Goal: Task Accomplishment & Management: Manage account settings

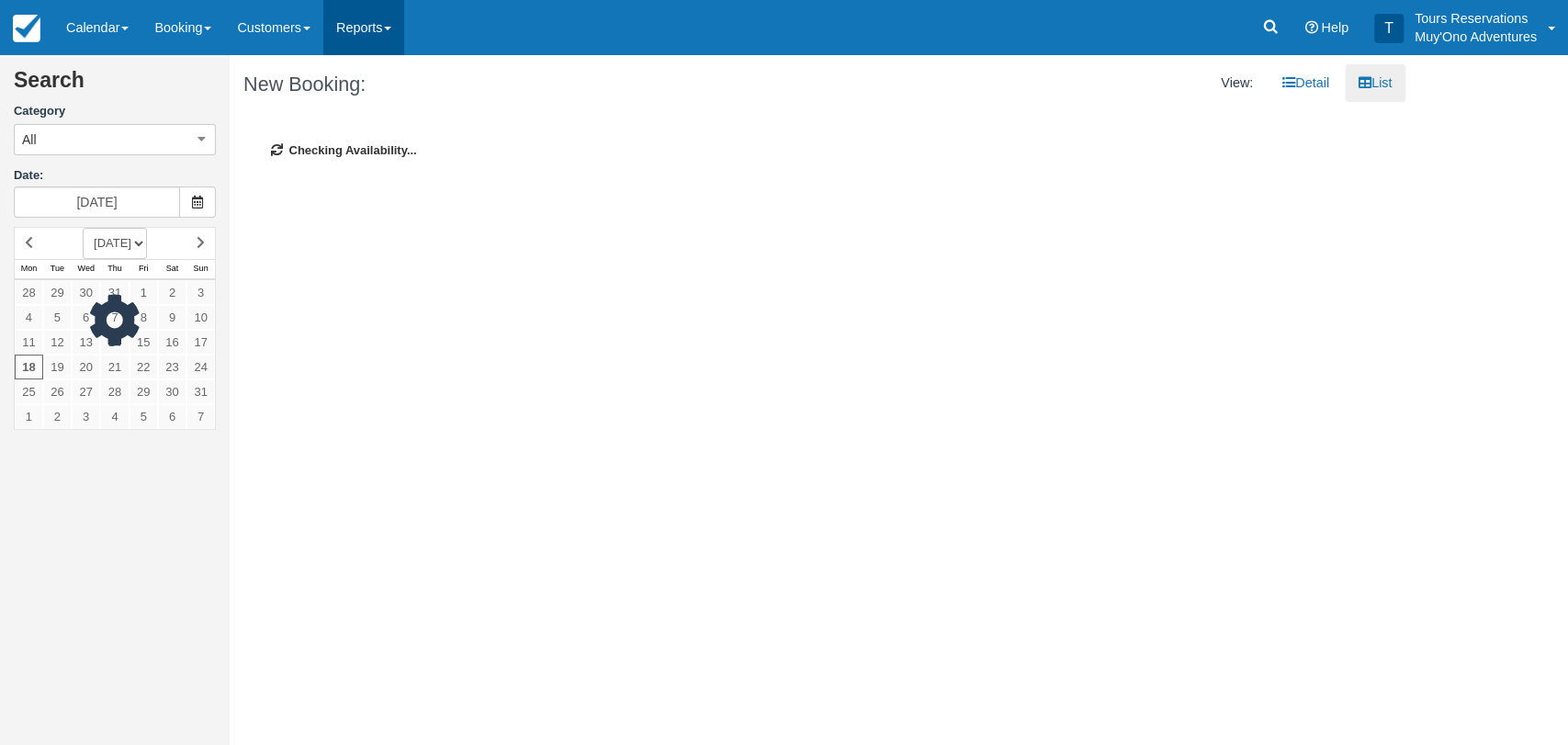
click at [377, 31] on link "Reports" at bounding box center [363, 28] width 80 height 56
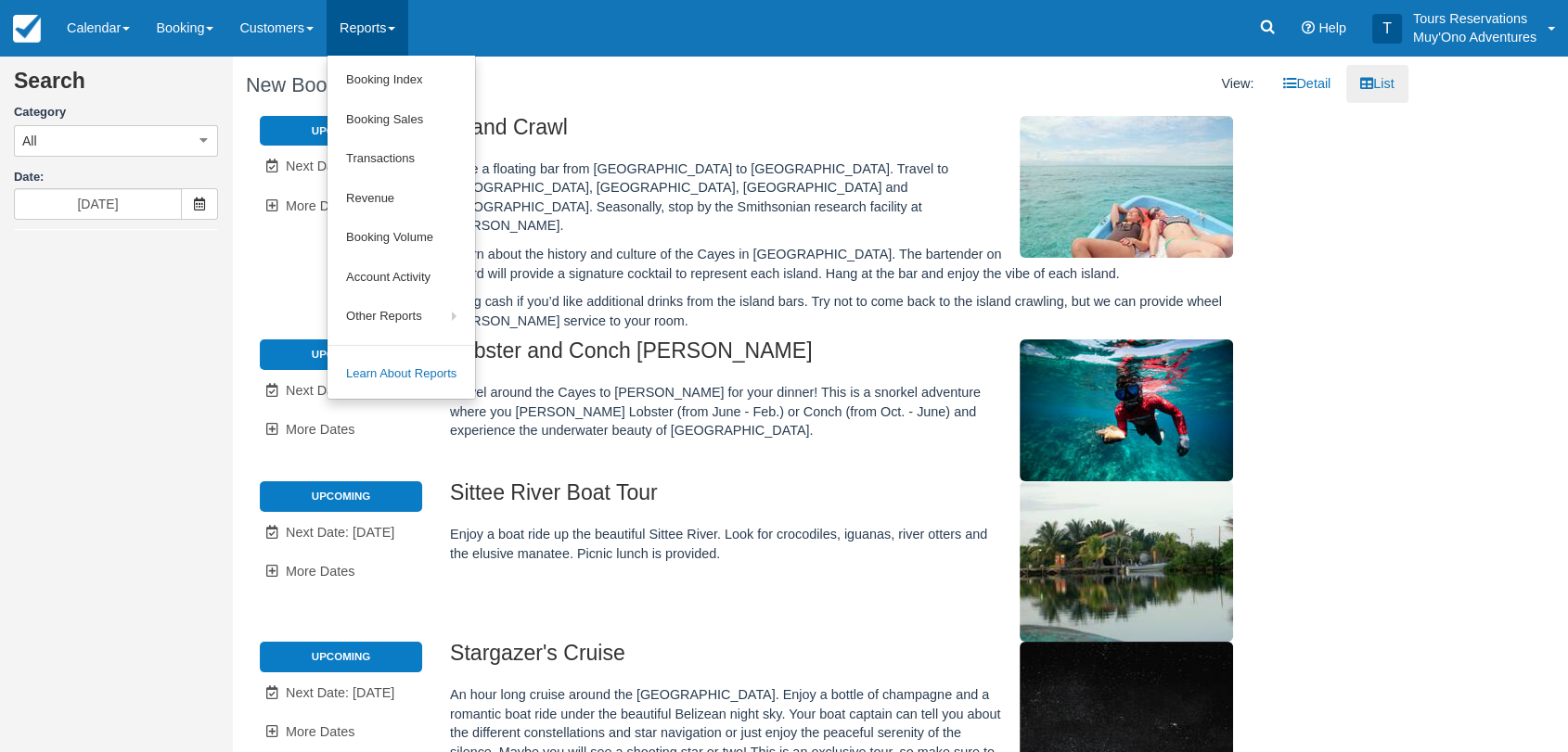
click at [511, 15] on div "Menu Calendar Booking Customer Inventory Booking Daily Manifest Daily List Note…" at bounding box center [784, 28] width 1568 height 56
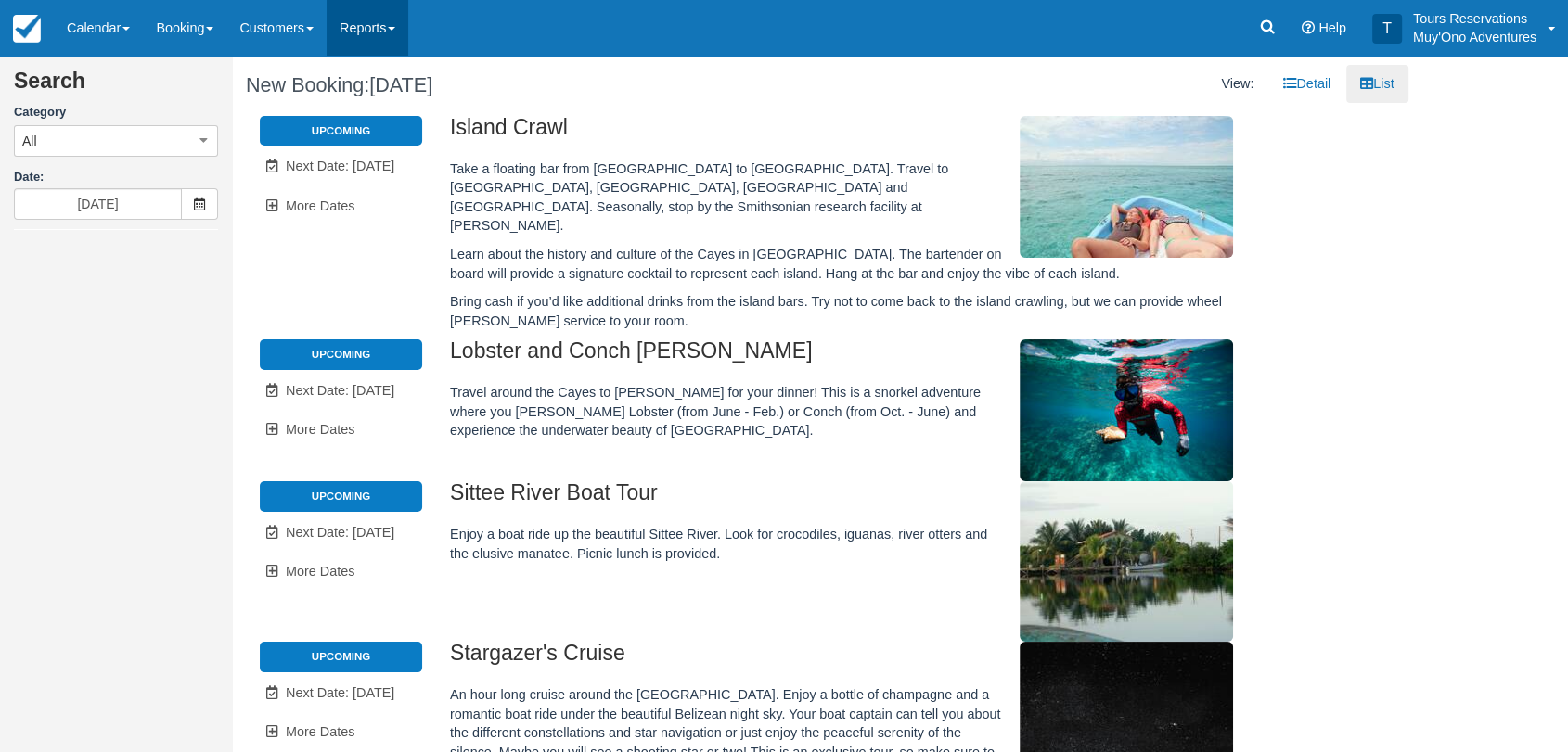
click at [356, 21] on link "Reports" at bounding box center [366, 28] width 81 height 56
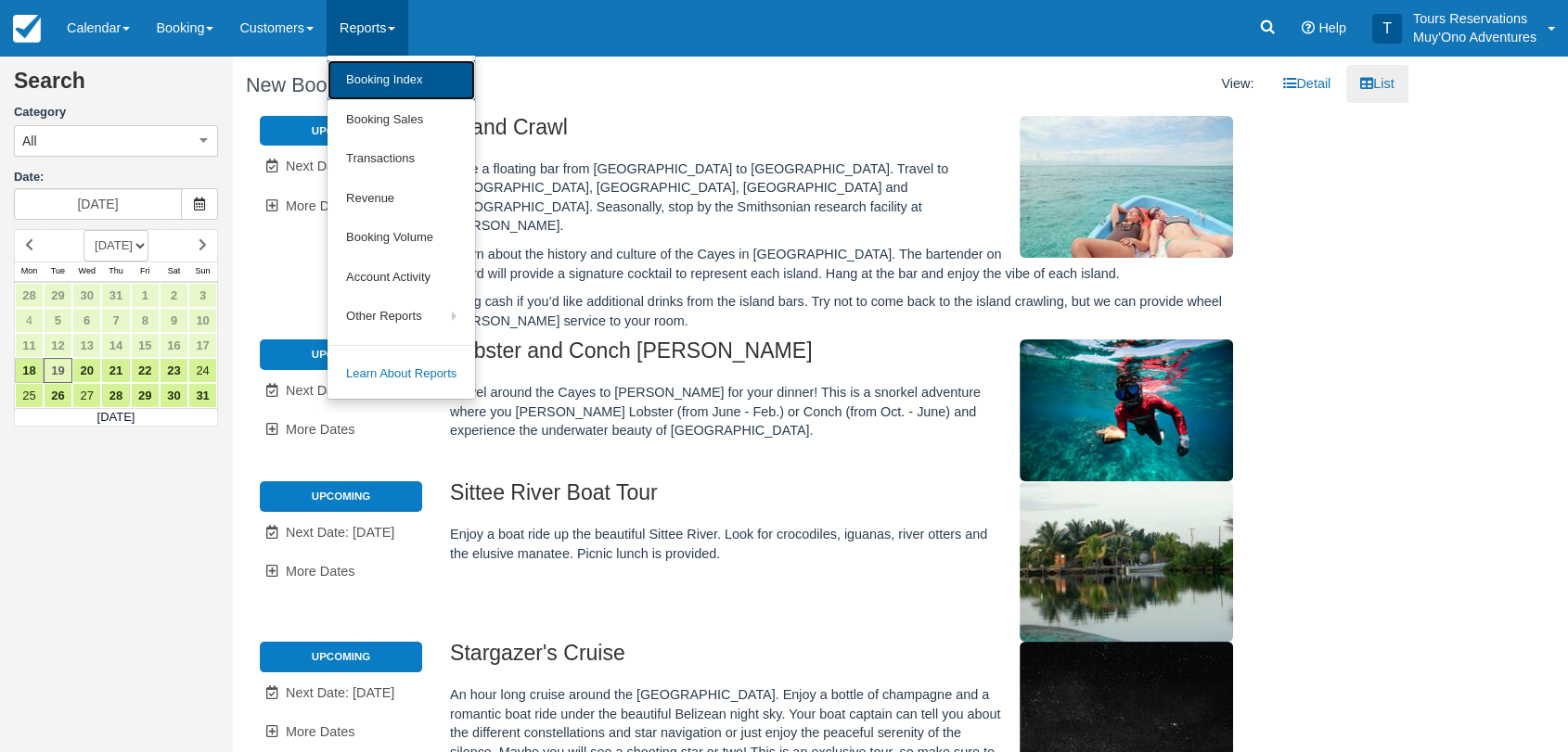
click at [395, 81] on link "Booking Index" at bounding box center [401, 80] width 148 height 40
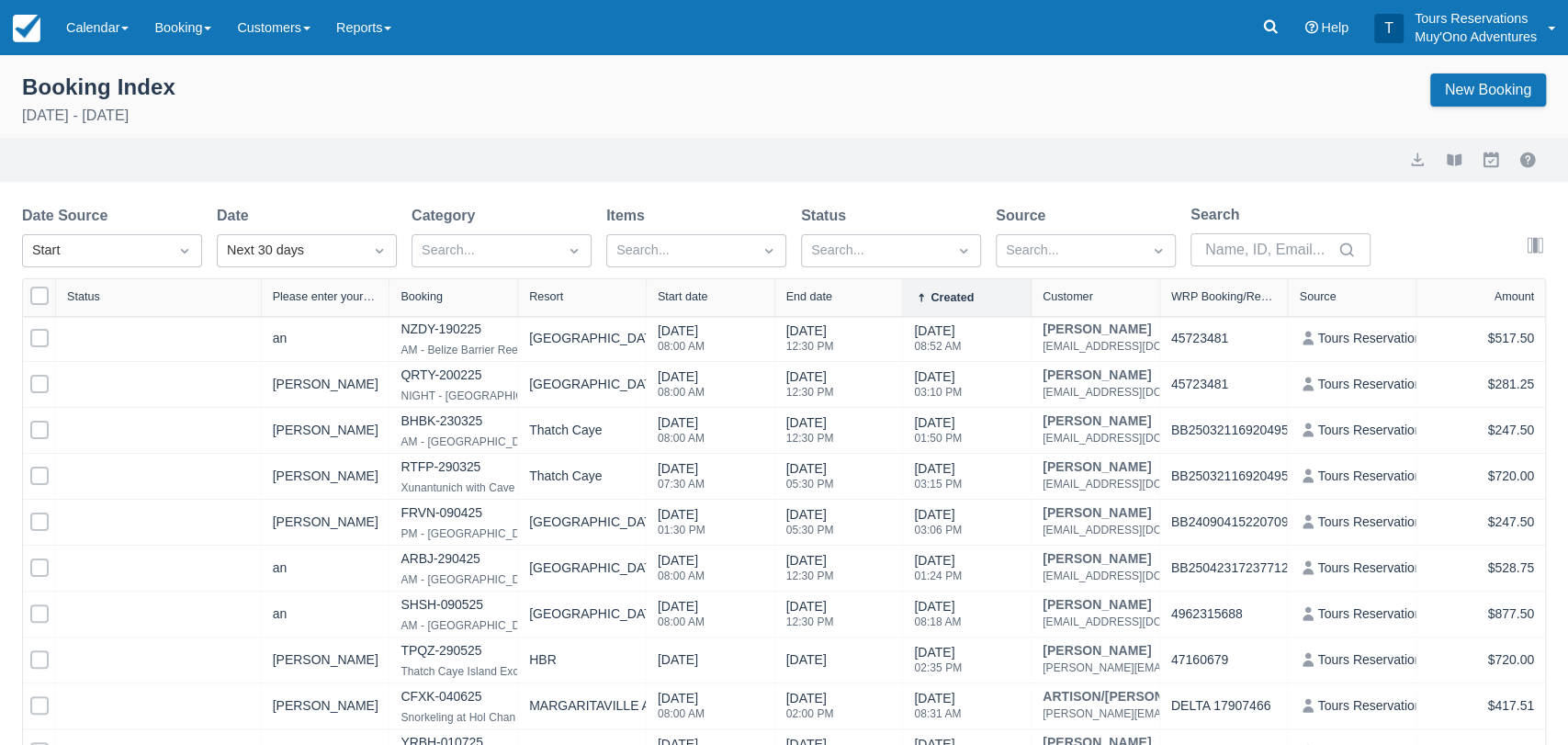
select select "25"
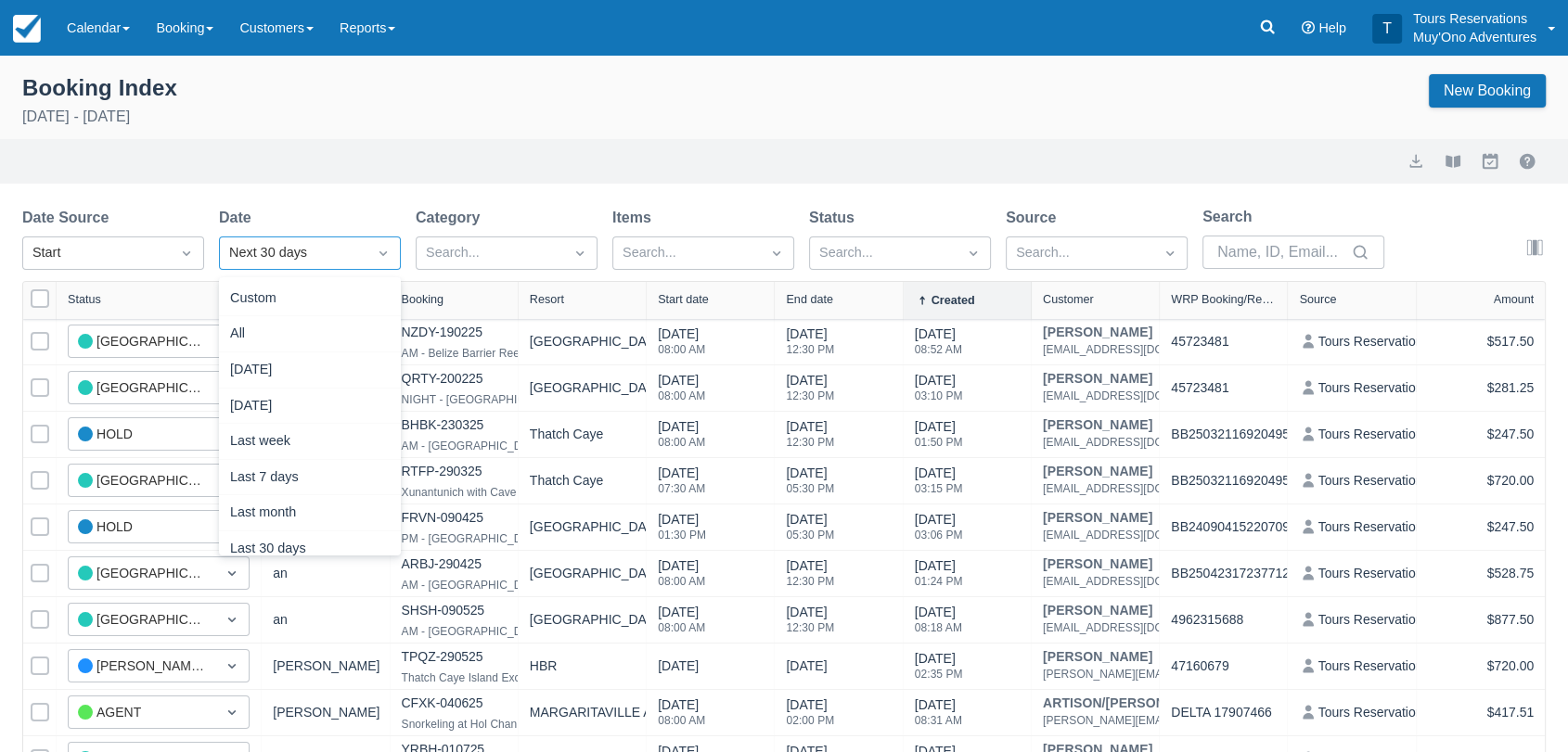
click at [351, 254] on div "Next 30 days" at bounding box center [292, 253] width 128 height 21
click at [320, 288] on div "Custom" at bounding box center [309, 299] width 182 height 36
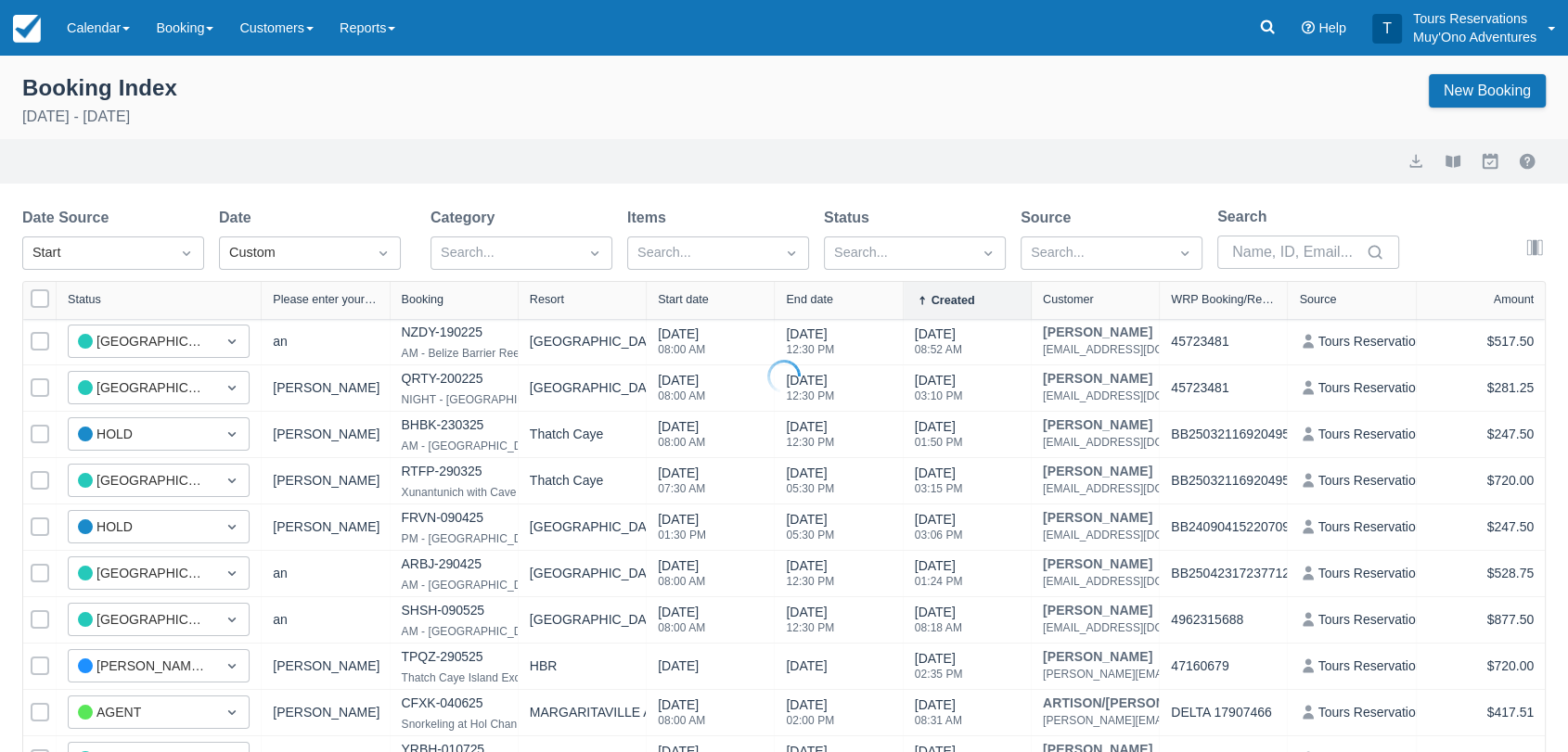
select select "25"
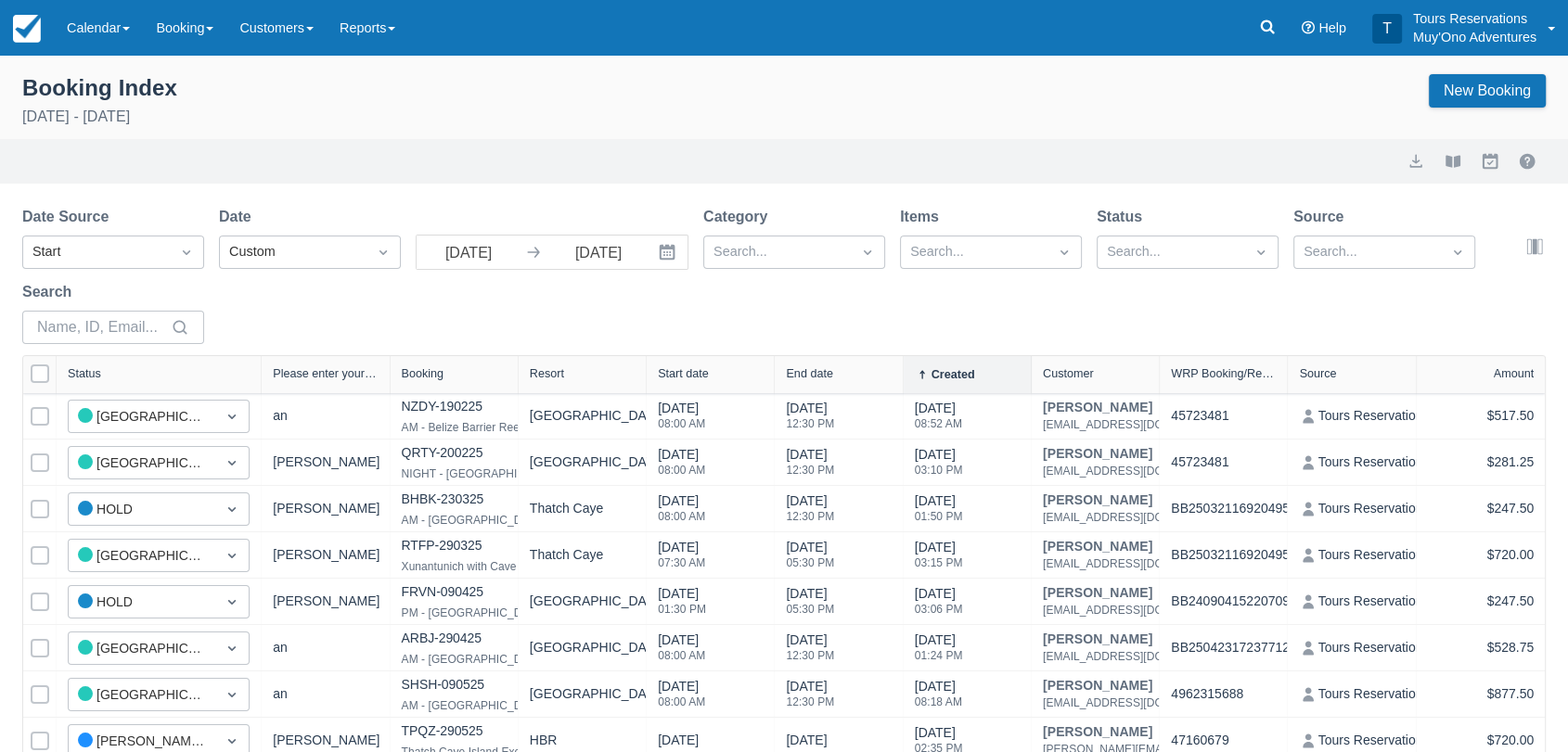
click at [482, 272] on div "Date Source Start Date Custom 08/18/25 Navigate forward to interact with the ca…" at bounding box center [773, 280] width 1501 height 149
click at [490, 259] on input "08/18/25" at bounding box center [468, 252] width 104 height 34
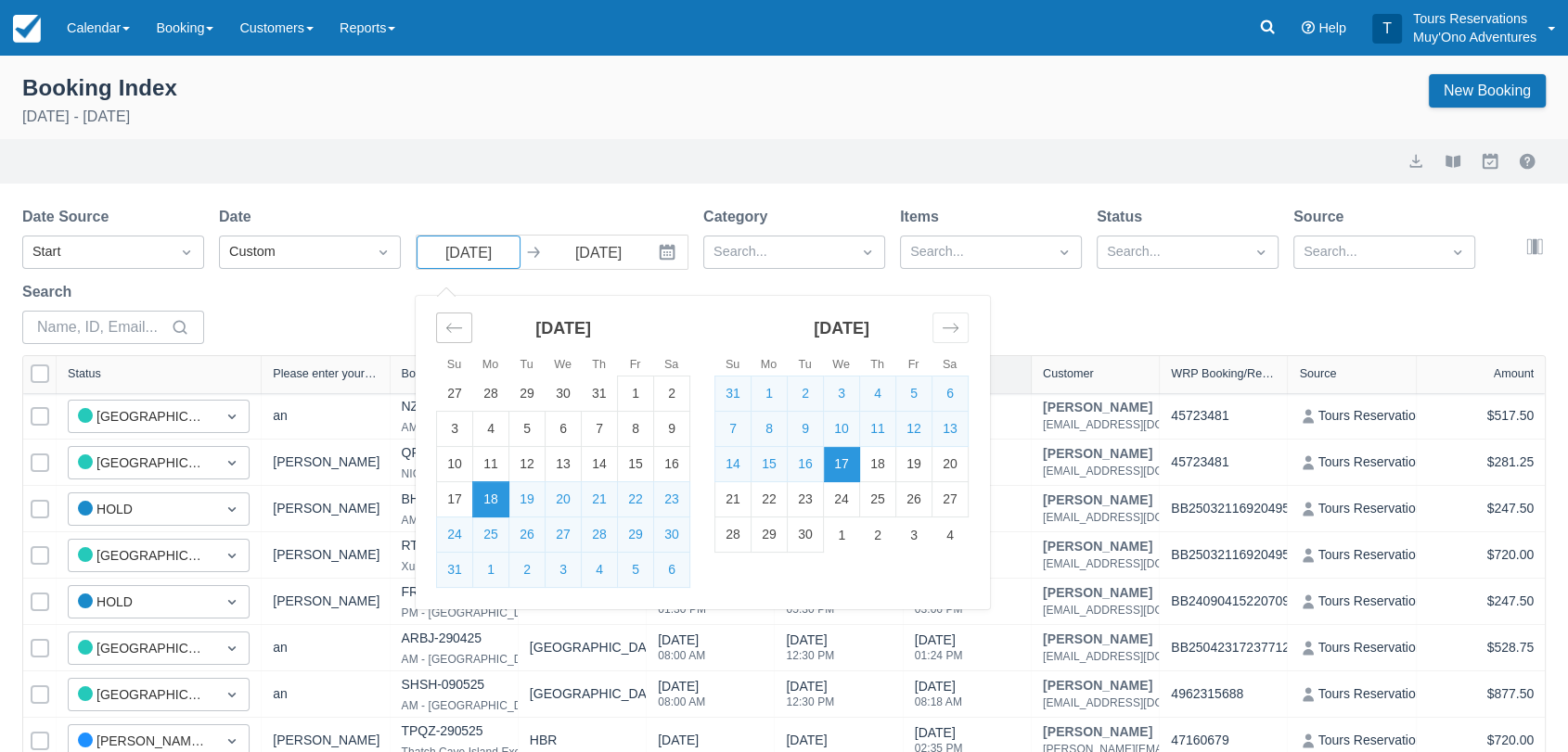
click at [460, 330] on icon "Move backward to switch to the previous month." at bounding box center [454, 328] width 18 height 18
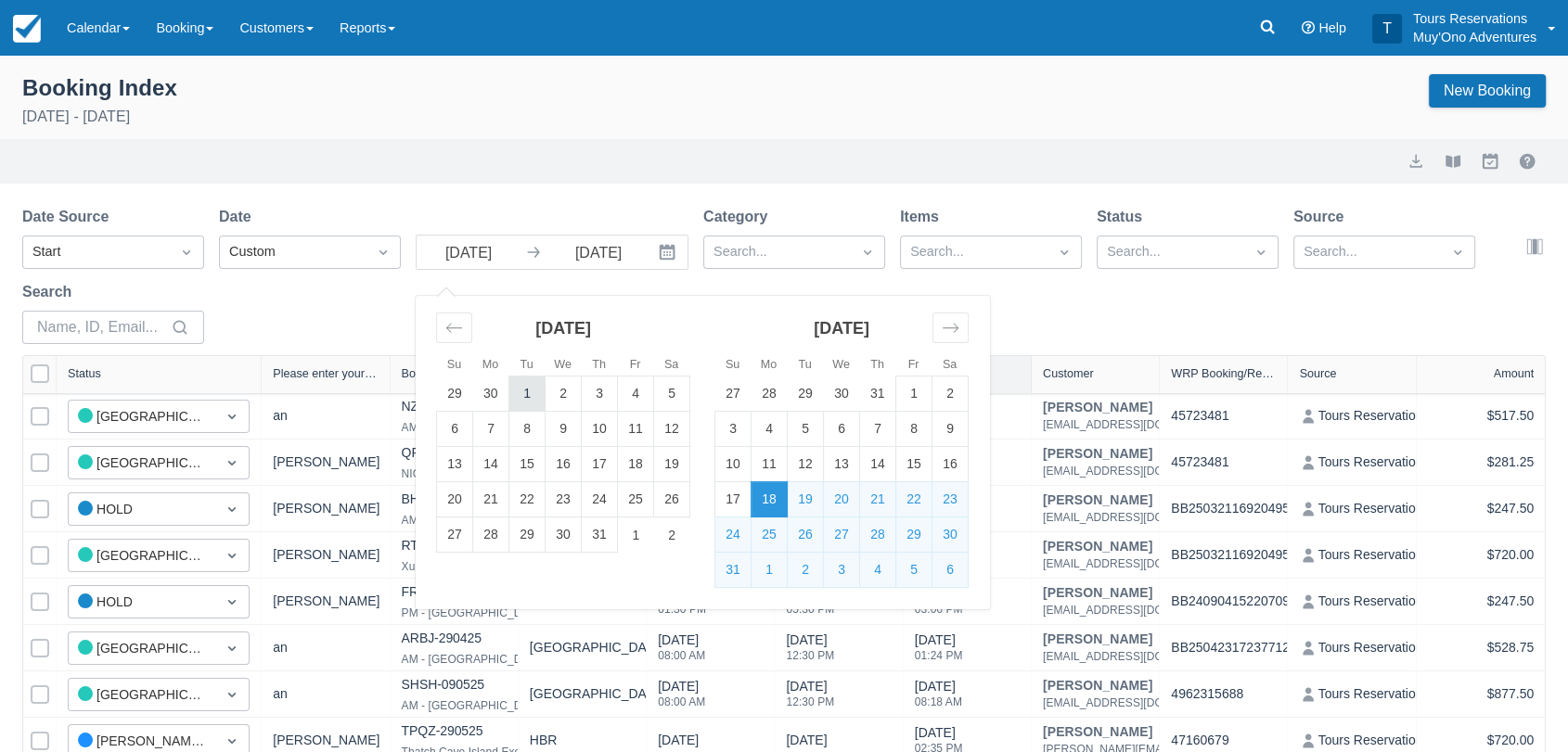
click at [535, 392] on td "1" at bounding box center [527, 394] width 36 height 35
type input "07/01/25"
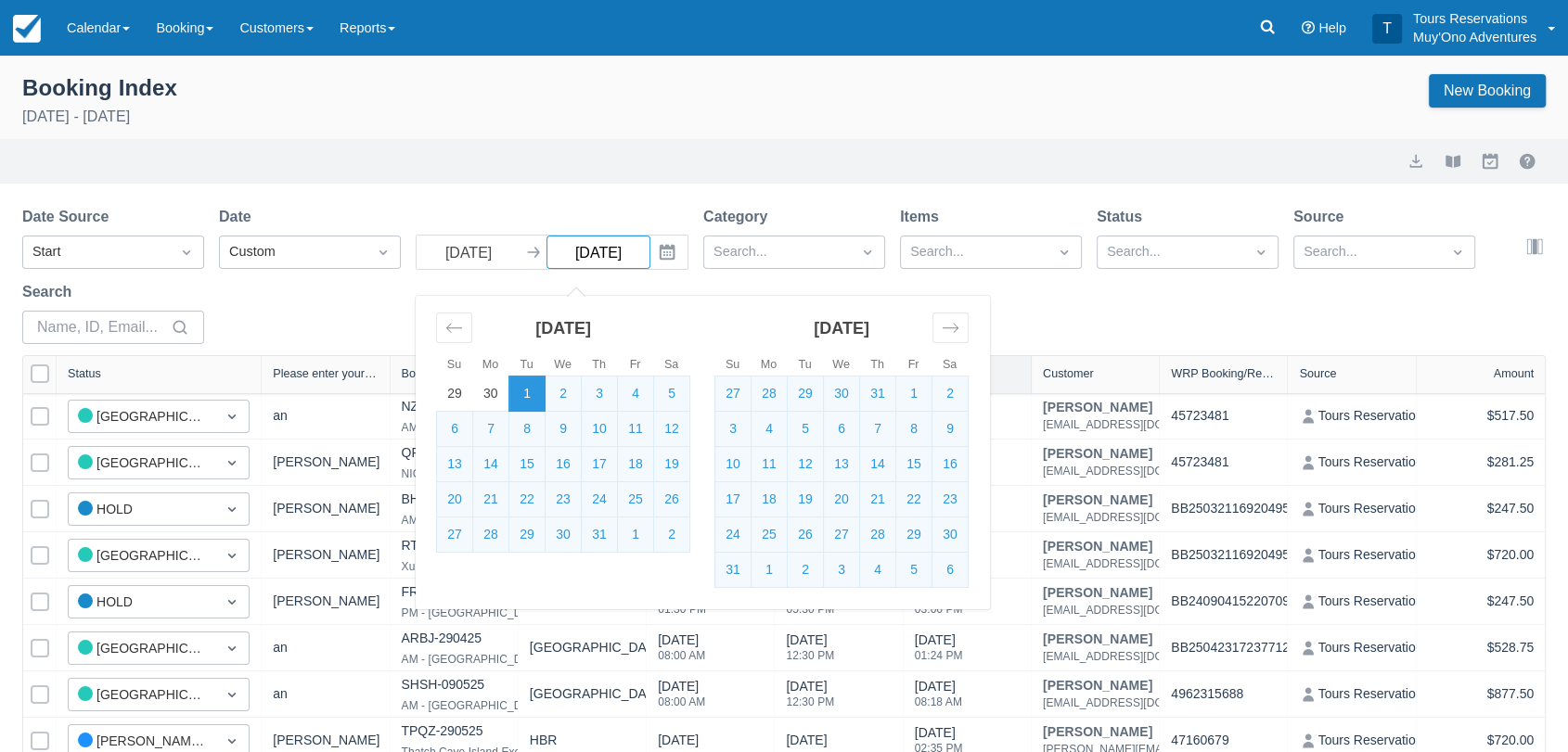
select select "25"
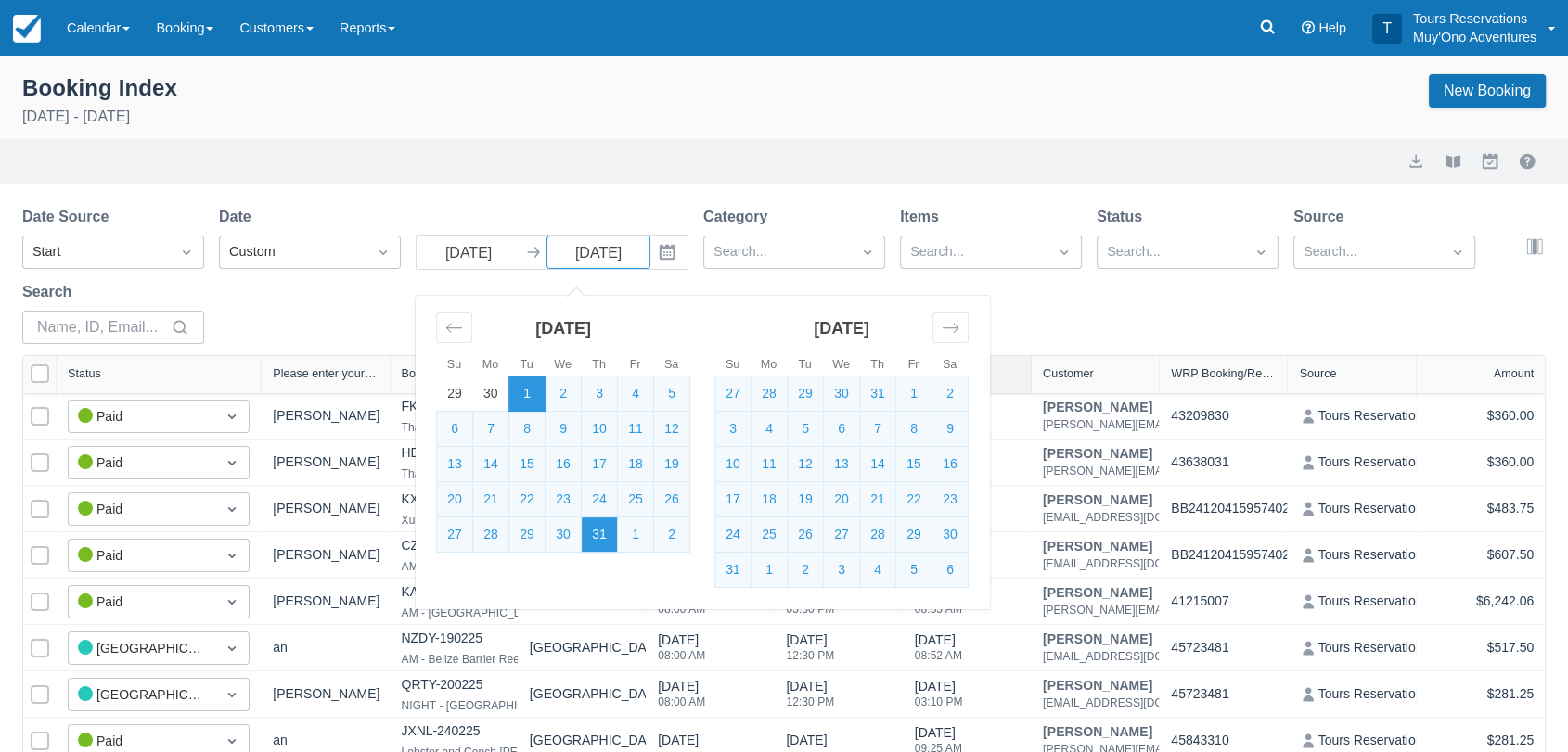
click at [593, 542] on td "31" at bounding box center [599, 535] width 36 height 35
type input "07/31/25"
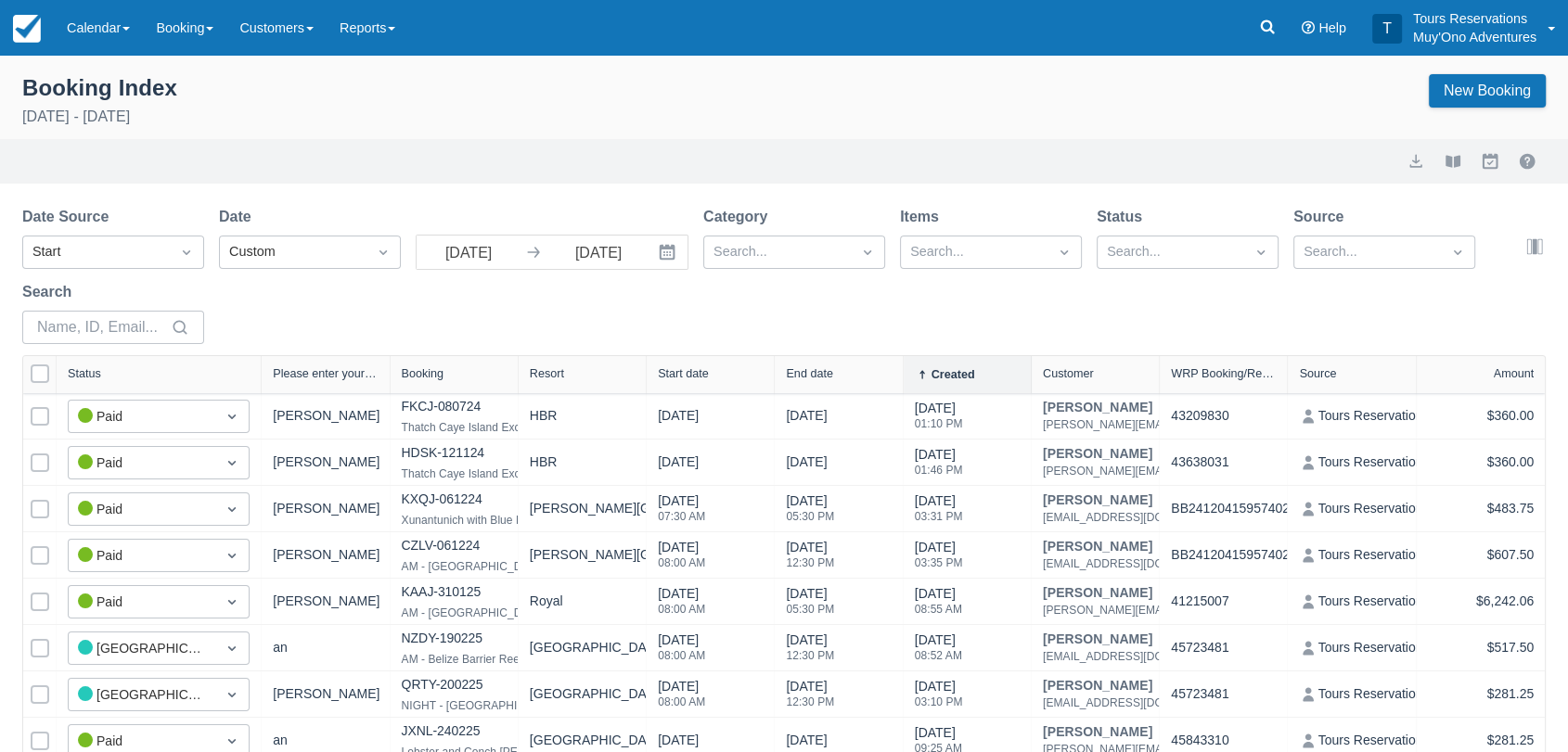
click at [794, 170] on div "Export View booklet Myallocator External Bookings" at bounding box center [784, 162] width 1523 height 22
select select "25"
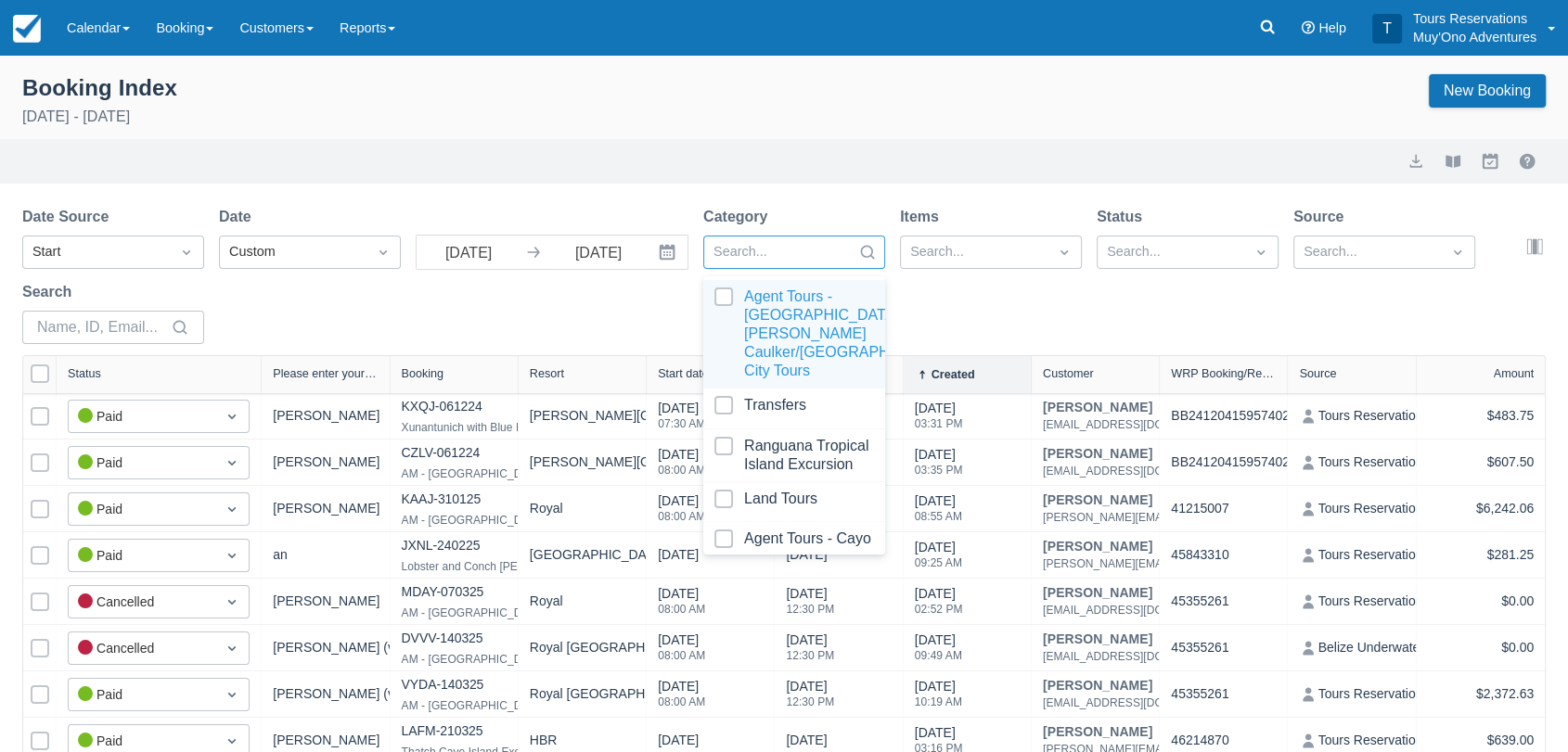
click at [863, 261] on div at bounding box center [867, 252] width 34 height 26
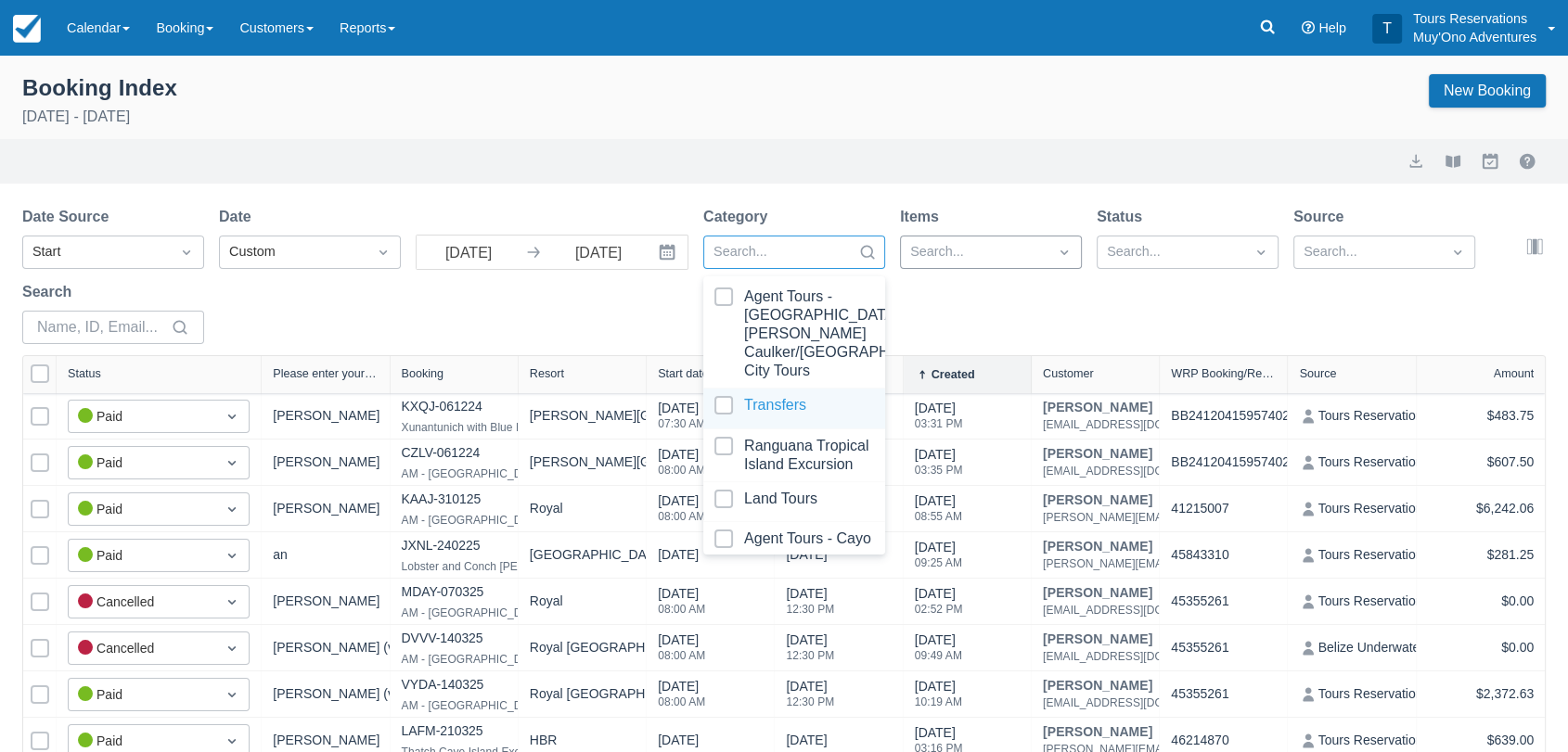
click at [1006, 251] on div at bounding box center [974, 252] width 128 height 24
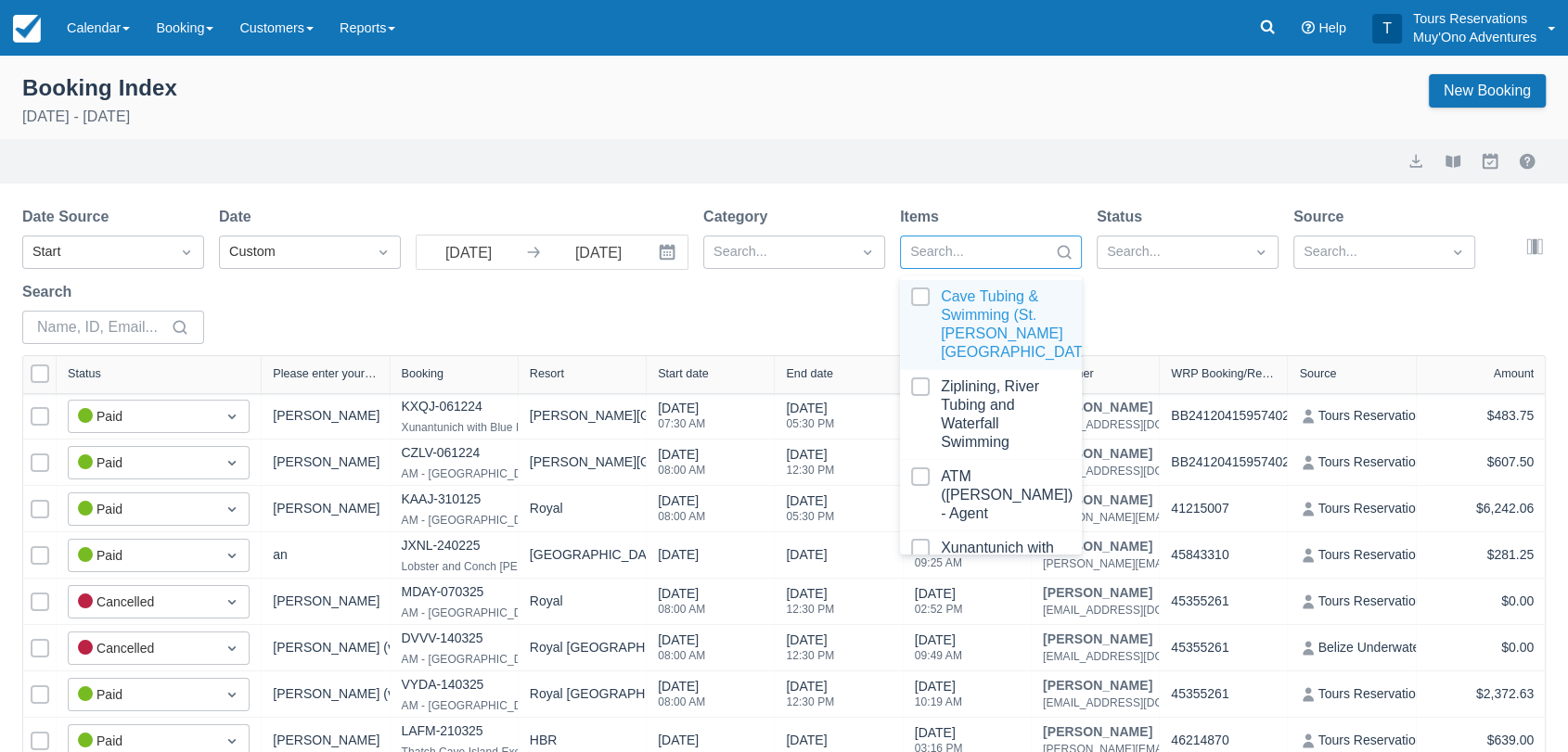
click at [919, 296] on div at bounding box center [991, 324] width 160 height 74
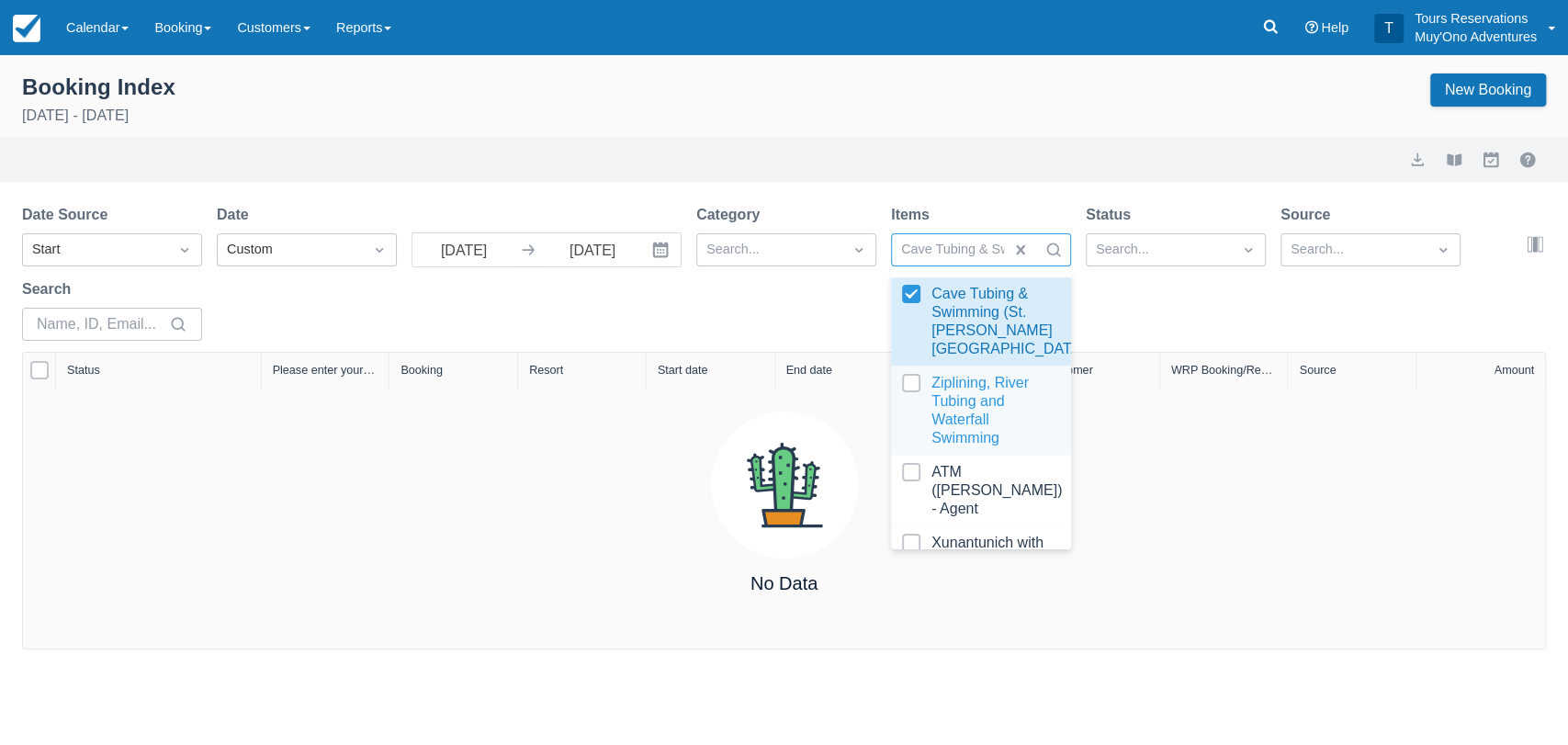
click at [904, 405] on div at bounding box center [981, 410] width 158 height 73
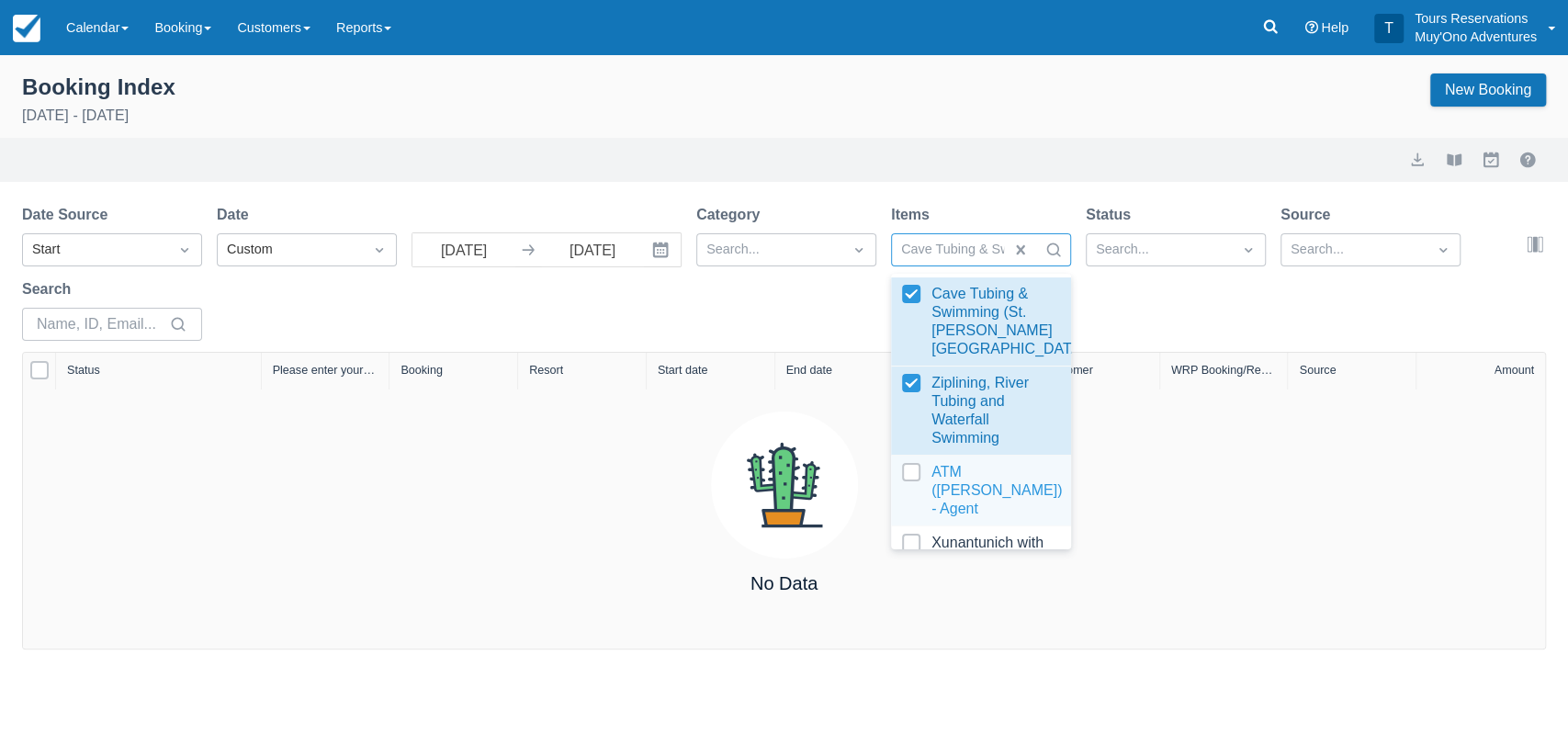
click at [910, 494] on div at bounding box center [981, 490] width 158 height 56
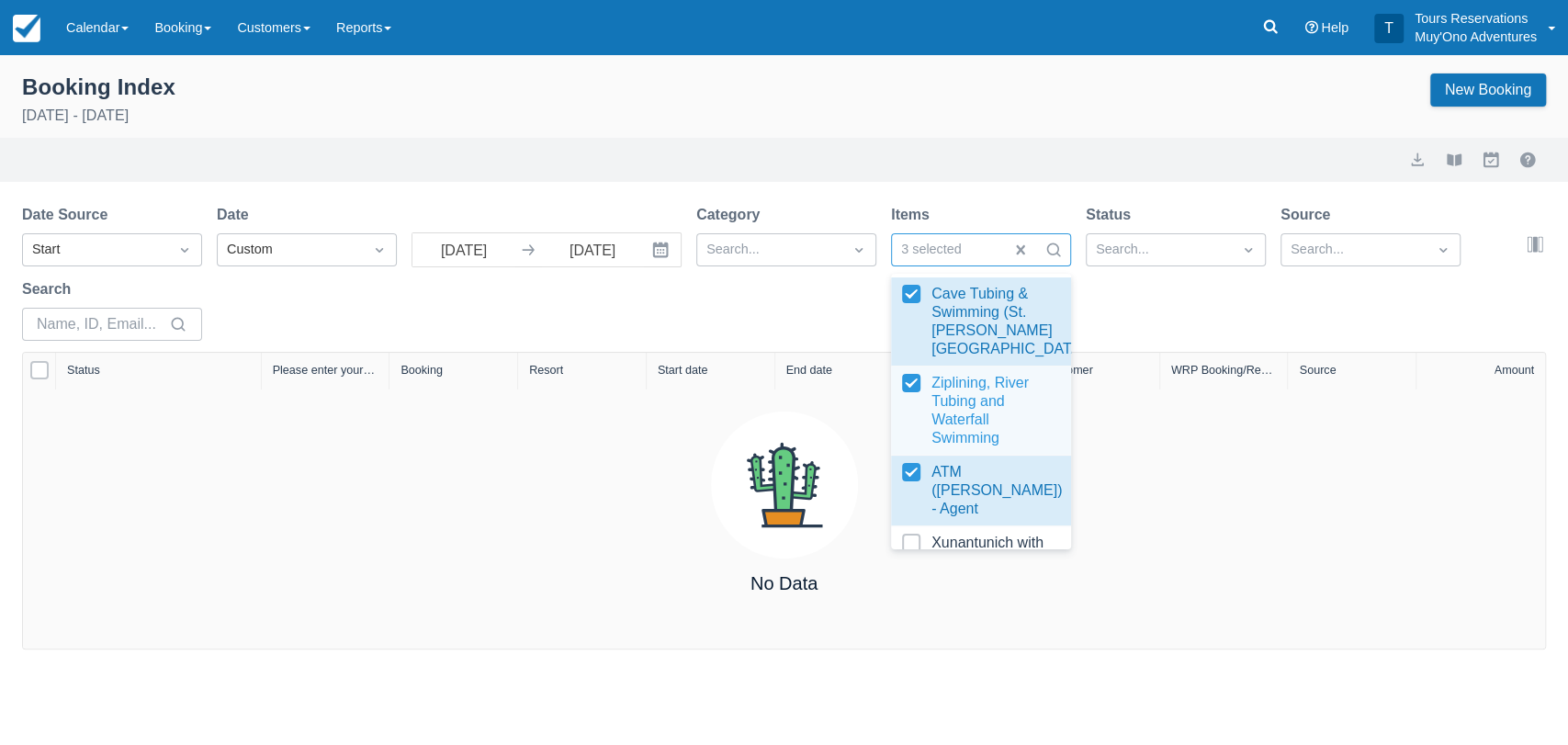
click at [902, 410] on div at bounding box center [981, 410] width 158 height 73
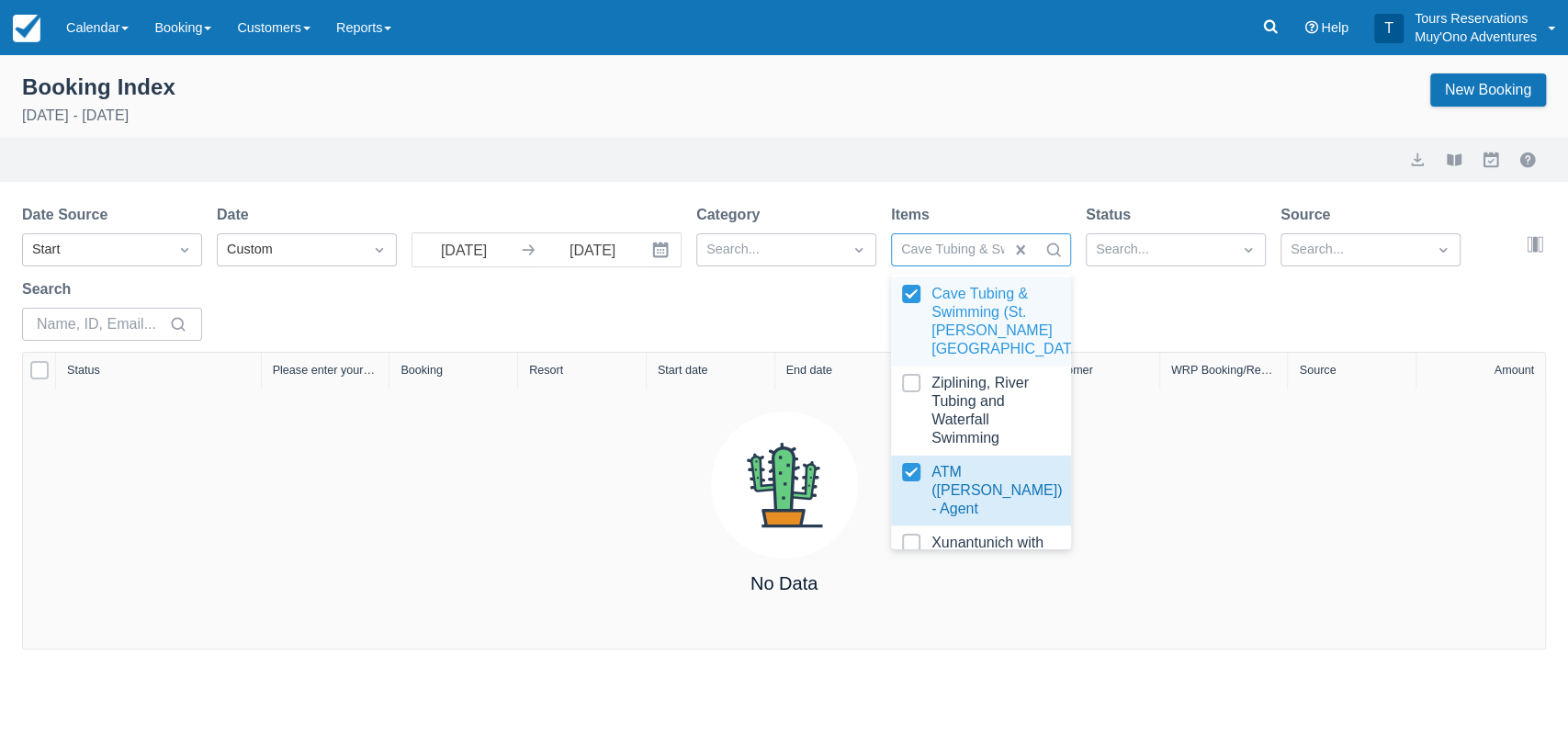
click at [926, 296] on div at bounding box center [981, 321] width 158 height 73
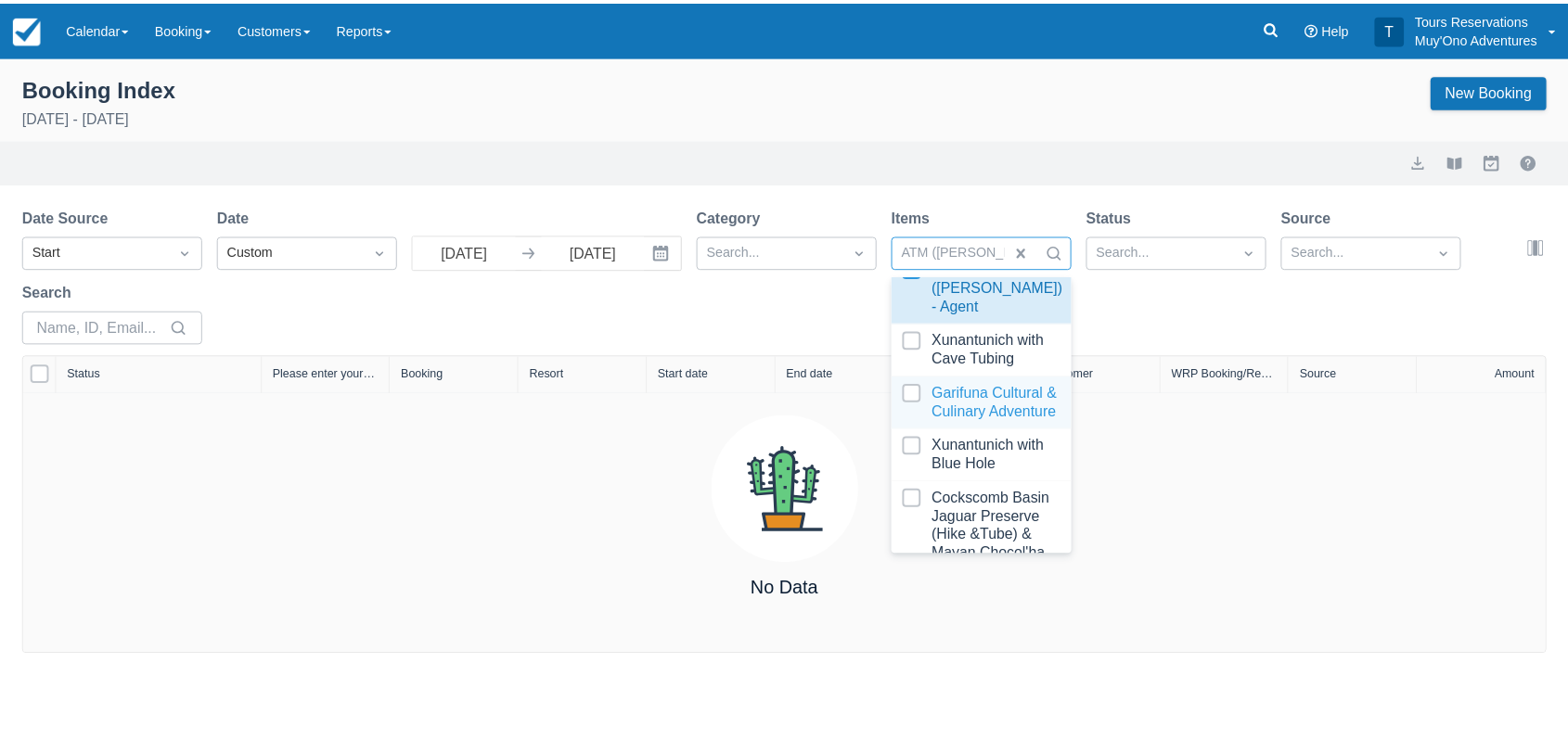
scroll to position [206, 0]
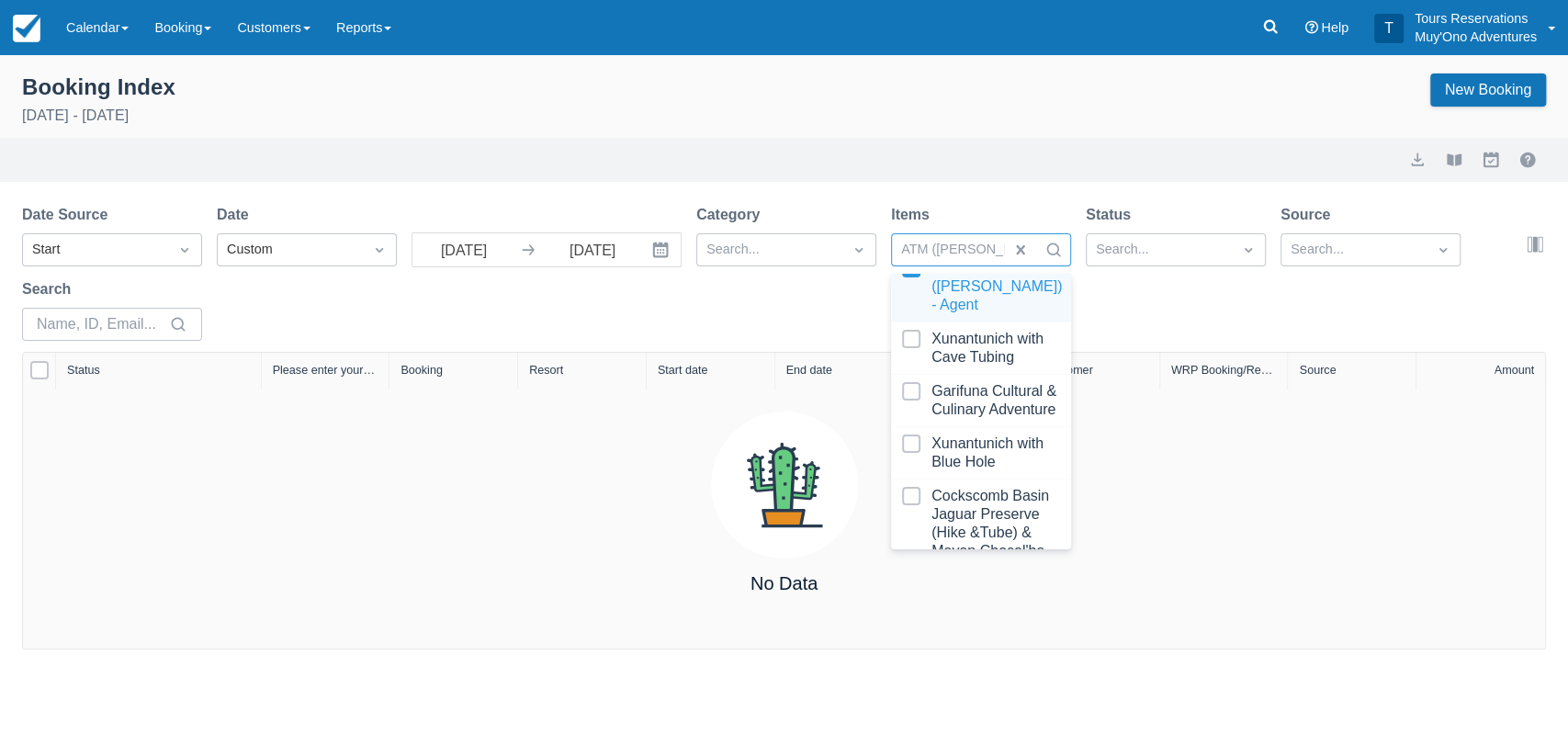
click at [914, 292] on div at bounding box center [981, 287] width 158 height 56
select select "25"
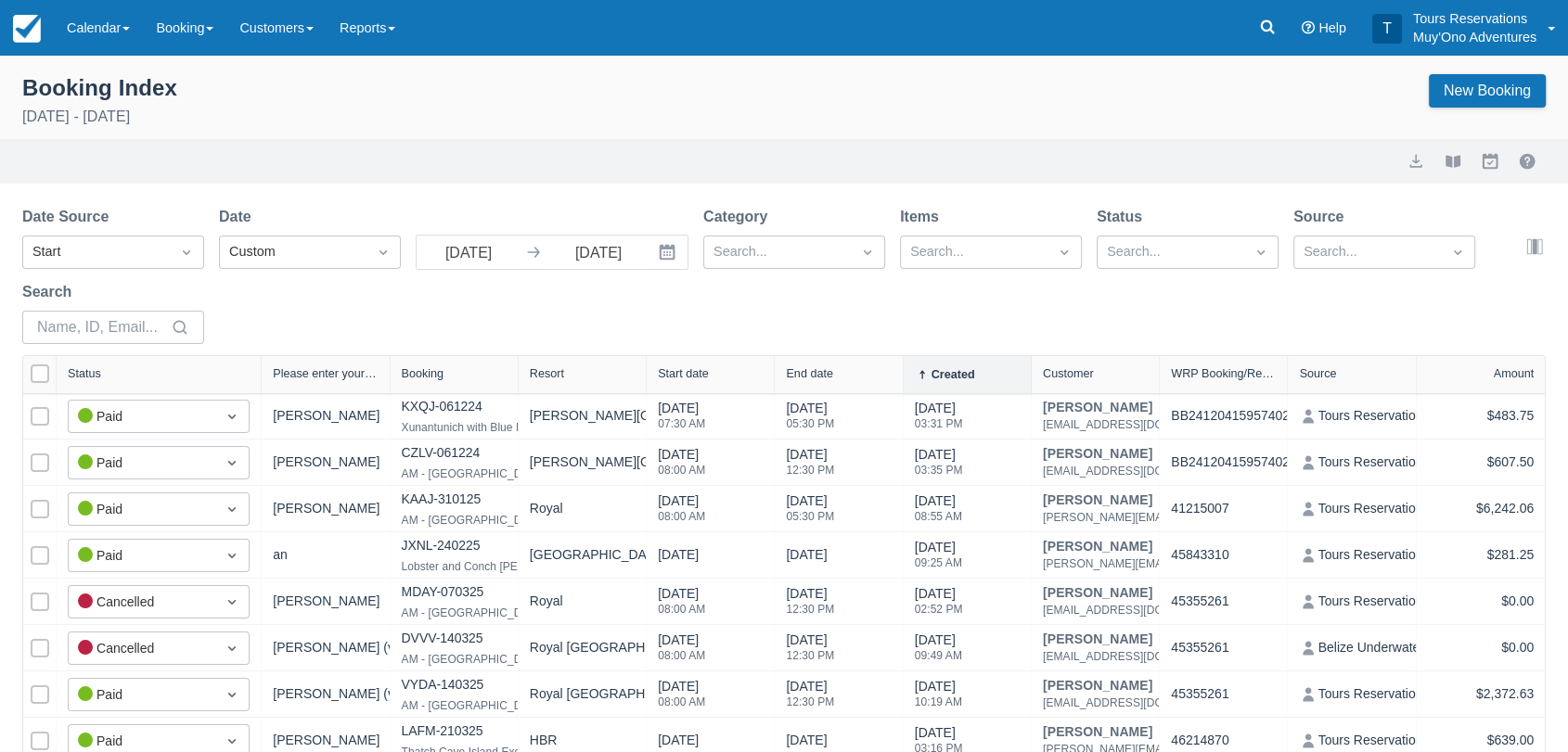
drag, startPoint x: 985, startPoint y: 435, endPoint x: 935, endPoint y: 302, distance: 142.1
click at [905, 296] on div "Date Source Start Date Custom 07/01/25 Navigate forward to interact with the ca…" at bounding box center [773, 280] width 1501 height 149
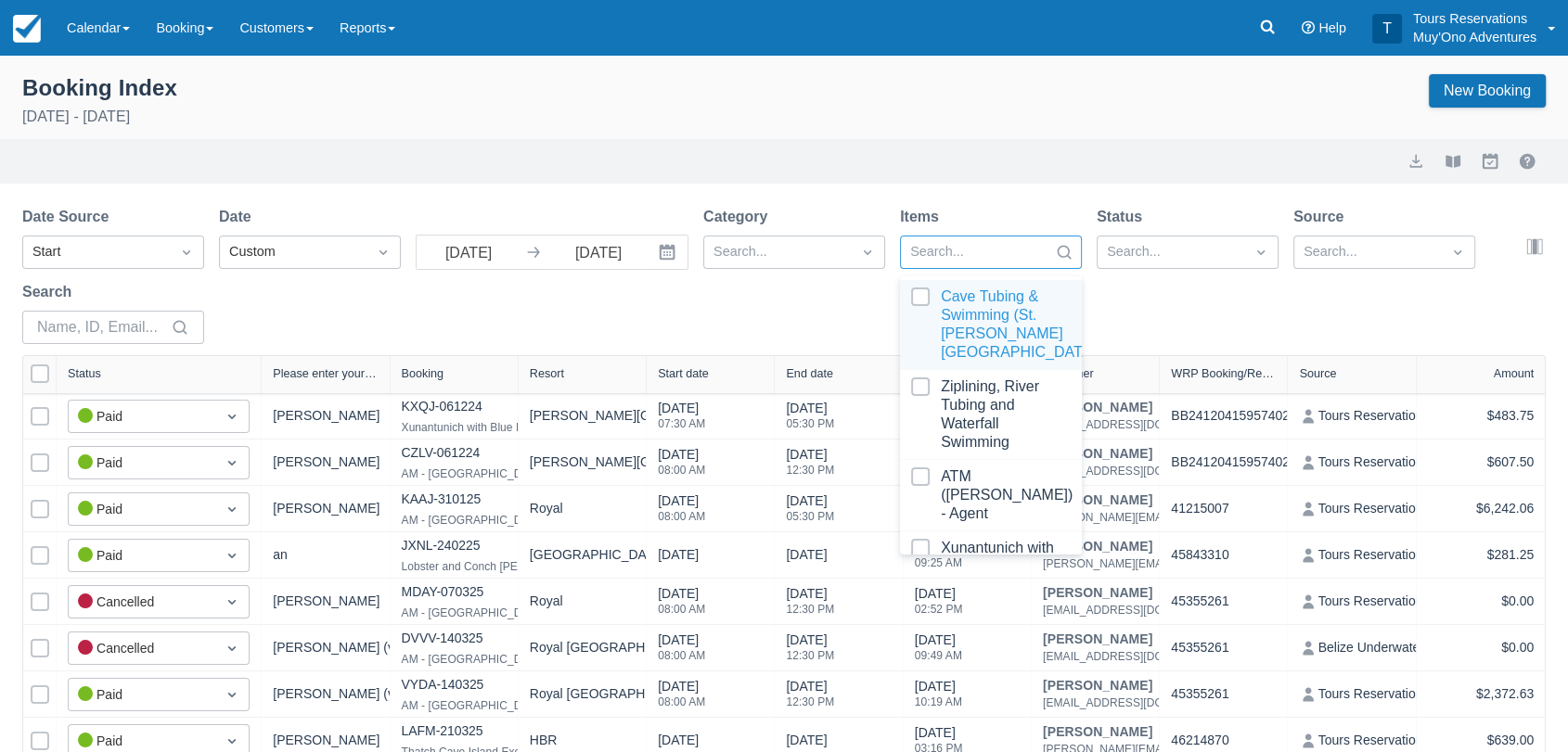
click at [1020, 247] on div at bounding box center [974, 252] width 128 height 24
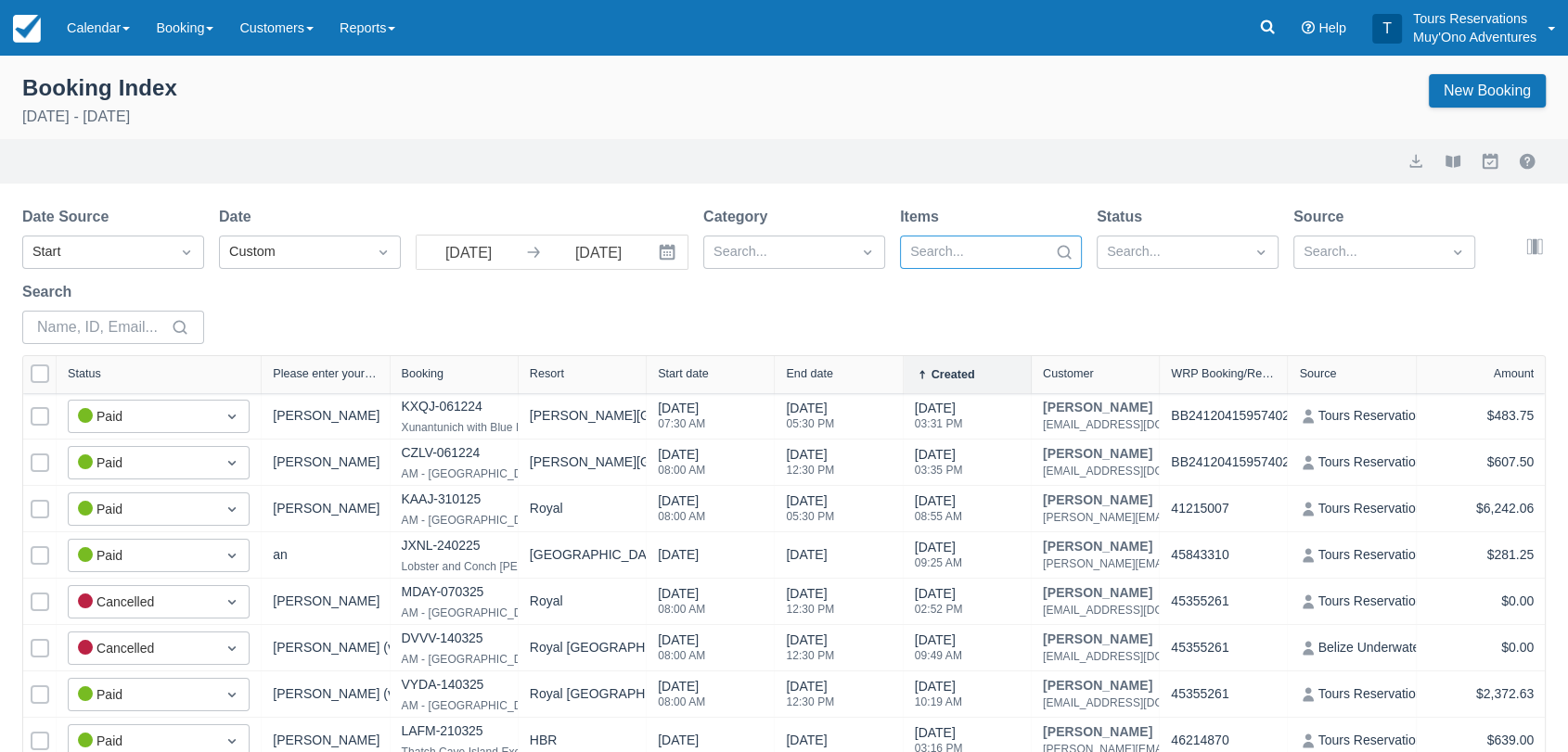
click at [1009, 251] on div at bounding box center [974, 252] width 128 height 24
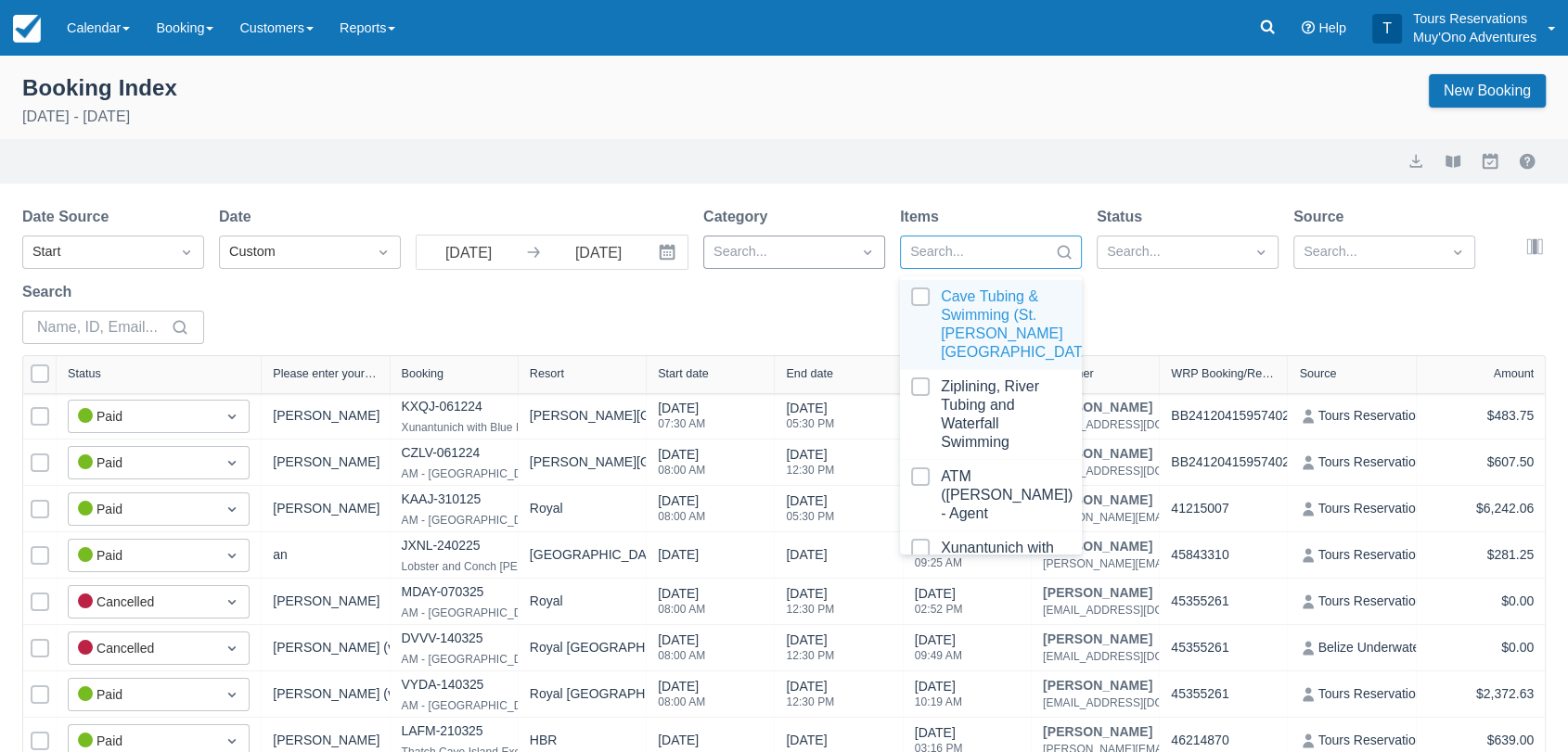
click at [853, 249] on div at bounding box center [867, 252] width 34 height 26
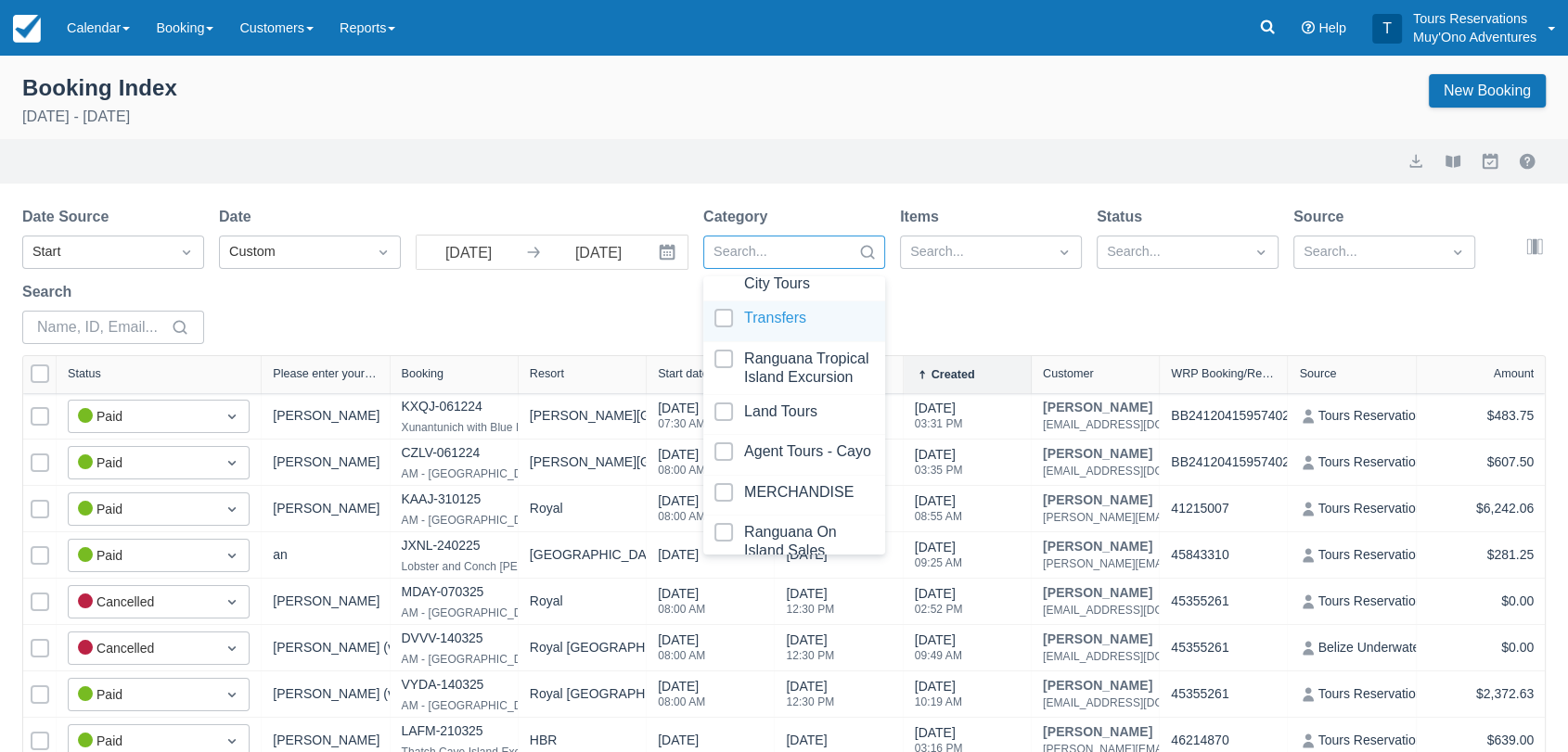
scroll to position [185, 0]
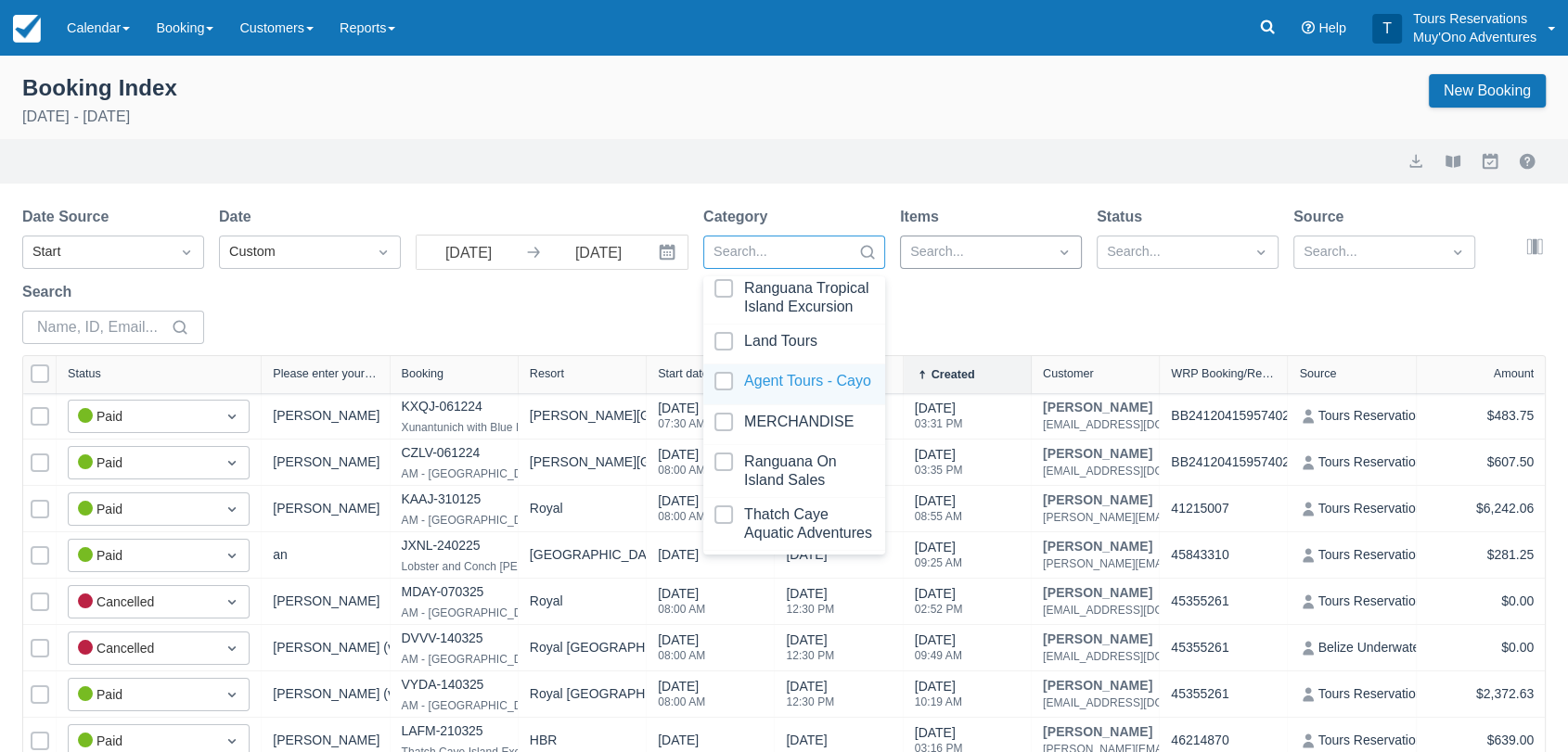
click at [973, 255] on div at bounding box center [974, 252] width 128 height 24
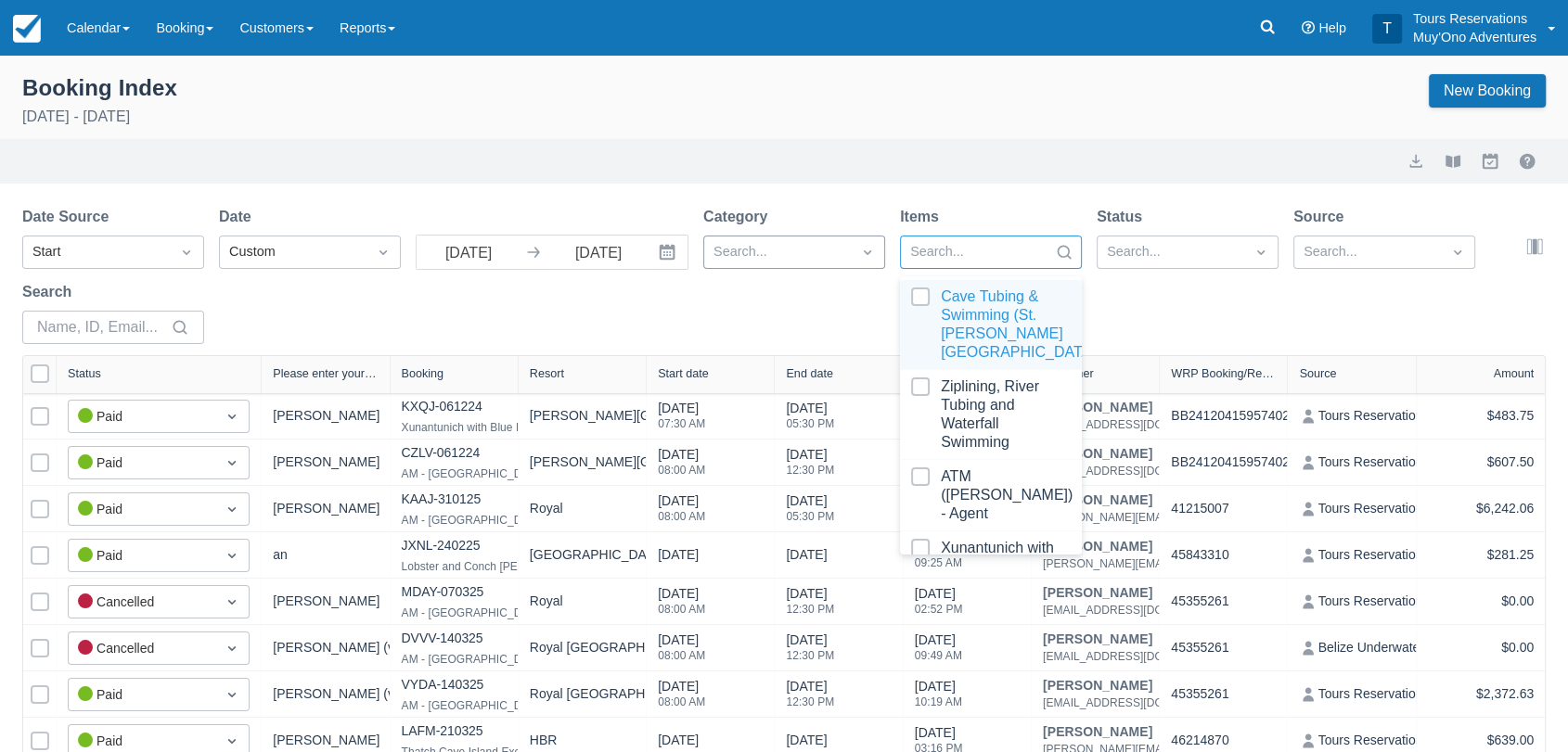
click at [849, 249] on div "Search..." at bounding box center [794, 252] width 182 height 34
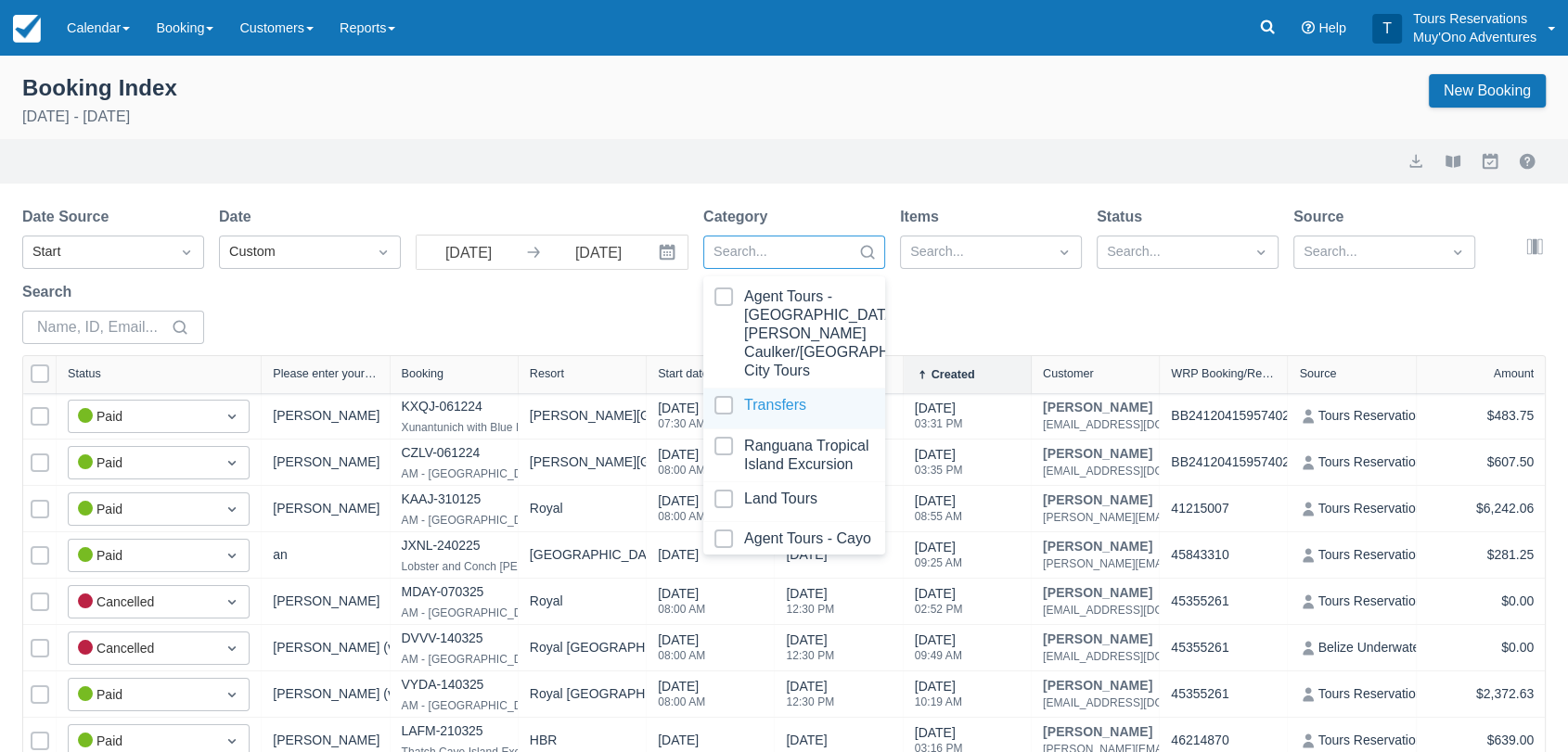
click at [722, 396] on div at bounding box center [793, 408] width 160 height 25
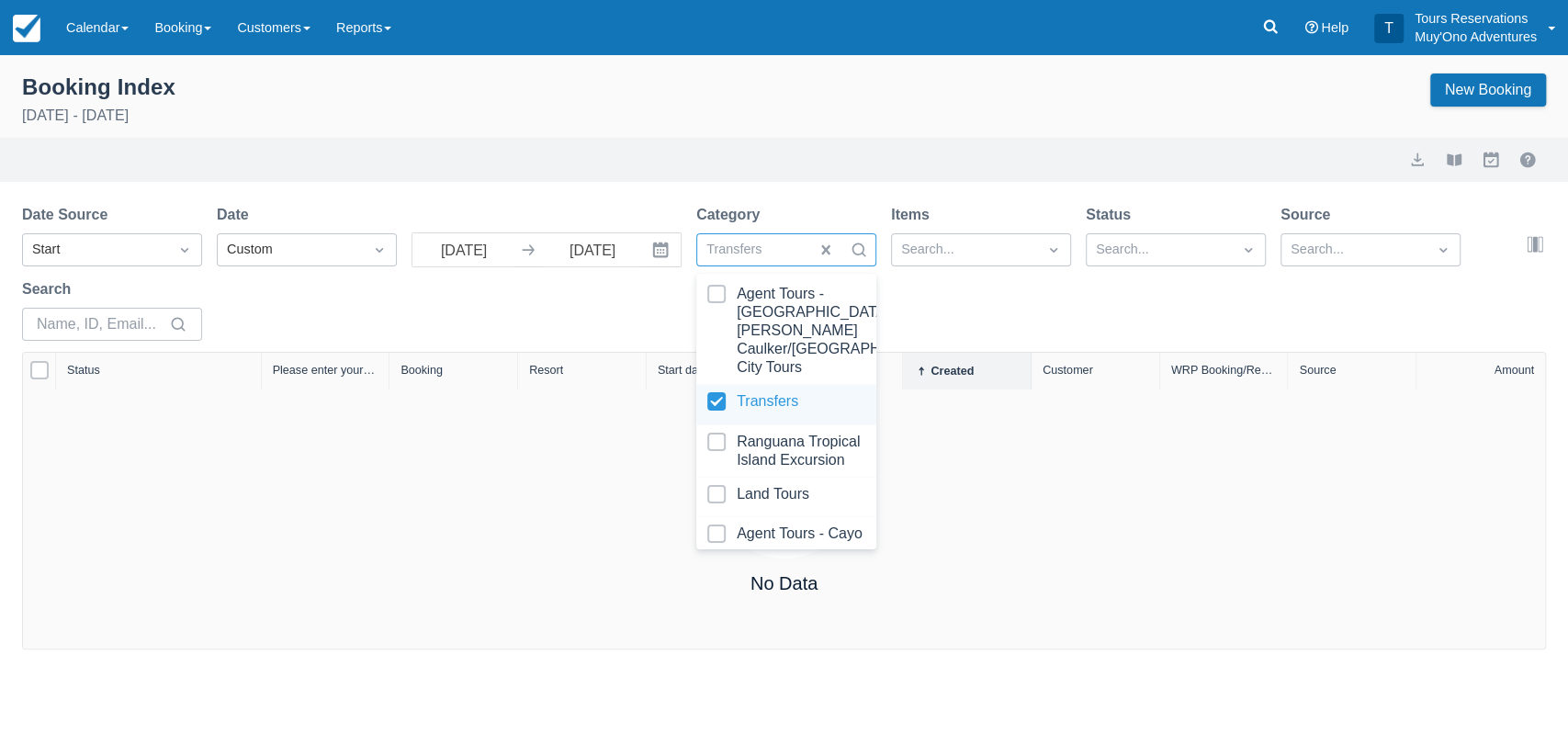
click at [707, 392] on div at bounding box center [785, 404] width 158 height 25
select select "25"
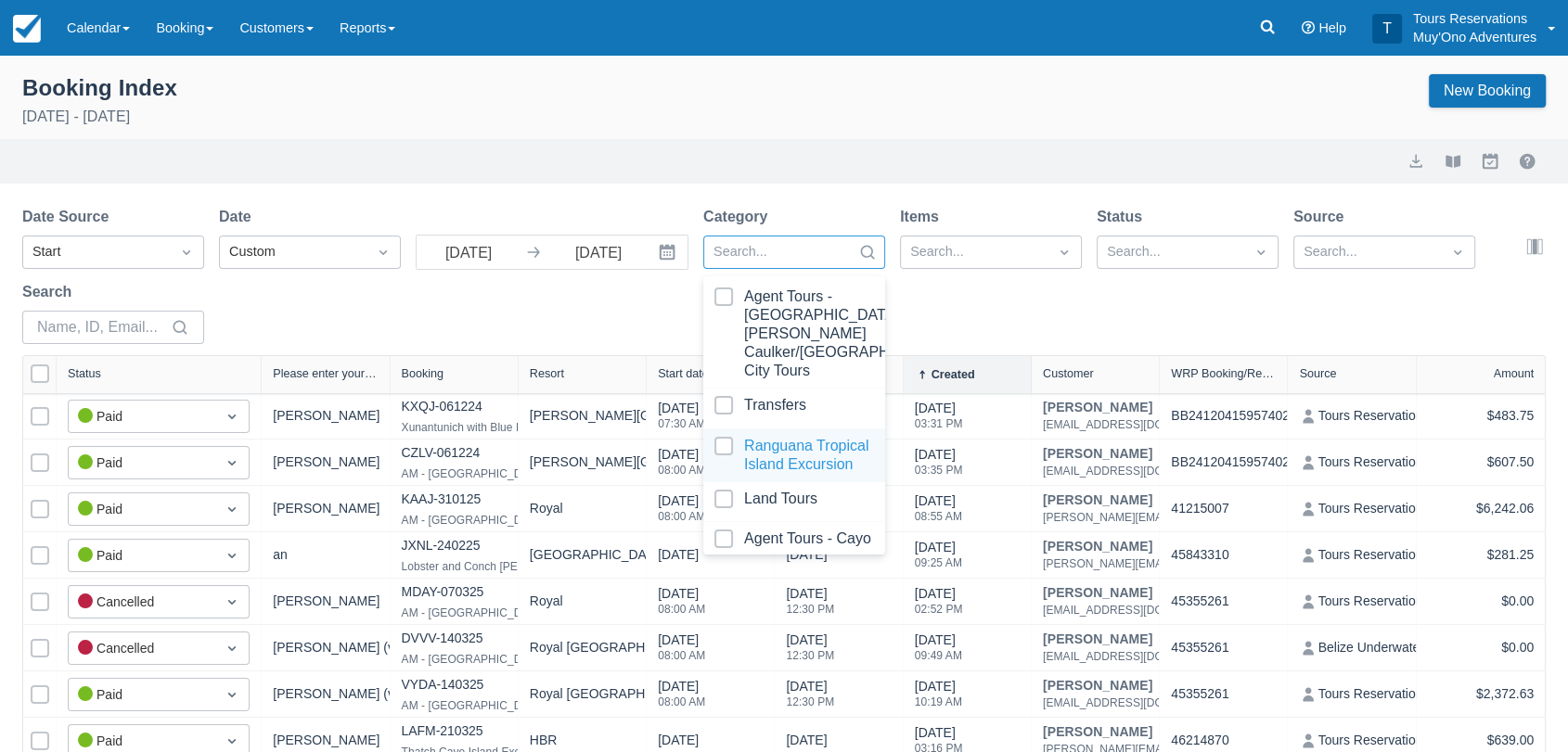
click at [714, 440] on div at bounding box center [793, 456] width 160 height 37
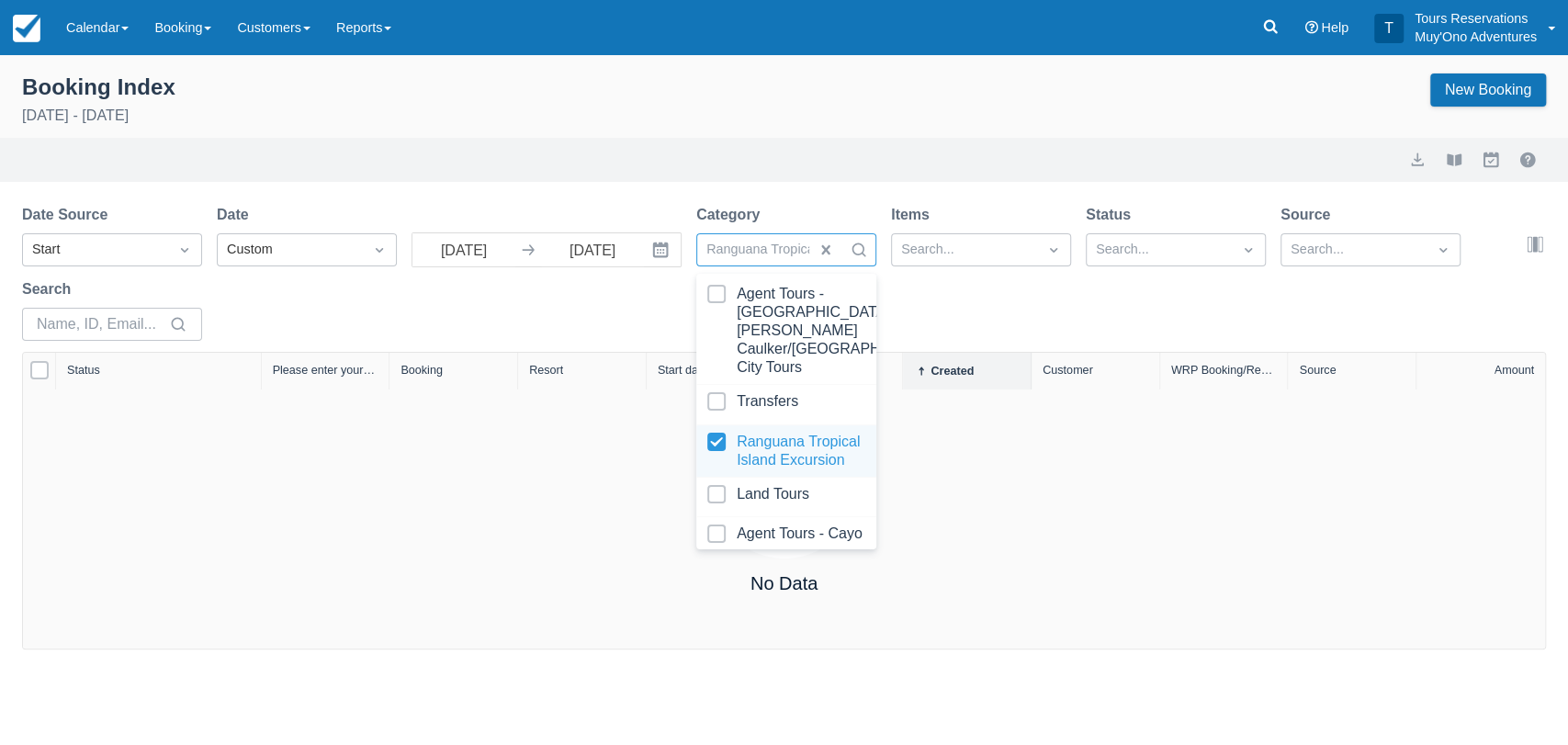
click at [719, 433] on div at bounding box center [785, 452] width 158 height 37
select select "25"
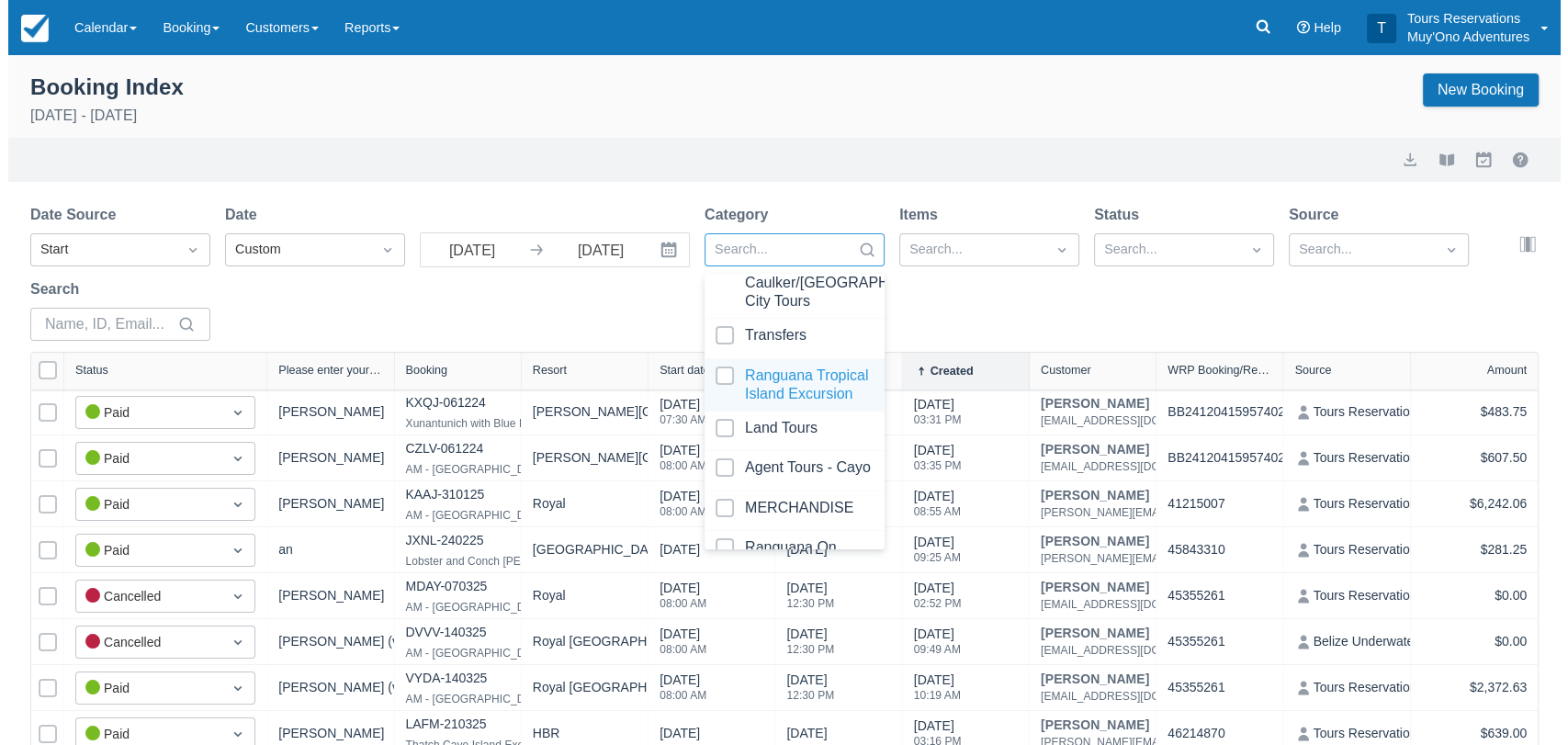
scroll to position [102, 0]
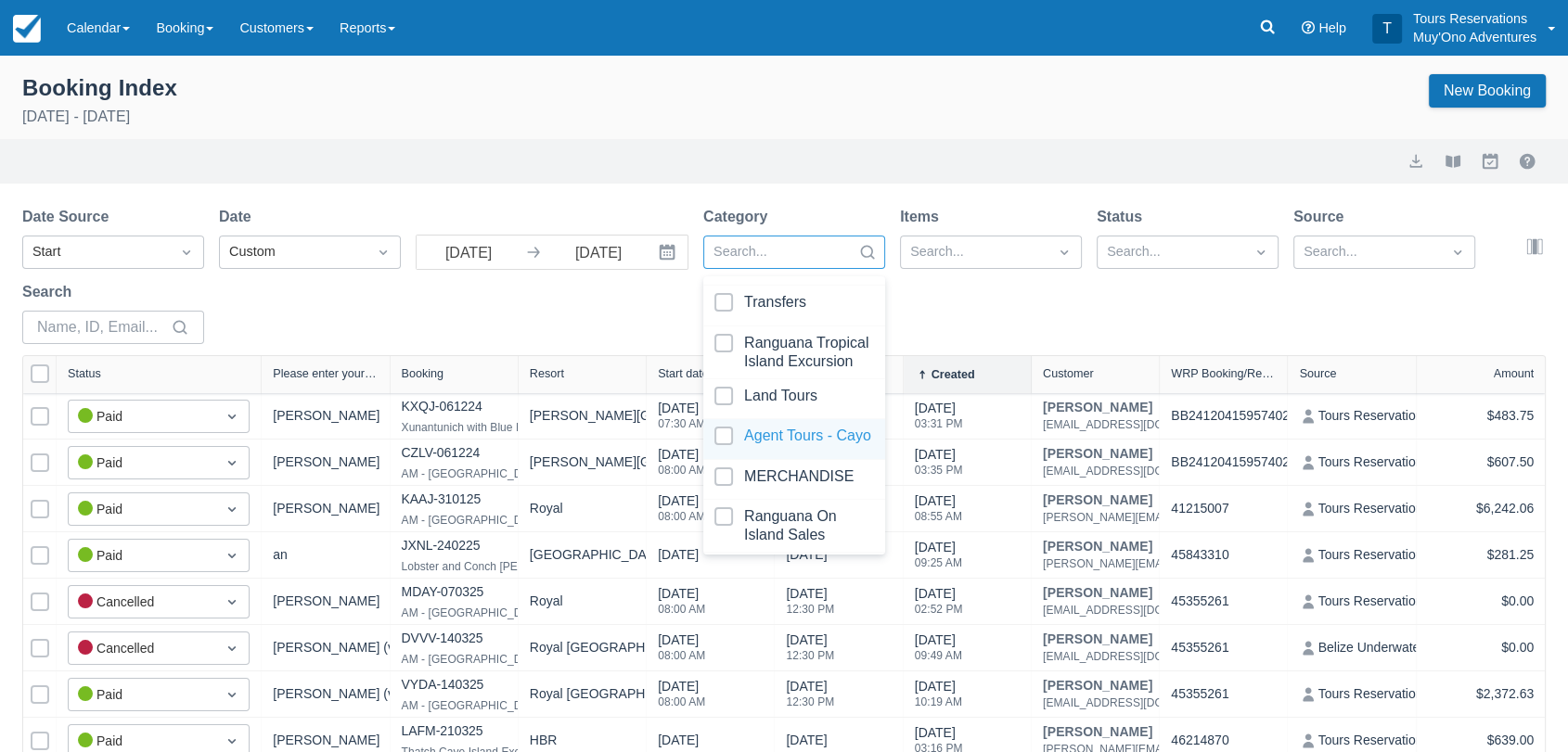
click at [722, 430] on div at bounding box center [793, 439] width 160 height 25
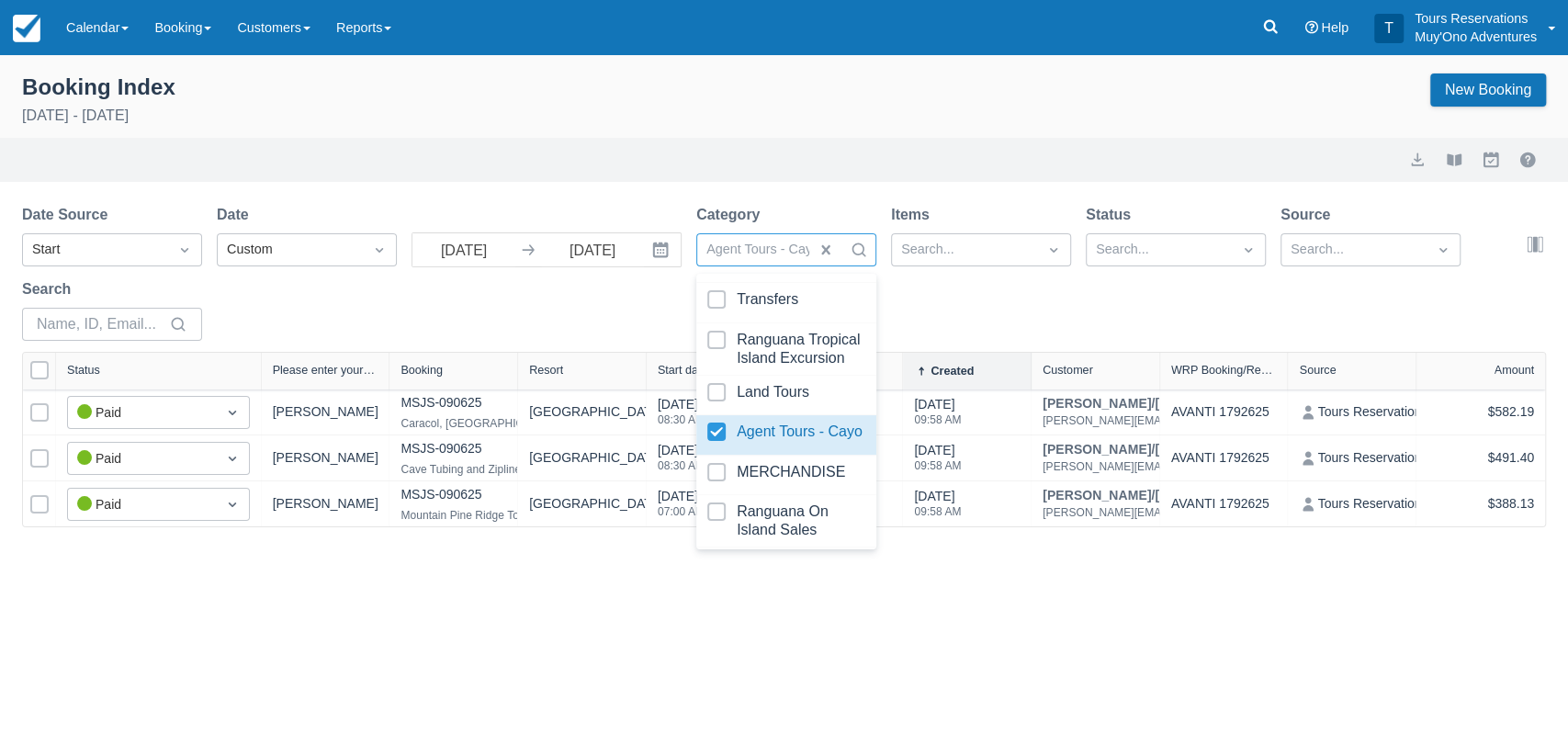
click at [715, 427] on div at bounding box center [785, 435] width 158 height 25
select select "25"
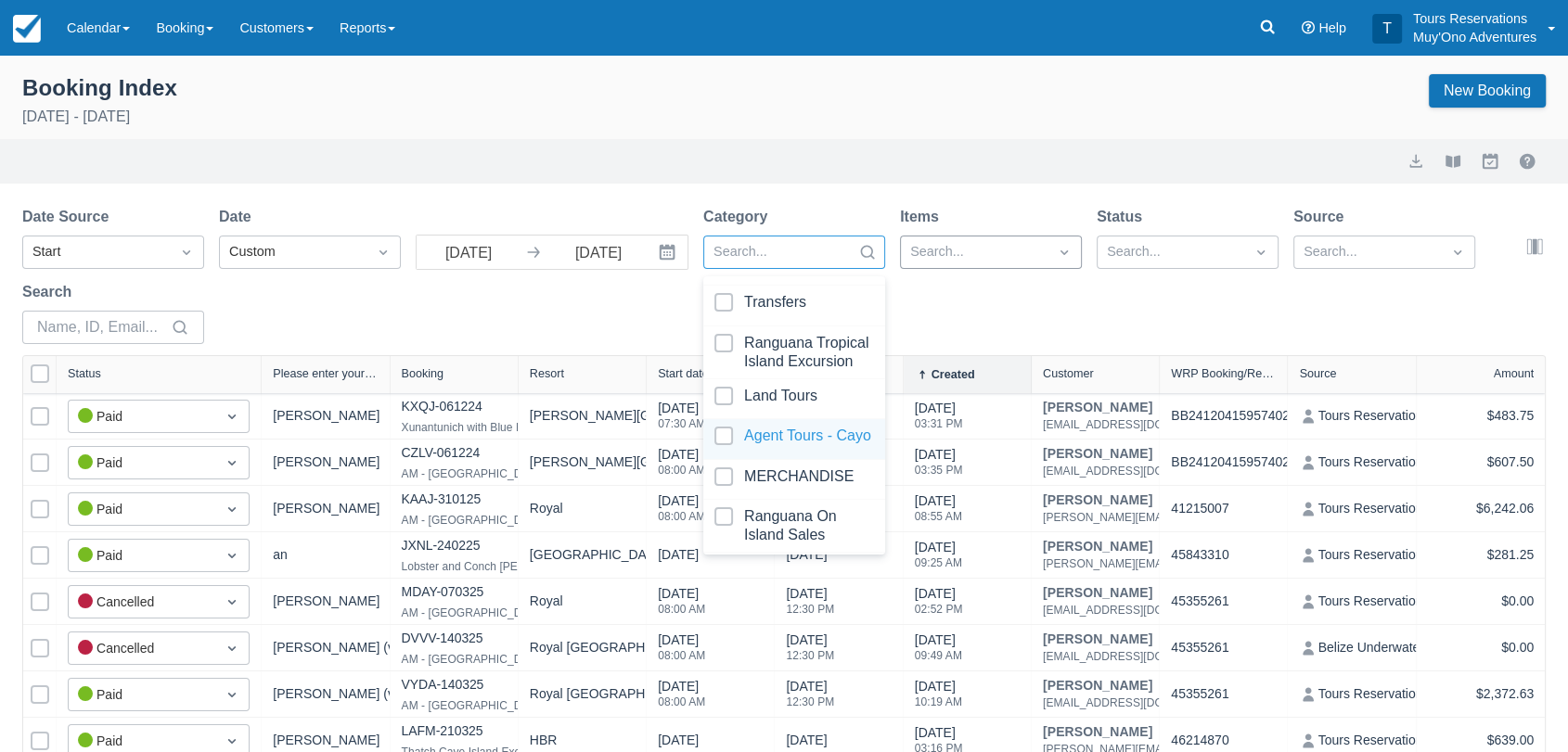
click at [1037, 248] on div at bounding box center [974, 252] width 128 height 24
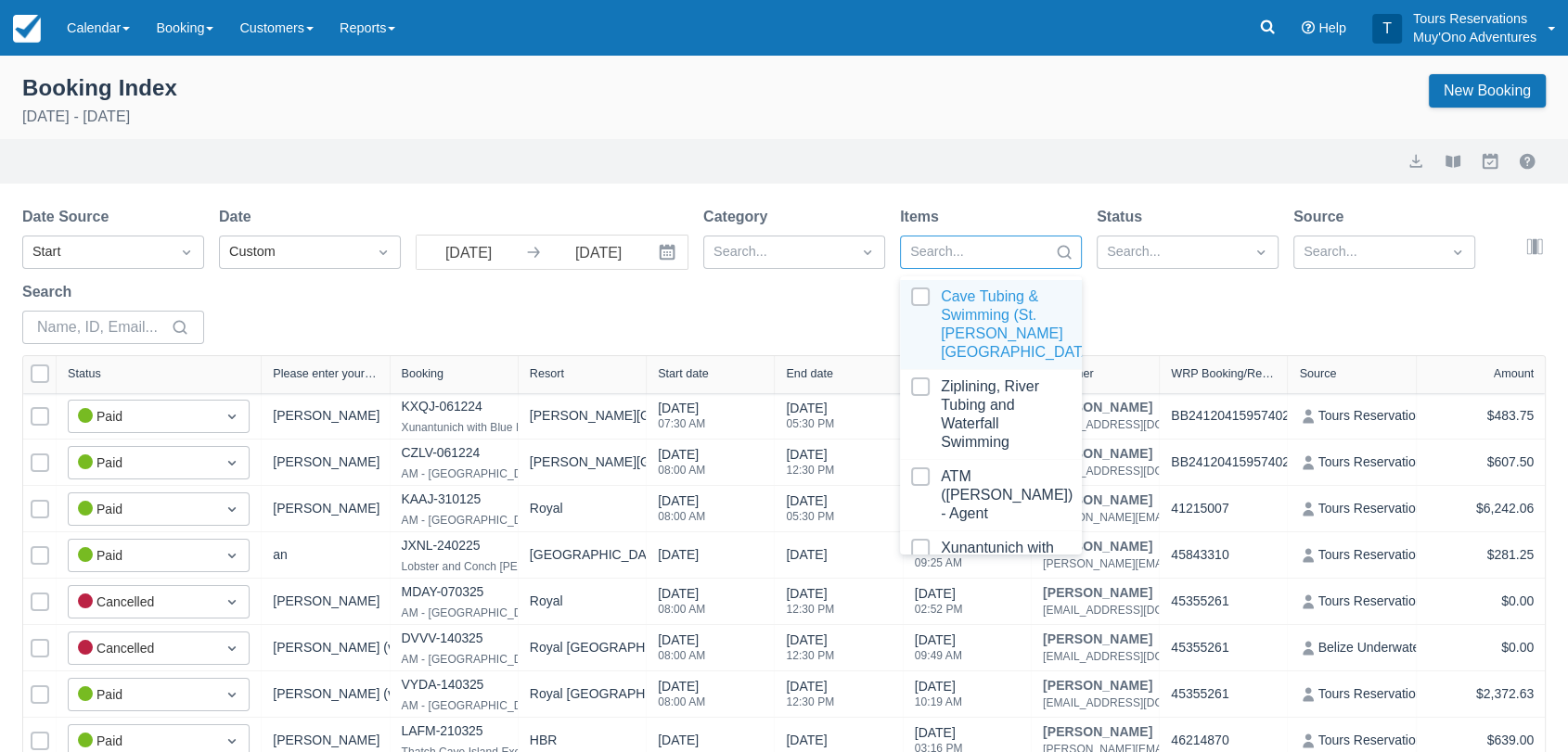
click at [917, 297] on div at bounding box center [991, 324] width 160 height 74
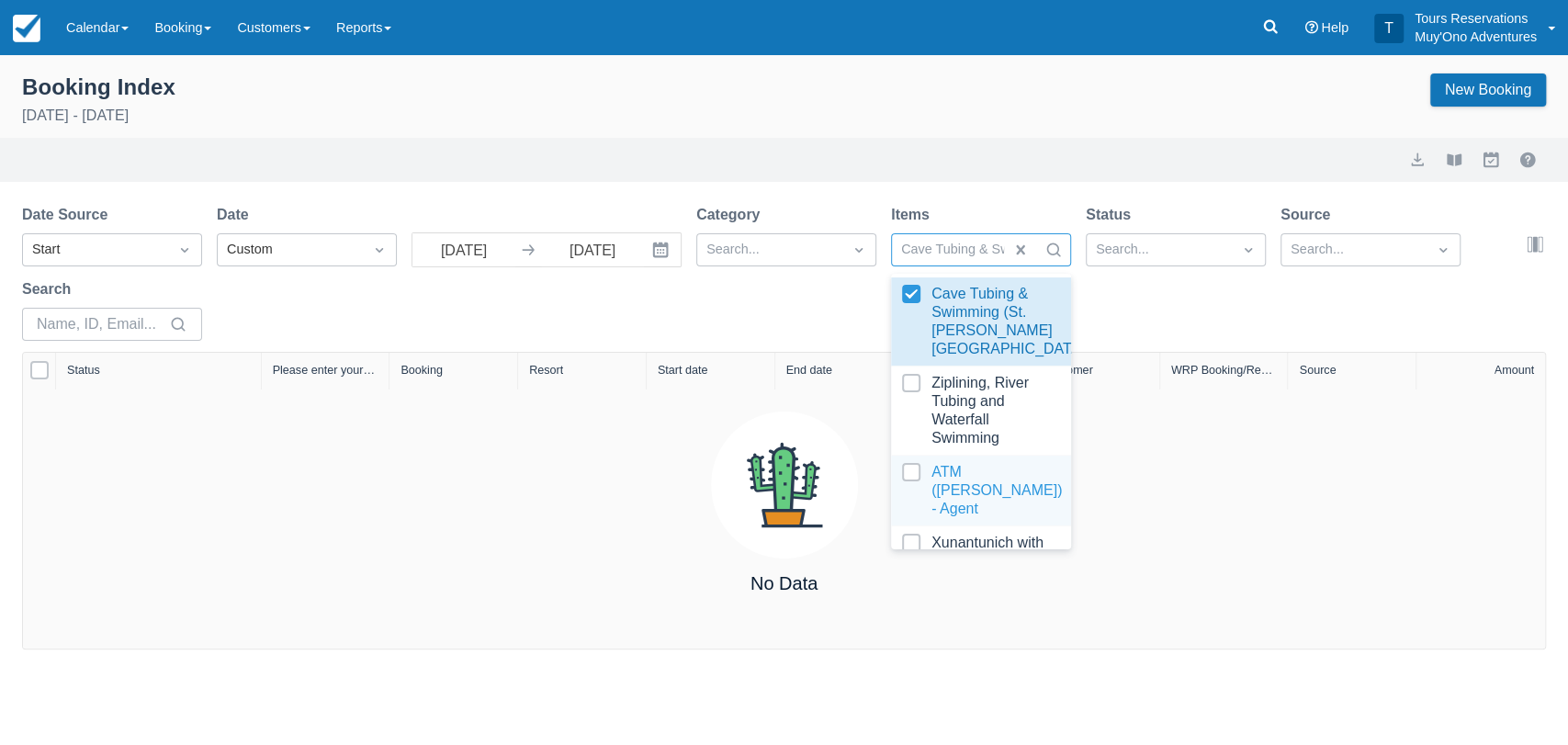
click at [913, 484] on div at bounding box center [981, 490] width 158 height 56
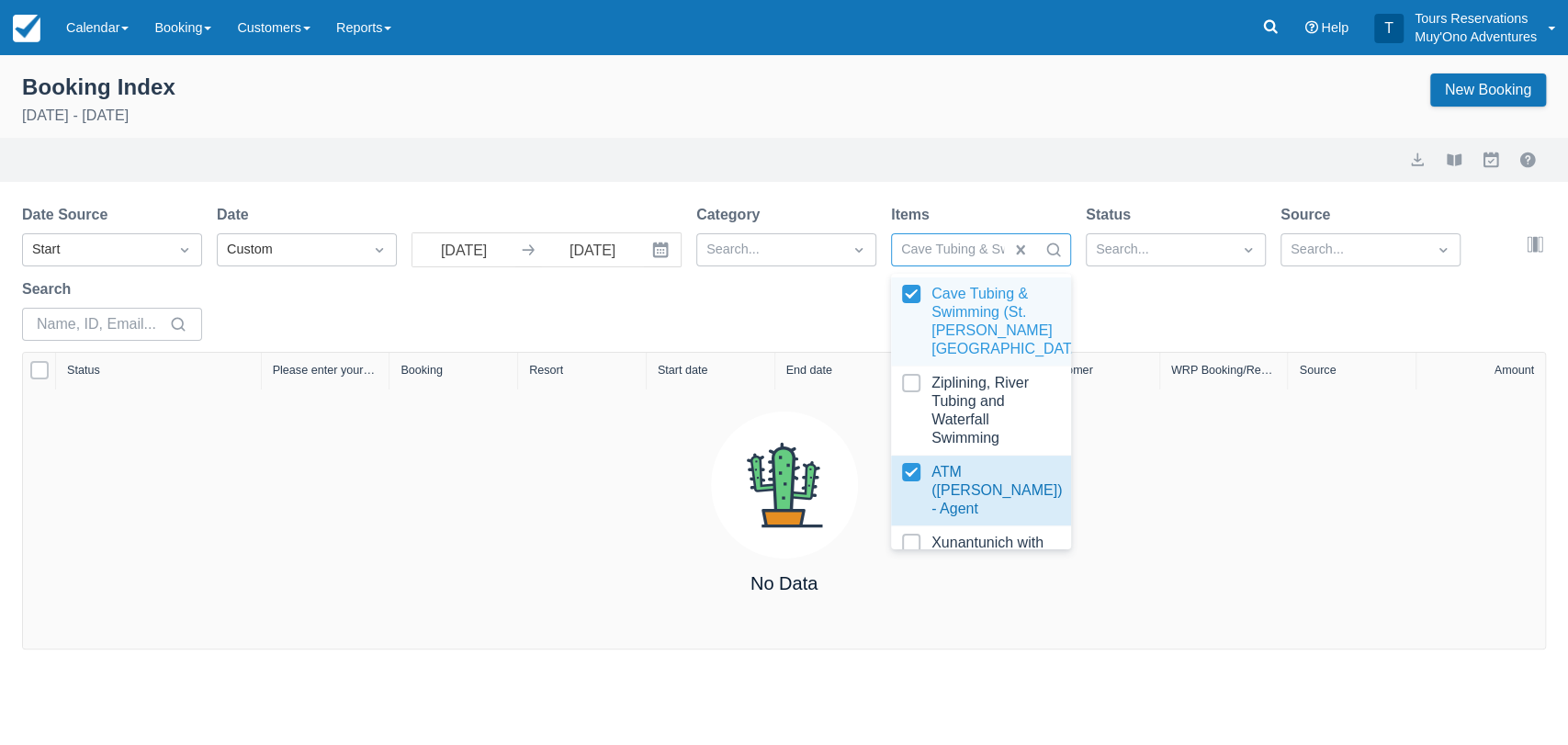
click at [912, 294] on div at bounding box center [981, 321] width 158 height 73
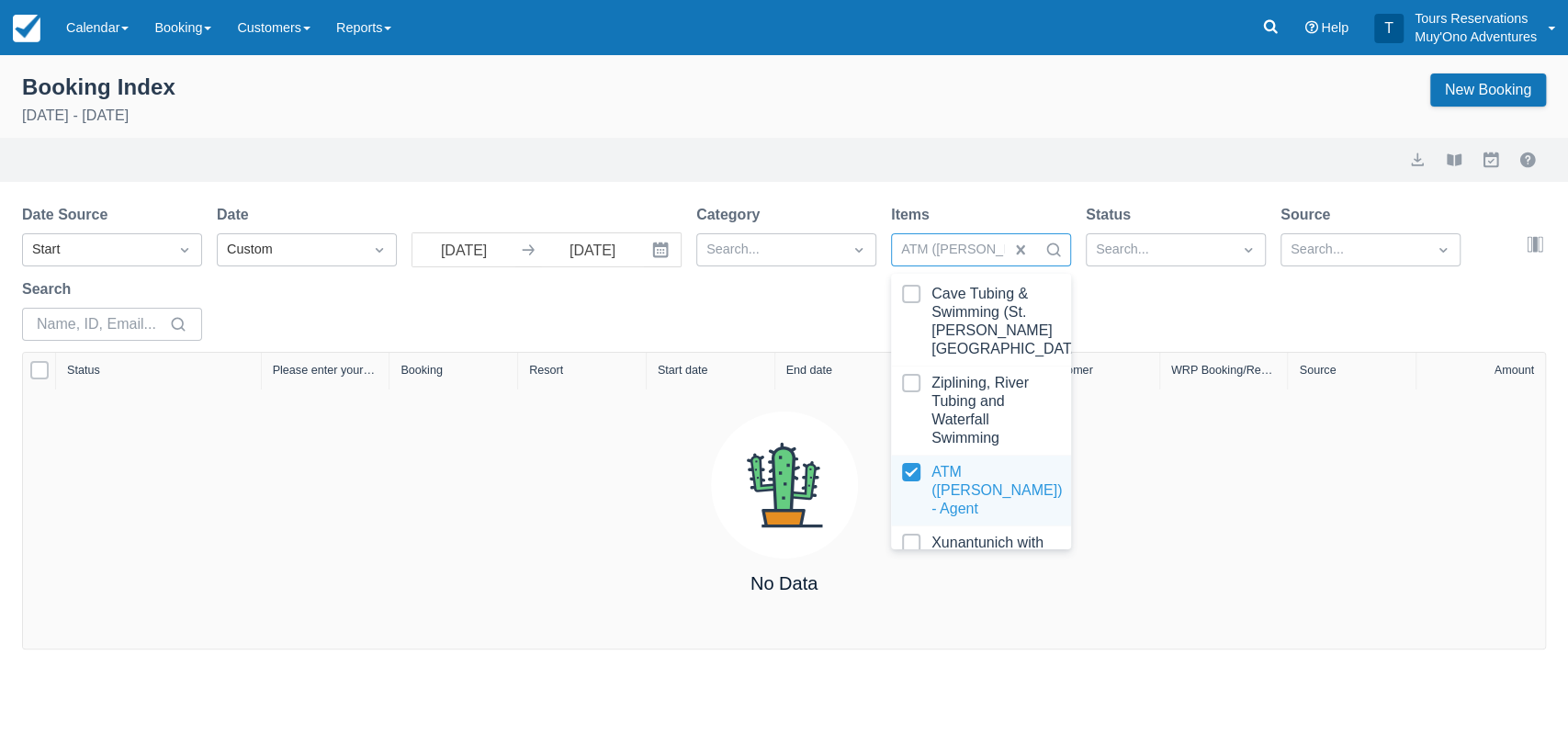
click at [914, 491] on div at bounding box center [981, 490] width 158 height 56
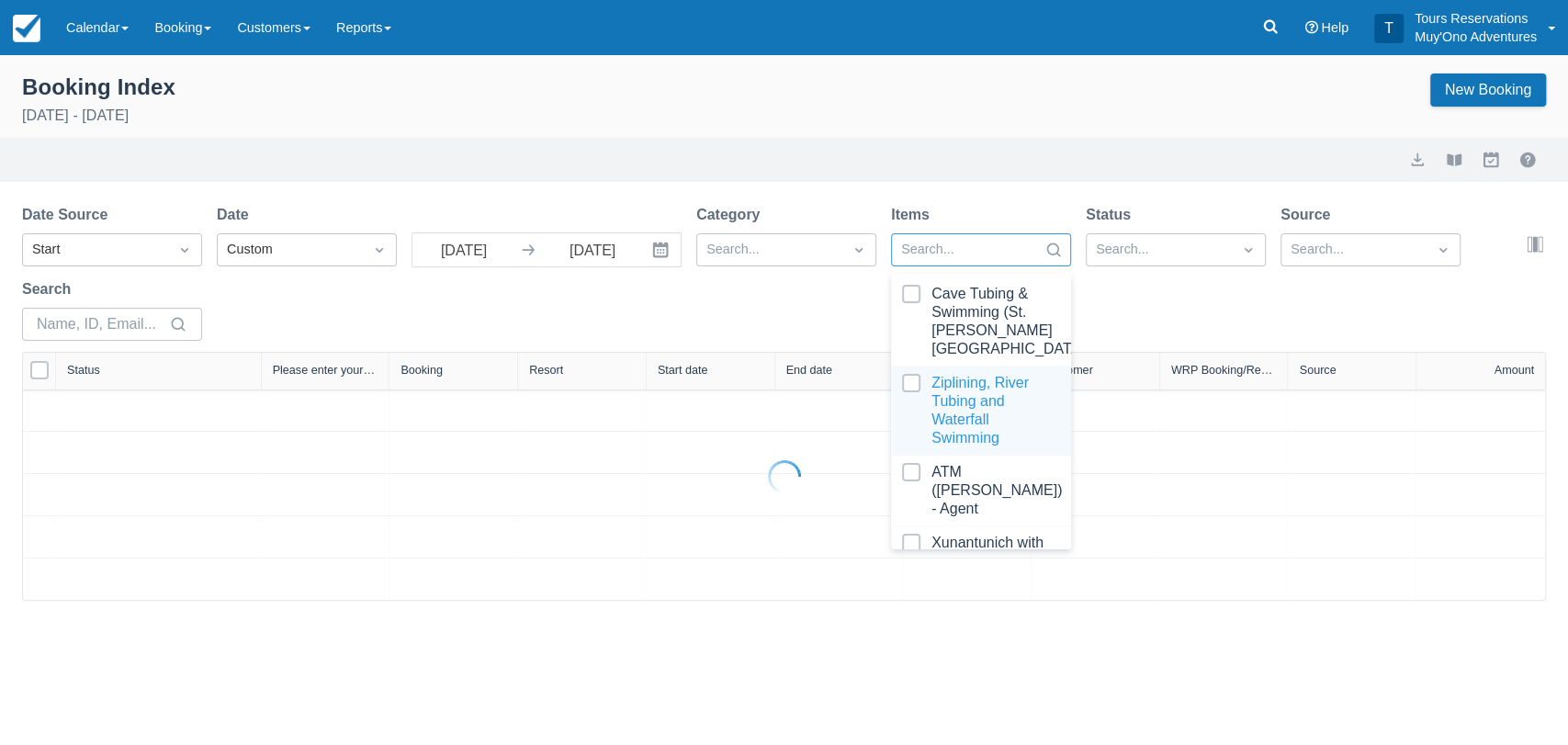
select select "25"
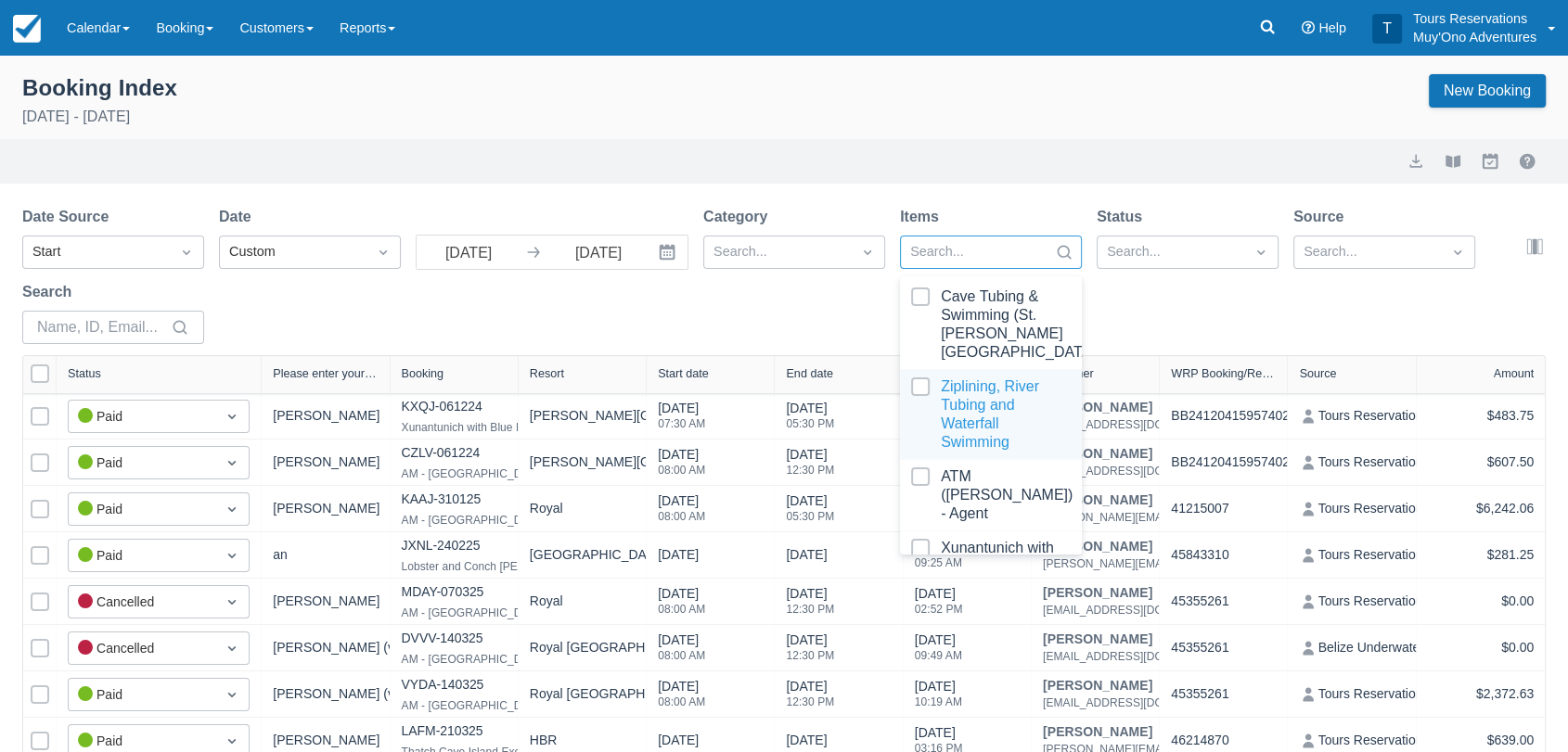
click at [926, 404] on div at bounding box center [991, 414] width 160 height 74
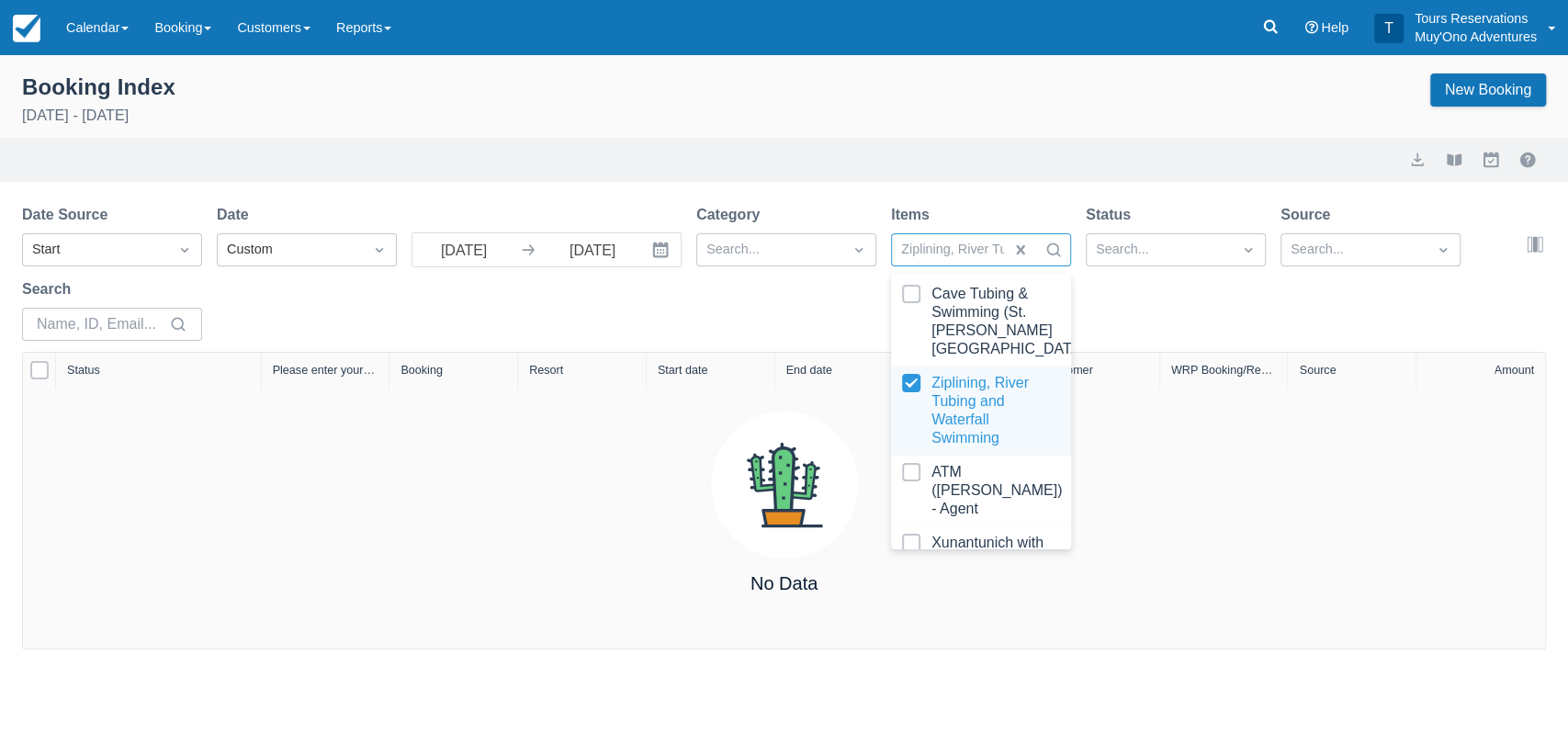
click at [899, 399] on div "Ziplining, River Tubing and Waterfall Swimming" at bounding box center [981, 411] width 180 height 89
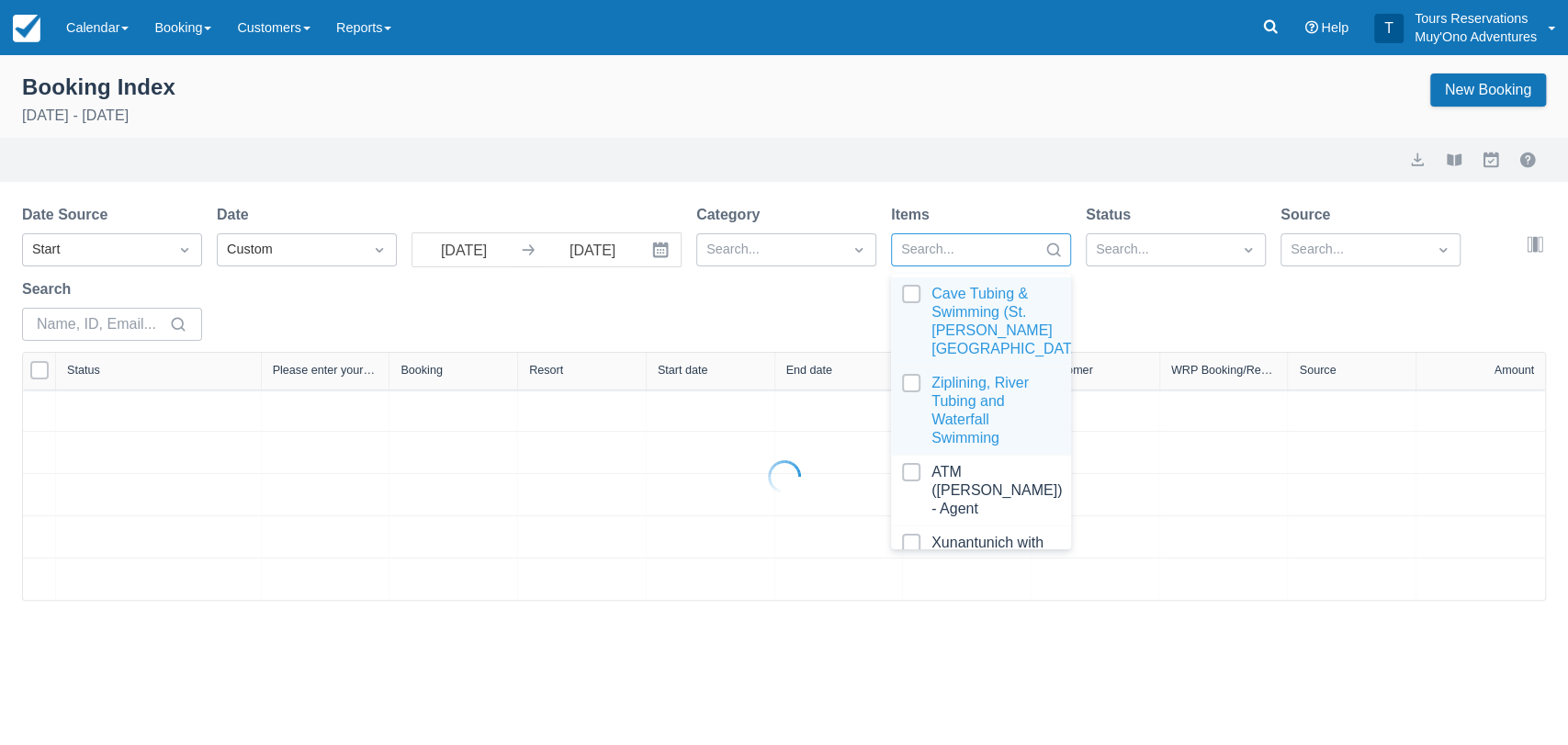
select select "25"
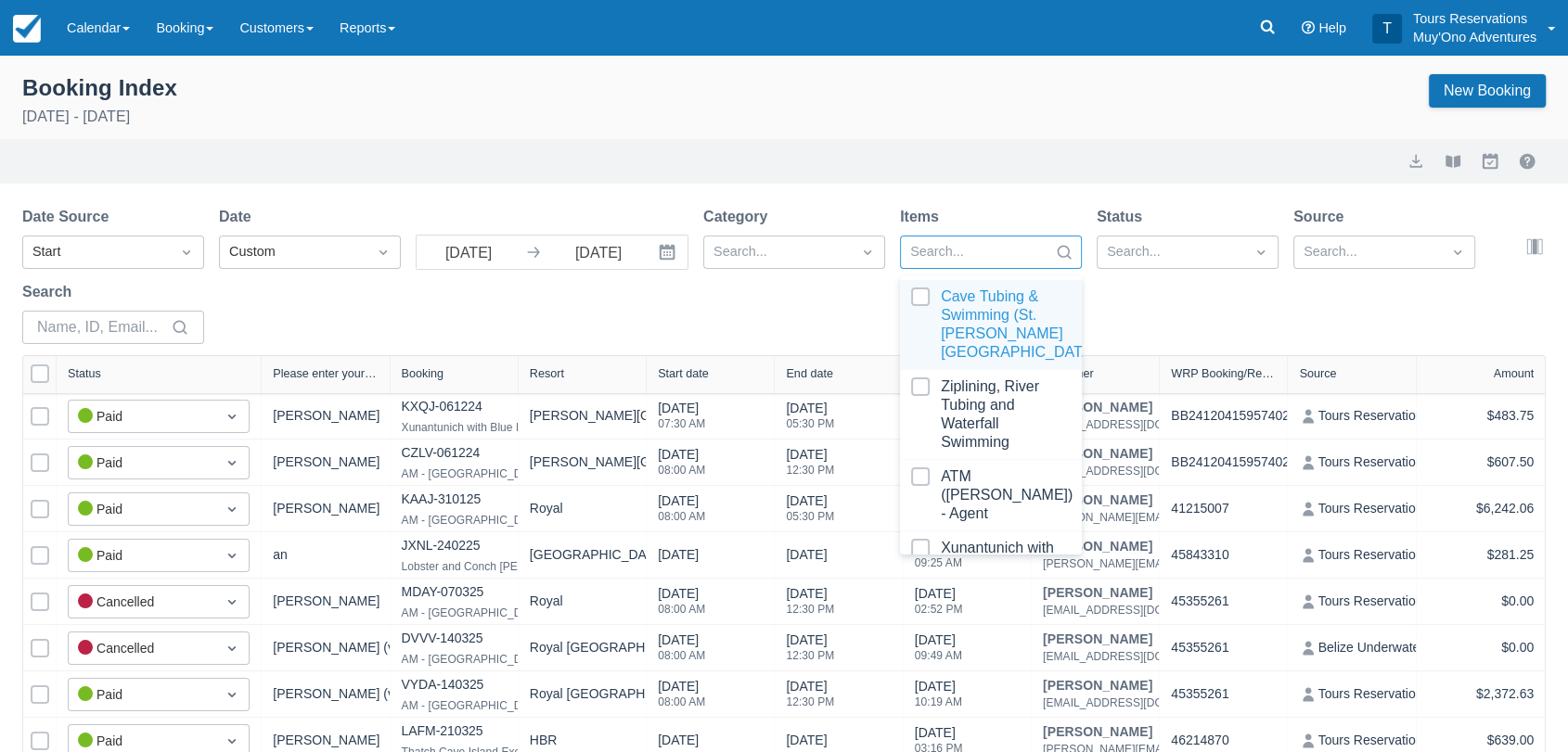
click at [927, 303] on div at bounding box center [991, 324] width 160 height 74
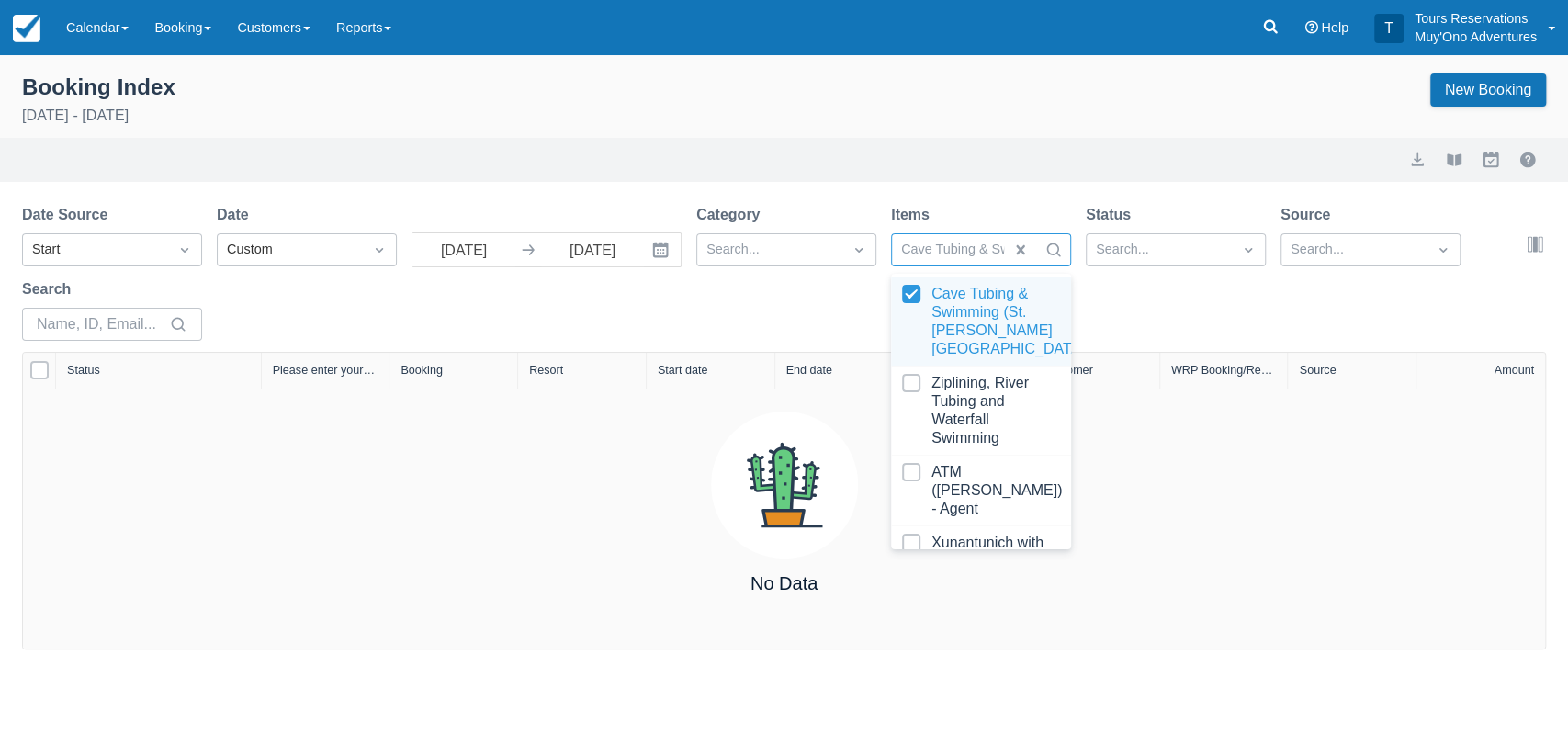
click at [915, 296] on div at bounding box center [981, 321] width 158 height 73
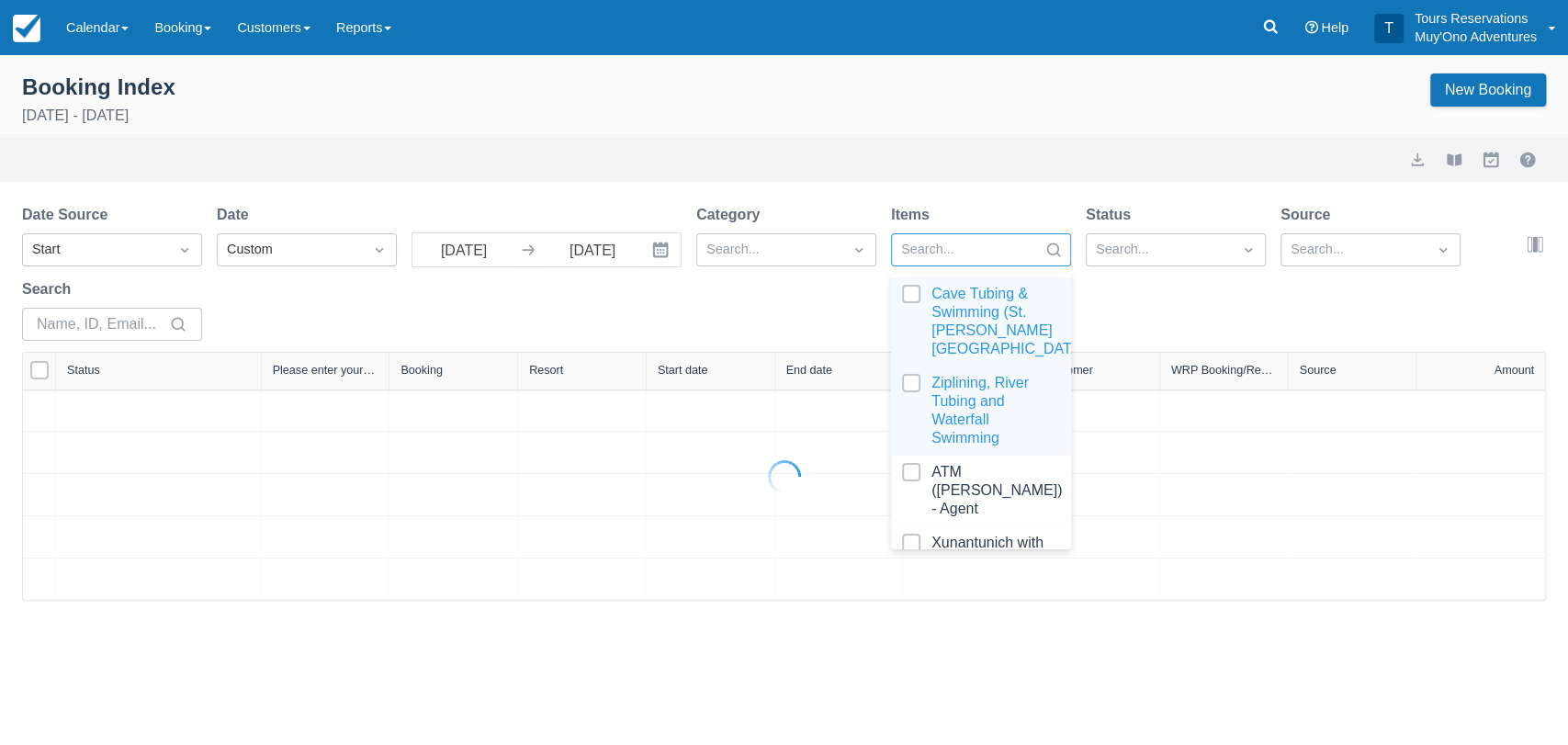
select select "25"
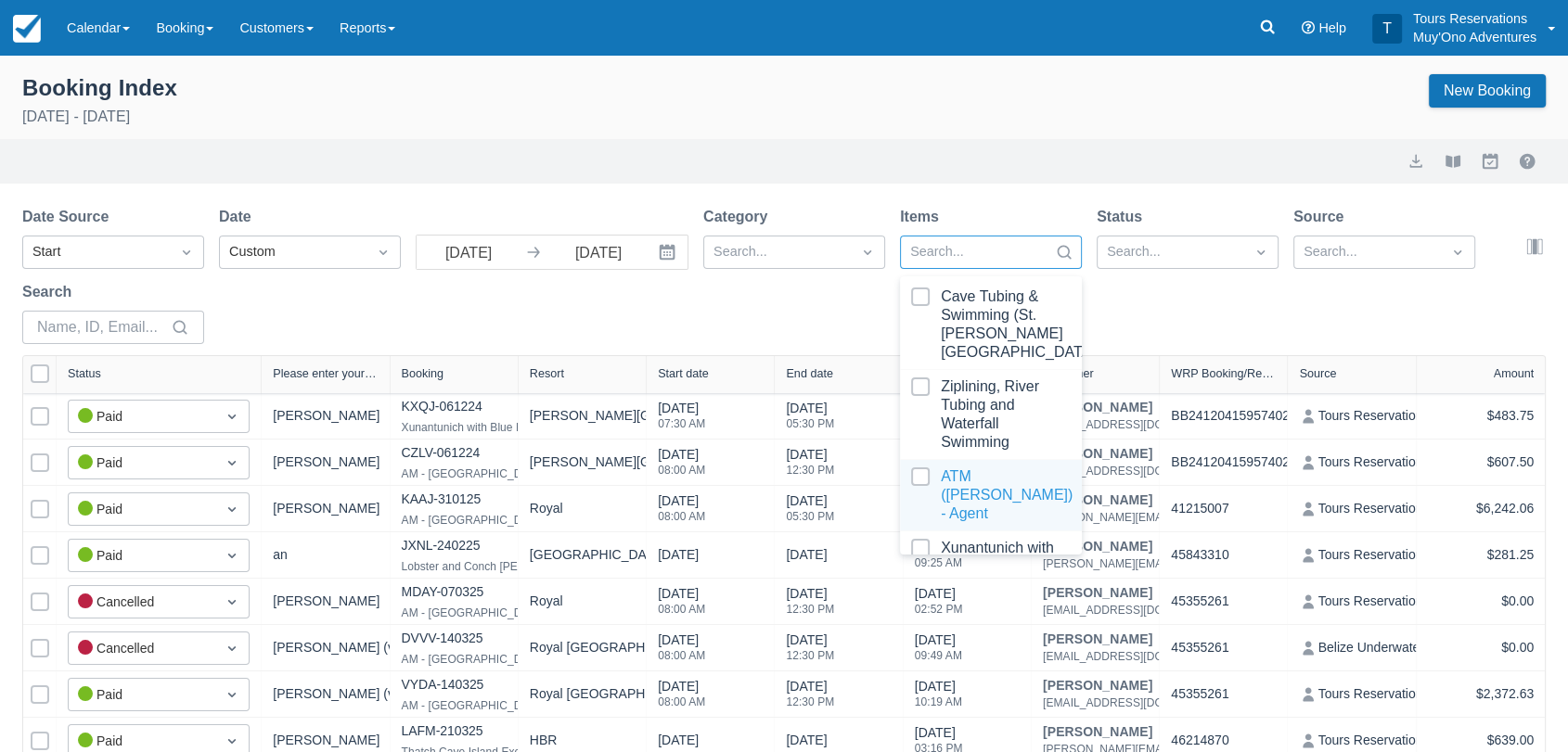
click at [920, 499] on div at bounding box center [991, 495] width 160 height 56
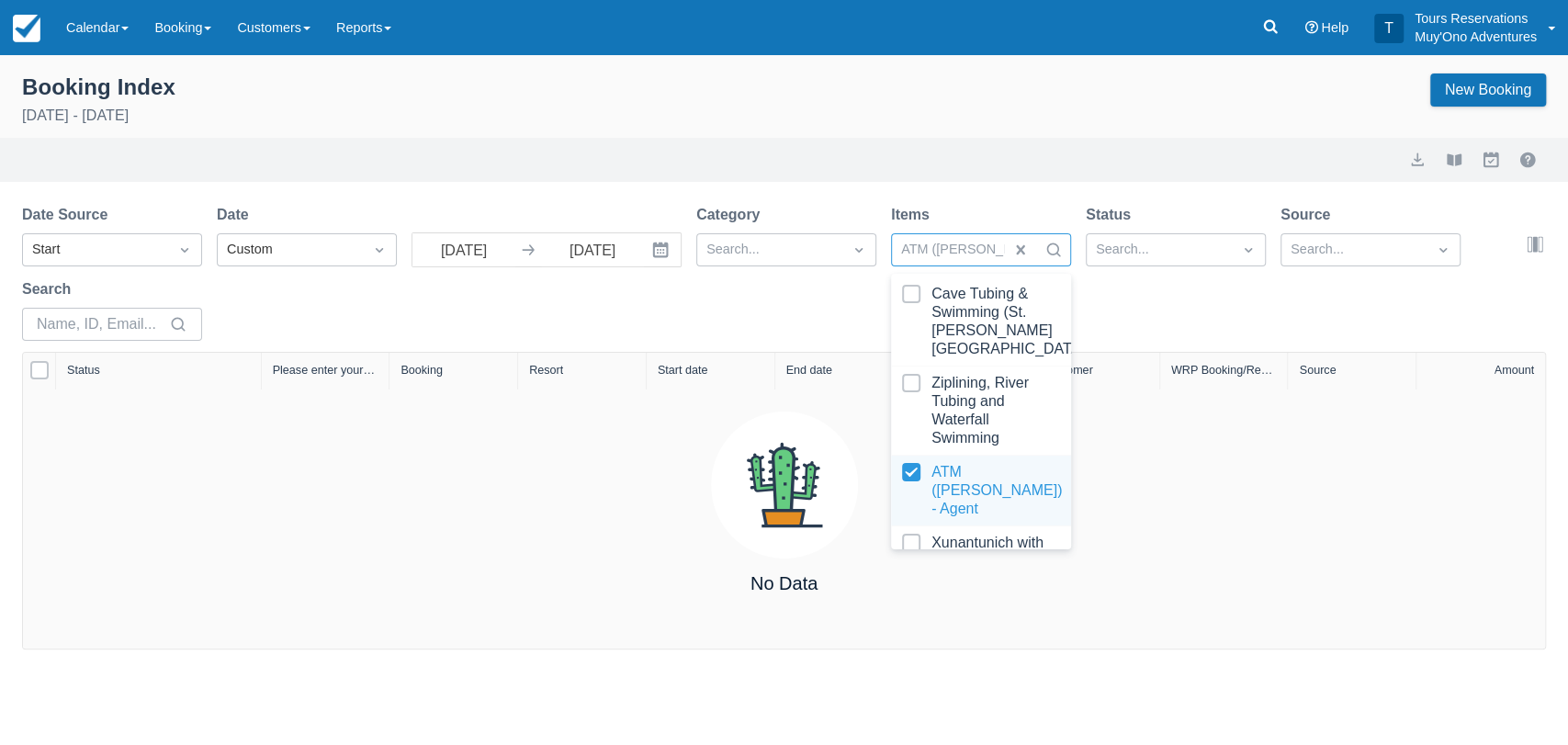
click at [916, 489] on div at bounding box center [981, 490] width 158 height 56
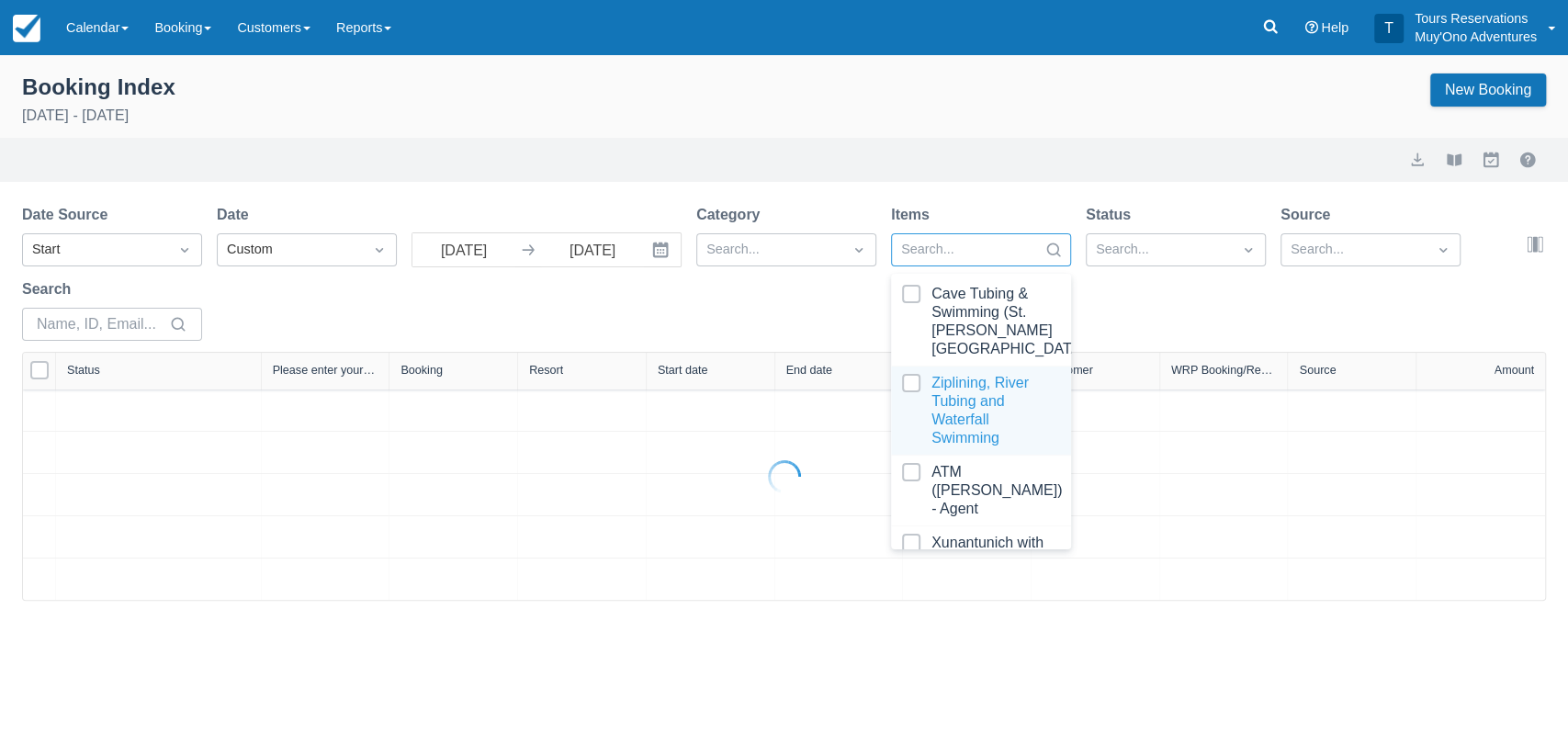
select select "25"
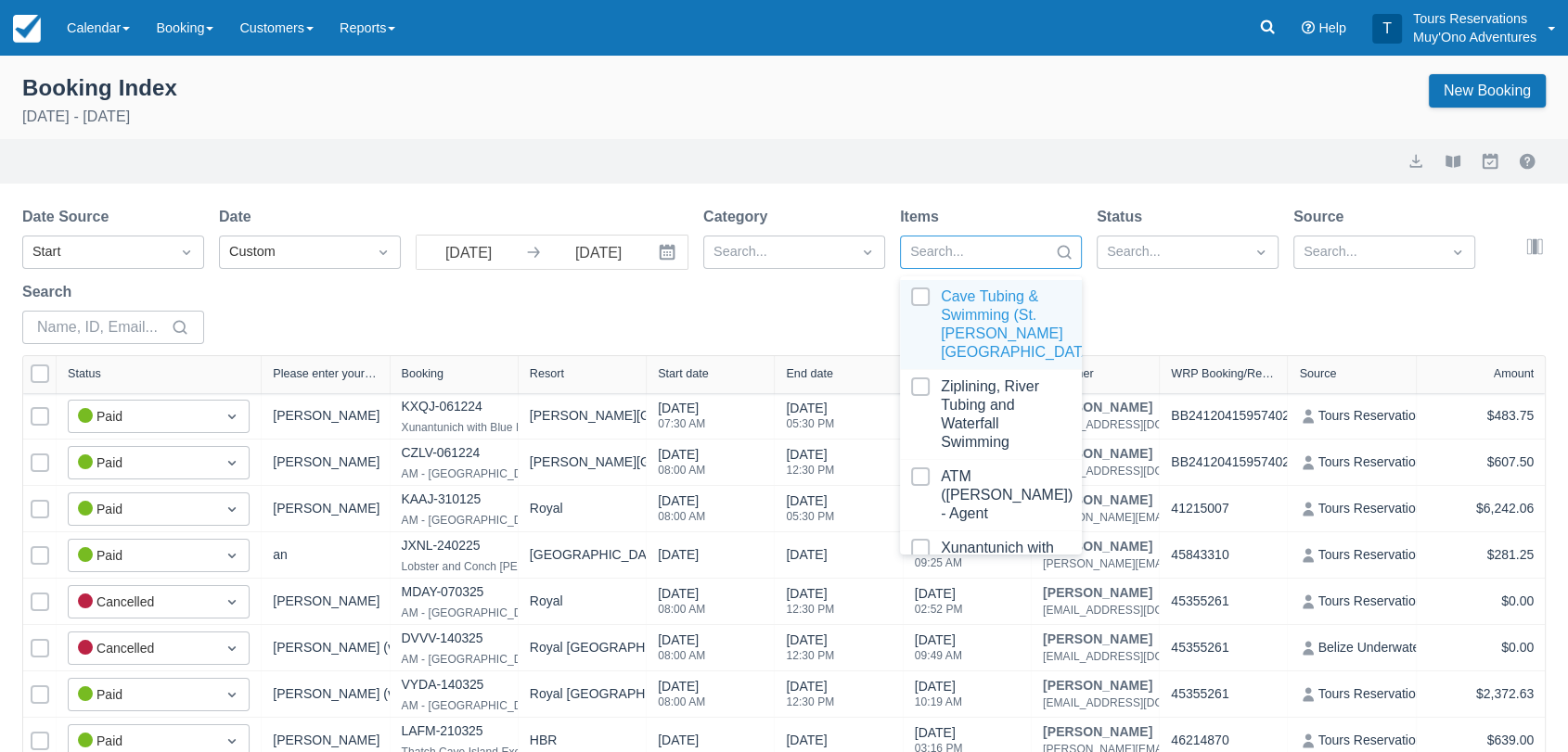
click at [907, 302] on div "Cave Tubing & Swimming (St. Herman’s Blue Hole National Park)" at bounding box center [991, 325] width 182 height 90
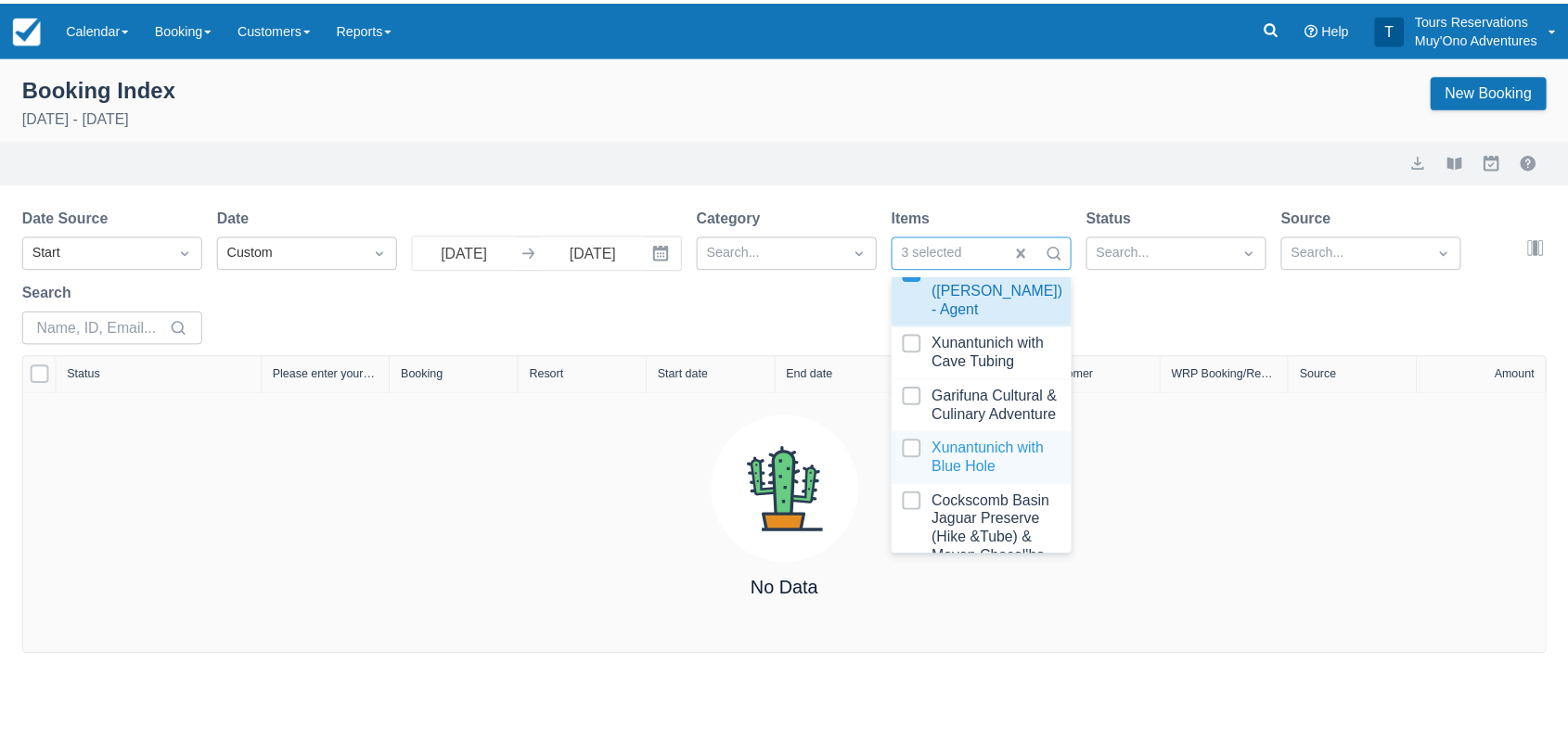
scroll to position [206, 0]
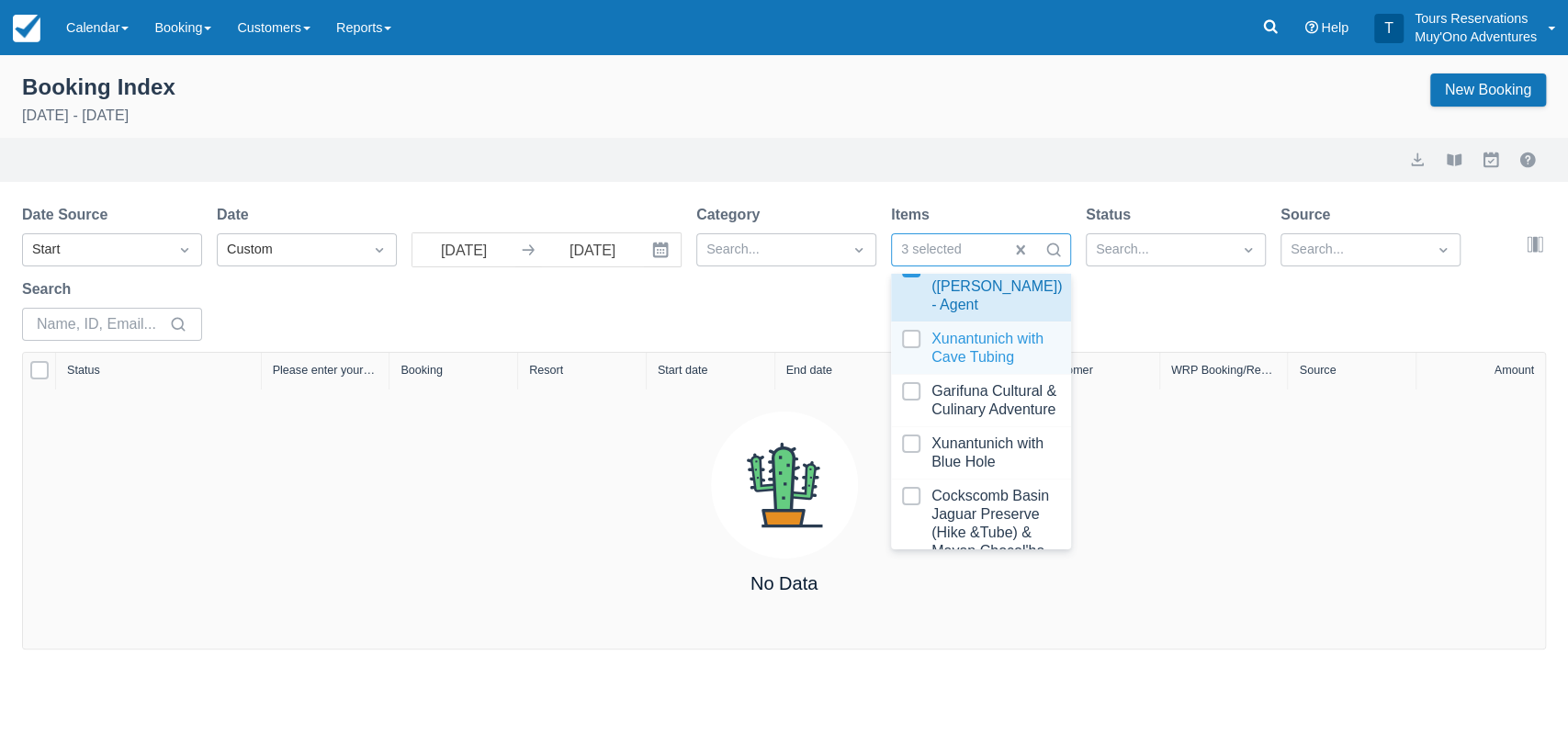
click at [910, 360] on div at bounding box center [981, 348] width 158 height 37
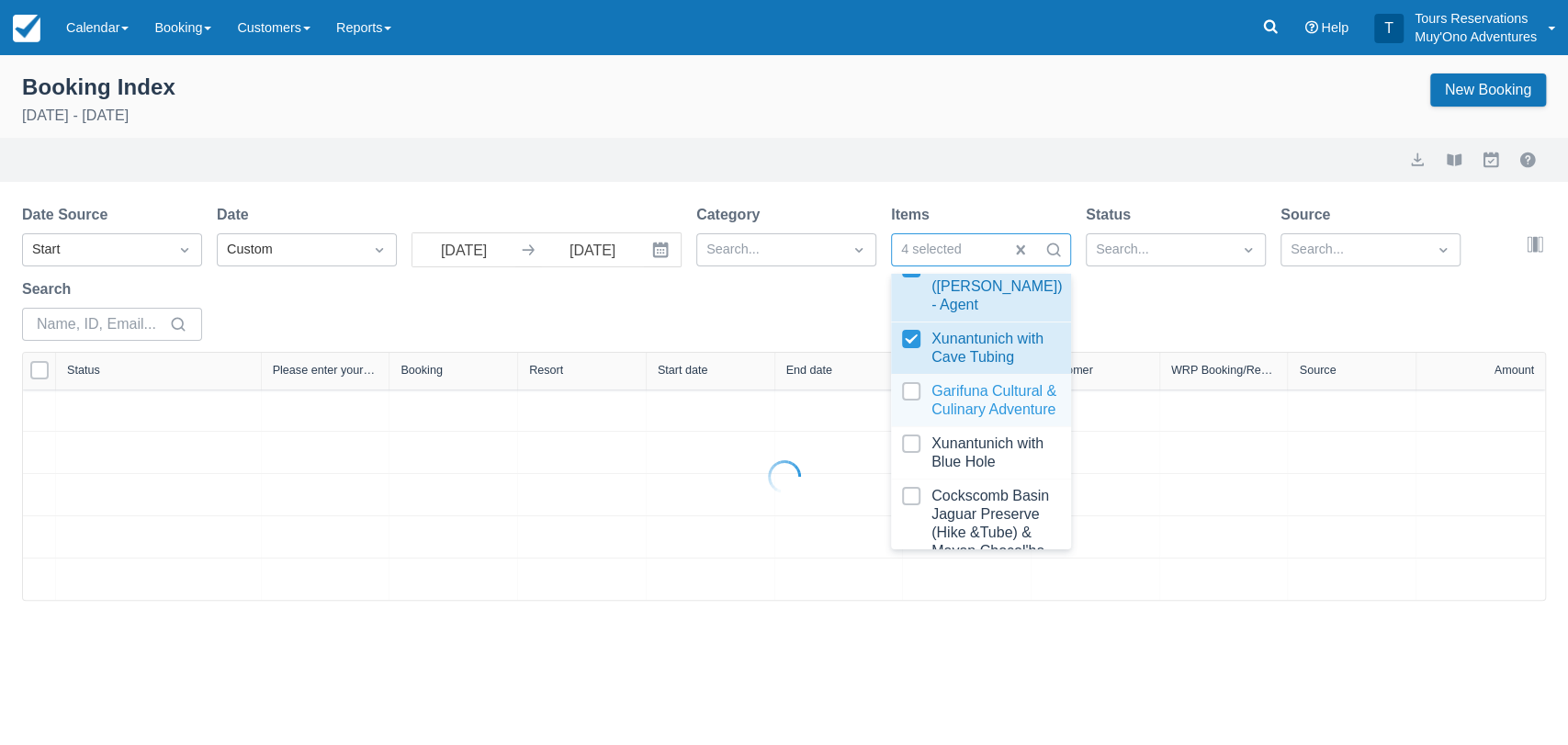
click at [906, 417] on div at bounding box center [981, 401] width 158 height 37
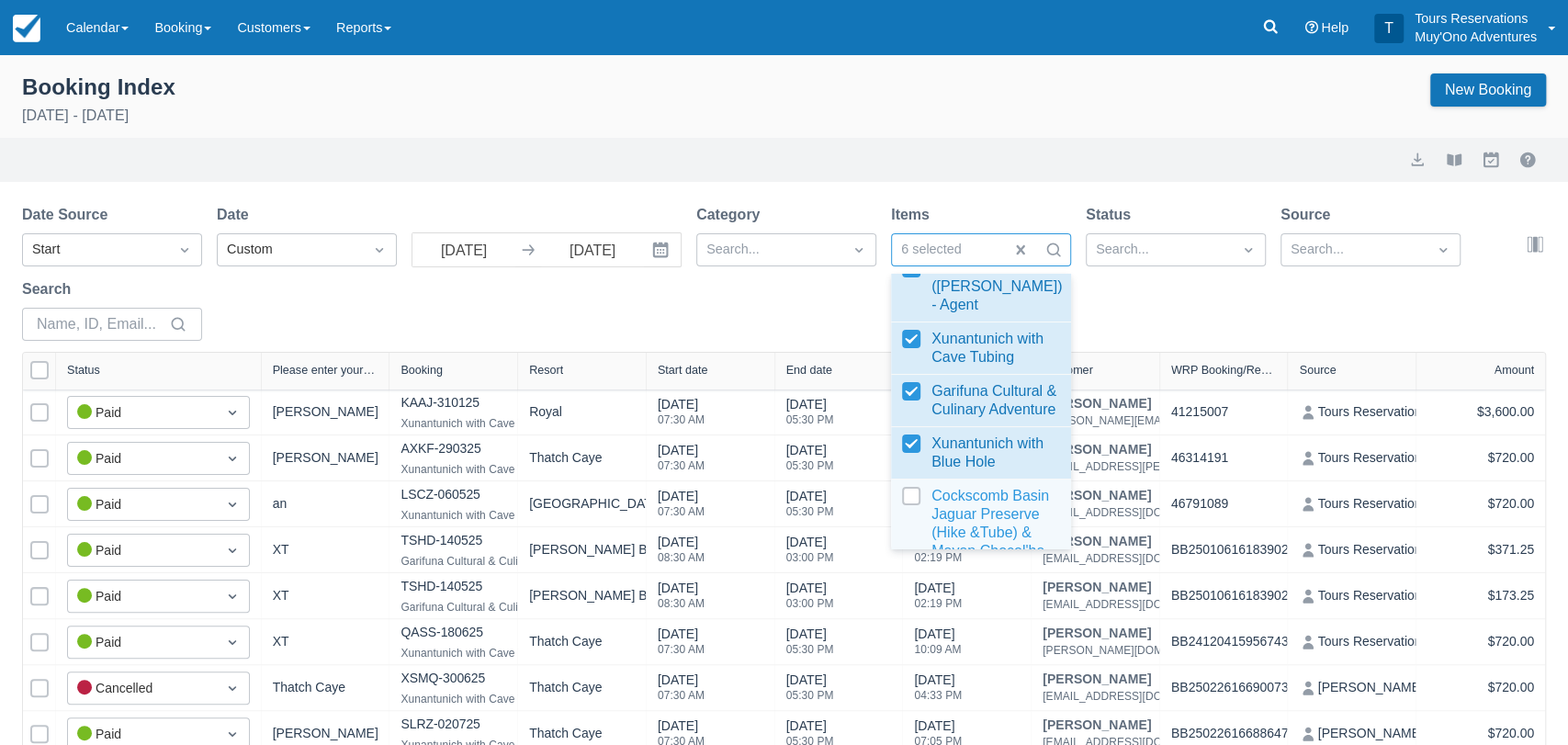
click at [912, 531] on div at bounding box center [981, 532] width 158 height 92
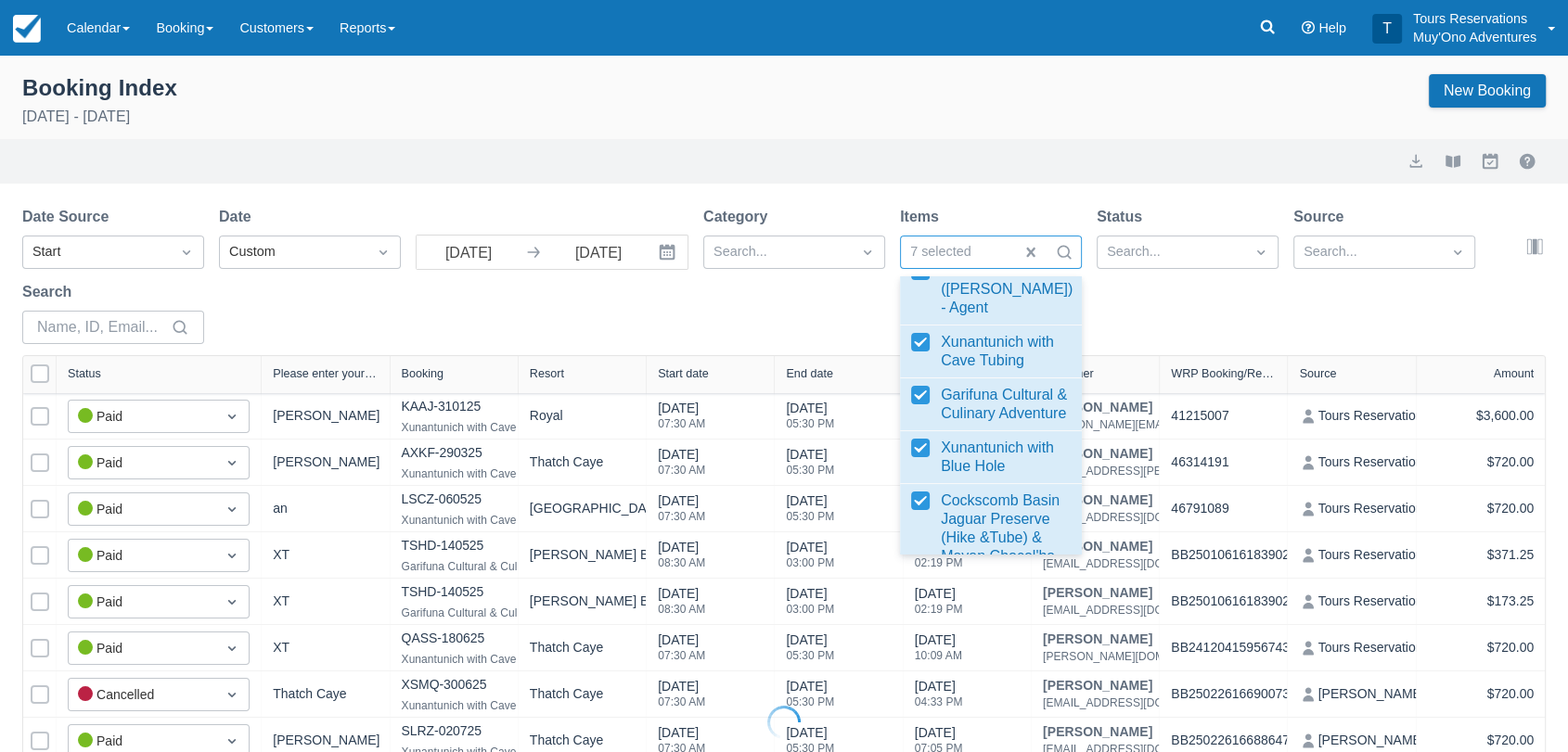
select select "25"
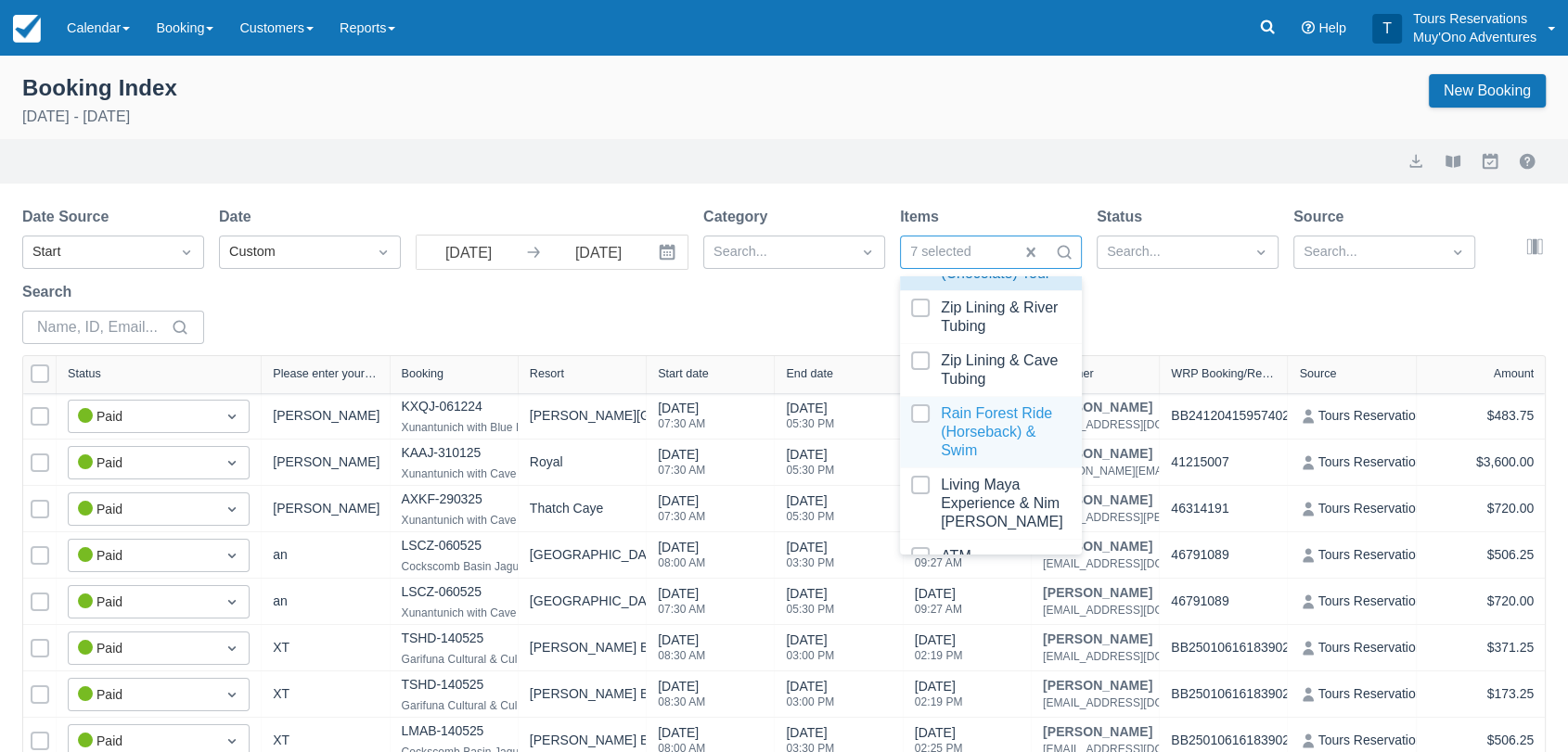
scroll to position [515, 0]
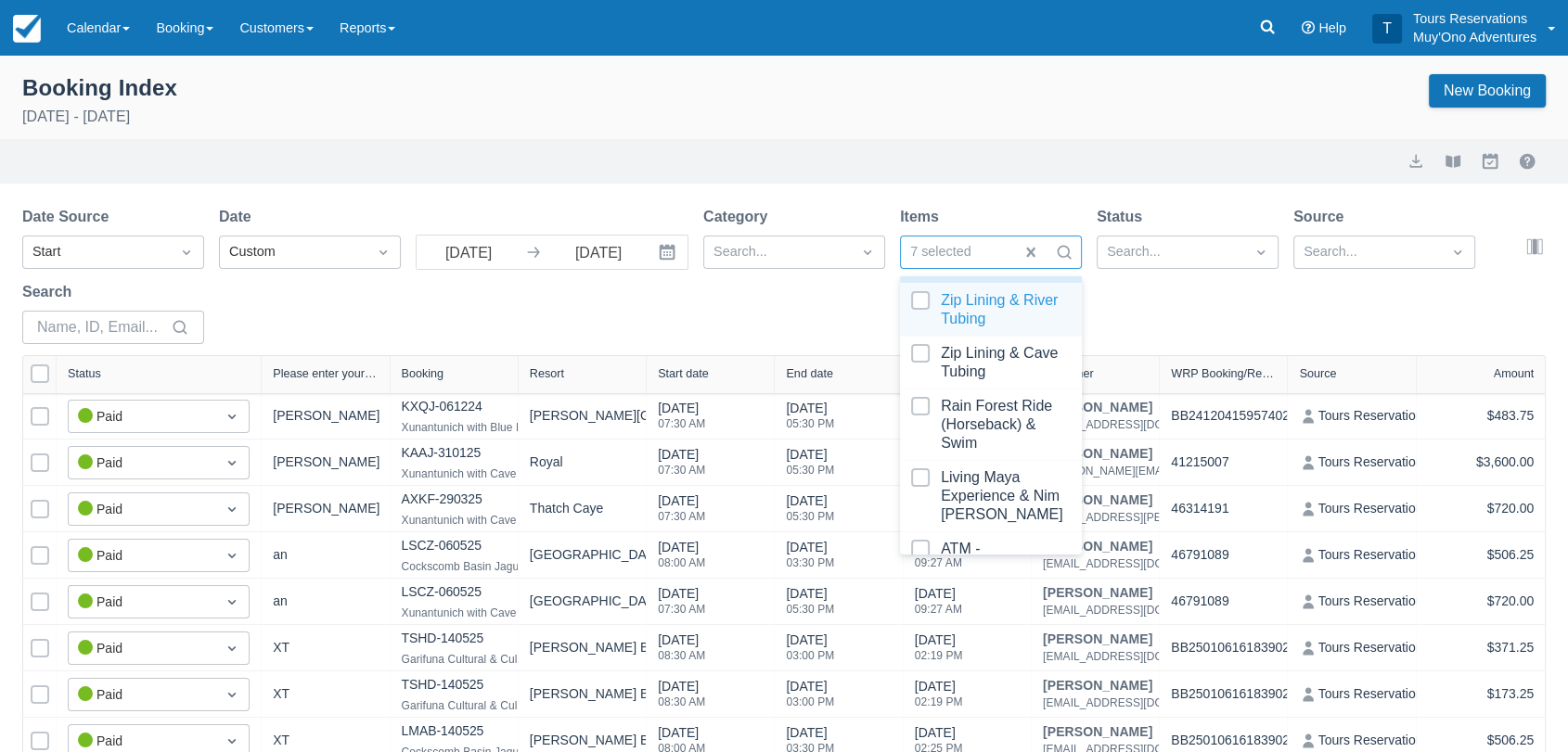
click at [914, 328] on div at bounding box center [991, 310] width 160 height 37
click at [919, 381] on div at bounding box center [991, 362] width 160 height 37
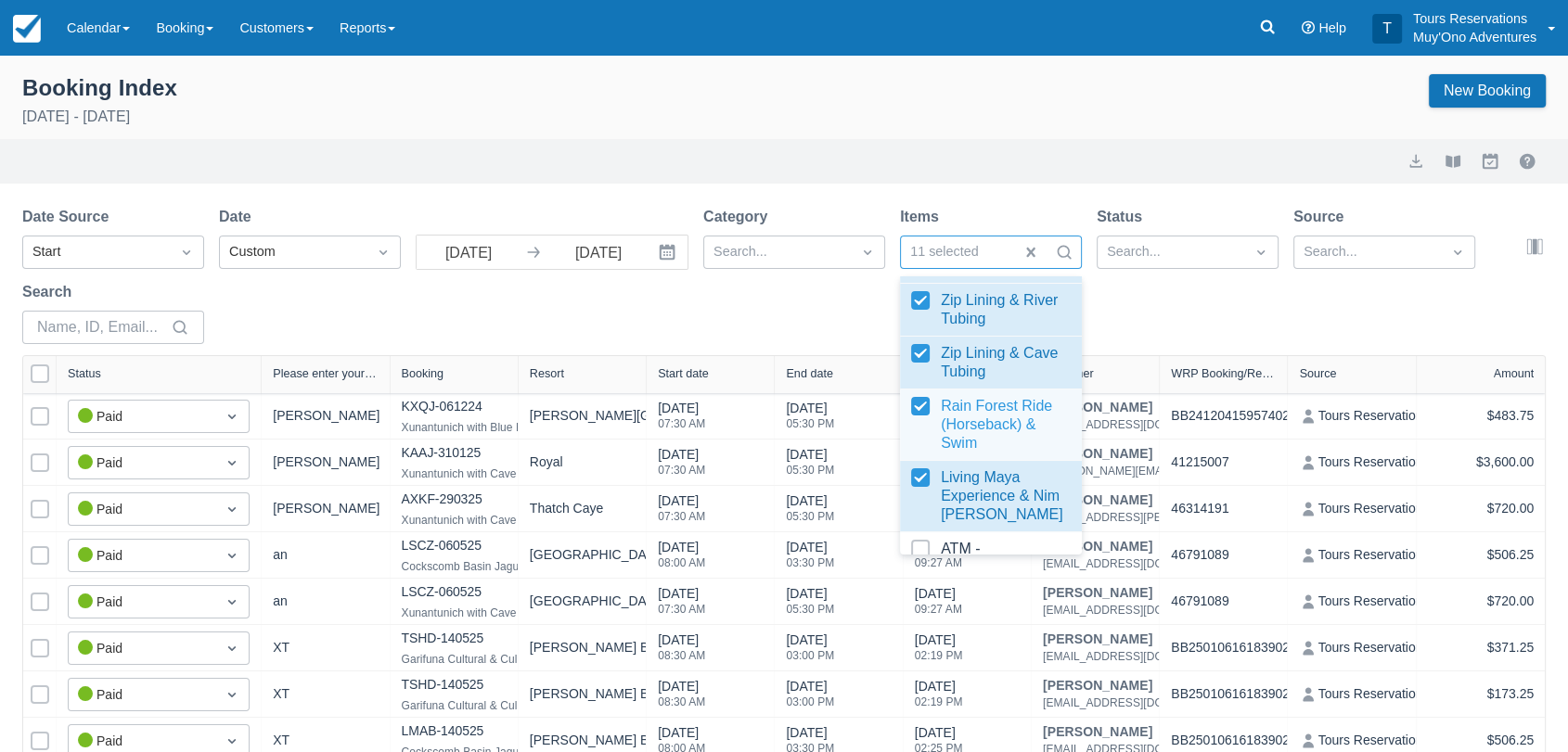
select select "25"
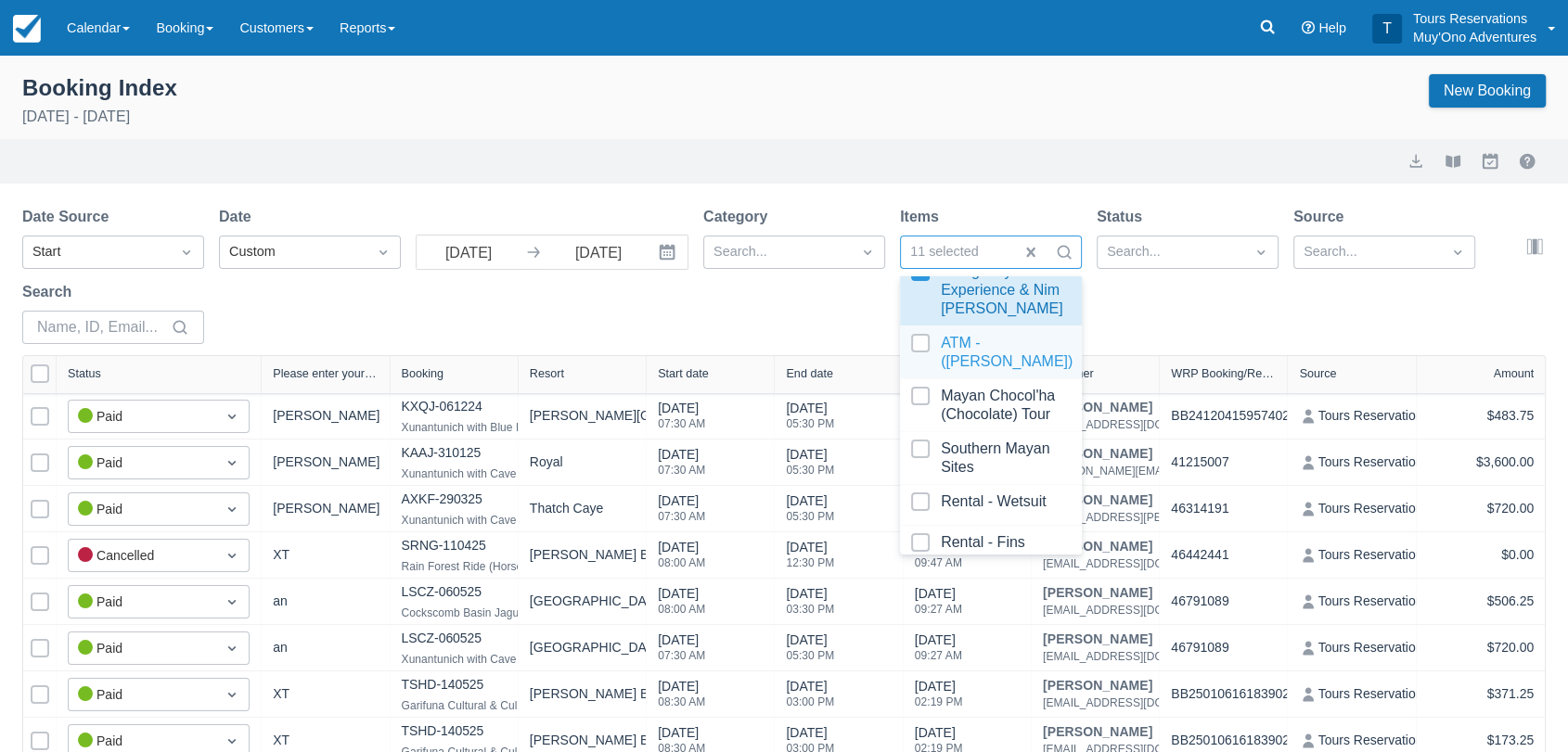
click at [913, 371] on div at bounding box center [991, 352] width 160 height 37
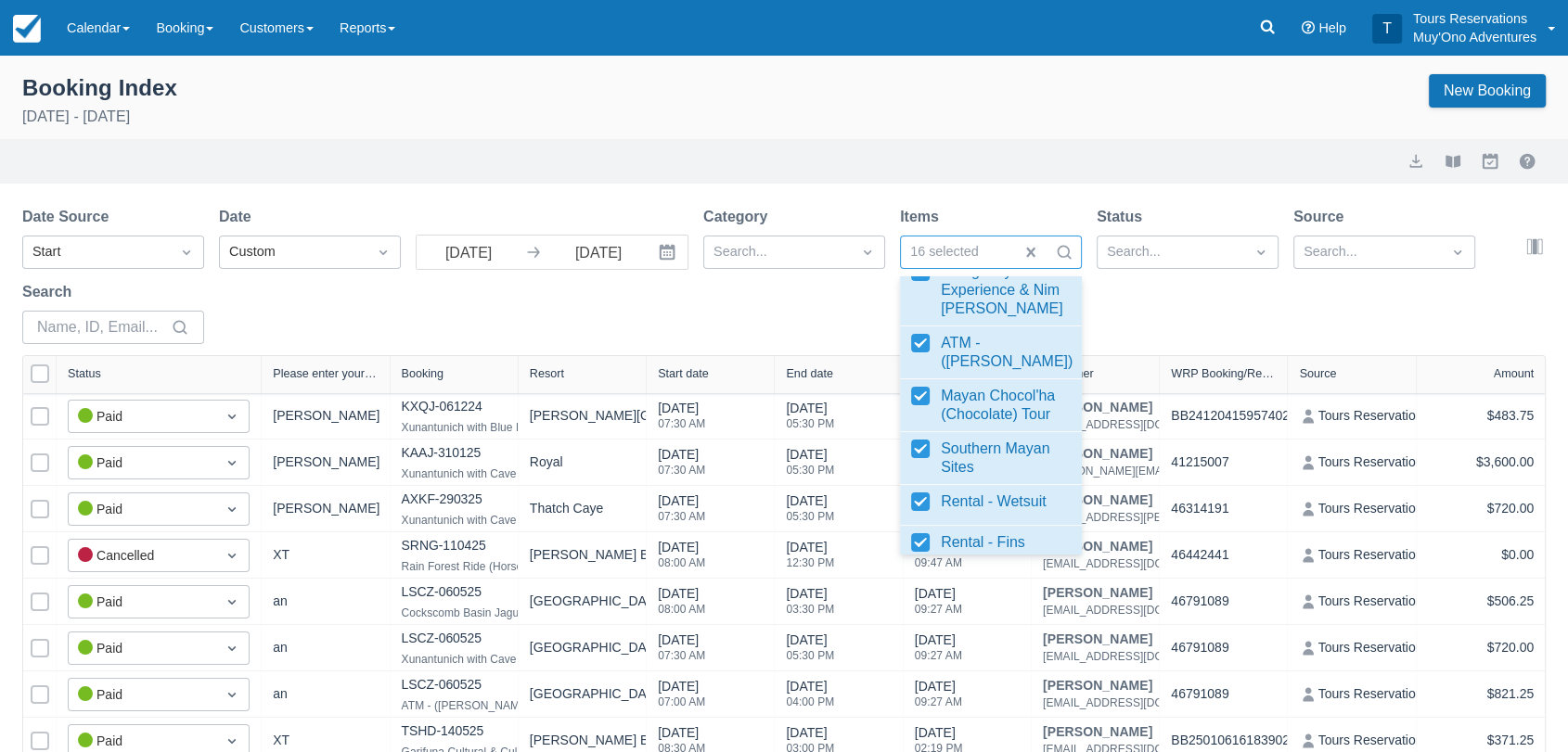
scroll to position [824, 0]
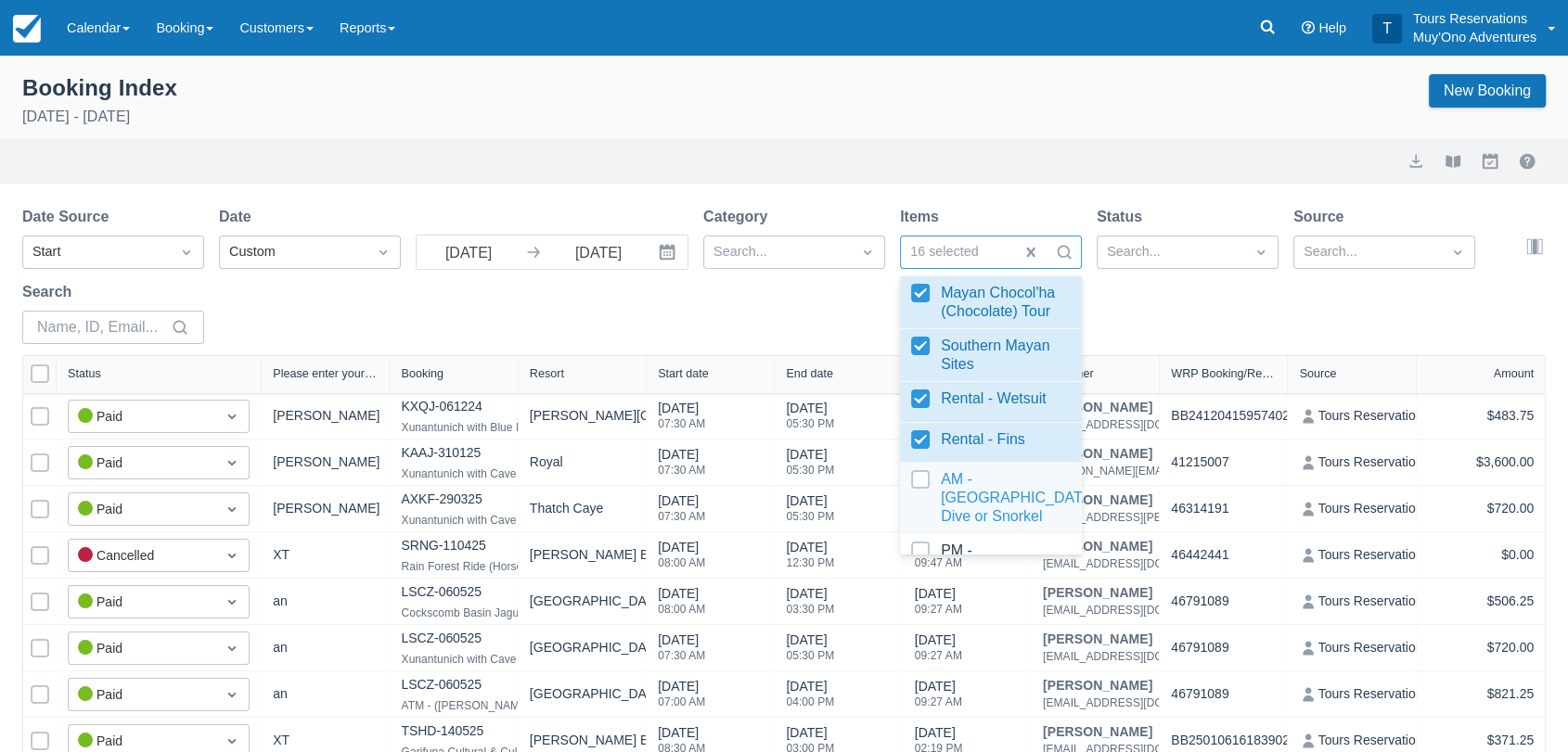
click at [924, 525] on div at bounding box center [991, 498] width 160 height 56
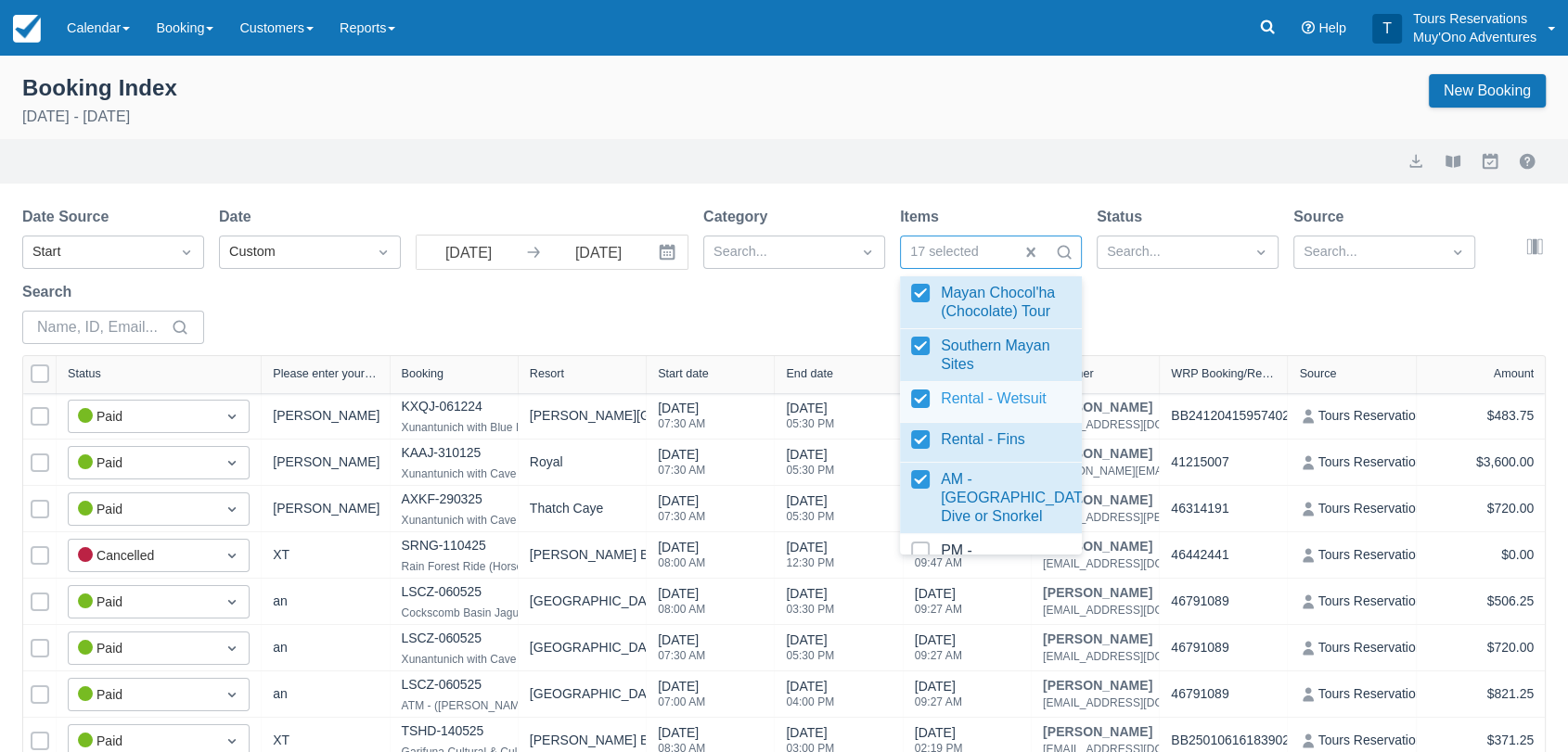
select select "25"
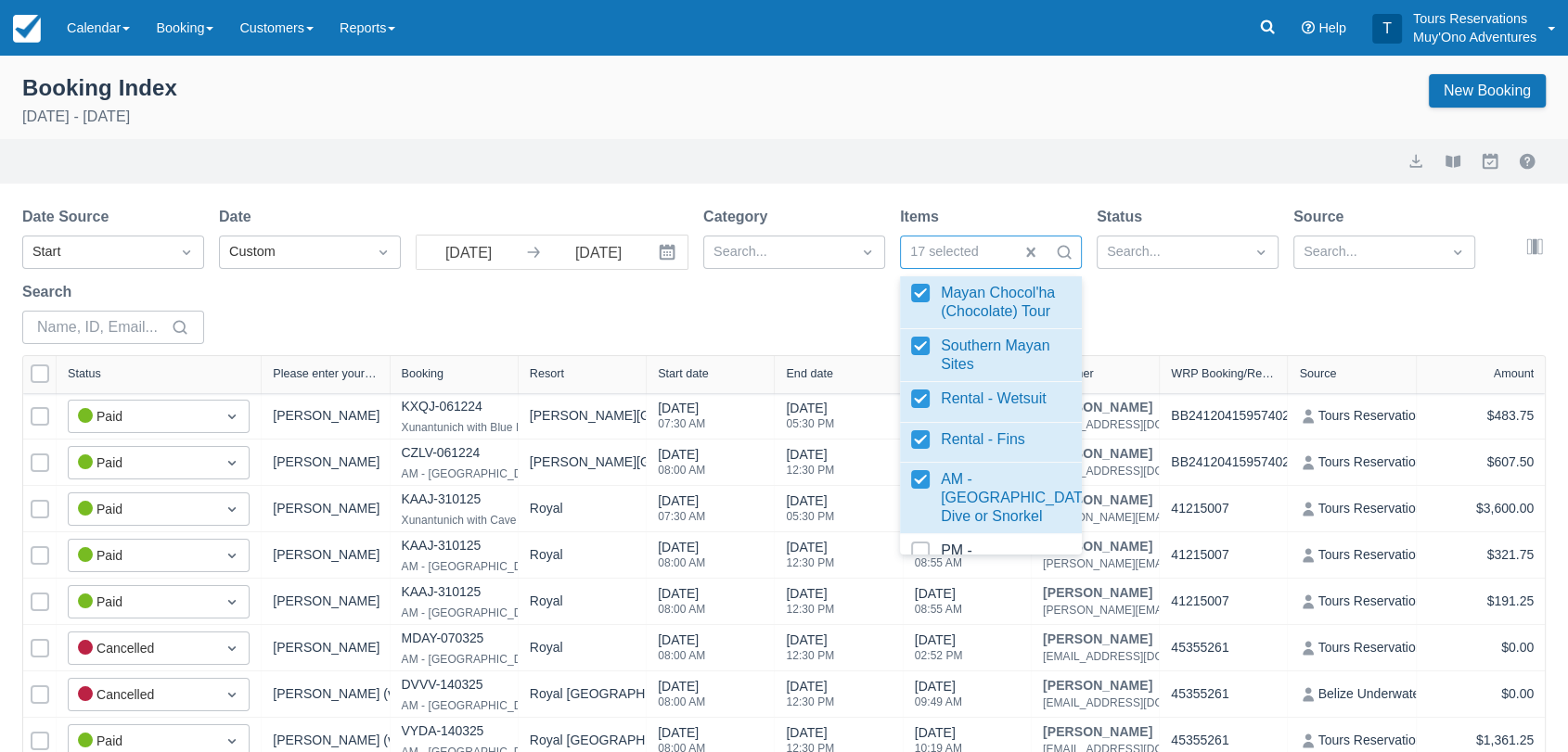
scroll to position [1030, 0]
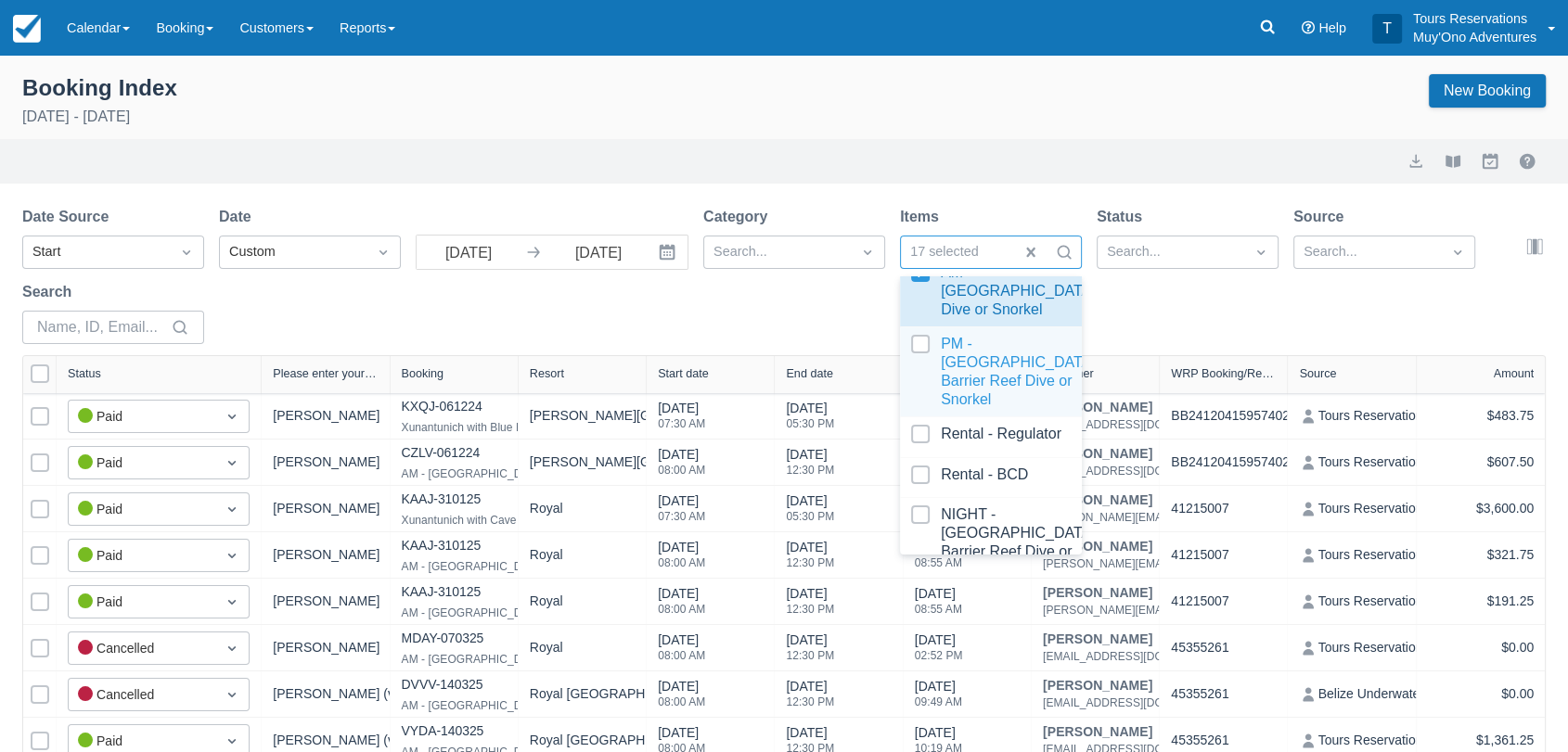
click at [923, 404] on div at bounding box center [991, 371] width 160 height 74
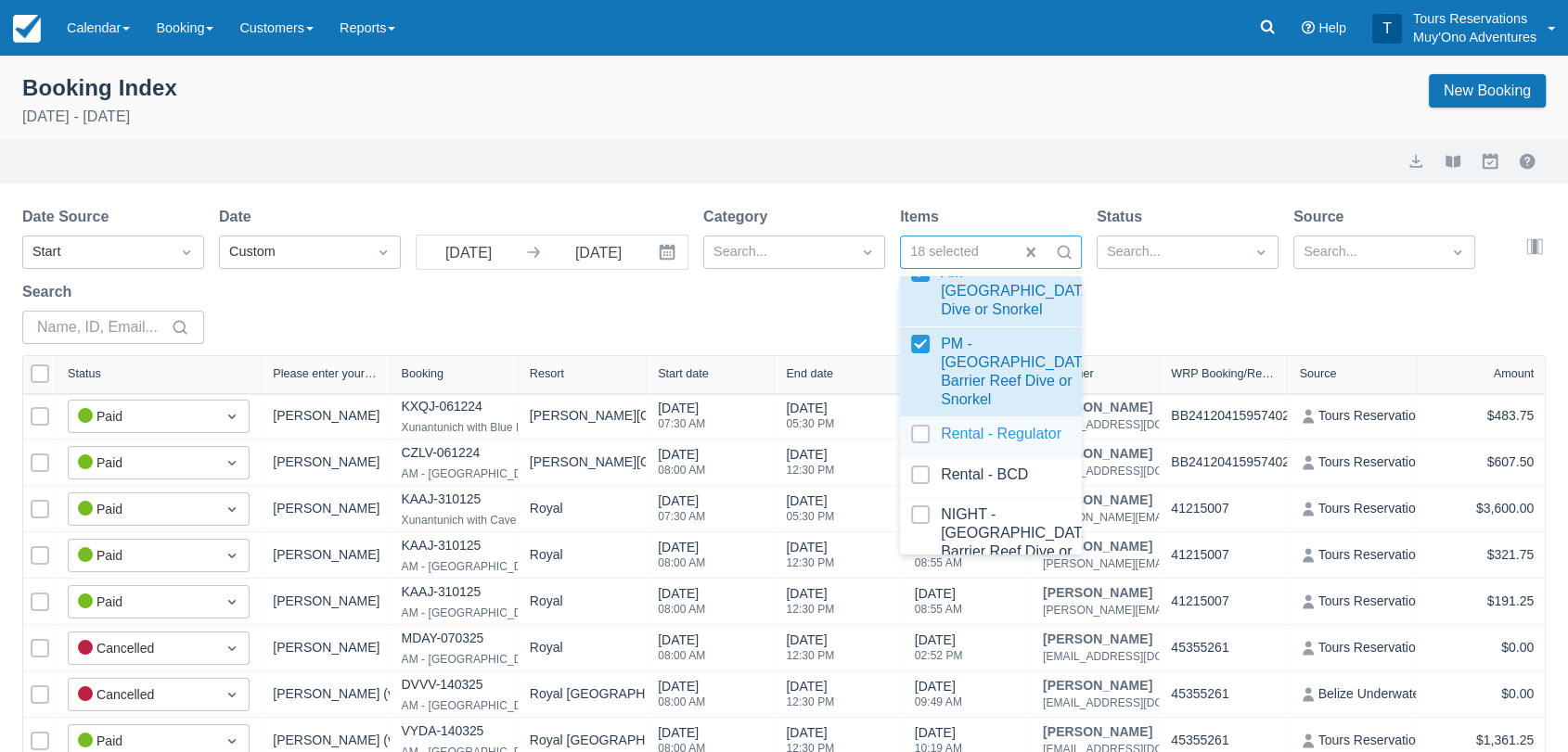
click at [920, 449] on div at bounding box center [991, 437] width 160 height 25
click at [925, 490] on div at bounding box center [991, 477] width 160 height 25
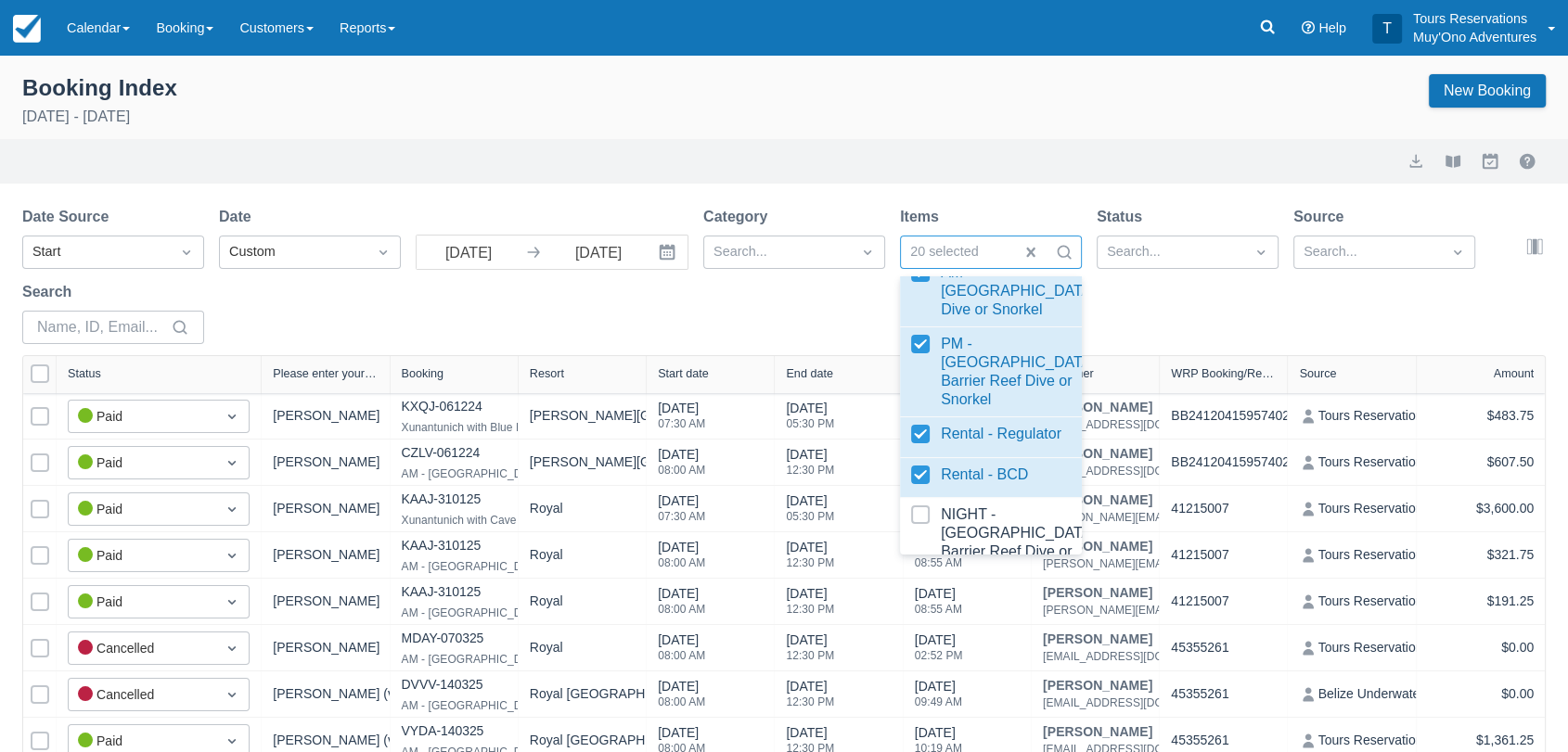
scroll to position [1142, 0]
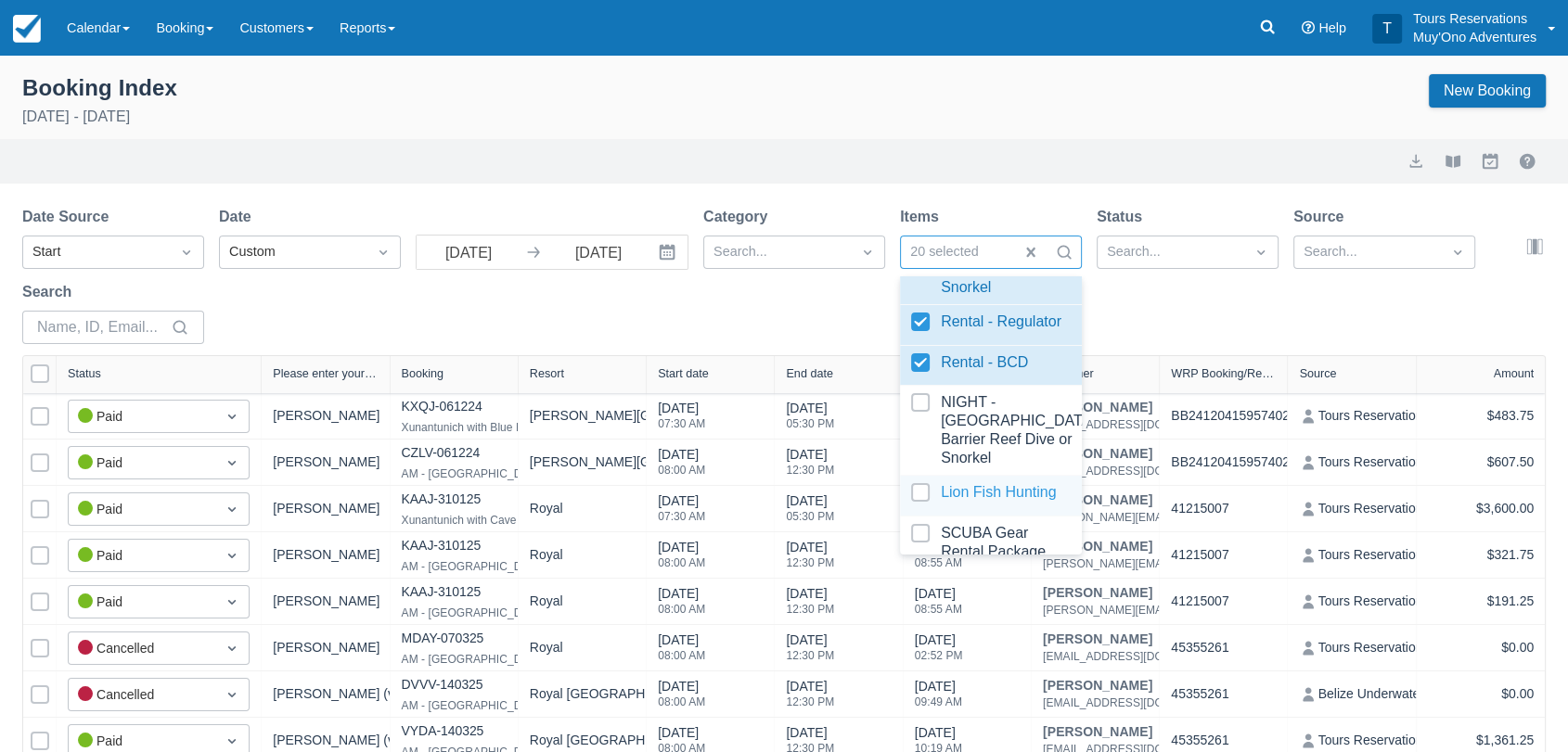
select select "25"
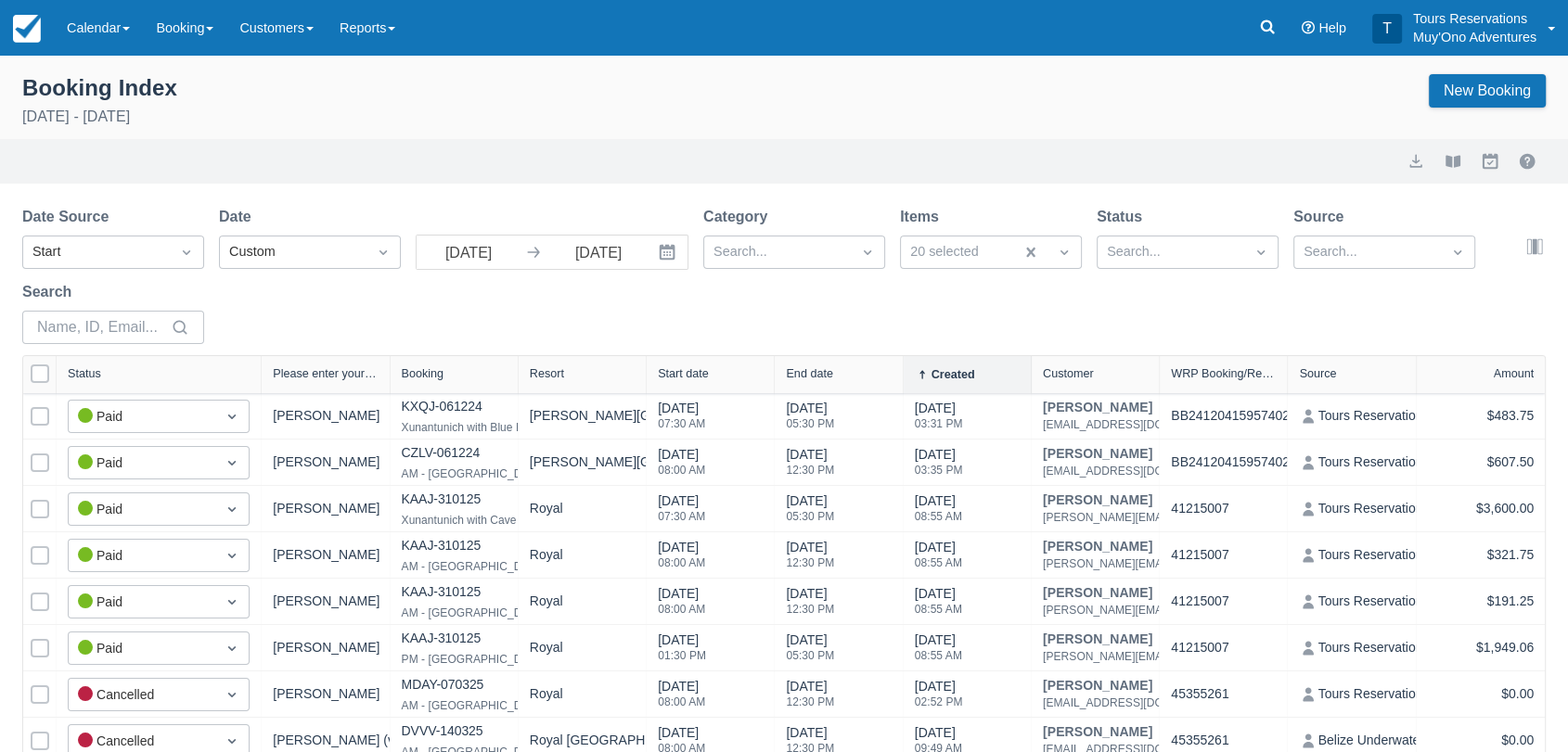
drag, startPoint x: 933, startPoint y: 475, endPoint x: 861, endPoint y: 299, distance: 190.2
click at [861, 299] on div "Date Source Start Date Custom 07/01/25 Navigate forward to interact with the ca…" at bounding box center [773, 280] width 1501 height 149
click at [988, 243] on div at bounding box center [957, 252] width 94 height 24
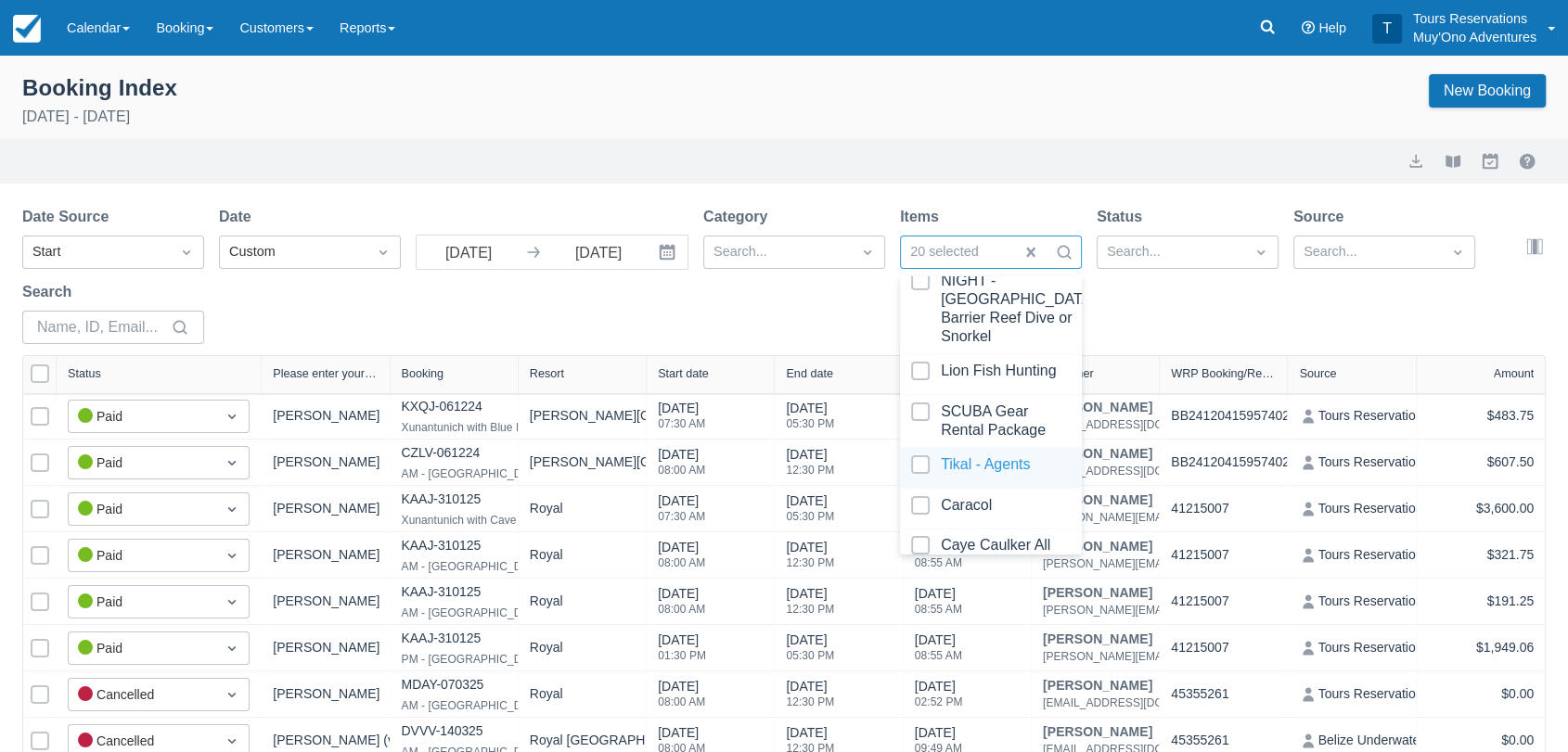
scroll to position [1133, 0]
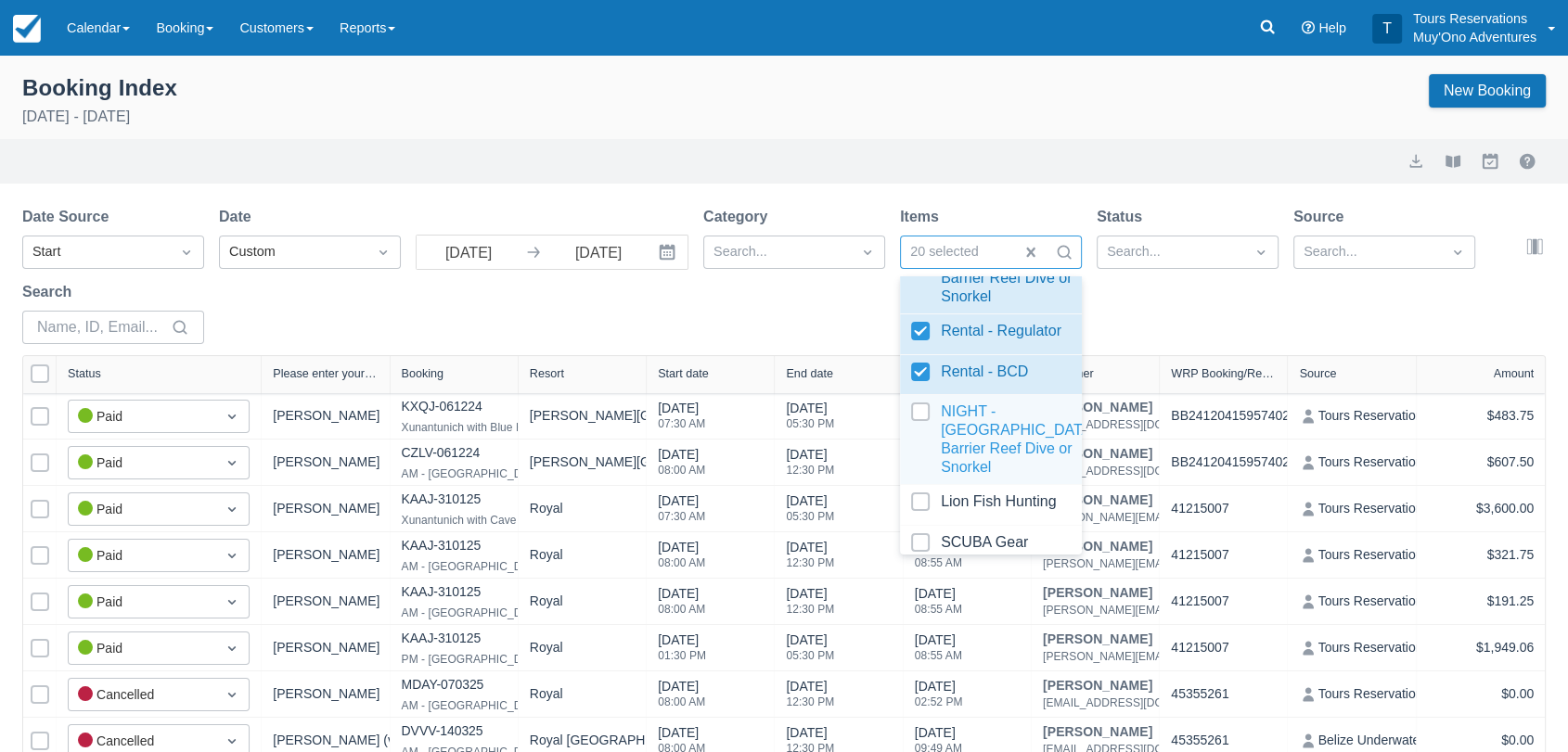
click at [928, 466] on div at bounding box center [991, 439] width 160 height 74
select select "25"
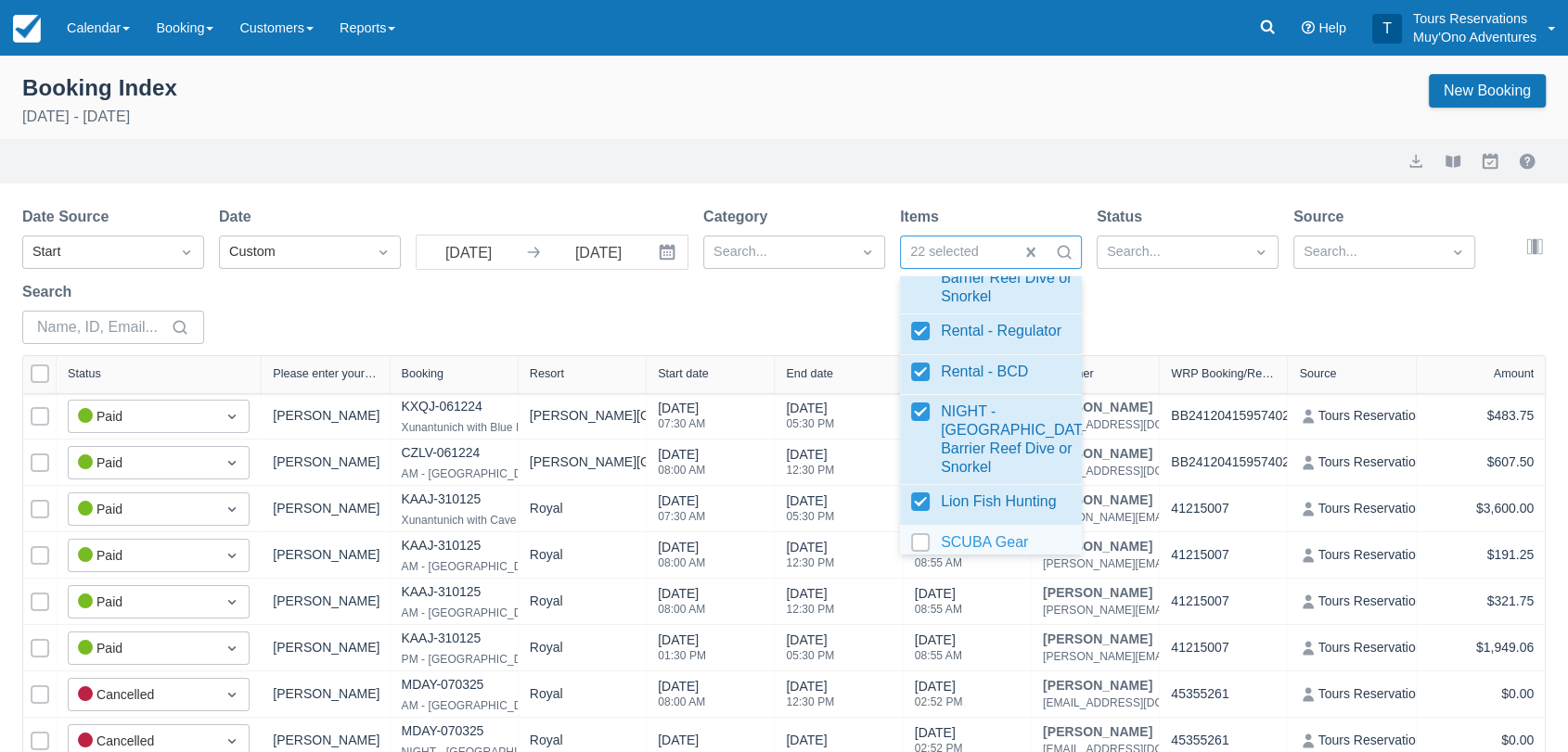
scroll to position [1236, 0]
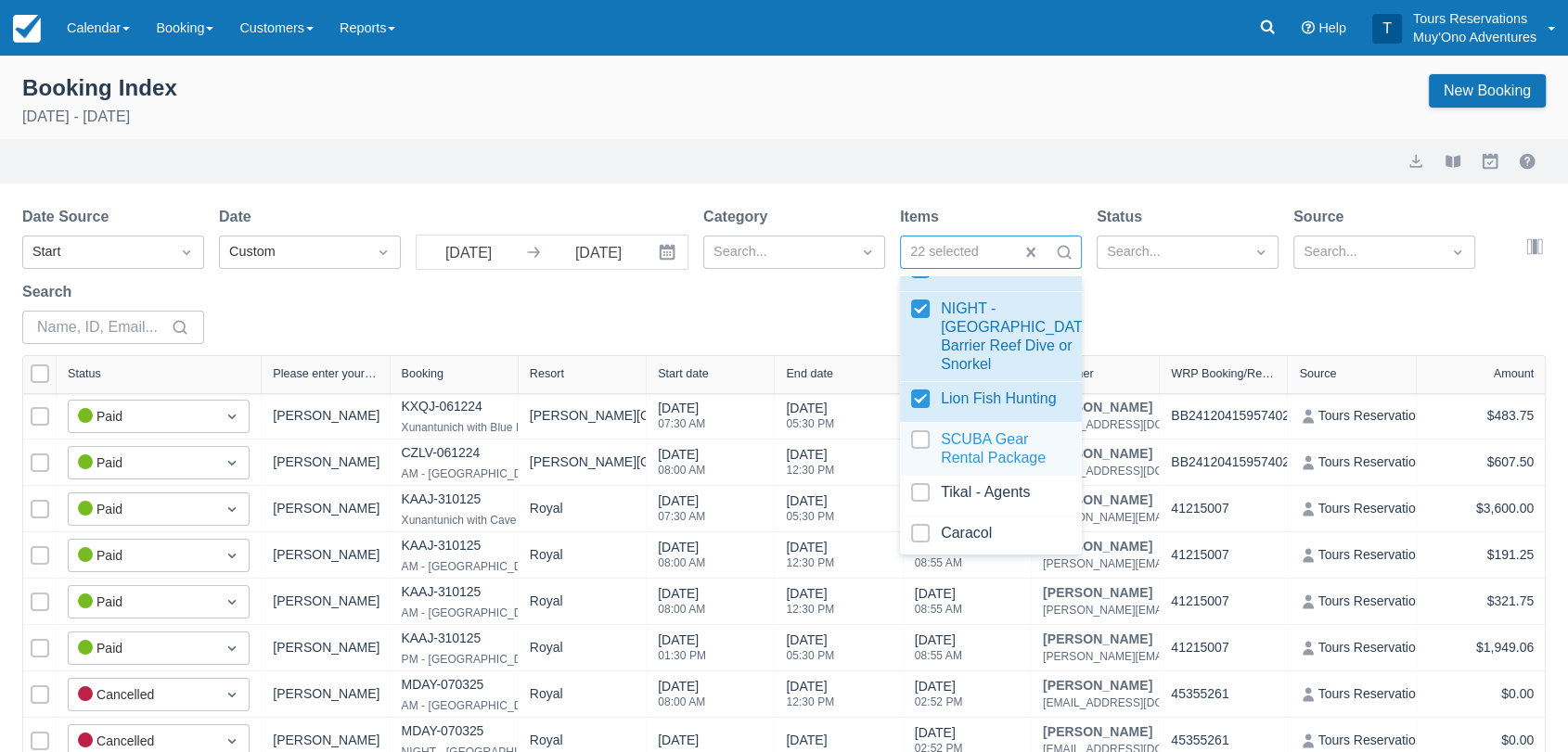
click at [922, 467] on div at bounding box center [991, 449] width 160 height 37
click at [920, 508] on div at bounding box center [991, 495] width 160 height 25
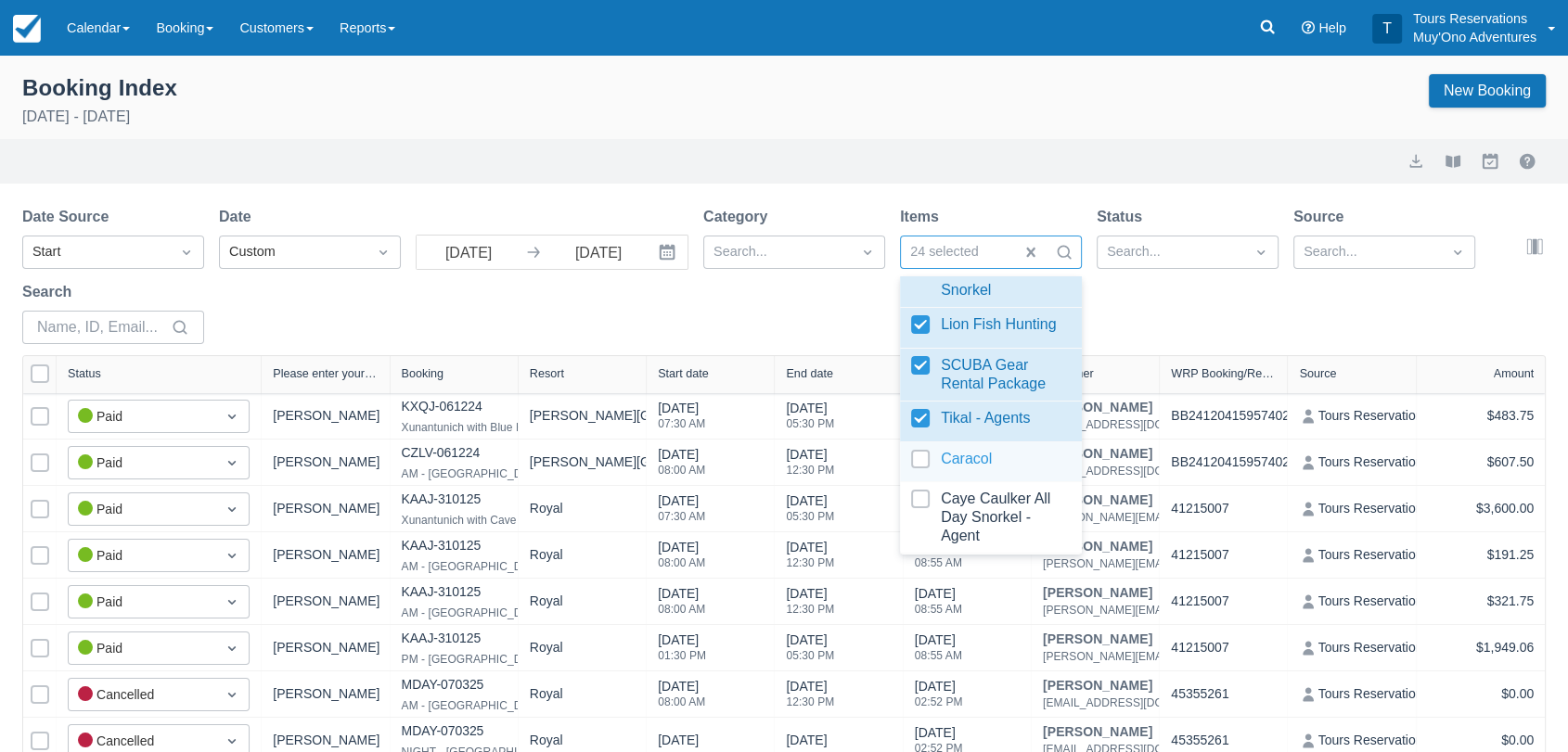
scroll to position [1340, 0]
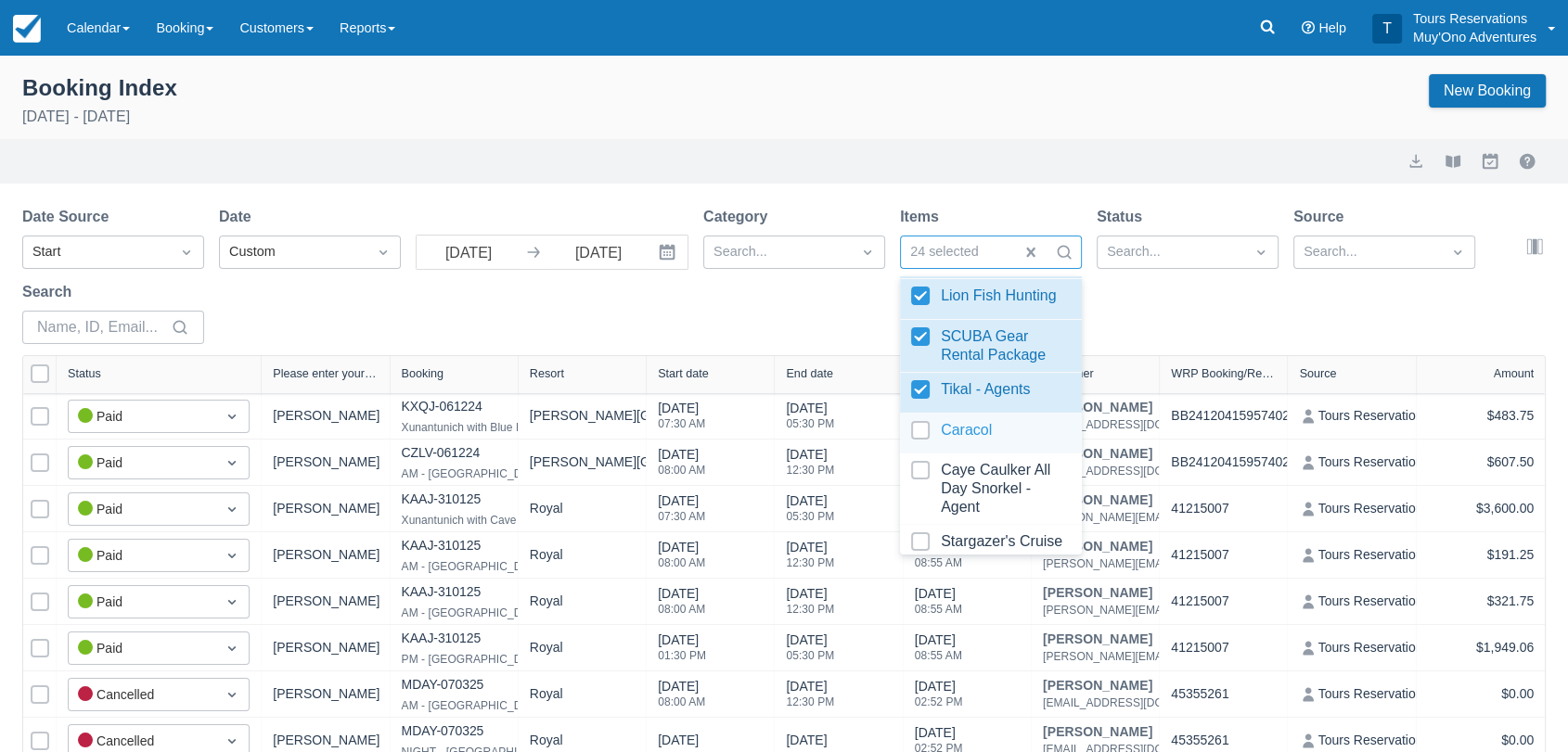
select select "25"
click at [915, 447] on div at bounding box center [991, 433] width 160 height 25
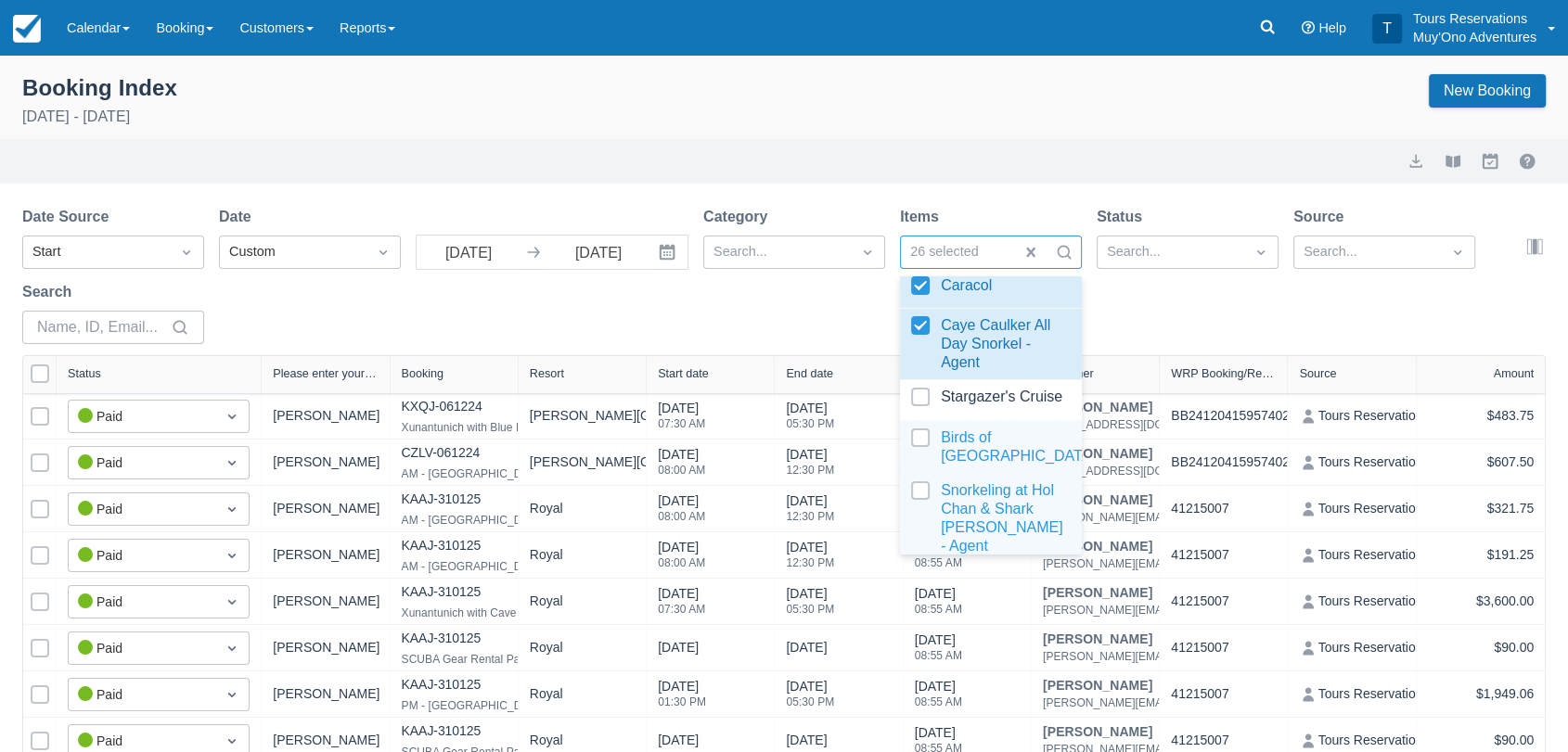
scroll to position [1545, 0]
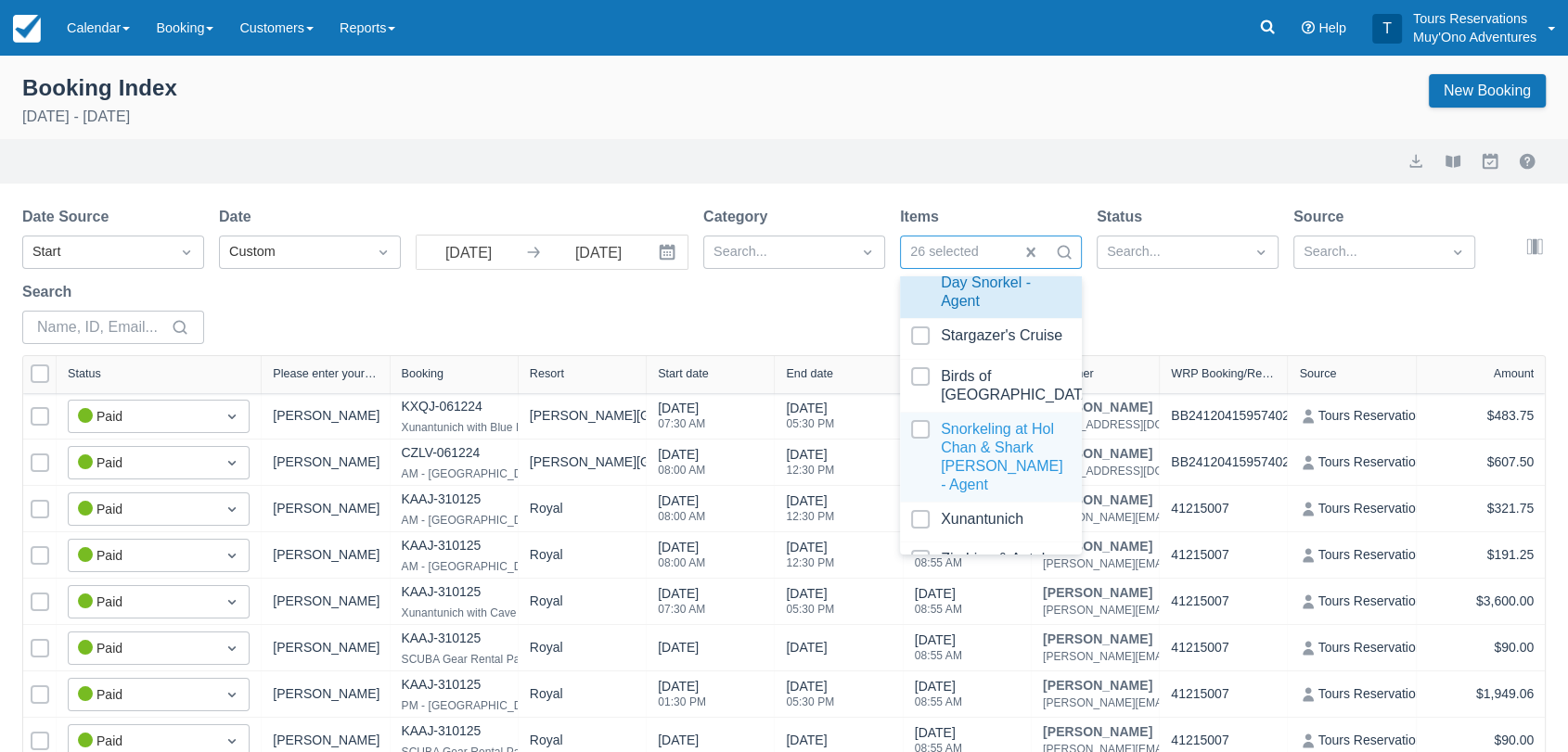
select select "25"
click at [920, 351] on div at bounding box center [991, 338] width 160 height 25
click at [922, 465] on div at bounding box center [991, 457] width 160 height 74
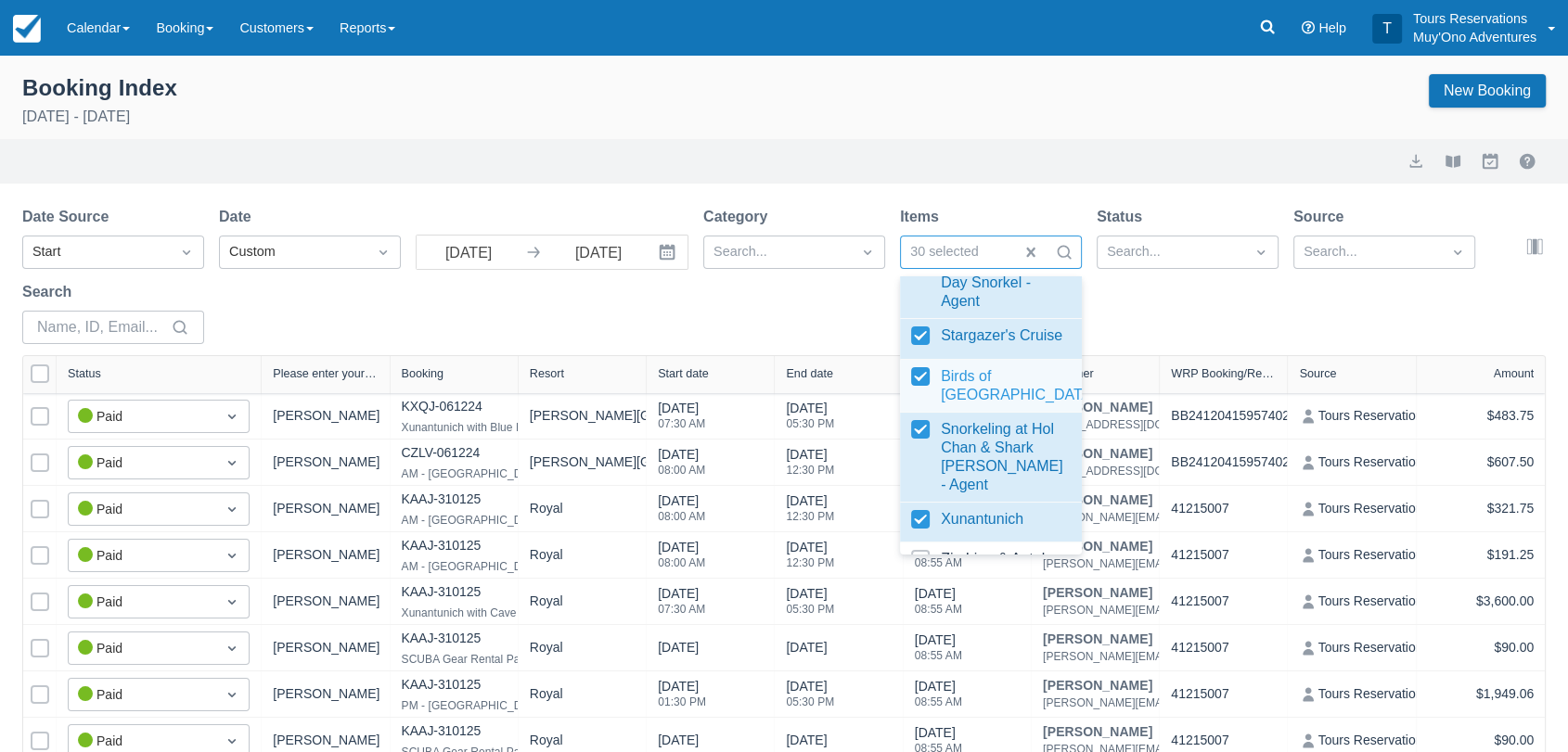
select select "25"
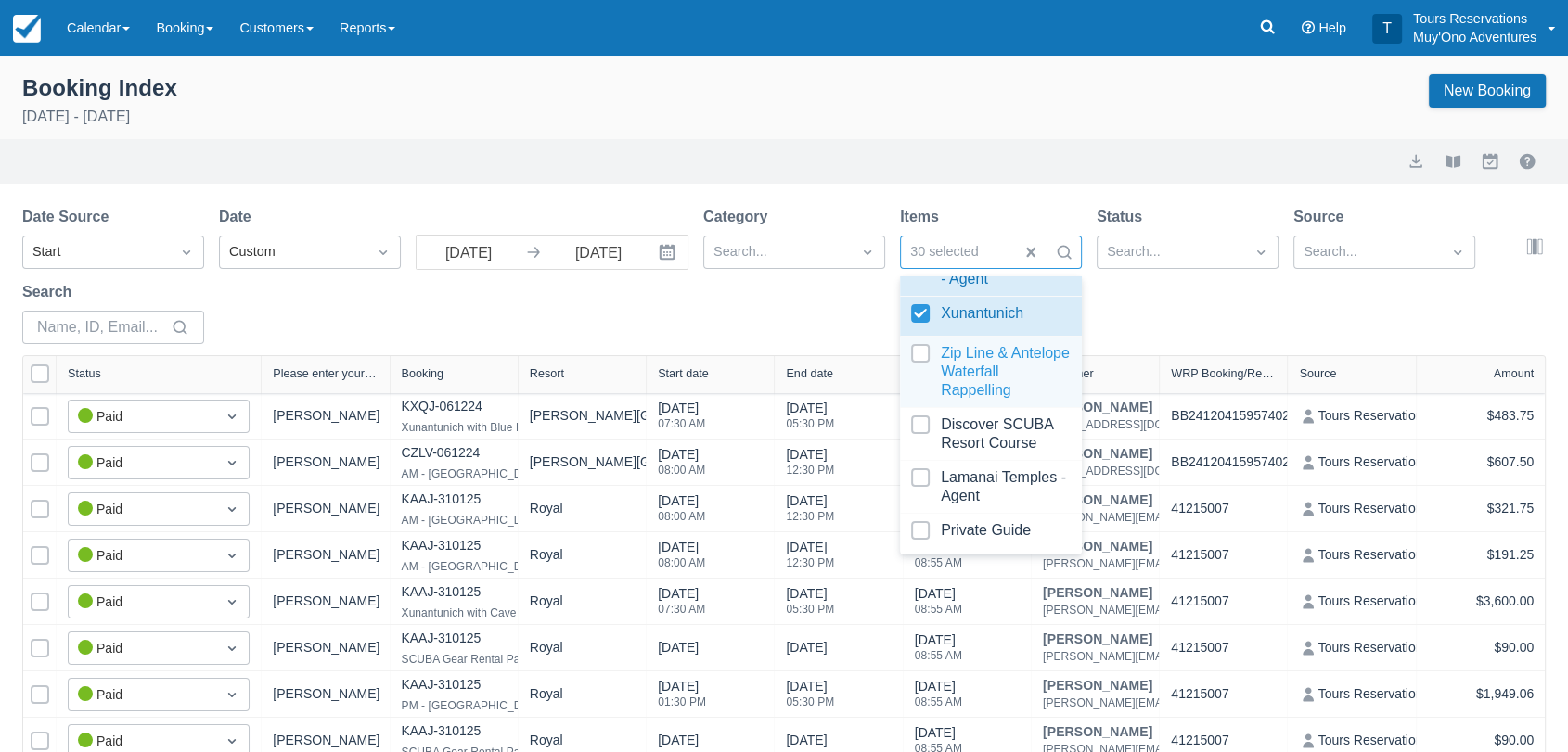
click at [916, 367] on div at bounding box center [991, 372] width 160 height 56
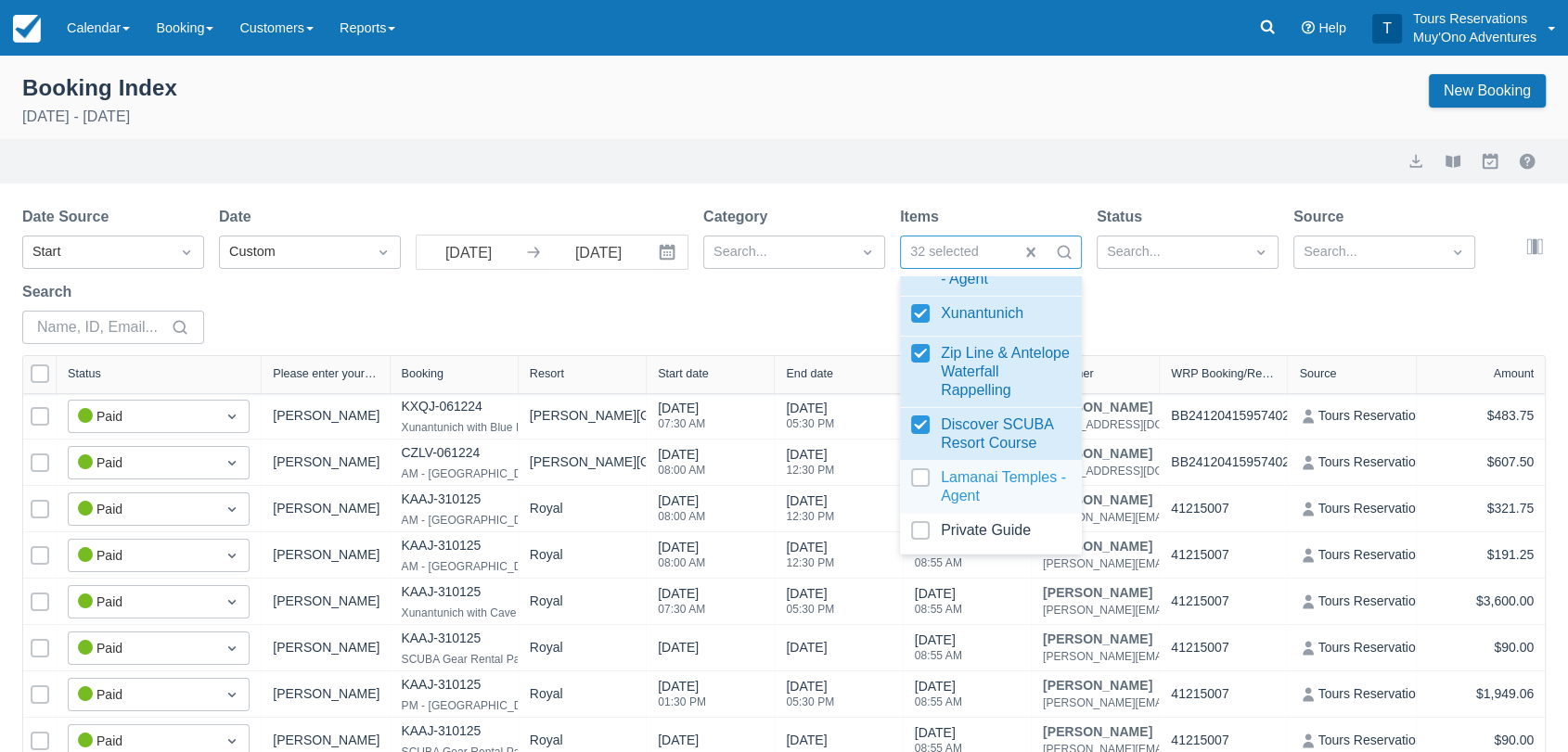
click at [924, 505] on div at bounding box center [991, 487] width 160 height 37
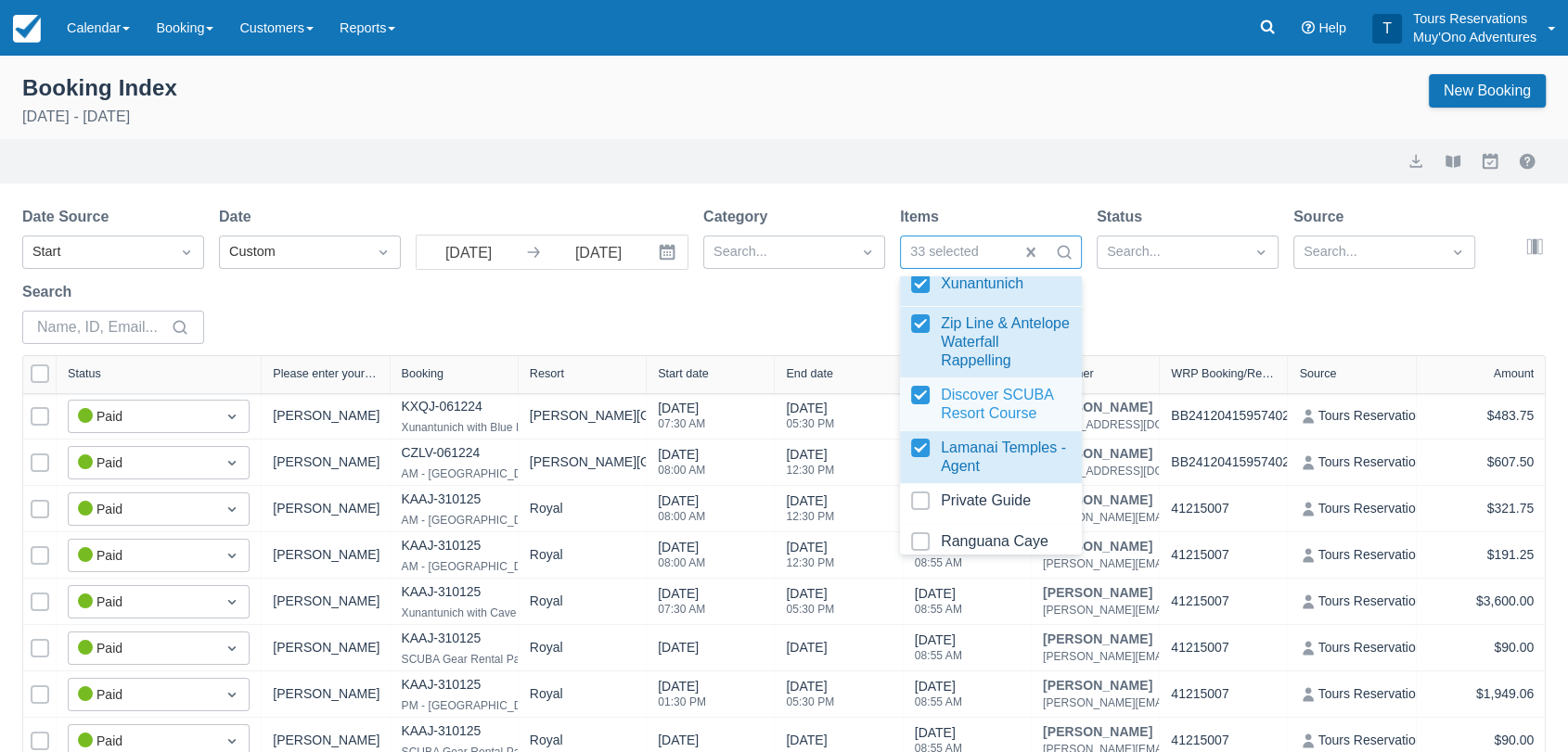
select select "25"
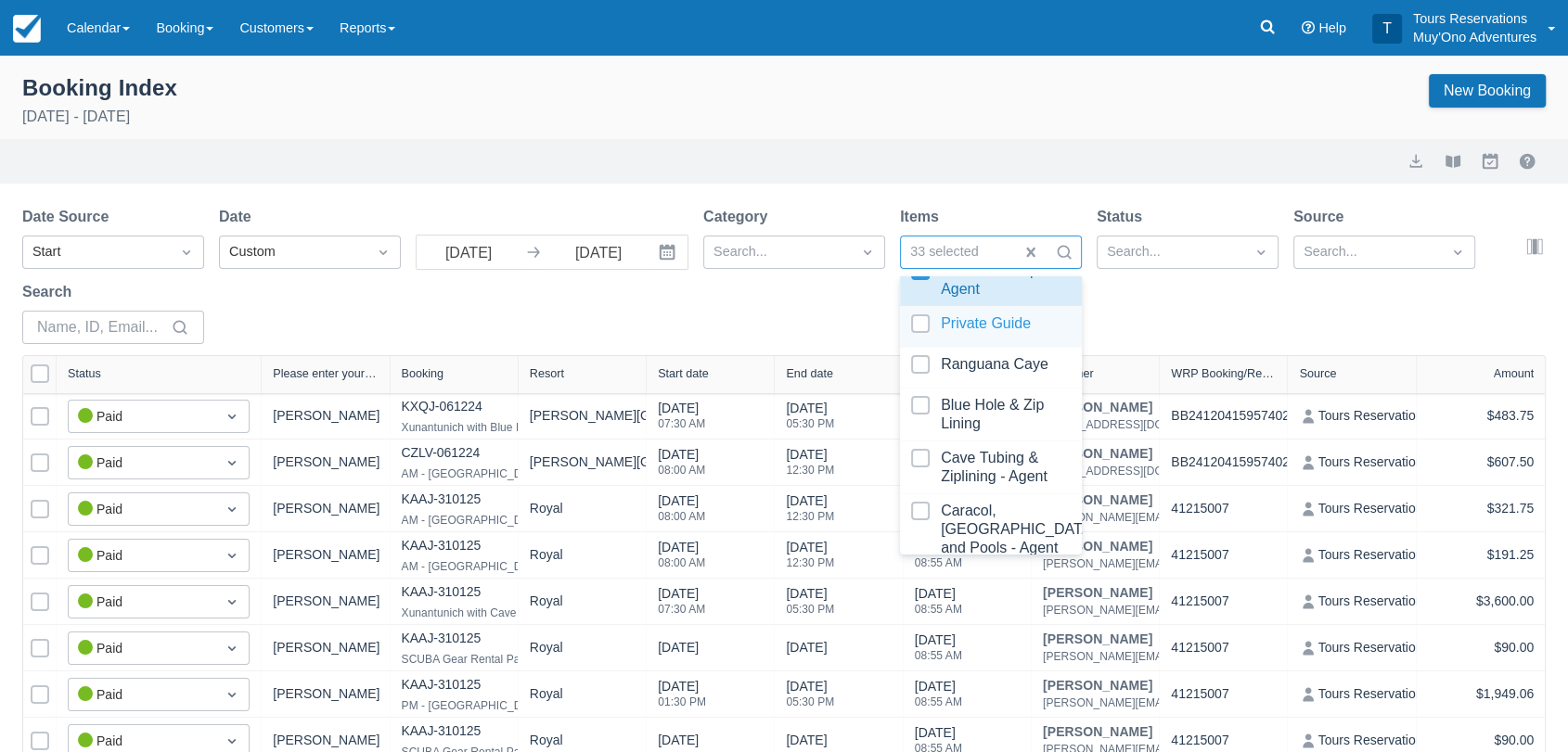
click at [920, 339] on div at bounding box center [991, 327] width 160 height 25
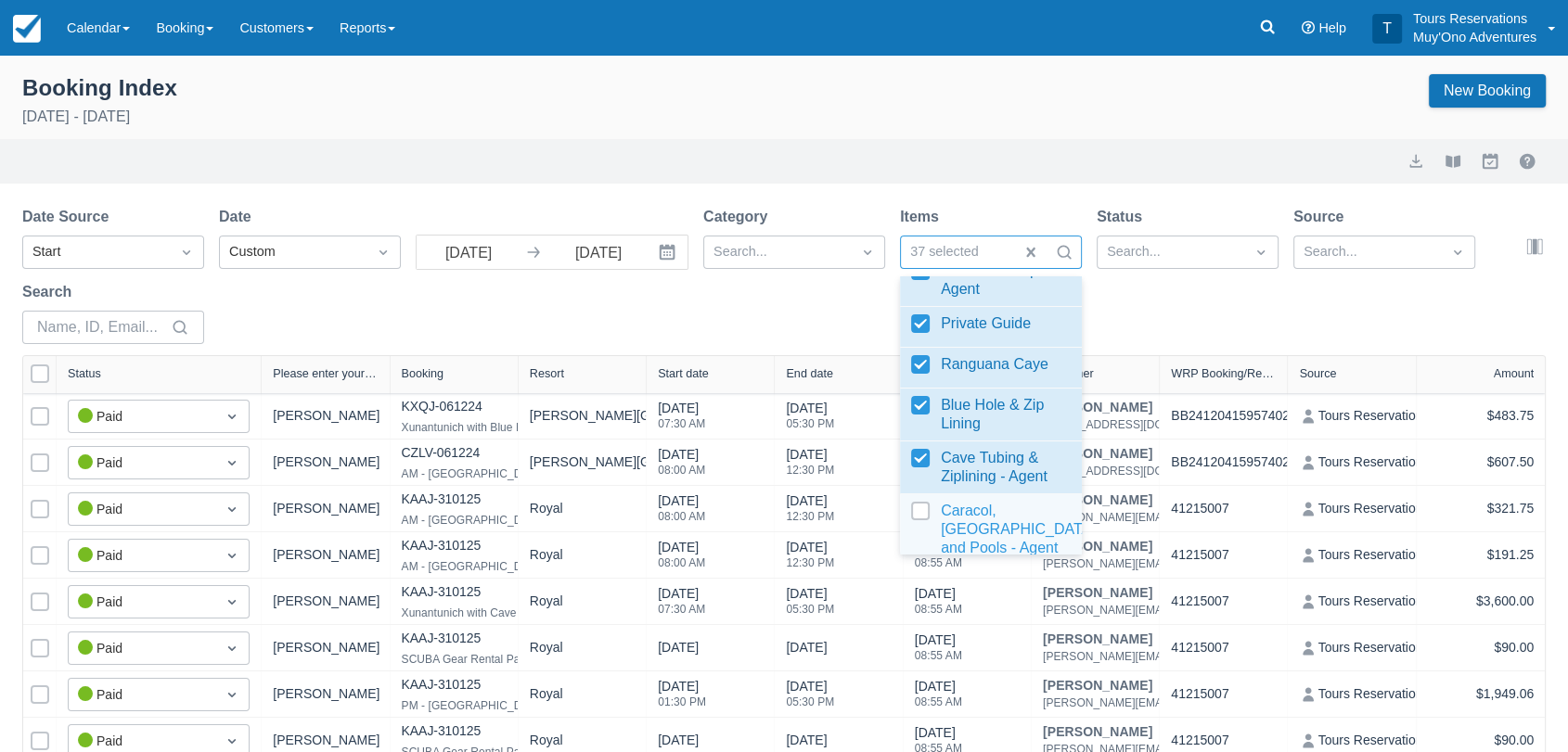
click at [923, 536] on div at bounding box center [991, 530] width 160 height 56
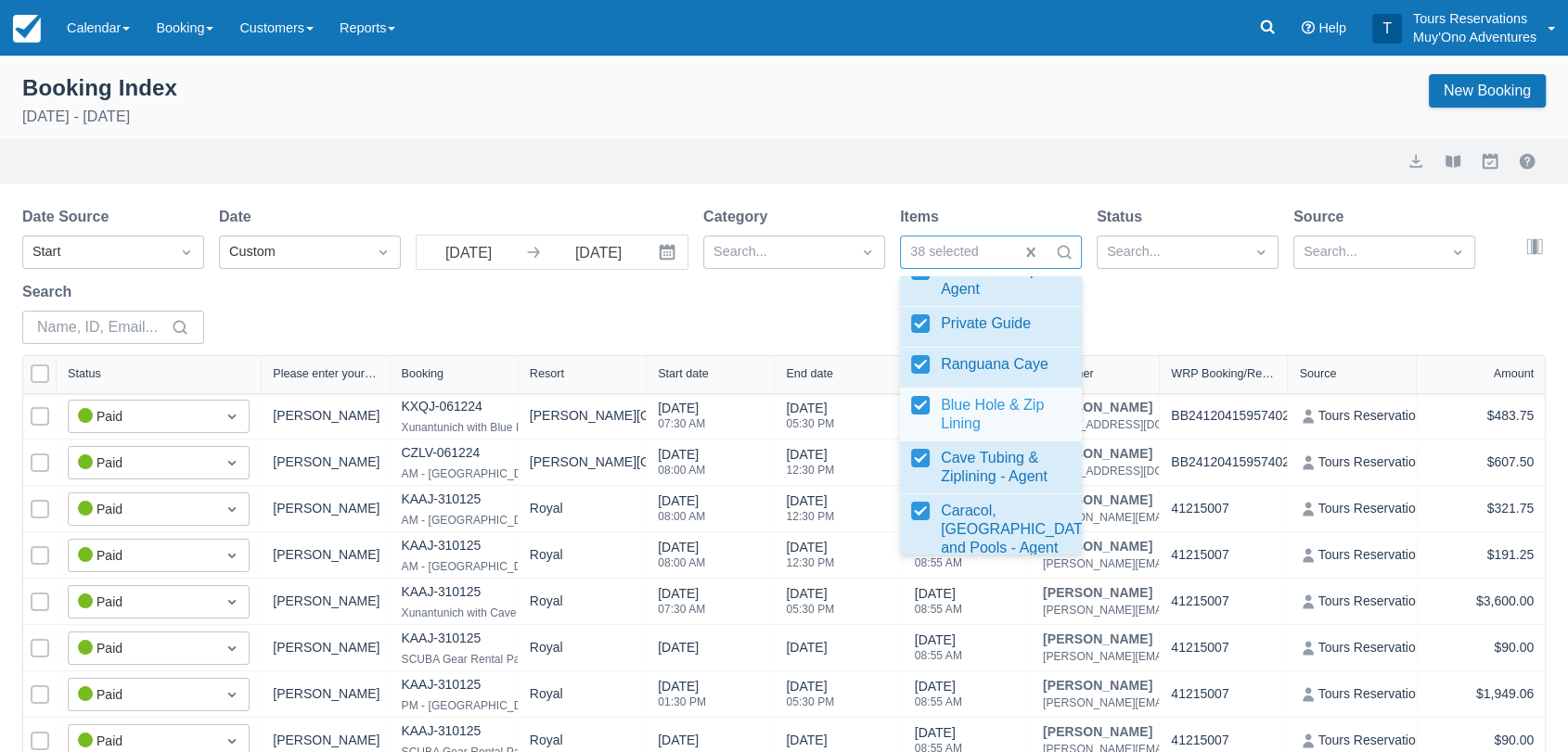
select select "25"
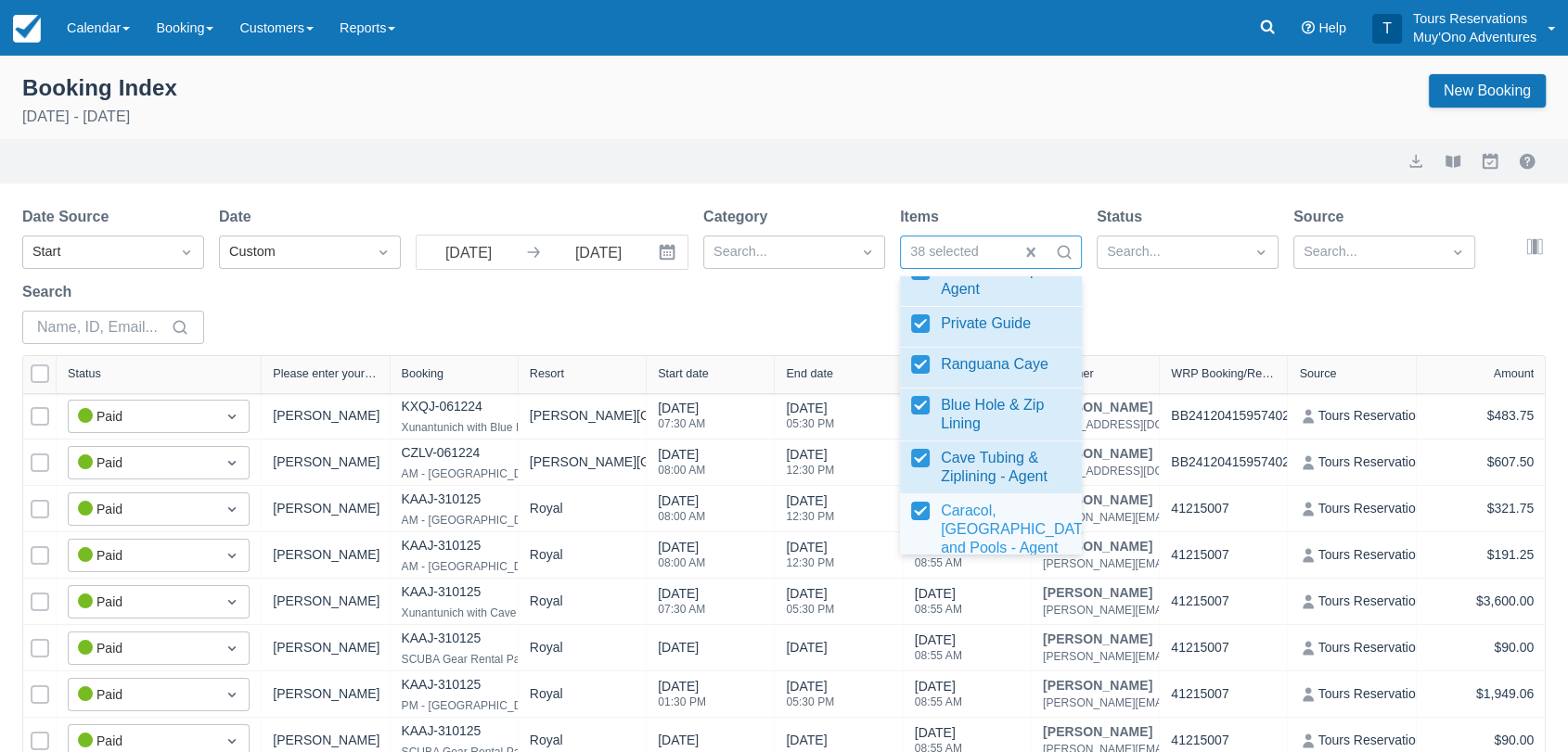
scroll to position [2061, 0]
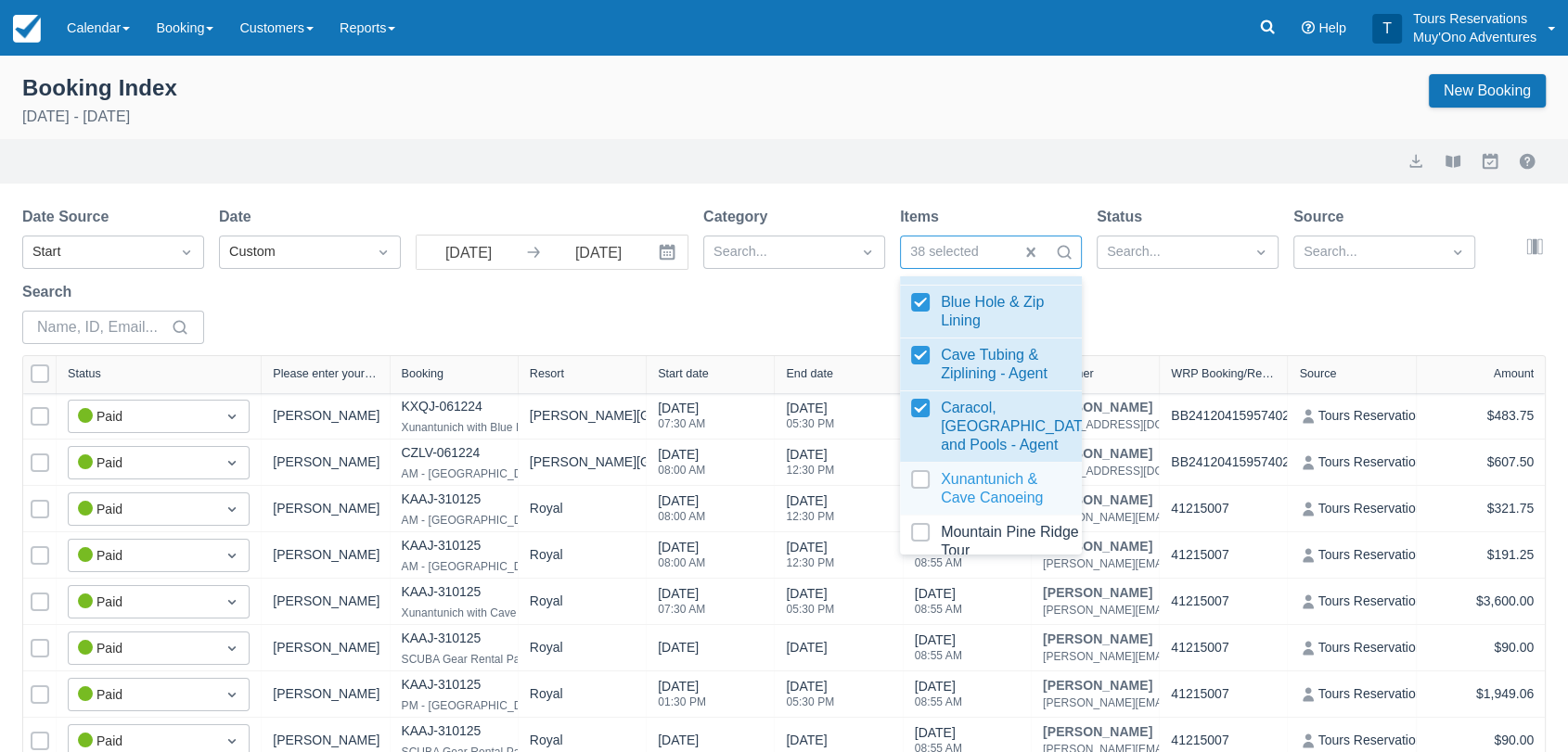
click at [921, 507] on div at bounding box center [991, 489] width 160 height 37
select select "25"
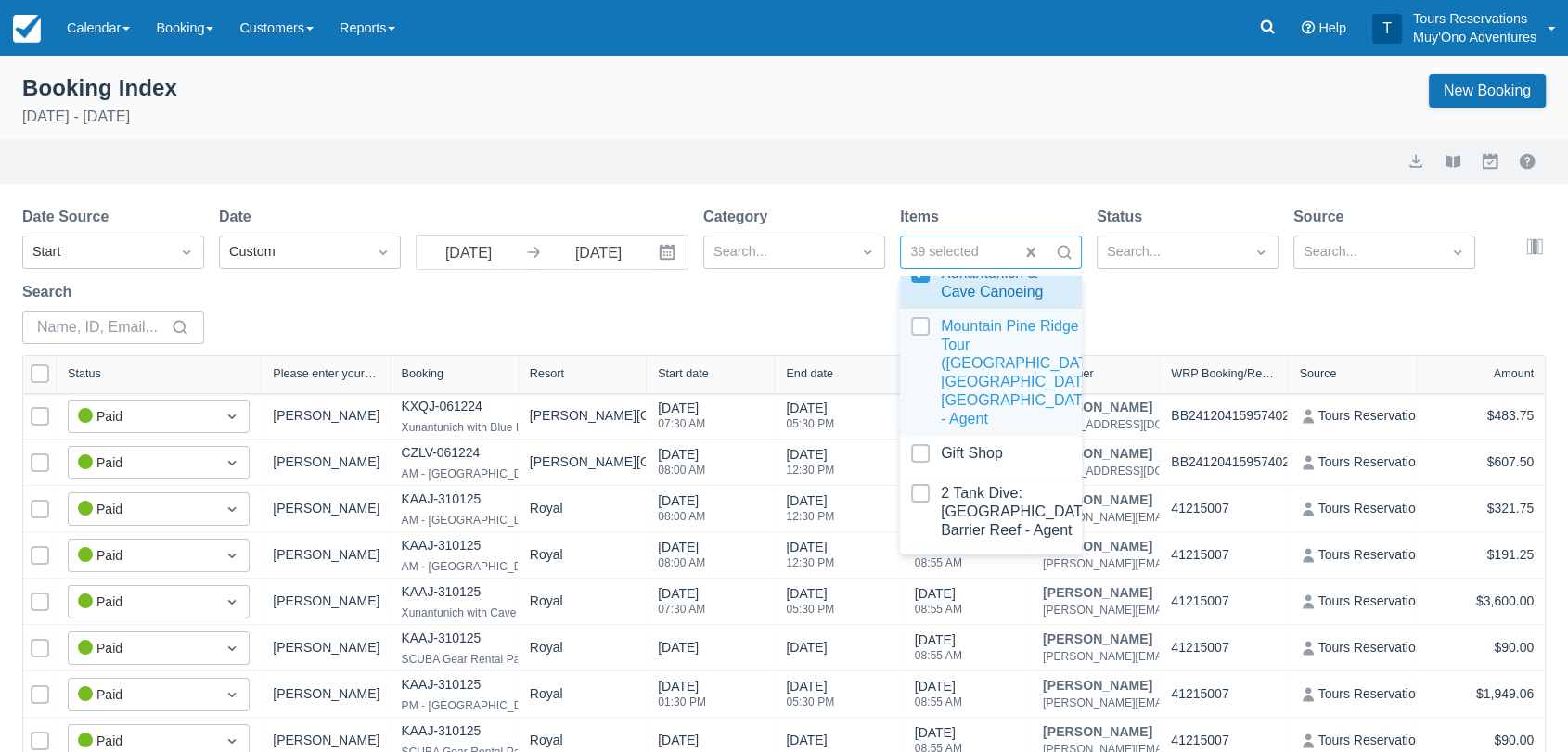
click at [914, 362] on div at bounding box center [991, 373] width 160 height 111
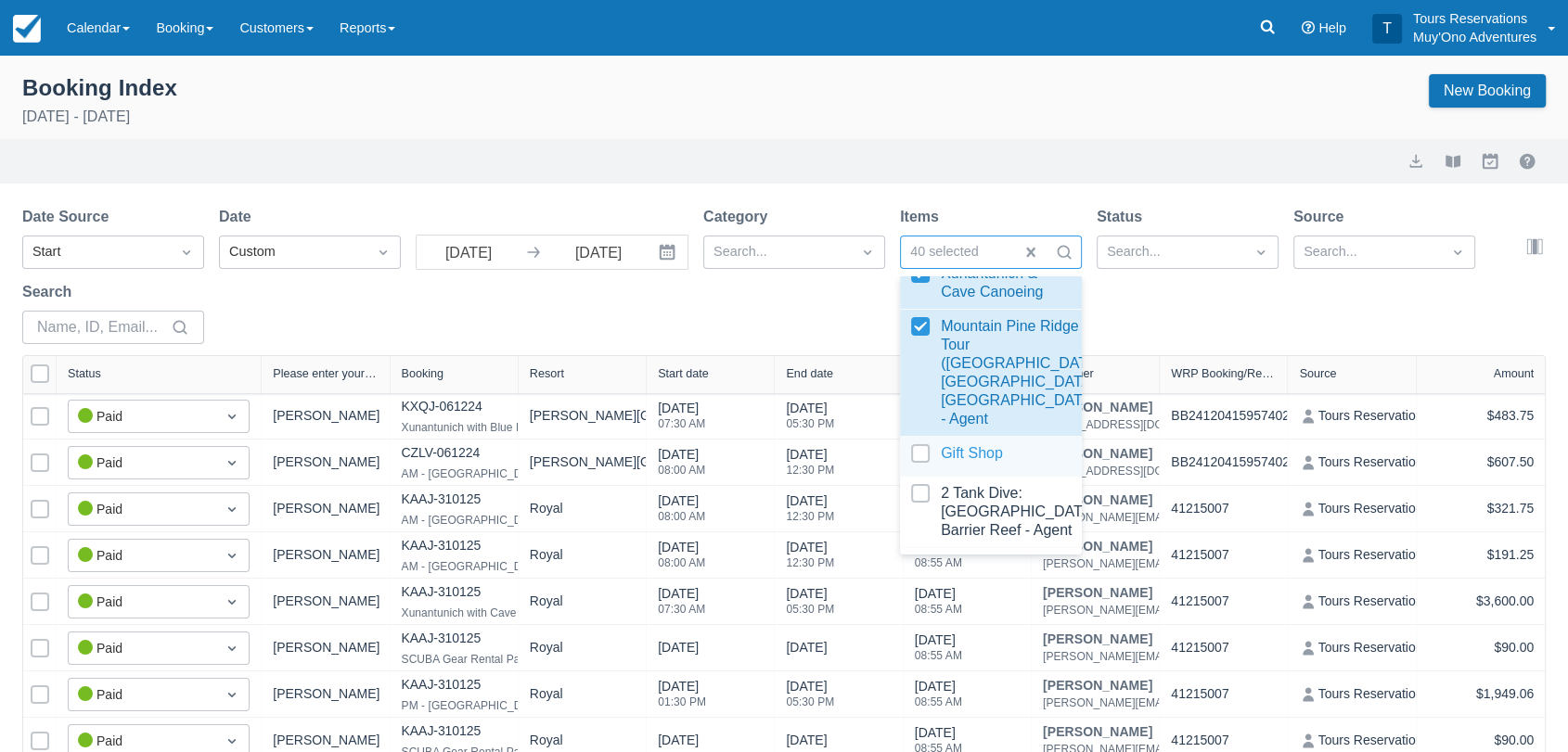
click at [926, 463] on div at bounding box center [991, 457] width 160 height 25
select select "25"
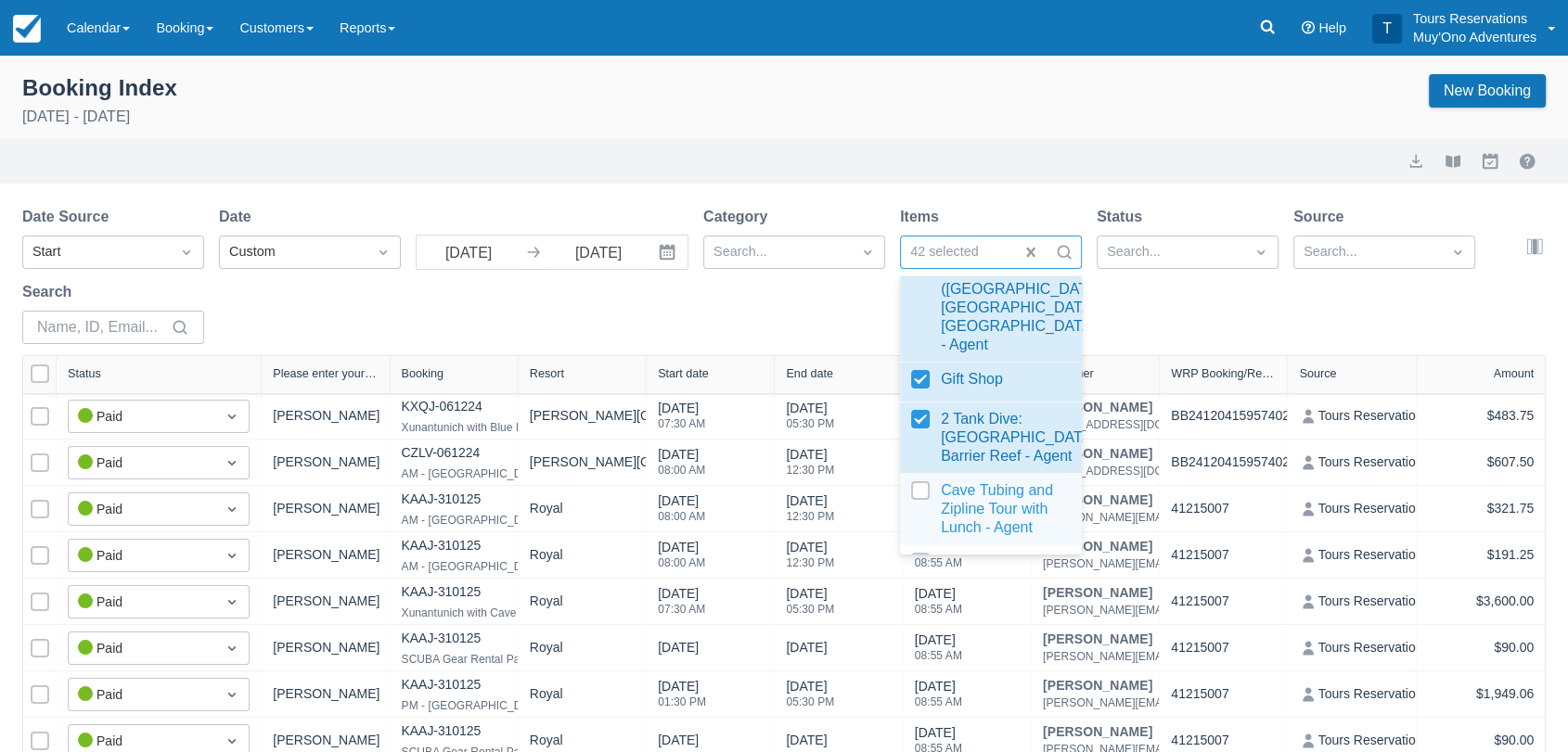
scroll to position [2369, 0]
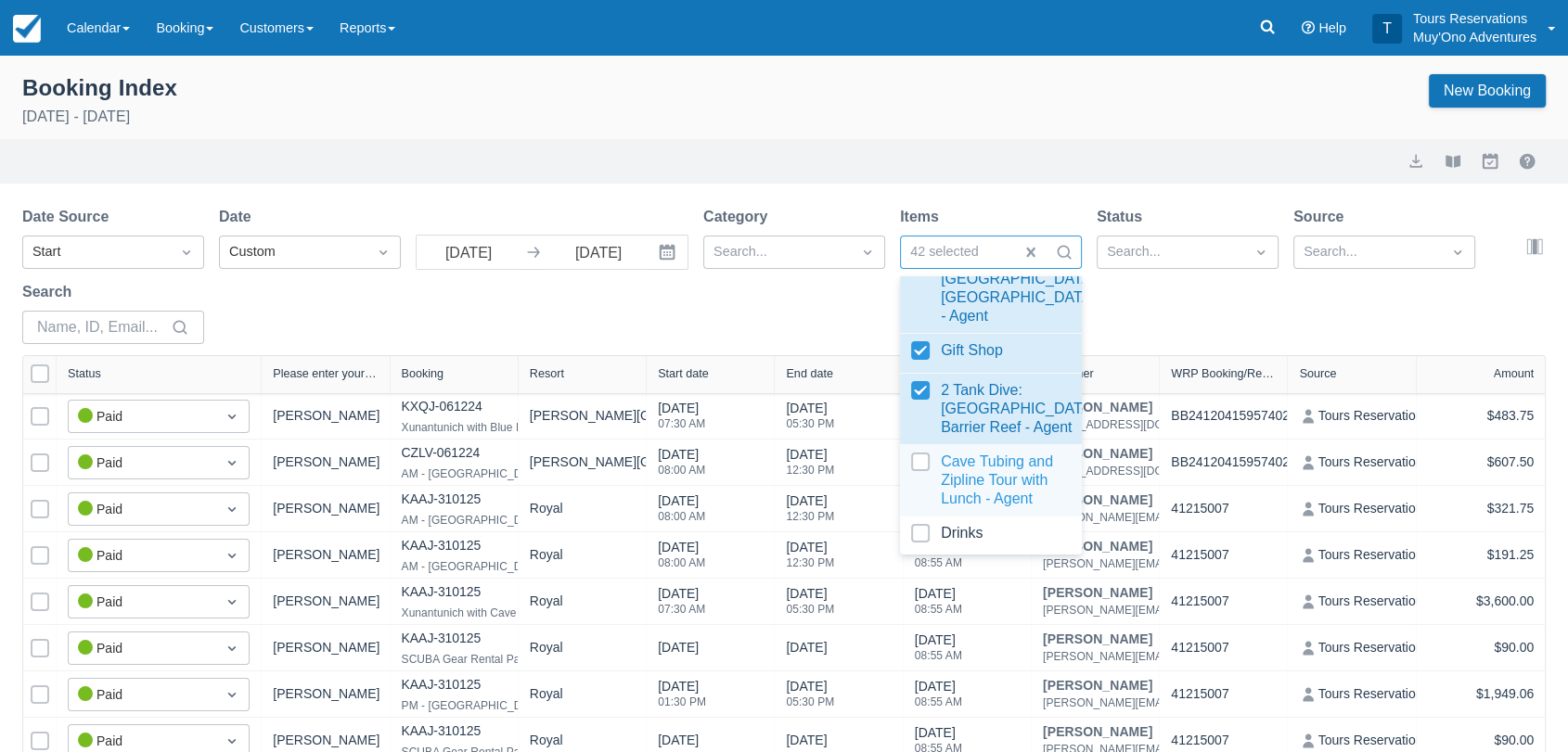
click at [919, 476] on div at bounding box center [991, 480] width 160 height 56
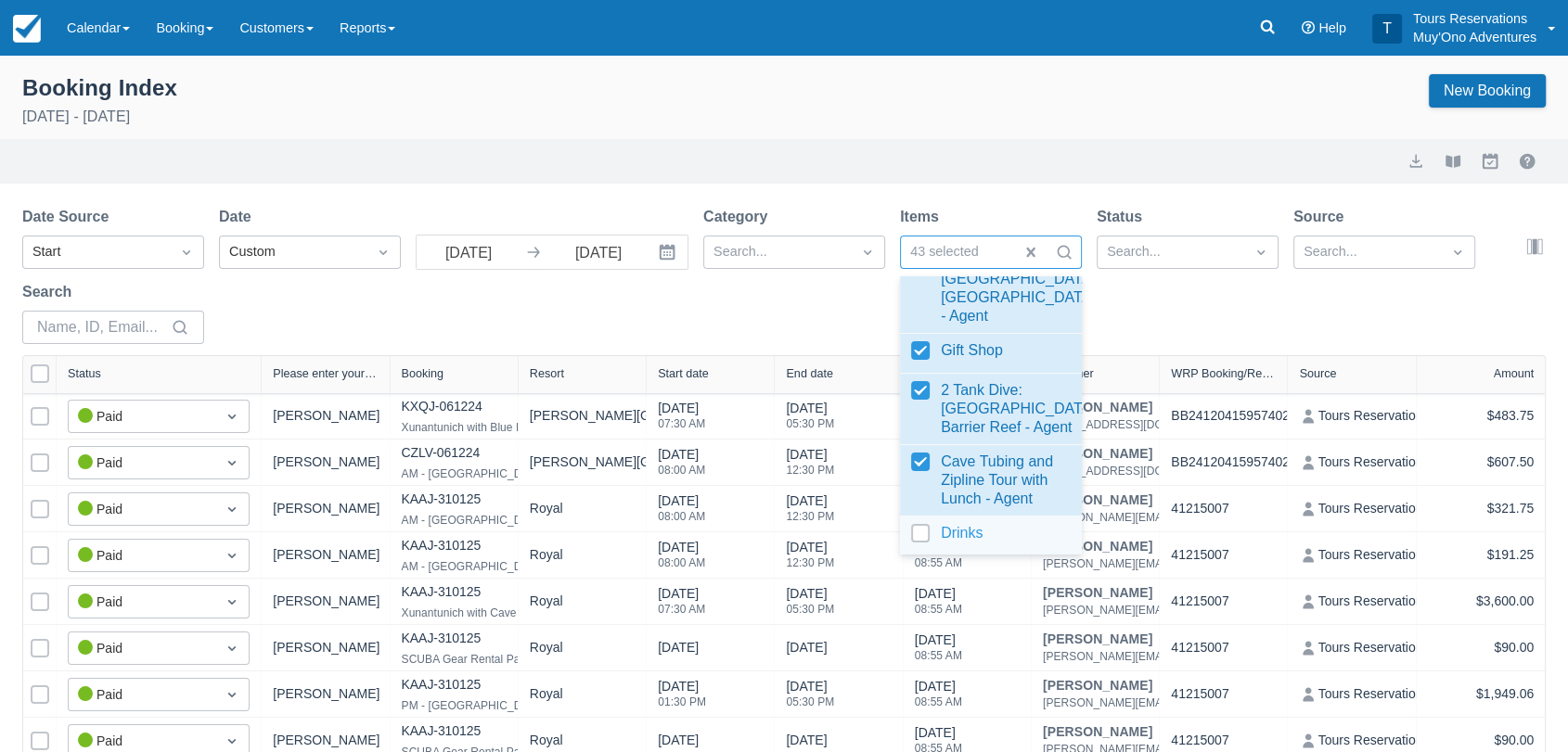
click at [926, 546] on div at bounding box center [991, 536] width 160 height 25
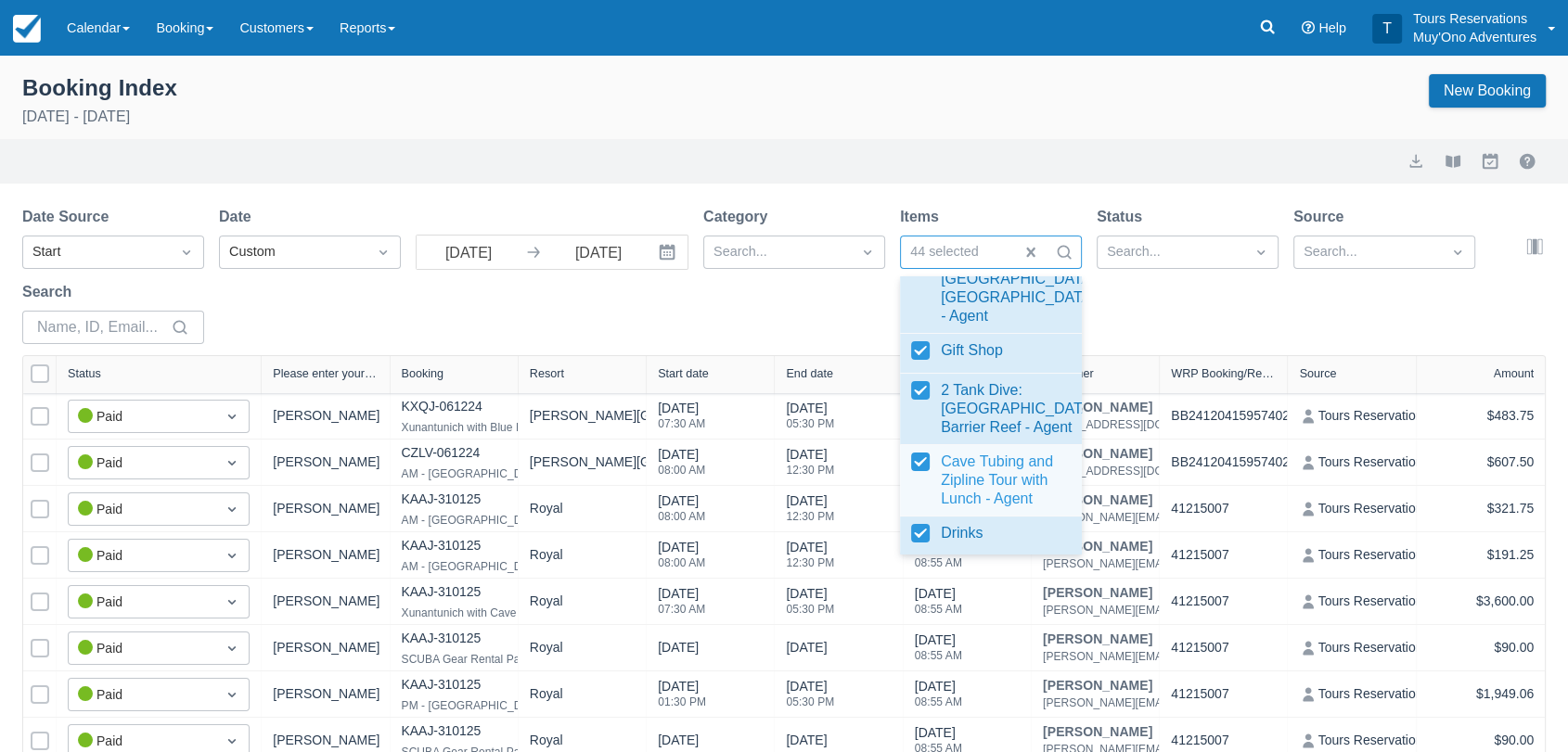
select select "25"
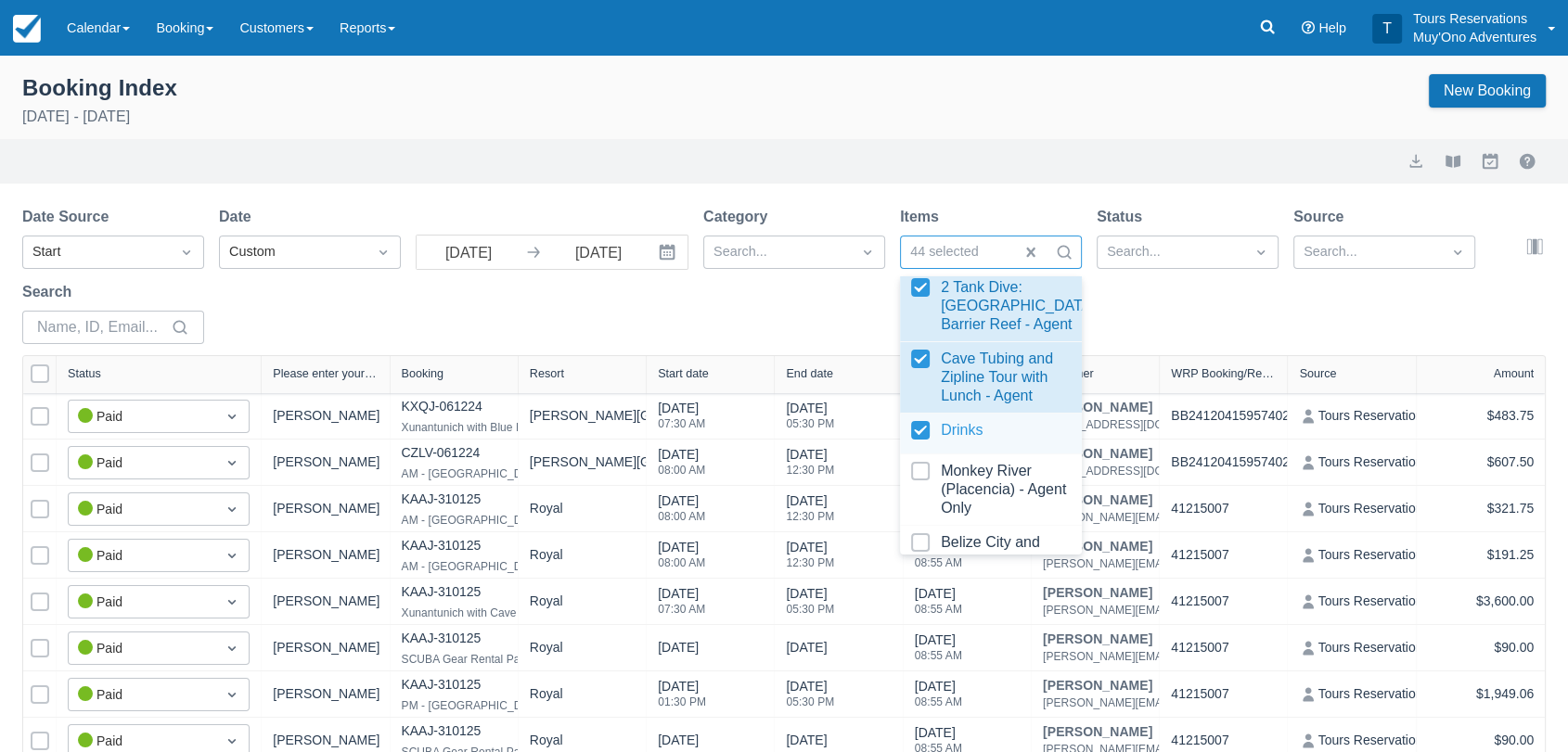
drag, startPoint x: 923, startPoint y: 439, endPoint x: 920, endPoint y: 449, distance: 10.4
click at [920, 447] on div at bounding box center [991, 433] width 160 height 25
click at [927, 489] on div at bounding box center [991, 490] width 160 height 56
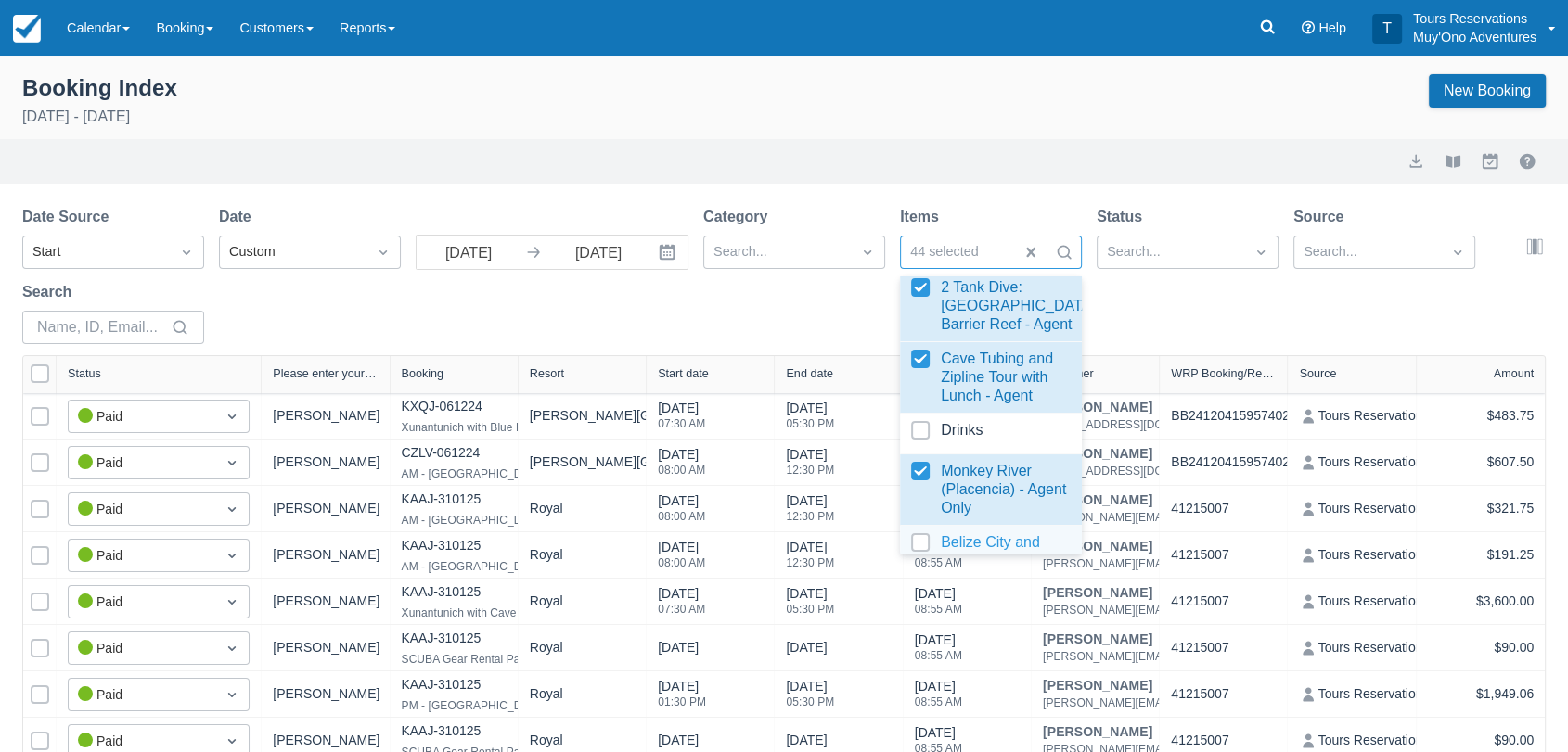
click at [925, 545] on div at bounding box center [991, 552] width 160 height 37
select select "25"
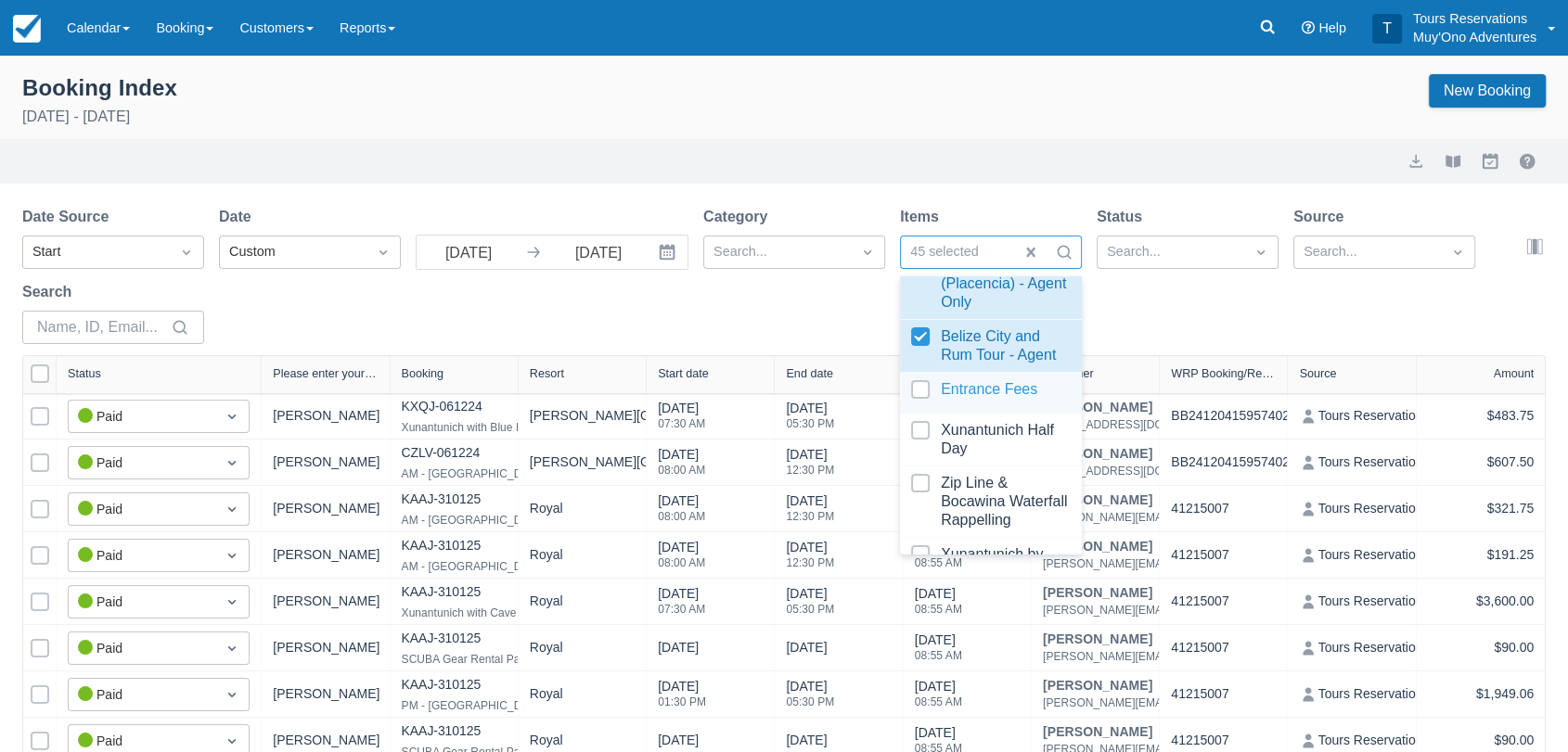
click at [919, 405] on div at bounding box center [991, 392] width 160 height 25
select select "25"
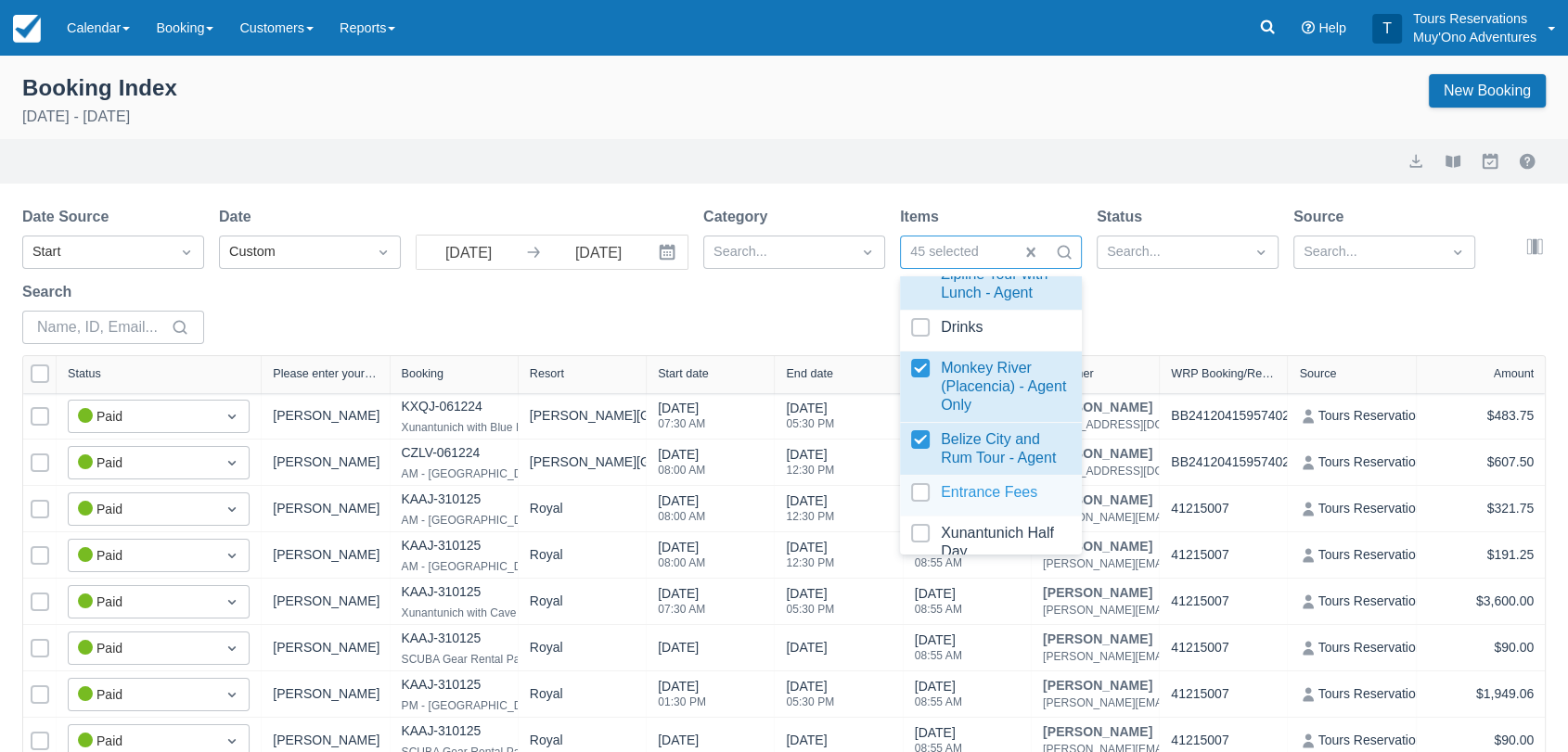
click at [922, 508] on div at bounding box center [991, 495] width 160 height 25
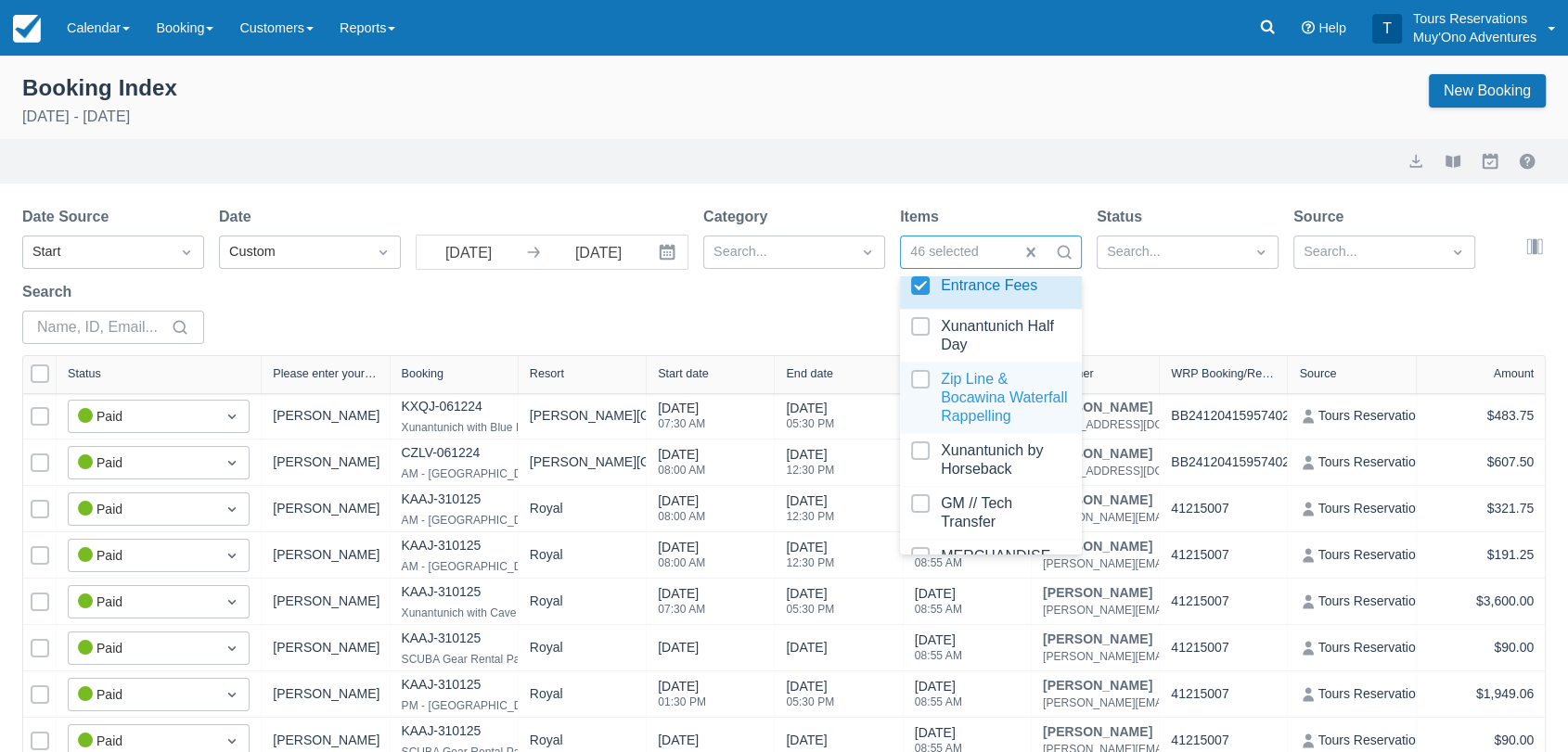
select select "25"
click at [920, 404] on div at bounding box center [991, 398] width 160 height 56
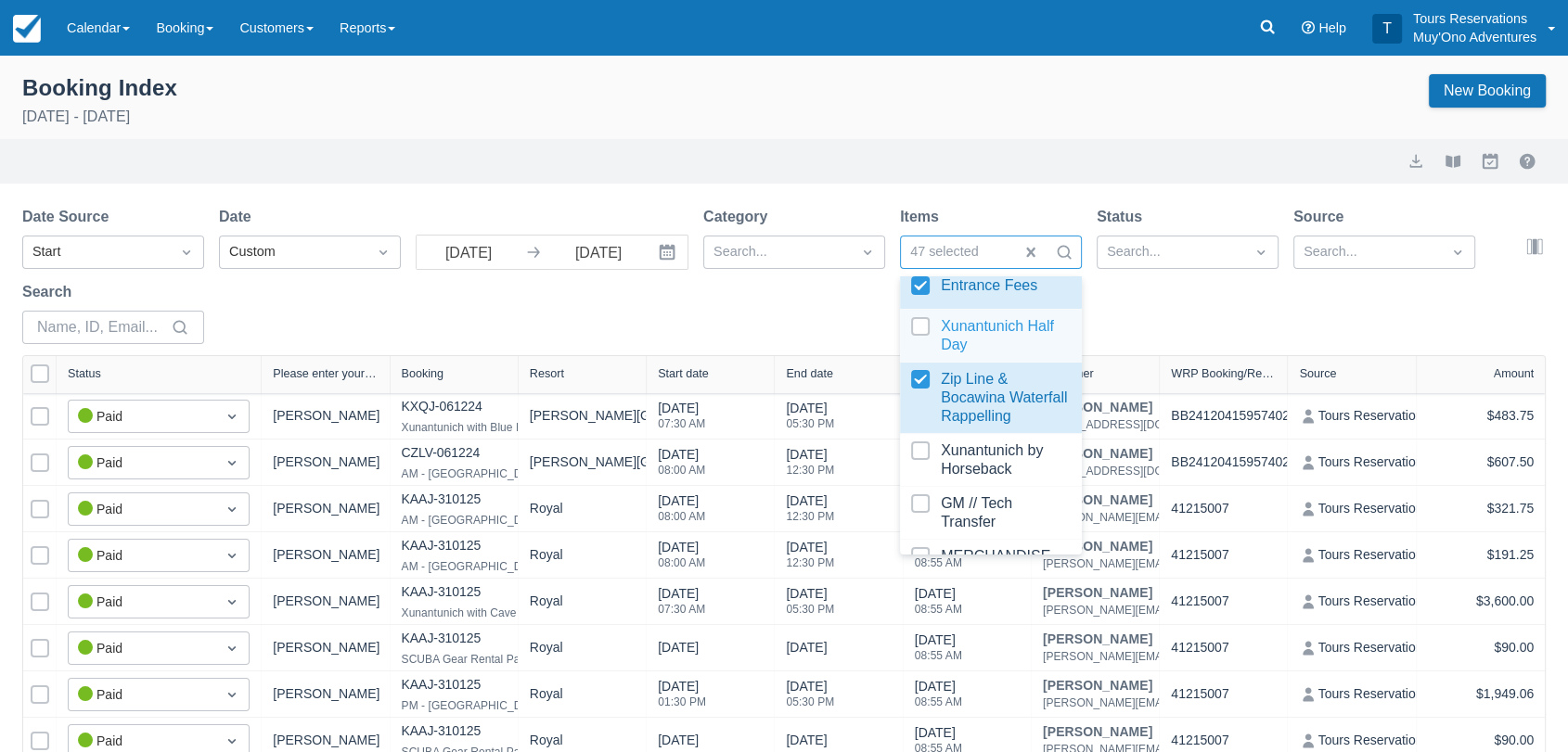
click at [924, 351] on div at bounding box center [991, 336] width 160 height 37
click at [921, 478] on div at bounding box center [991, 461] width 160 height 37
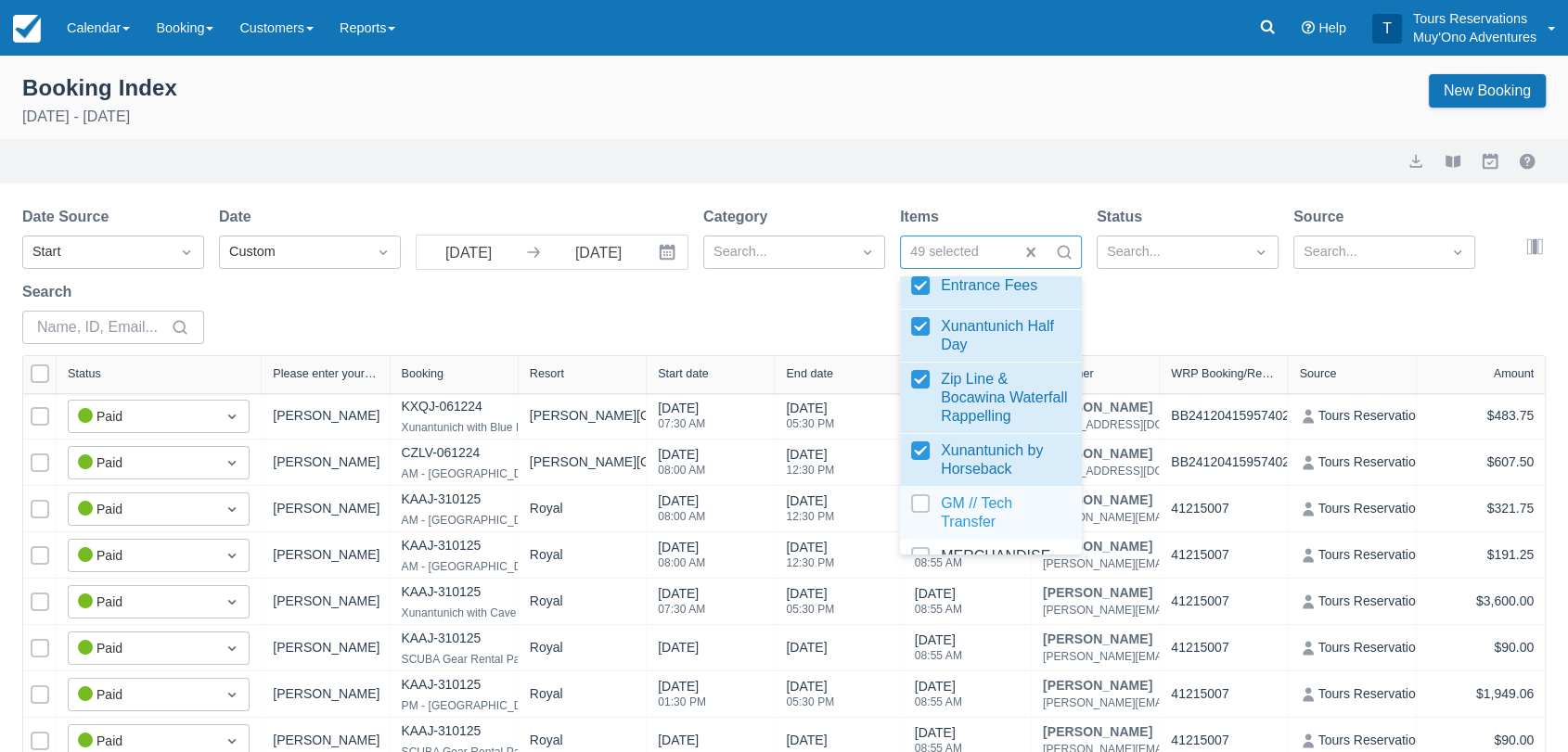
scroll to position [2885, 0]
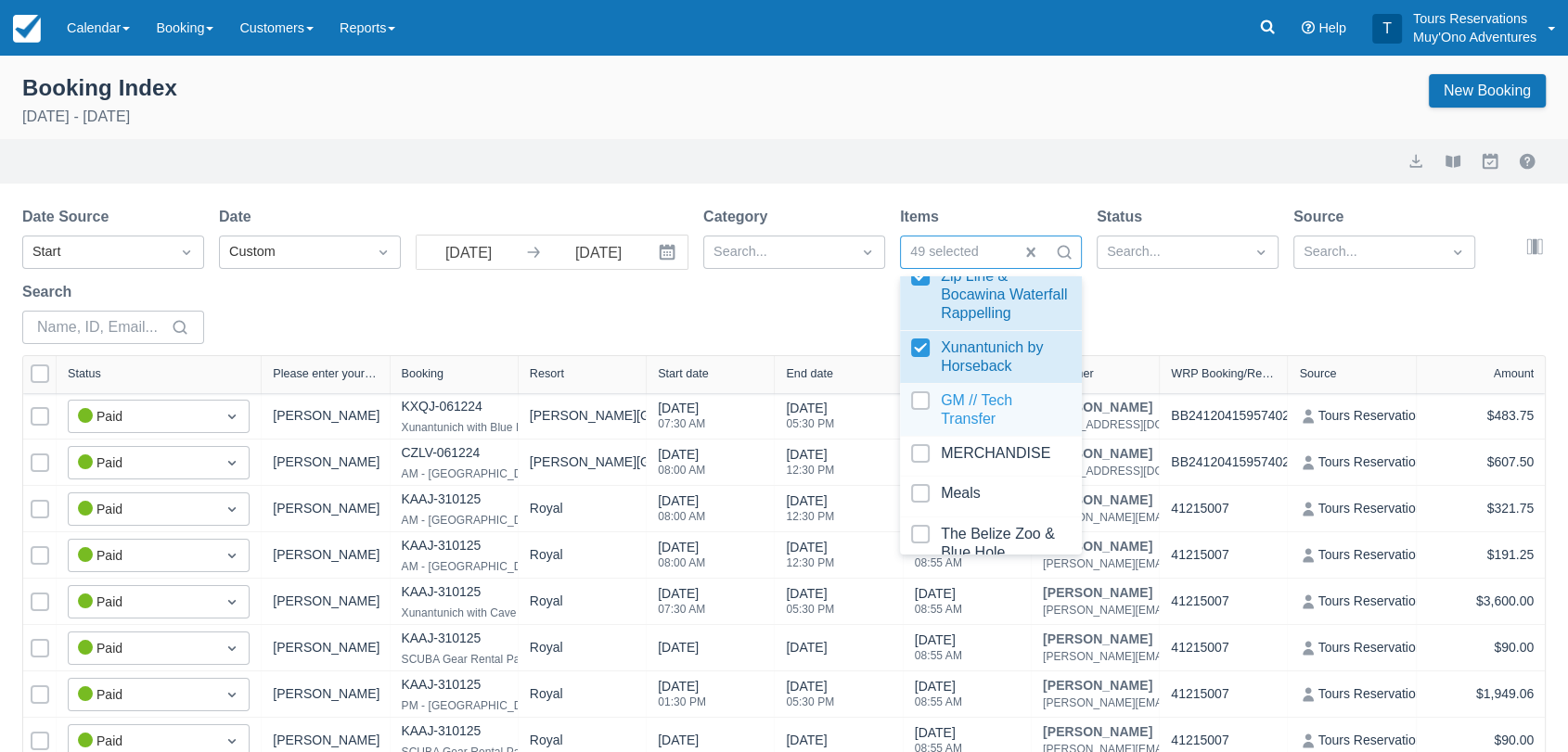
select select "25"
click at [926, 469] on div at bounding box center [991, 457] width 160 height 25
select select "25"
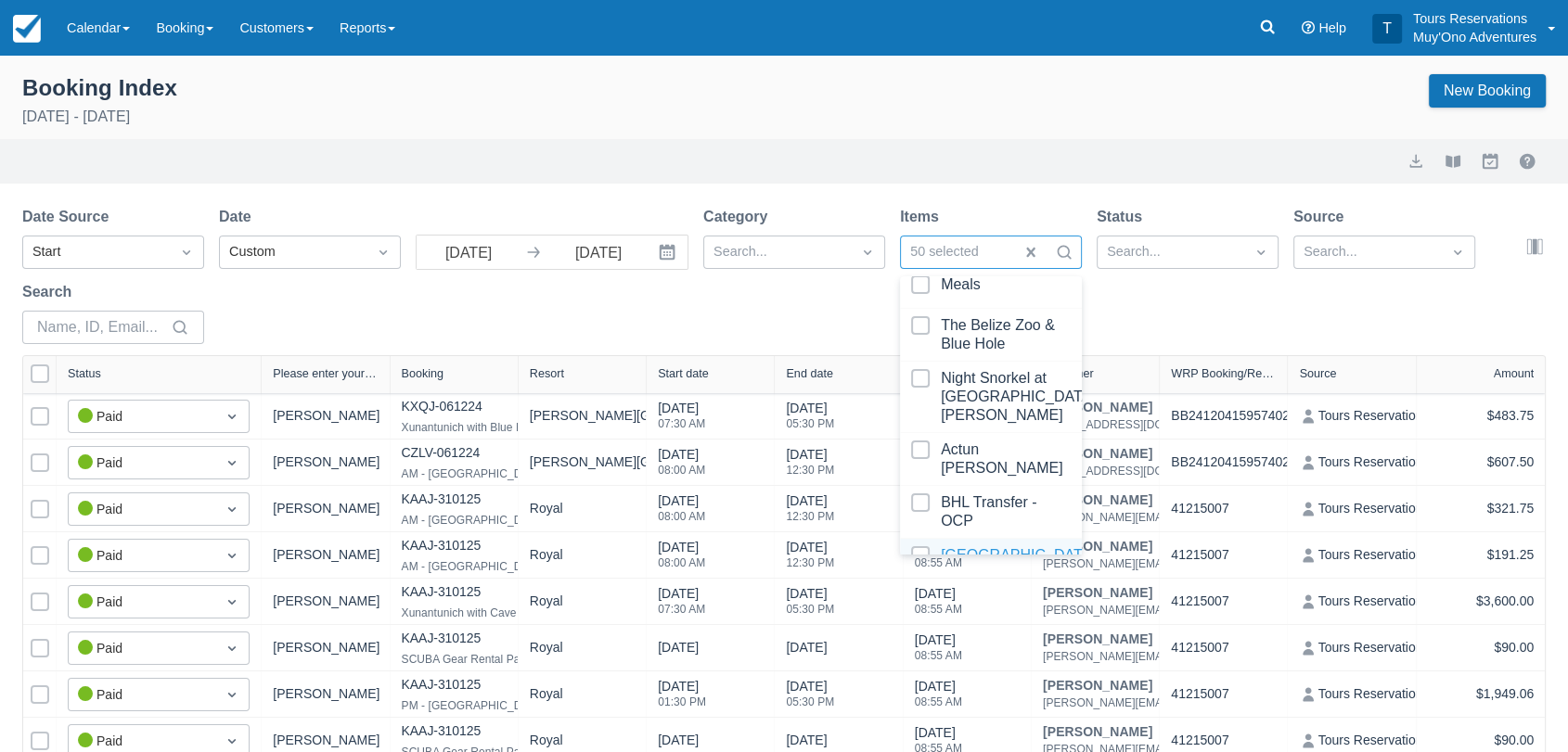
scroll to position [2988, 0]
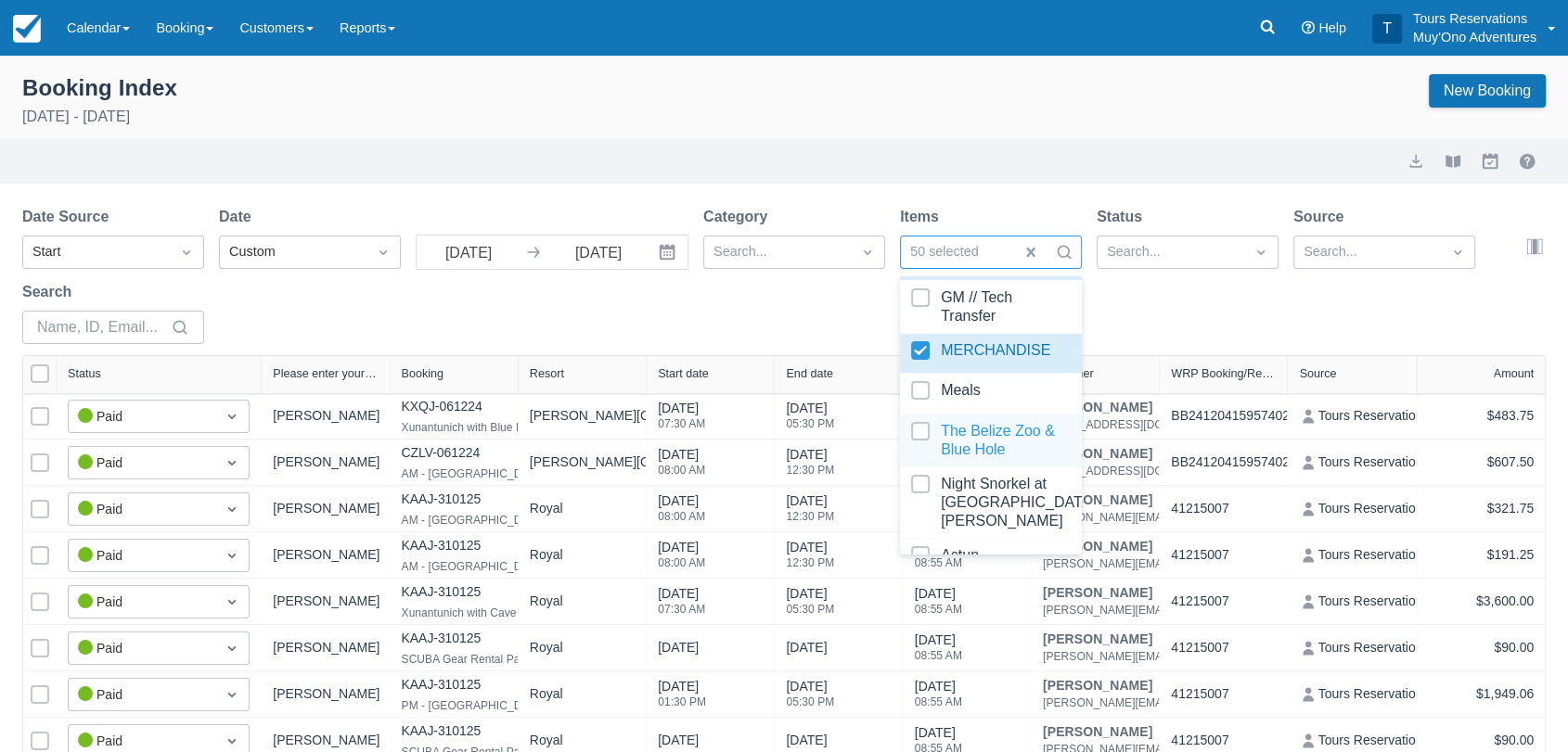
click at [919, 459] on div at bounding box center [991, 441] width 160 height 37
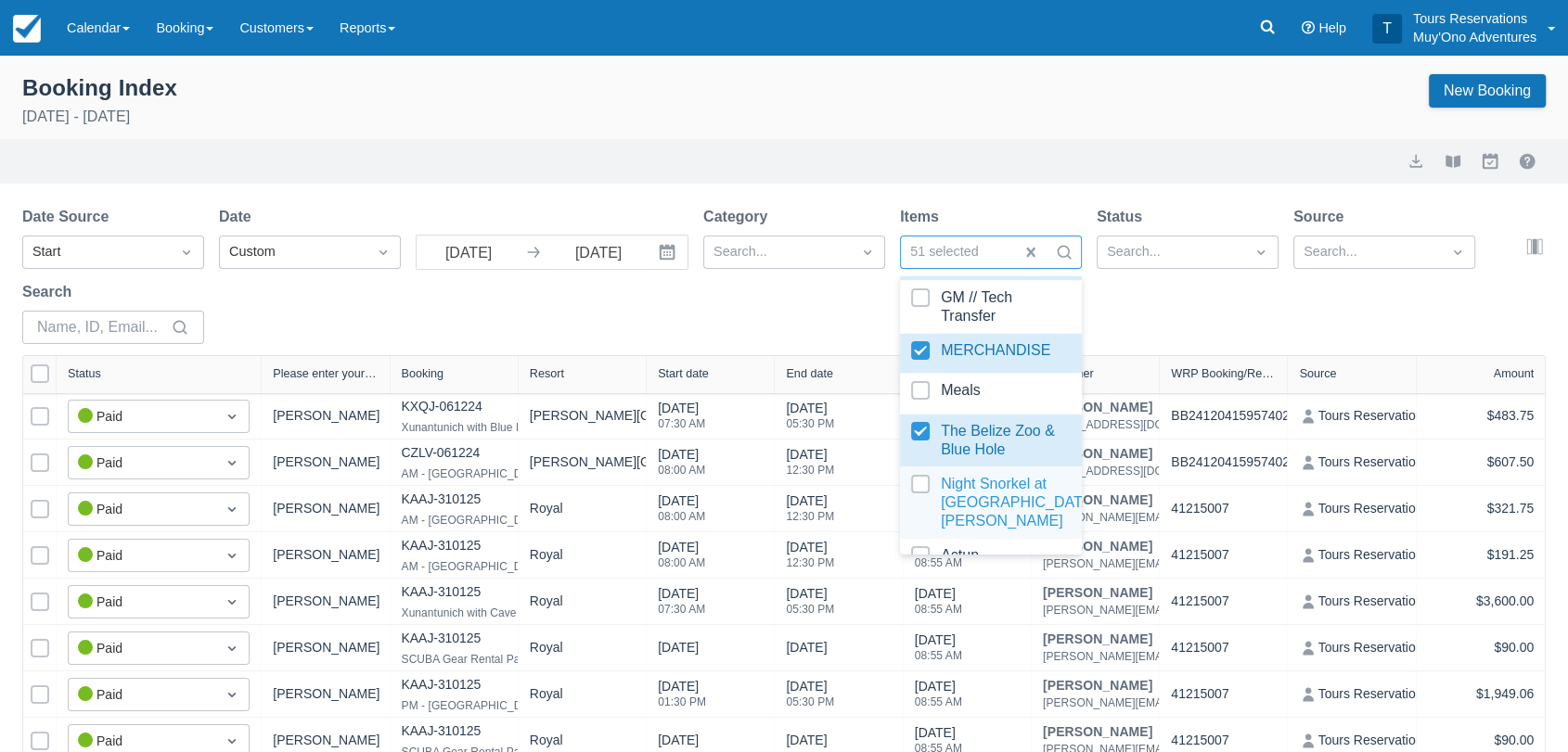
click at [928, 528] on div at bounding box center [991, 503] width 160 height 56
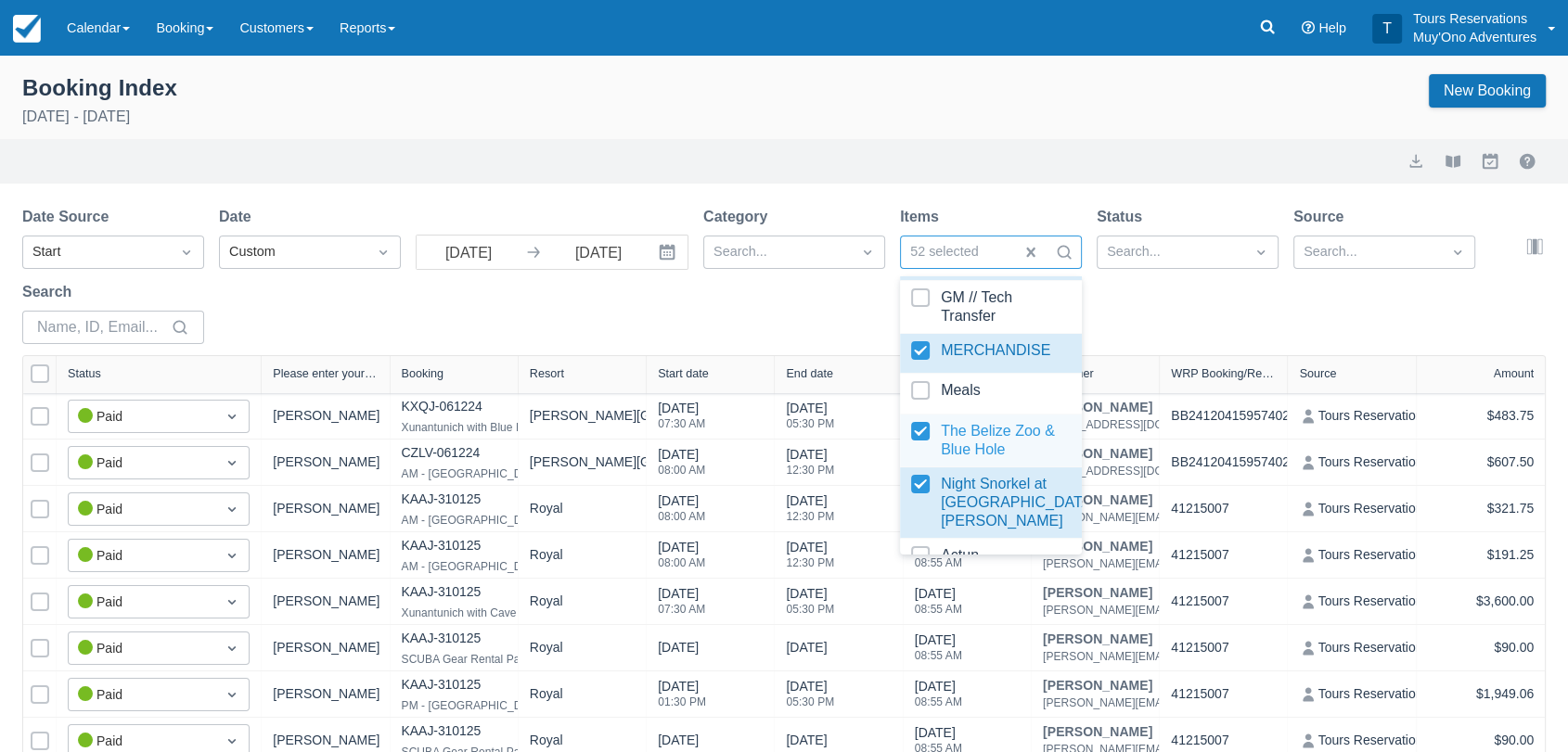
select select "25"
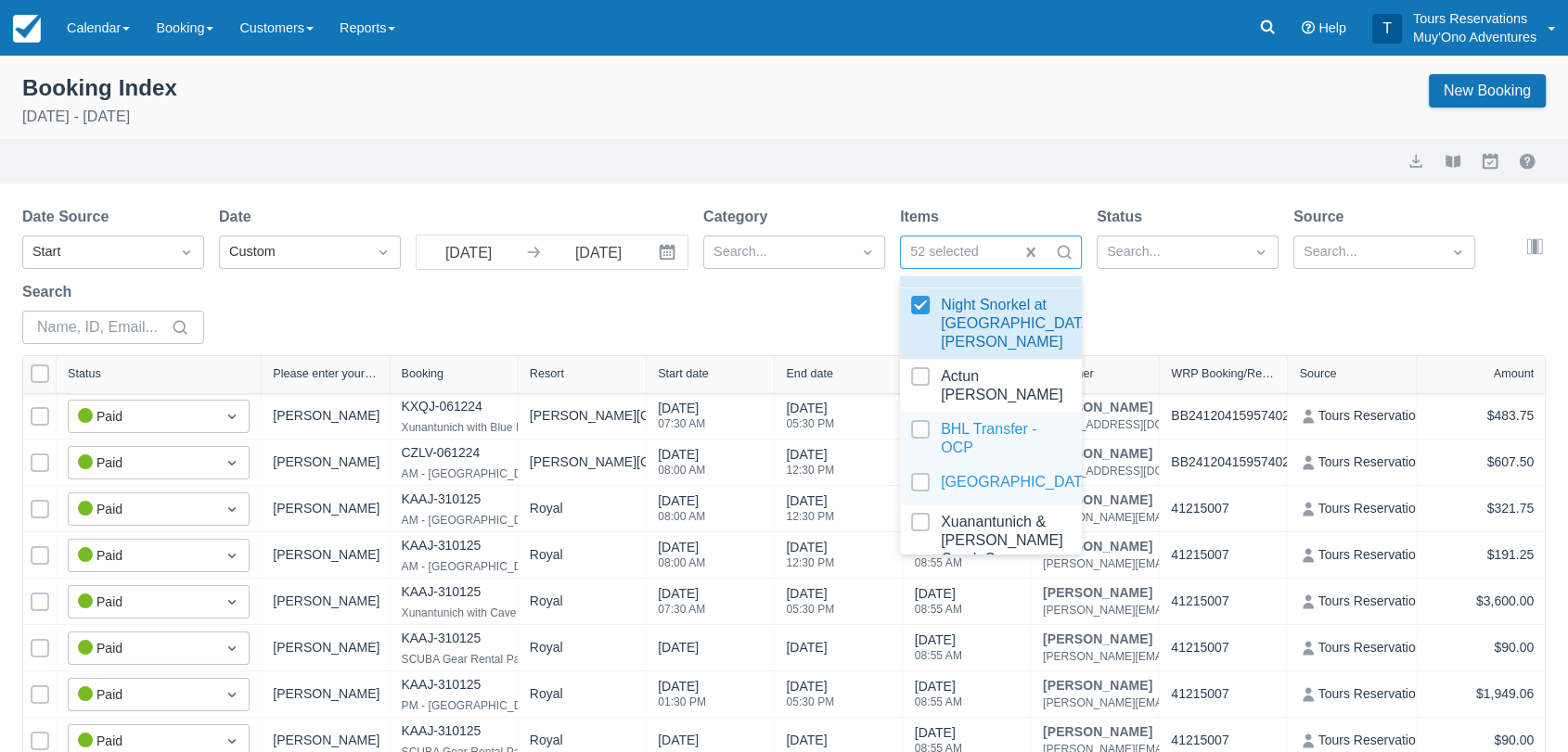
scroll to position [3194, 0]
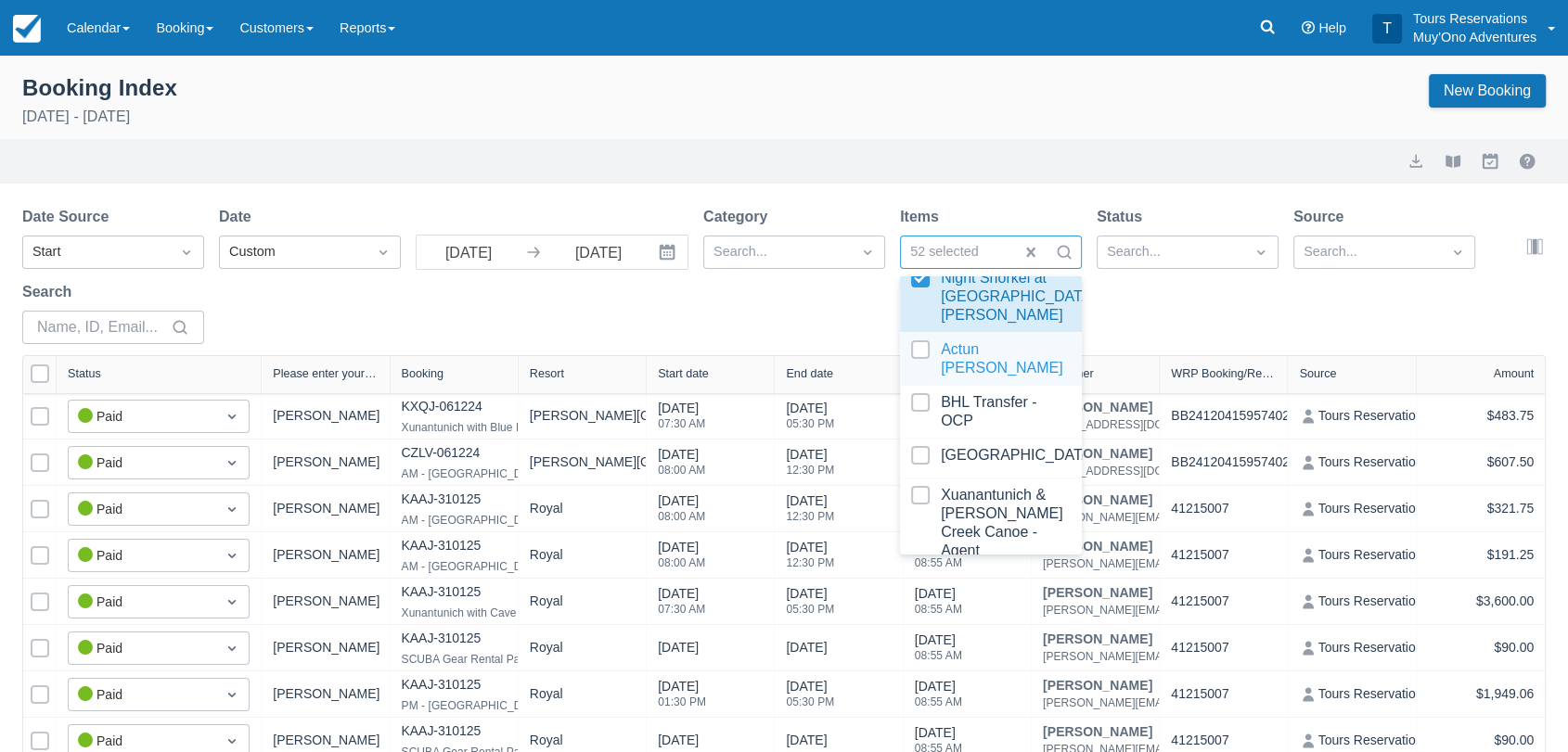
click at [921, 377] on div at bounding box center [991, 359] width 160 height 37
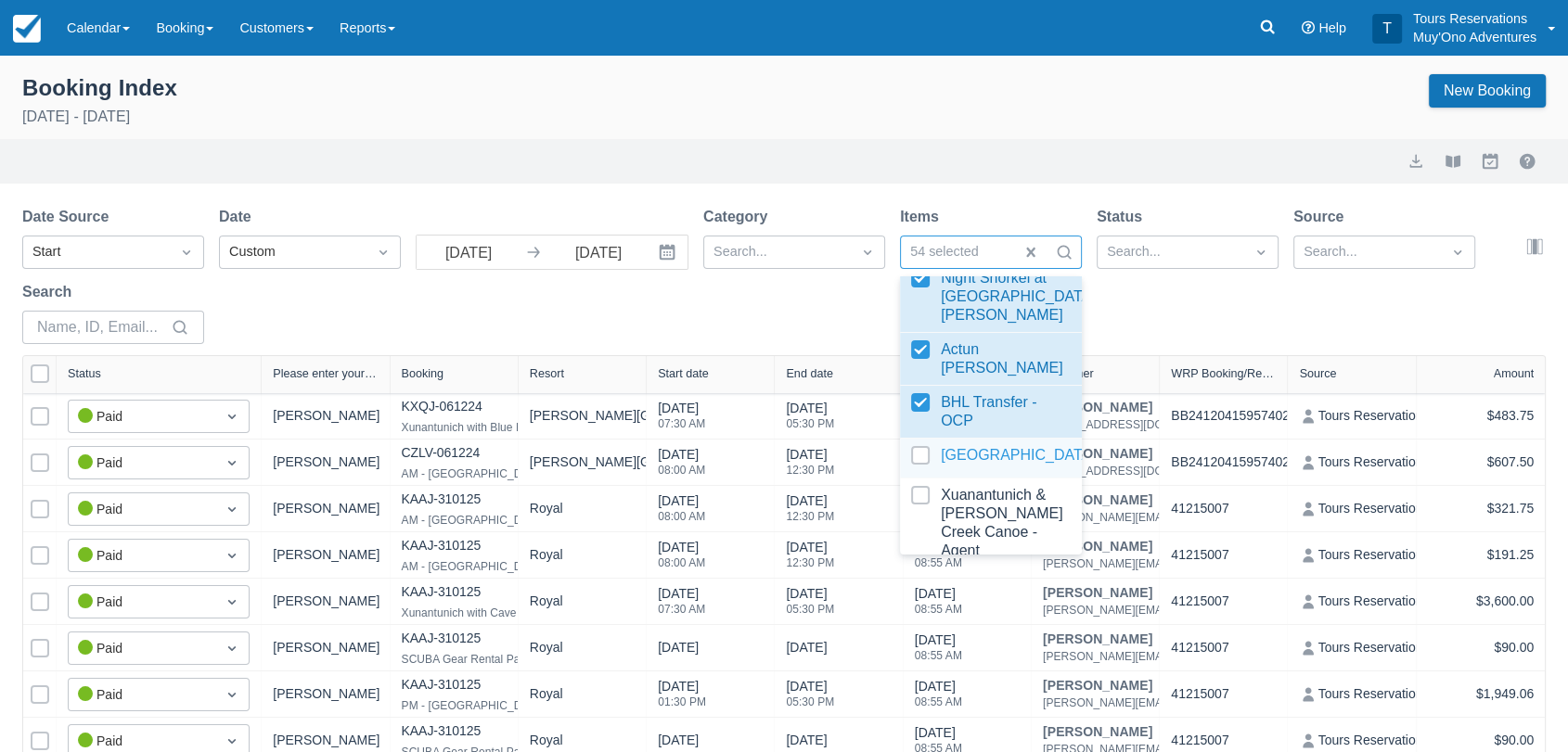
click at [920, 471] on div at bounding box center [991, 459] width 160 height 25
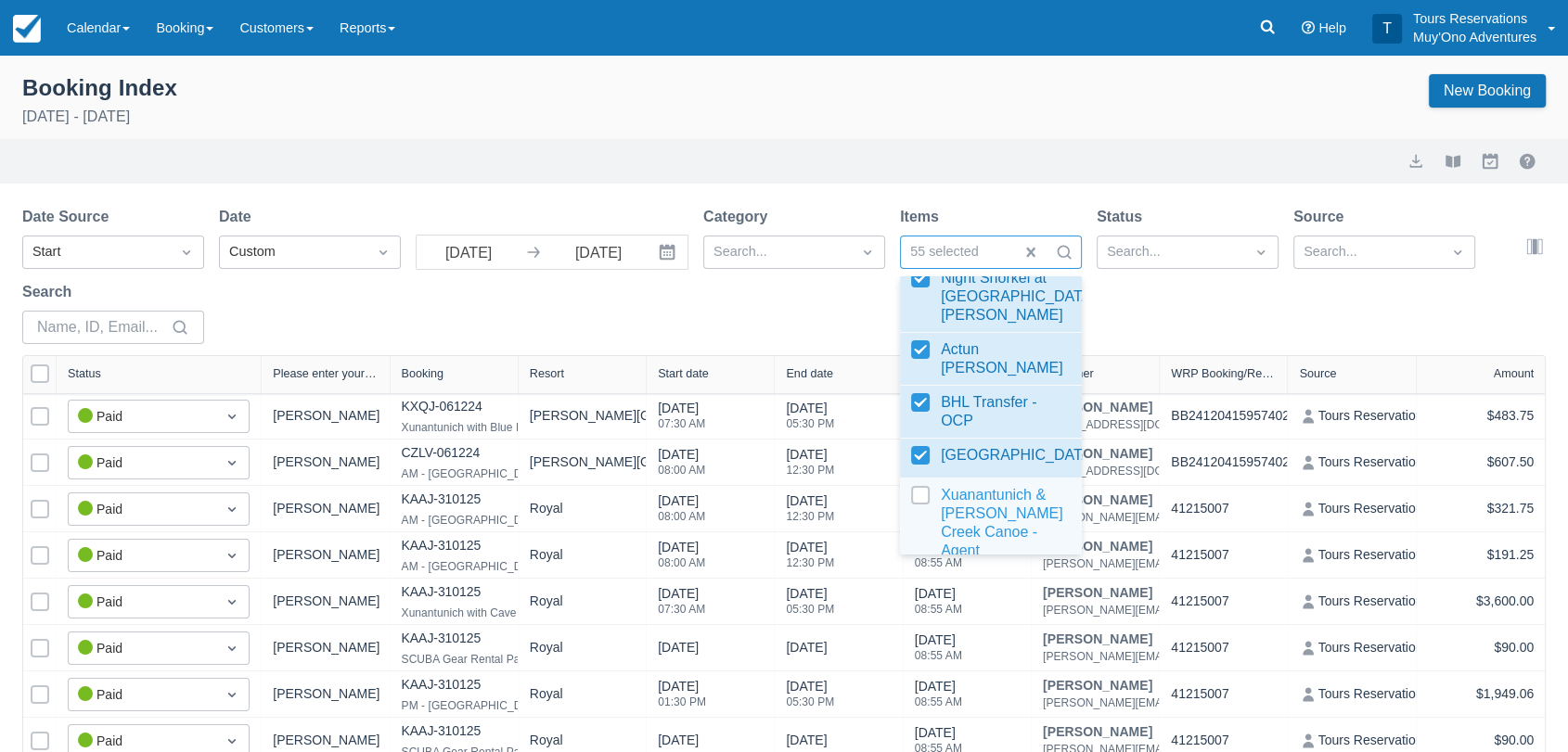
click at [918, 513] on div at bounding box center [991, 522] width 160 height 74
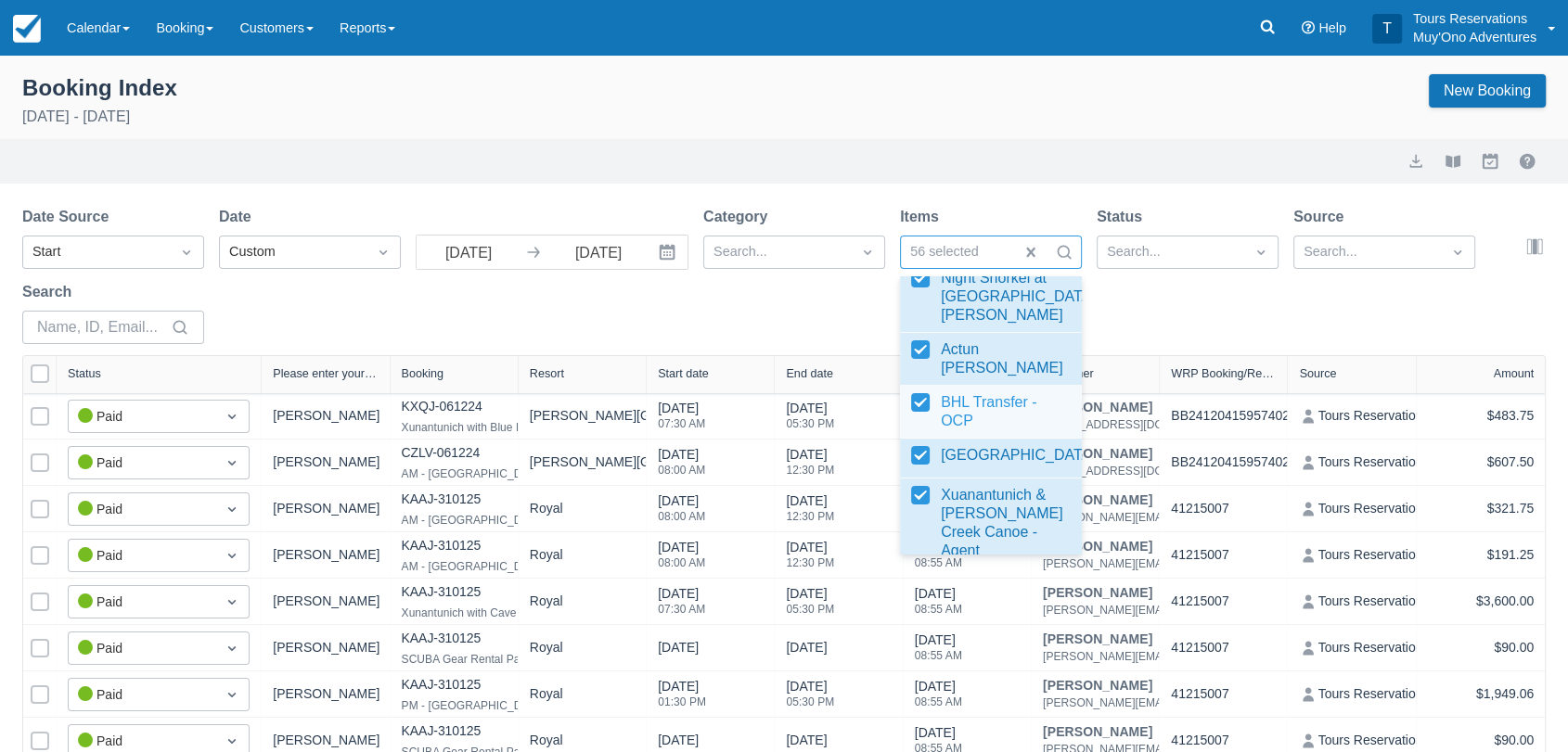
select select "25"
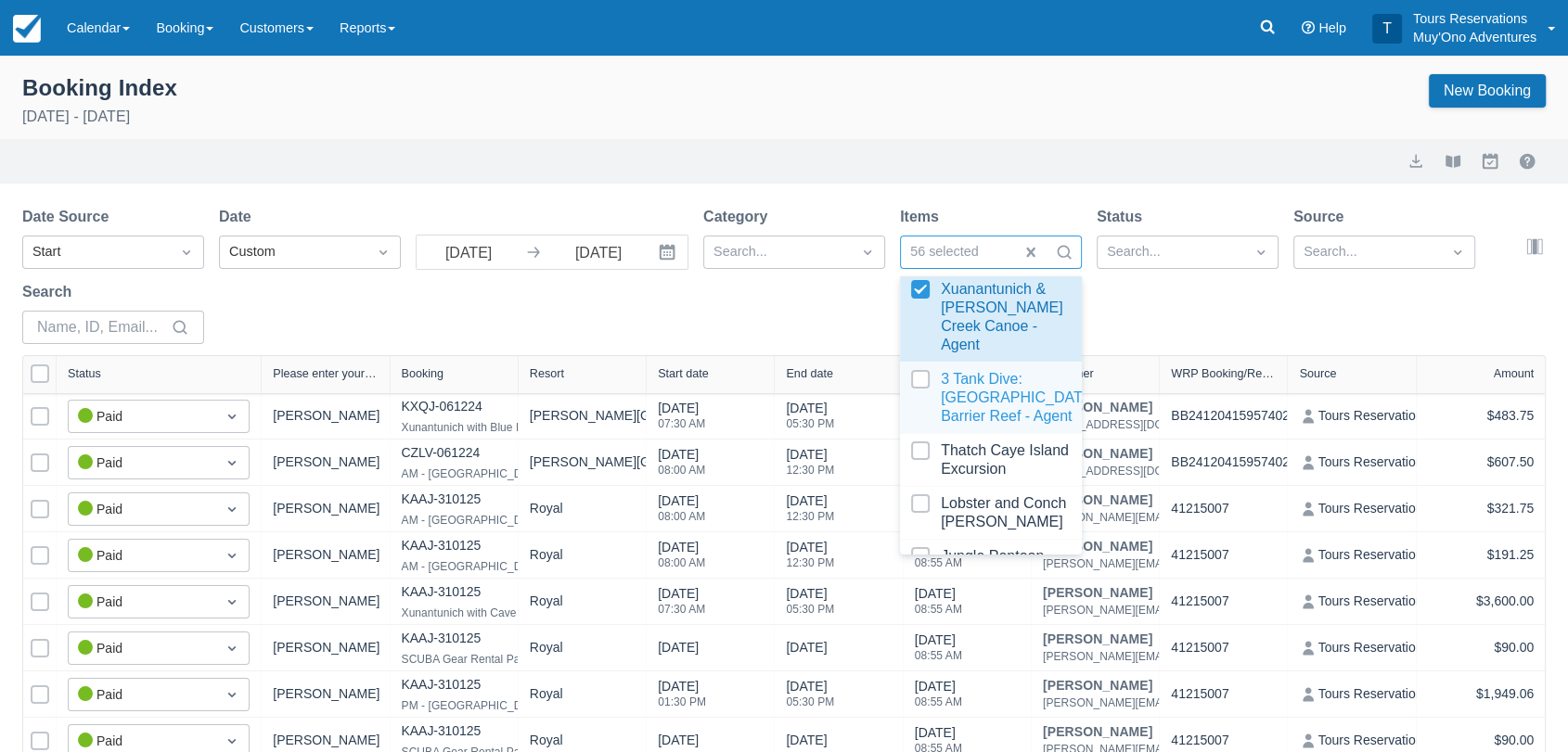
click at [913, 385] on div at bounding box center [991, 398] width 160 height 56
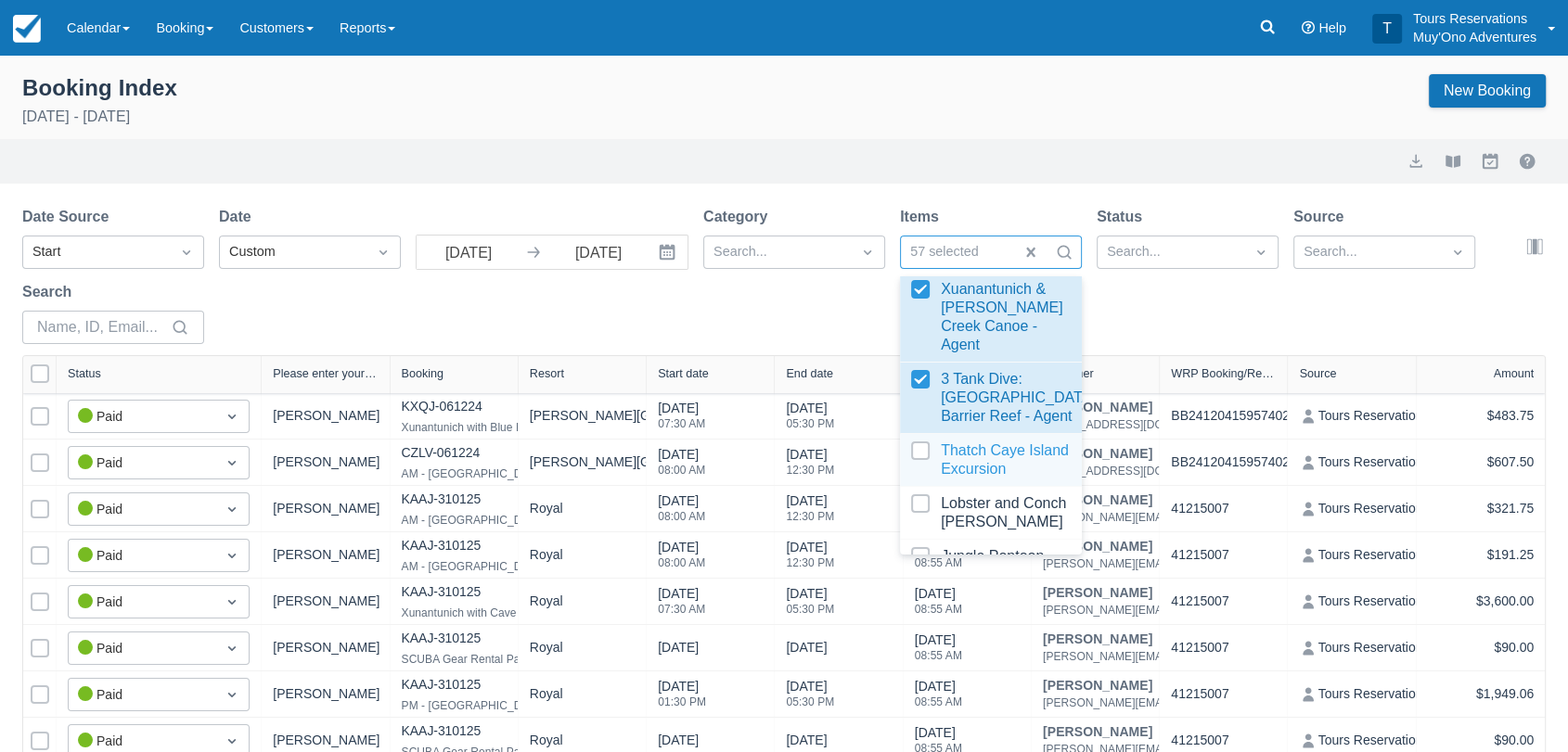
click at [924, 450] on div at bounding box center [991, 461] width 160 height 37
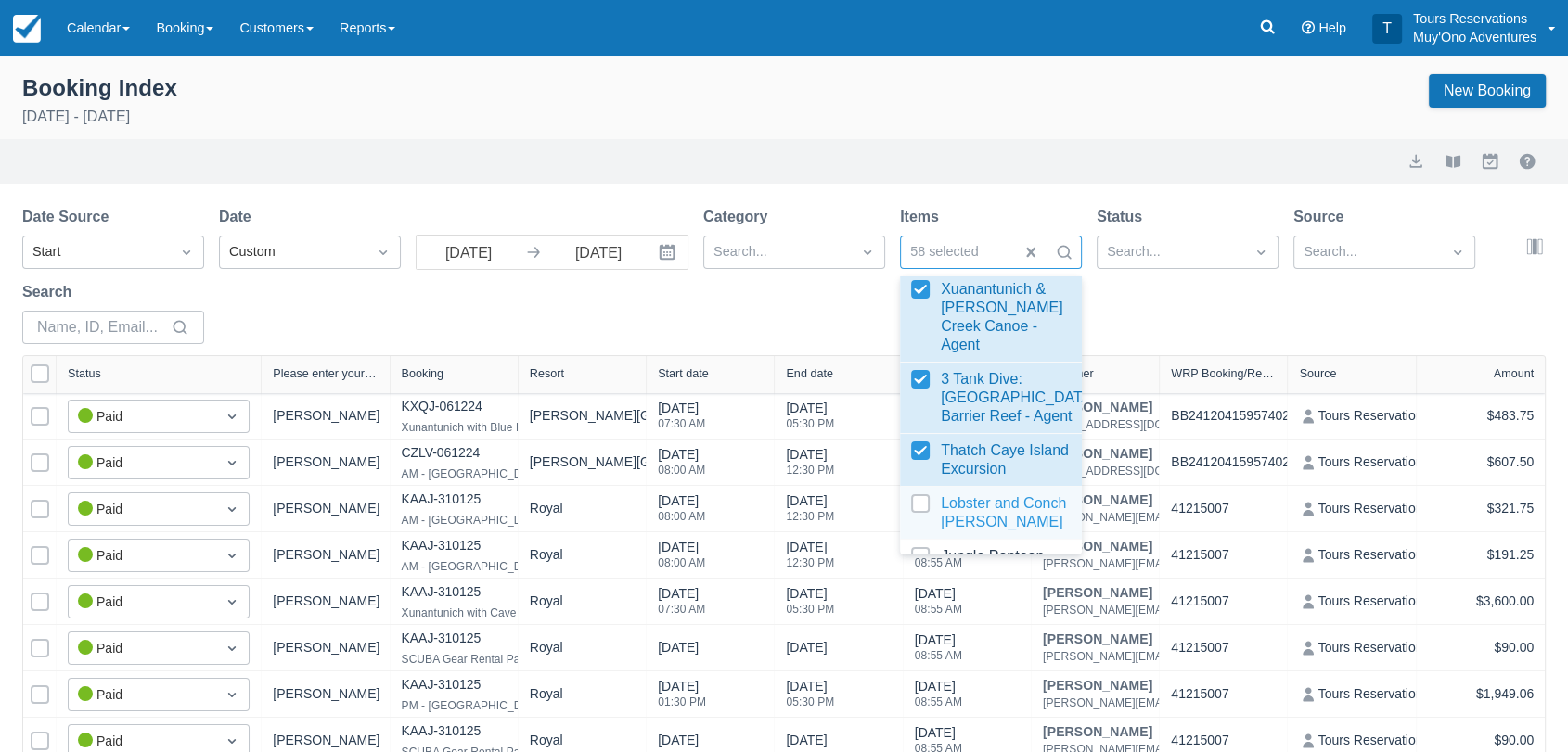
click at [915, 514] on div at bounding box center [991, 513] width 160 height 37
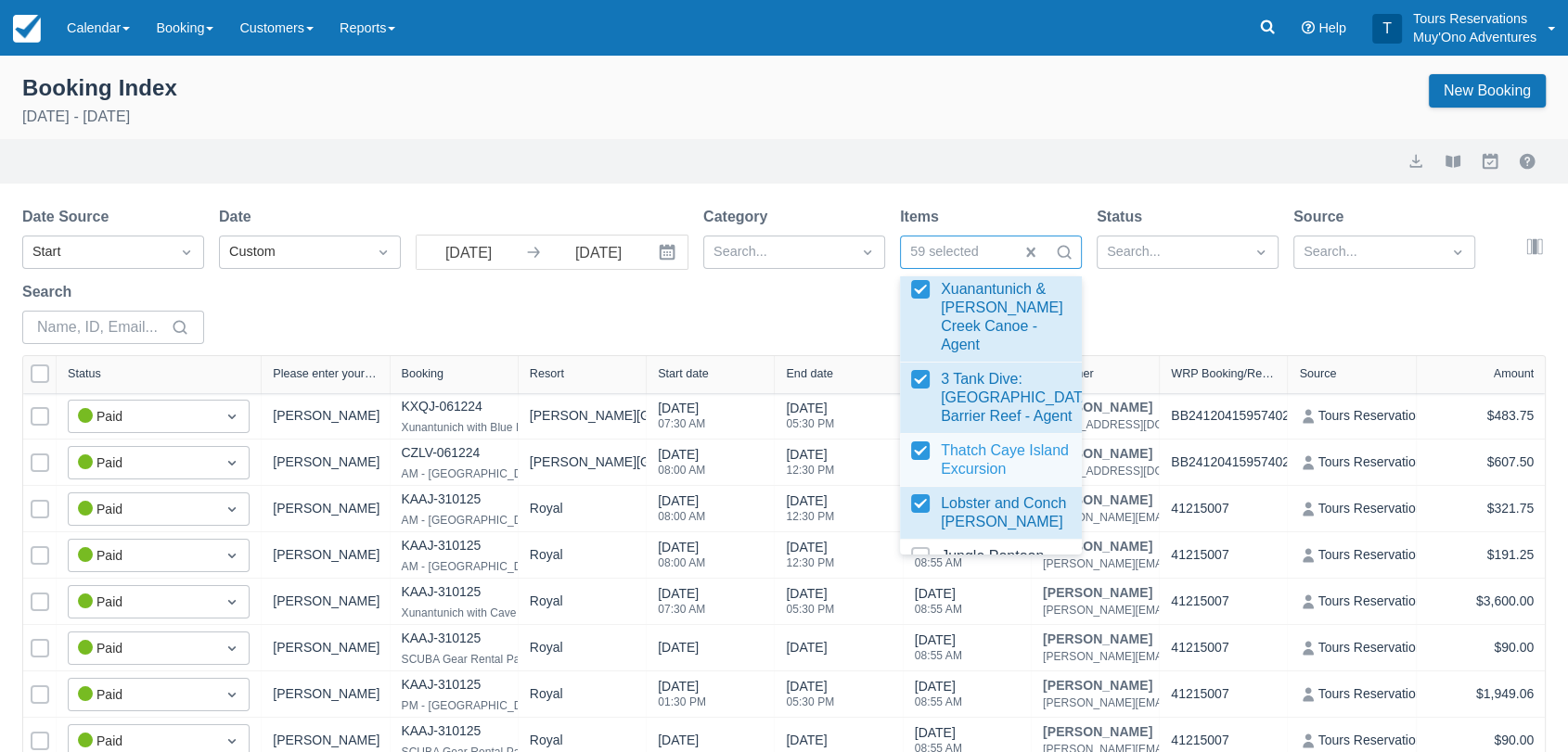
select select "25"
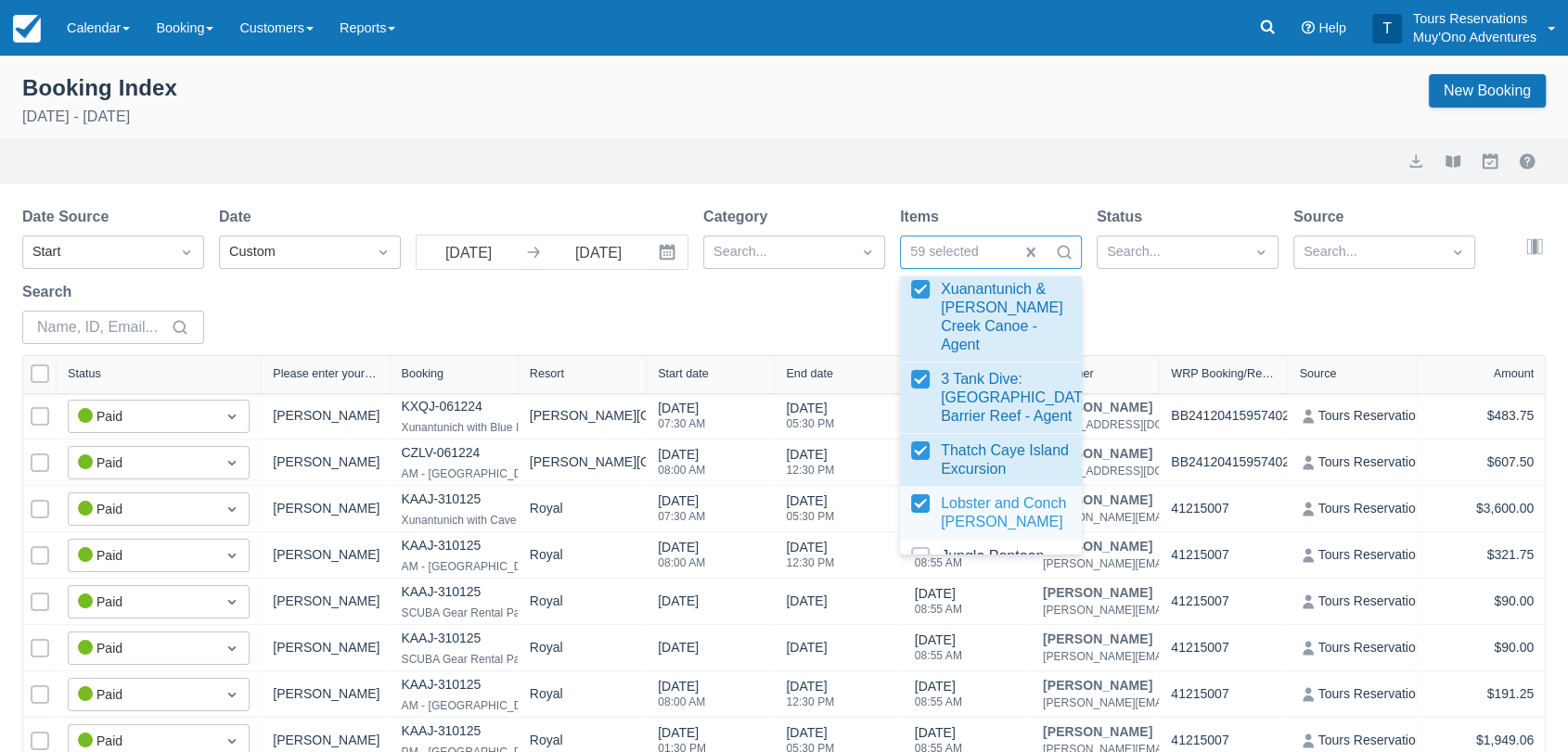
scroll to position [3503, 0]
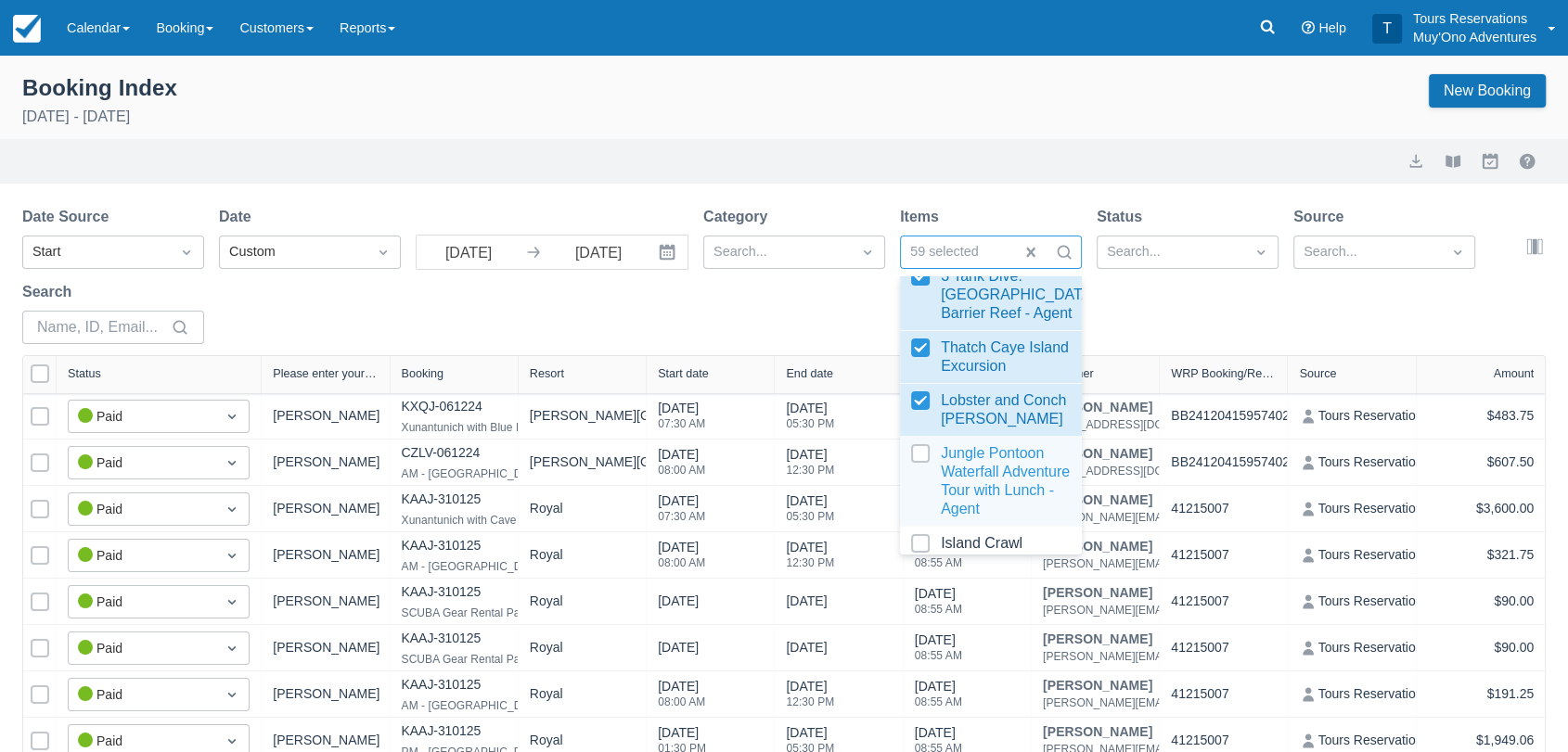
click at [923, 461] on div at bounding box center [991, 481] width 160 height 74
select select "25"
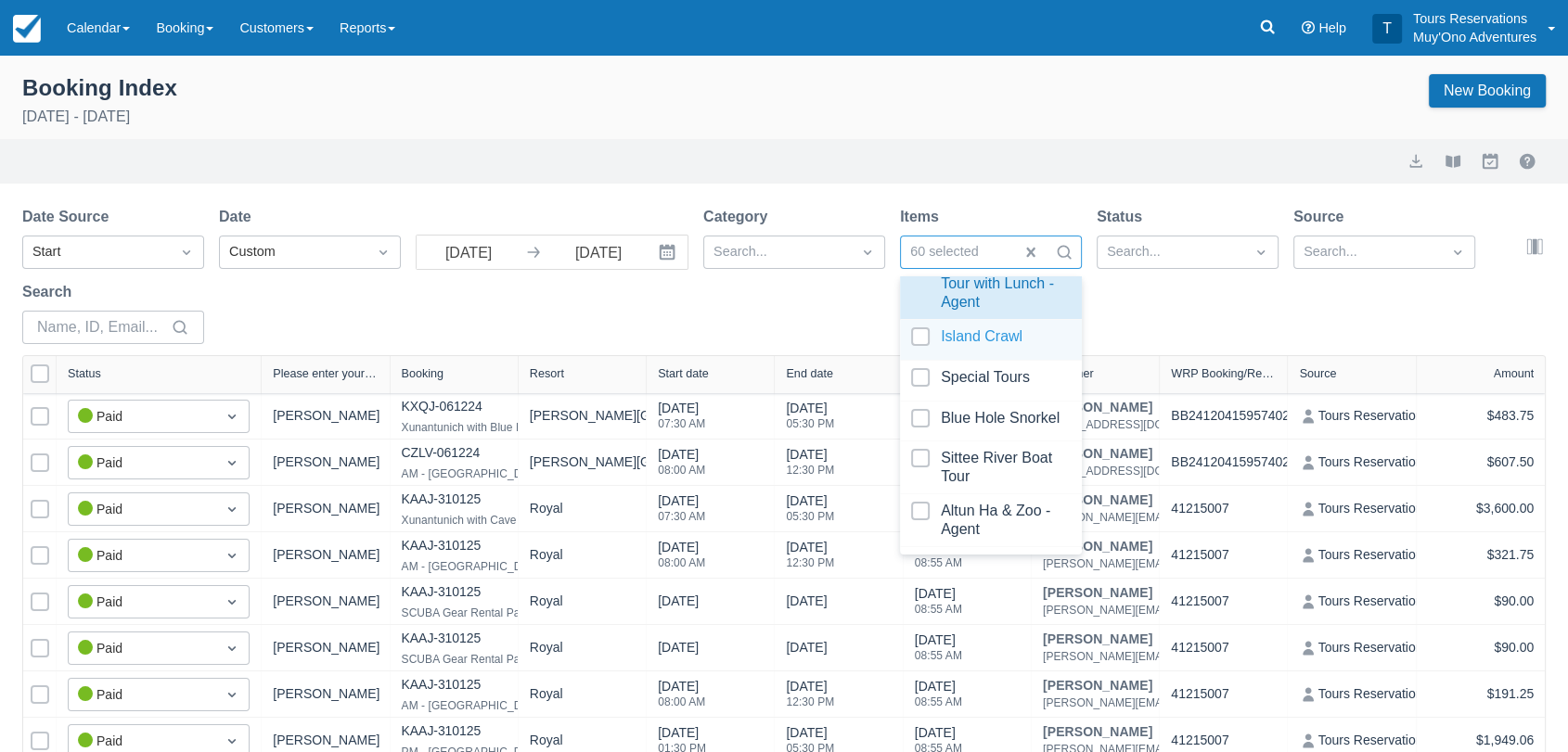
click at [911, 352] on div at bounding box center [991, 339] width 160 height 25
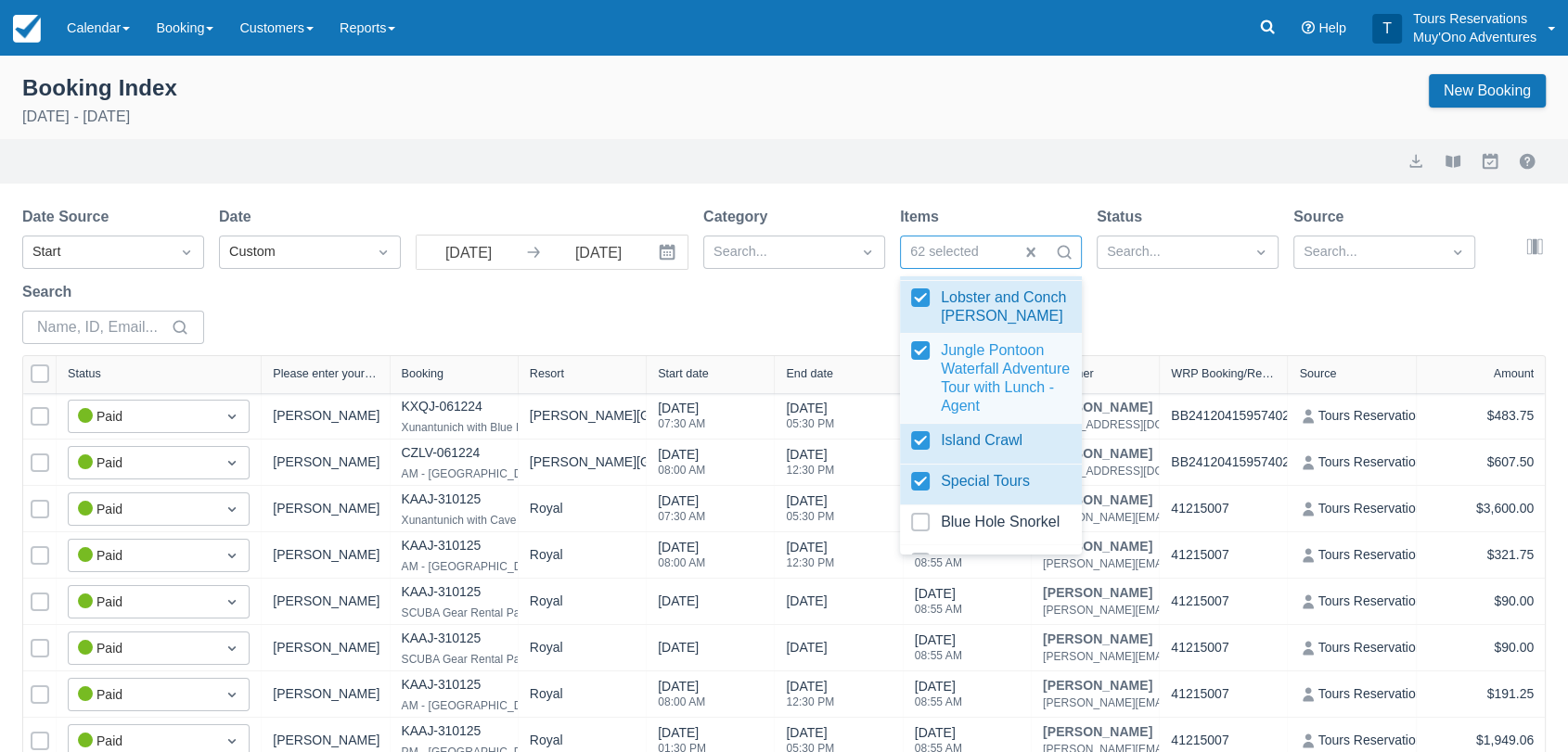
select select "25"
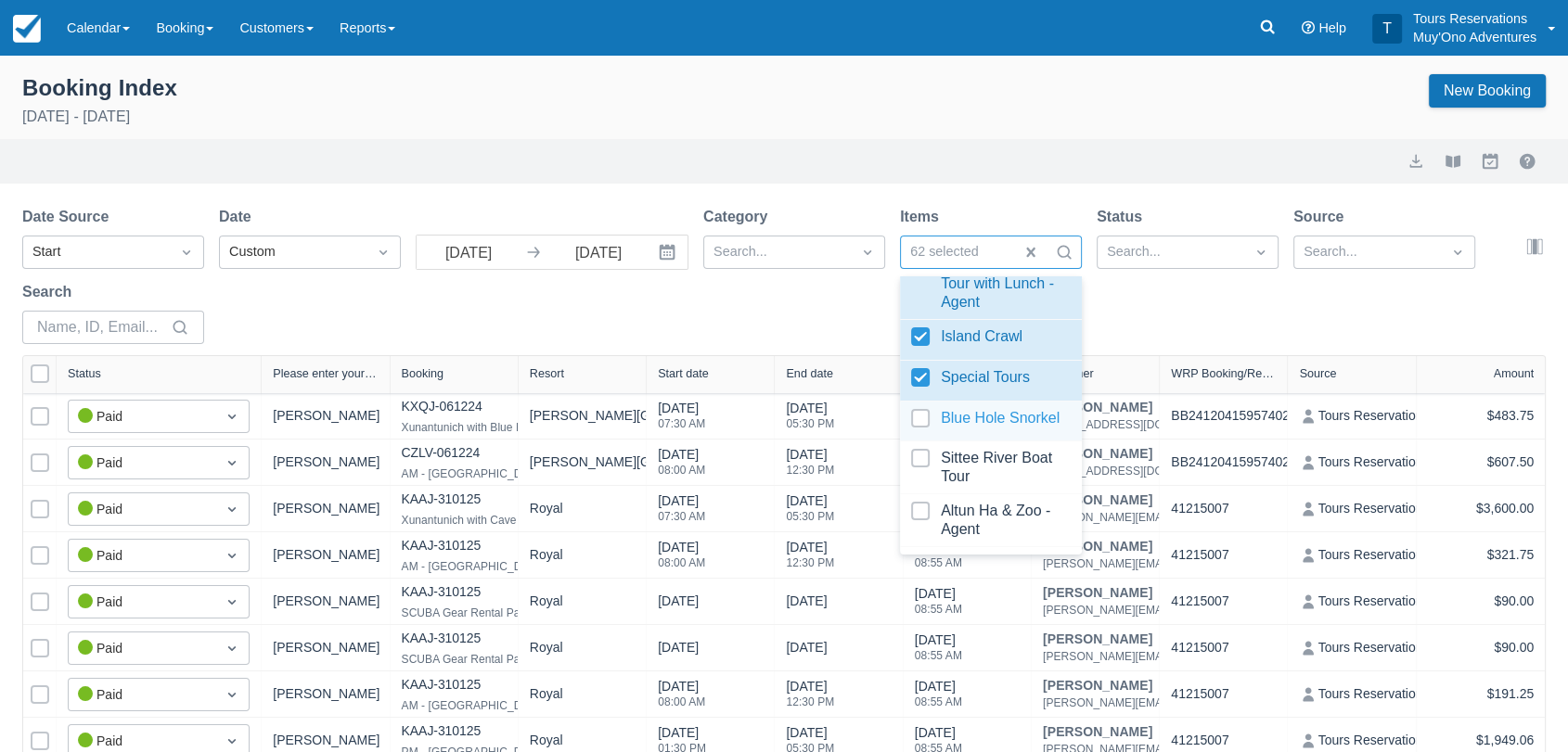
click at [920, 434] on div at bounding box center [991, 421] width 160 height 25
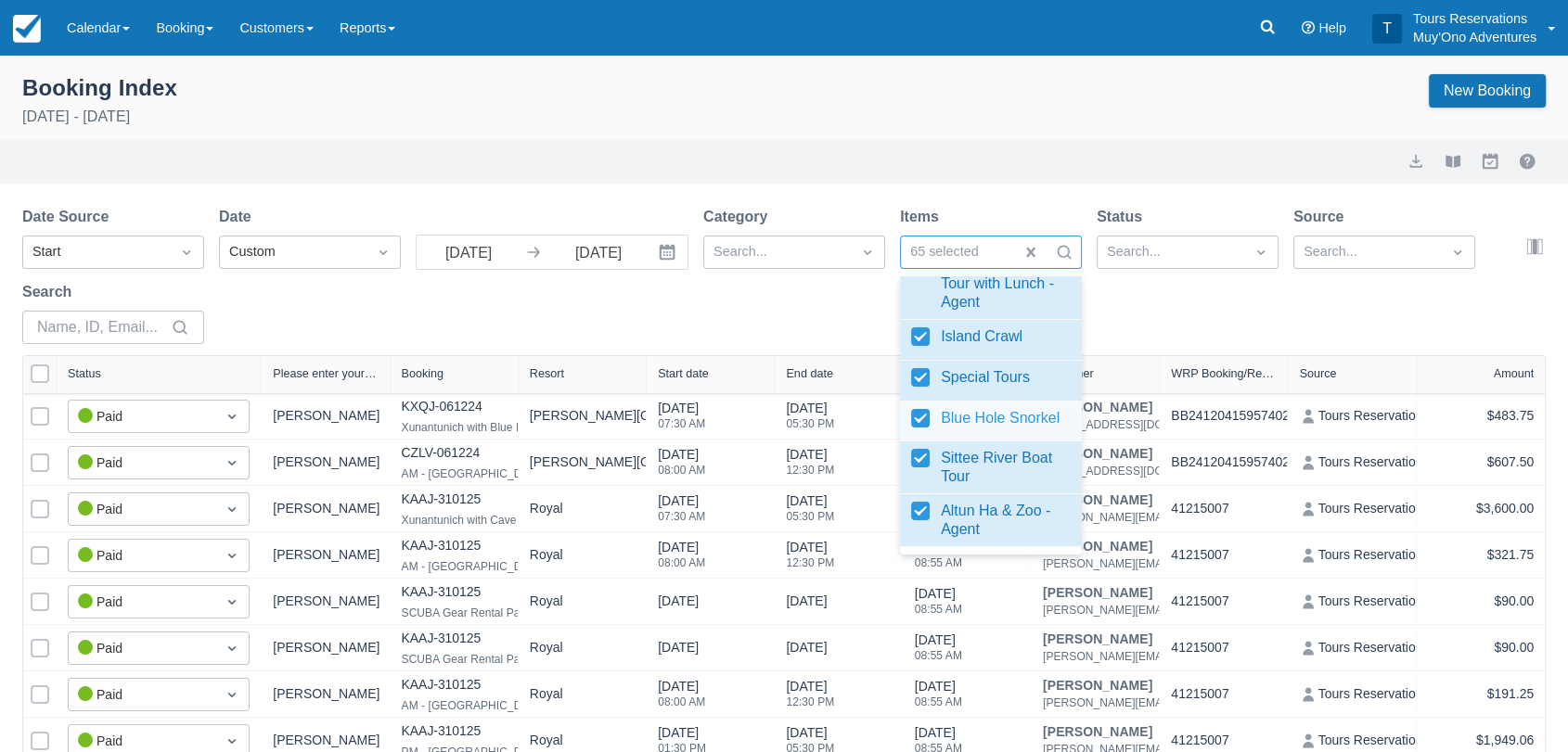
select select "25"
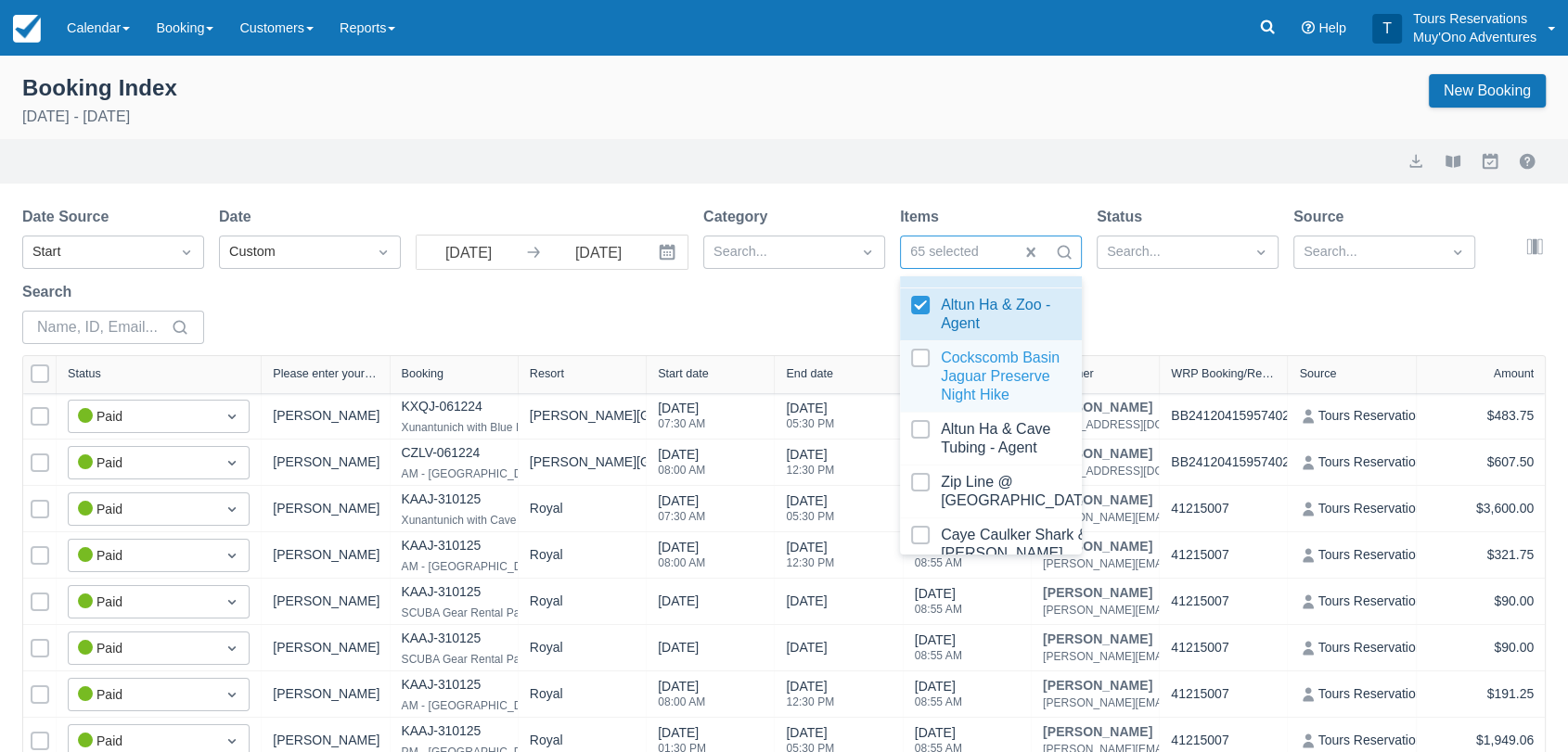
click at [918, 393] on div at bounding box center [991, 376] width 160 height 56
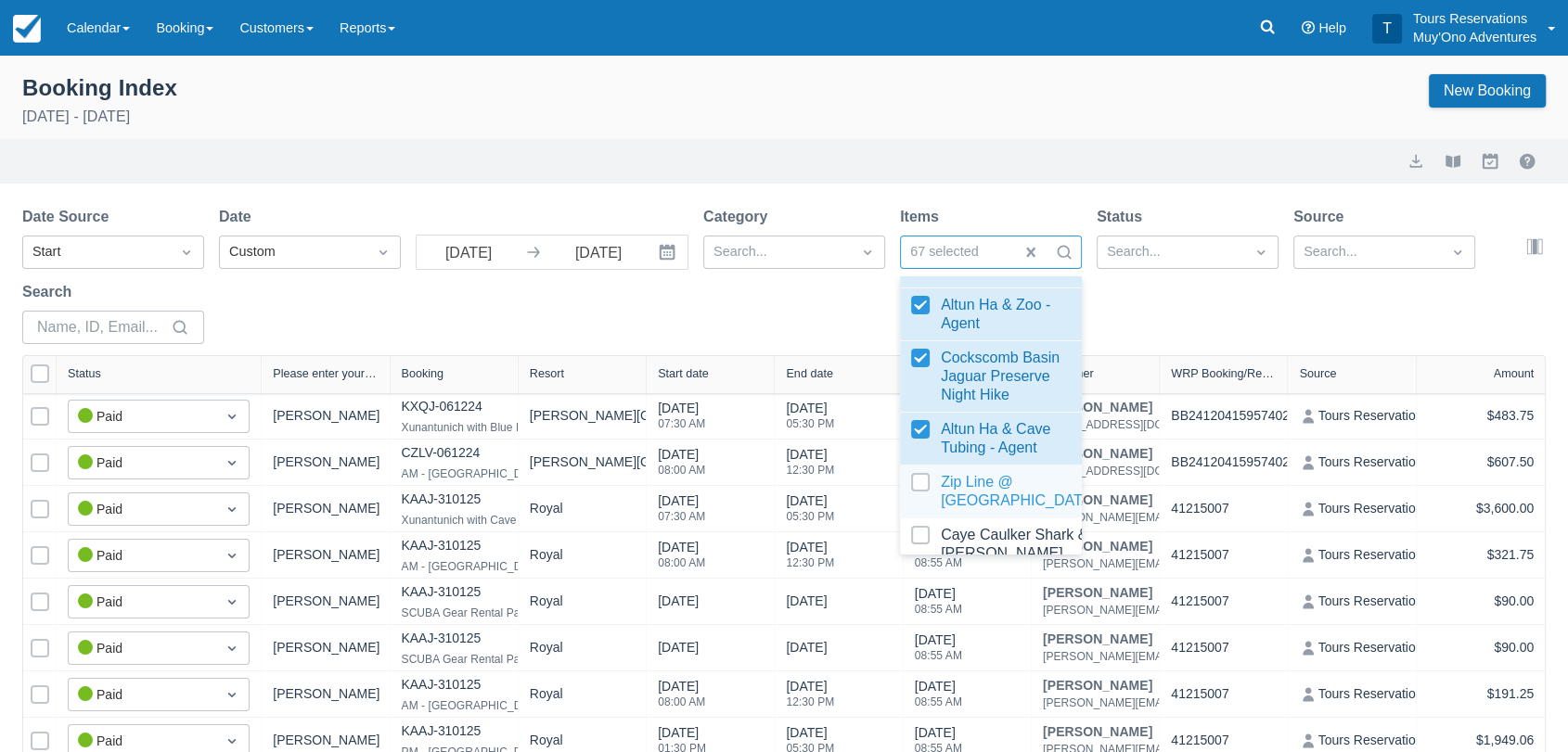
click at [918, 510] on div at bounding box center [991, 491] width 160 height 37
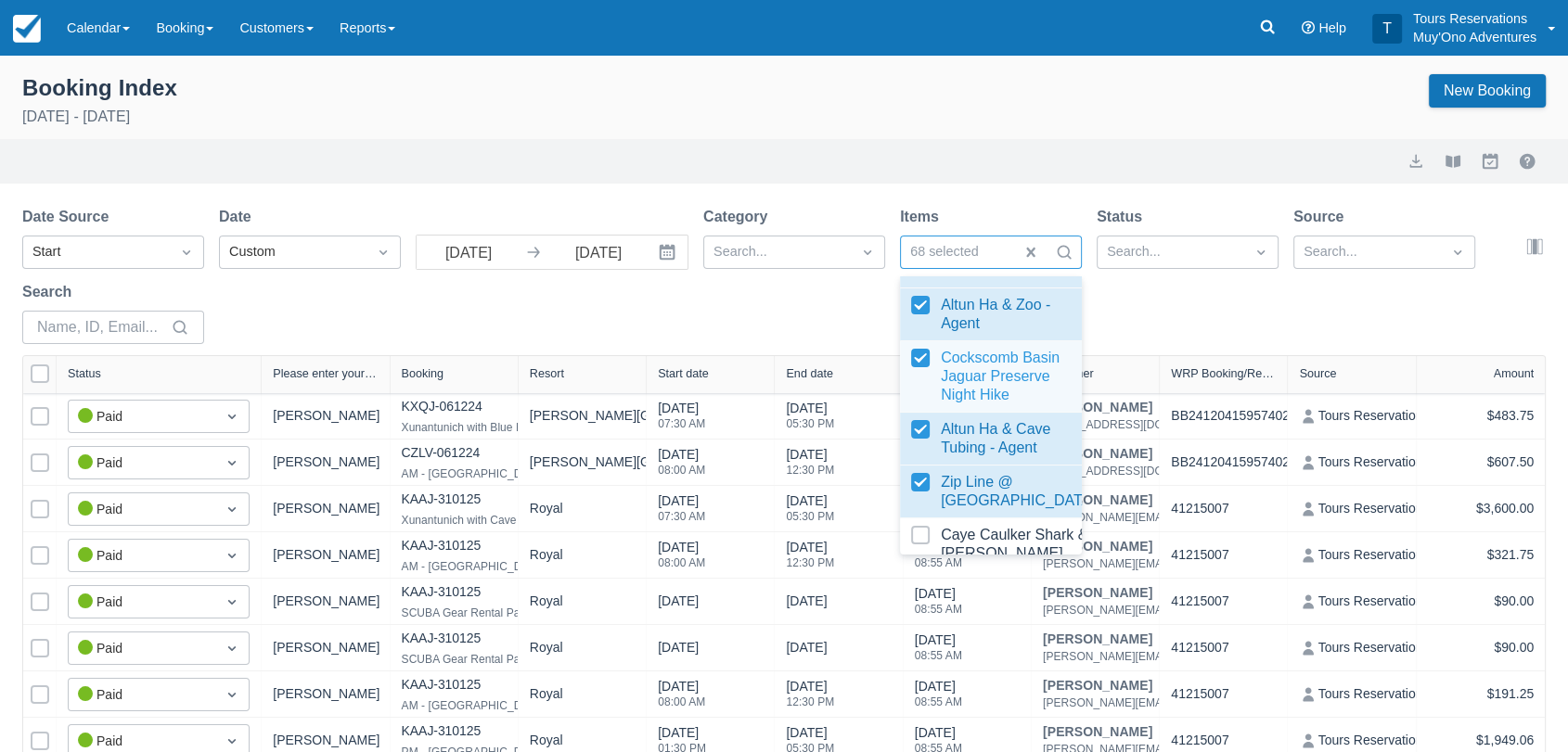
select select "25"
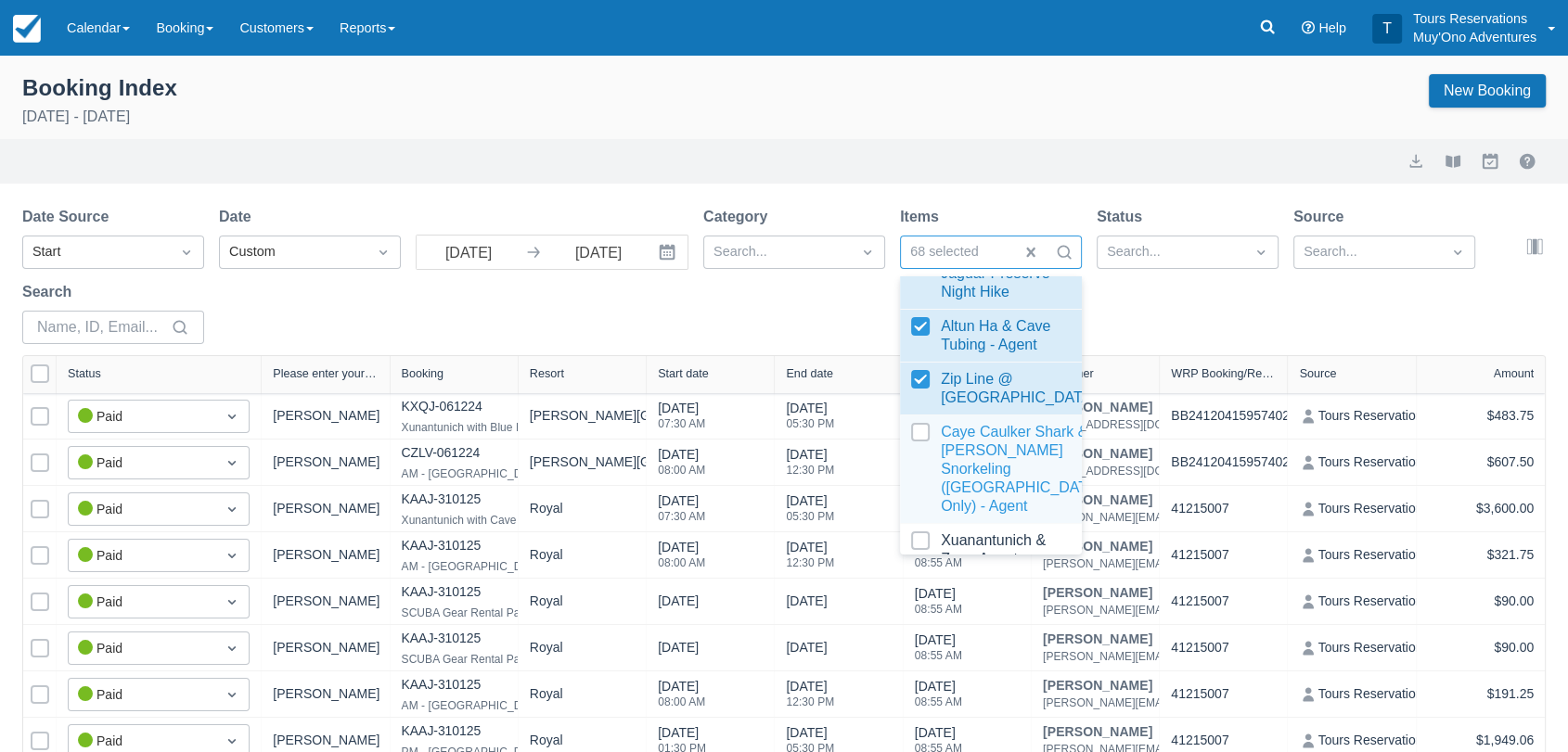
click at [913, 488] on div at bounding box center [991, 469] width 160 height 92
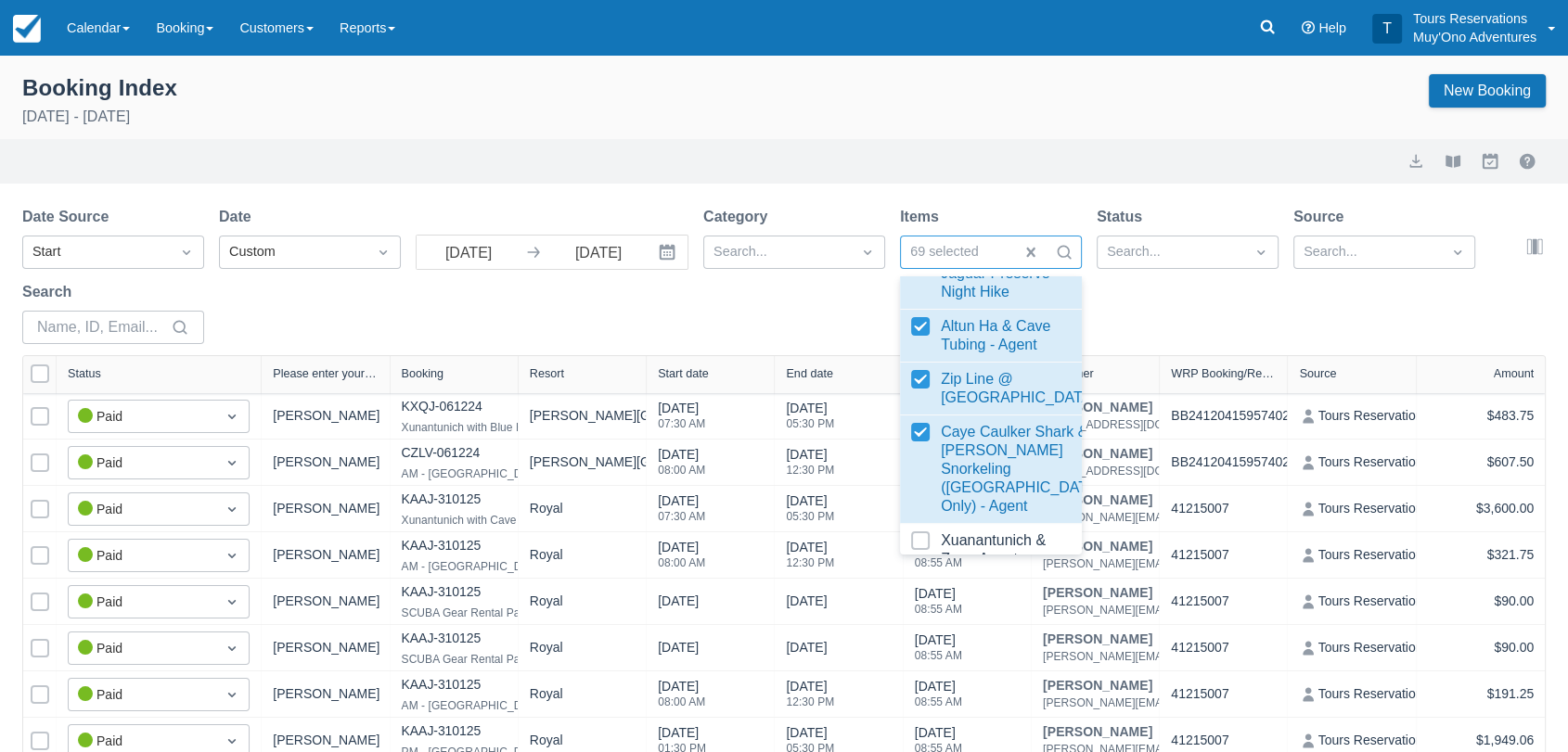
select select "25"
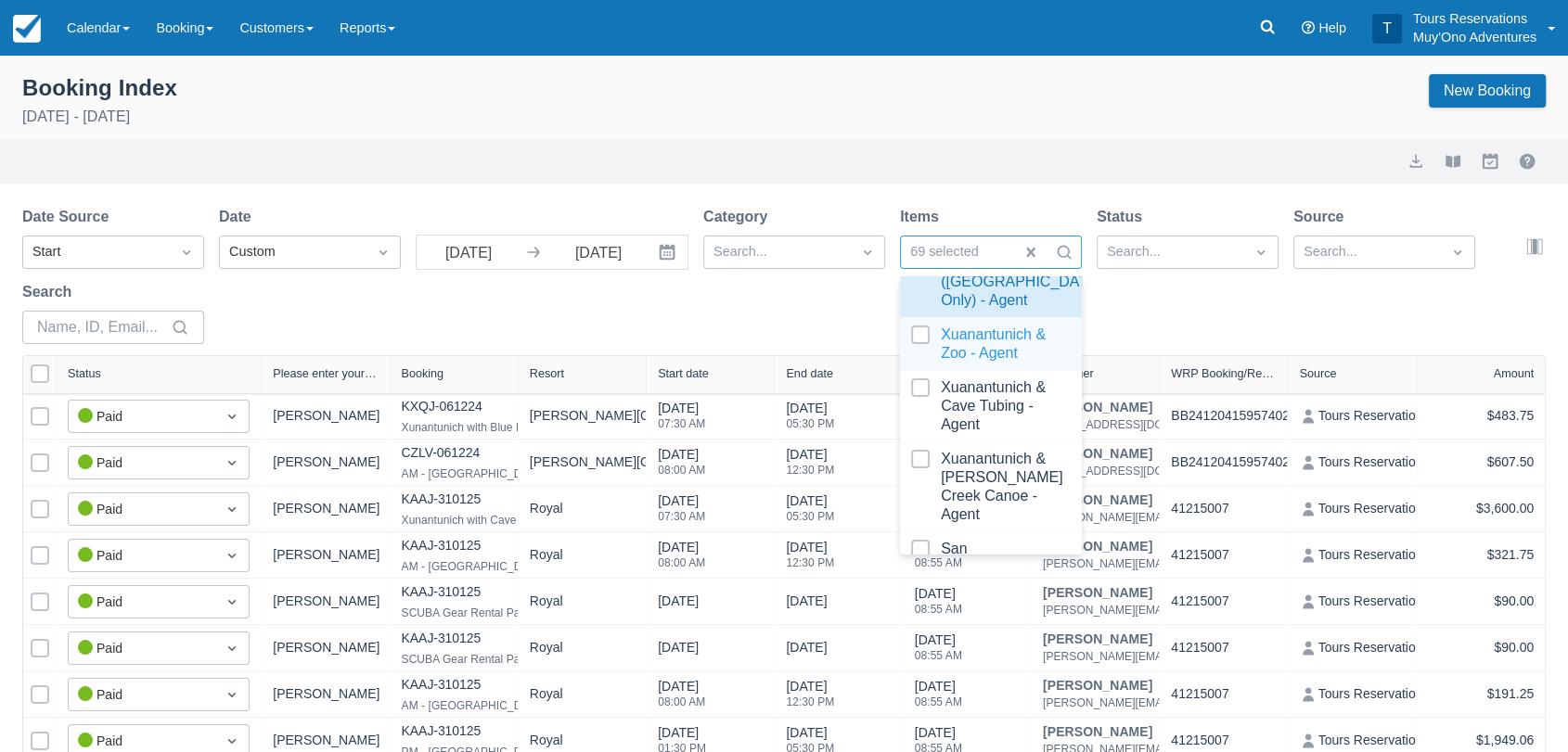
click at [913, 362] on div at bounding box center [991, 344] width 160 height 37
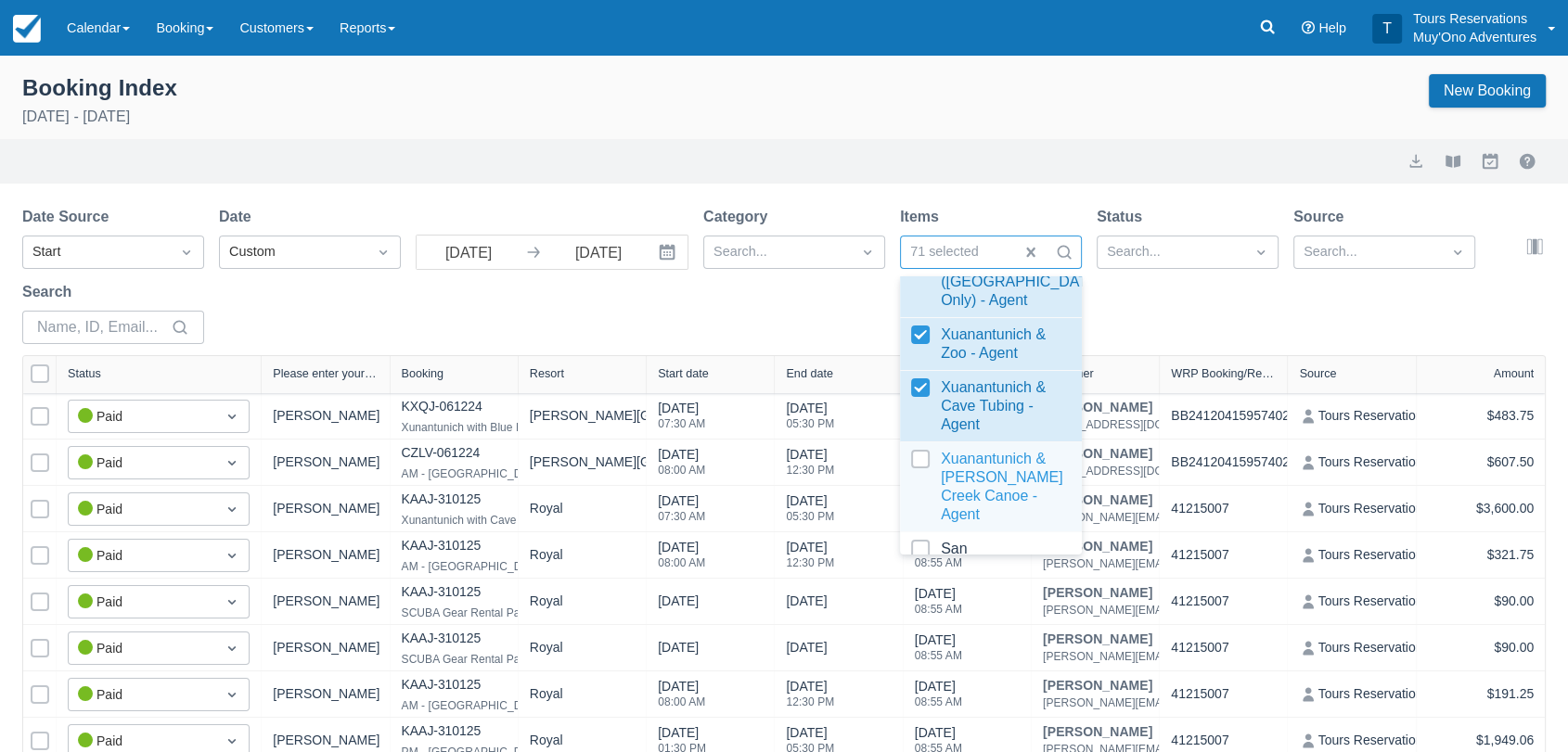
click at [920, 509] on div at bounding box center [991, 486] width 160 height 74
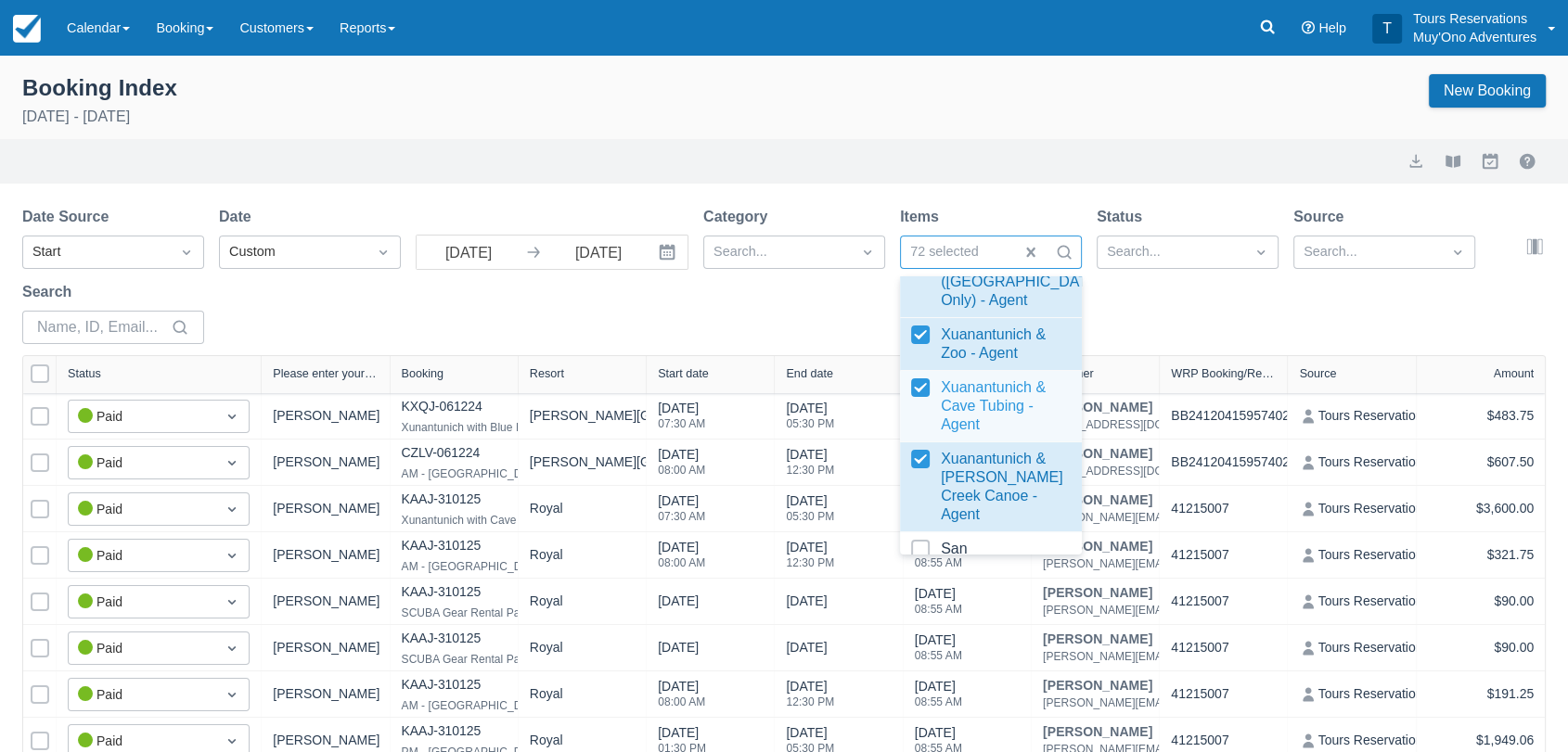
select select "25"
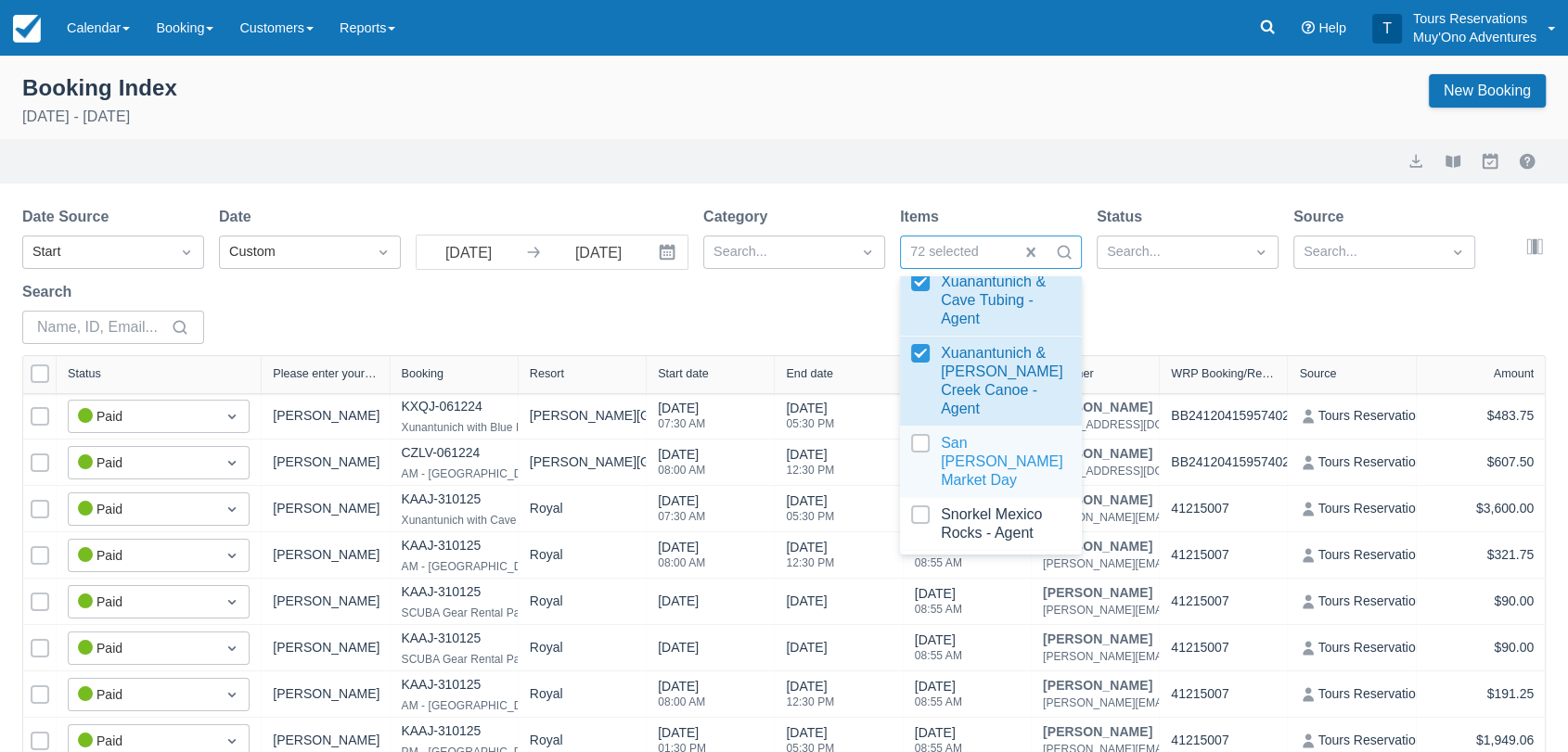
click at [924, 469] on div at bounding box center [991, 462] width 160 height 56
select select "25"
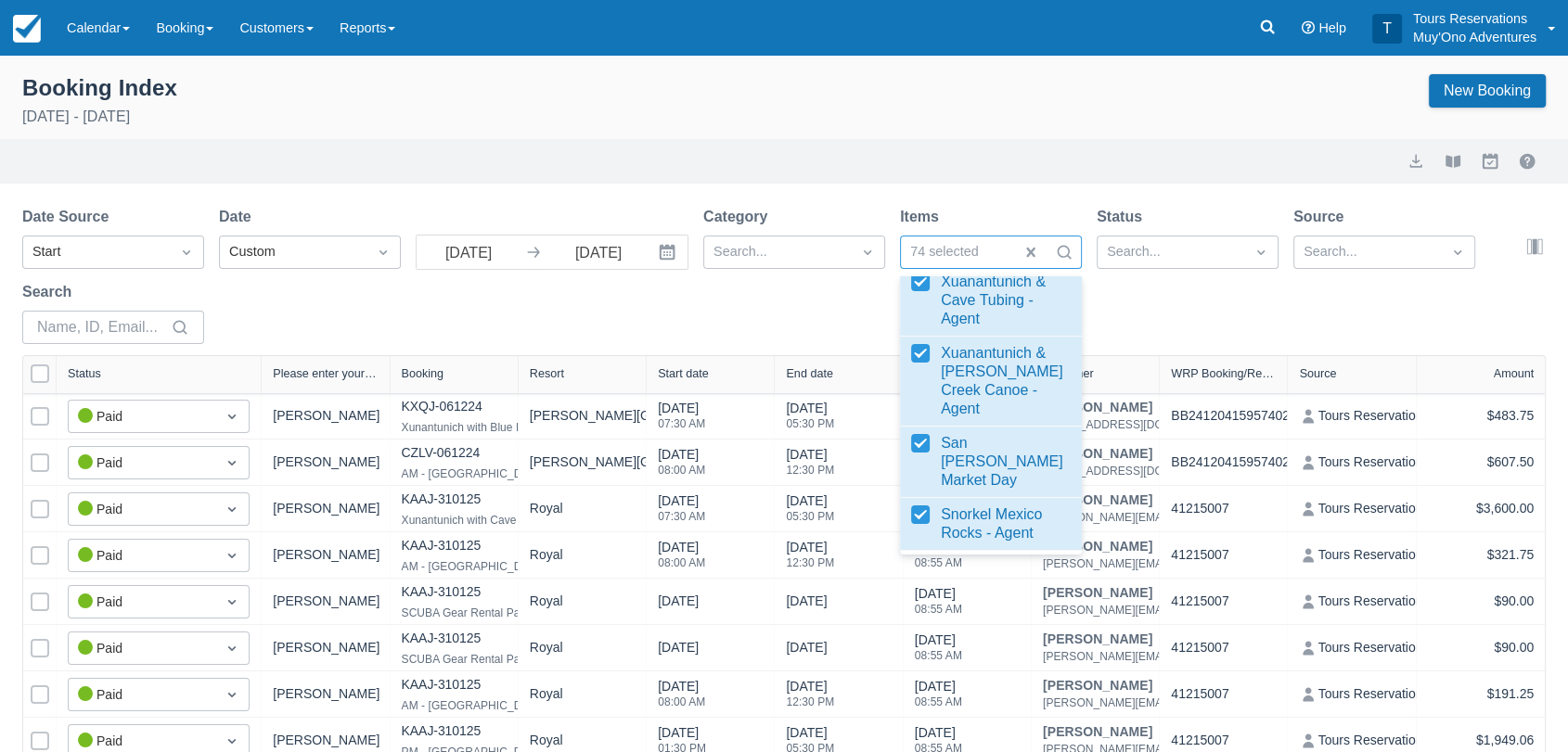
click at [1140, 311] on div "Date Source Start Date Custom 07/01/25 Navigate forward to interact with the ca…" at bounding box center [773, 280] width 1501 height 149
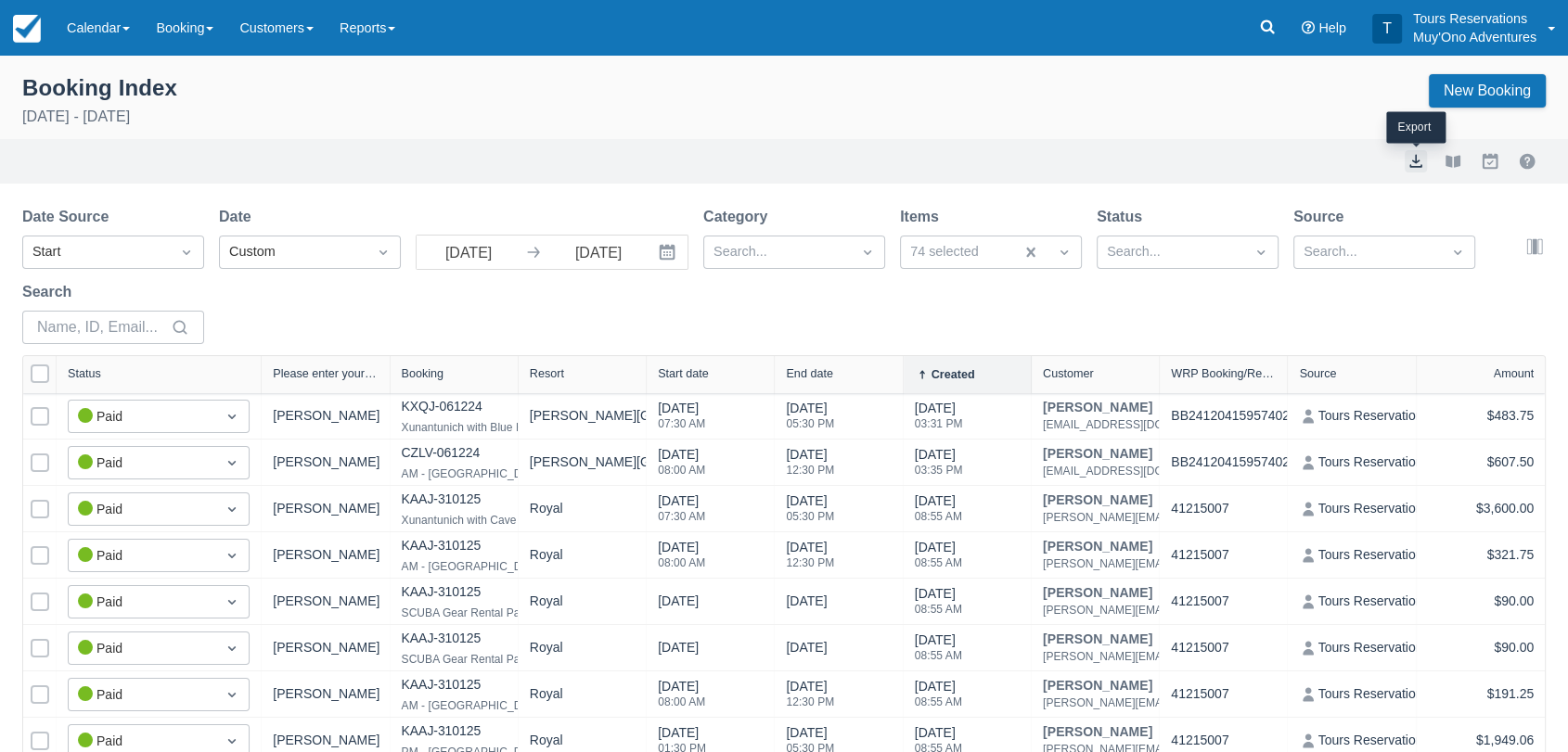
click at [1412, 162] on button "export" at bounding box center [1416, 162] width 22 height 22
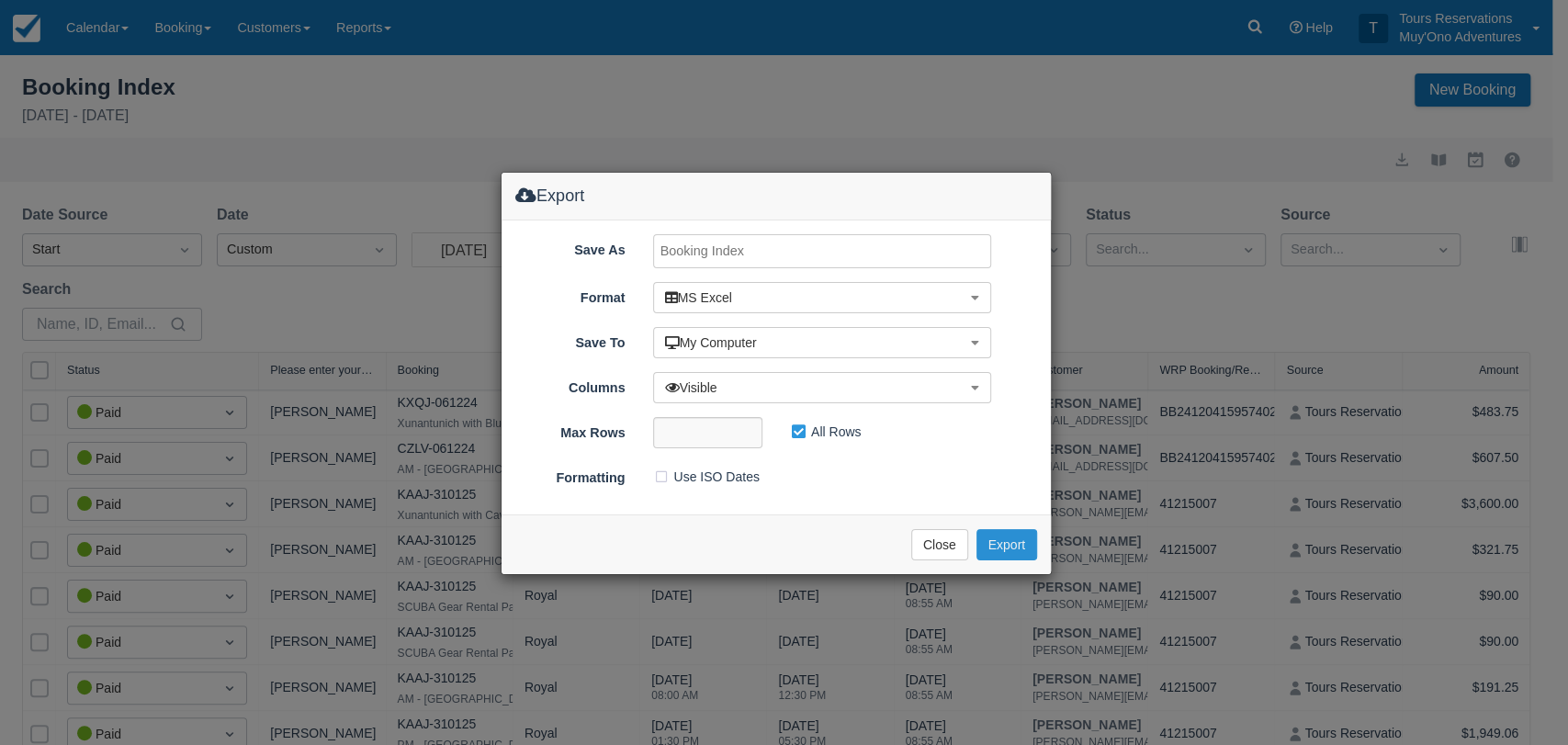
click at [992, 541] on button "Export" at bounding box center [1006, 545] width 61 height 31
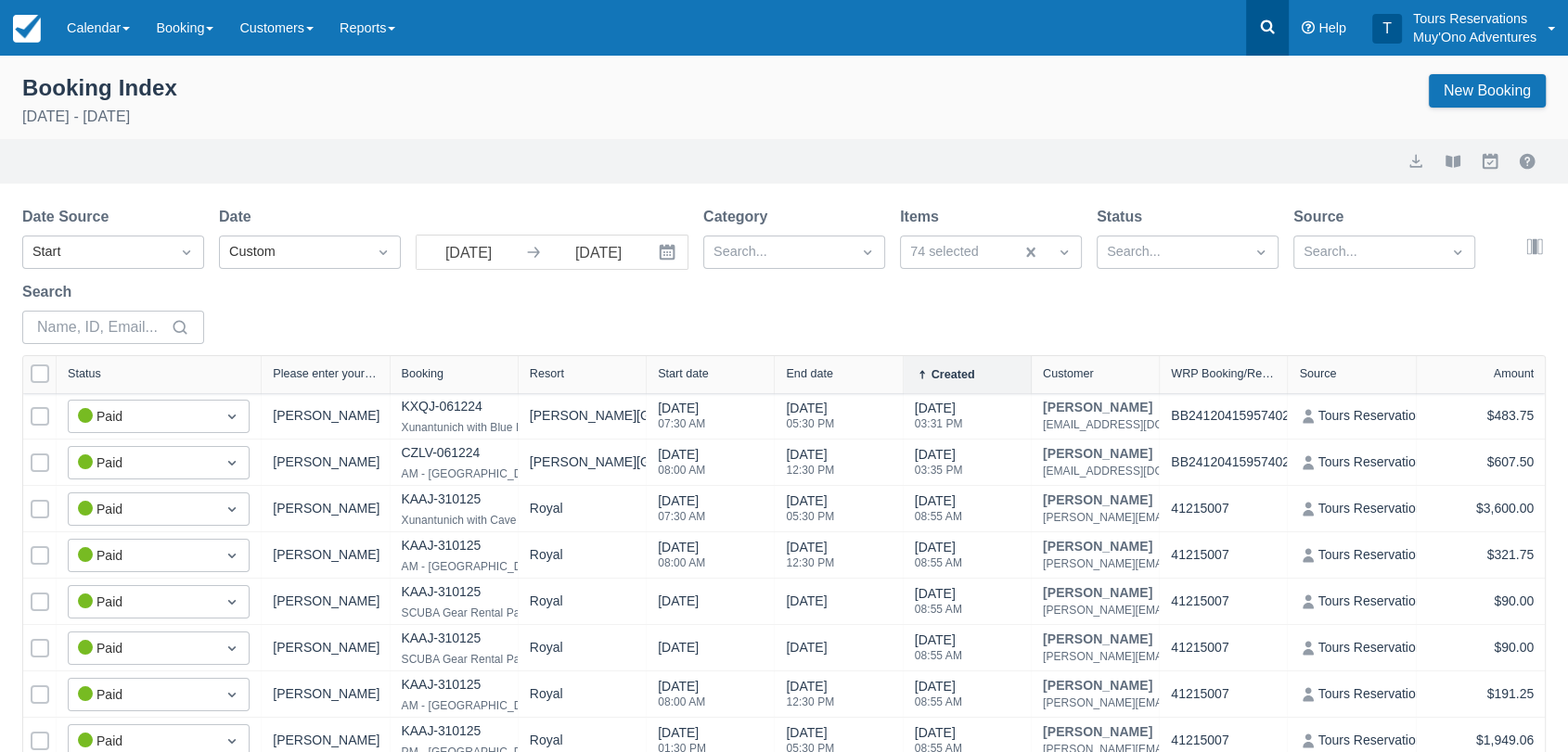
click at [1271, 32] on icon at bounding box center [1267, 27] width 19 height 19
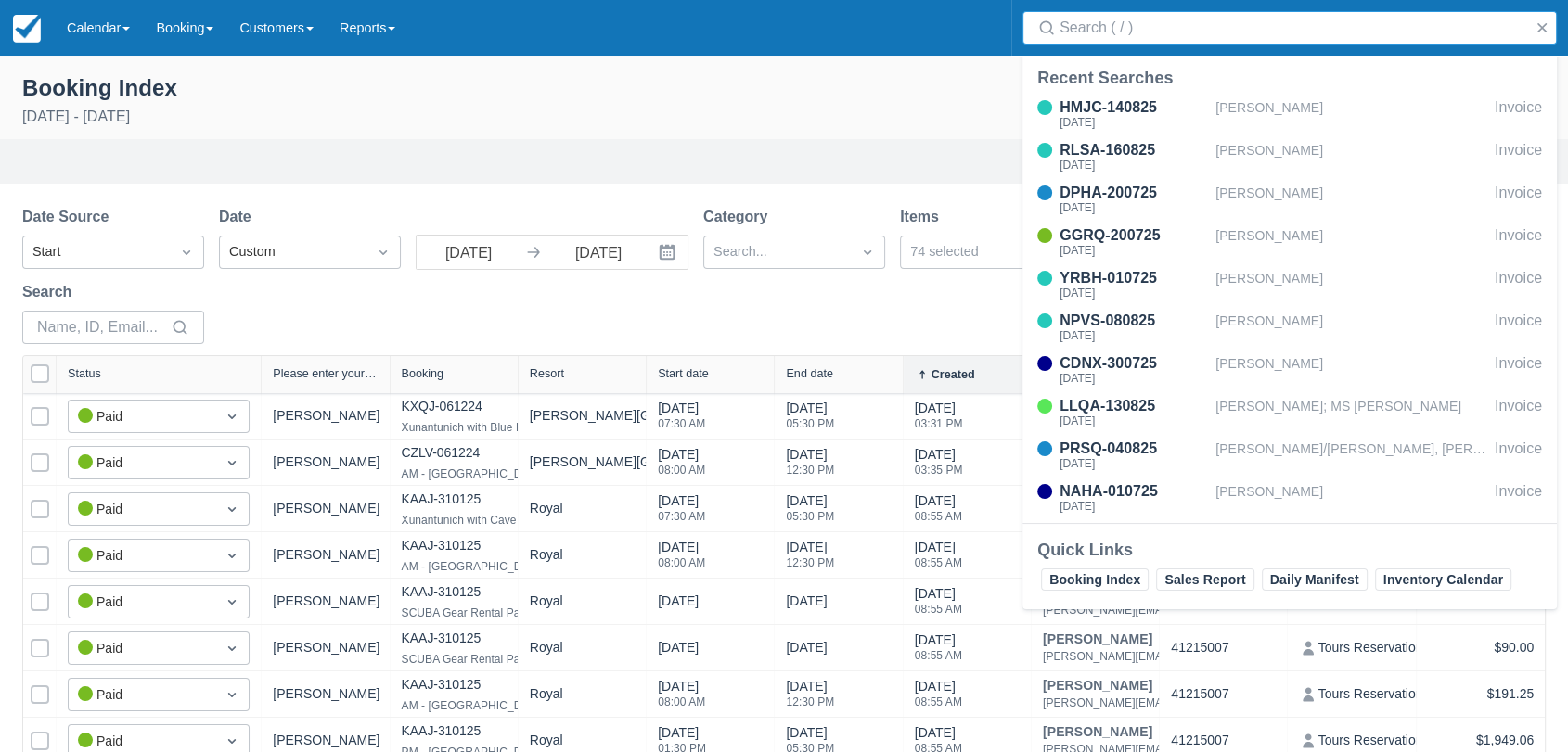
click at [1120, 21] on input "Search" at bounding box center [1293, 28] width 467 height 34
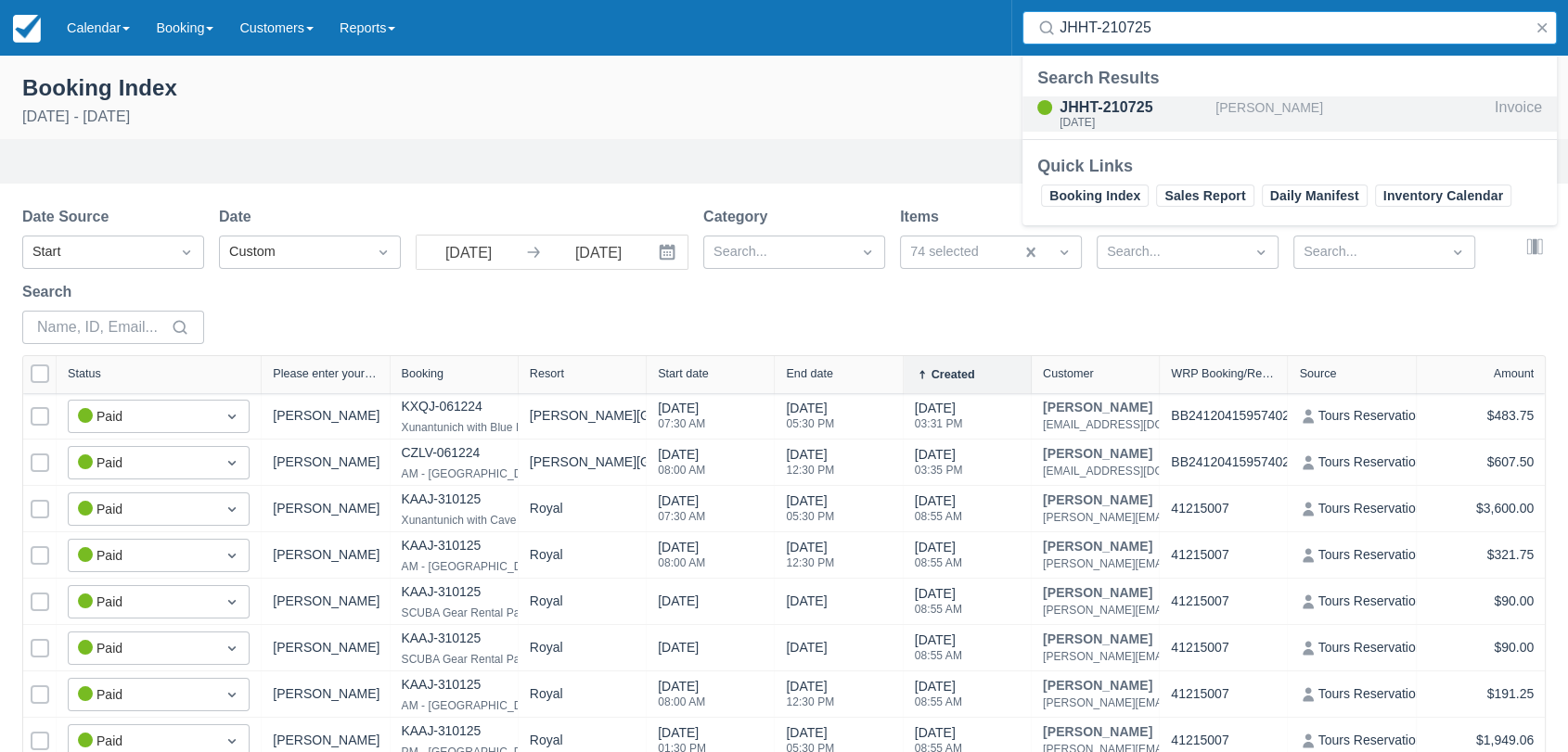
type input "JHHT-210725"
click at [1135, 106] on div "JHHT-210725" at bounding box center [1133, 107] width 149 height 22
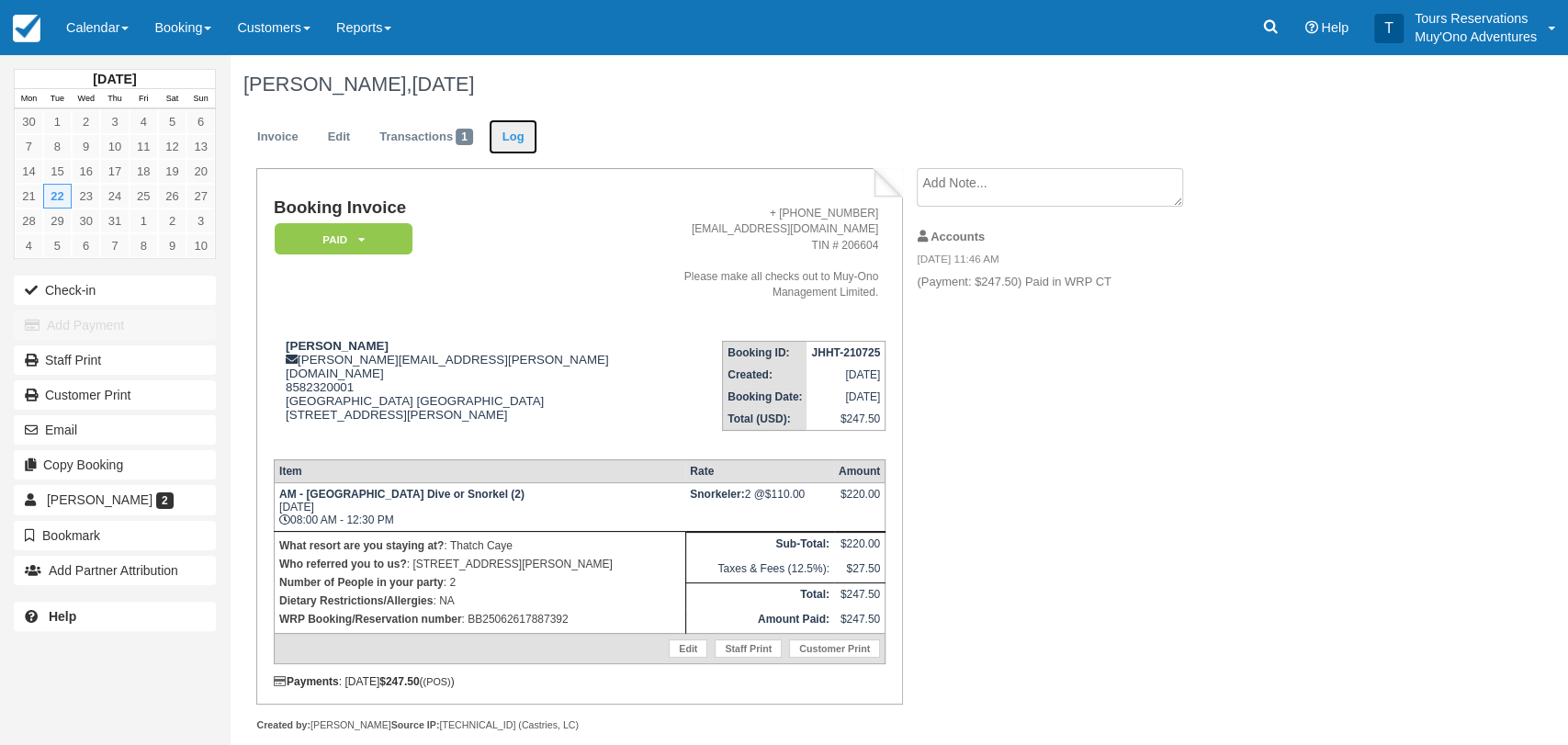
drag, startPoint x: 513, startPoint y: 127, endPoint x: 506, endPoint y: 140, distance: 14.8
click at [508, 139] on link "Log" at bounding box center [513, 137] width 50 height 36
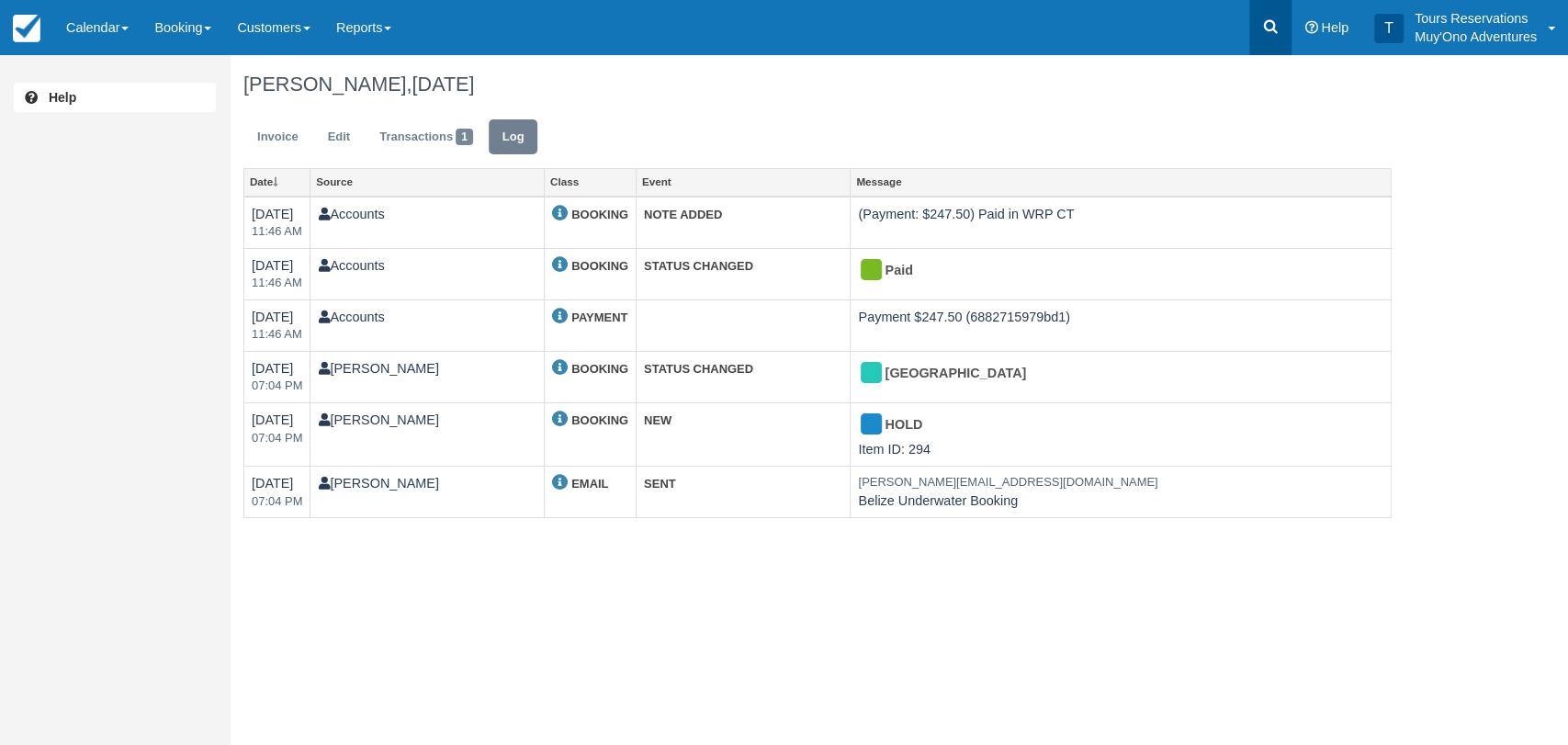
click at [1285, 31] on link at bounding box center [1270, 28] width 43 height 56
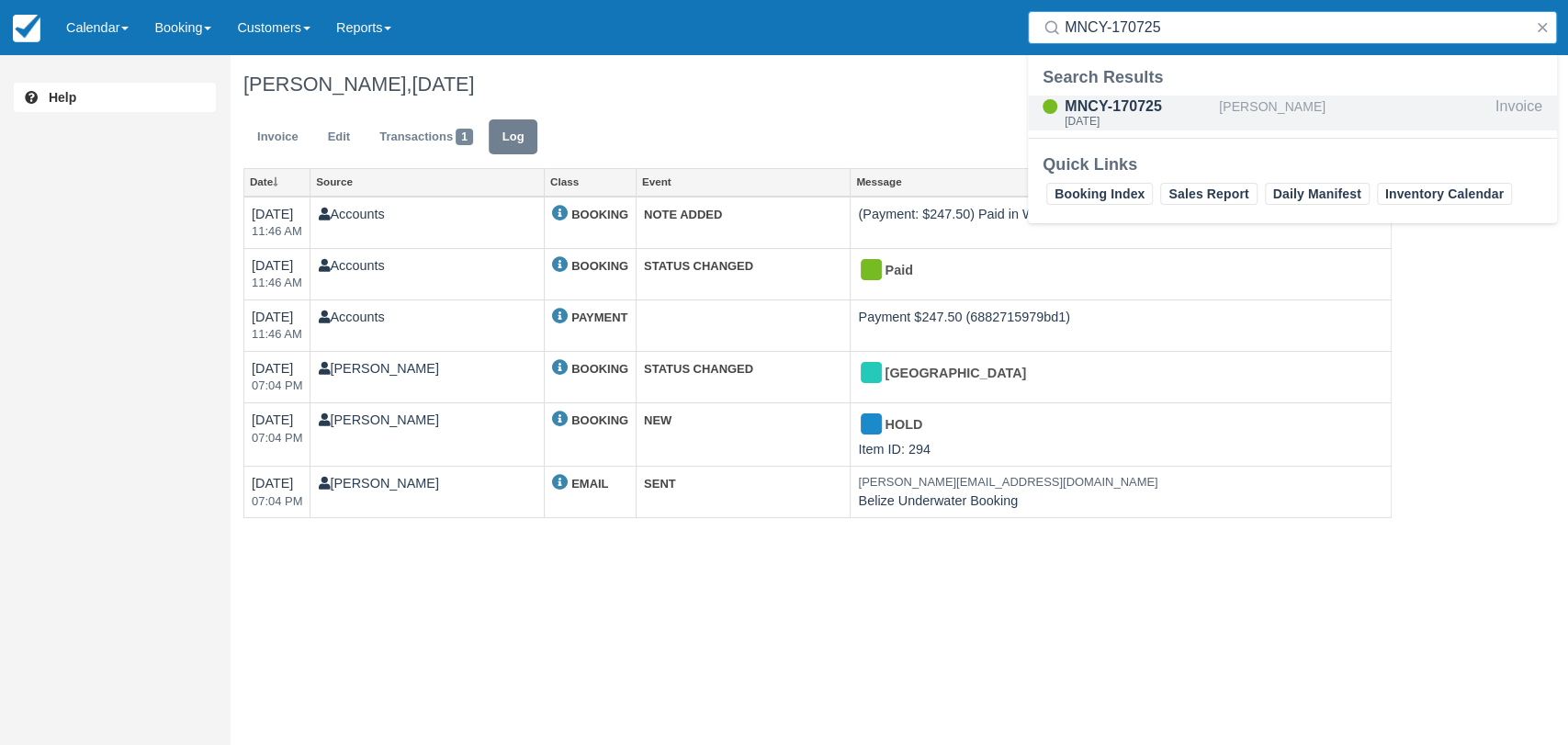
type input "MNCY-170725"
click at [1137, 108] on div "MNCY-170725" at bounding box center [1138, 106] width 147 height 22
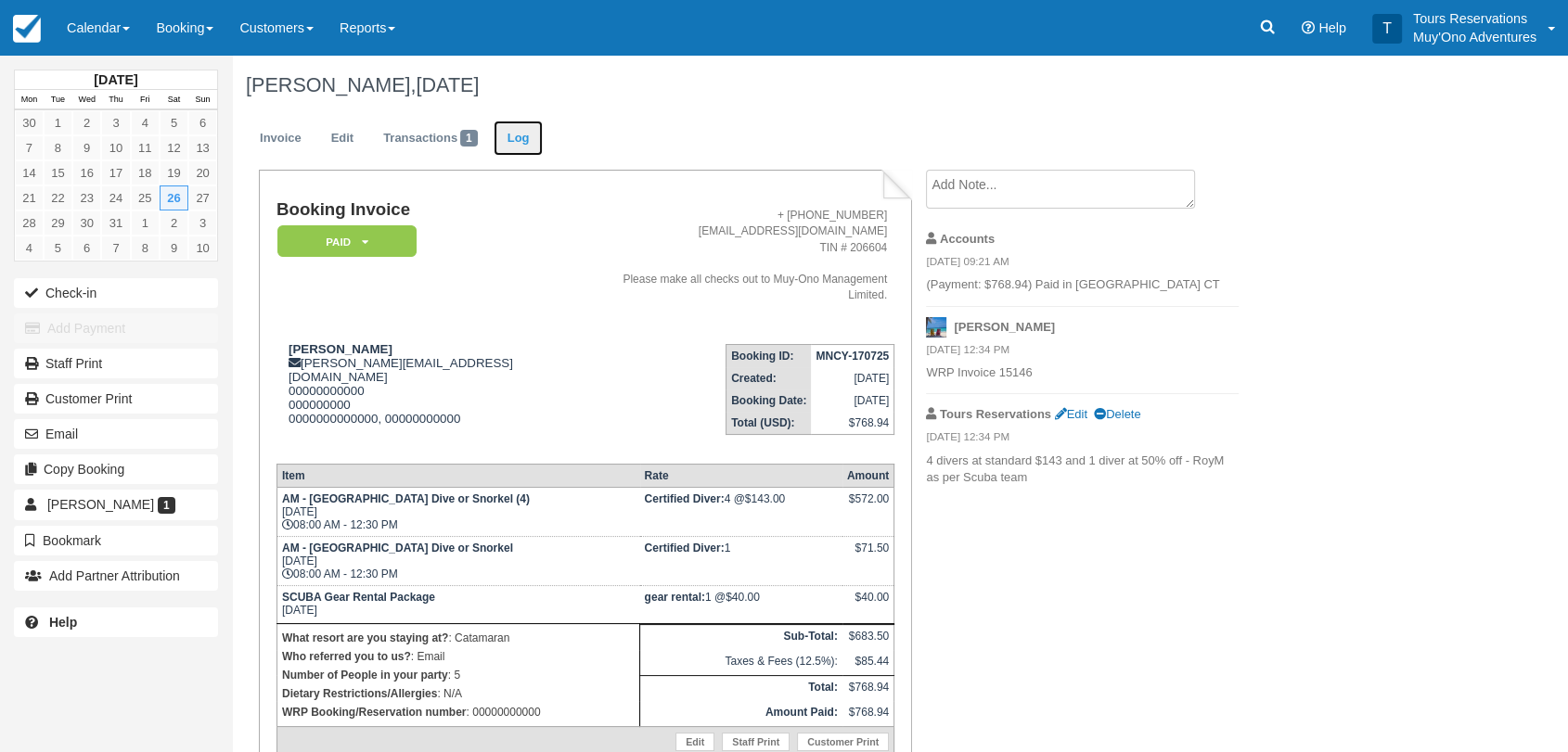
click at [527, 135] on link "Log" at bounding box center [519, 138] width 50 height 36
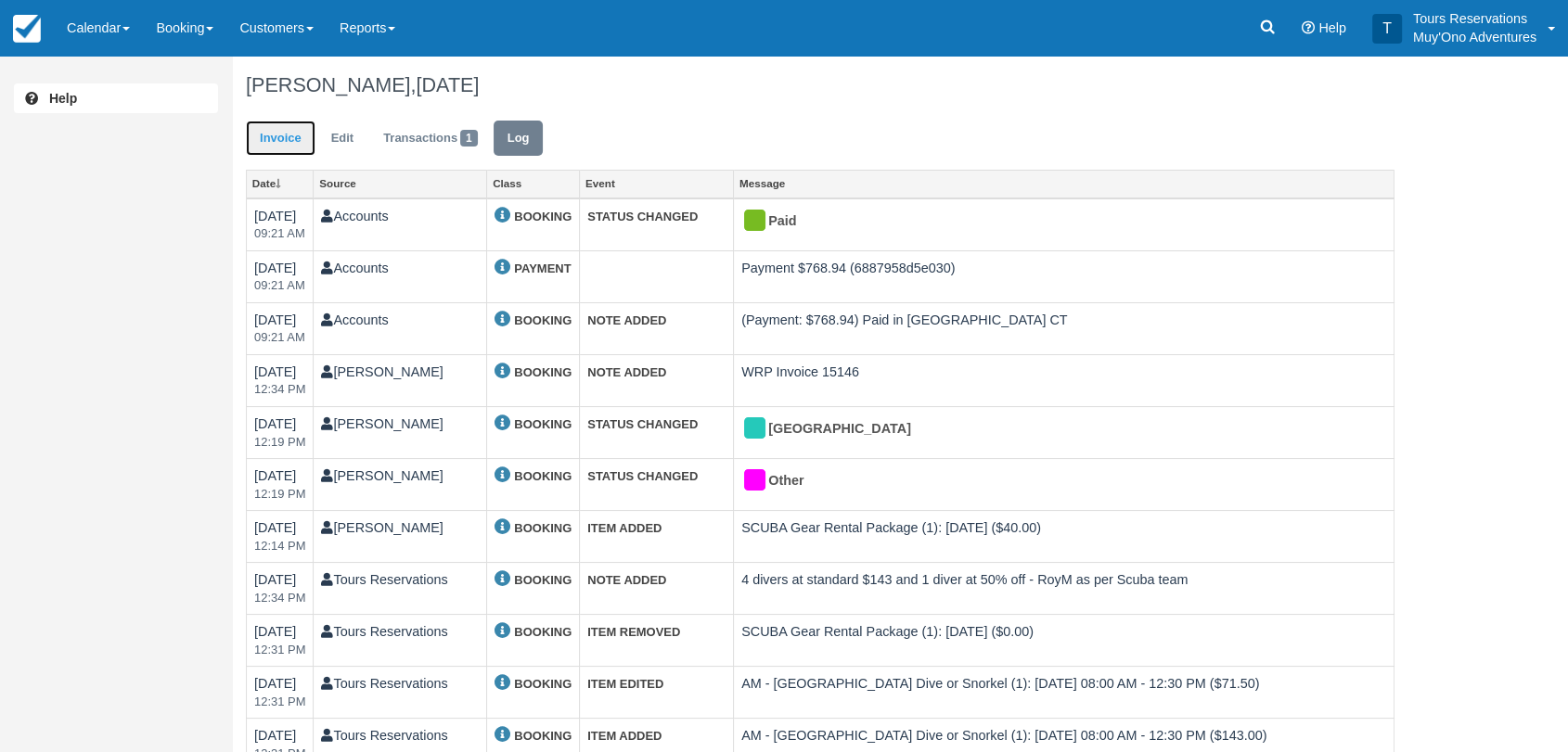
click at [272, 140] on link "Invoice" at bounding box center [280, 138] width 69 height 36
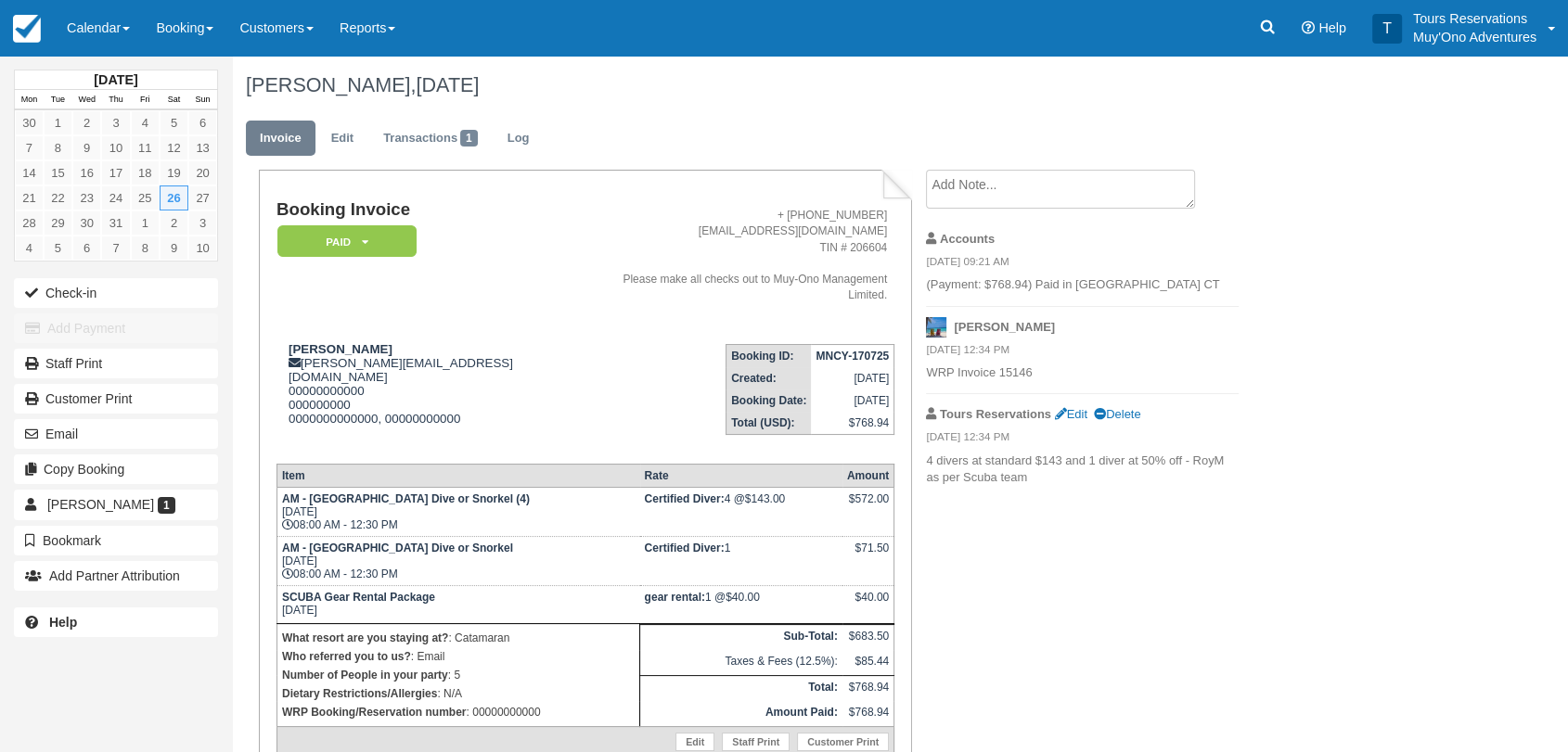
scroll to position [78, 0]
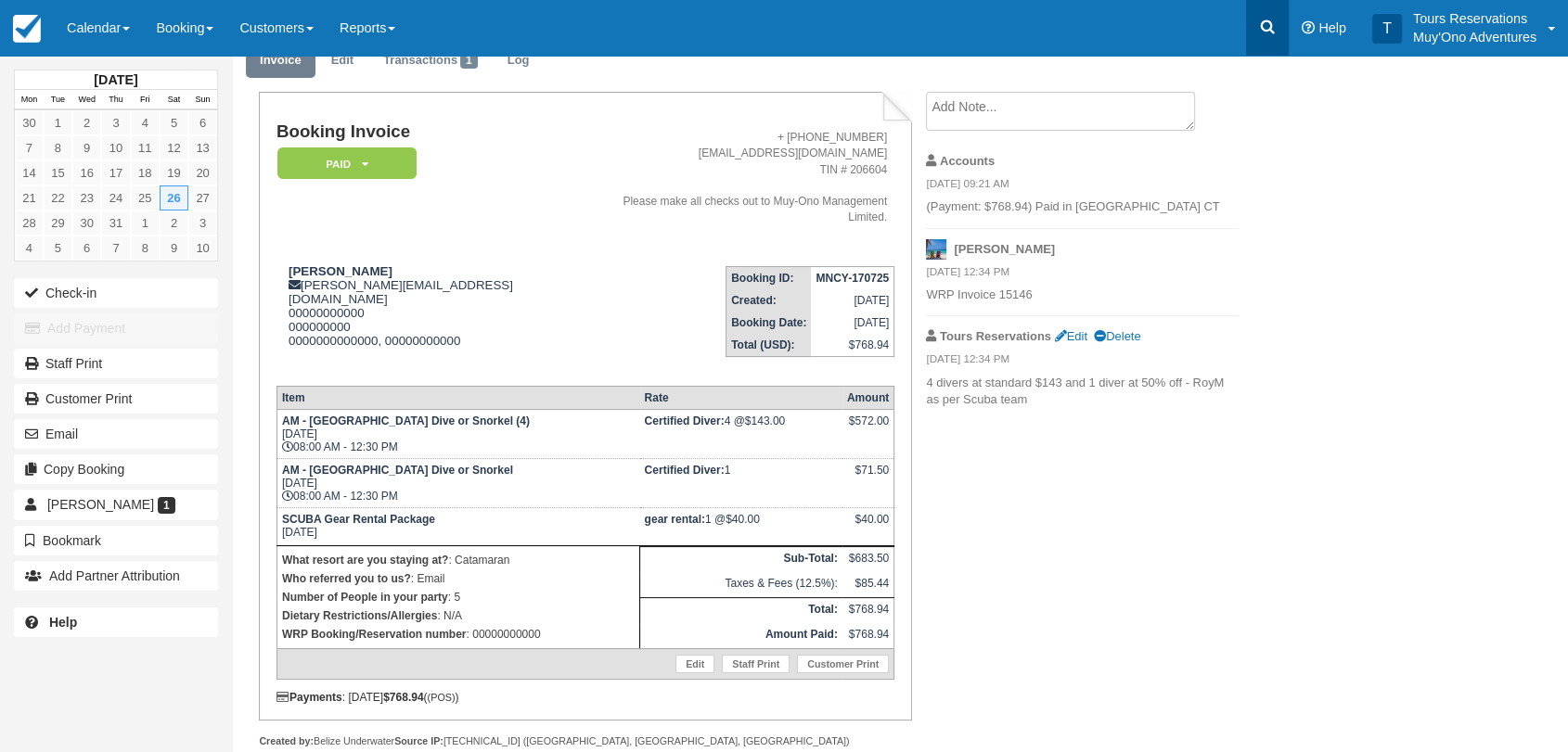
click at [1266, 28] on icon at bounding box center [1267, 27] width 19 height 19
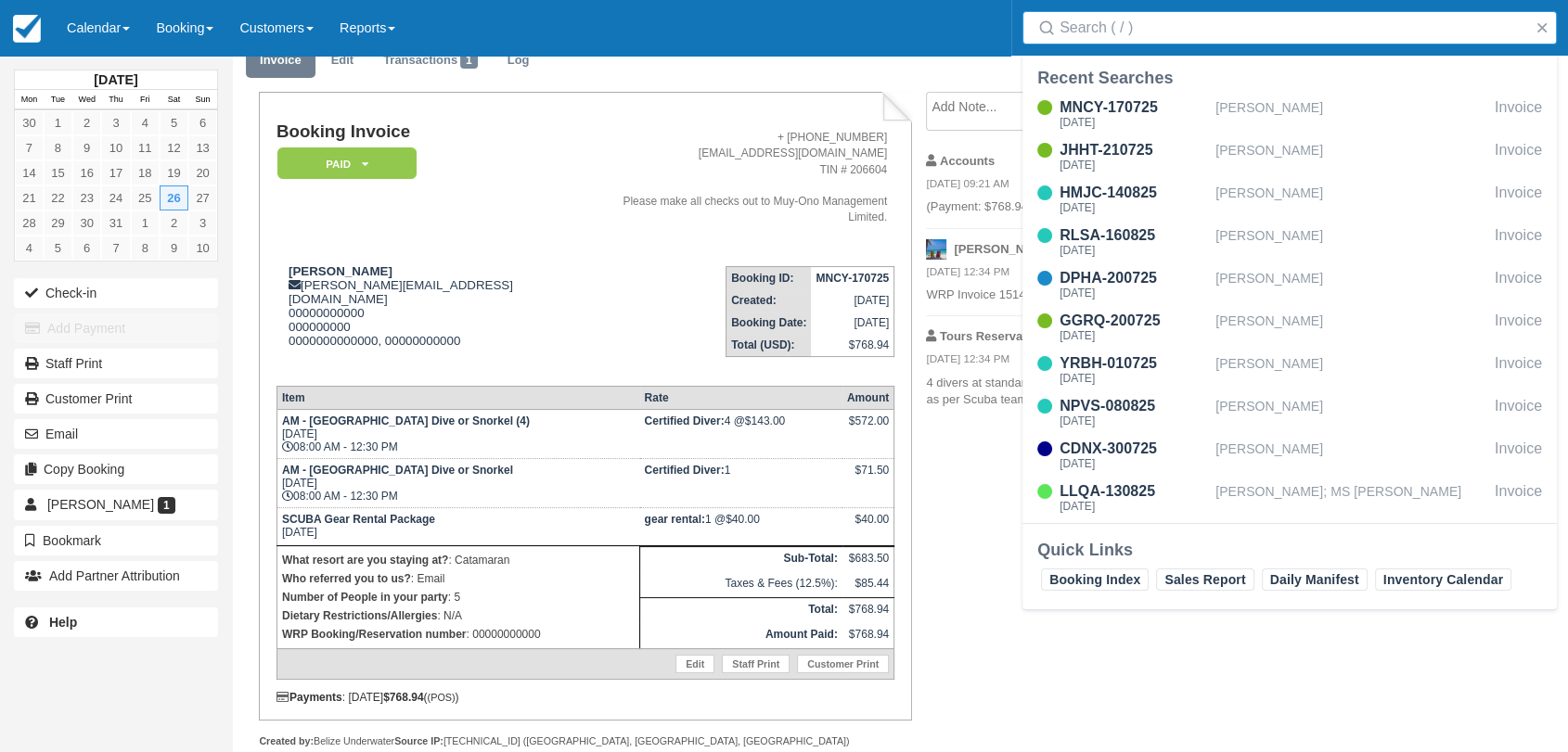
click at [1105, 38] on input "Search" at bounding box center [1293, 28] width 467 height 34
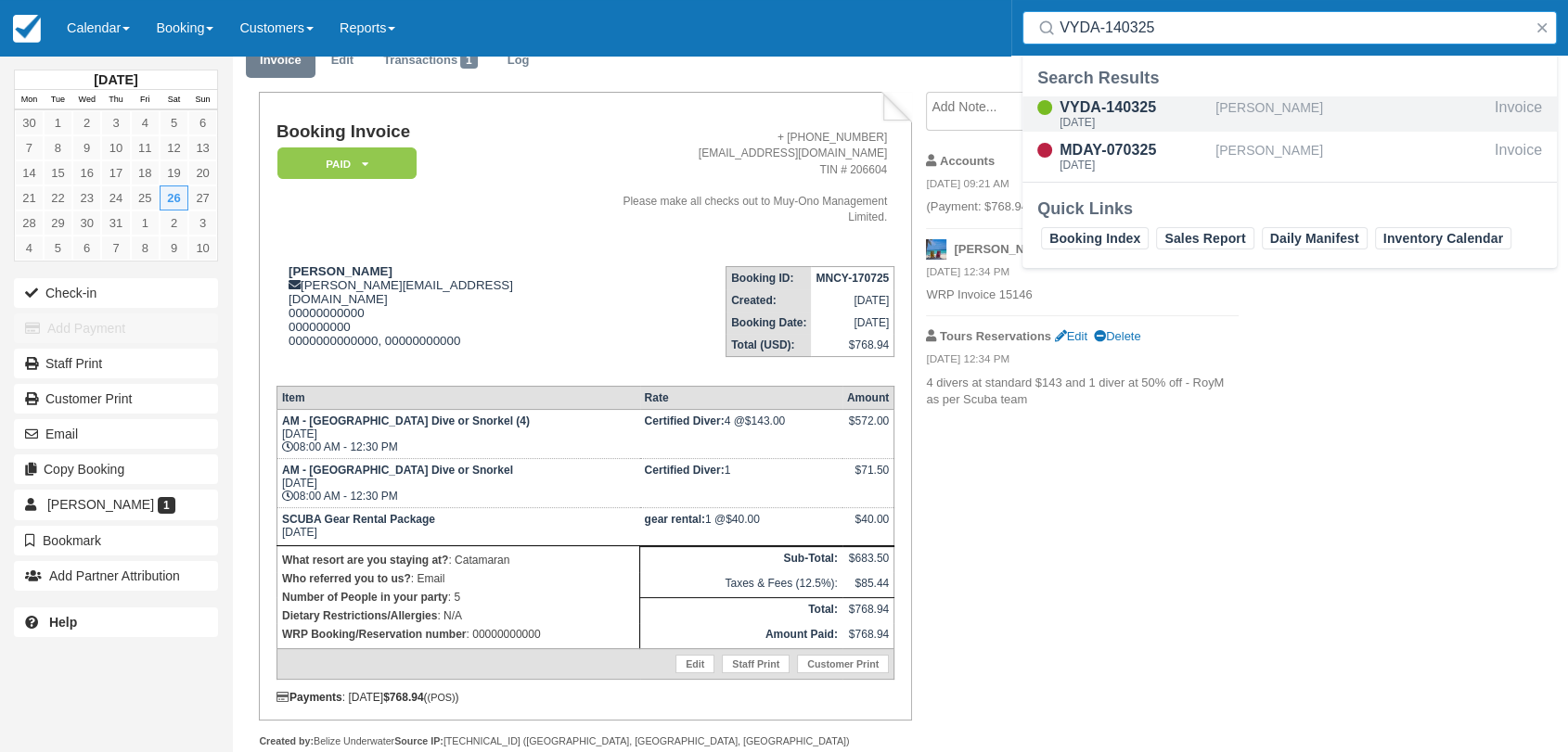
type input "VYDA-140325"
click at [1118, 114] on div "VYDA-140325" at bounding box center [1133, 107] width 149 height 22
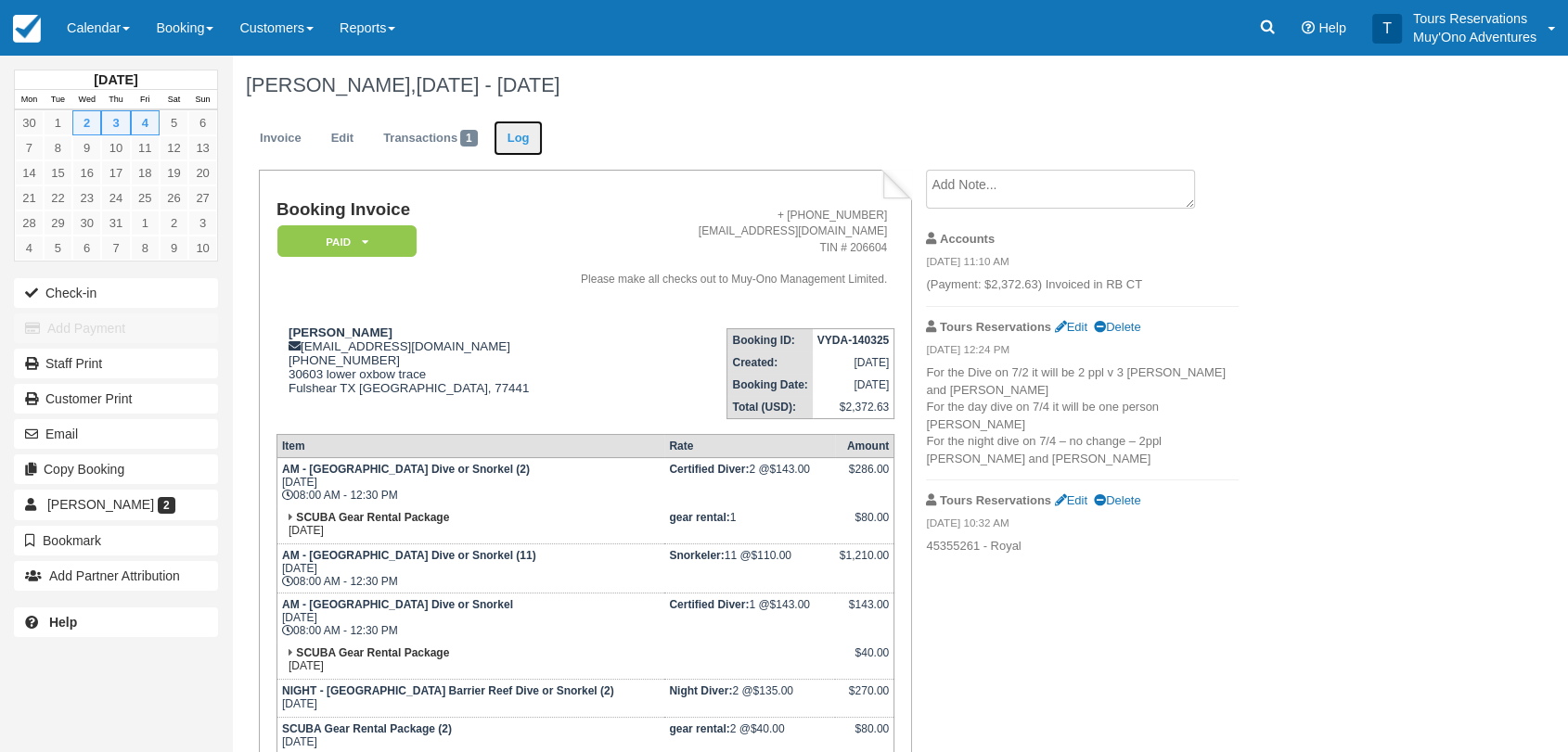
click at [532, 134] on link "Log" at bounding box center [519, 138] width 50 height 36
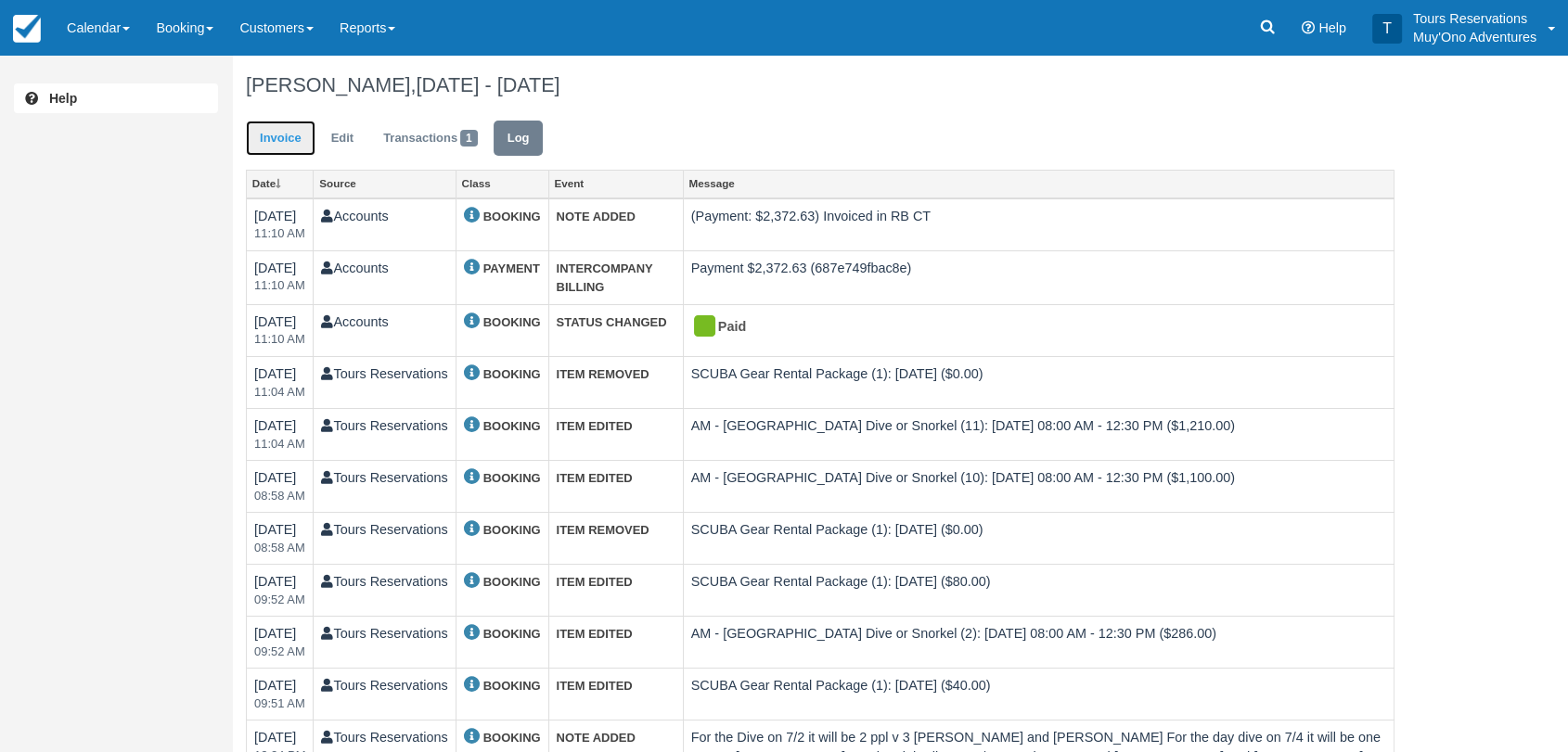
click at [296, 150] on link "Invoice" at bounding box center [280, 138] width 69 height 36
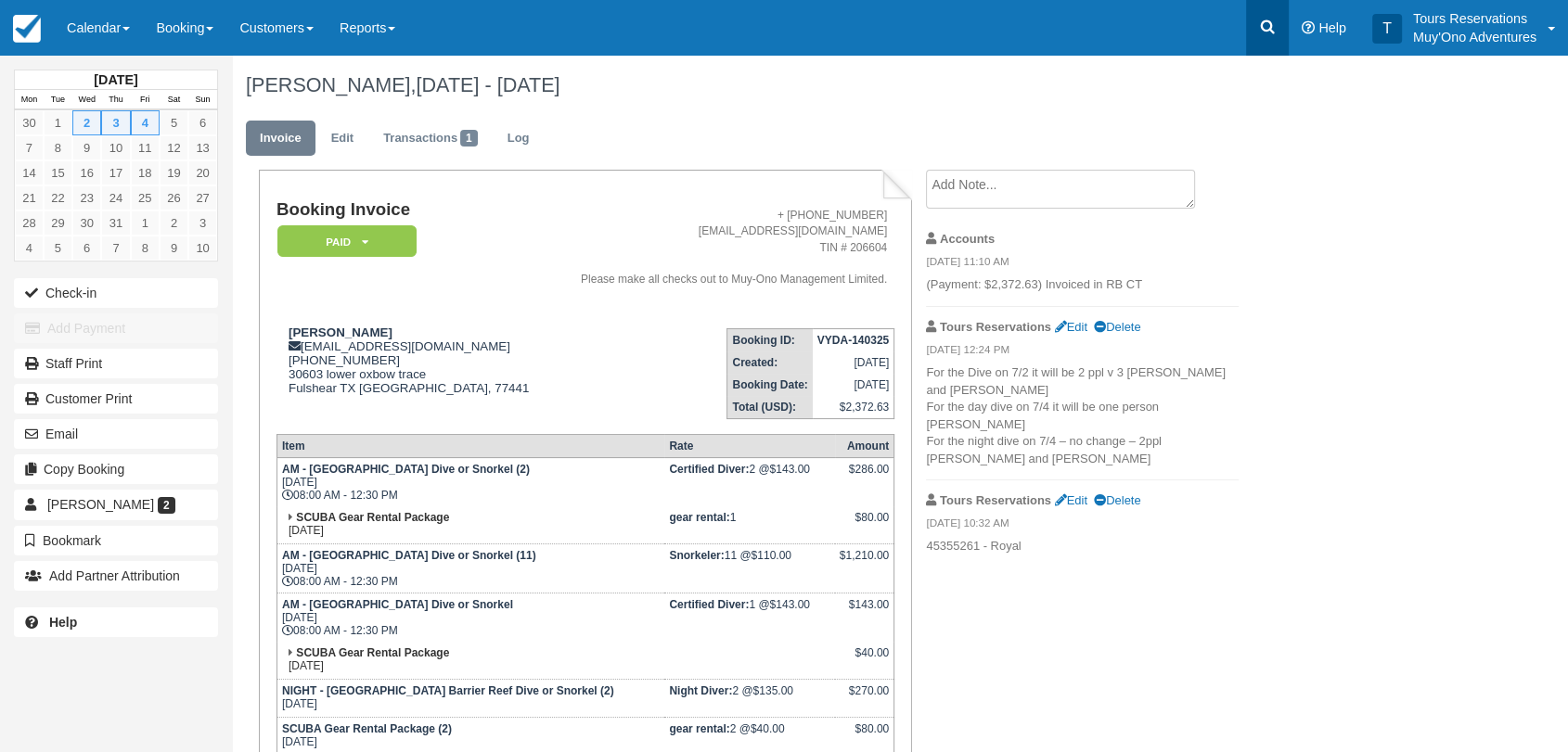
click at [1269, 37] on link at bounding box center [1267, 28] width 43 height 56
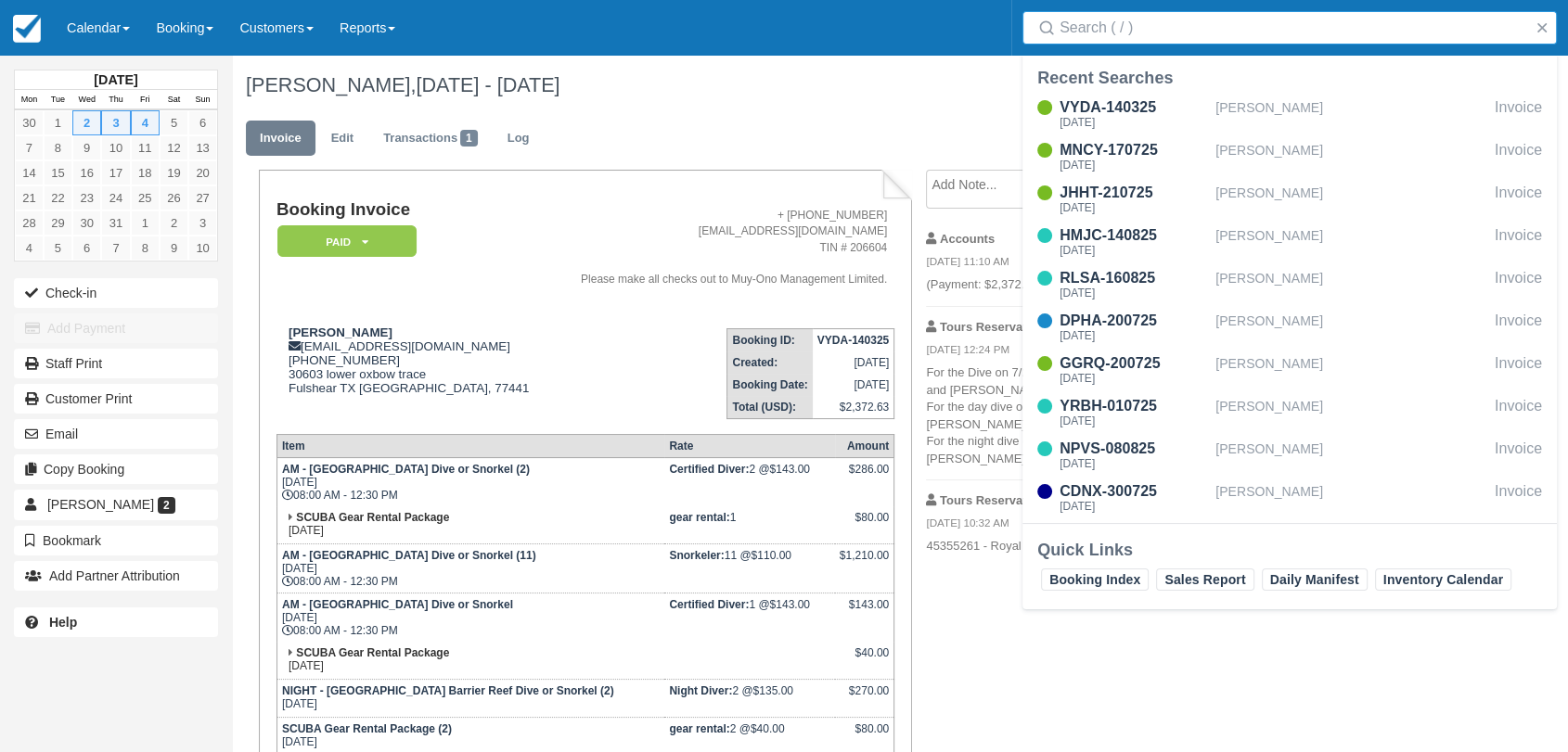
click at [1238, 38] on input "Search" at bounding box center [1293, 28] width 467 height 34
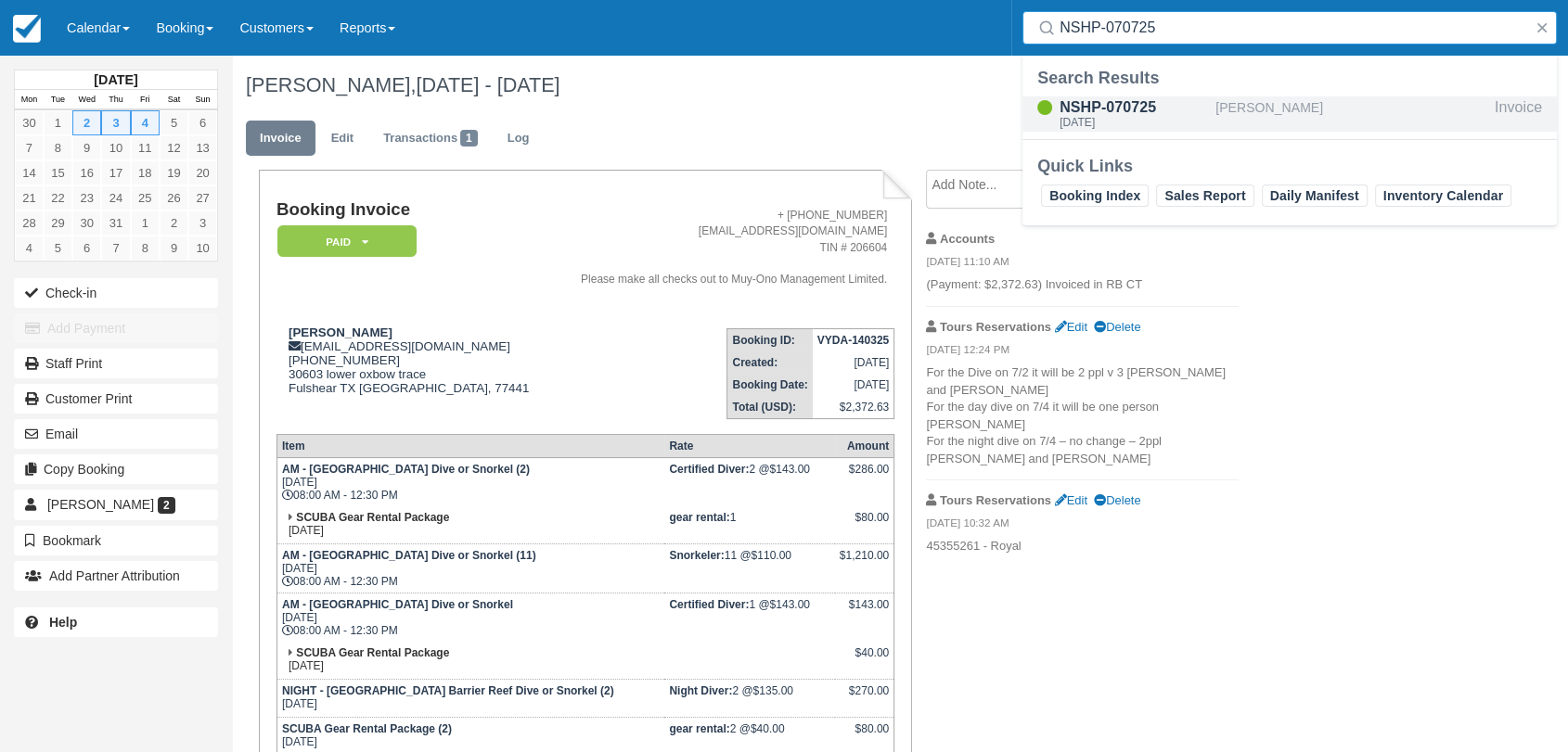
type input "NSHP-070725"
click at [1128, 106] on div "NSHP-070725" at bounding box center [1133, 107] width 149 height 22
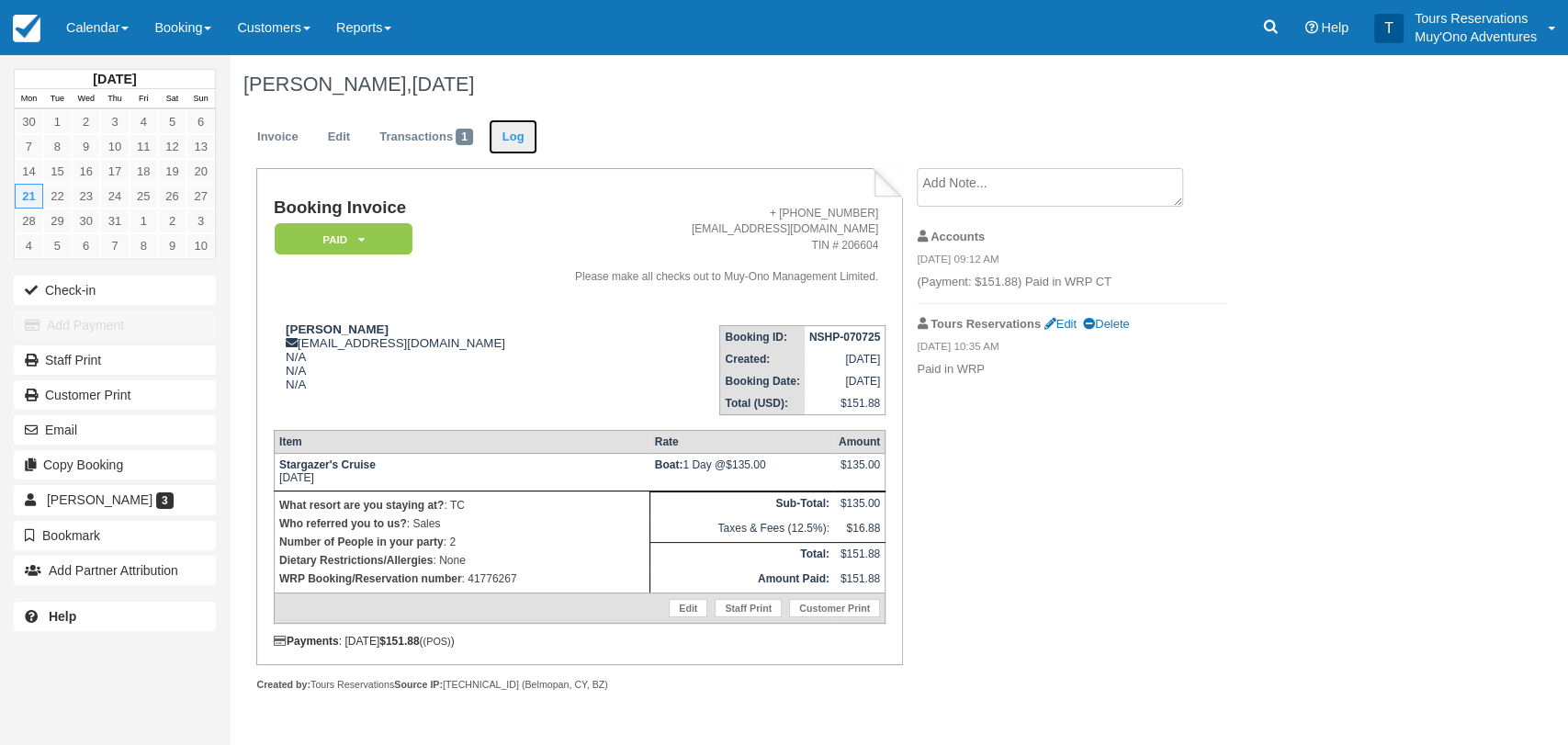
click at [509, 127] on link "Log" at bounding box center [513, 137] width 50 height 36
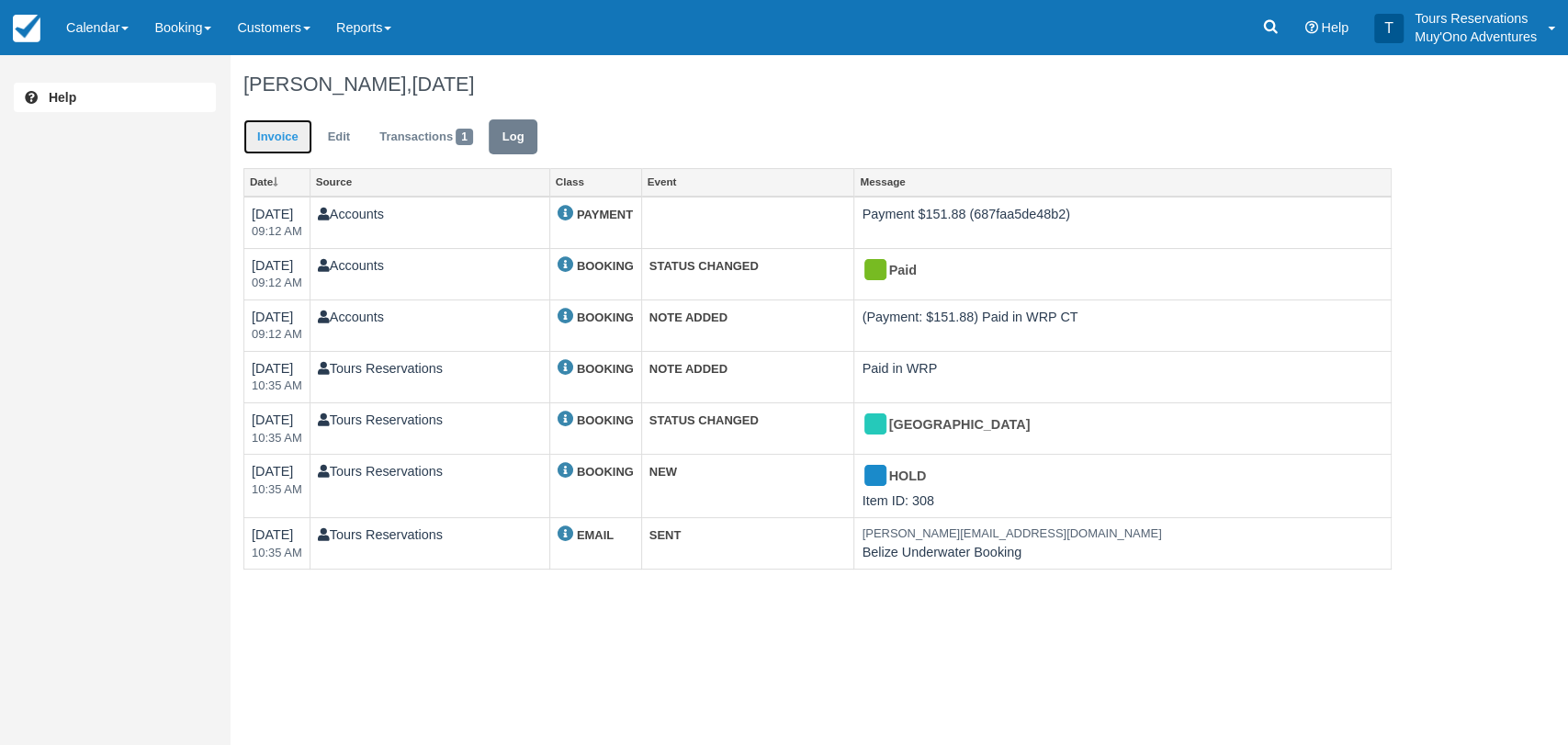
click at [294, 130] on link "Invoice" at bounding box center [278, 137] width 68 height 36
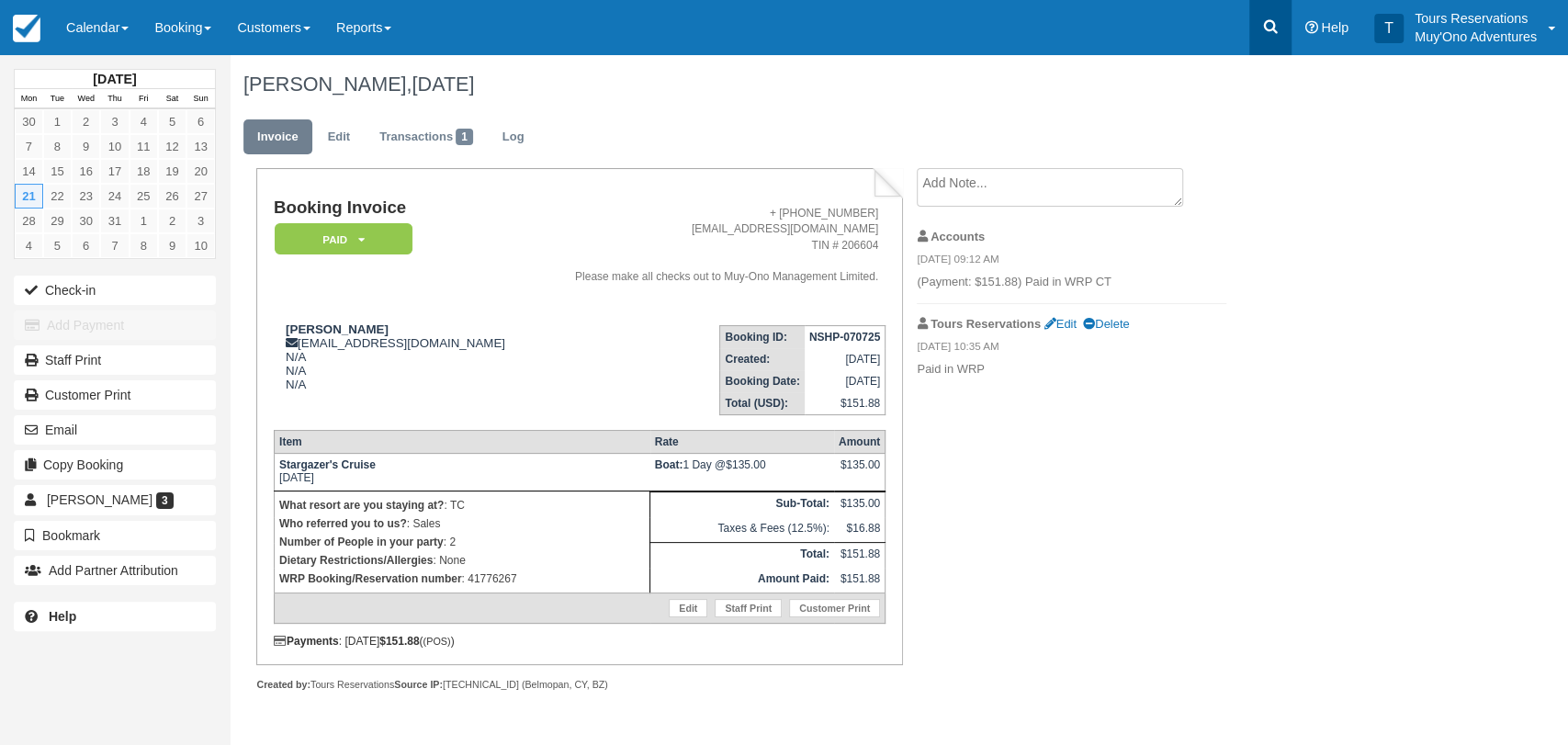
click at [1284, 22] on link at bounding box center [1270, 28] width 43 height 56
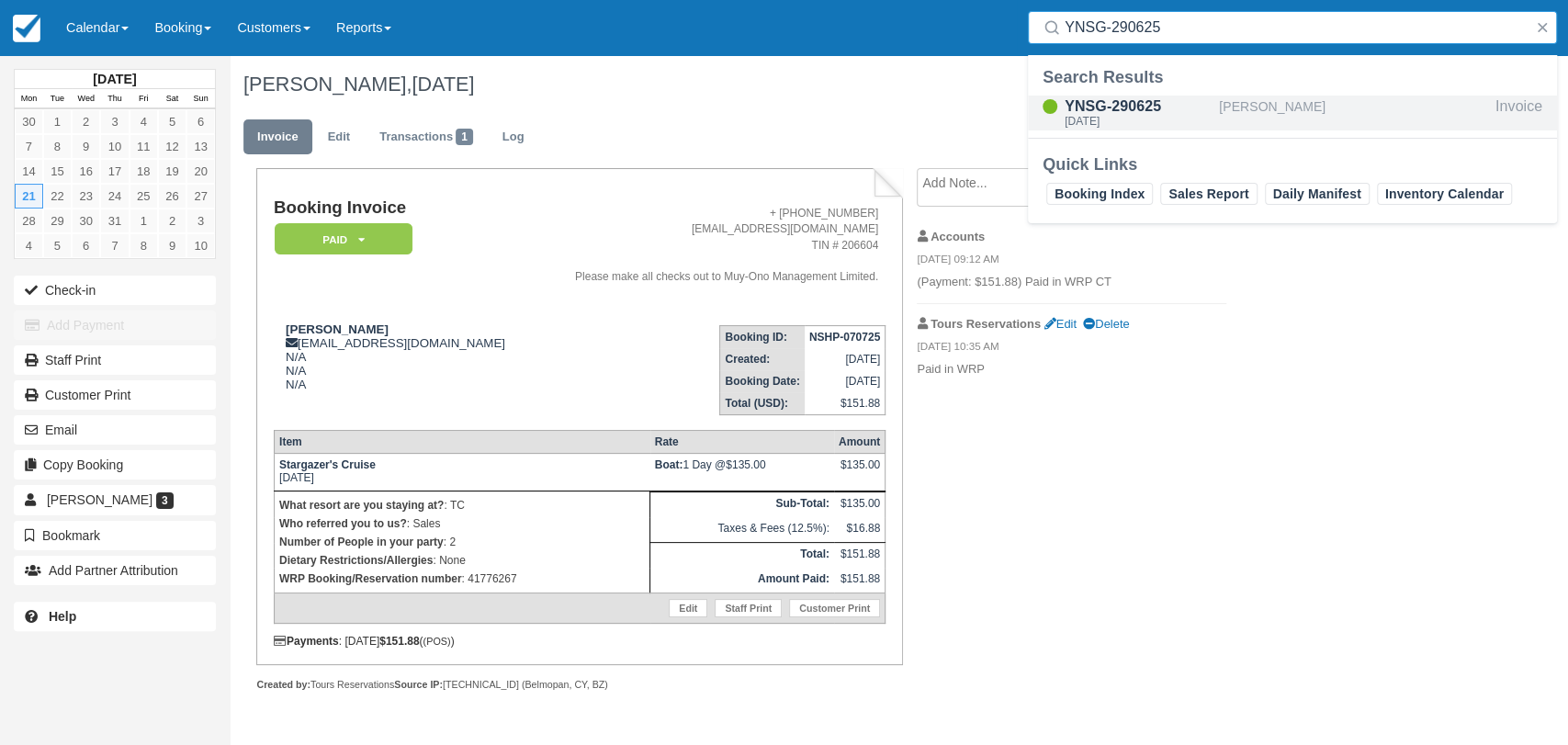
type input "YNSG-290625"
click at [1149, 130] on div "YNSG-290625 [DATE]" at bounding box center [1138, 113] width 147 height 35
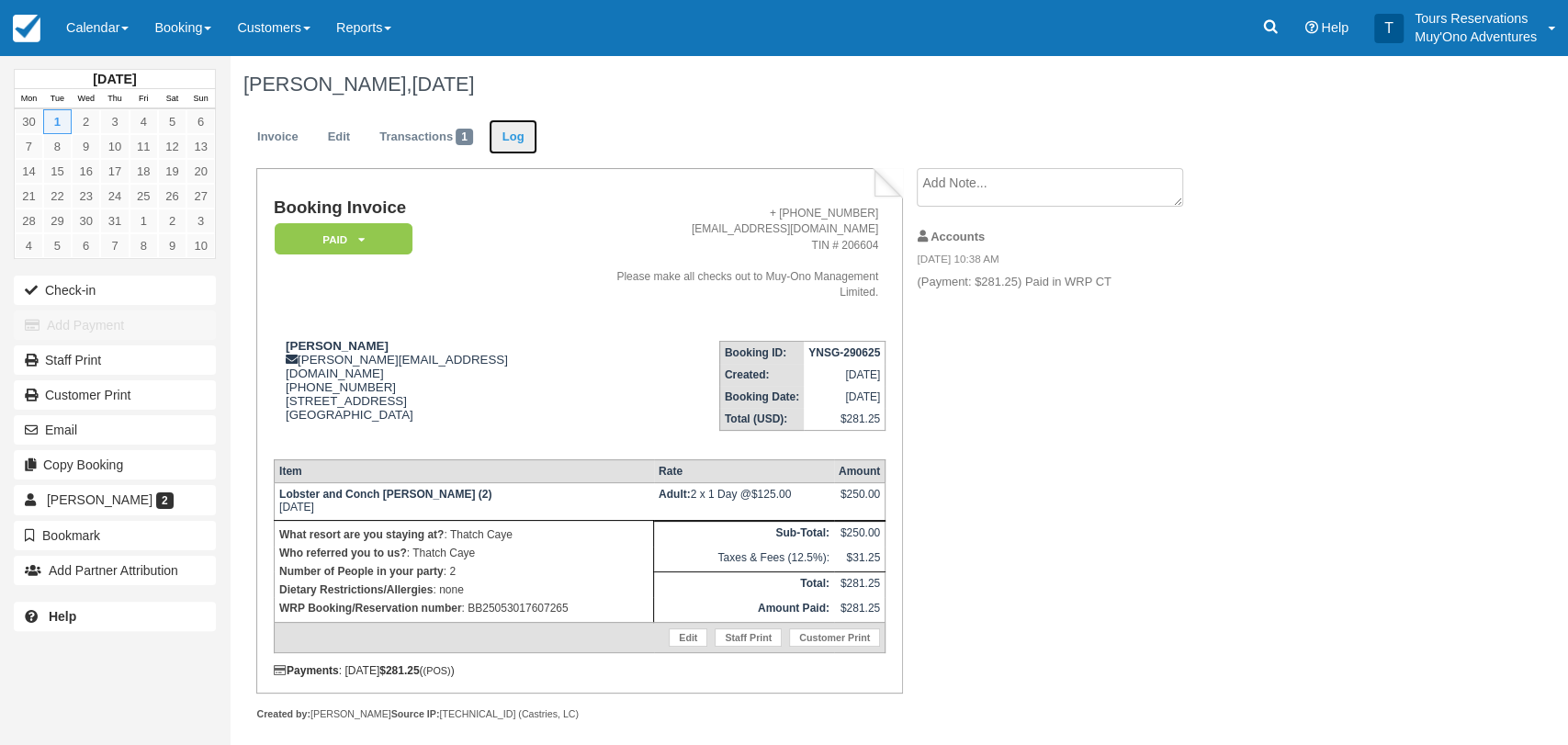
click at [513, 135] on link "Log" at bounding box center [513, 137] width 50 height 36
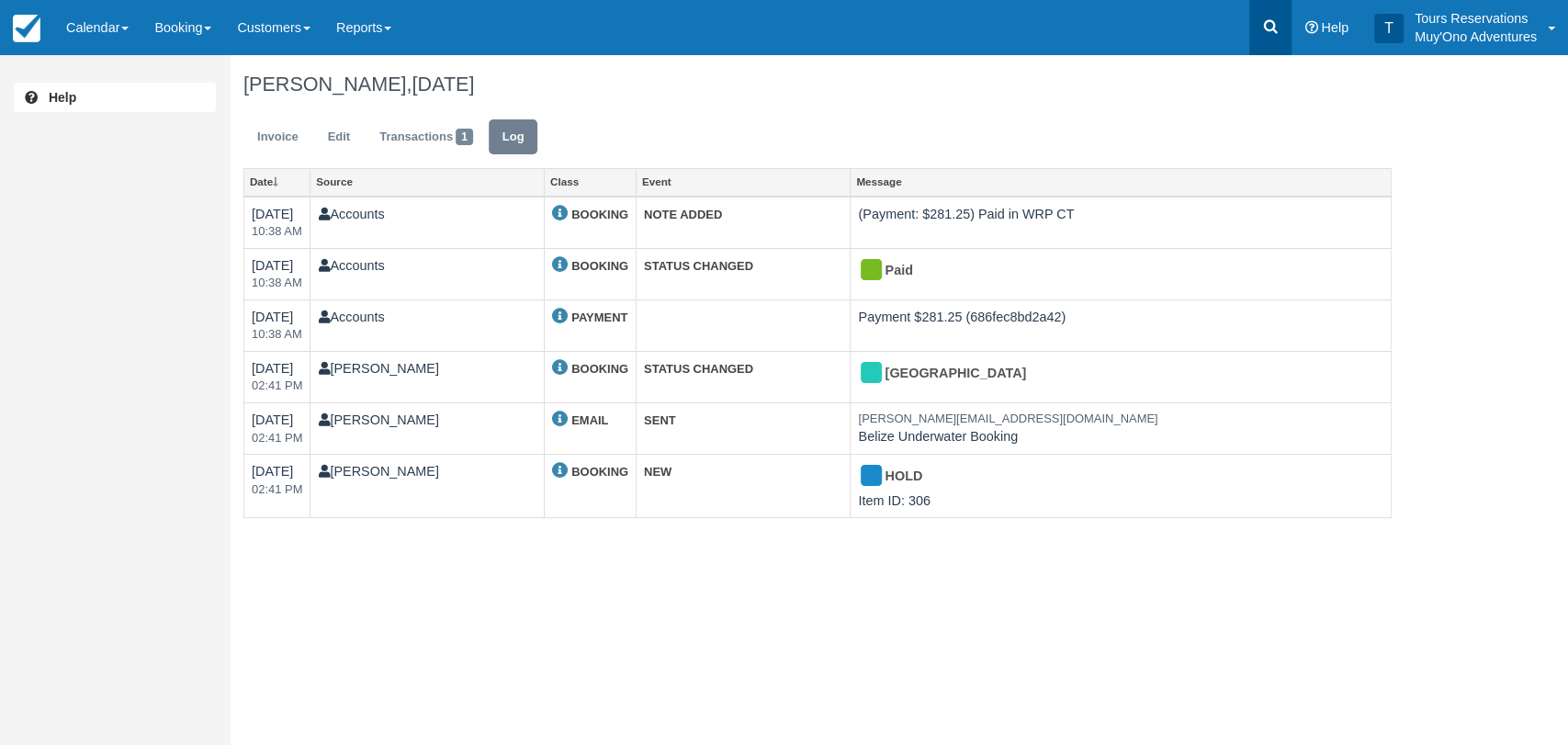
click at [1266, 18] on icon at bounding box center [1270, 27] width 19 height 19
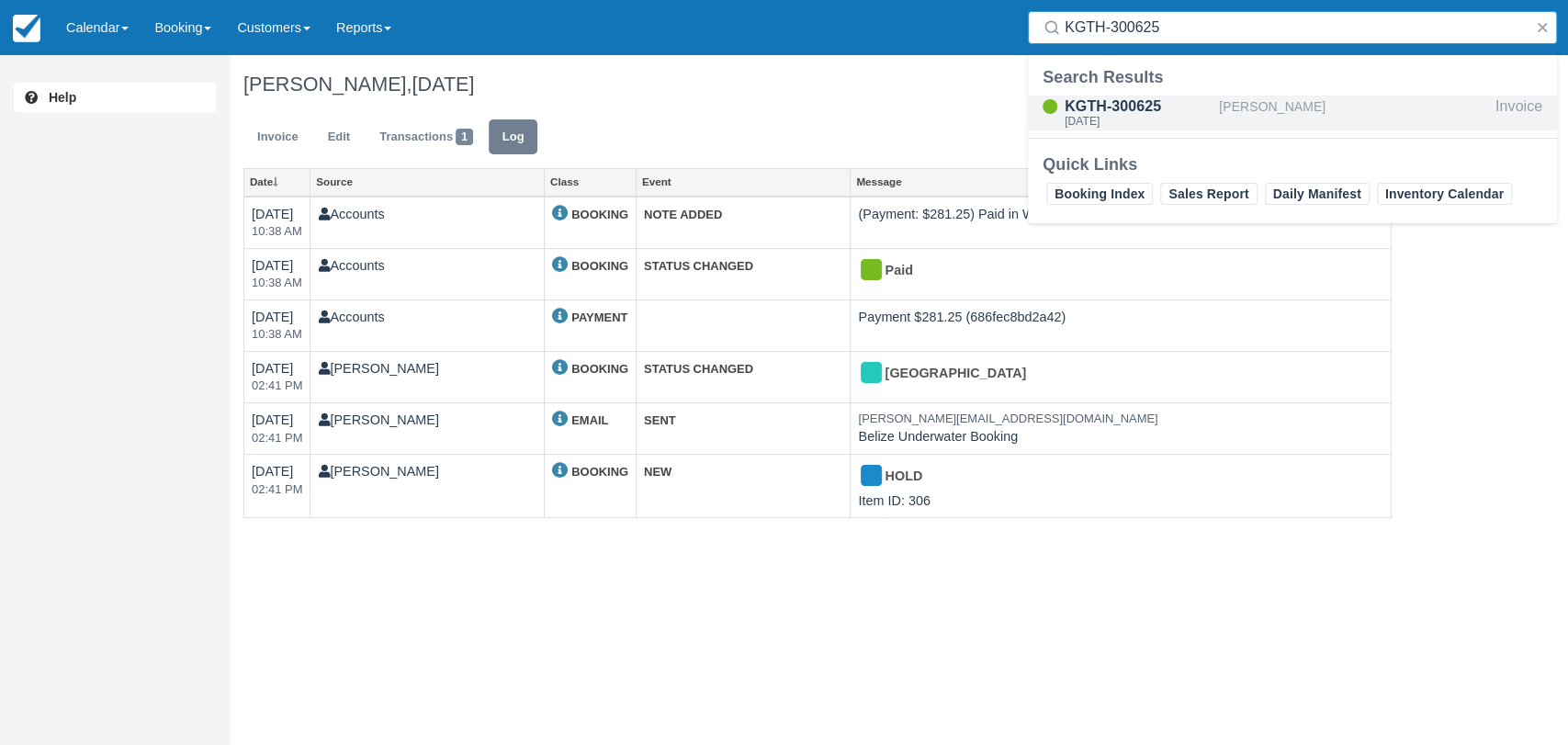
type input "KGTH-300625"
click at [1199, 116] on div "Tue Jul 1, 2025" at bounding box center [1138, 121] width 147 height 11
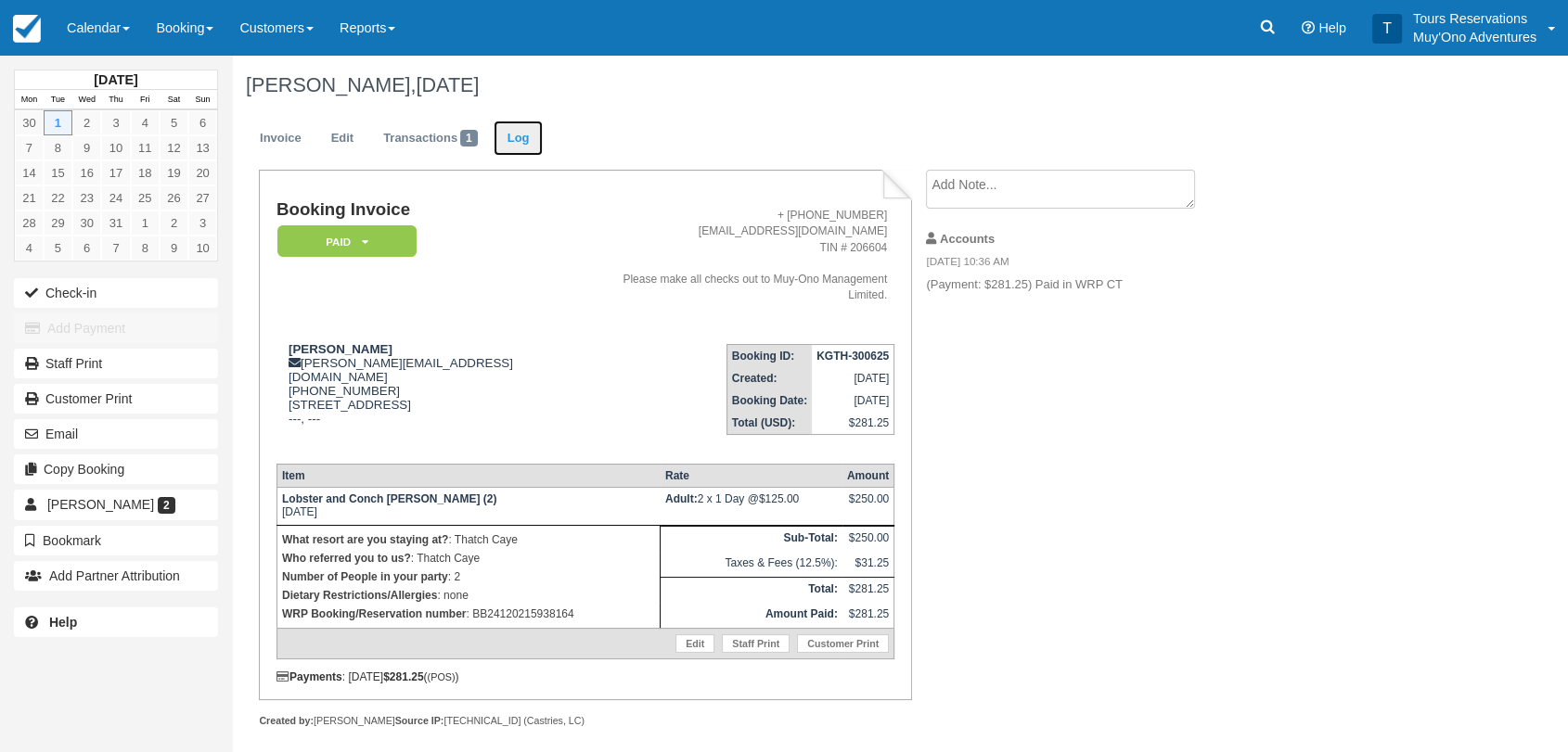
click at [532, 141] on link "Log" at bounding box center [519, 138] width 50 height 36
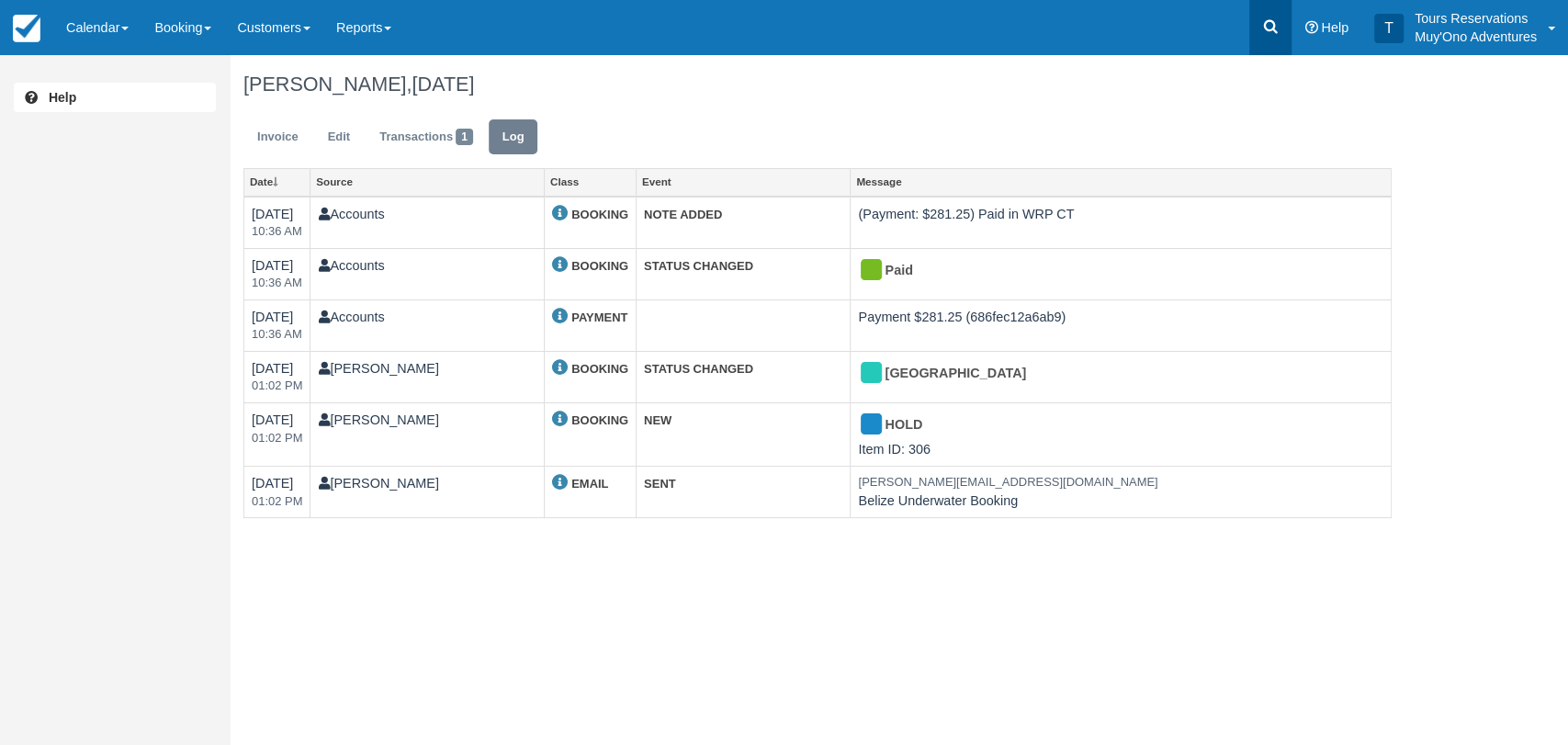
click at [1273, 31] on icon at bounding box center [1270, 27] width 14 height 14
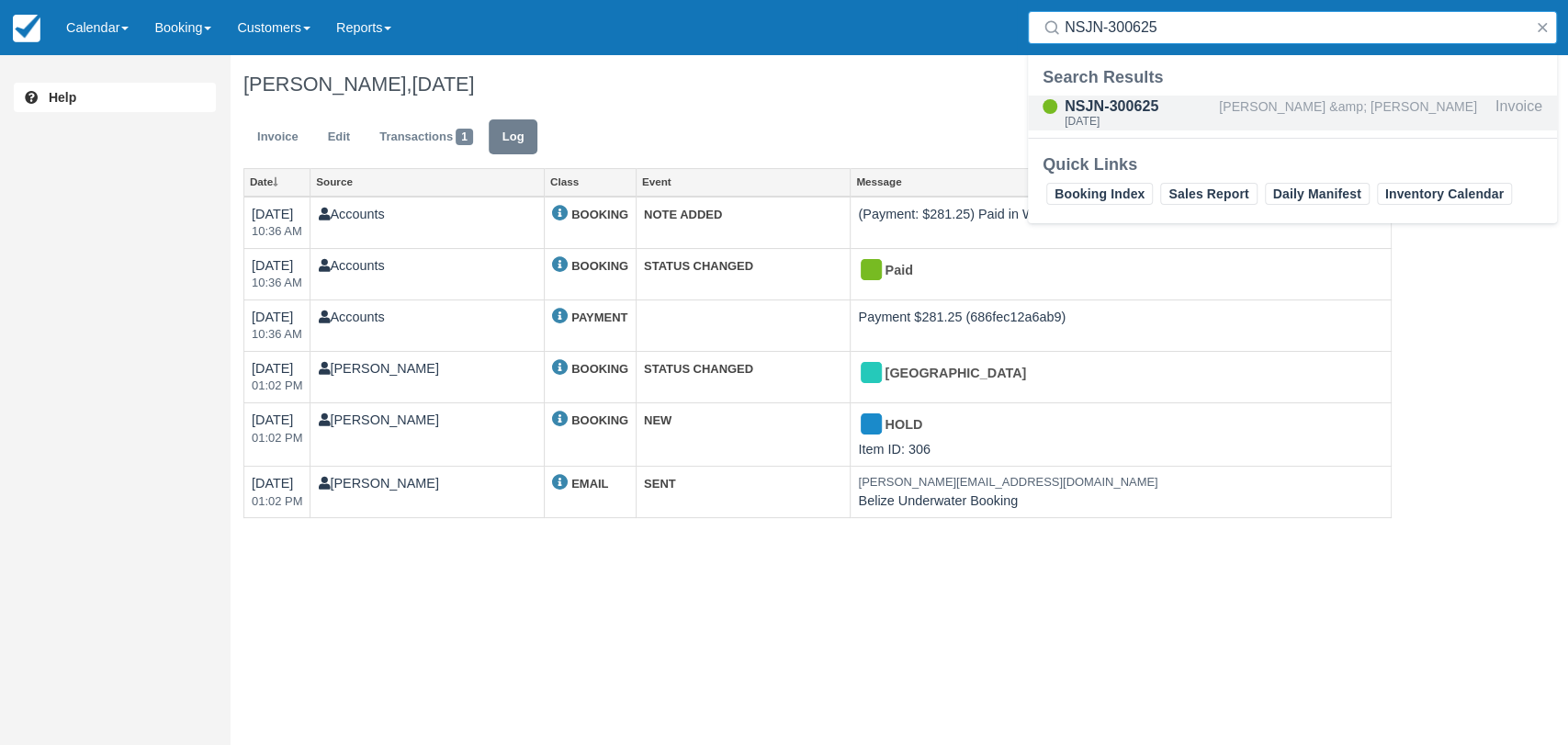
type input "NSJN-300625"
click at [1188, 111] on div "NSJN-300625" at bounding box center [1138, 106] width 147 height 22
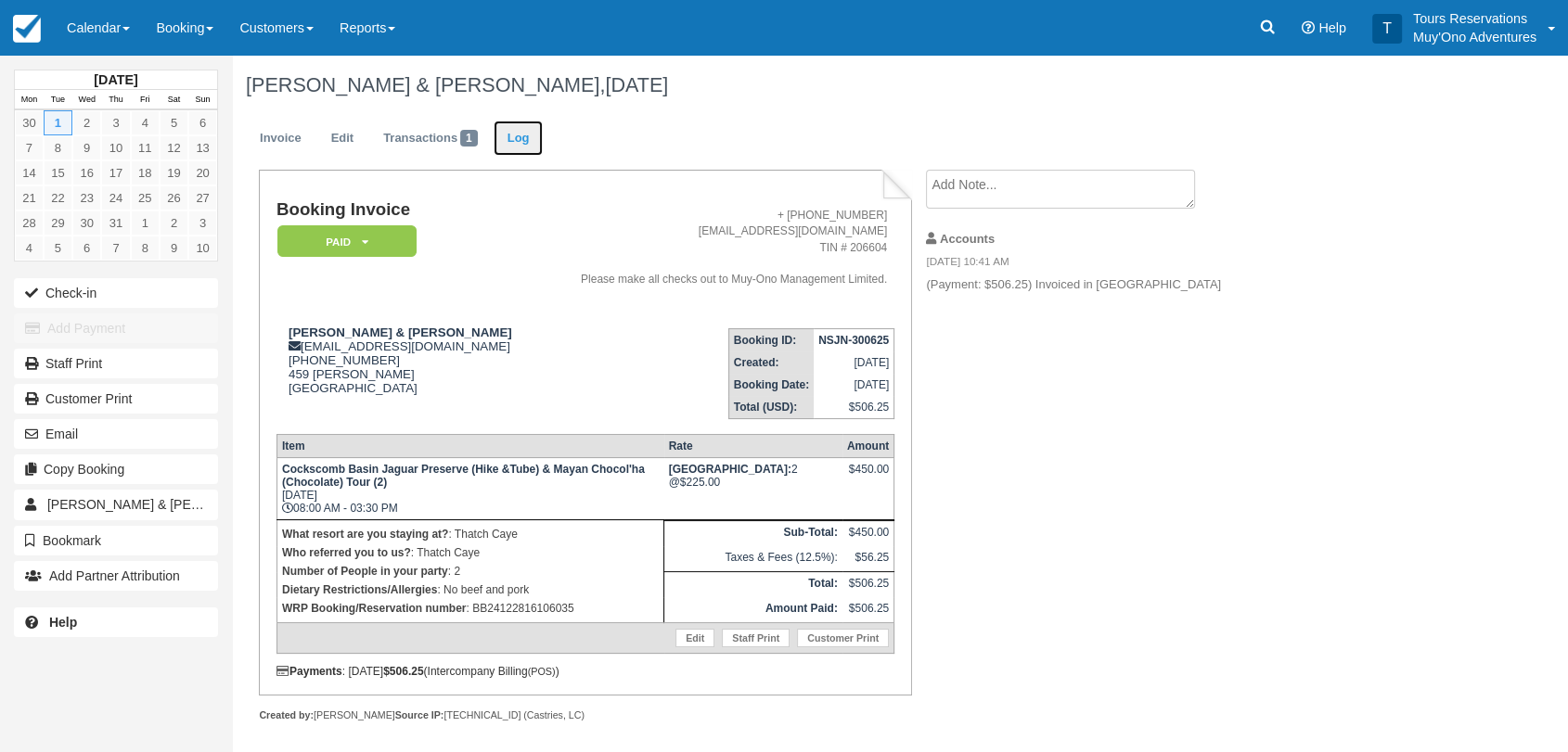
click at [507, 147] on link "Log" at bounding box center [519, 138] width 50 height 36
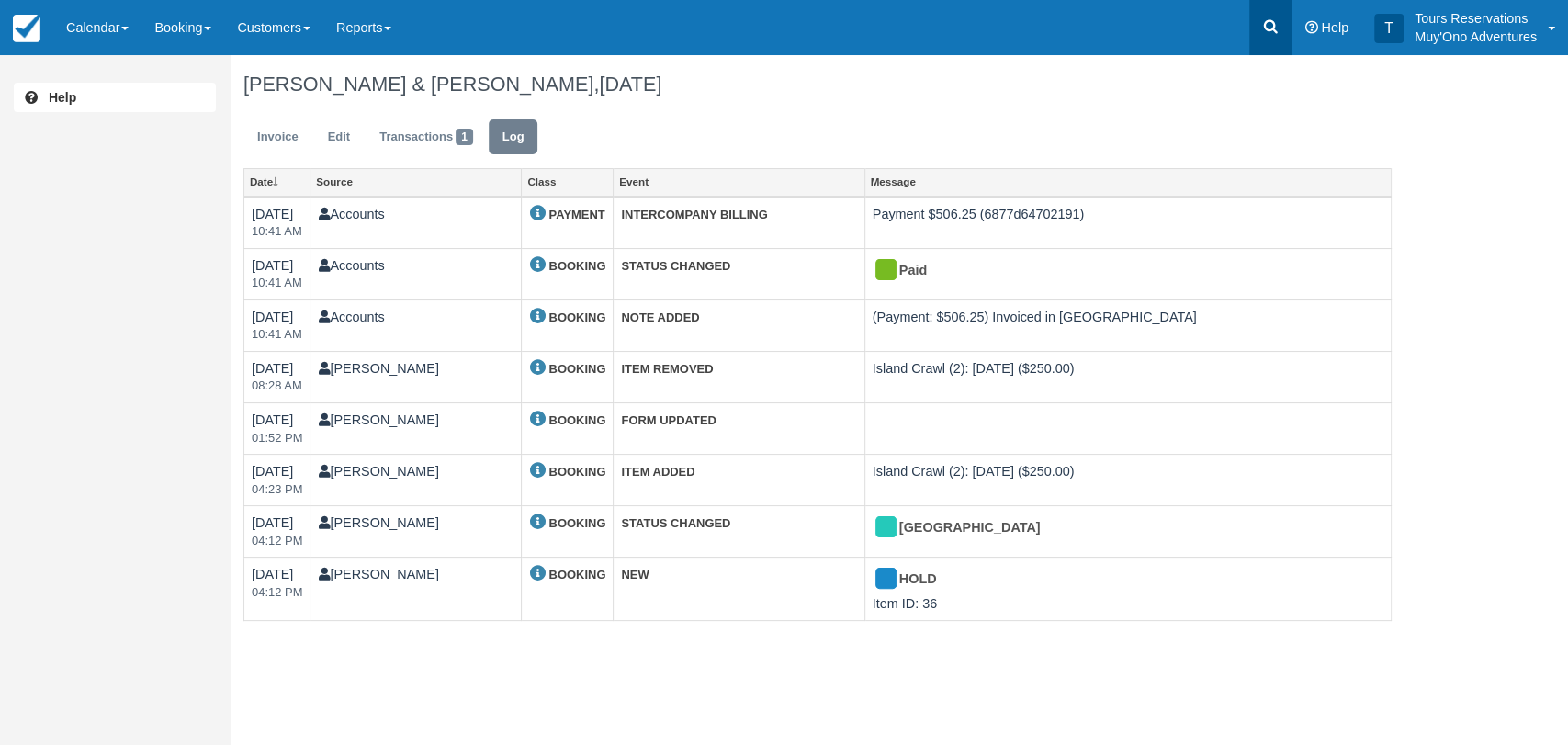
click at [1271, 40] on link at bounding box center [1270, 28] width 43 height 56
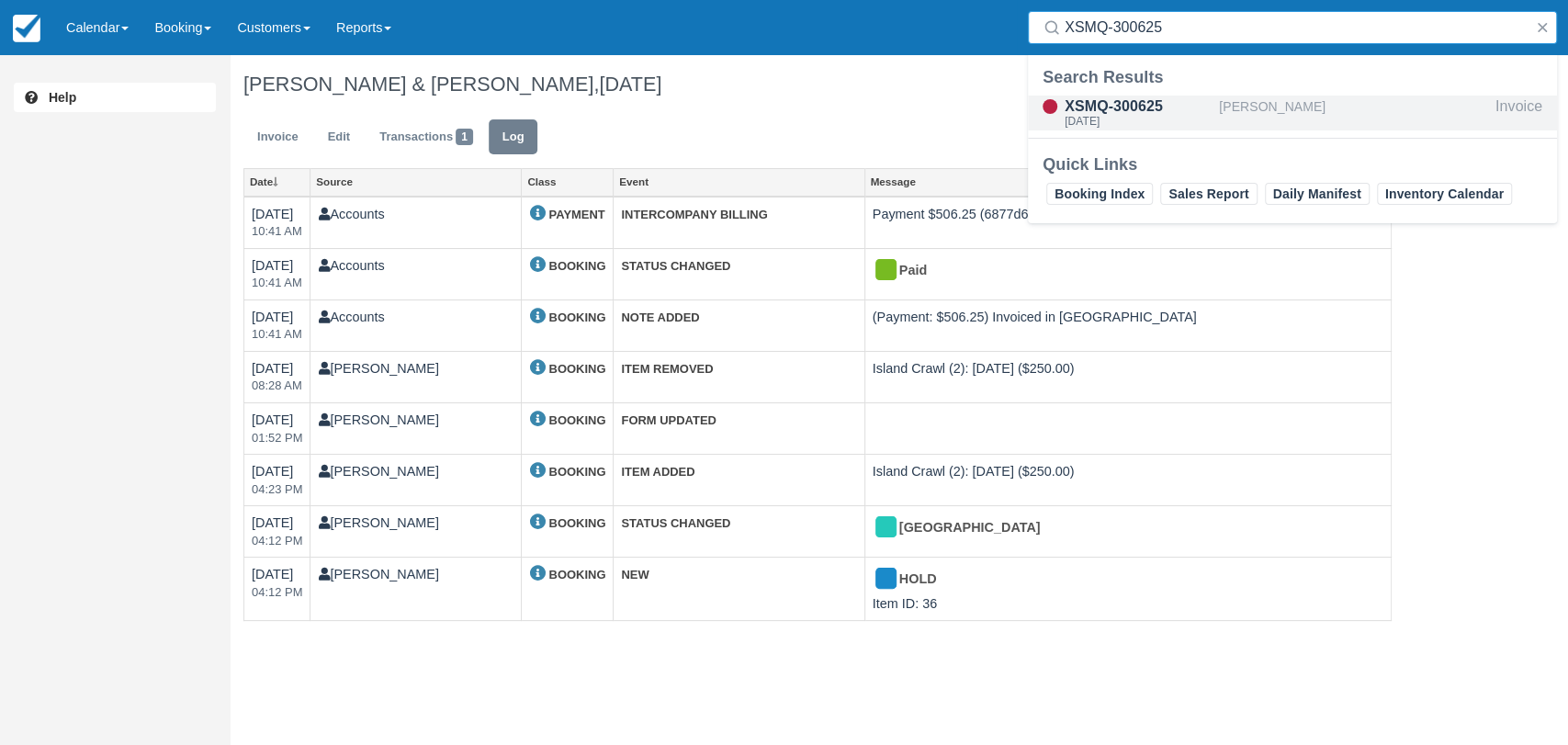
type input "XSMQ-300625"
click at [1138, 111] on div "XSMQ-300625" at bounding box center [1138, 106] width 147 height 22
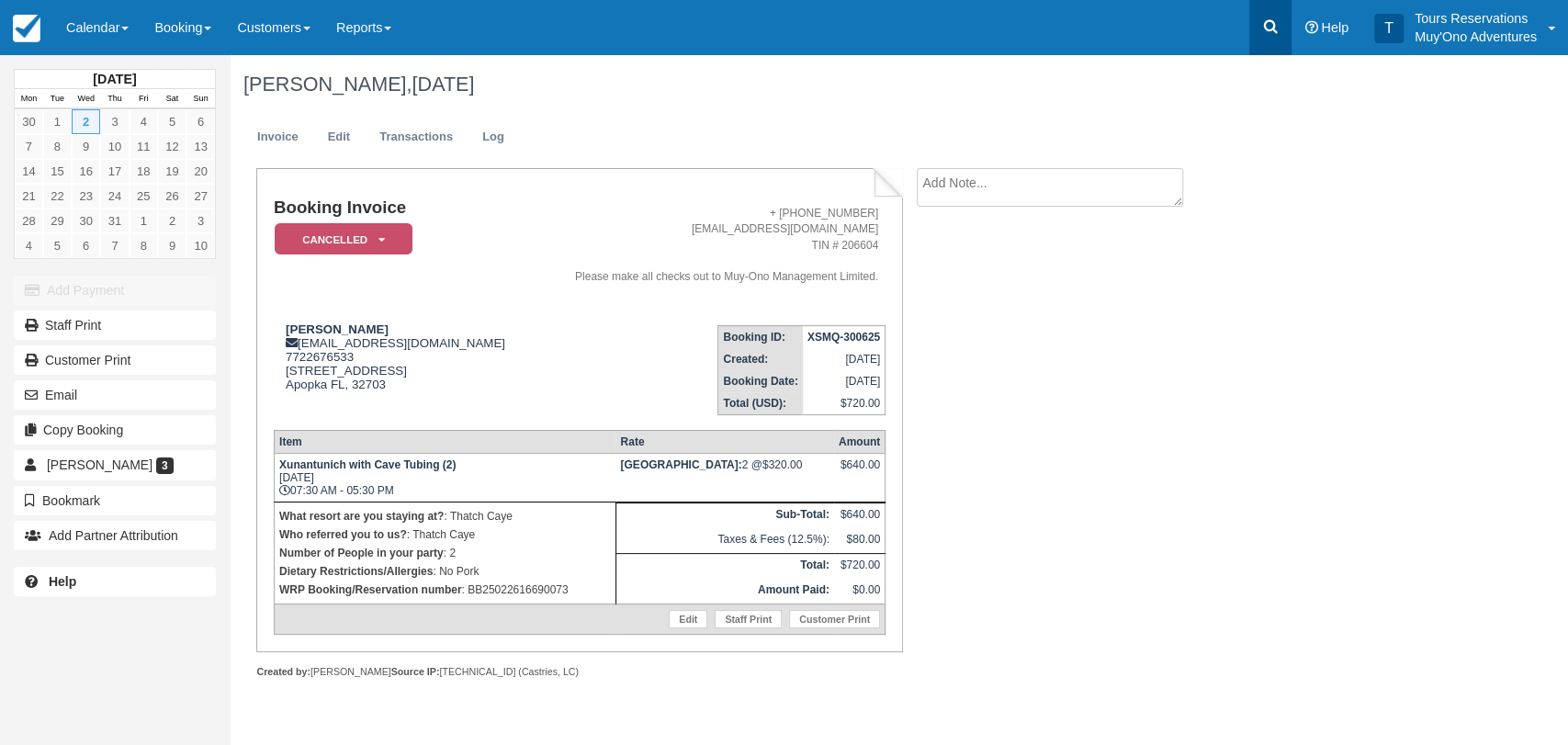
click at [1288, 21] on link at bounding box center [1270, 28] width 43 height 56
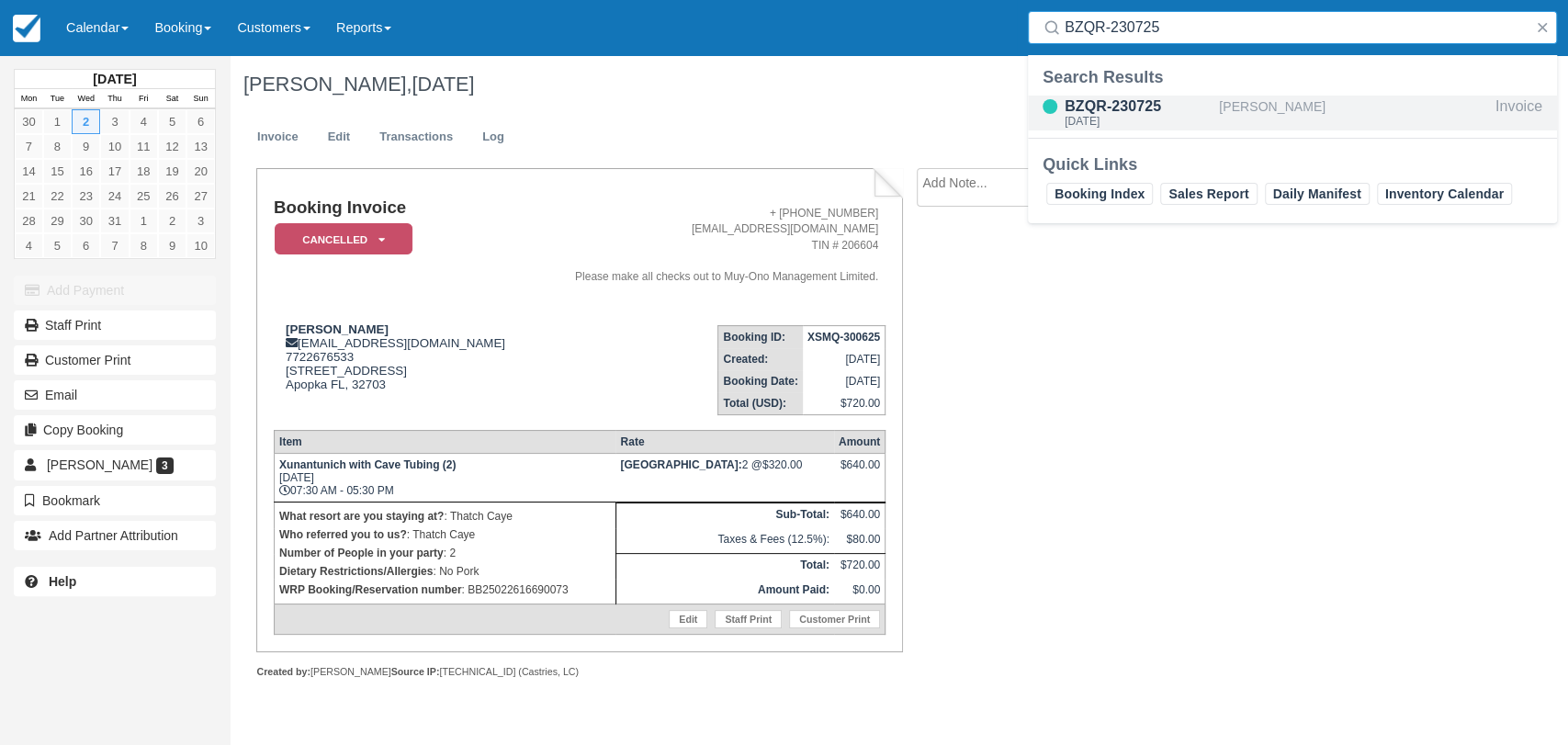
type input "BZQR-230725"
click at [1171, 127] on div "BZQR-230725 Thu Jul 24, 2025" at bounding box center [1138, 113] width 147 height 35
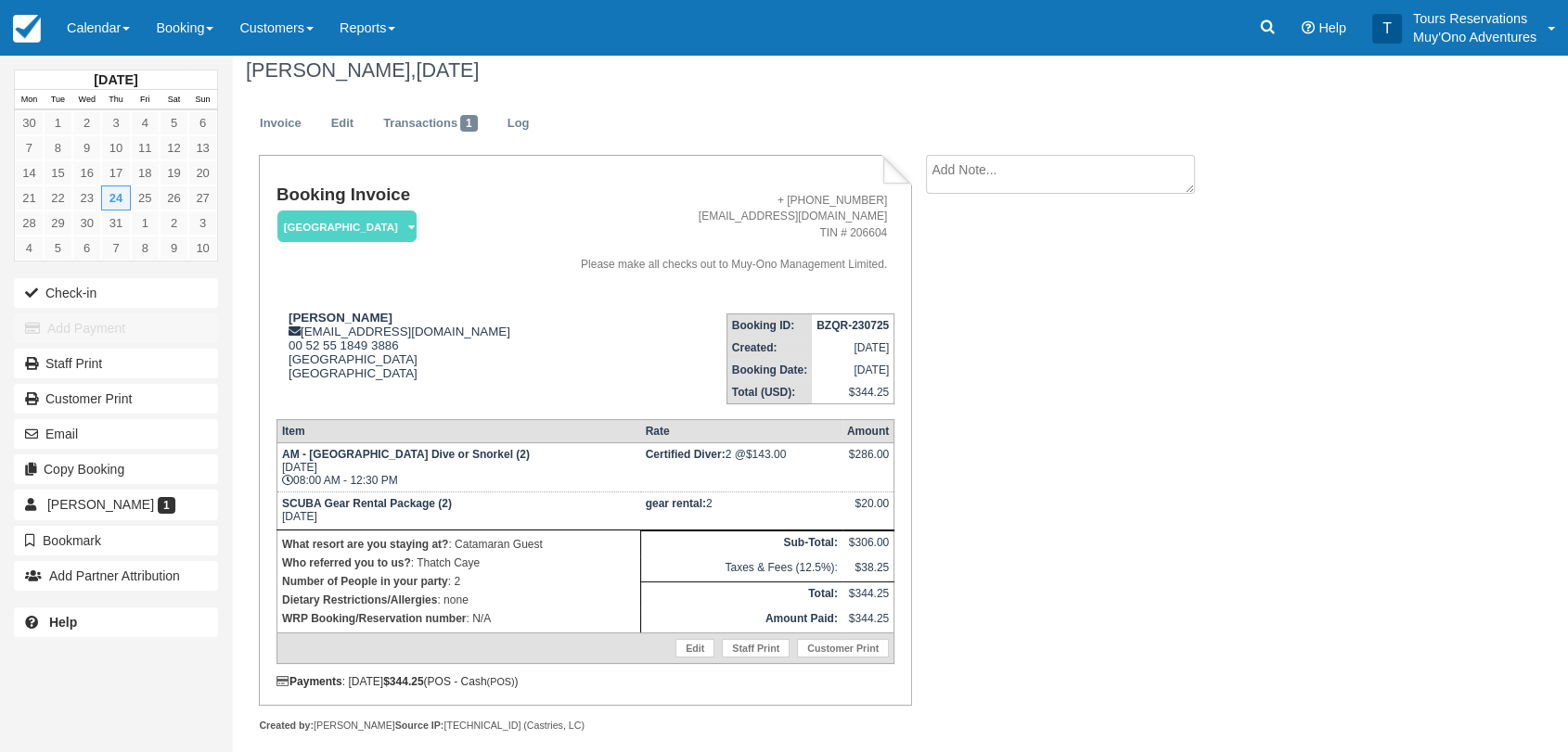
scroll to position [30, 0]
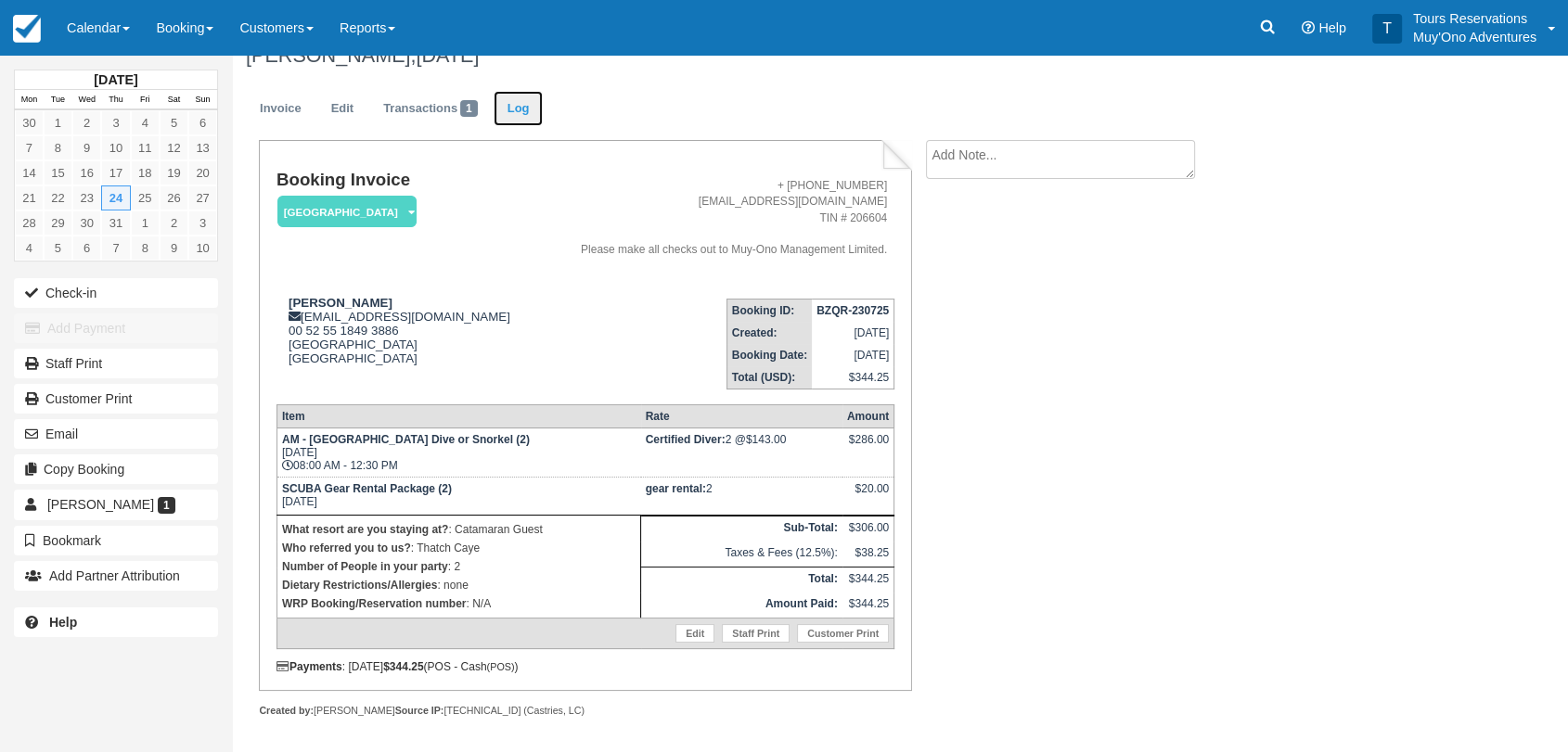
click at [531, 113] on link "Log" at bounding box center [519, 108] width 50 height 36
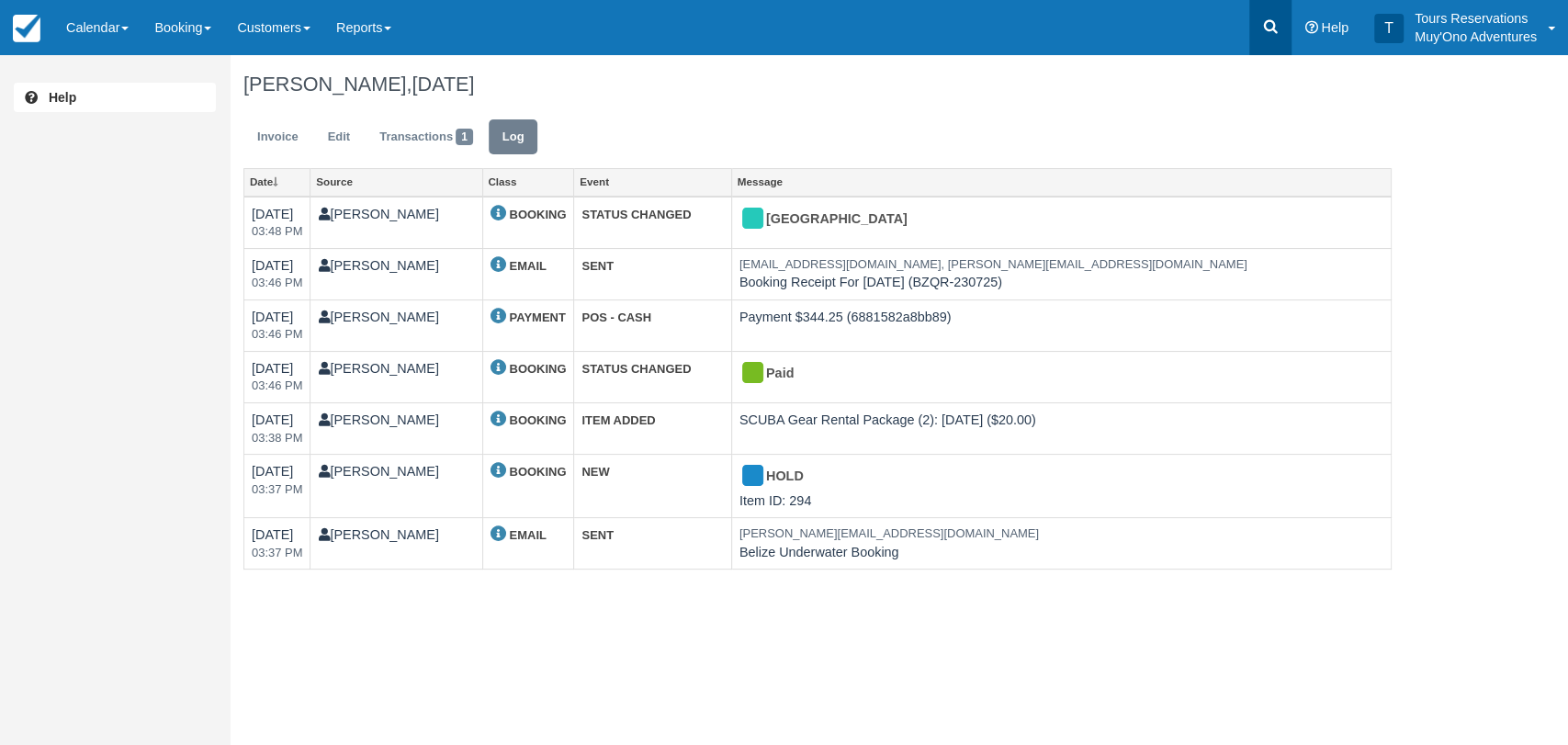
click at [1273, 18] on icon at bounding box center [1270, 27] width 19 height 19
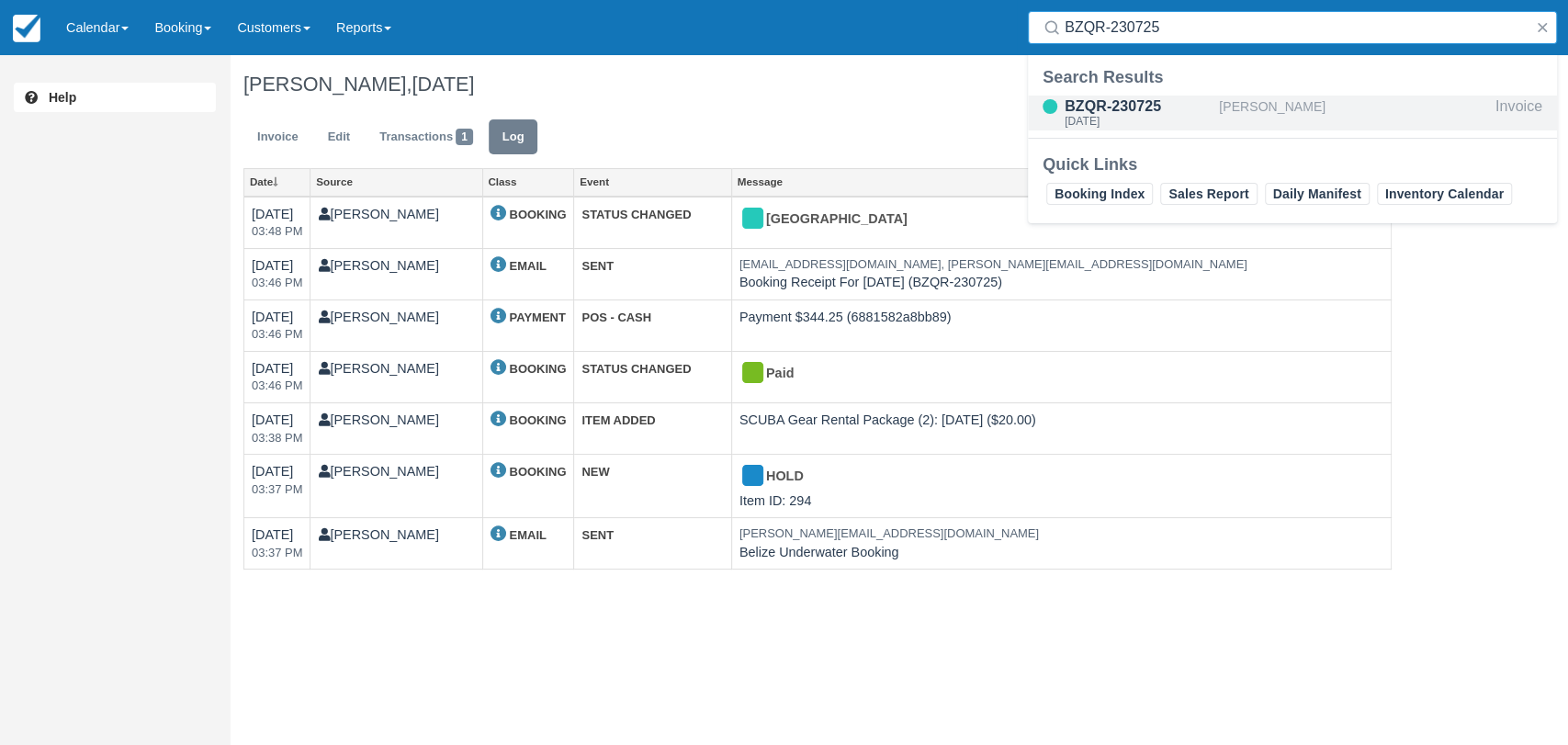
type input "BZQR-230725"
click at [1195, 102] on div "BZQR-230725" at bounding box center [1138, 106] width 147 height 22
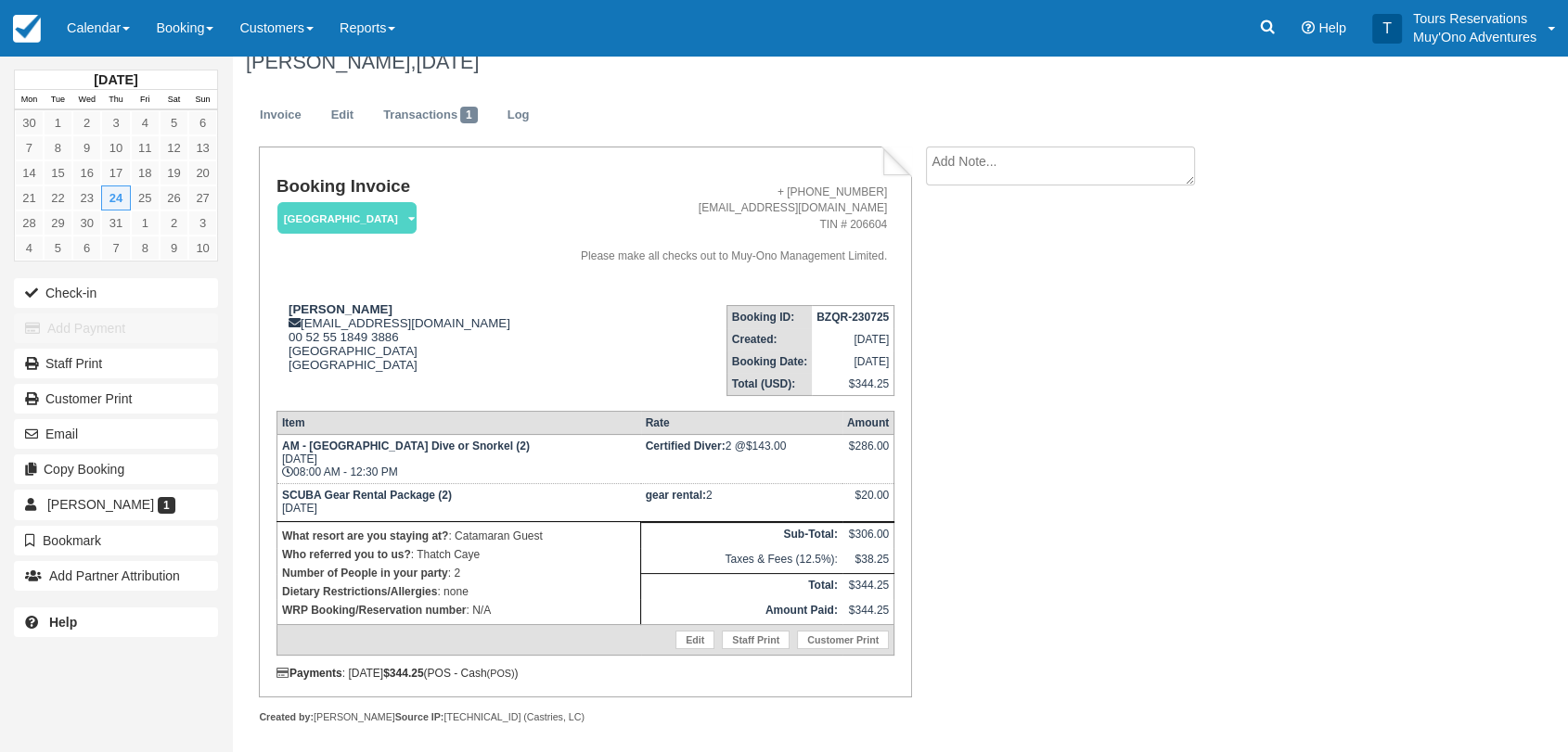
scroll to position [30, 0]
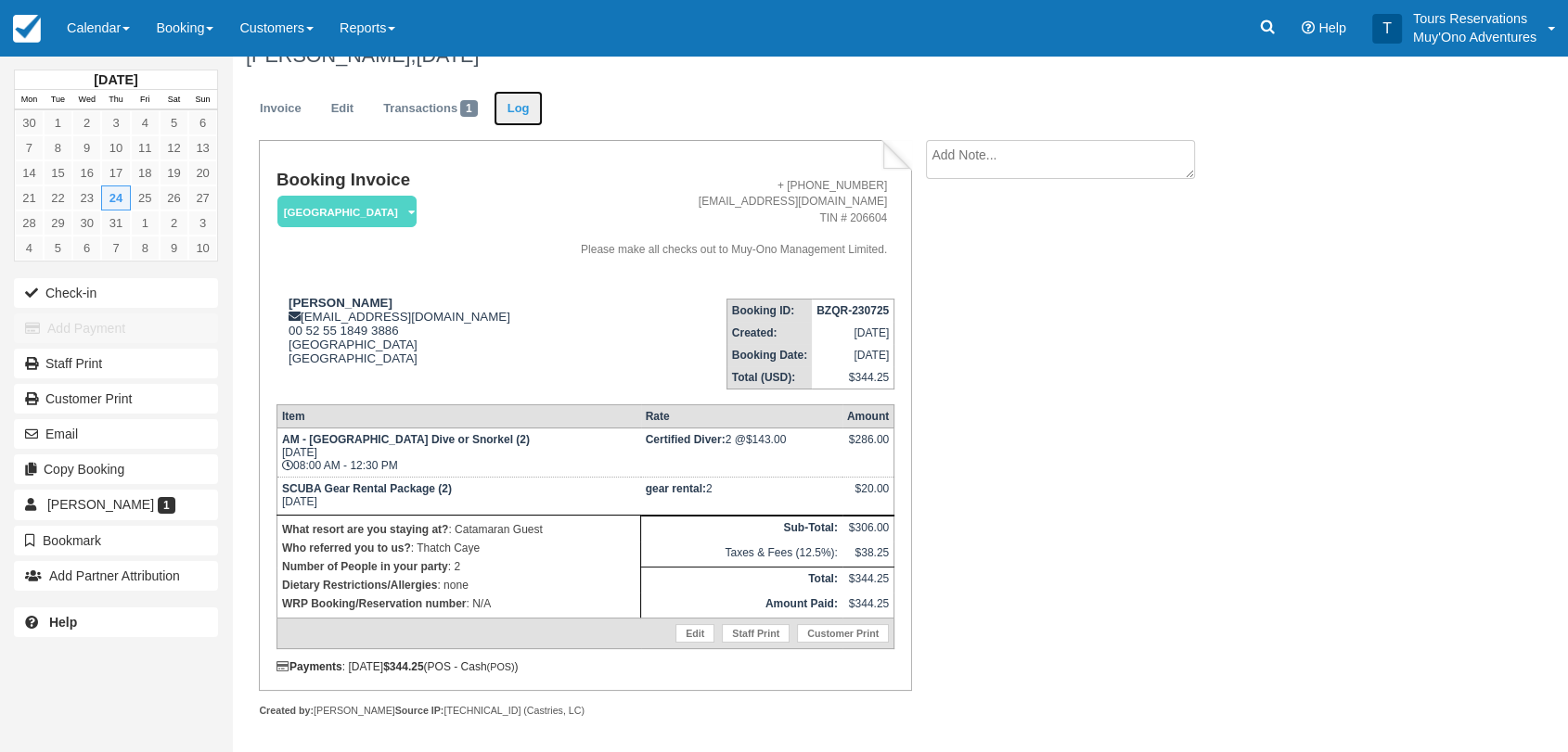
click at [528, 116] on link "Log" at bounding box center [519, 108] width 50 height 36
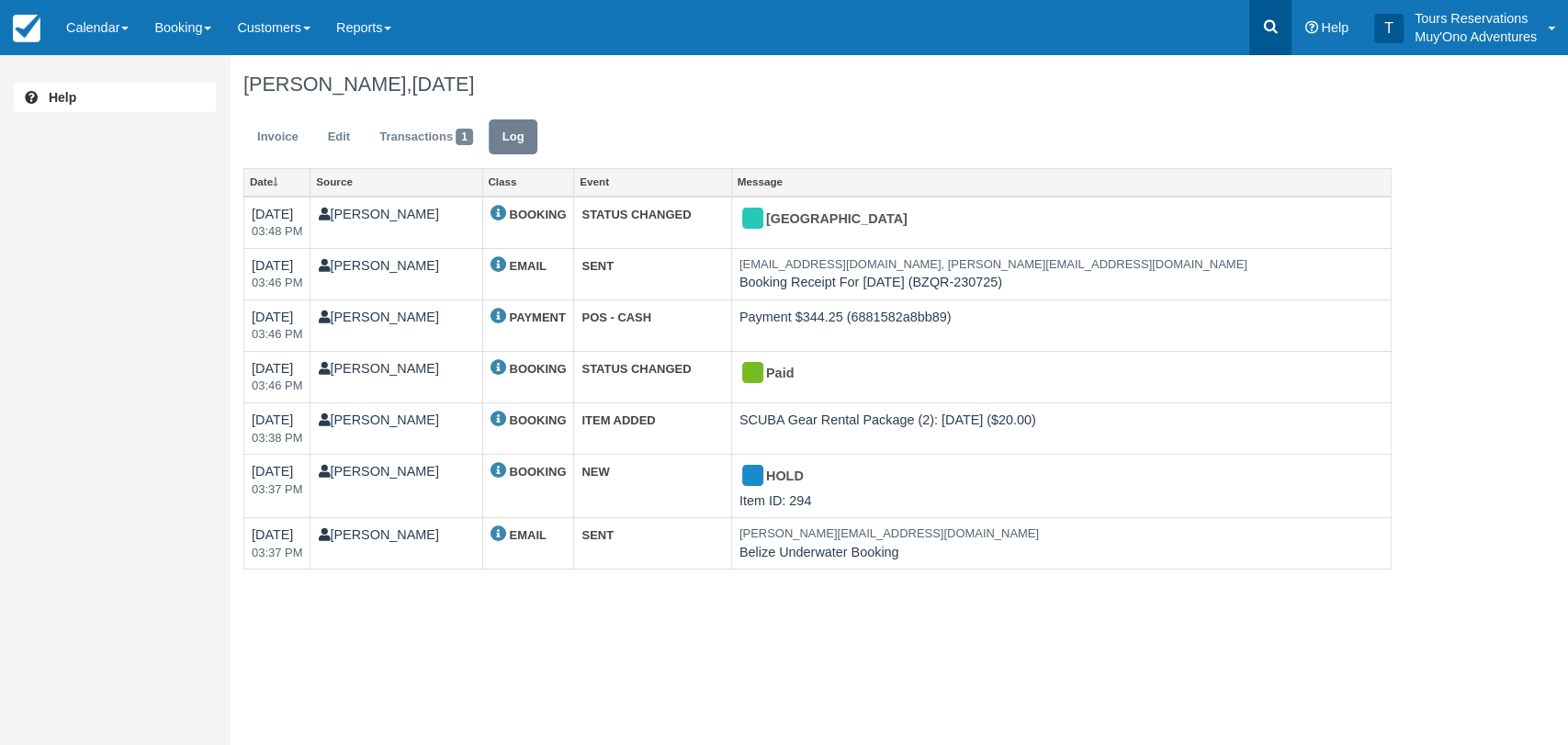
click at [1271, 25] on icon at bounding box center [1270, 27] width 19 height 19
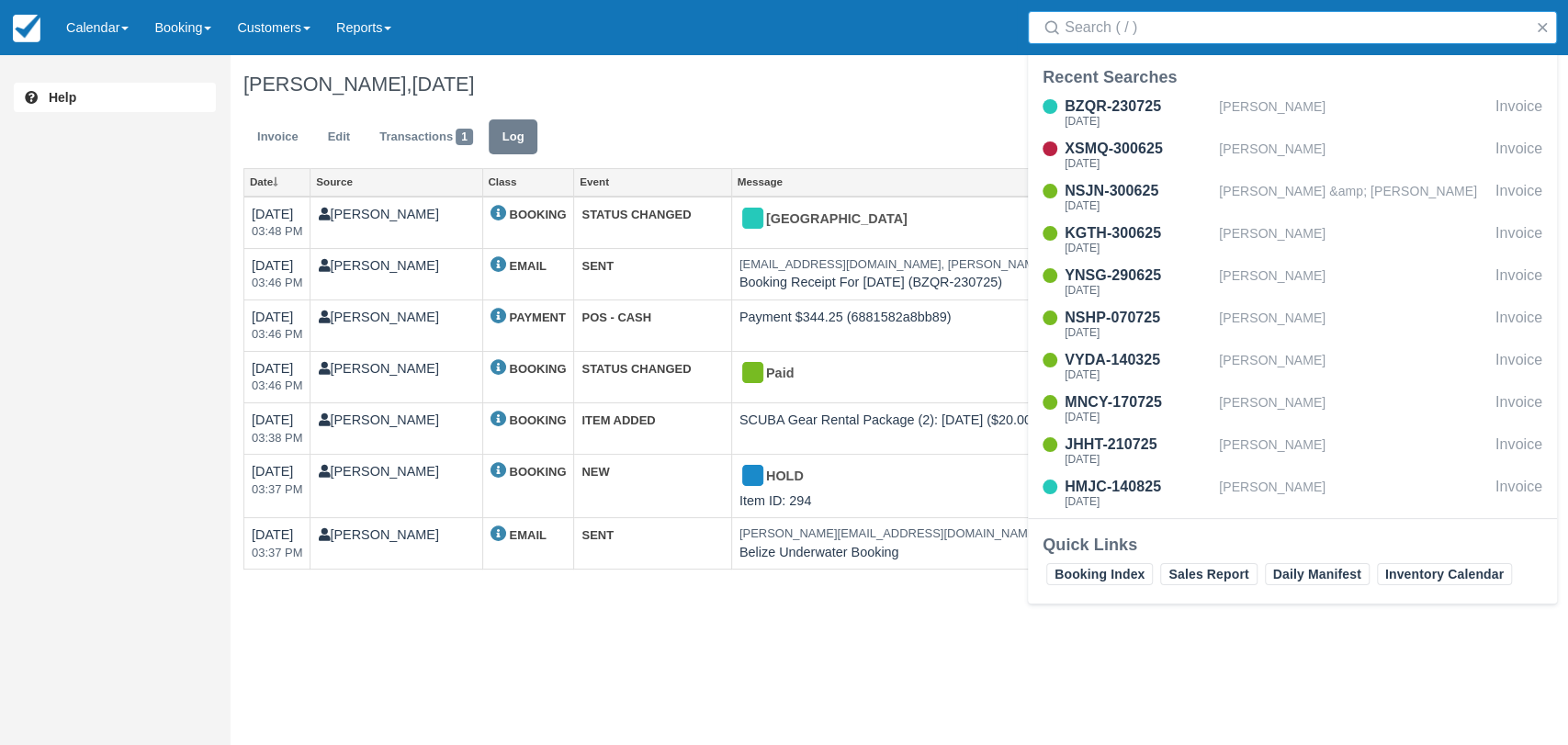
click at [1241, 27] on input "Search" at bounding box center [1296, 28] width 463 height 33
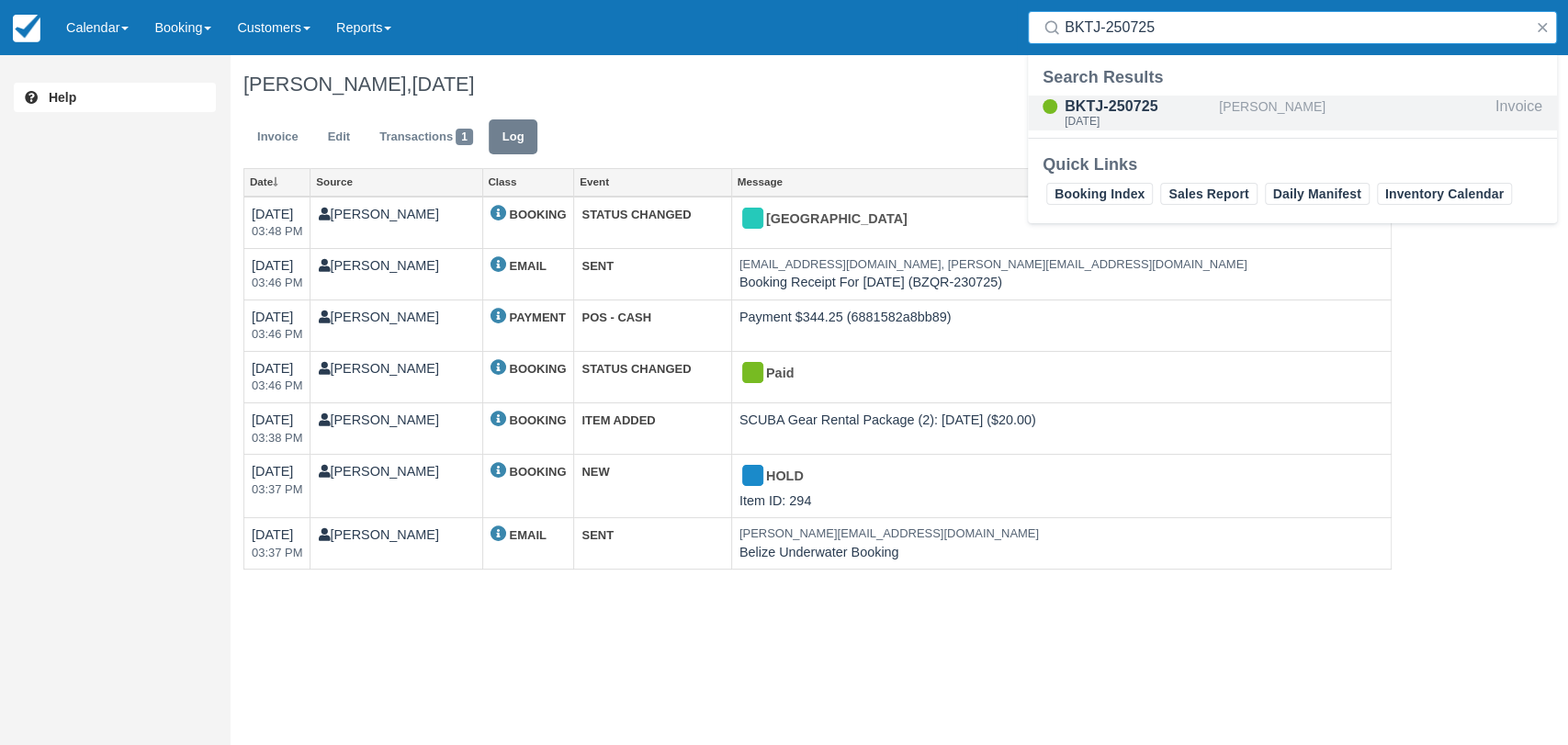
type input "BKTJ-250725"
click at [1203, 100] on div "BKTJ-250725" at bounding box center [1138, 106] width 147 height 22
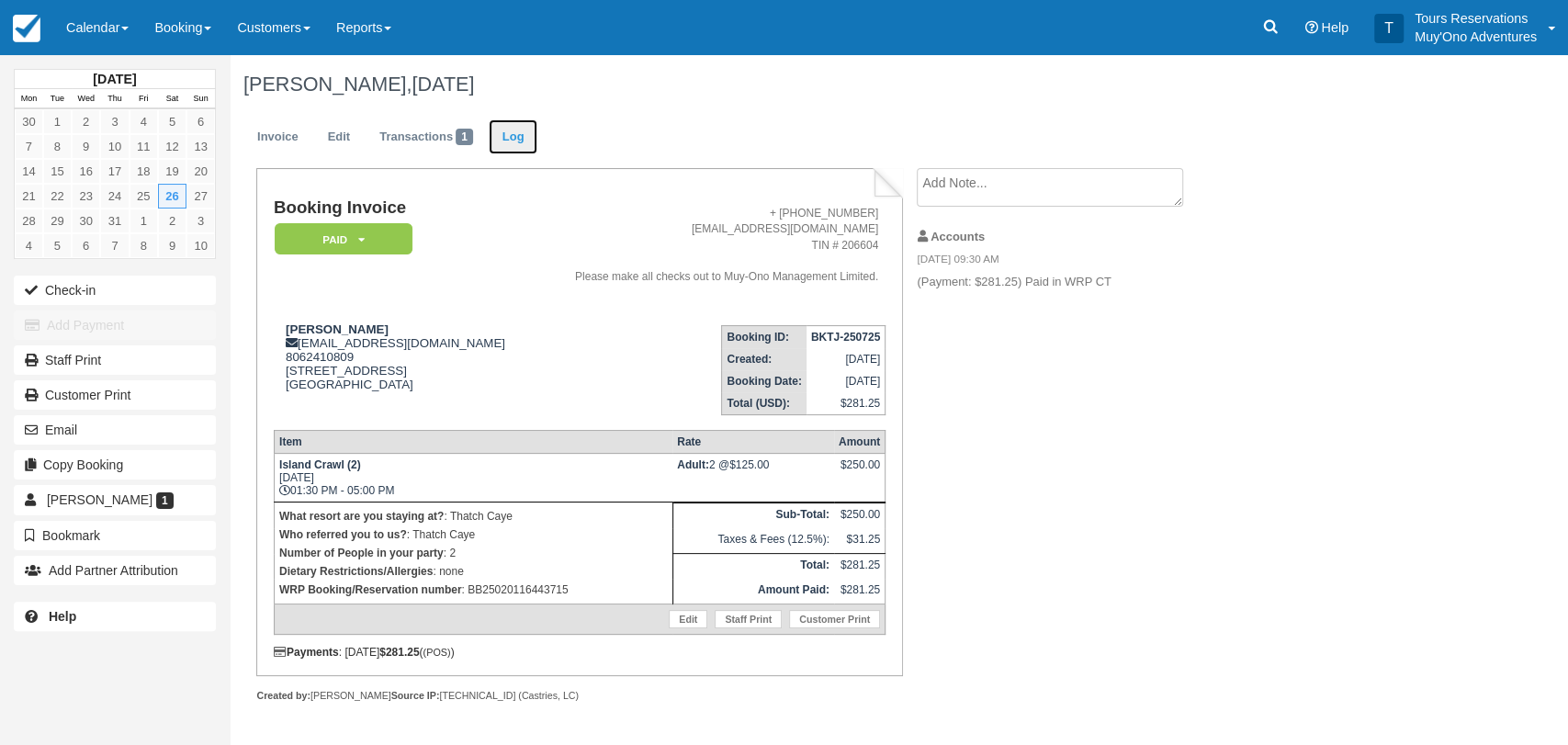
click at [513, 127] on link "Log" at bounding box center [513, 137] width 50 height 36
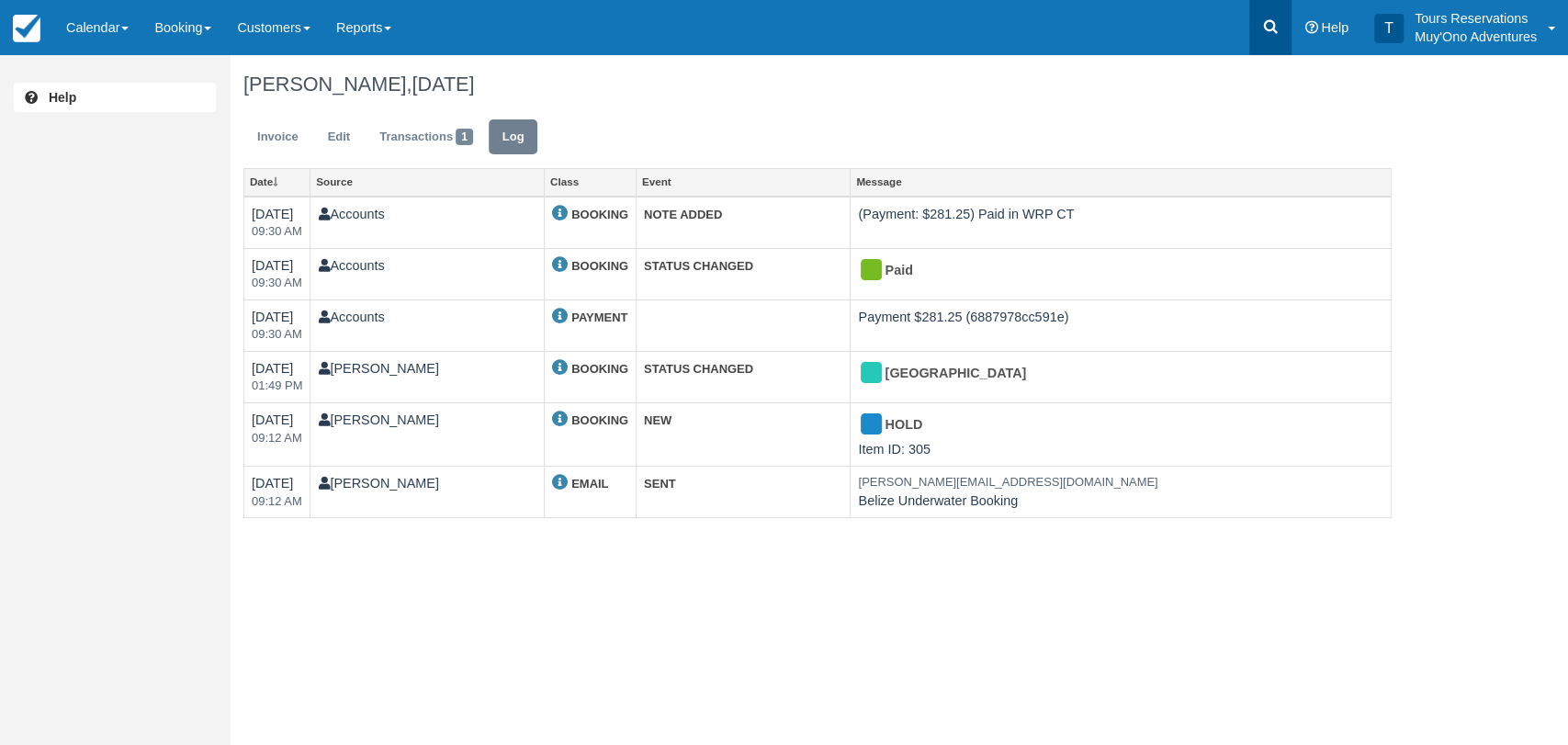
click at [1278, 23] on icon at bounding box center [1270, 27] width 19 height 19
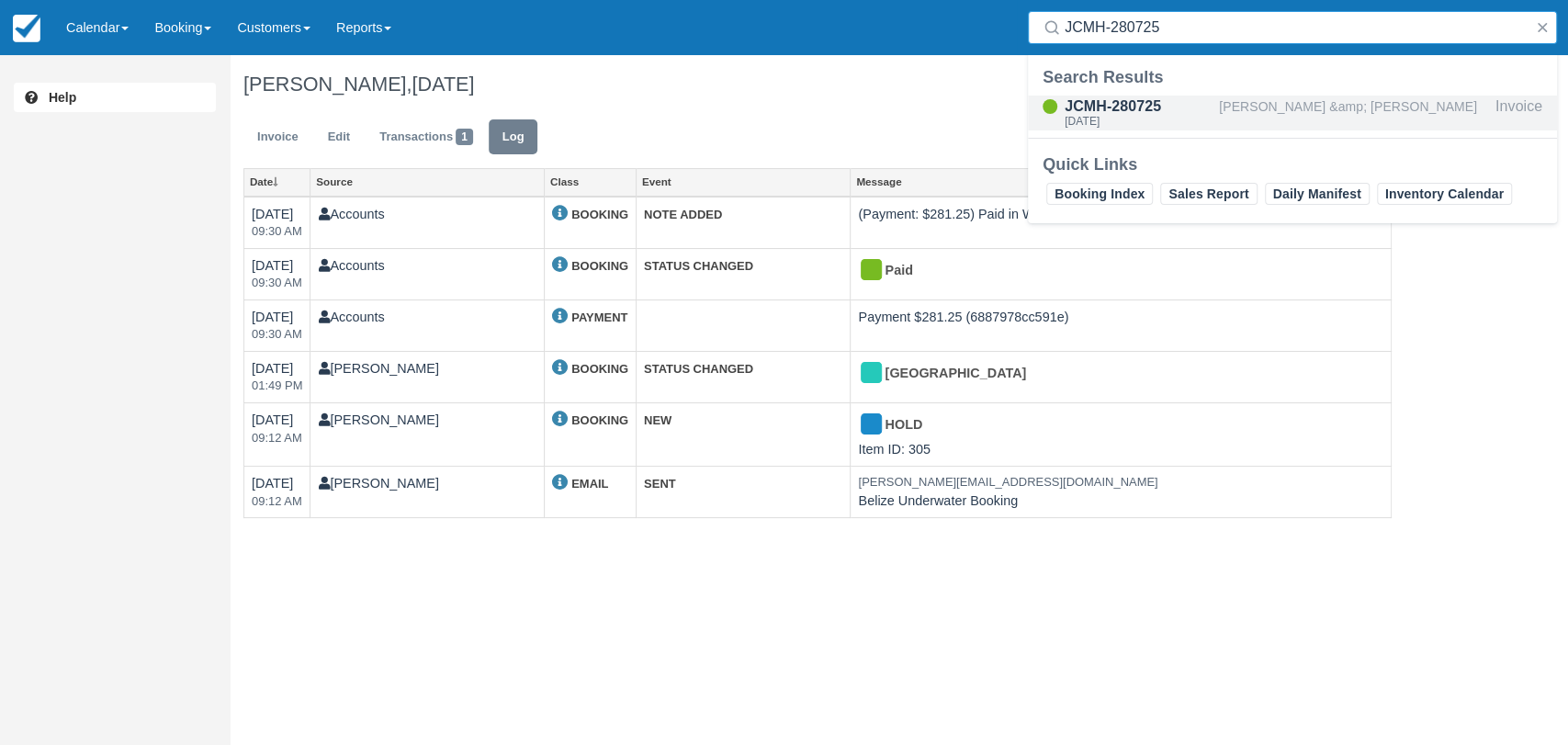
type input "JCMH-280725"
click at [1137, 118] on div "[DATE]" at bounding box center [1138, 121] width 147 height 11
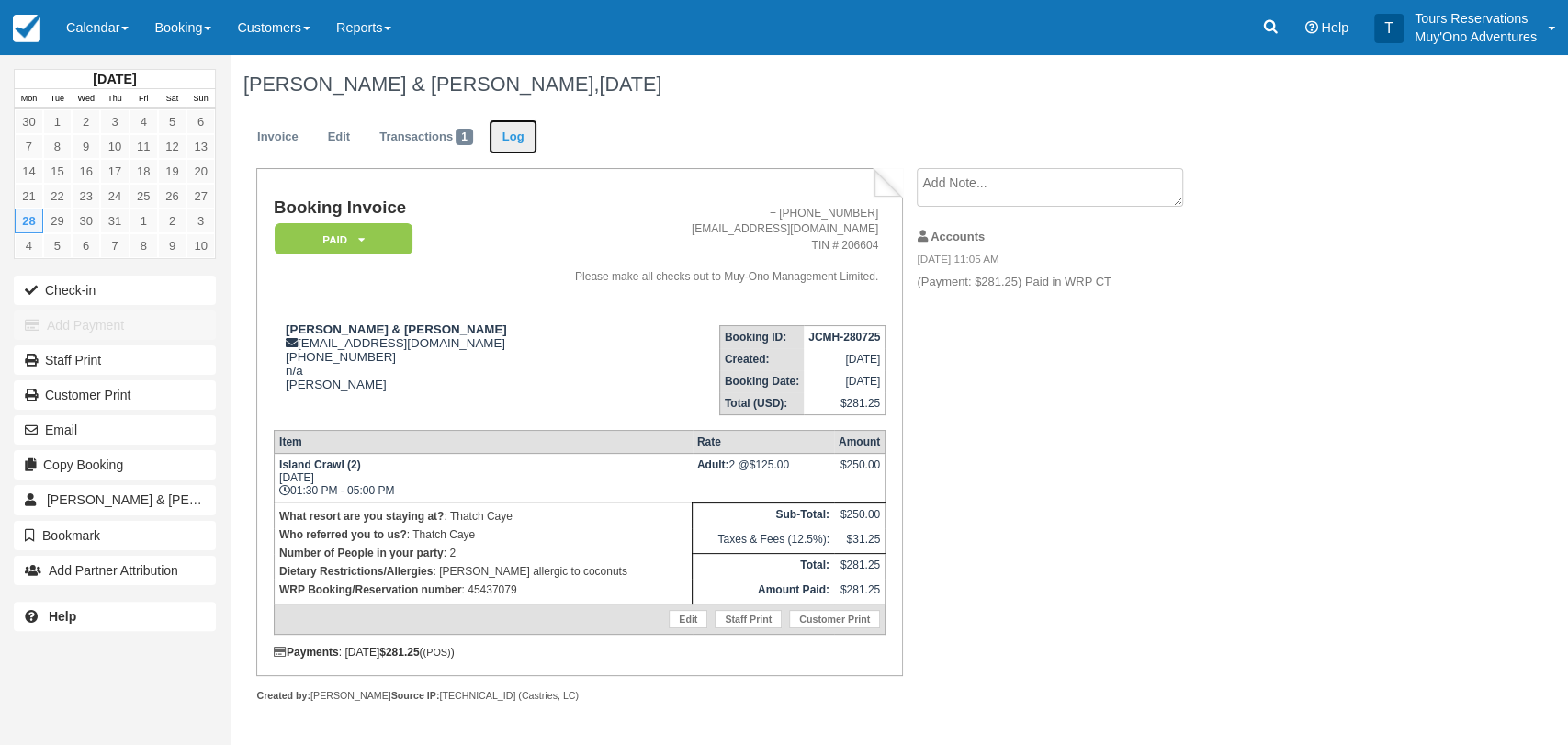
click at [497, 135] on link "Log" at bounding box center [513, 137] width 50 height 36
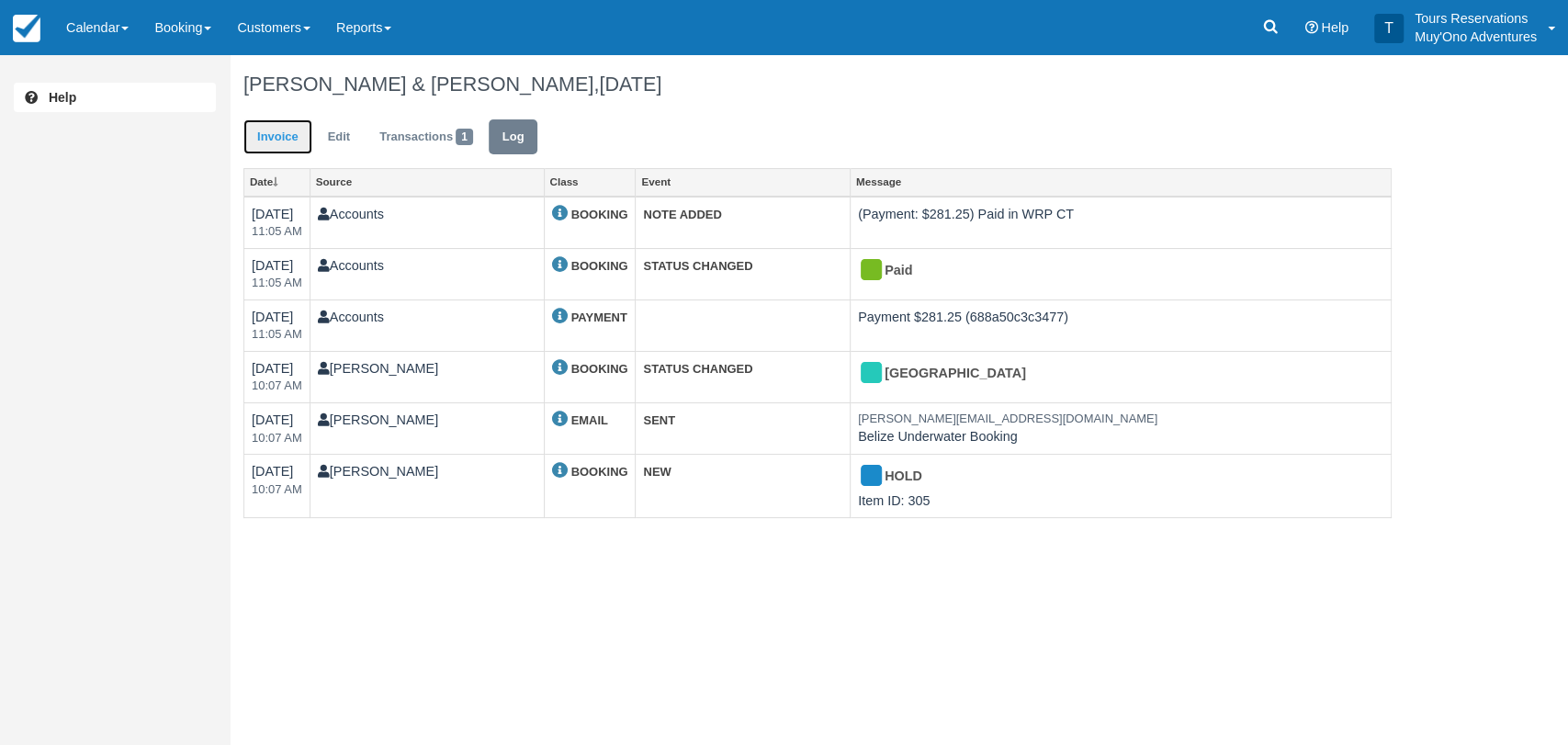
click at [290, 139] on link "Invoice" at bounding box center [278, 137] width 68 height 36
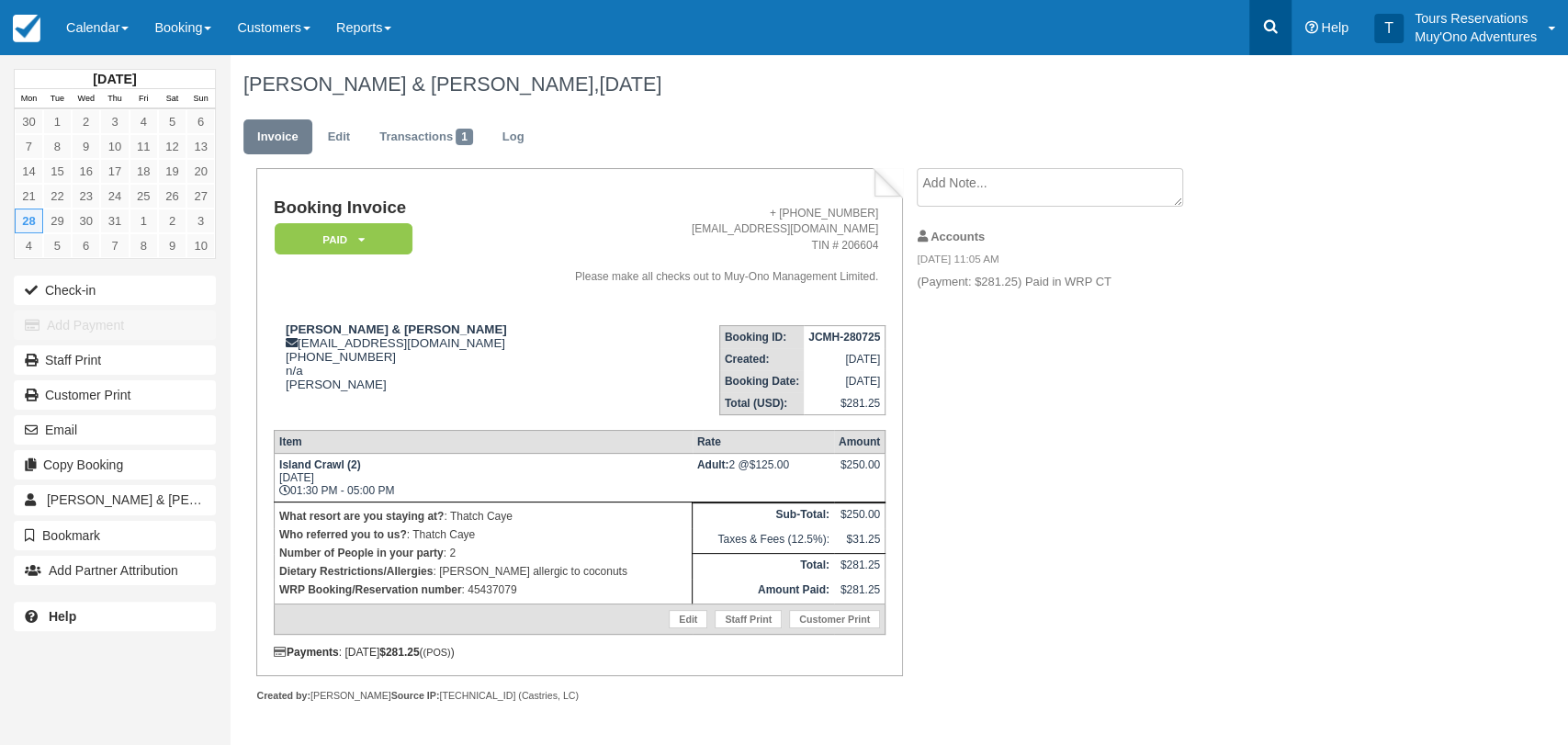
click at [1273, 35] on icon at bounding box center [1270, 27] width 19 height 19
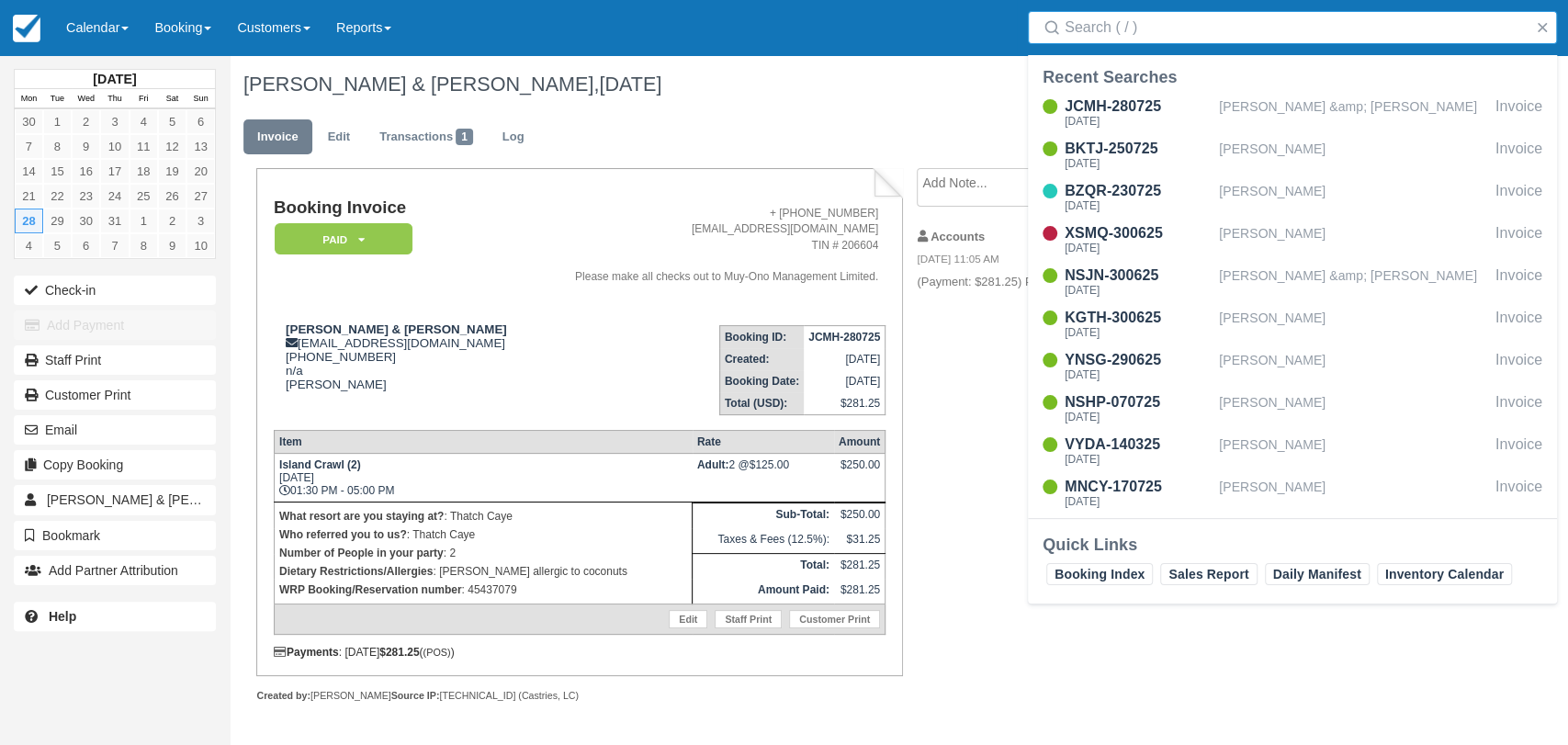
click at [1074, 36] on input "Search" at bounding box center [1296, 28] width 463 height 33
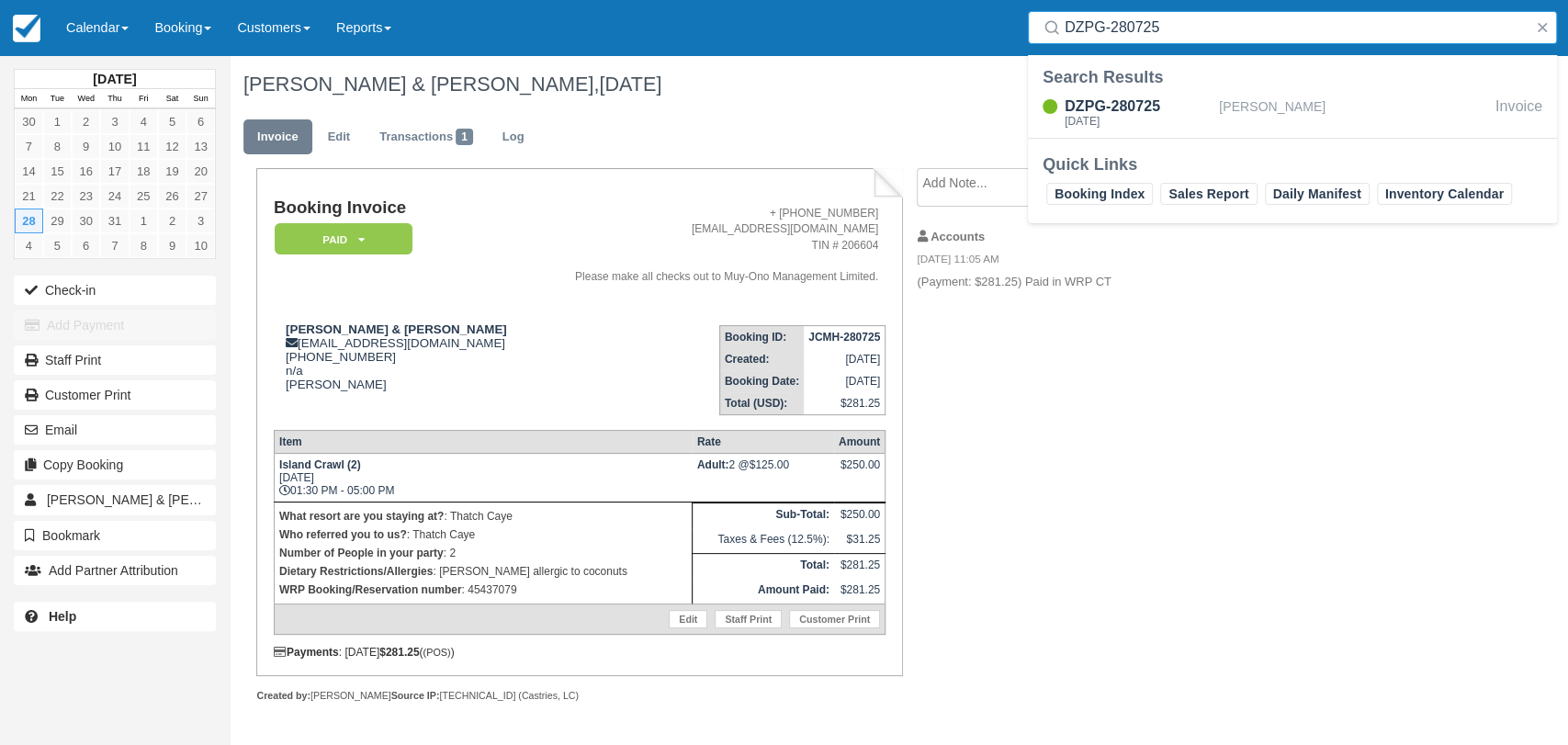
type input "DZPG-280725"
click at [1126, 93] on div "DZPG-280725 [DATE] [PERSON_NAME]" at bounding box center [1292, 115] width 529 height 46
click at [1123, 102] on div "DZPG-280725" at bounding box center [1138, 106] width 147 height 22
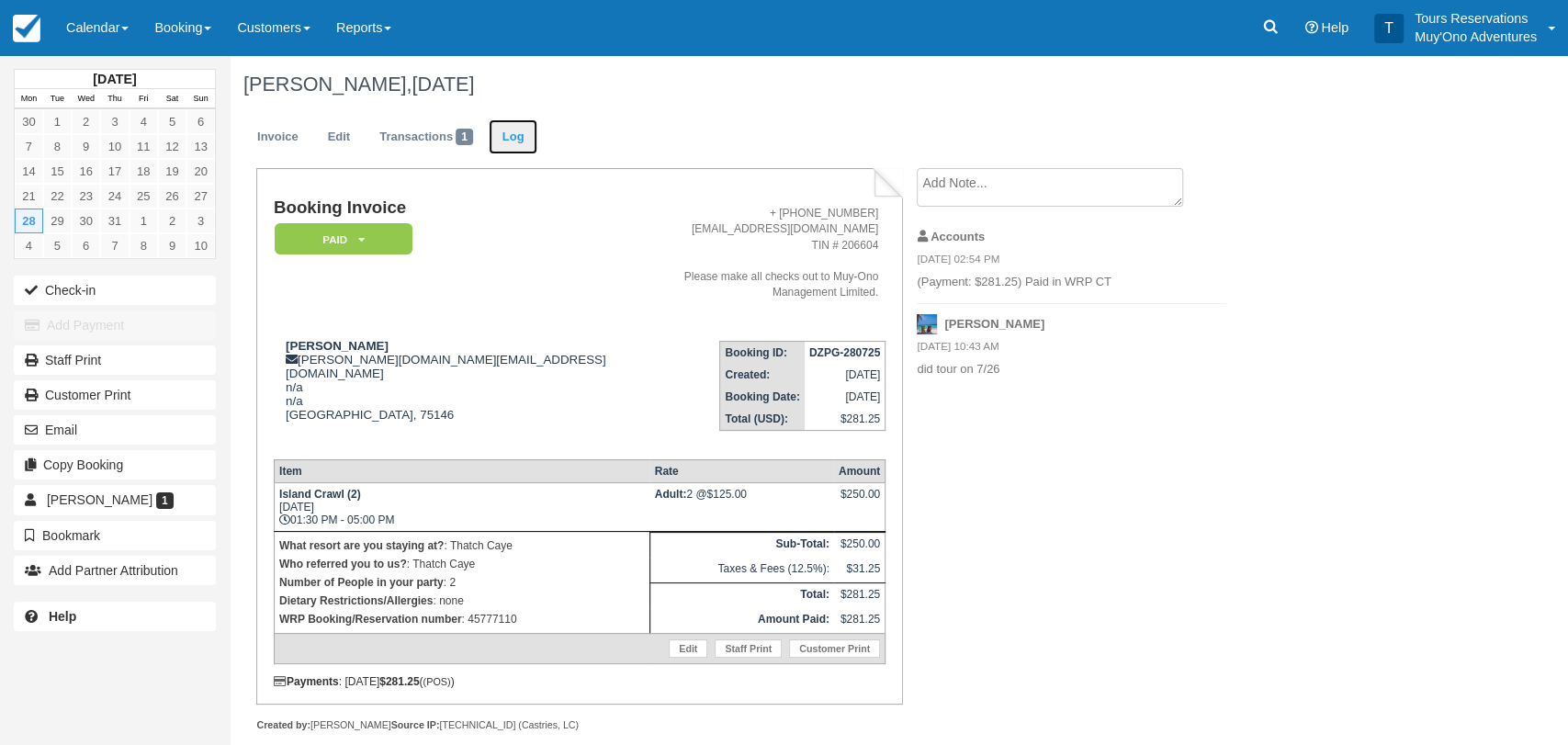
click at [521, 142] on link "Log" at bounding box center [513, 137] width 50 height 36
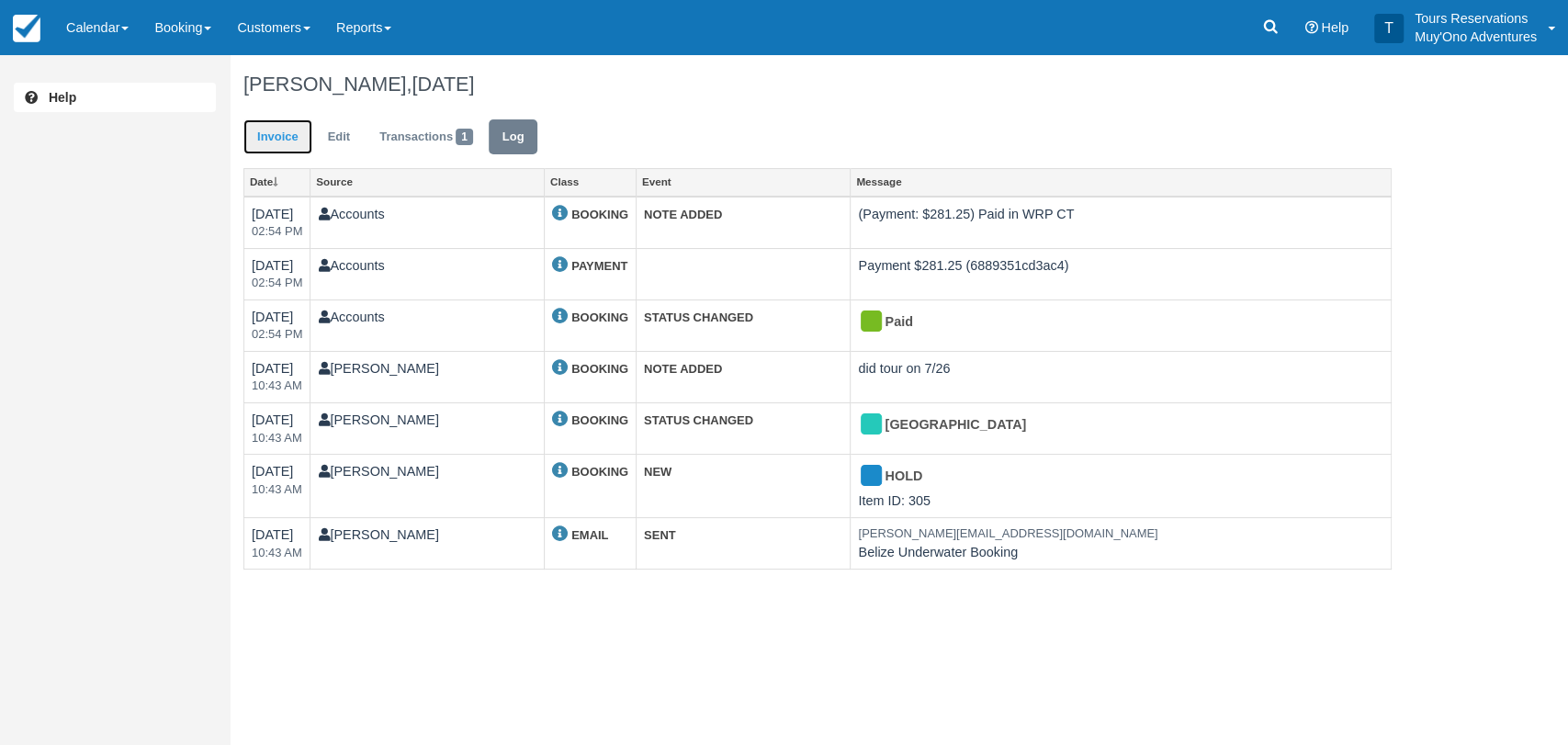
click at [294, 143] on link "Invoice" at bounding box center [278, 137] width 68 height 36
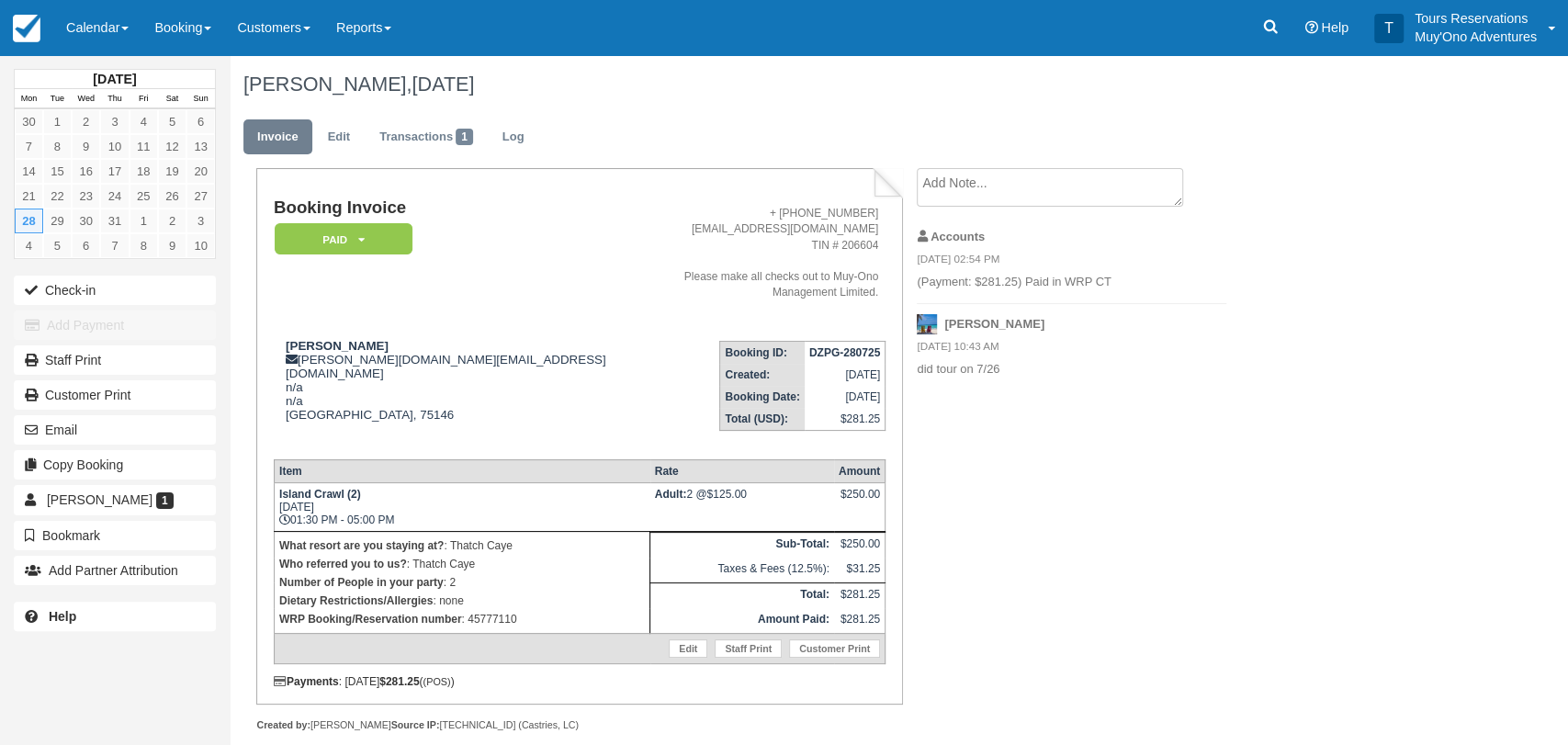
click at [654, 205] on address "+ [PHONE_NUMBER] [EMAIL_ADDRESS][DOMAIN_NAME] TIN # 206604 Please make all chec…" at bounding box center [753, 253] width 250 height 94
click at [1273, 33] on icon at bounding box center [1270, 27] width 19 height 19
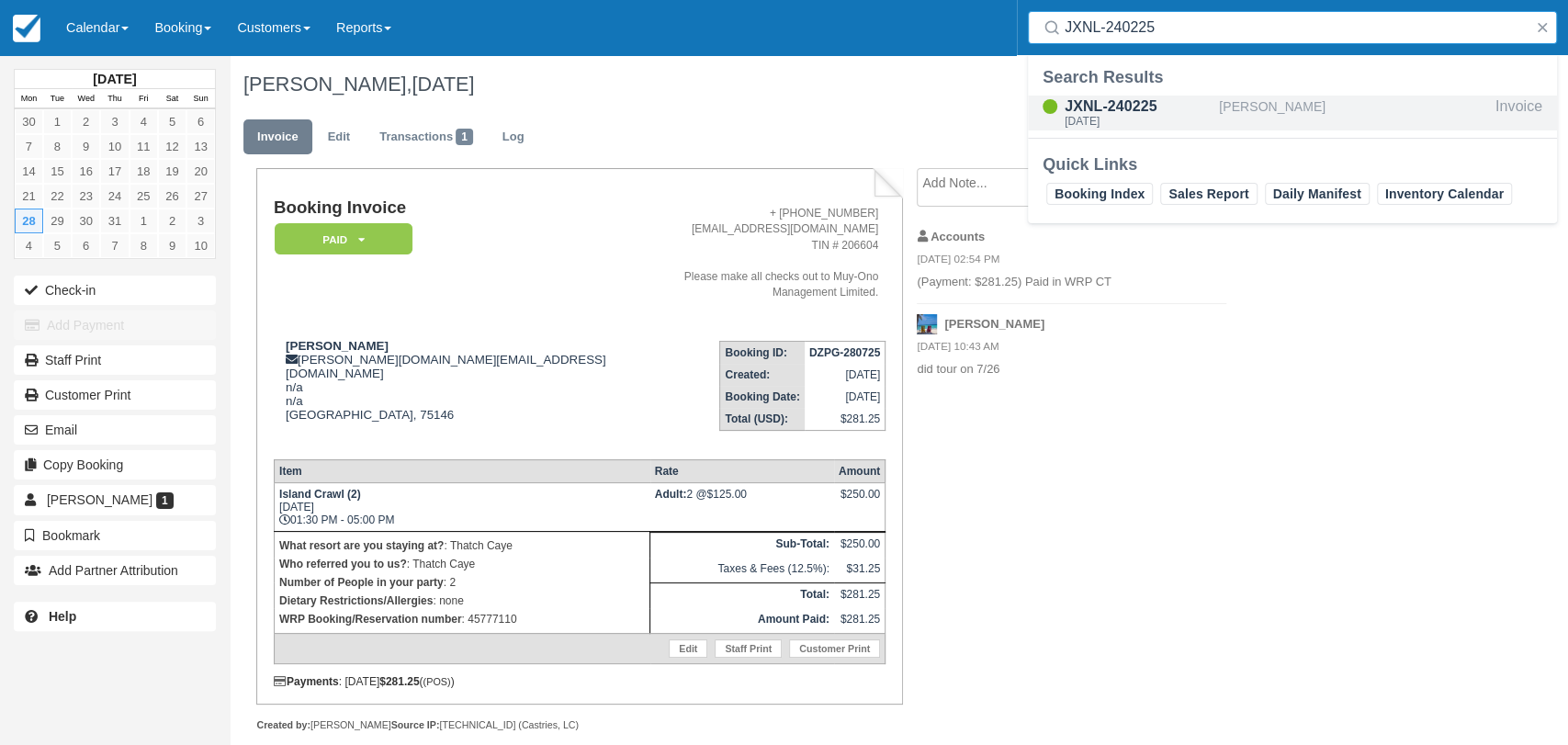
type input "JXNL-240225"
click at [1196, 111] on div "JXNL-240225" at bounding box center [1138, 106] width 147 height 22
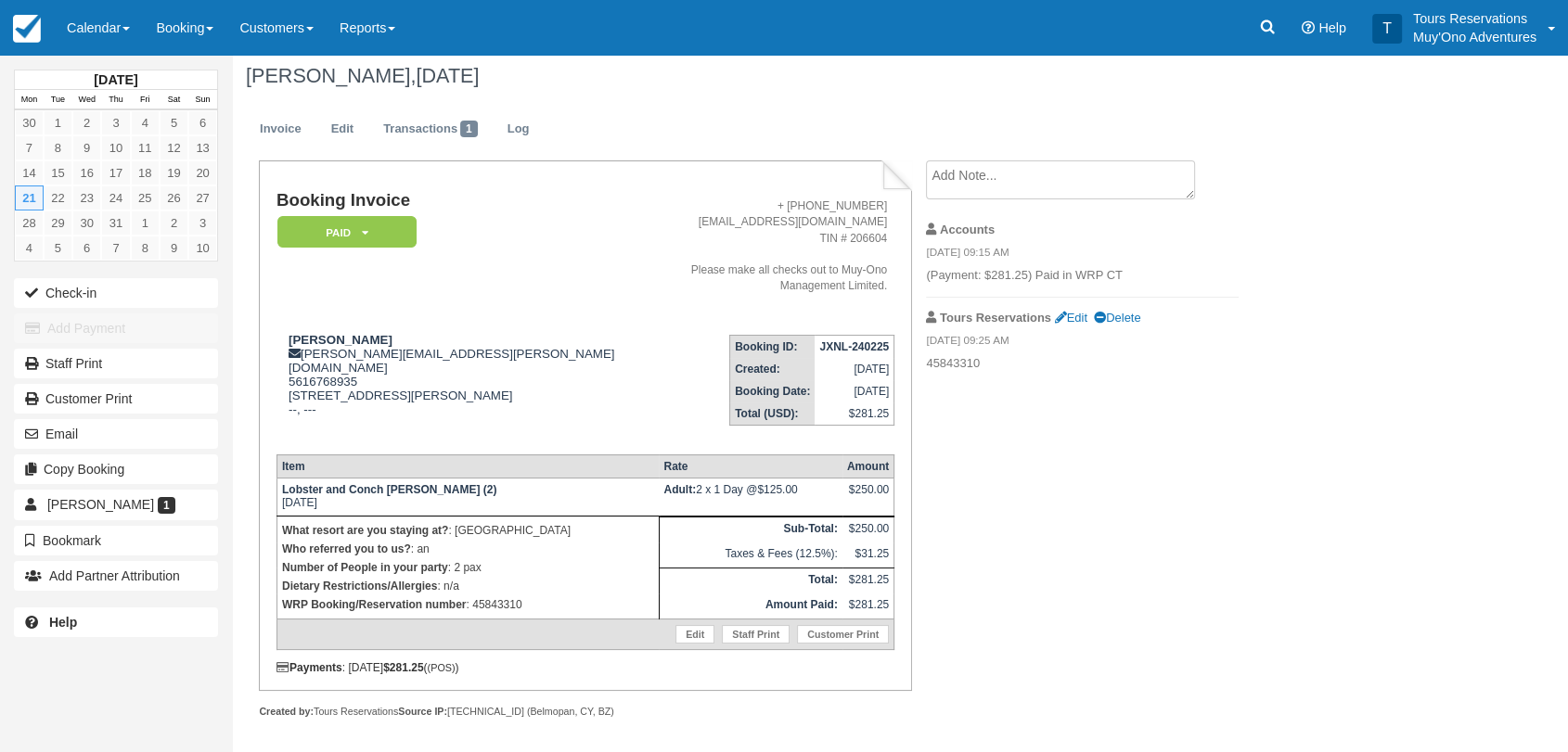
scroll to position [14, 0]
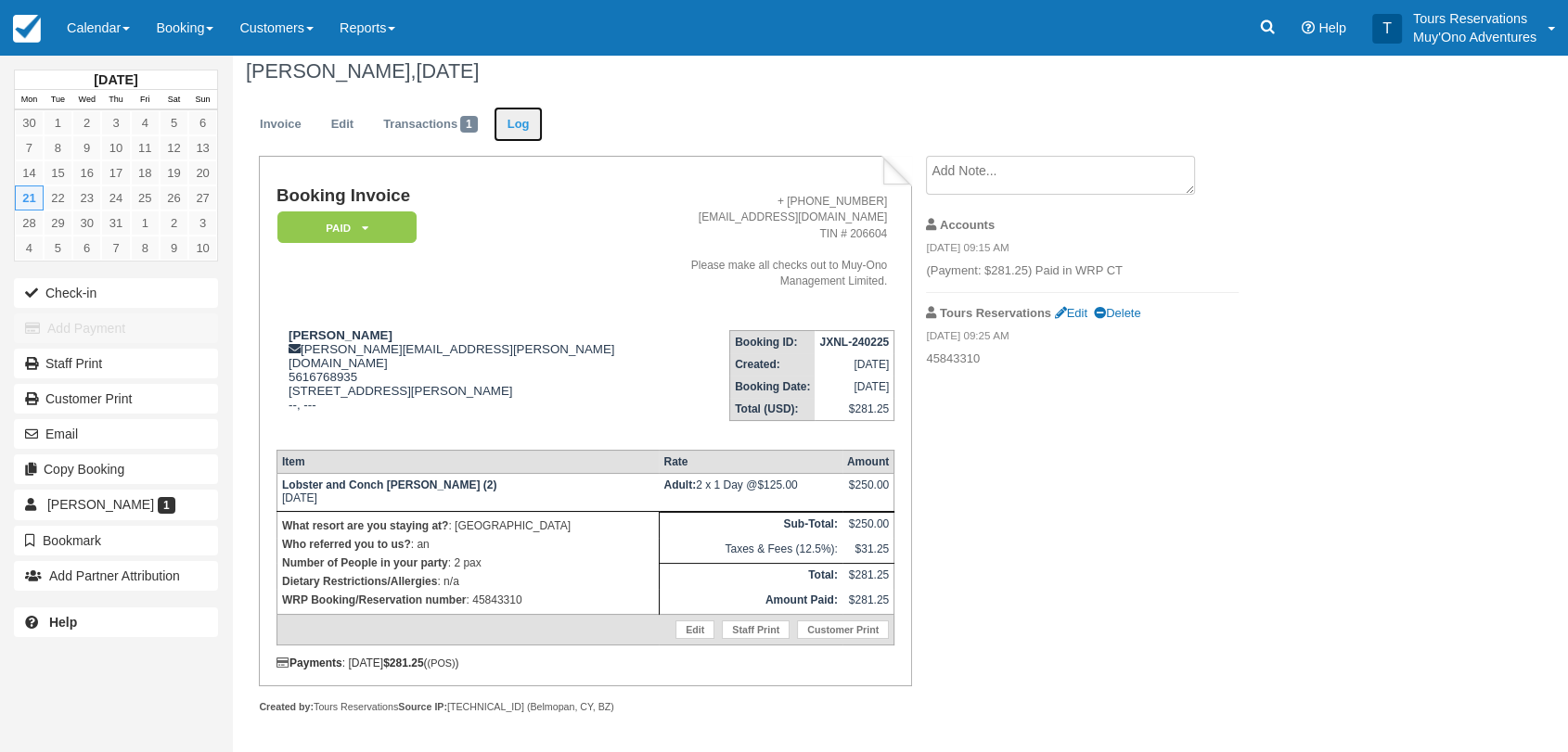
click at [527, 122] on link "Log" at bounding box center [519, 124] width 50 height 36
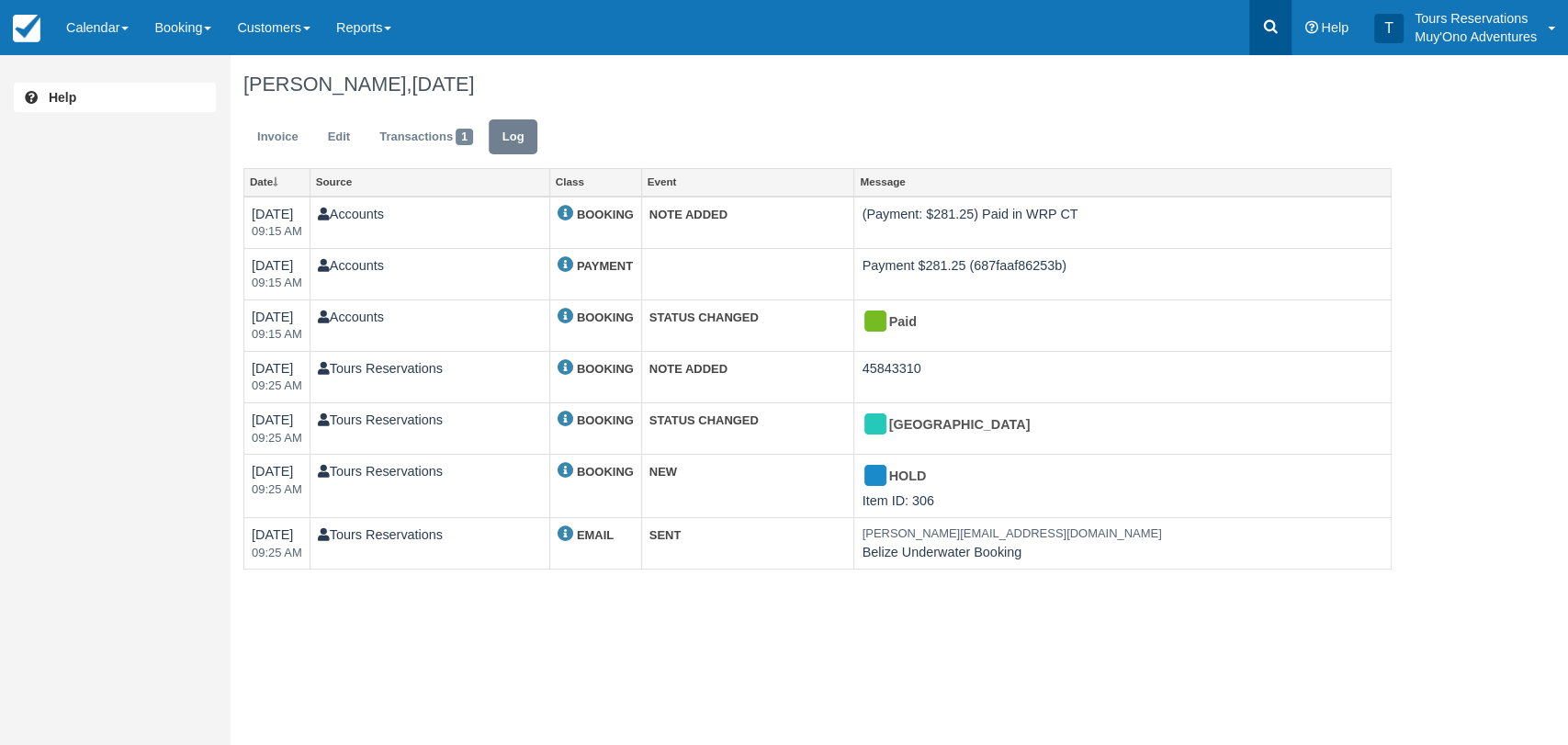
click at [1269, 19] on icon at bounding box center [1270, 27] width 19 height 19
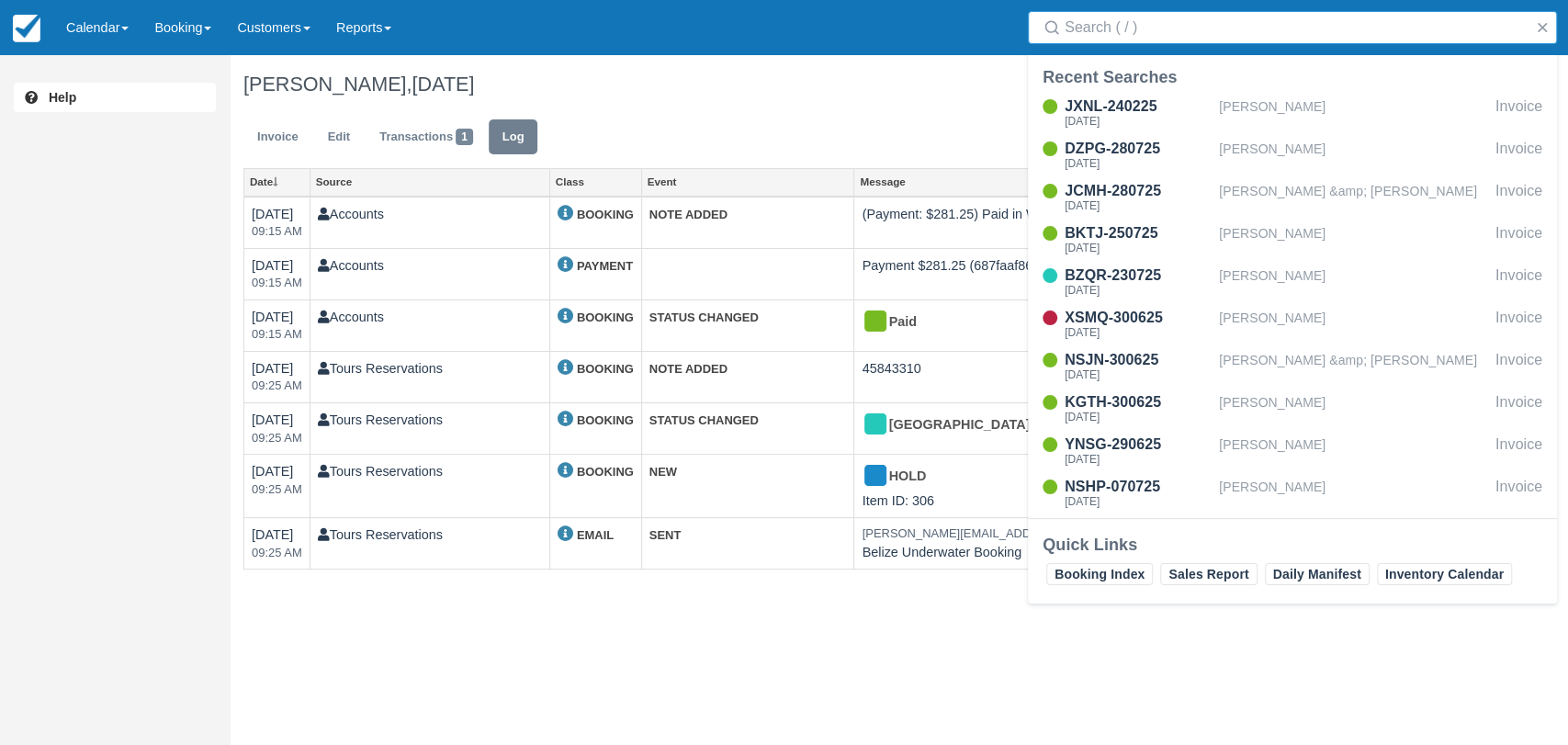
click at [1124, 20] on input "Search" at bounding box center [1296, 28] width 463 height 33
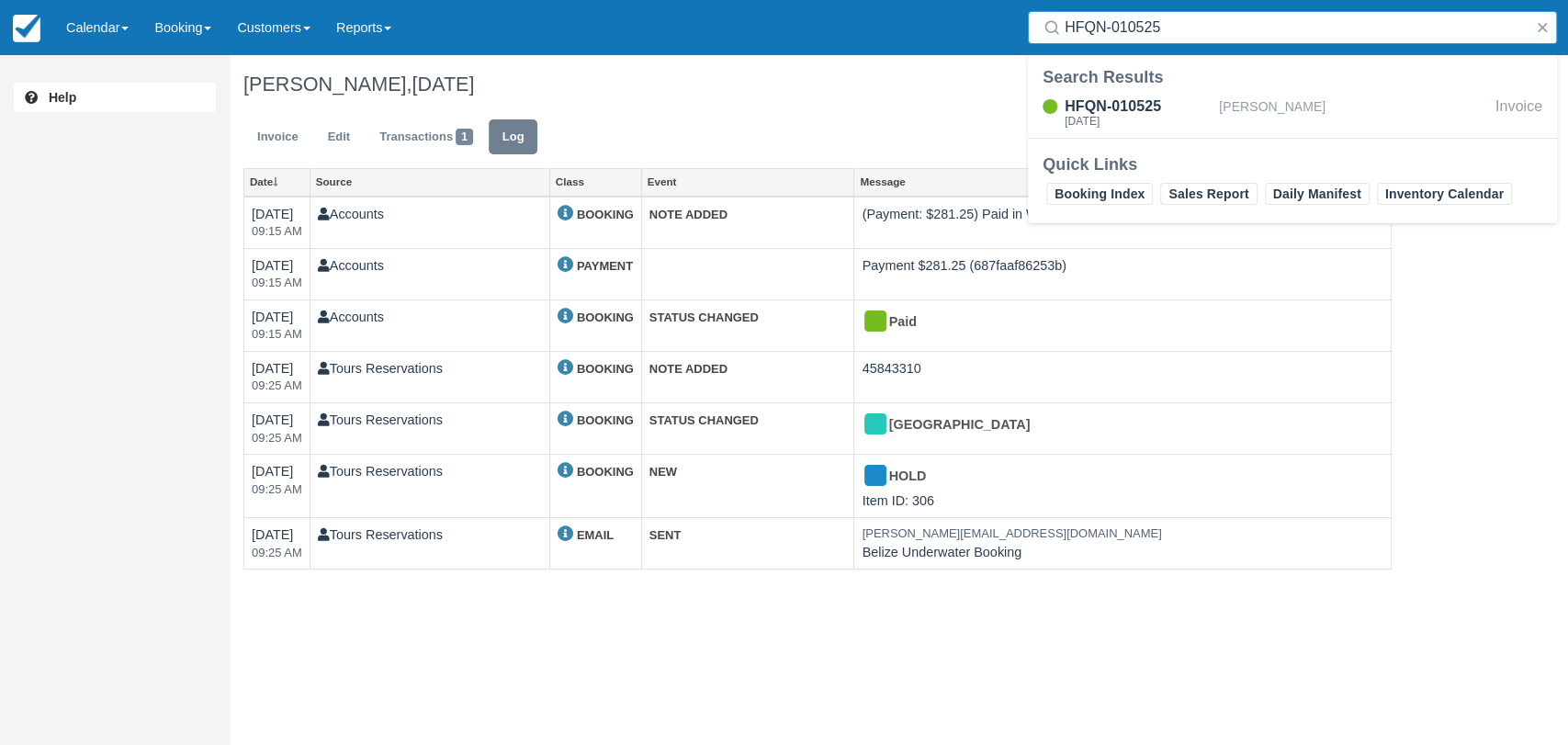
type input "HFQN-010525"
click at [1136, 108] on div "HFQN-010525" at bounding box center [1138, 106] width 147 height 22
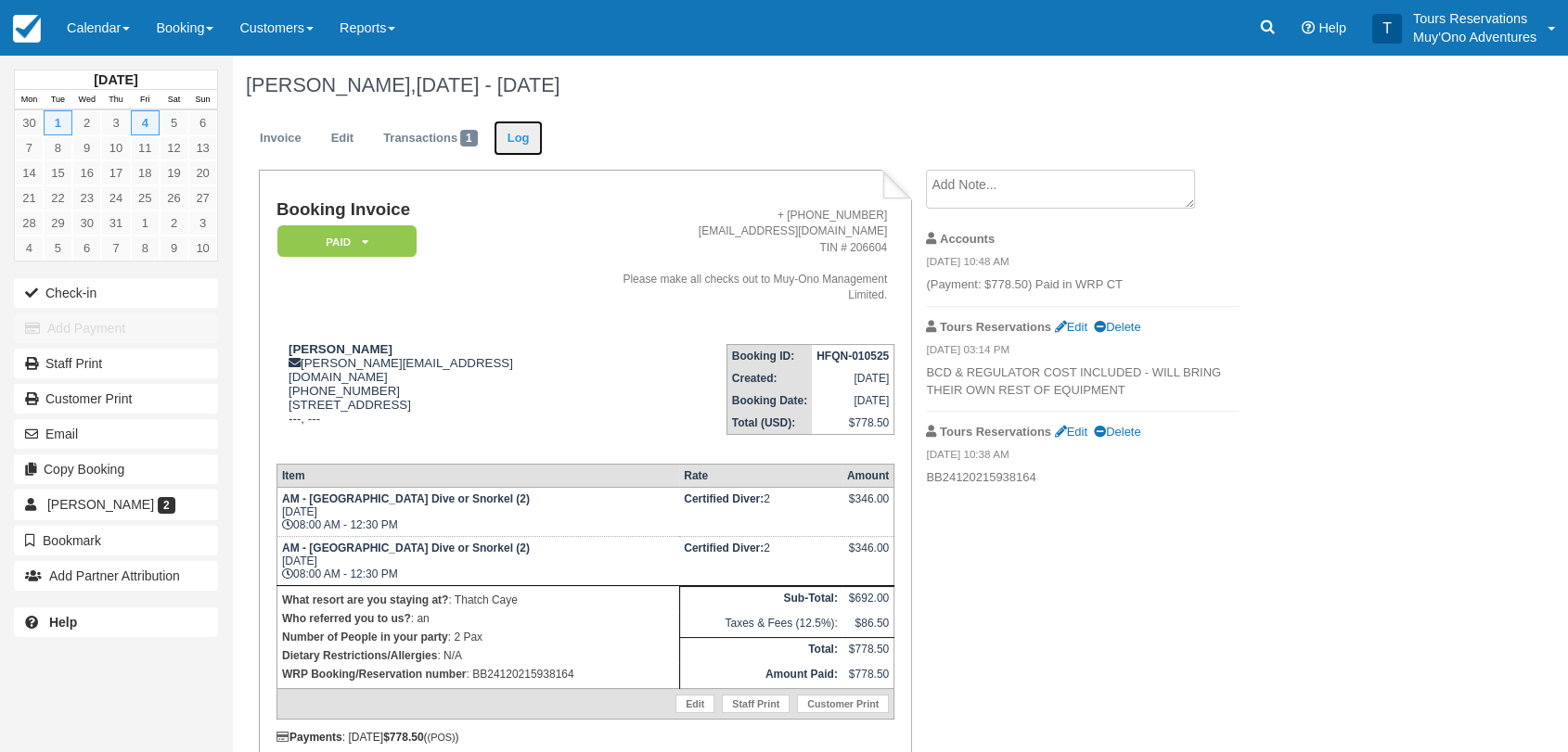
click at [522, 153] on link "Log" at bounding box center [519, 138] width 50 height 36
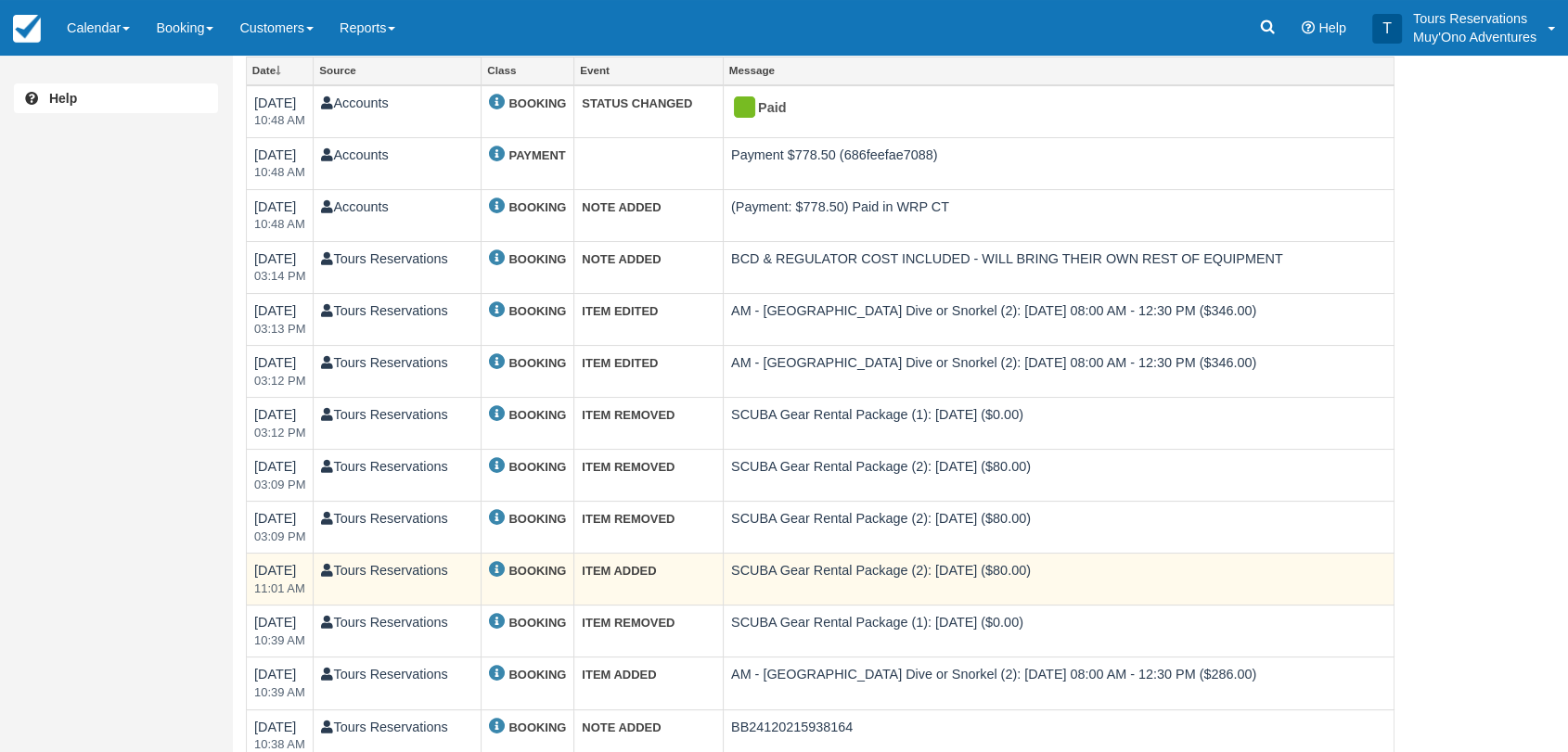
scroll to position [308, 0]
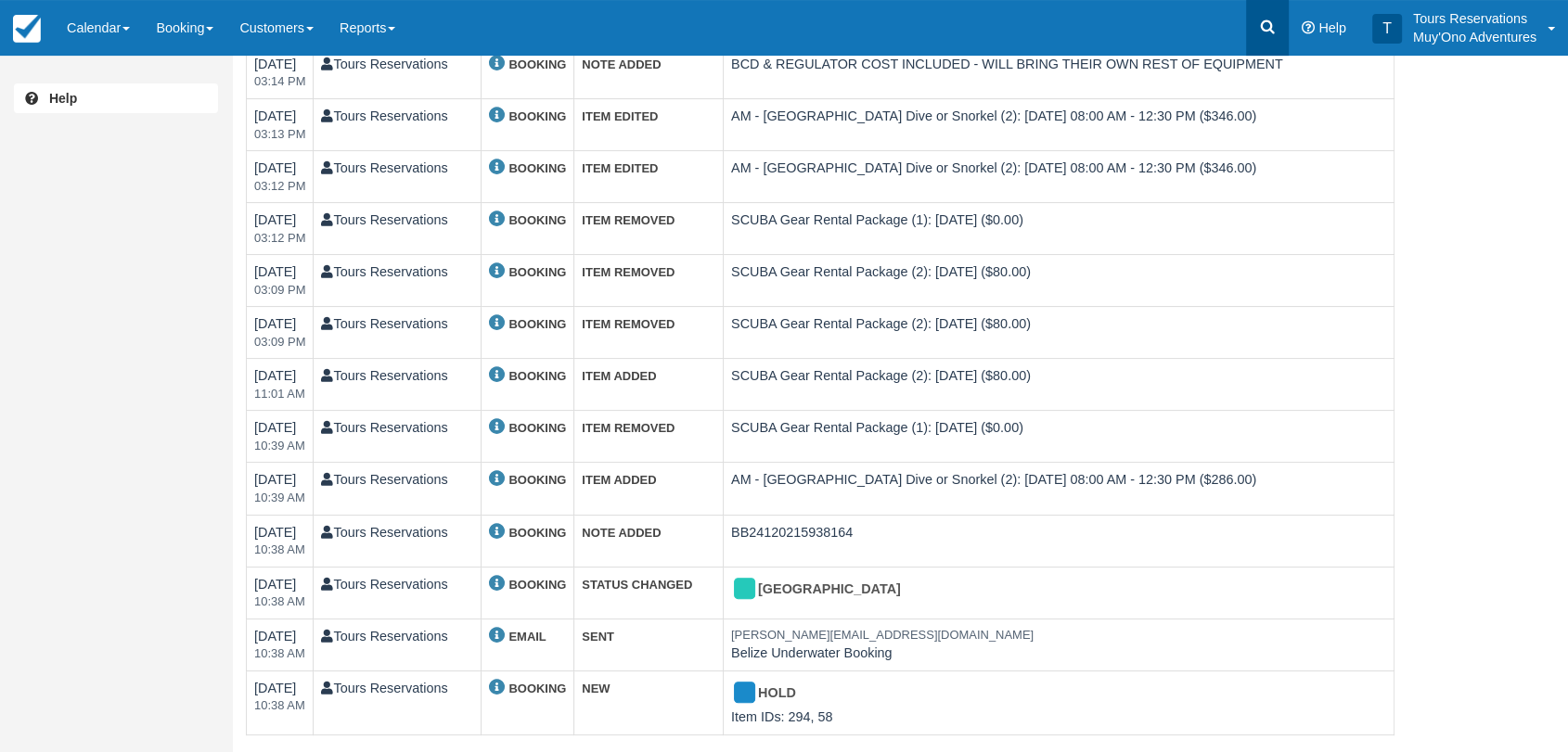
click at [1265, 18] on icon at bounding box center [1267, 27] width 19 height 19
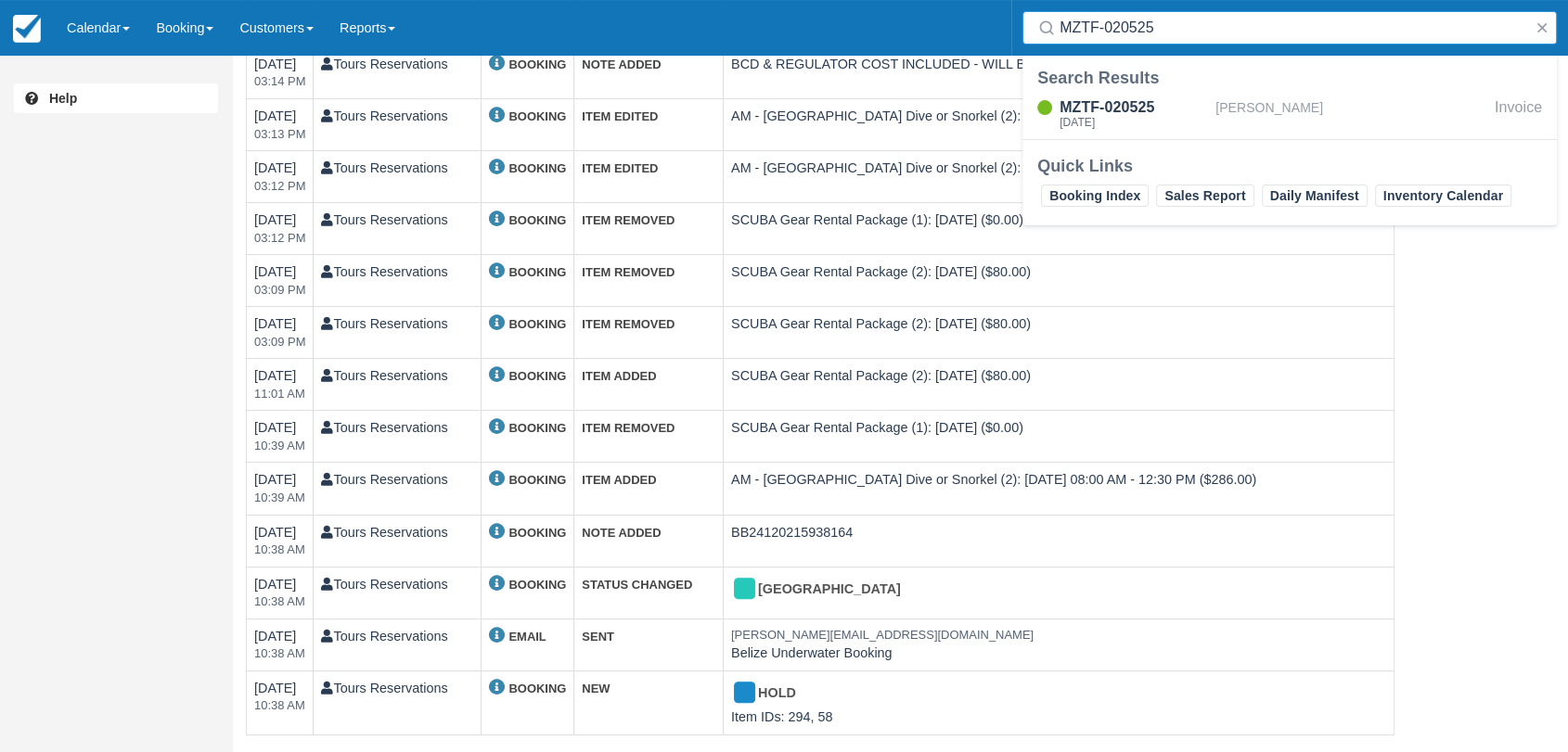
type input "MZTF-020525"
click at [1175, 96] on div "MZTF-020525" at bounding box center [1133, 107] width 149 height 22
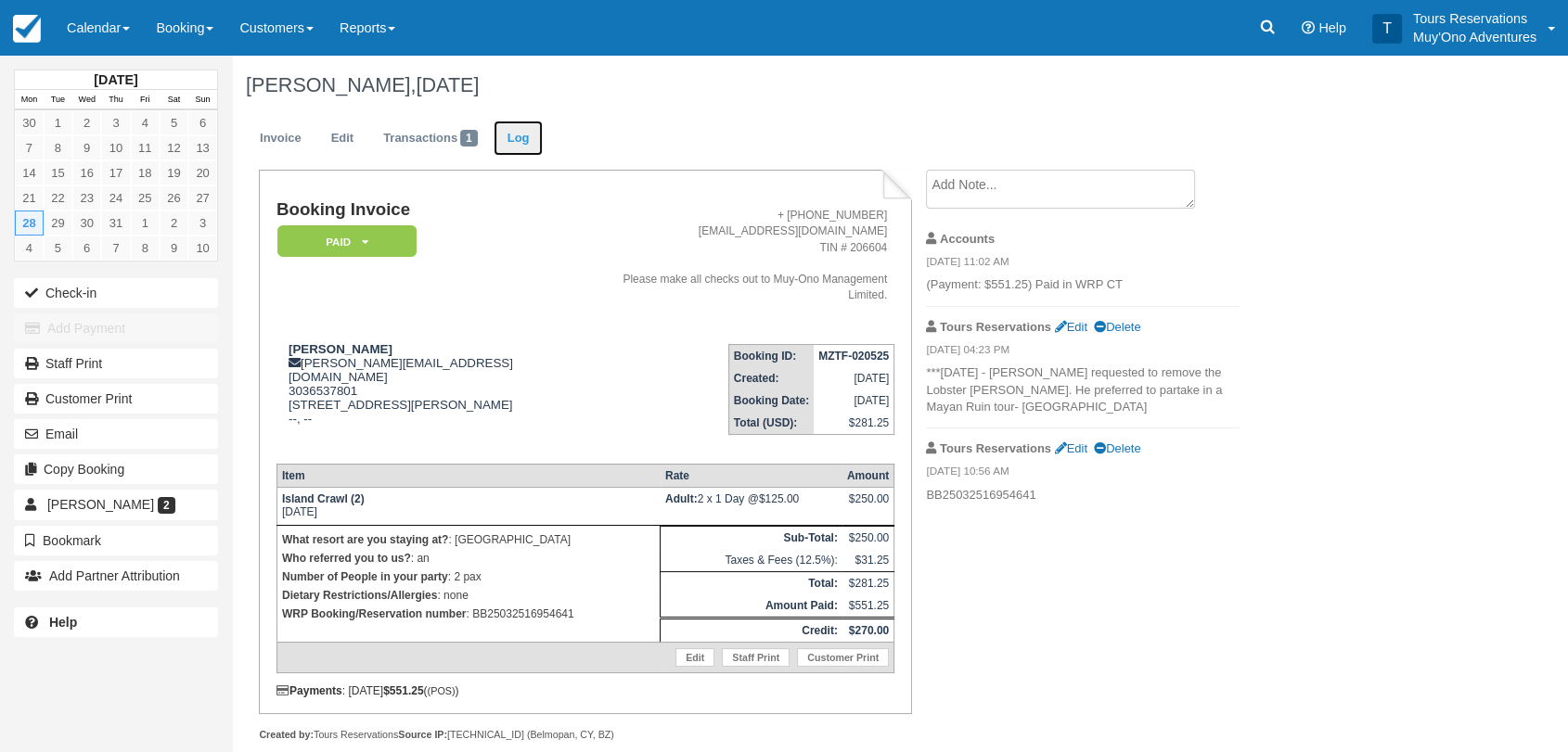
click at [529, 133] on link "Log" at bounding box center [519, 138] width 50 height 36
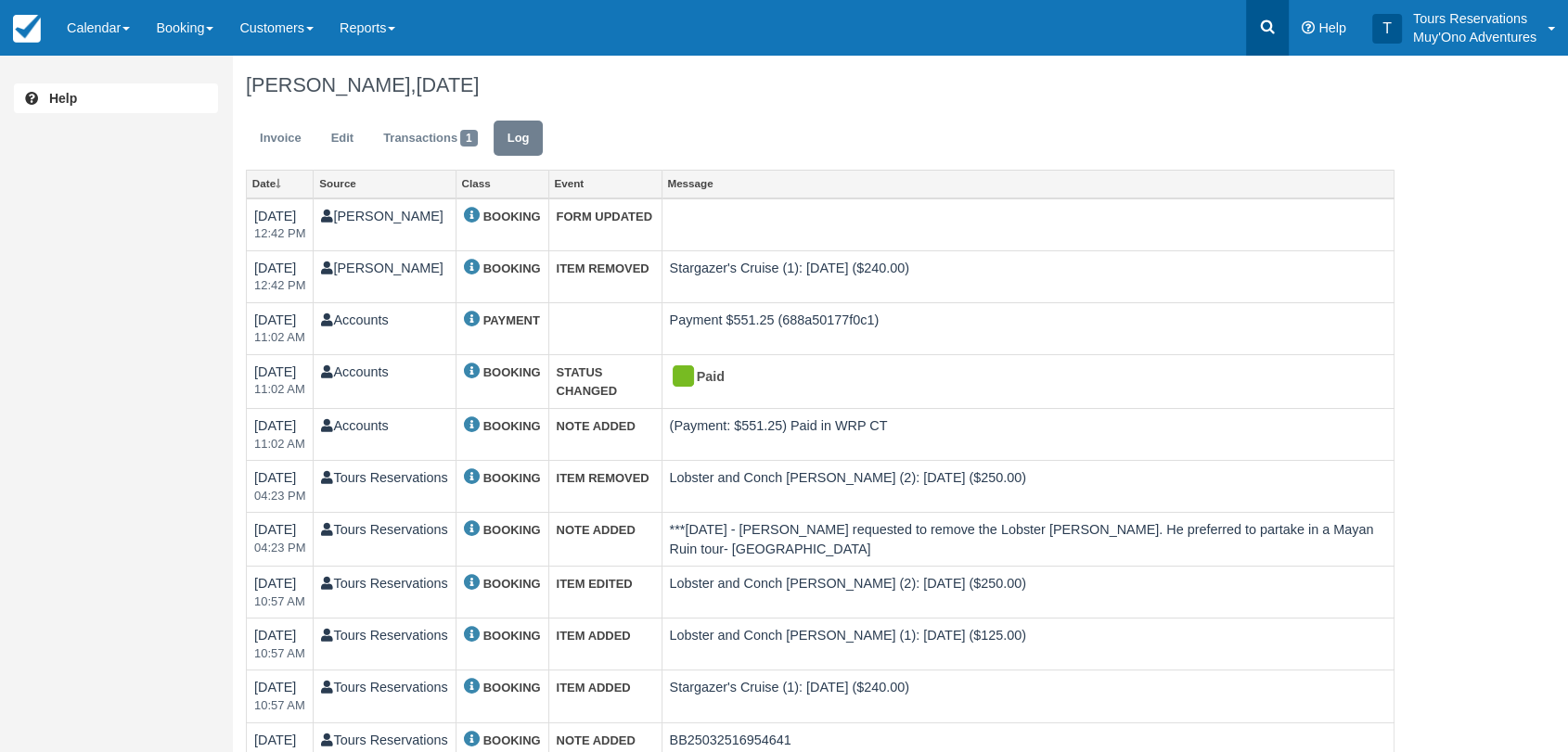
click at [1262, 39] on link at bounding box center [1267, 28] width 43 height 56
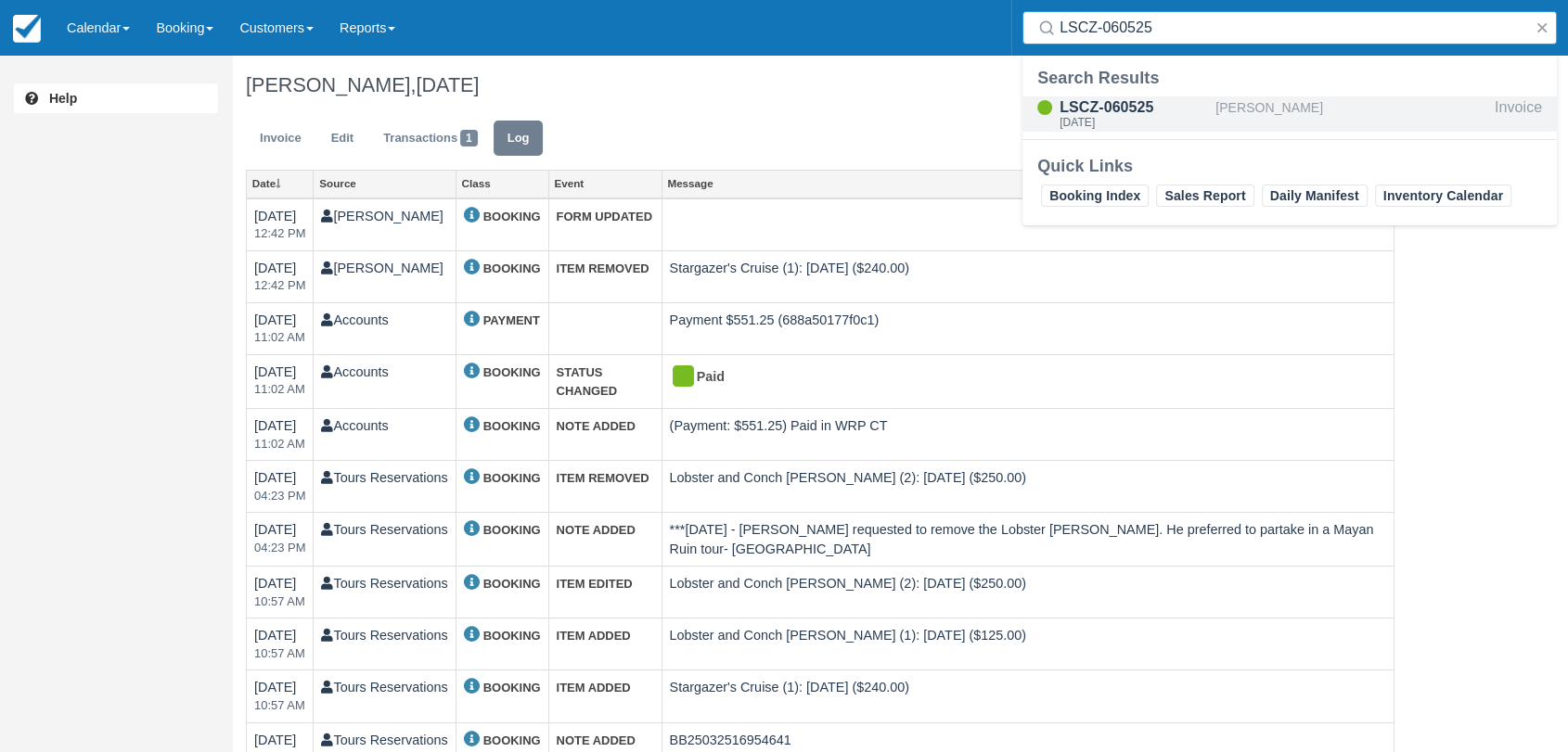
type input "LSCZ-060525"
click at [1129, 124] on div "[DATE]" at bounding box center [1133, 122] width 149 height 11
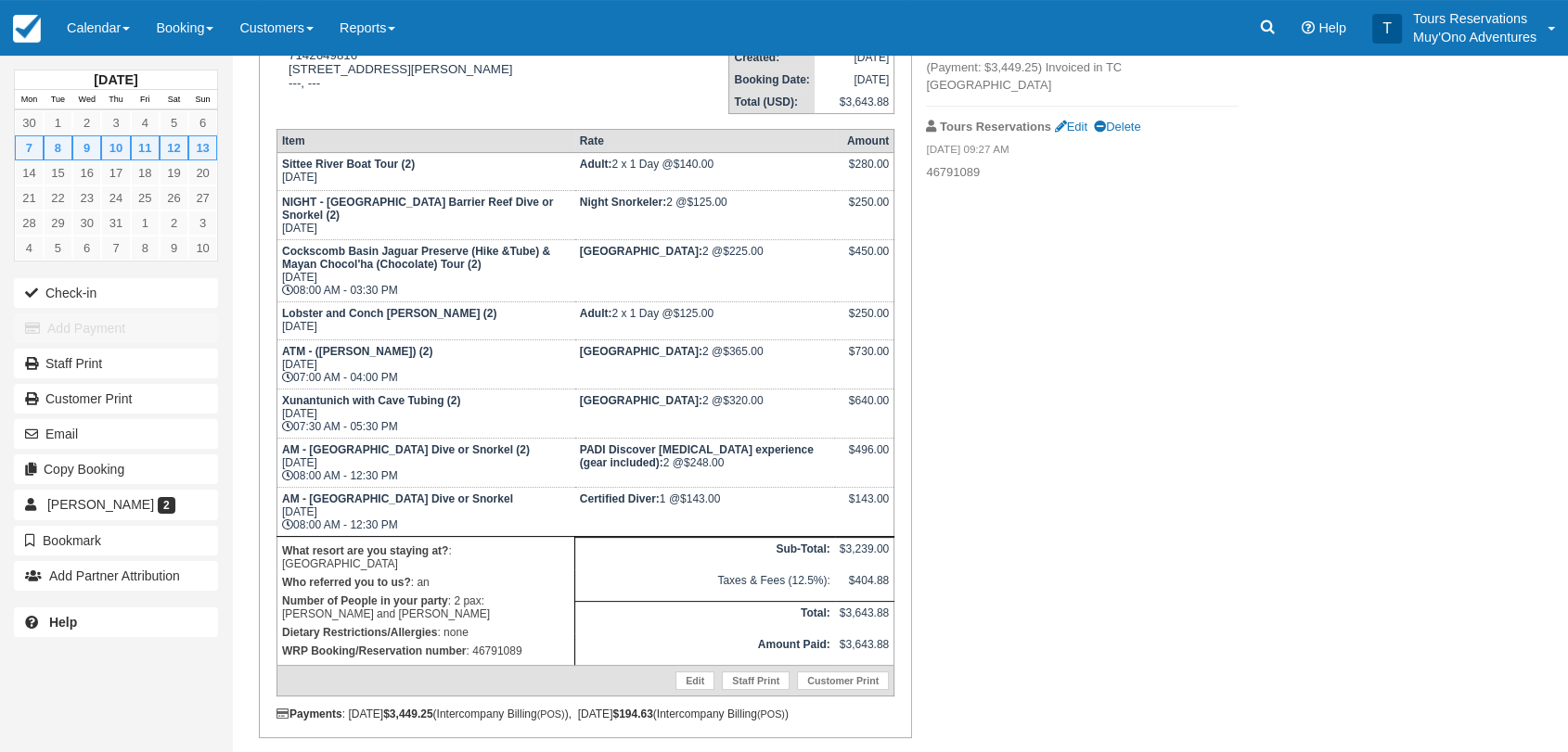
scroll to position [309, 0]
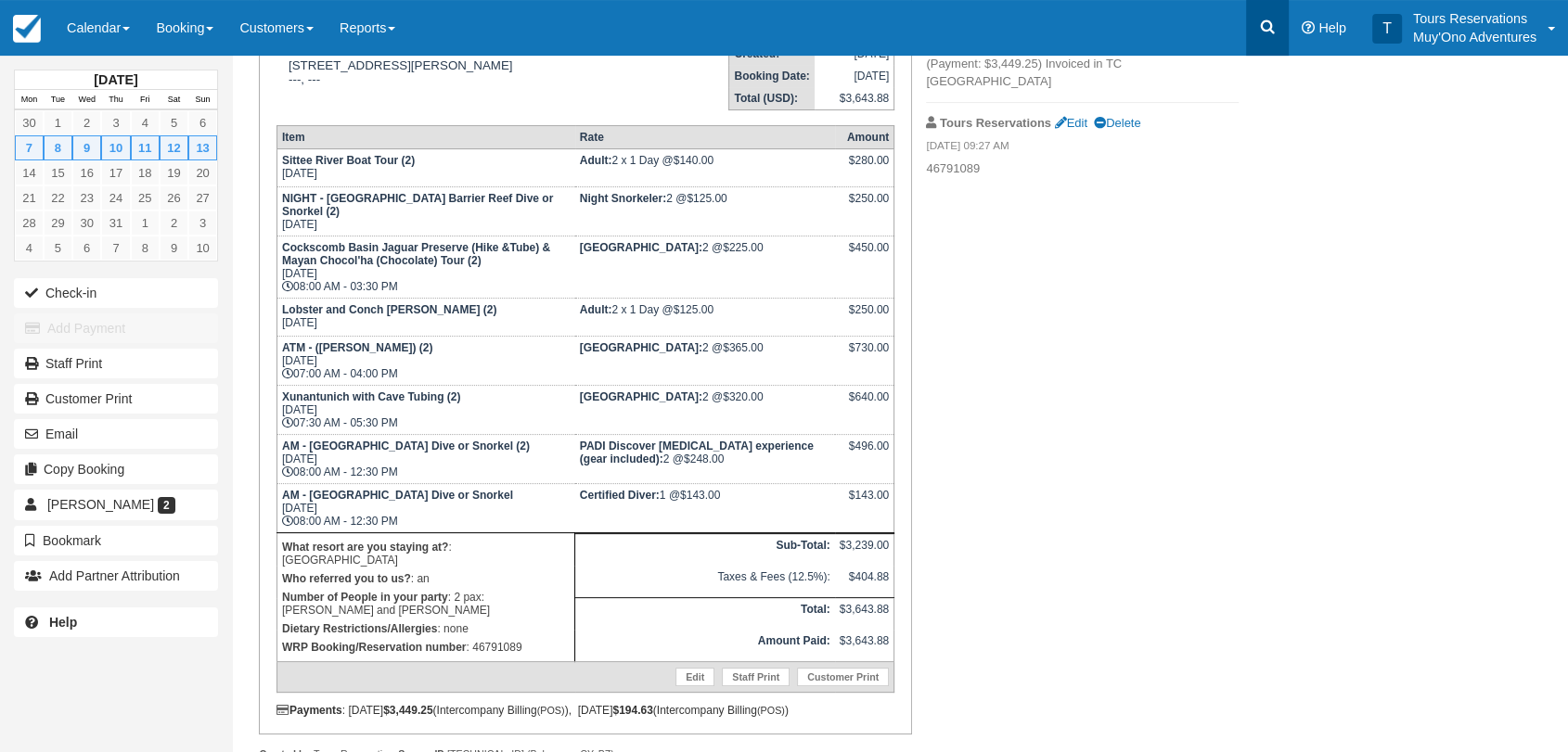
click at [1257, 22] on link at bounding box center [1267, 28] width 43 height 56
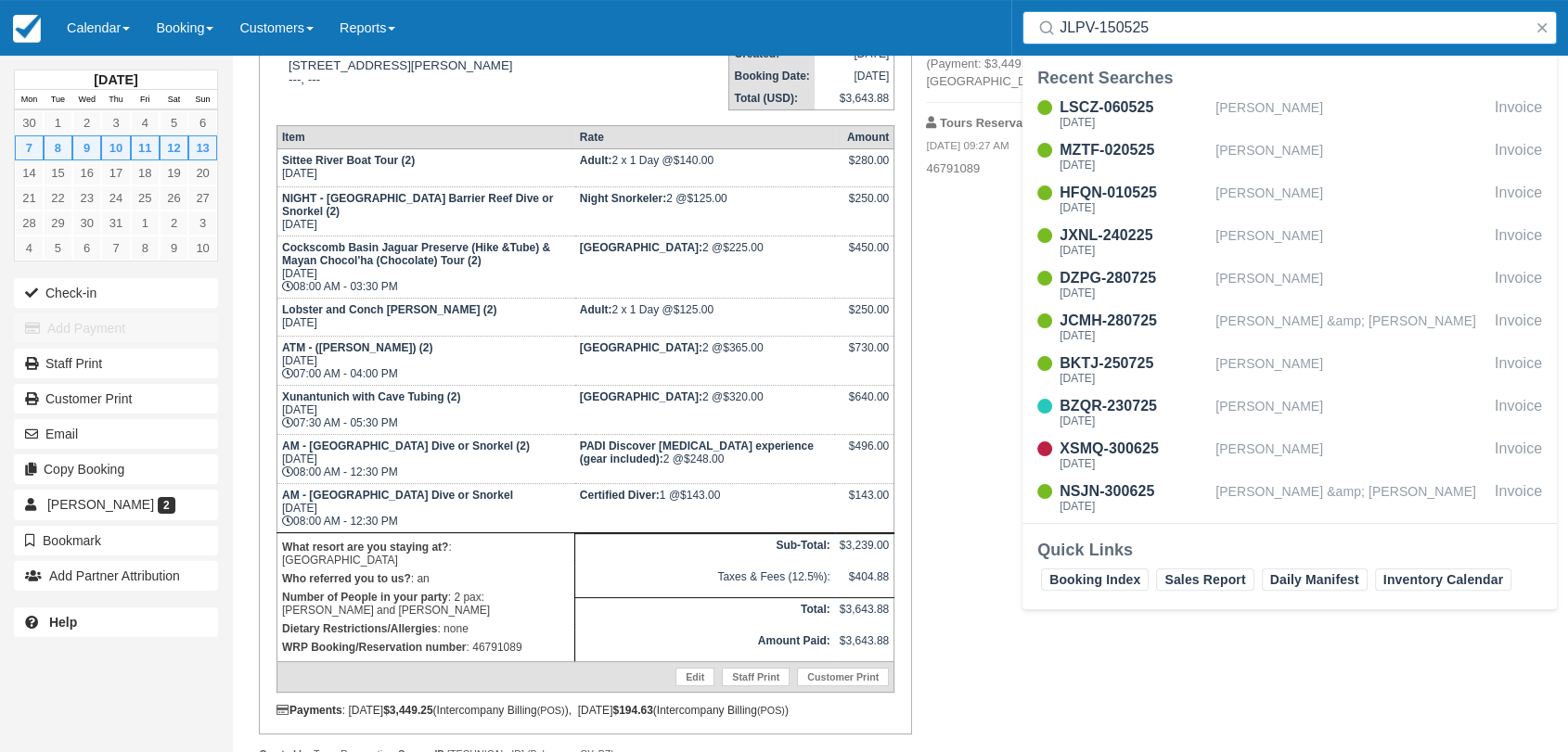
click at [1214, 29] on input "JLPV-150525" at bounding box center [1293, 28] width 467 height 34
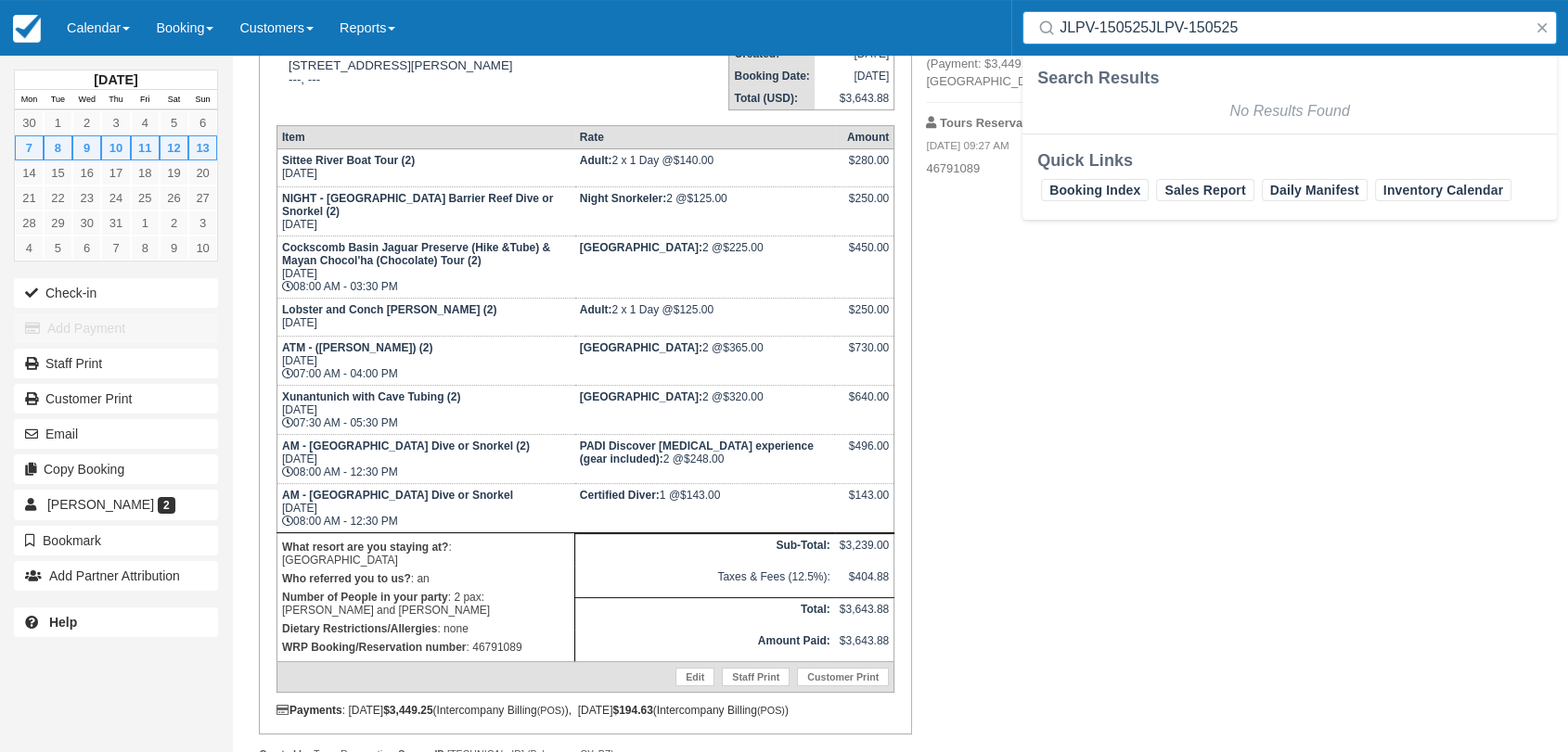
click at [1160, 39] on input "JLPV-150525JLPV-150525" at bounding box center [1293, 28] width 467 height 34
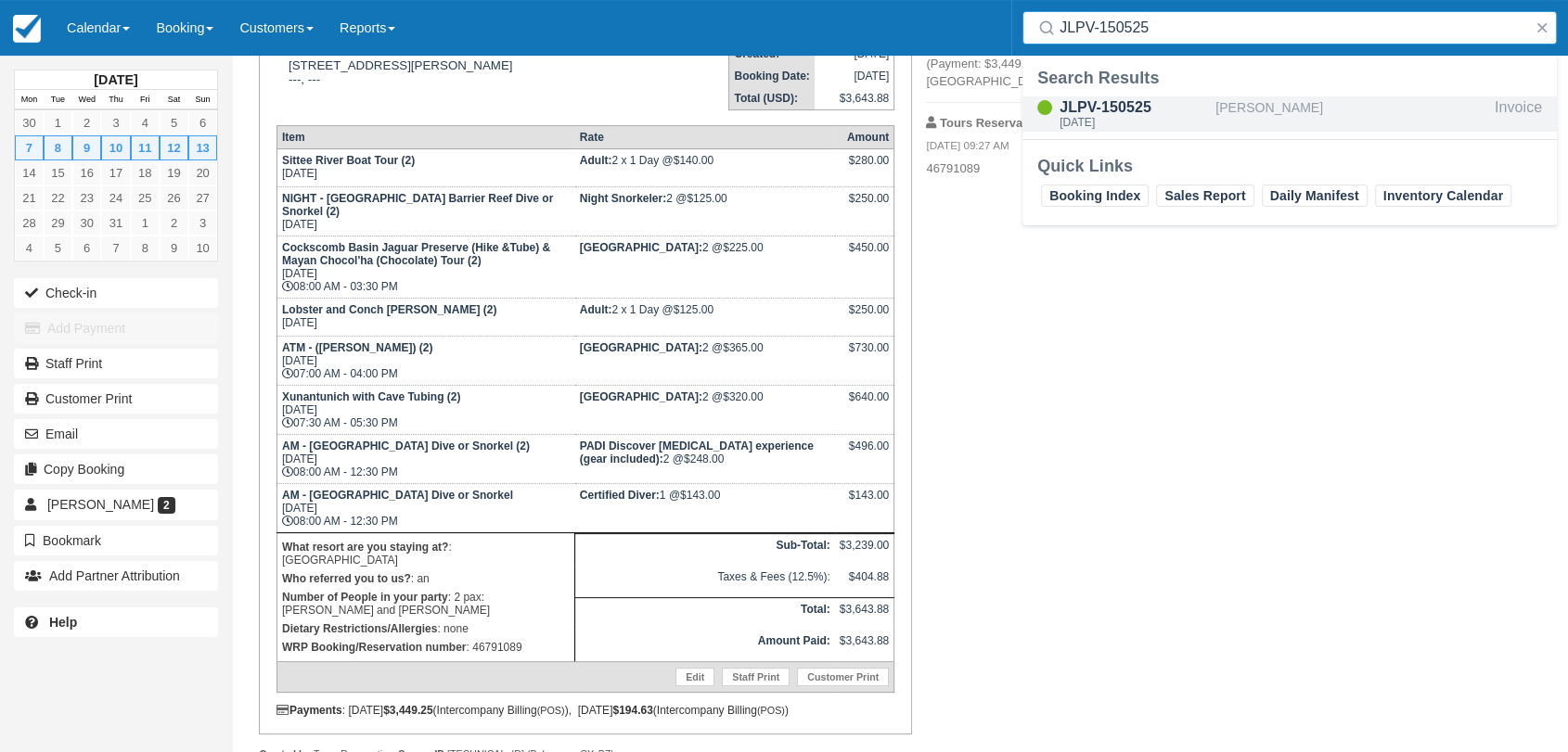
type input "JLPV-150525"
click at [1132, 115] on div "JLPV-150525 [DATE]" at bounding box center [1133, 114] width 149 height 35
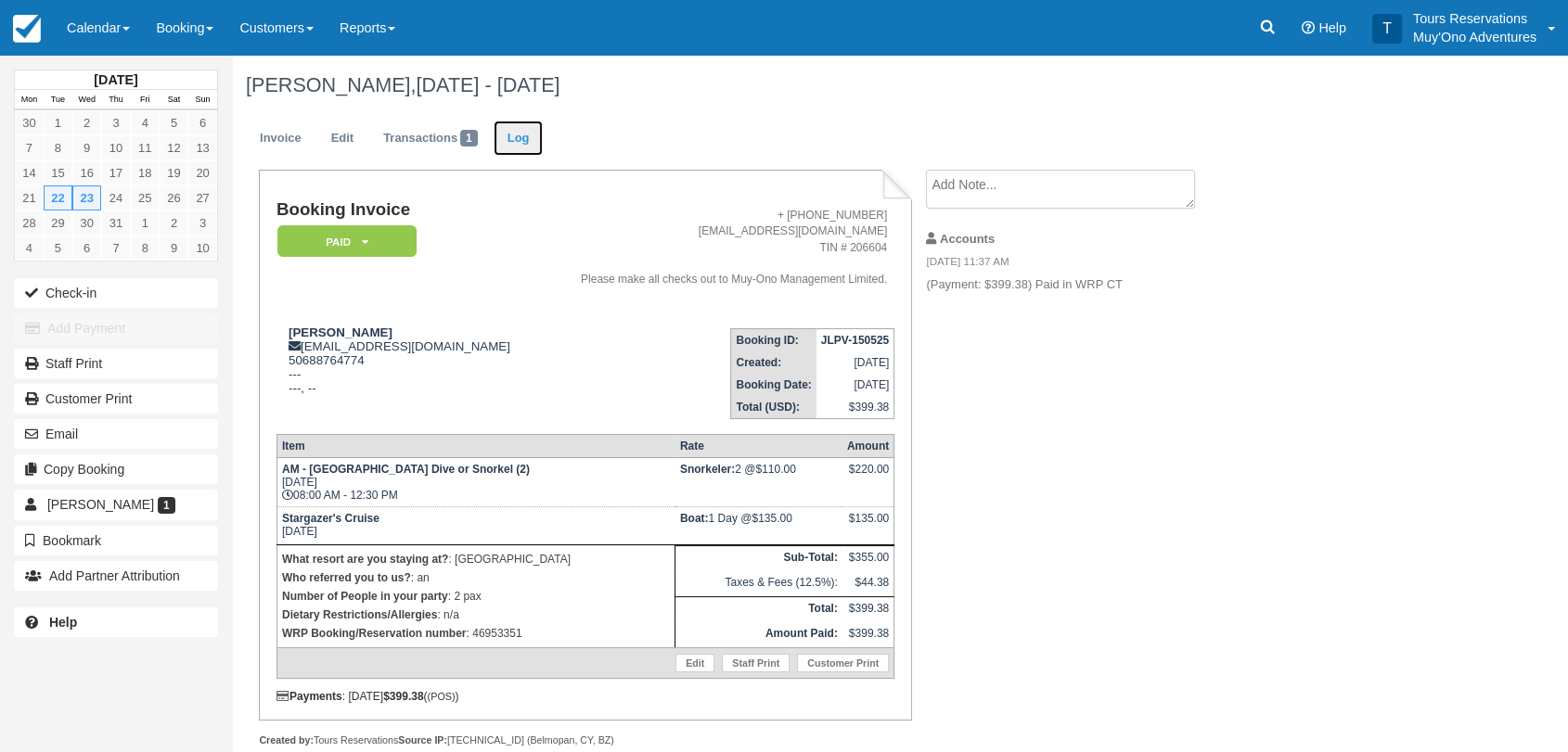
click at [520, 143] on link "Log" at bounding box center [519, 138] width 50 height 36
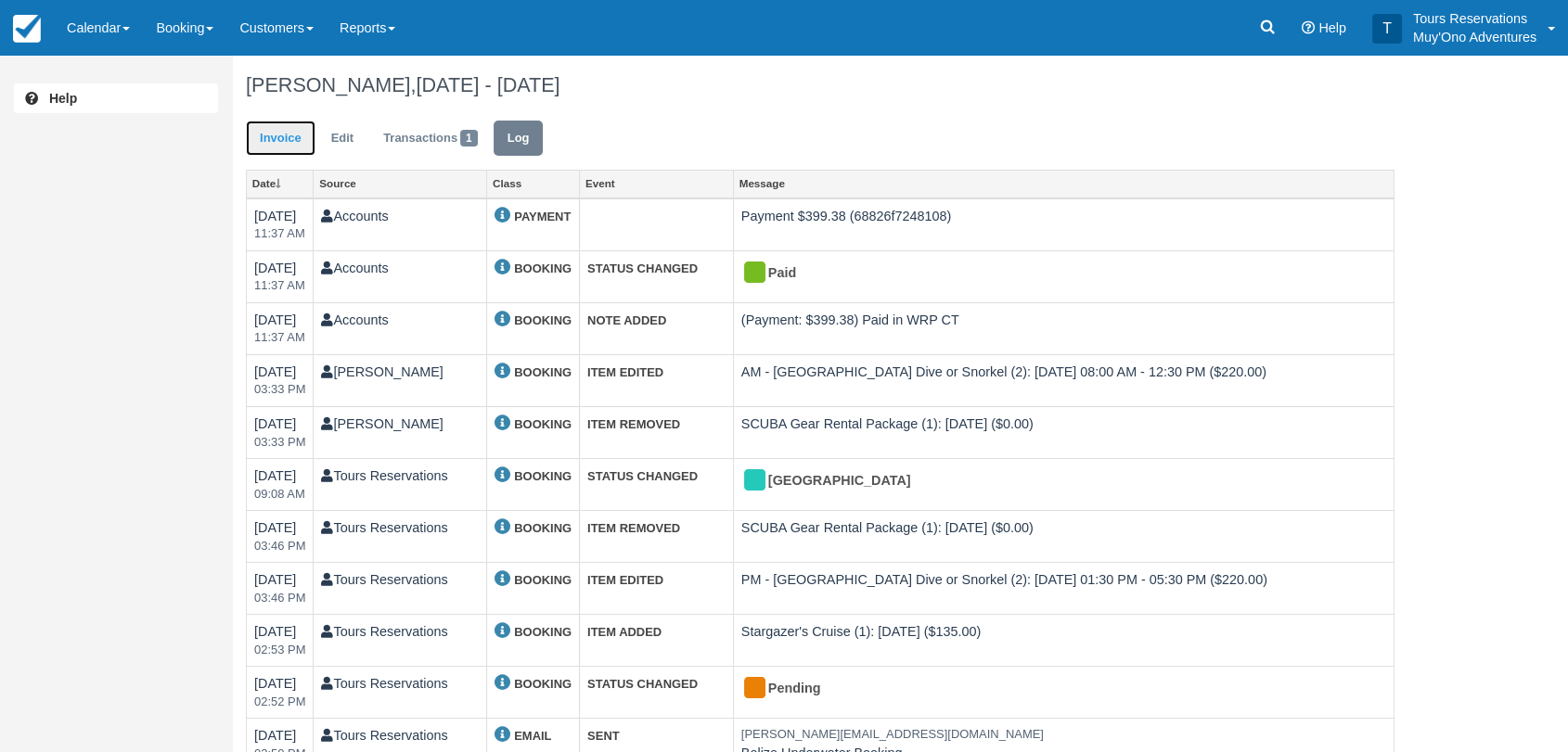
click at [301, 141] on link "Invoice" at bounding box center [280, 138] width 69 height 36
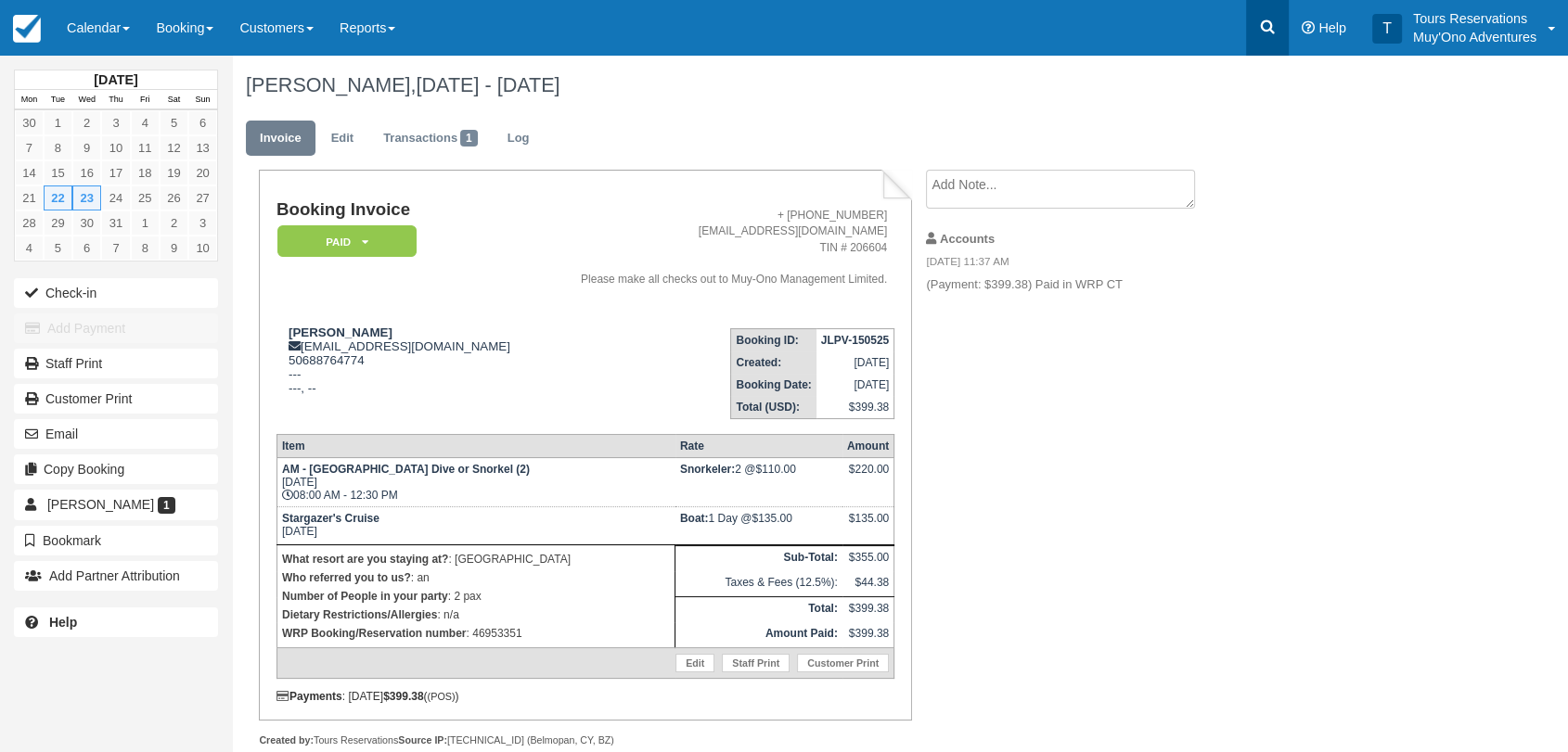
click at [1258, 28] on link at bounding box center [1267, 28] width 43 height 56
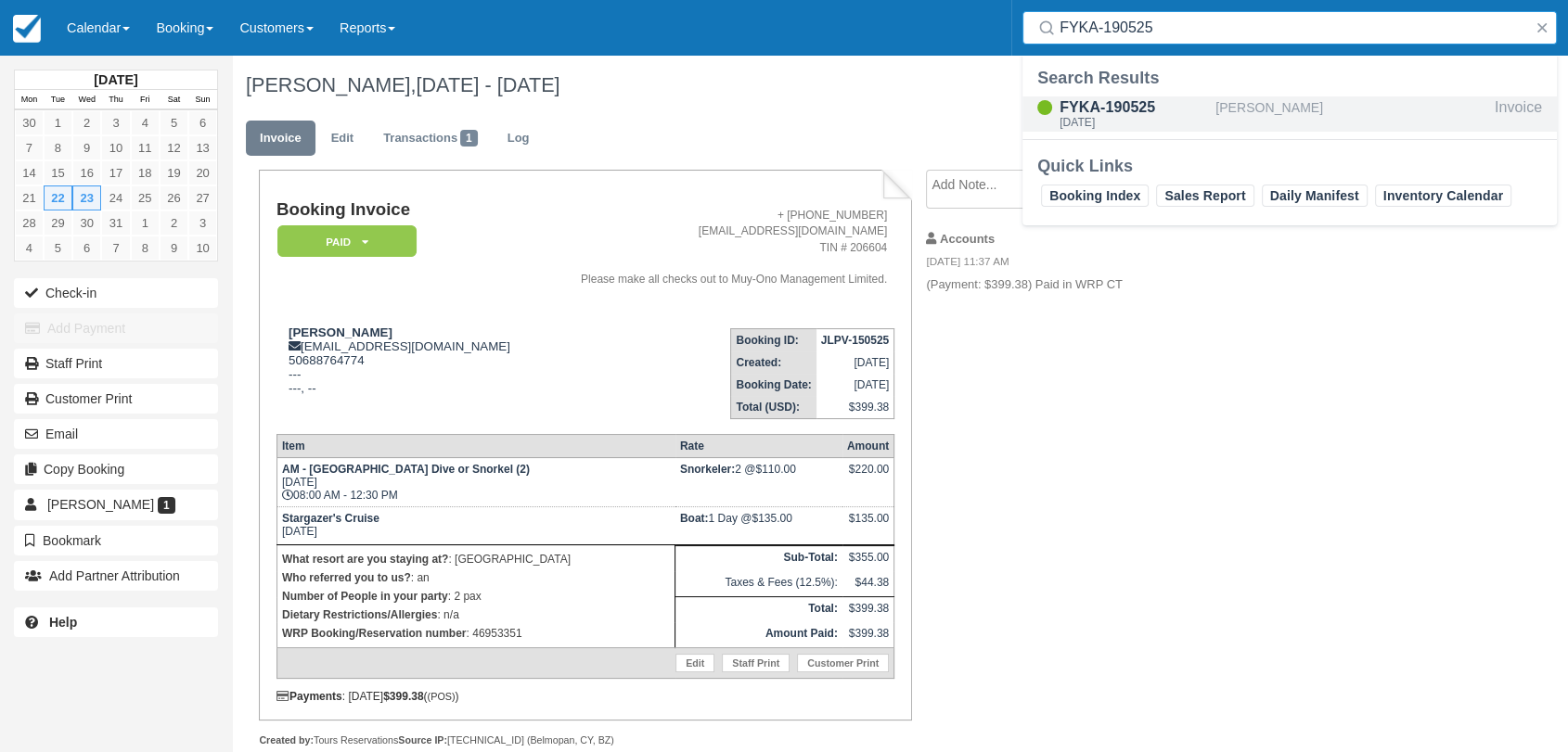
type input "FYKA-190525"
click at [1205, 103] on div "FYKA-190525" at bounding box center [1133, 107] width 149 height 22
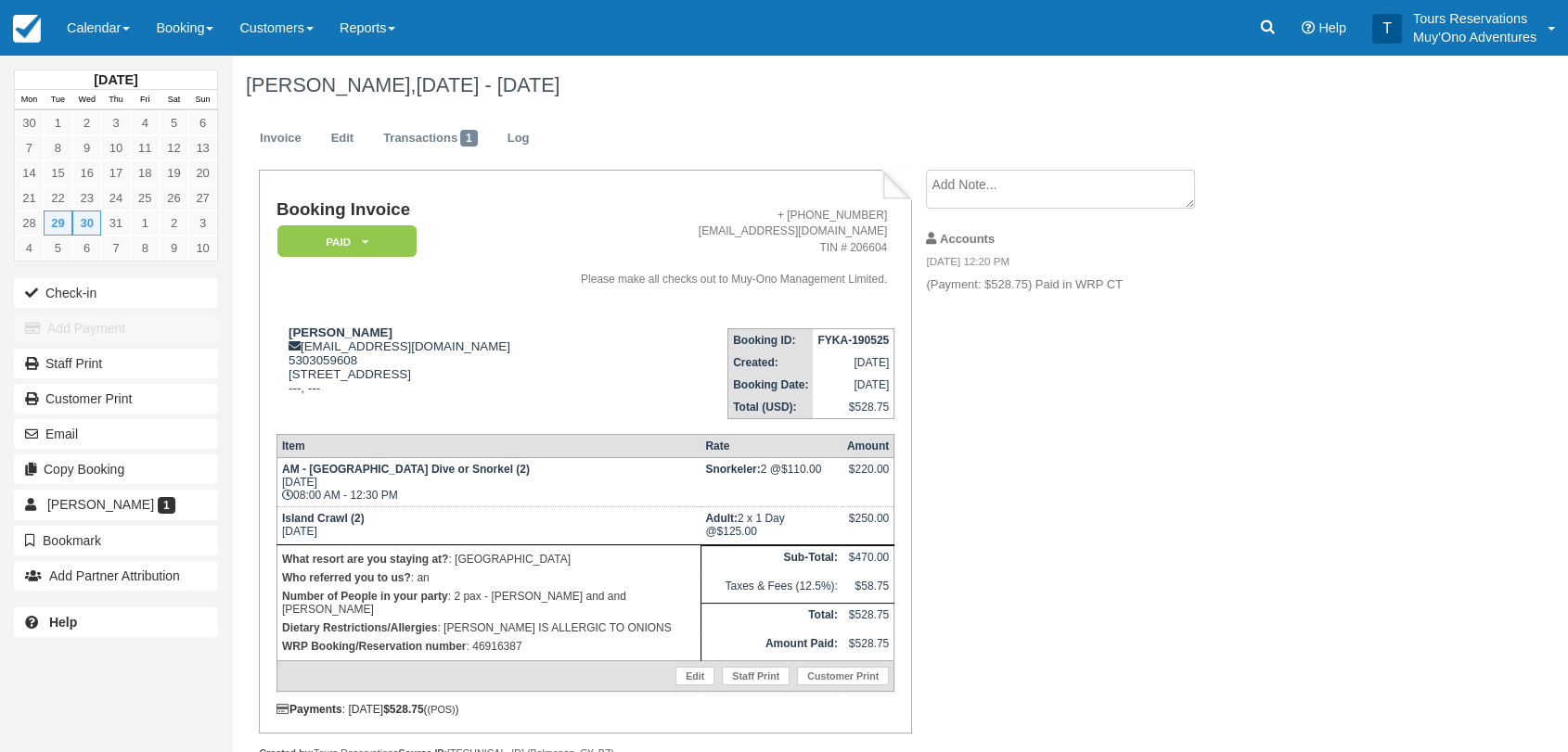
scroll to position [61, 0]
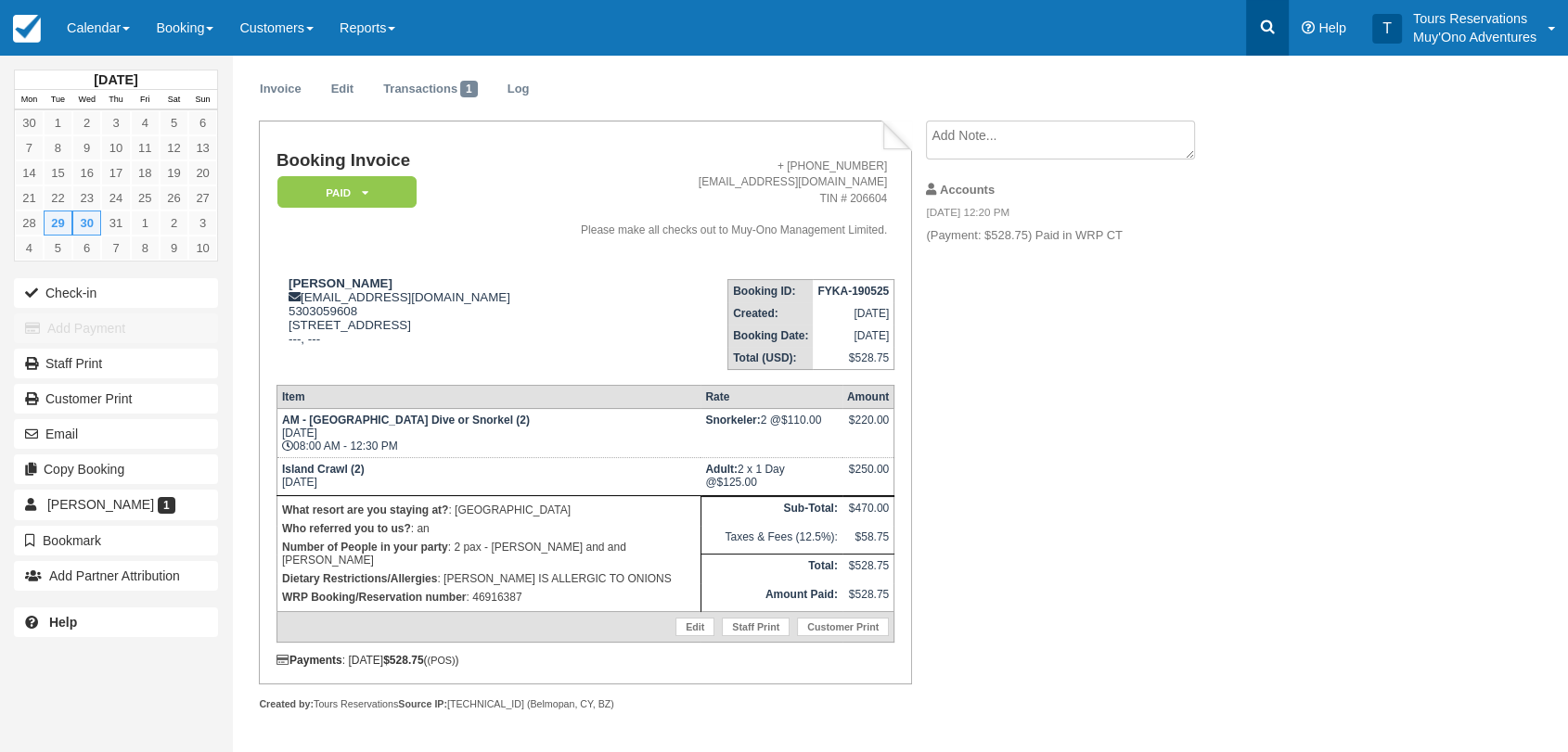
click at [1264, 14] on link at bounding box center [1267, 28] width 43 height 56
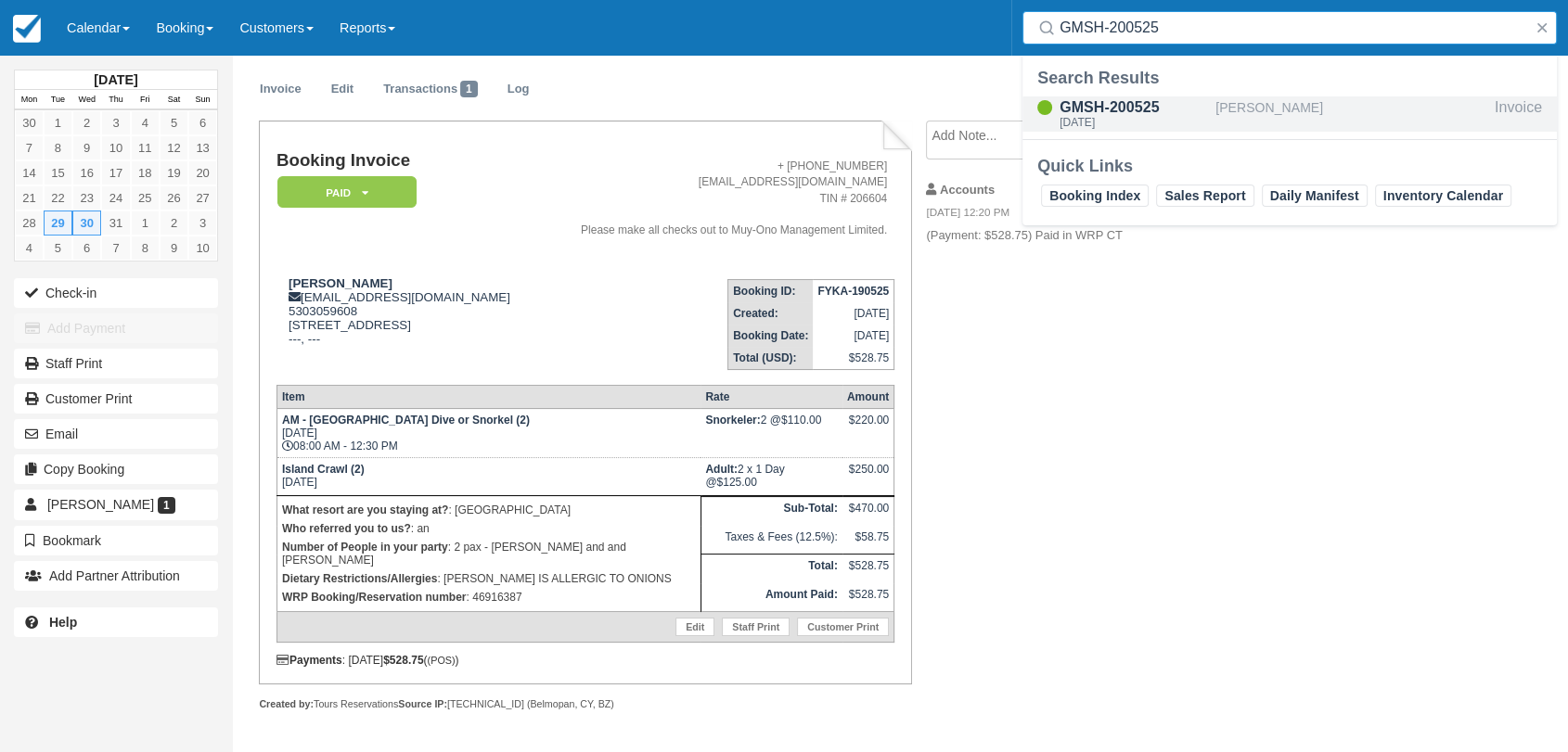
type input "GMSH-200525"
click at [1128, 112] on div "GMSH-200525" at bounding box center [1133, 107] width 149 height 22
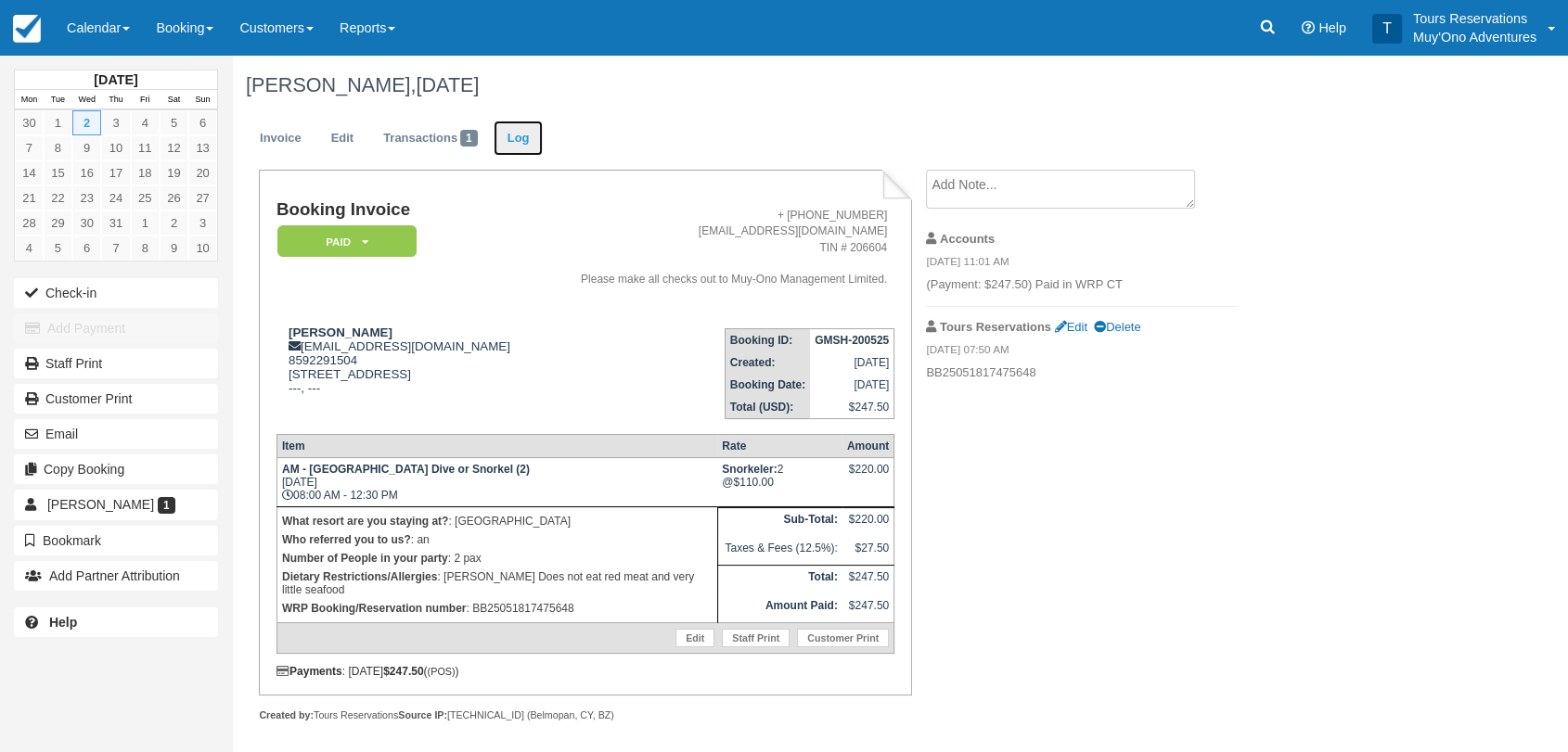
click at [509, 121] on link "Log" at bounding box center [519, 138] width 50 height 36
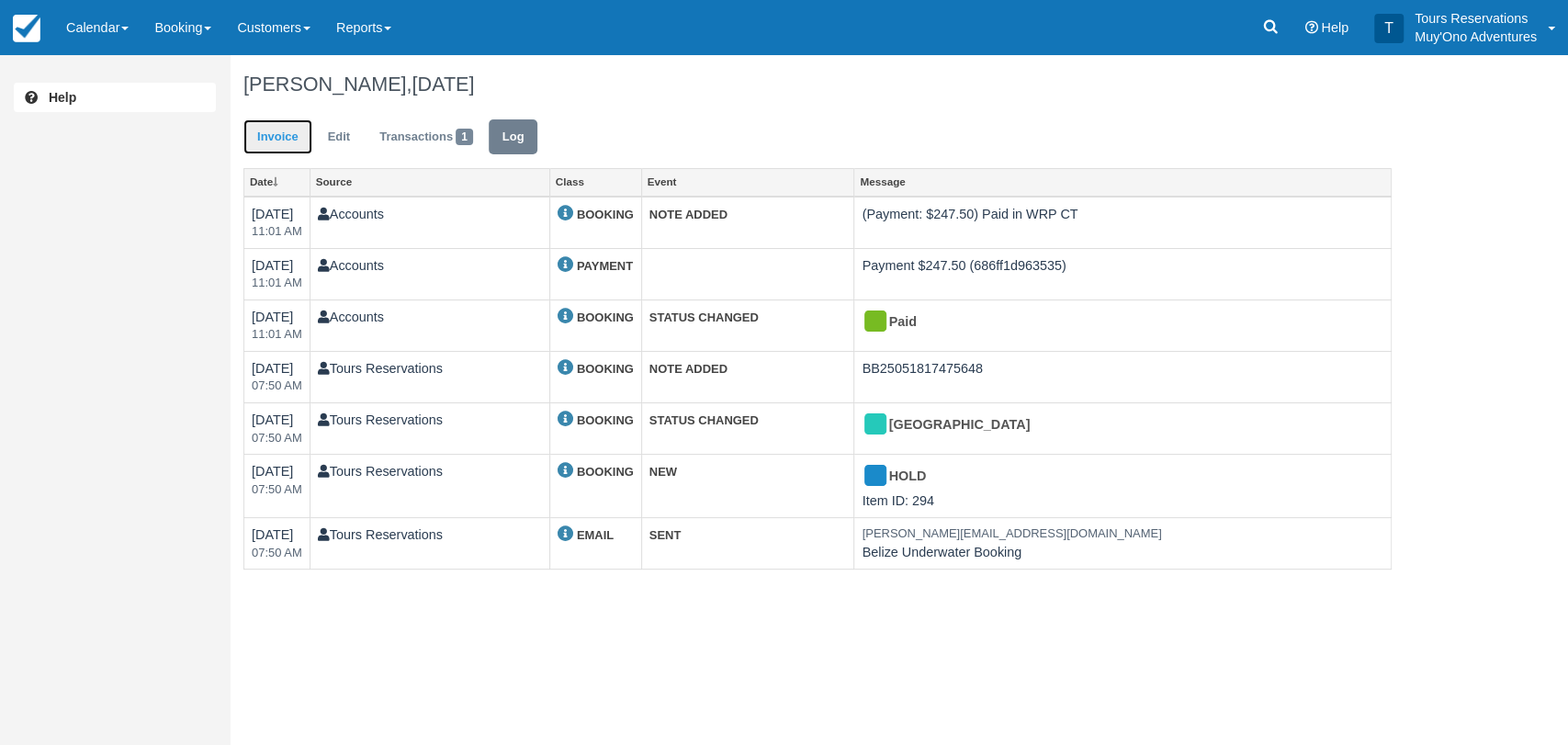
click at [244, 138] on link "Invoice" at bounding box center [278, 137] width 68 height 36
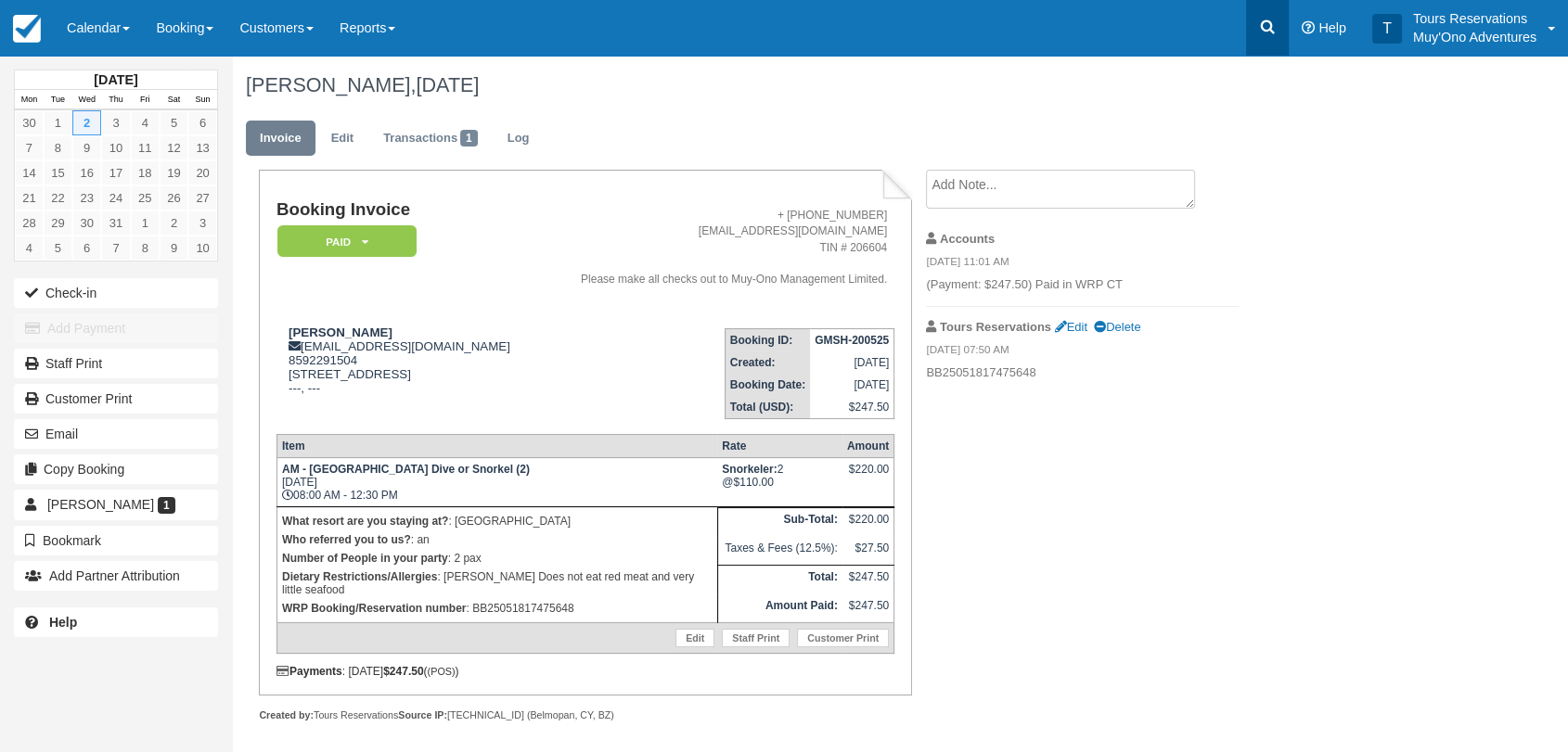
click at [1266, 22] on icon at bounding box center [1267, 27] width 19 height 19
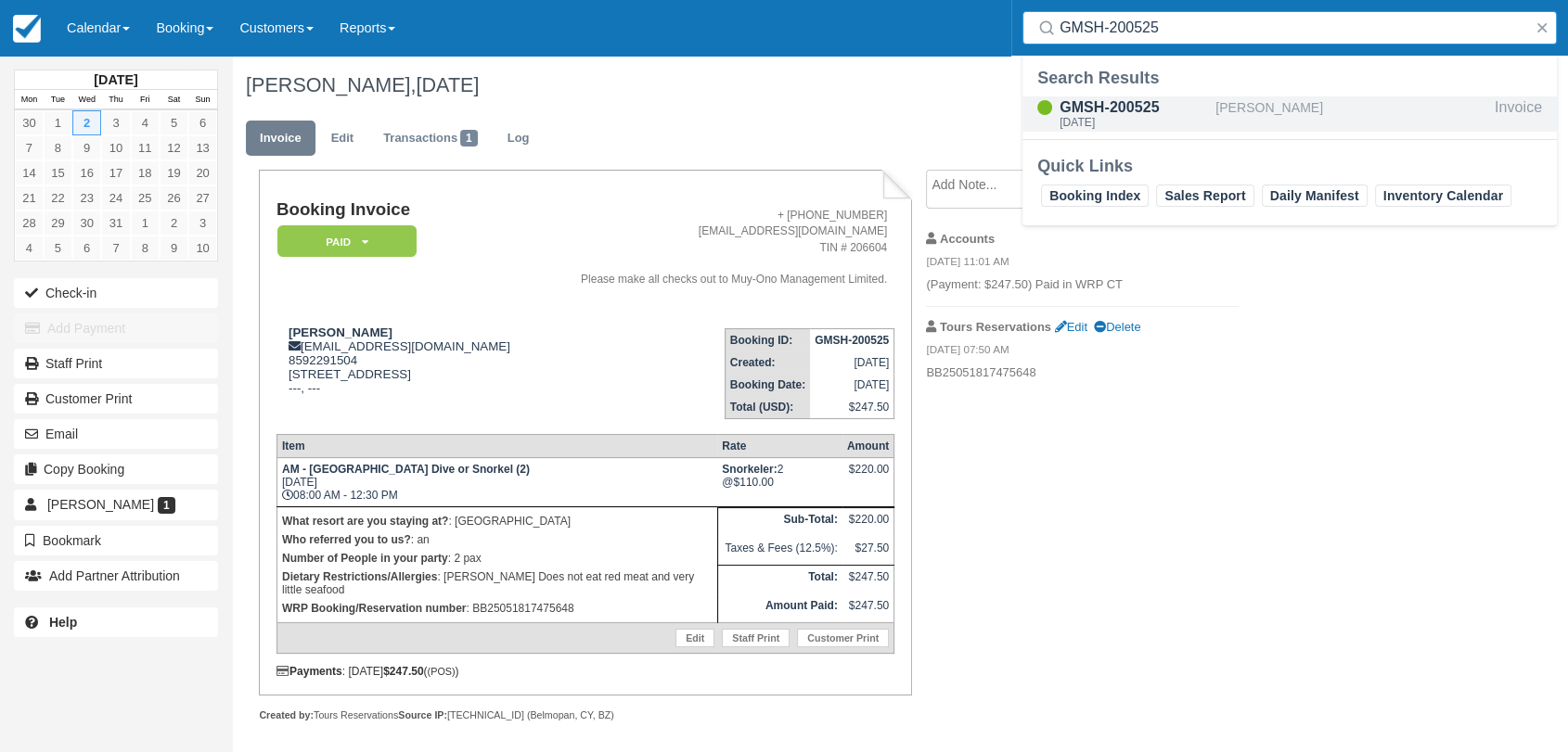
type input "GMSH-200525"
click at [1173, 113] on div "GMSH-200525" at bounding box center [1133, 107] width 149 height 22
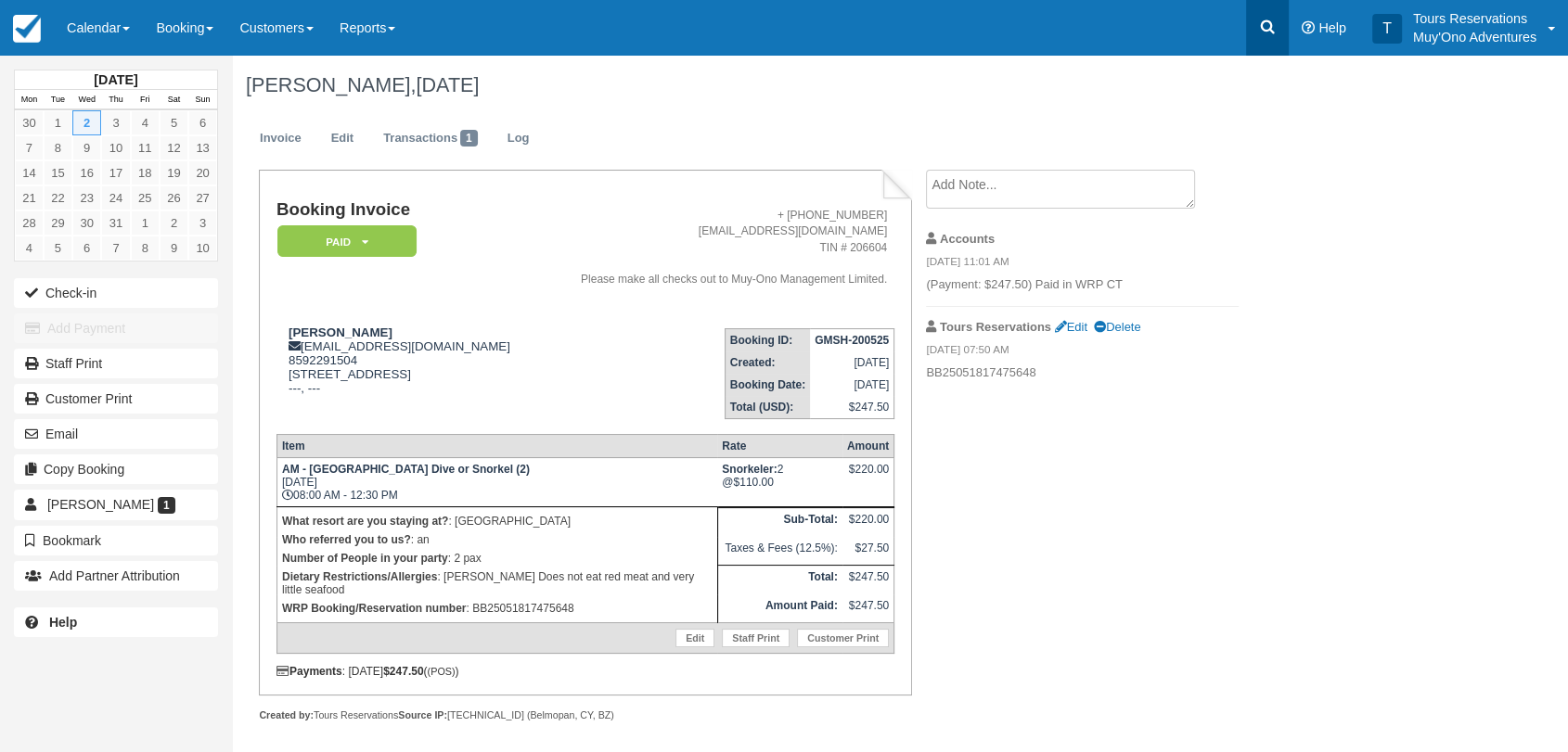
click at [1282, 31] on link at bounding box center [1267, 28] width 43 height 56
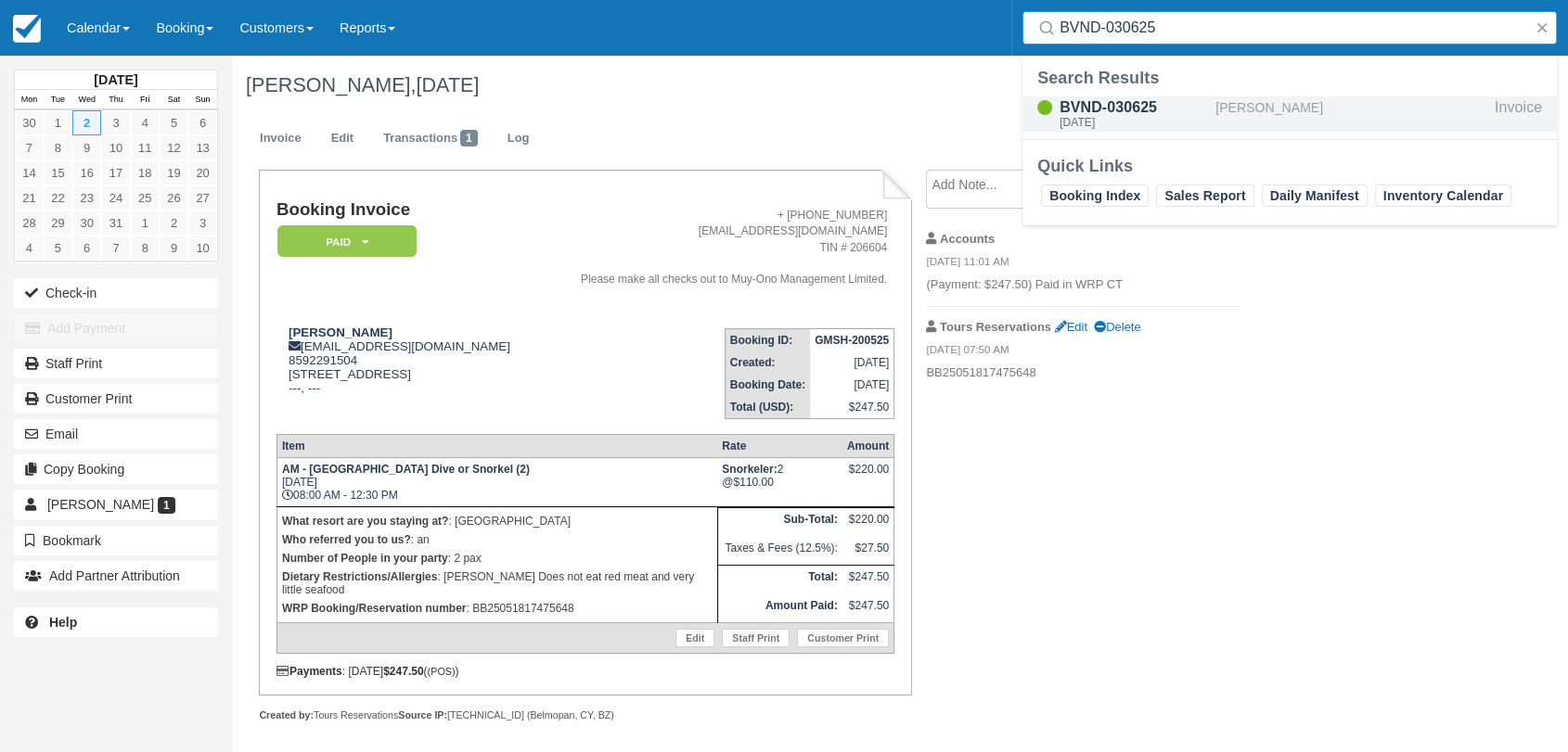
type input "BVND-030625"
click at [1233, 106] on div "[PERSON_NAME]" at bounding box center [1351, 114] width 272 height 35
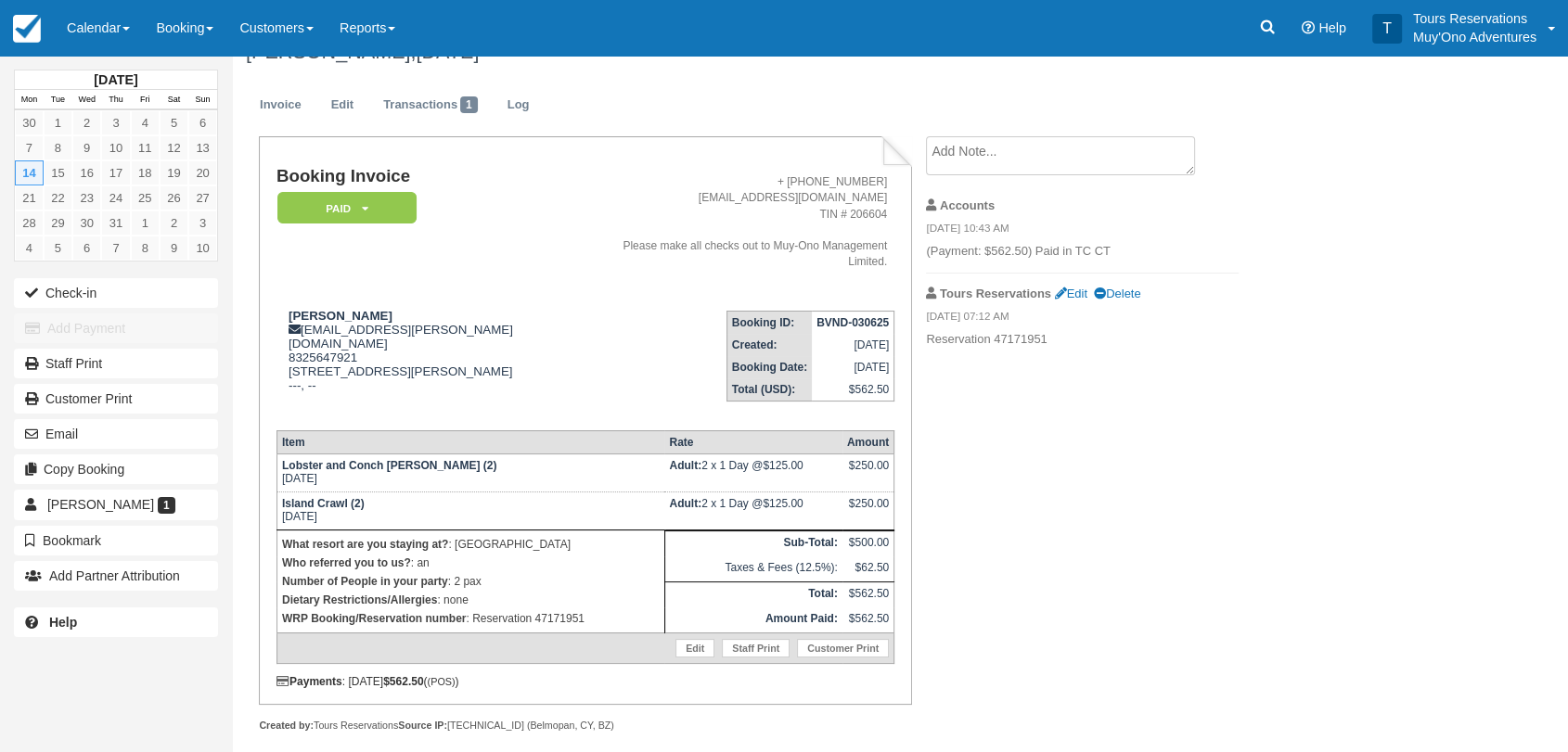
scroll to position [52, 0]
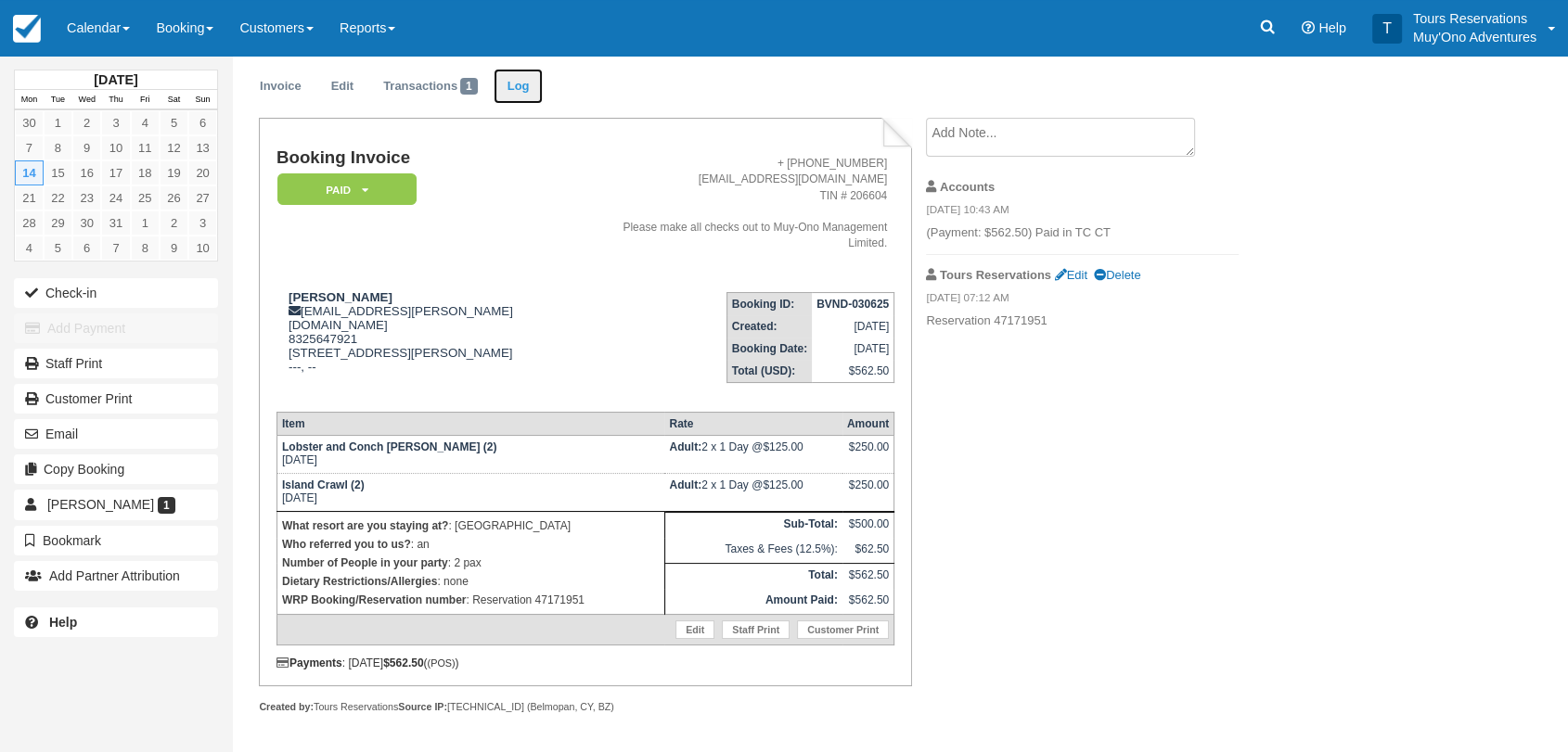
click at [534, 94] on link "Log" at bounding box center [519, 86] width 50 height 36
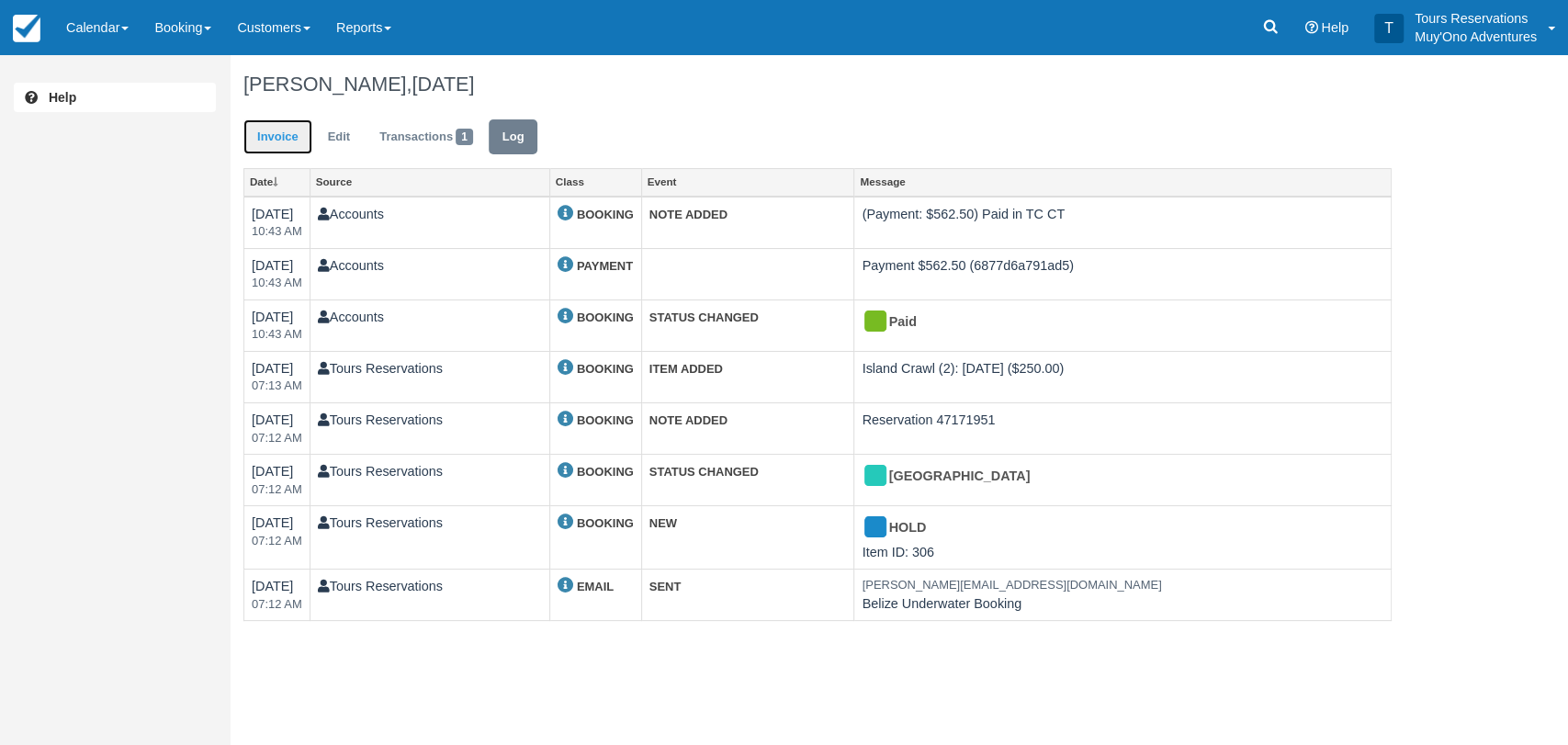
click at [283, 143] on link "Invoice" at bounding box center [278, 137] width 68 height 36
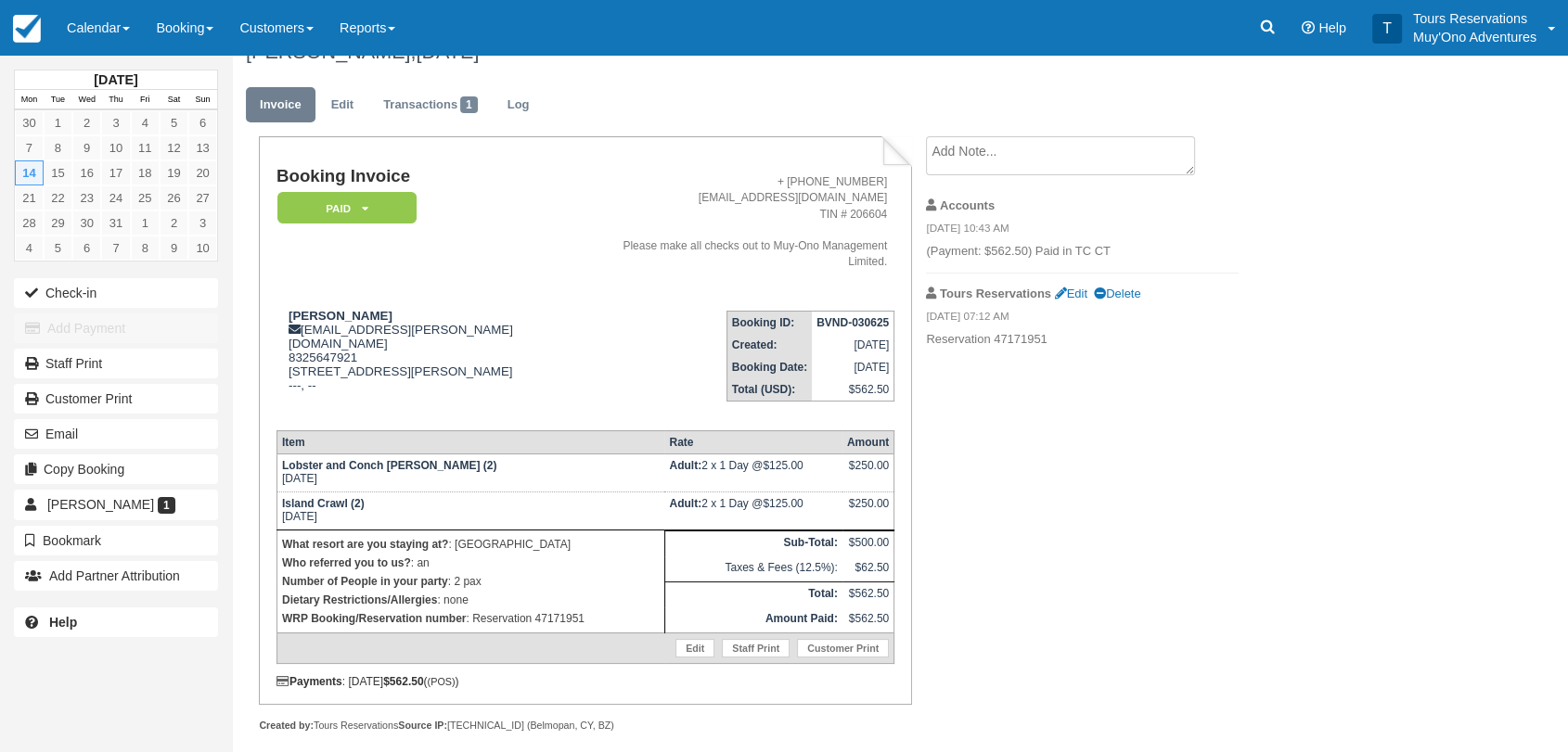
scroll to position [52, 0]
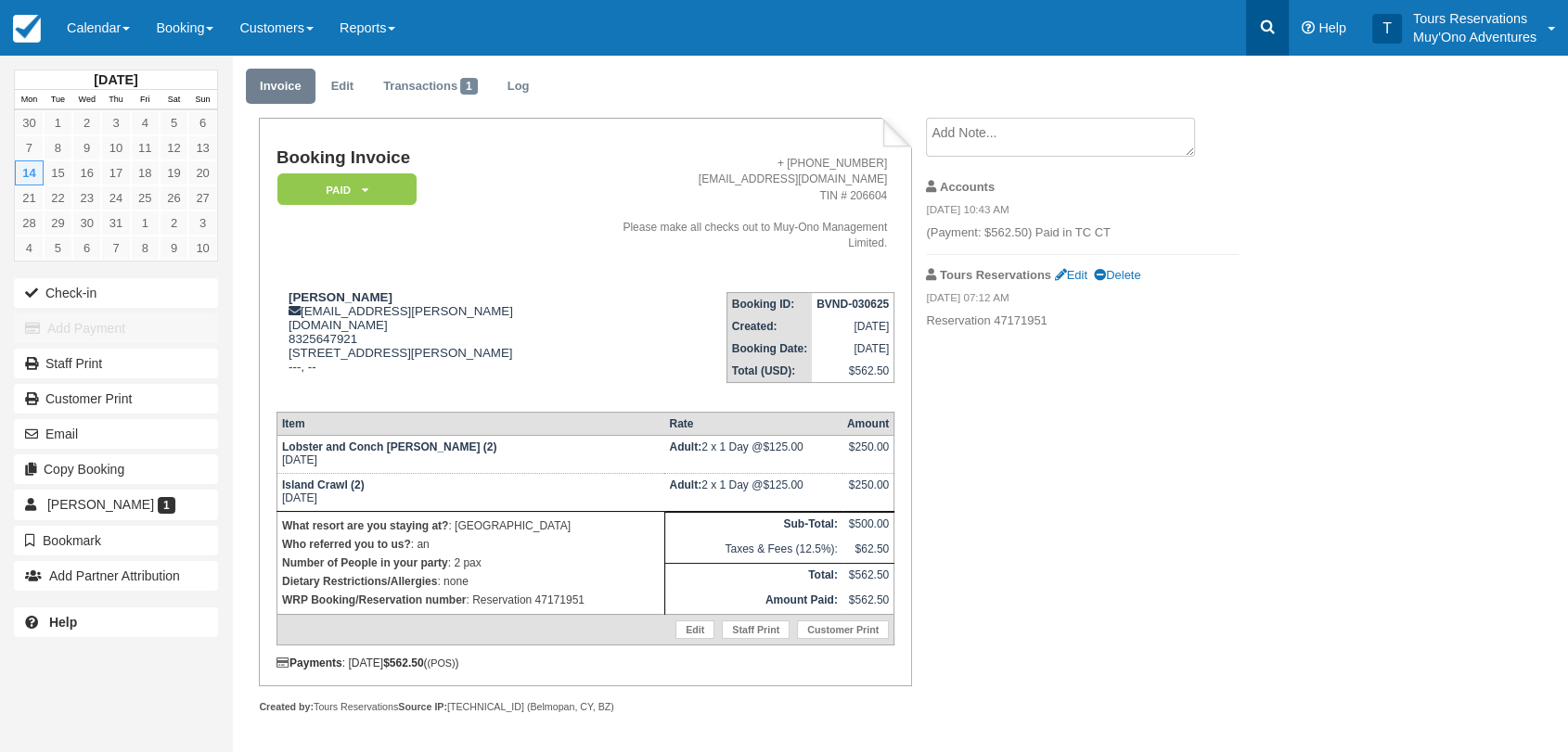
click at [1269, 35] on icon at bounding box center [1267, 27] width 19 height 19
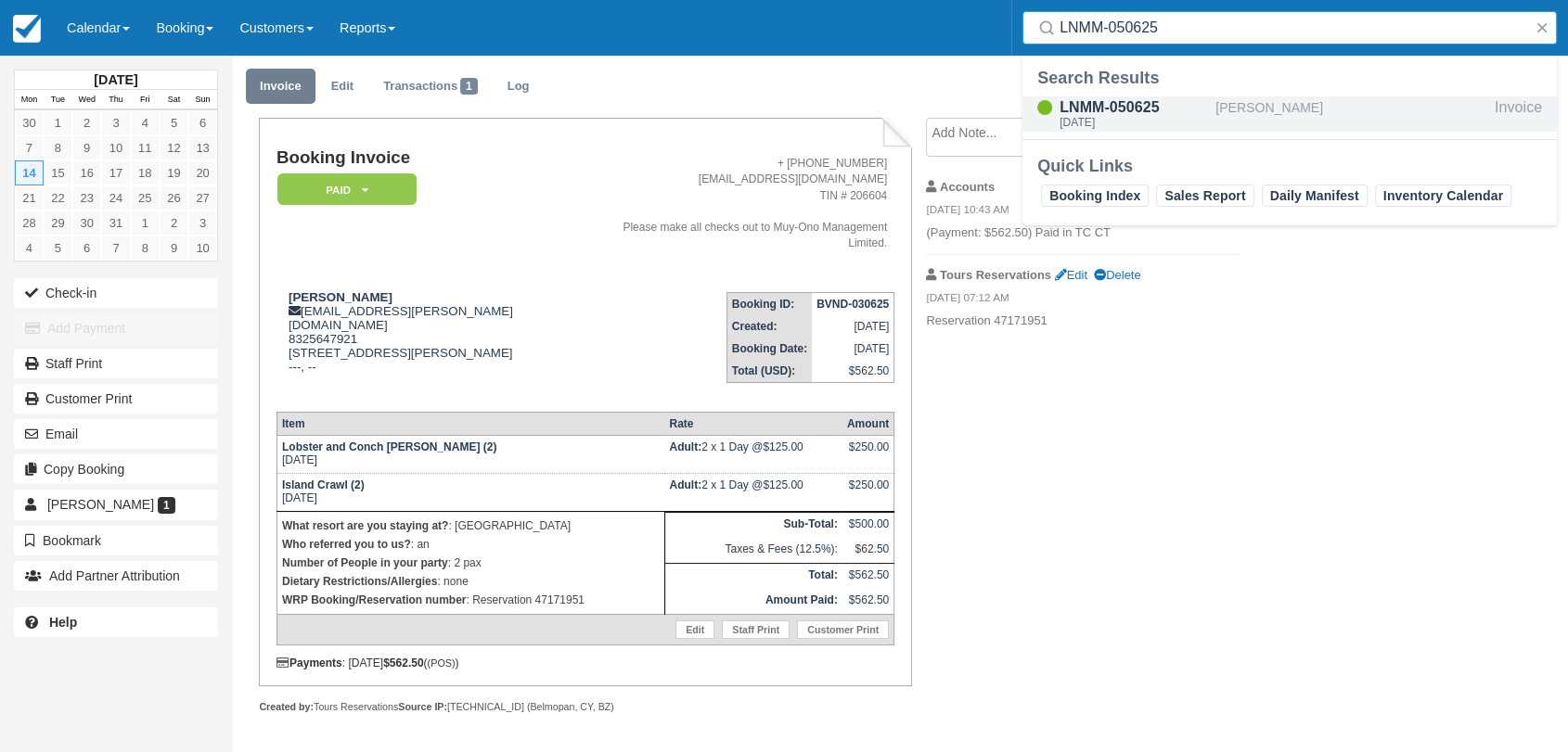
type input "LNMM-050625"
click at [1177, 106] on div "LNMM-050625" at bounding box center [1133, 107] width 149 height 22
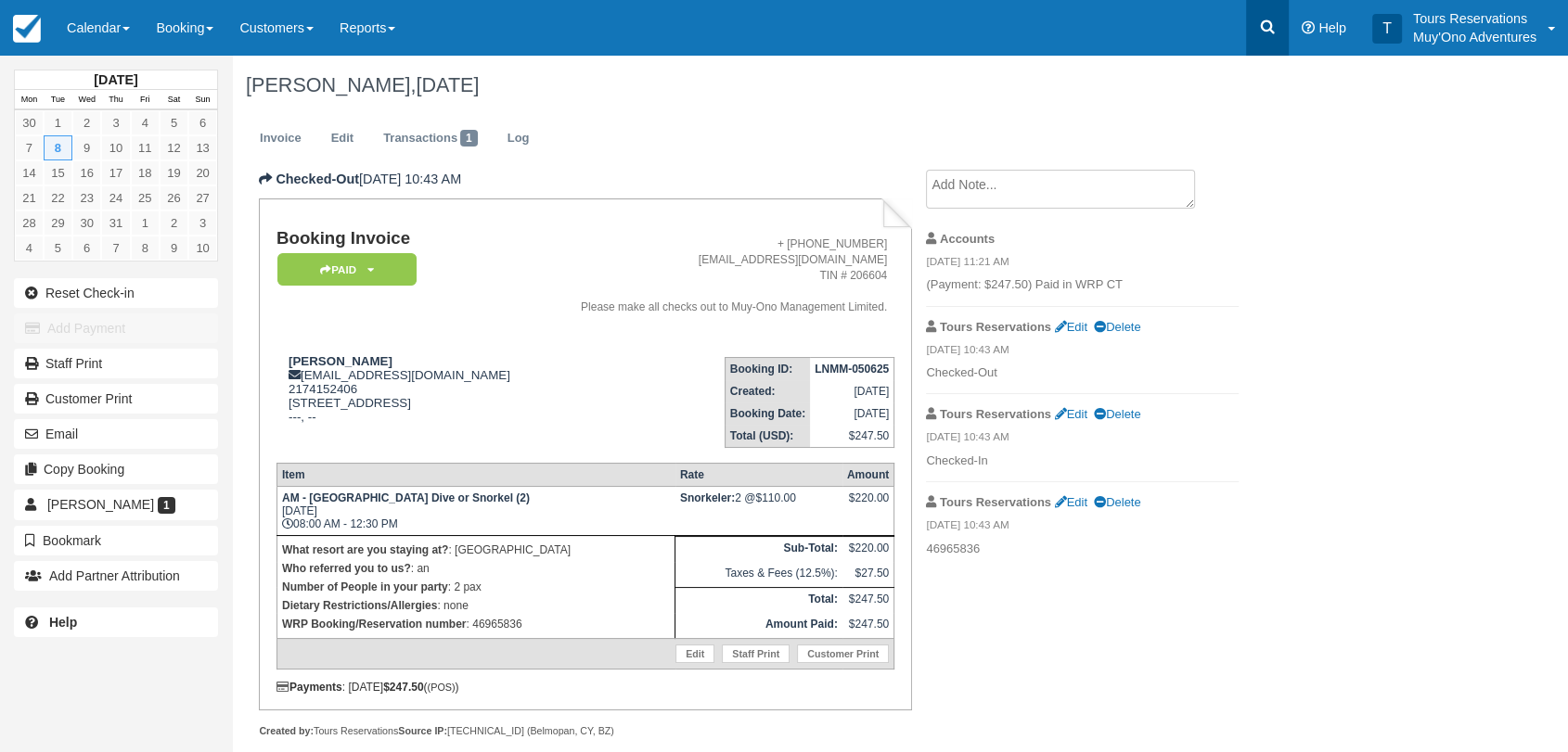
click at [1256, 34] on link at bounding box center [1267, 28] width 43 height 56
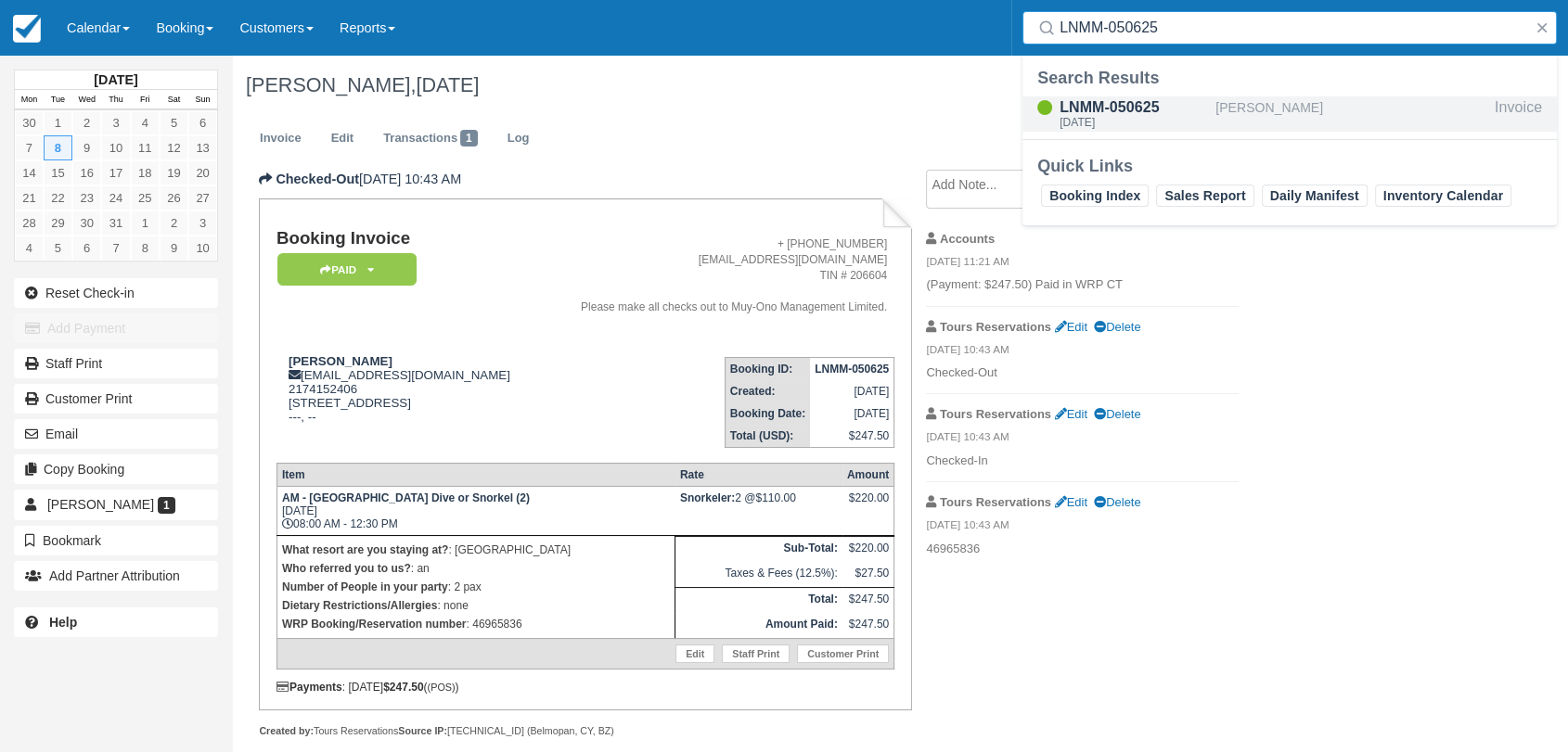
type input "LNMM-050625"
click at [1199, 106] on div "LNMM-050625" at bounding box center [1133, 107] width 149 height 22
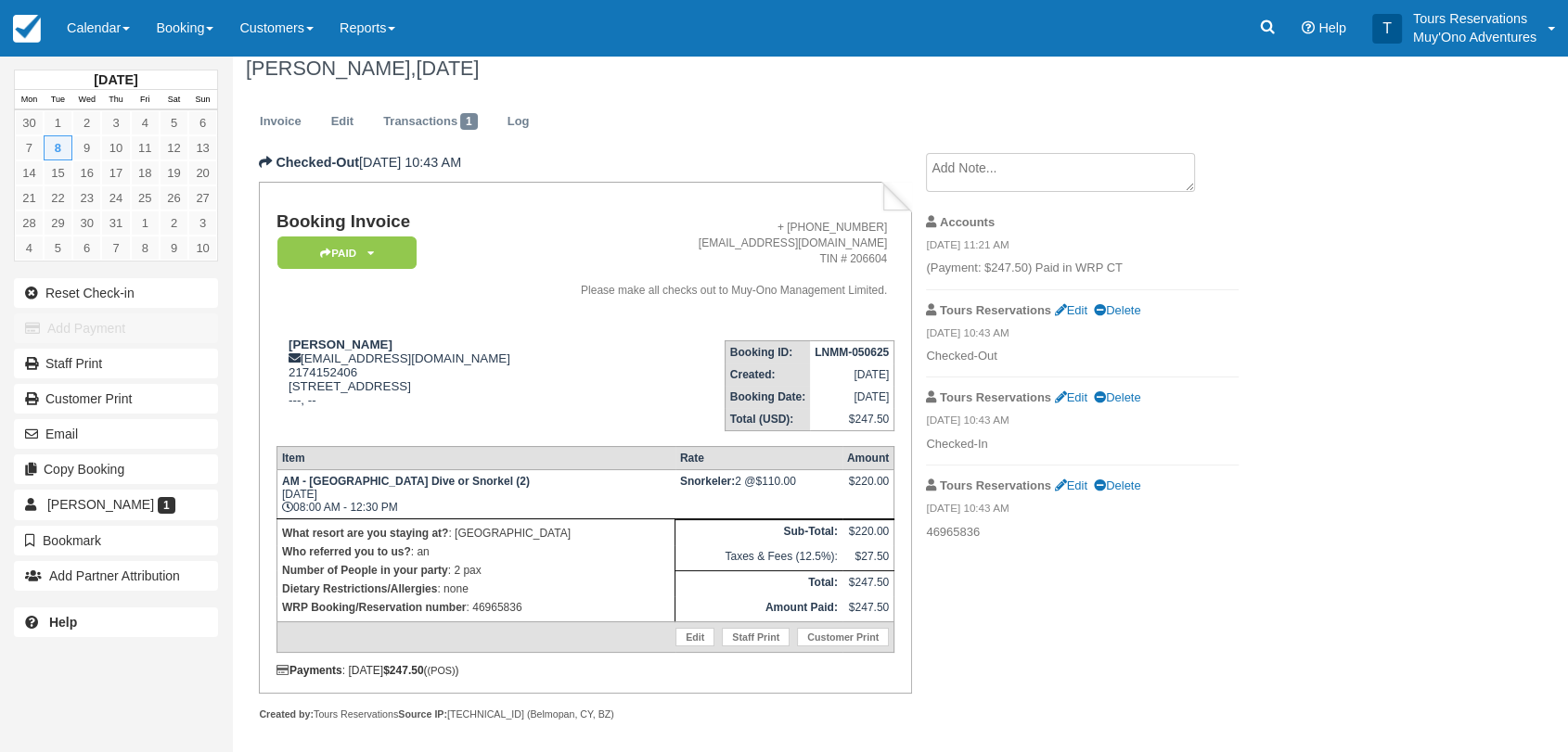
scroll to position [21, 0]
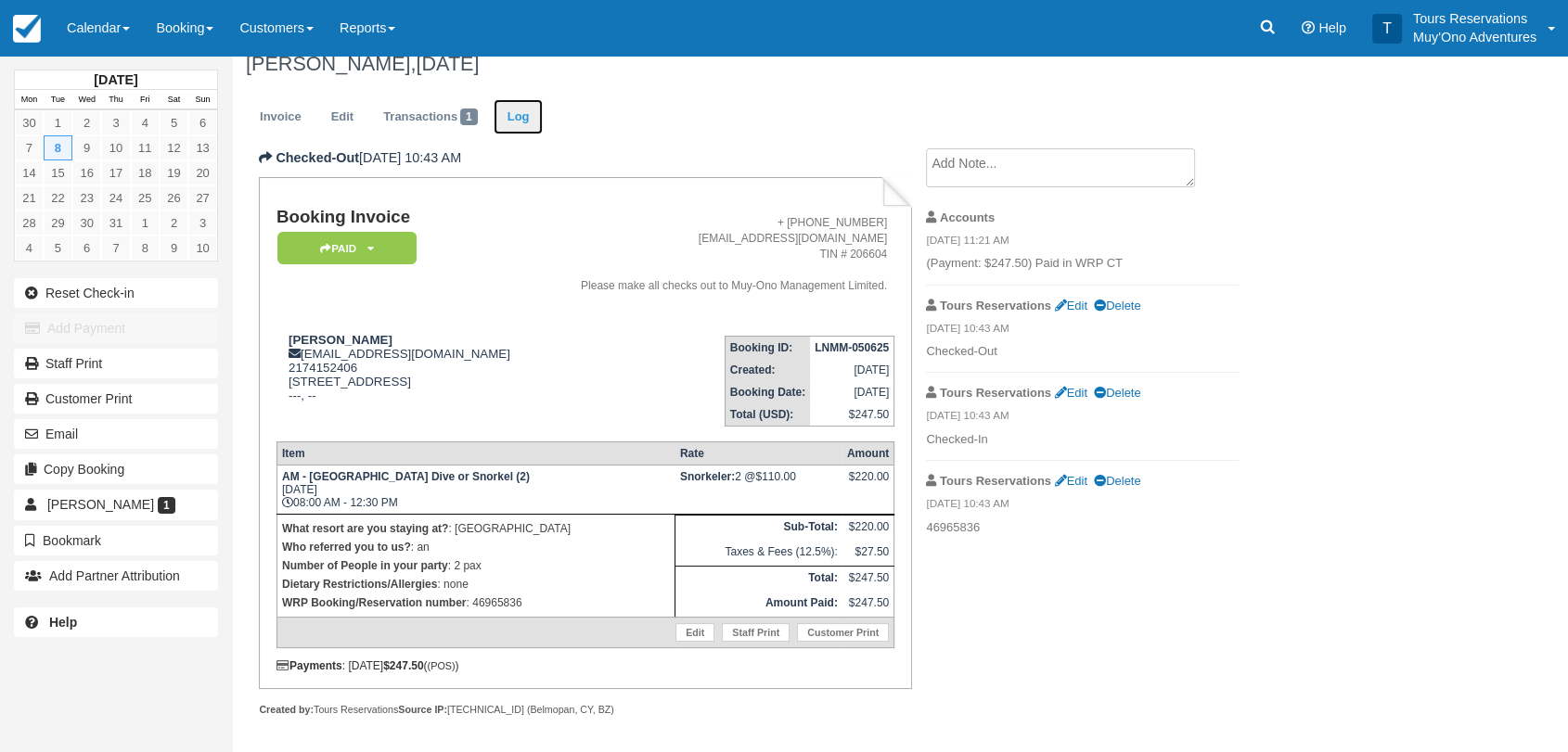
click at [527, 121] on link "Log" at bounding box center [519, 117] width 50 height 36
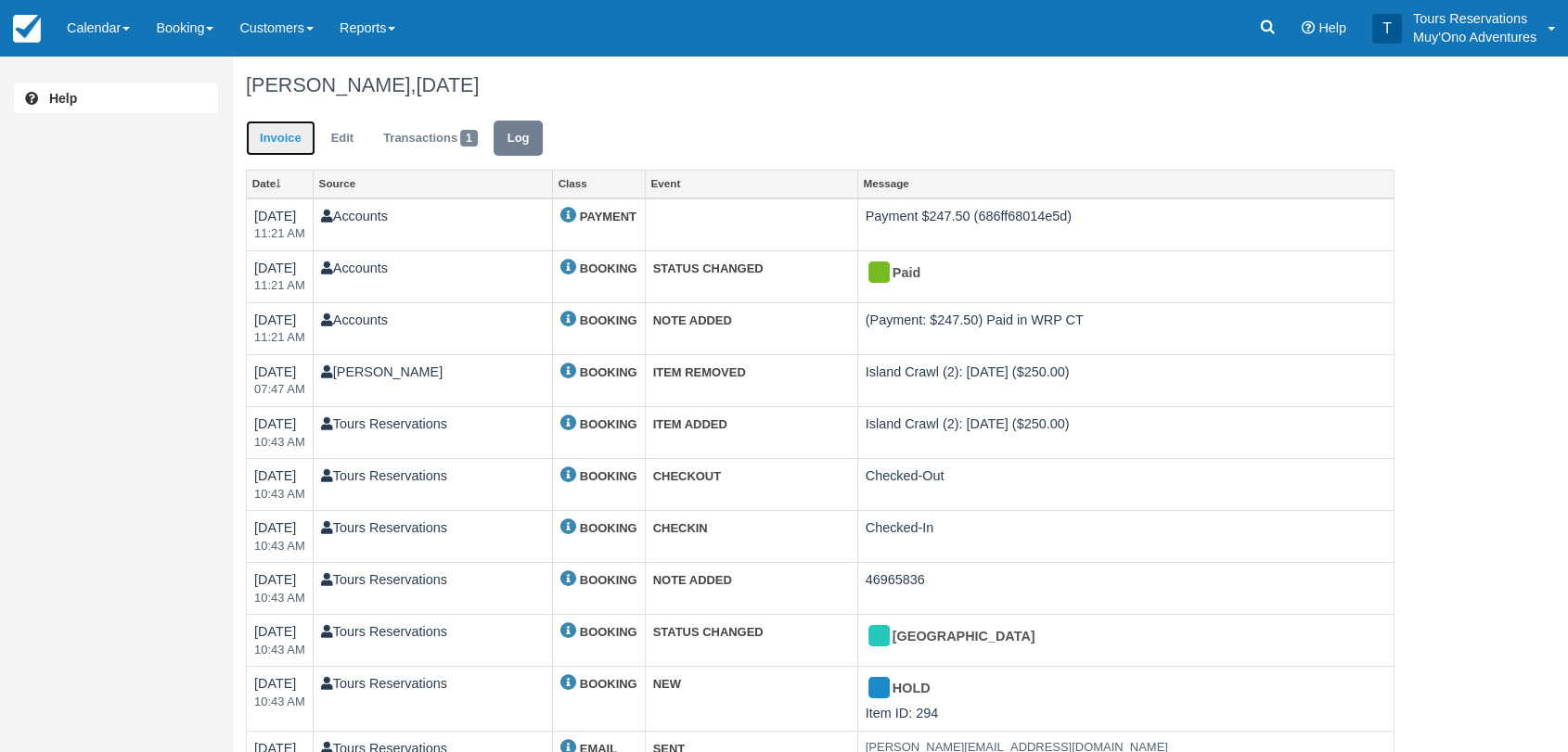
click at [289, 137] on link "Invoice" at bounding box center [280, 138] width 69 height 36
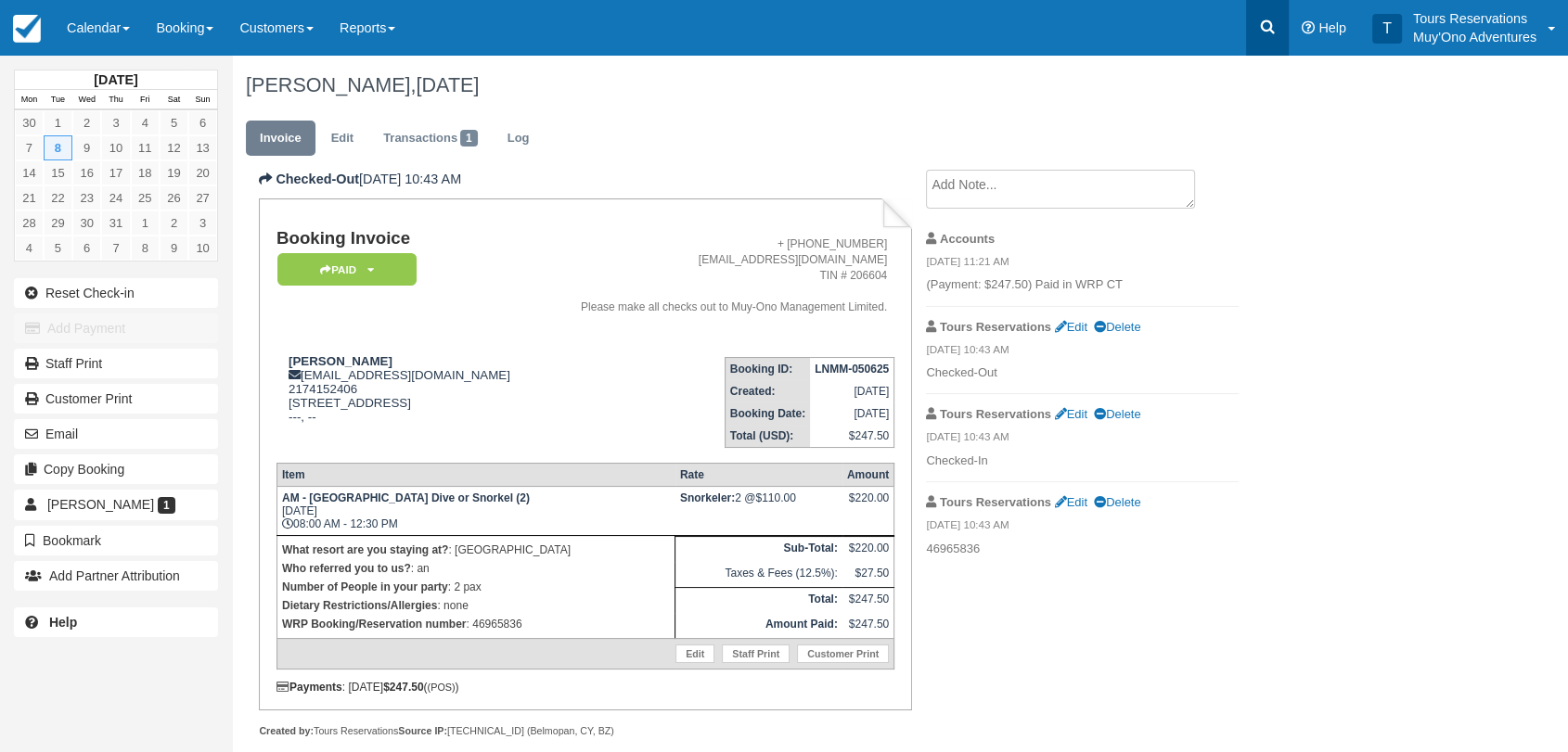
click at [1277, 27] on link at bounding box center [1267, 28] width 43 height 56
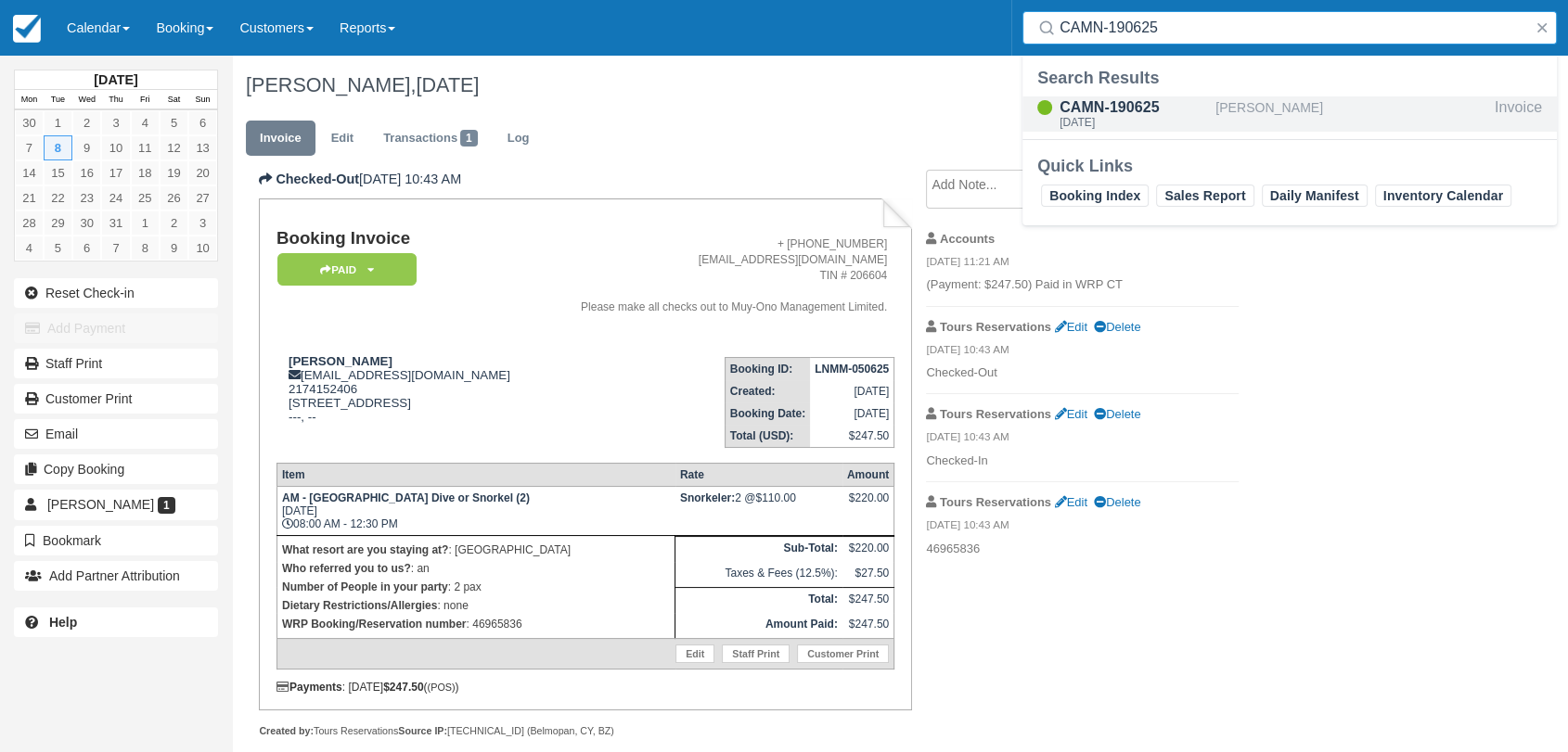
type input "CAMN-190625"
click at [1187, 121] on div "Tue Jul 1 2025" at bounding box center [1133, 122] width 149 height 11
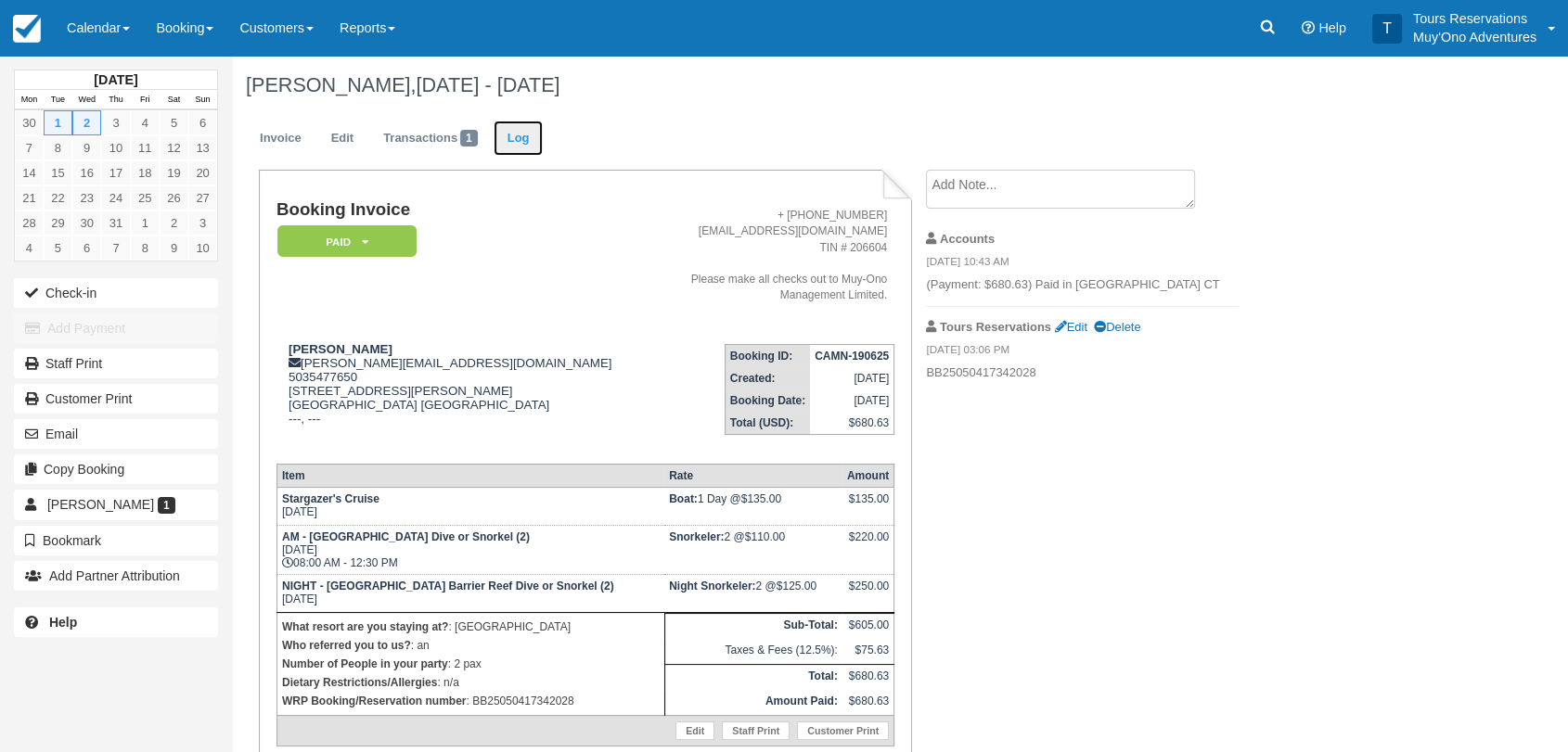
click at [520, 126] on link "Log" at bounding box center [519, 138] width 50 height 36
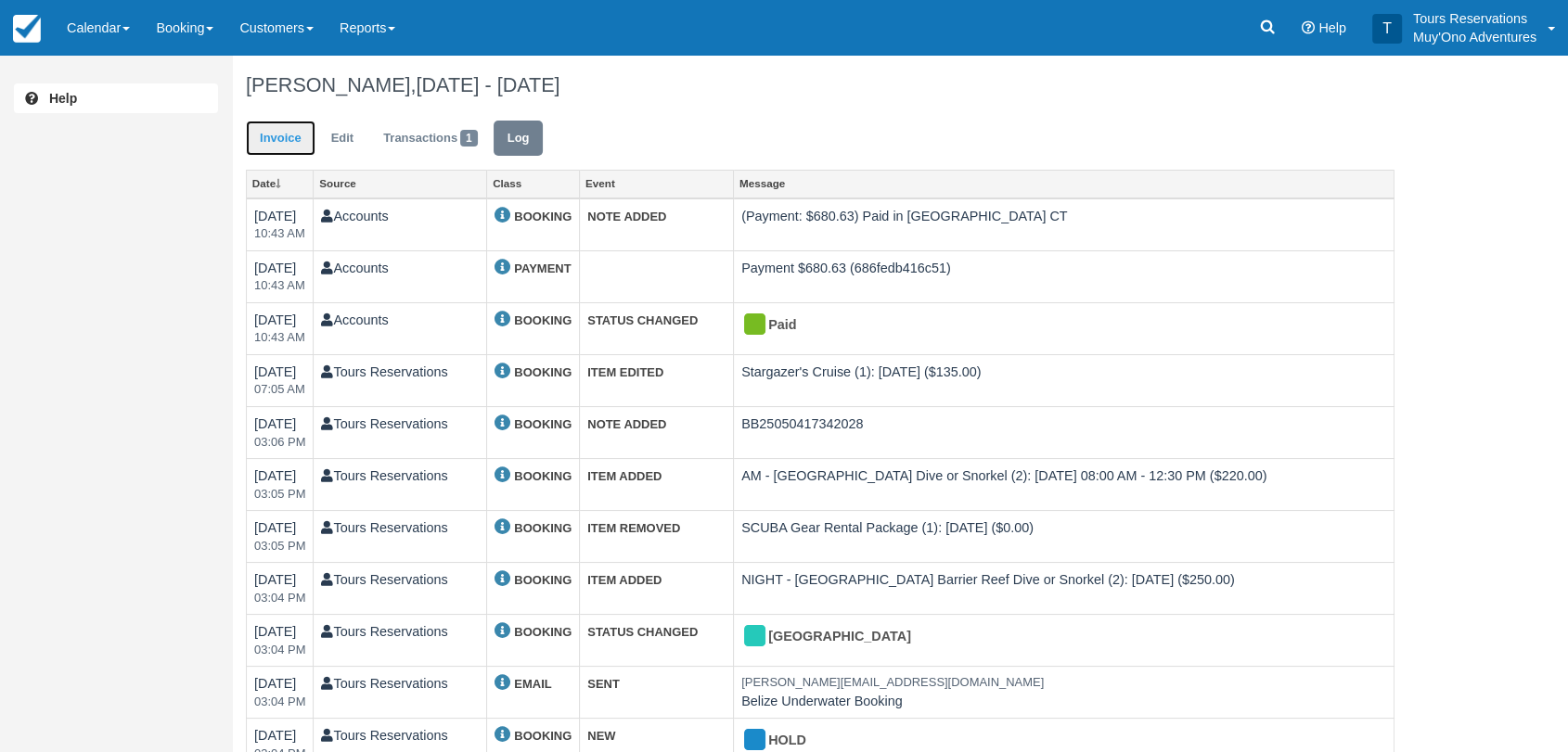
click at [263, 128] on link "Invoice" at bounding box center [280, 138] width 69 height 36
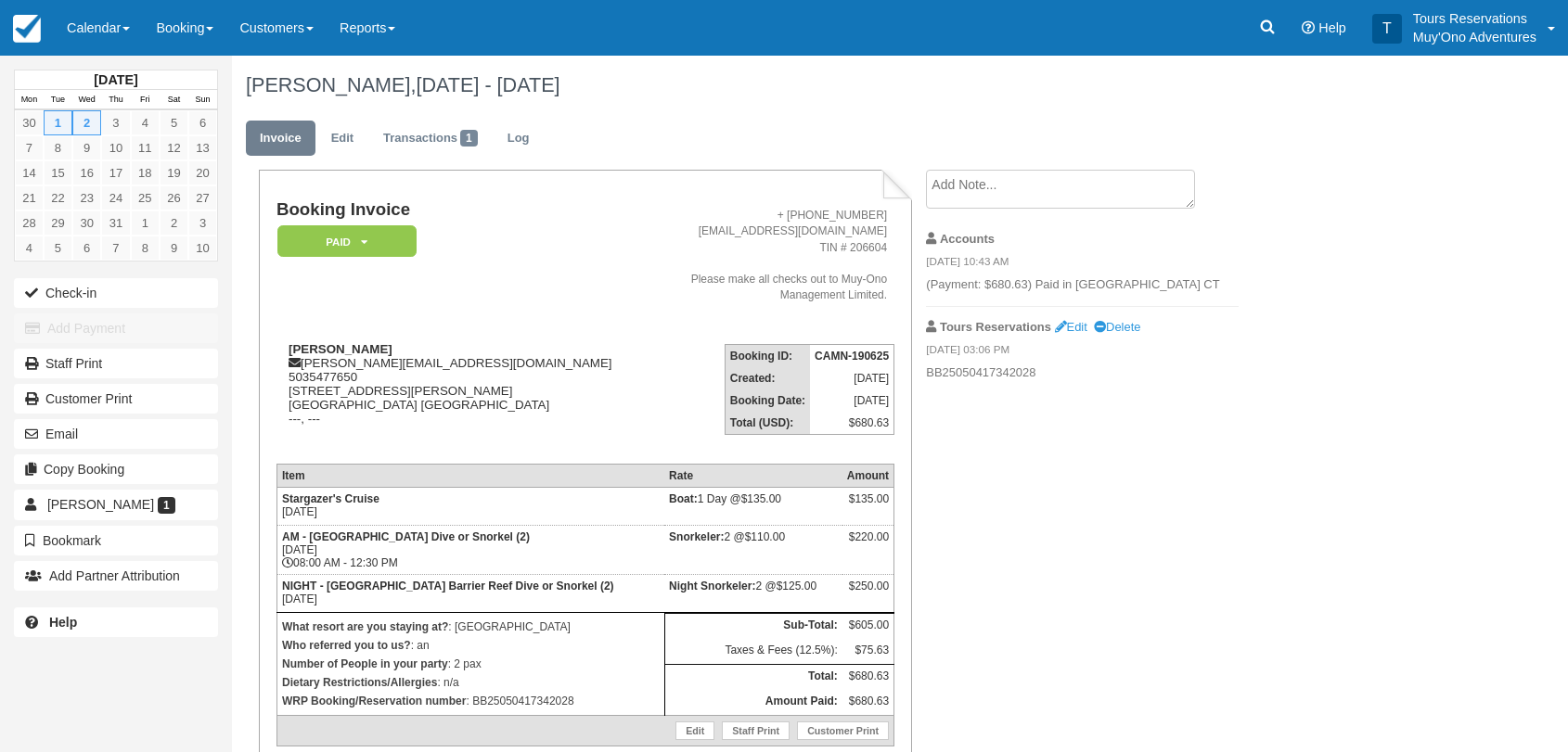
scroll to position [98, 0]
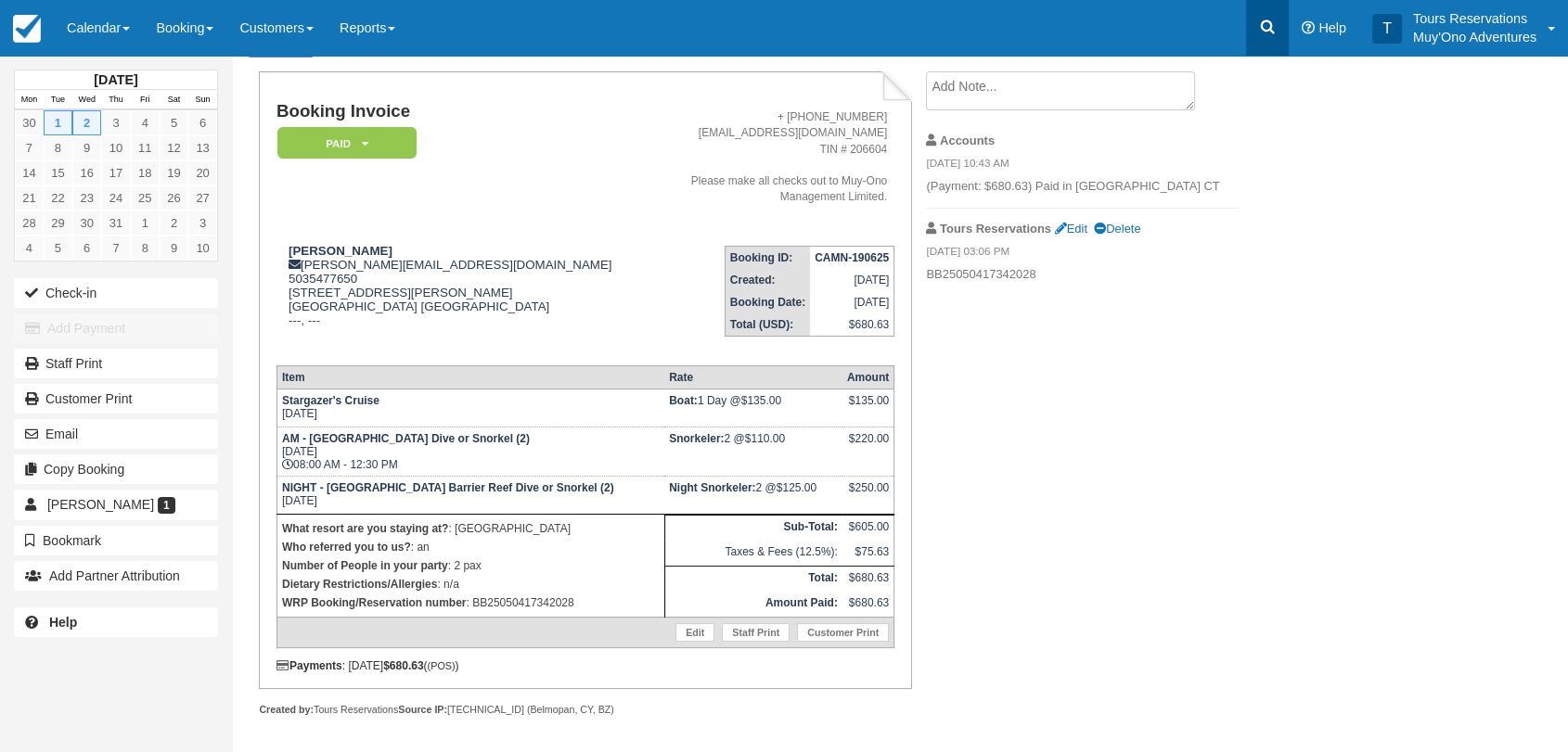
click at [1280, 36] on link at bounding box center [1267, 28] width 43 height 56
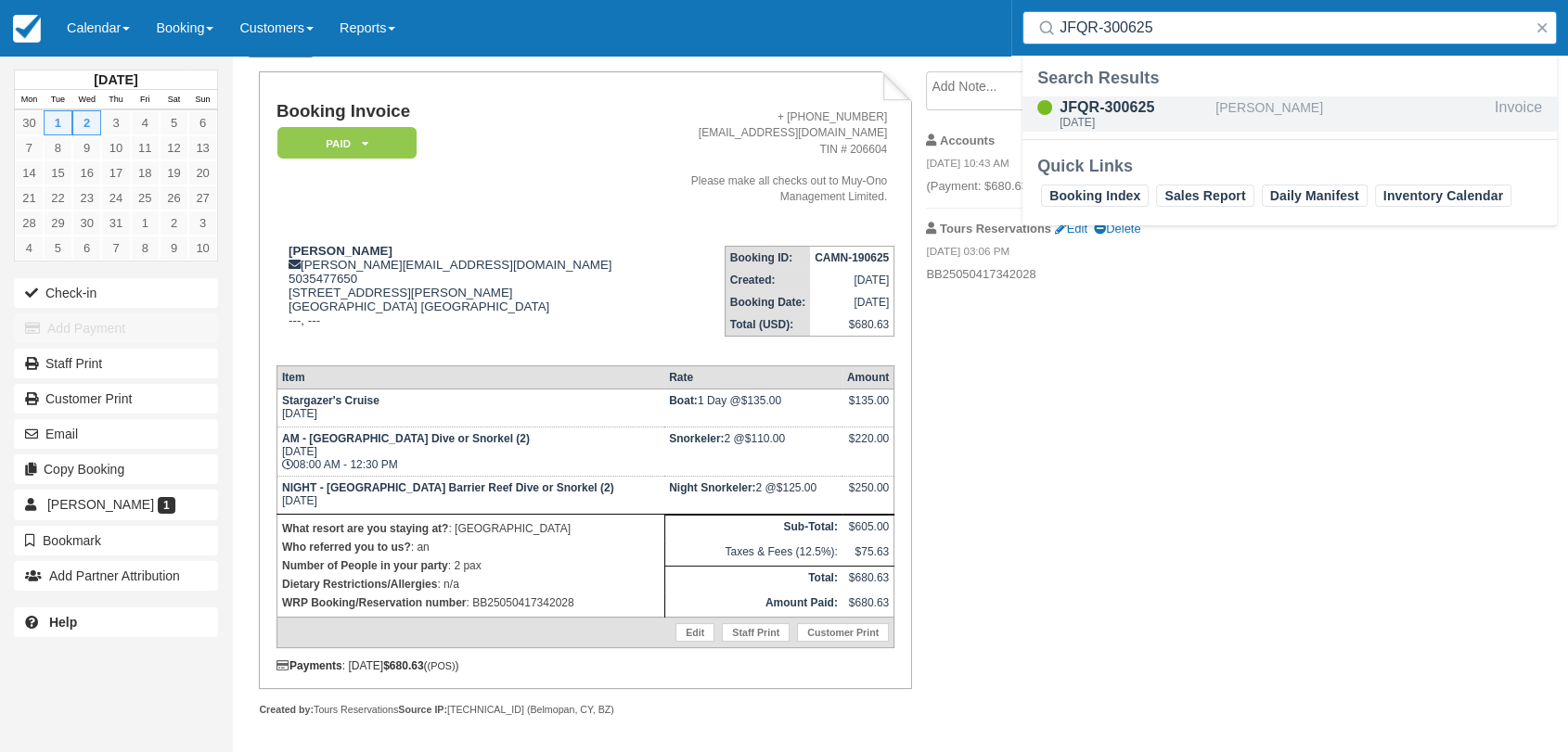
type input "JFQR-300625"
click at [1217, 119] on div "[PERSON_NAME]" at bounding box center [1351, 114] width 272 height 35
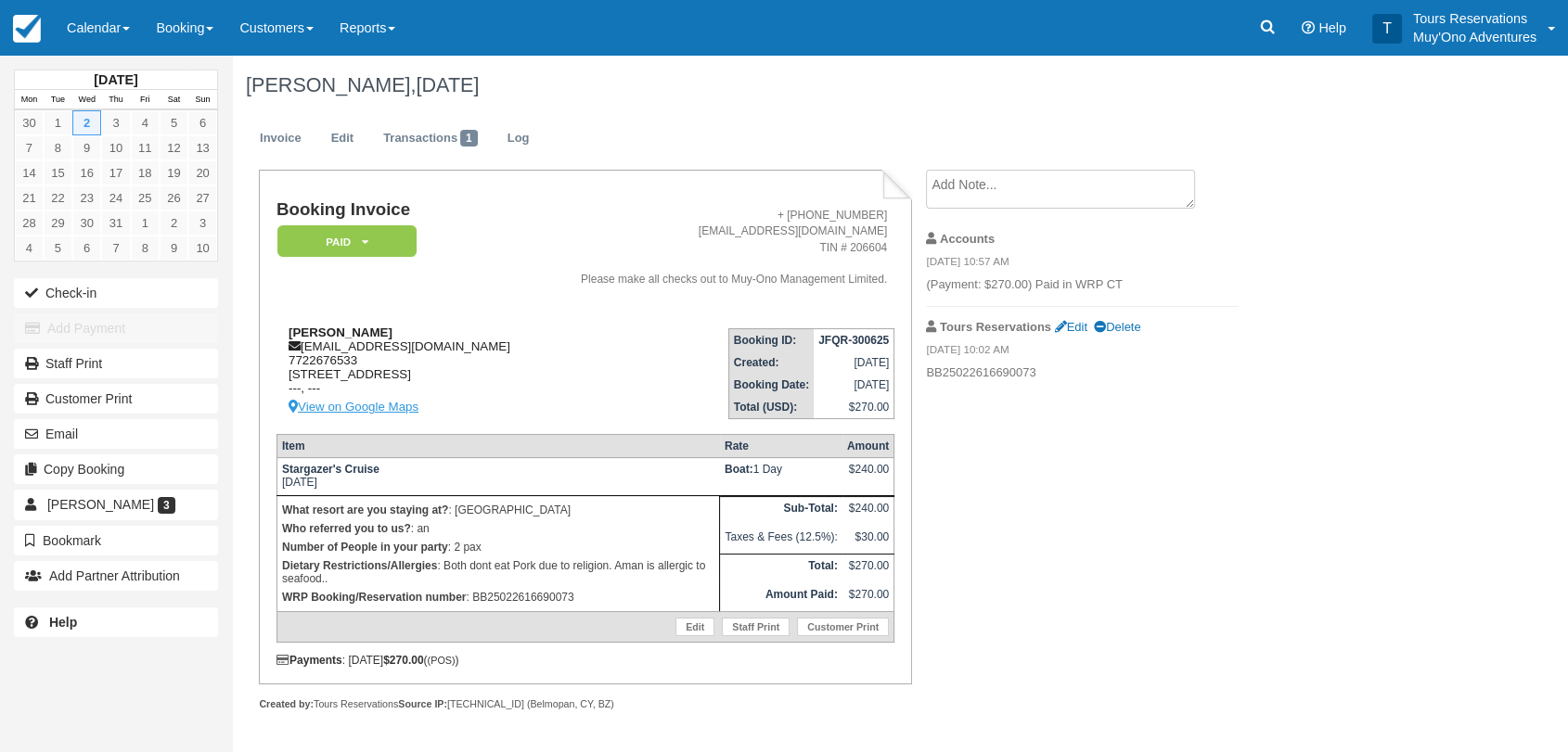
scroll to position [26, 0]
drag, startPoint x: 571, startPoint y: 425, endPoint x: 527, endPoint y: 107, distance: 321.0
click at [532, 121] on link "Log" at bounding box center [519, 138] width 50 height 36
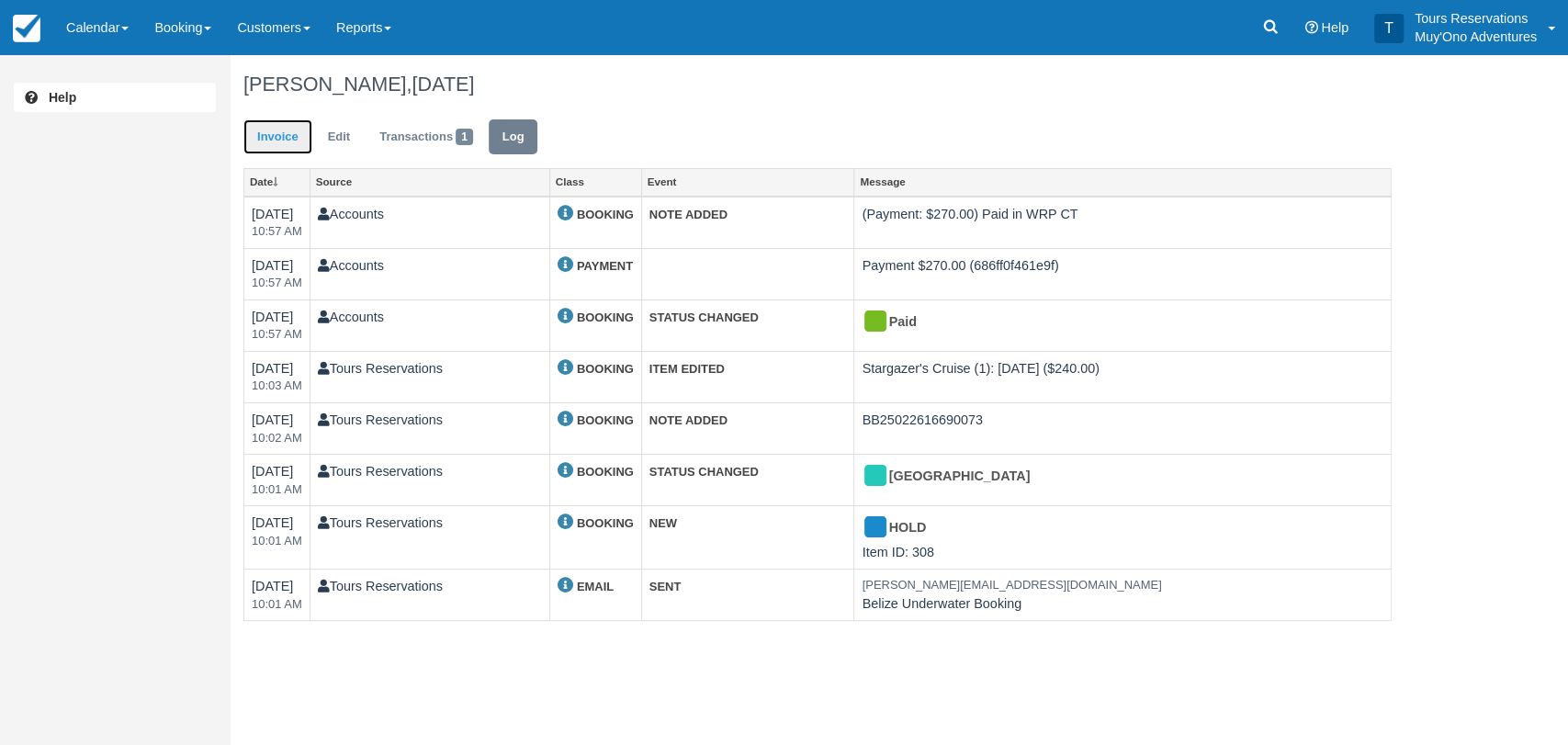
click at [294, 137] on link "Invoice" at bounding box center [278, 137] width 68 height 36
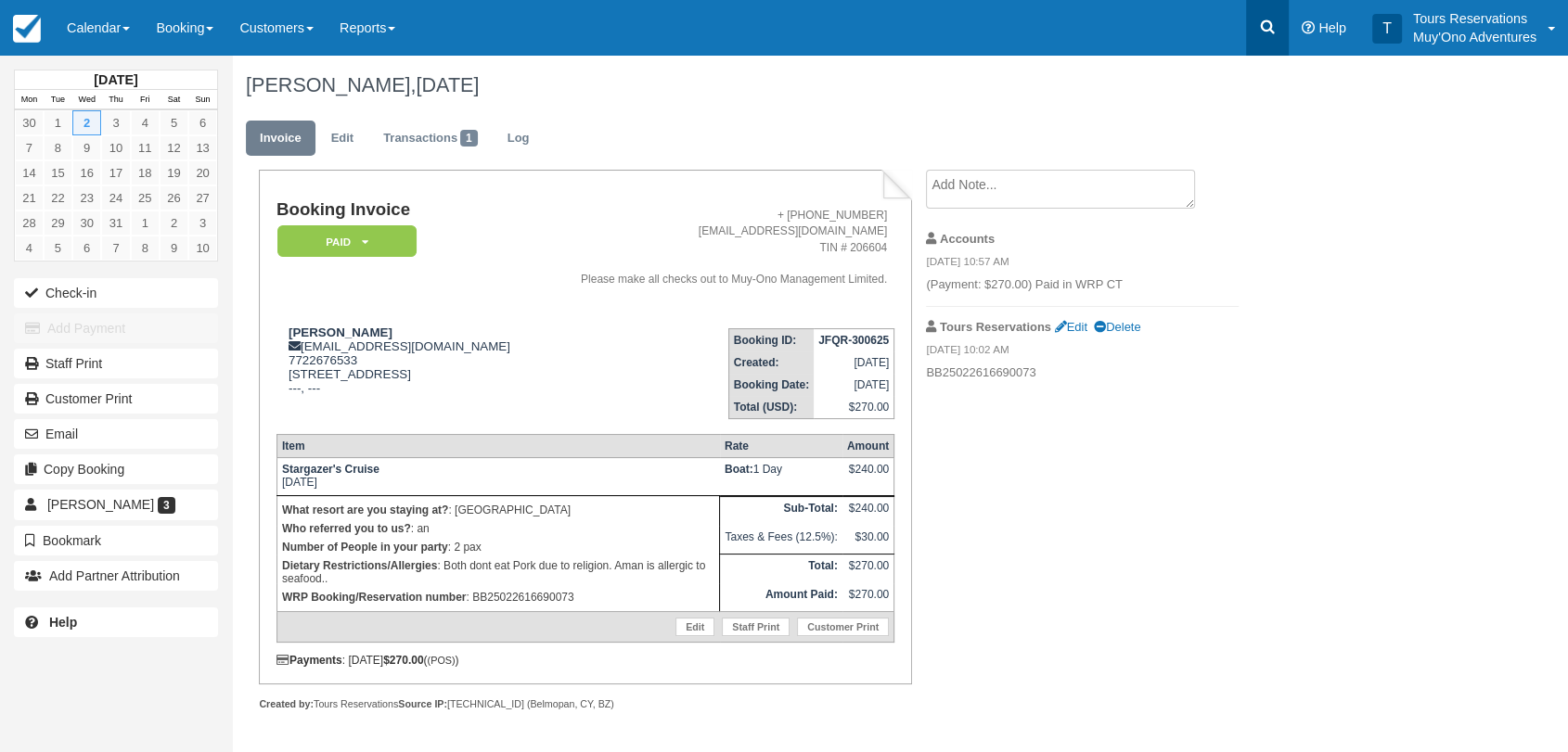
click at [1276, 27] on icon at bounding box center [1267, 27] width 19 height 19
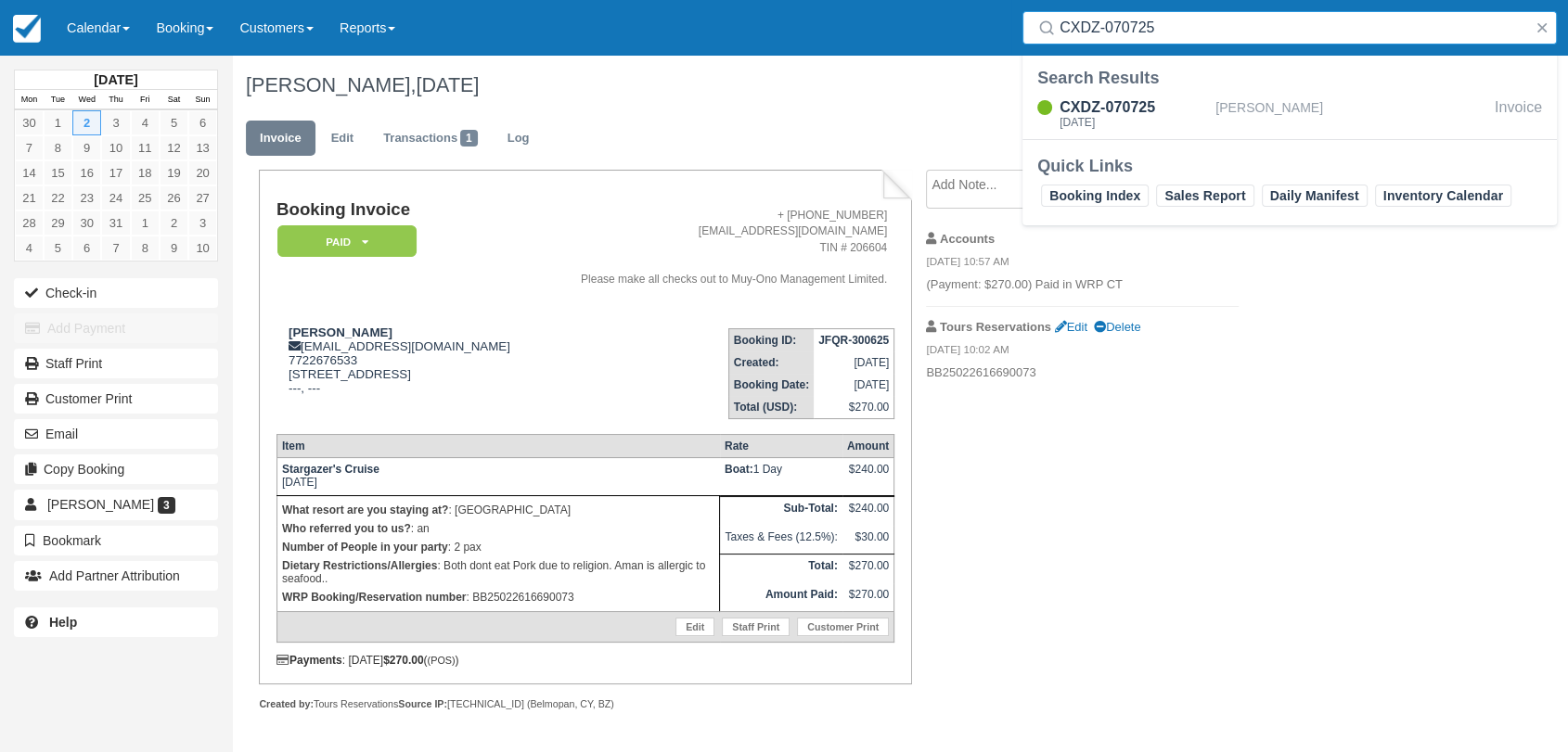
type input "CXDZ-070725"
click at [1162, 118] on div "[DATE]" at bounding box center [1133, 122] width 149 height 11
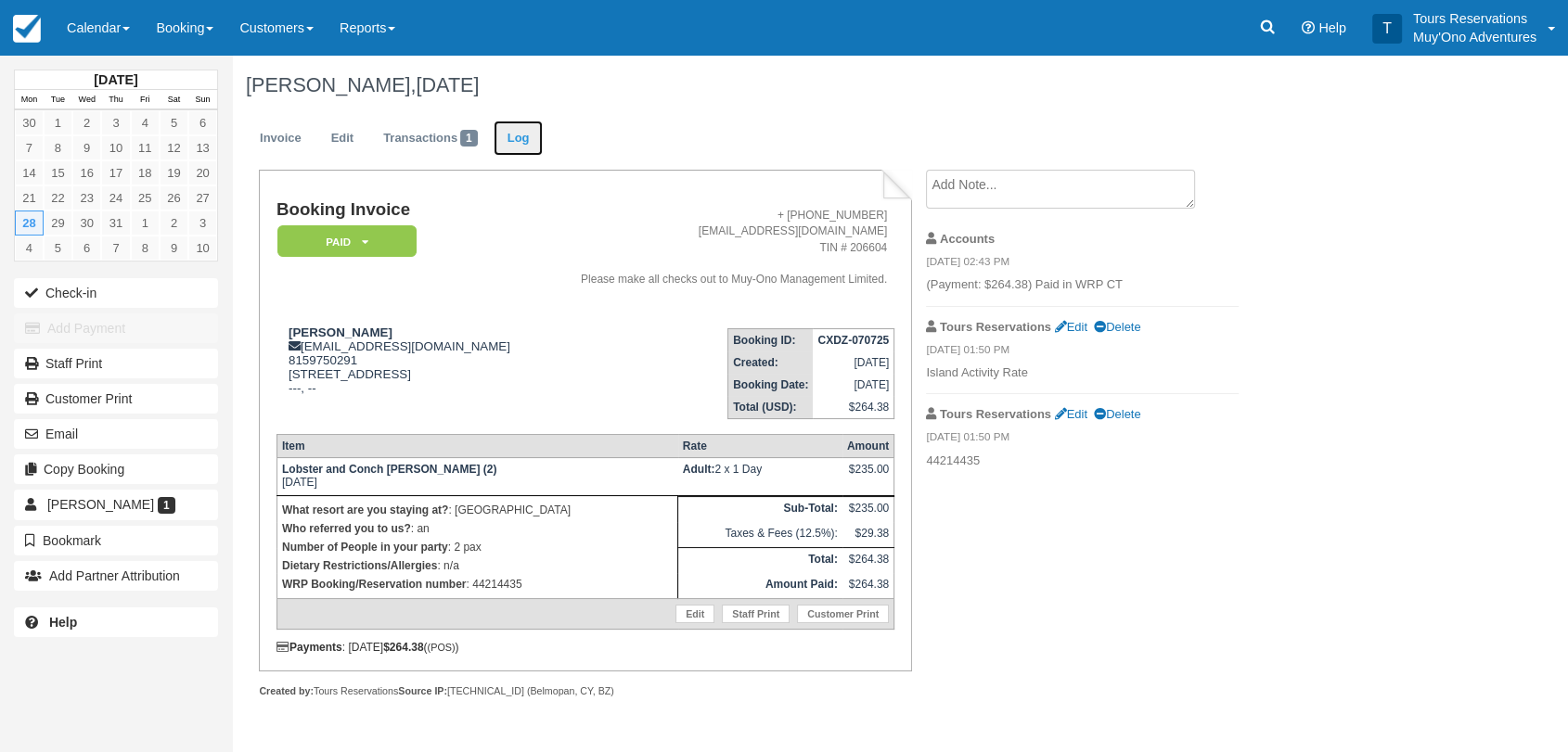
click at [532, 121] on link "Log" at bounding box center [519, 138] width 50 height 36
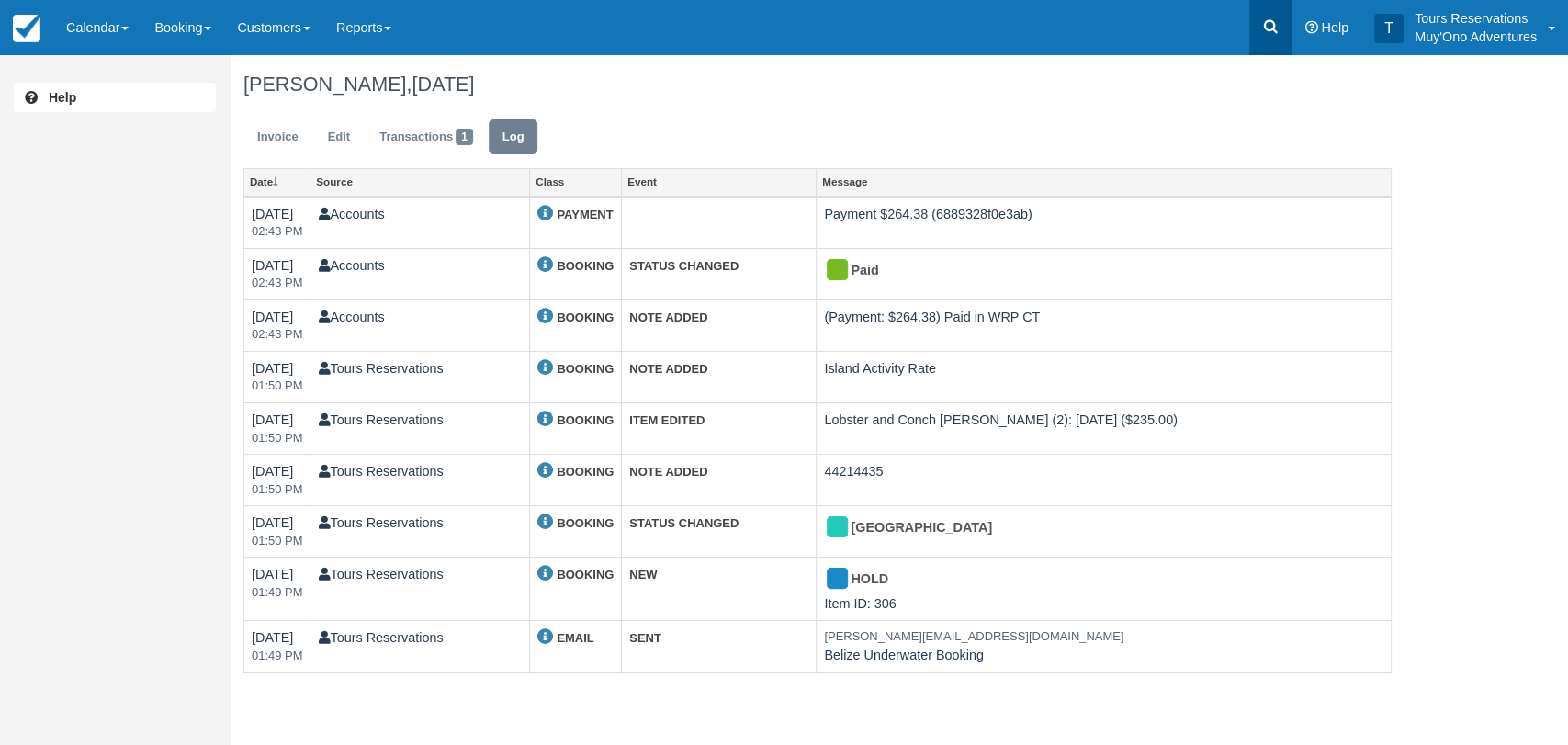
click at [1290, 29] on link at bounding box center [1270, 28] width 43 height 56
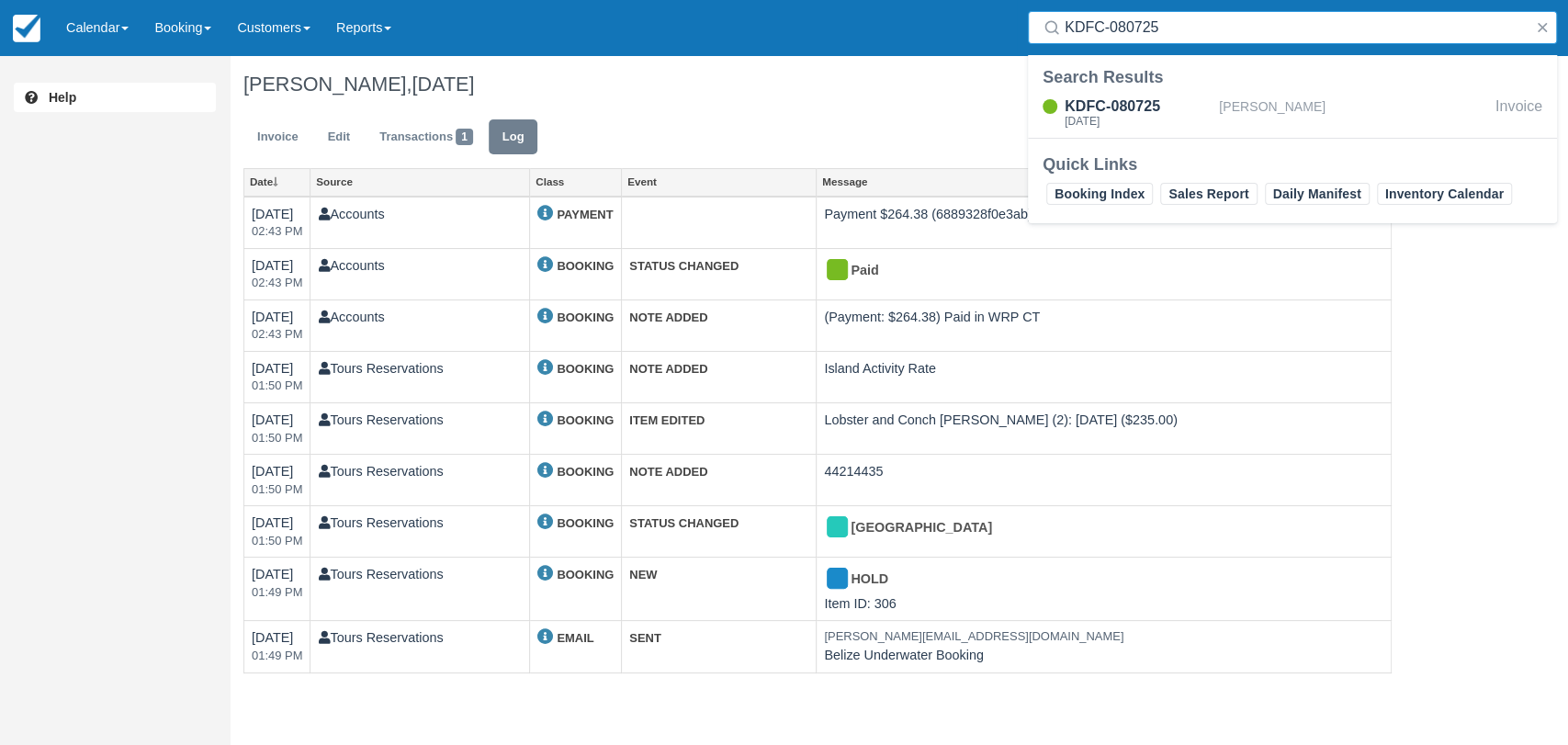
type input "KDFC-080725"
click at [1108, 100] on div "KDFC-080725" at bounding box center [1138, 106] width 147 height 22
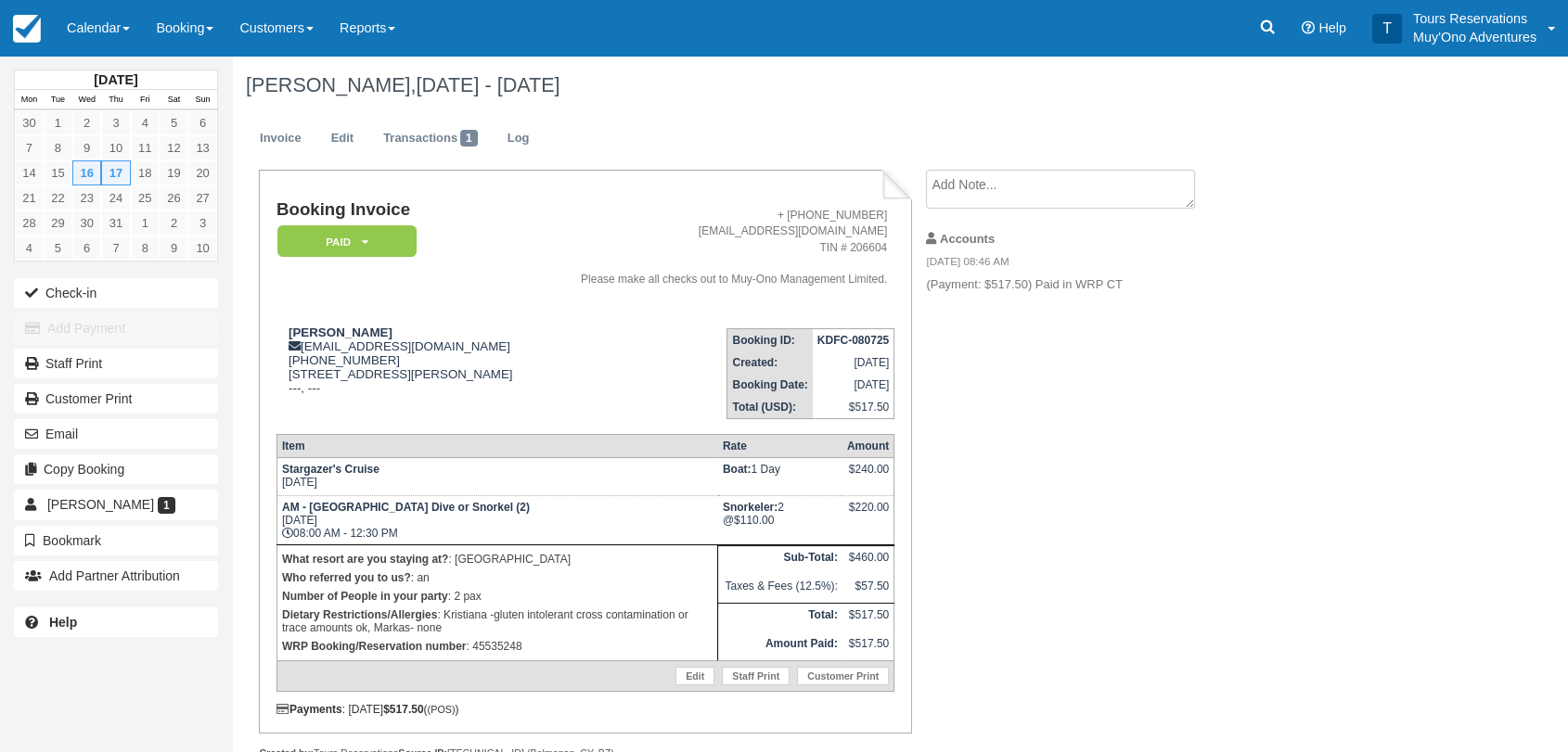
scroll to position [43, 0]
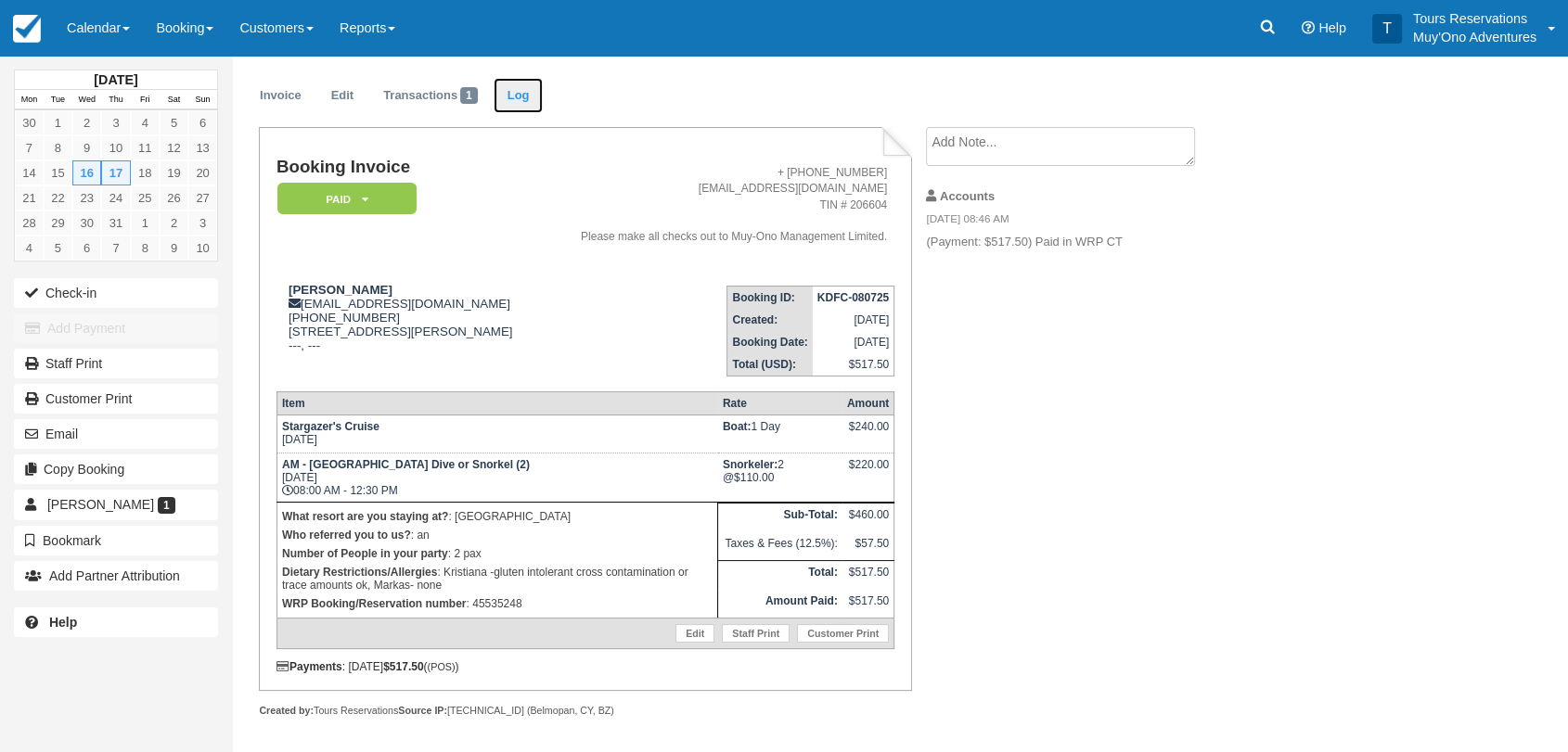
click at [516, 98] on link "Log" at bounding box center [519, 95] width 50 height 36
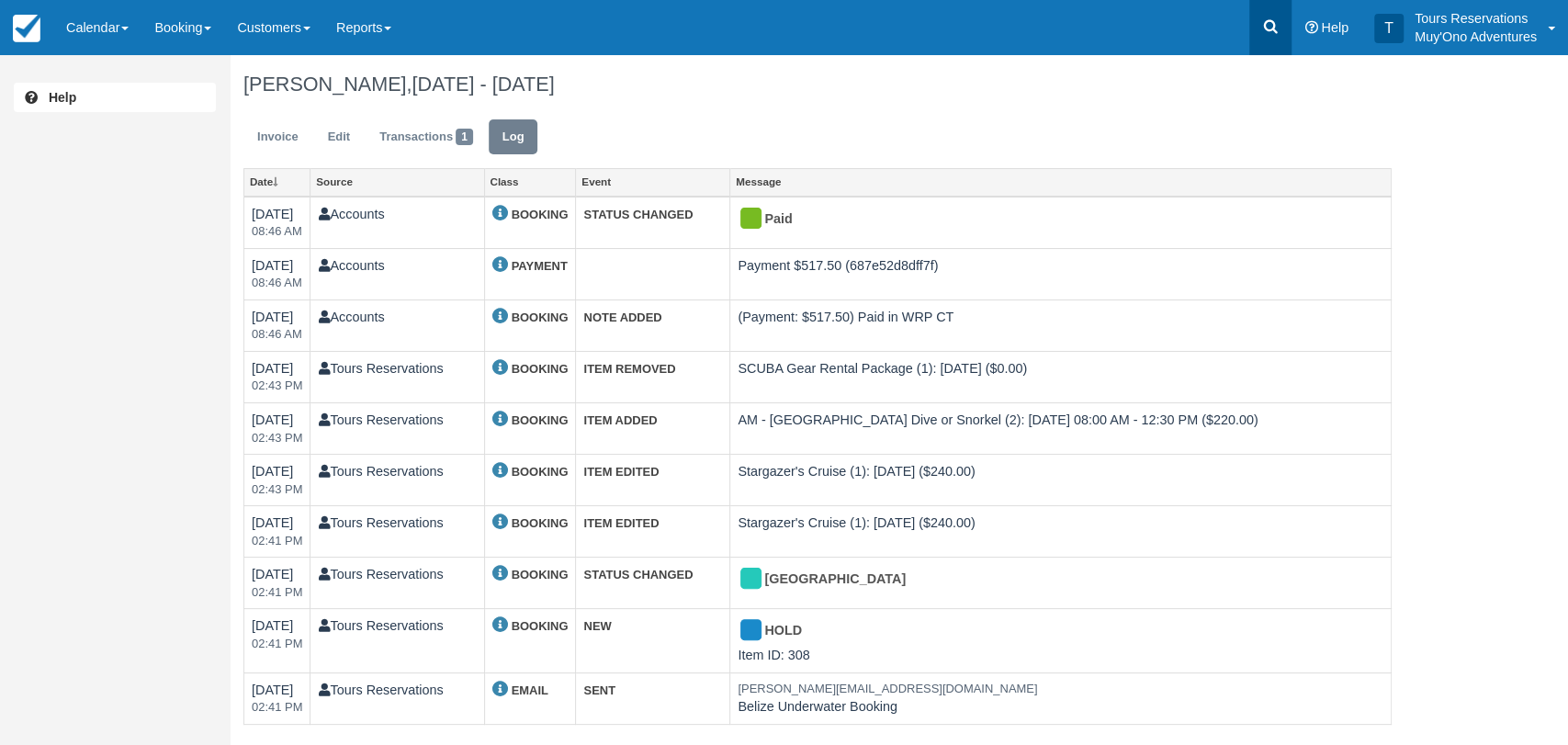
click at [1278, 27] on icon at bounding box center [1270, 27] width 19 height 19
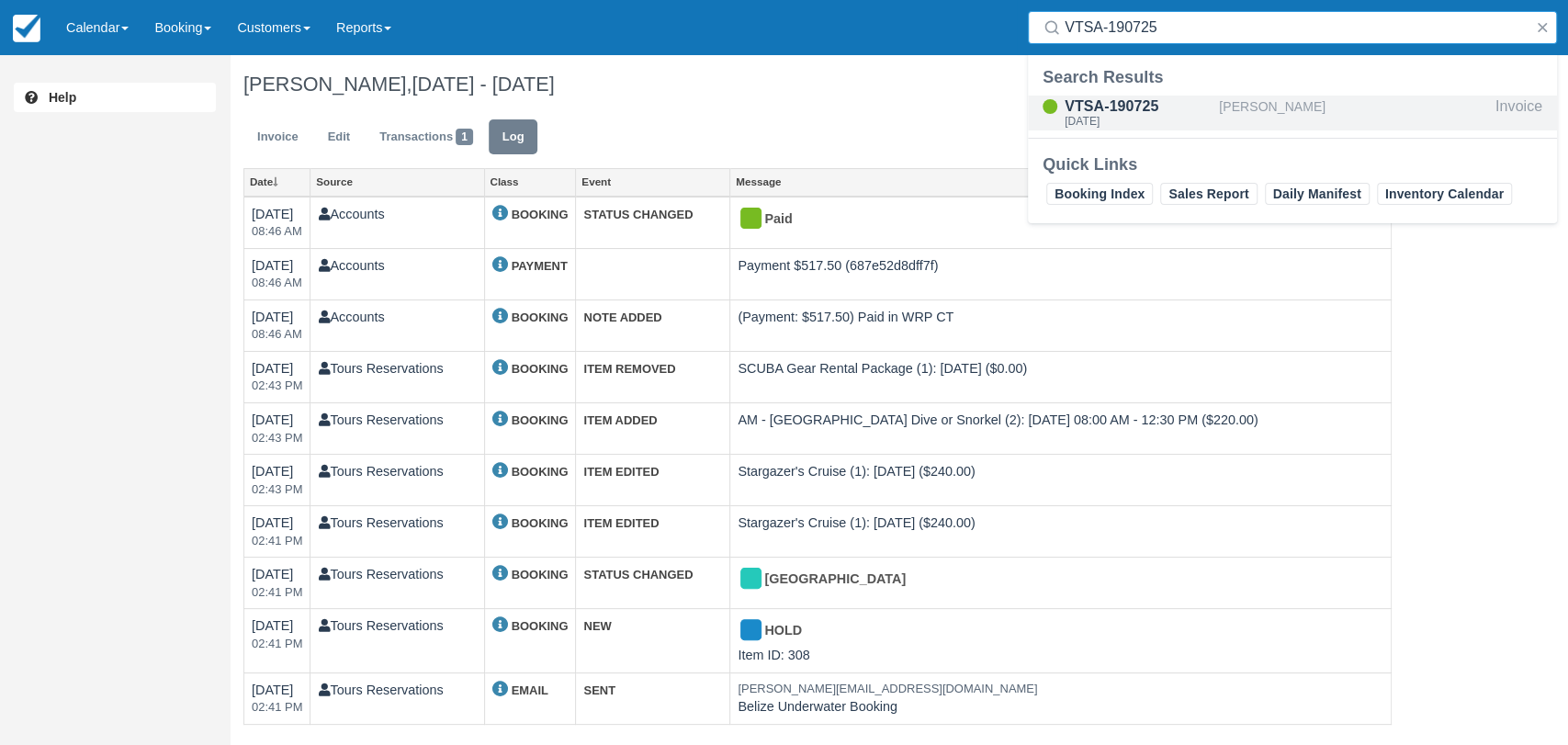
type input "VTSA-190725"
click at [1135, 116] on div "[DATE]" at bounding box center [1138, 121] width 147 height 11
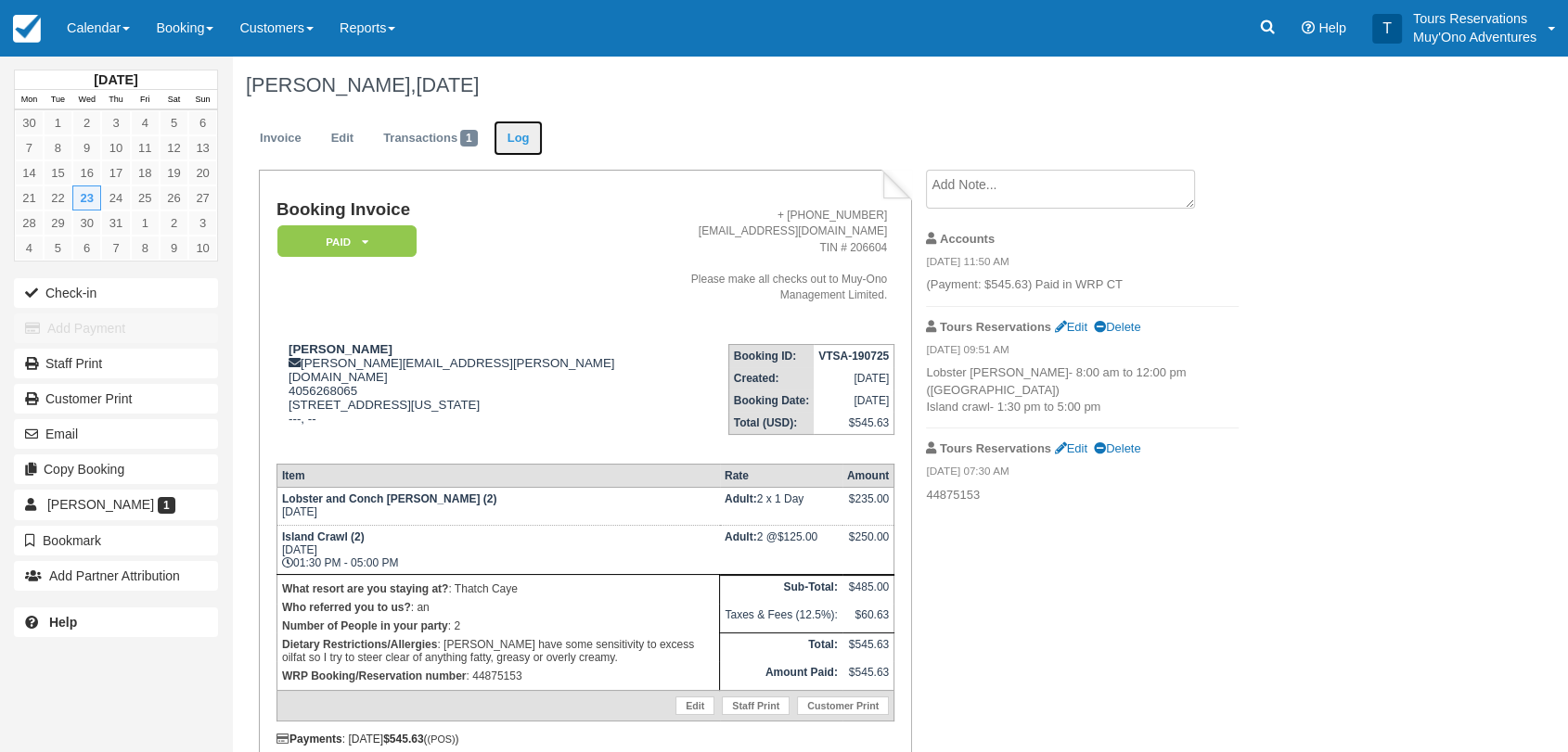
click at [539, 151] on link "Log" at bounding box center [519, 138] width 50 height 36
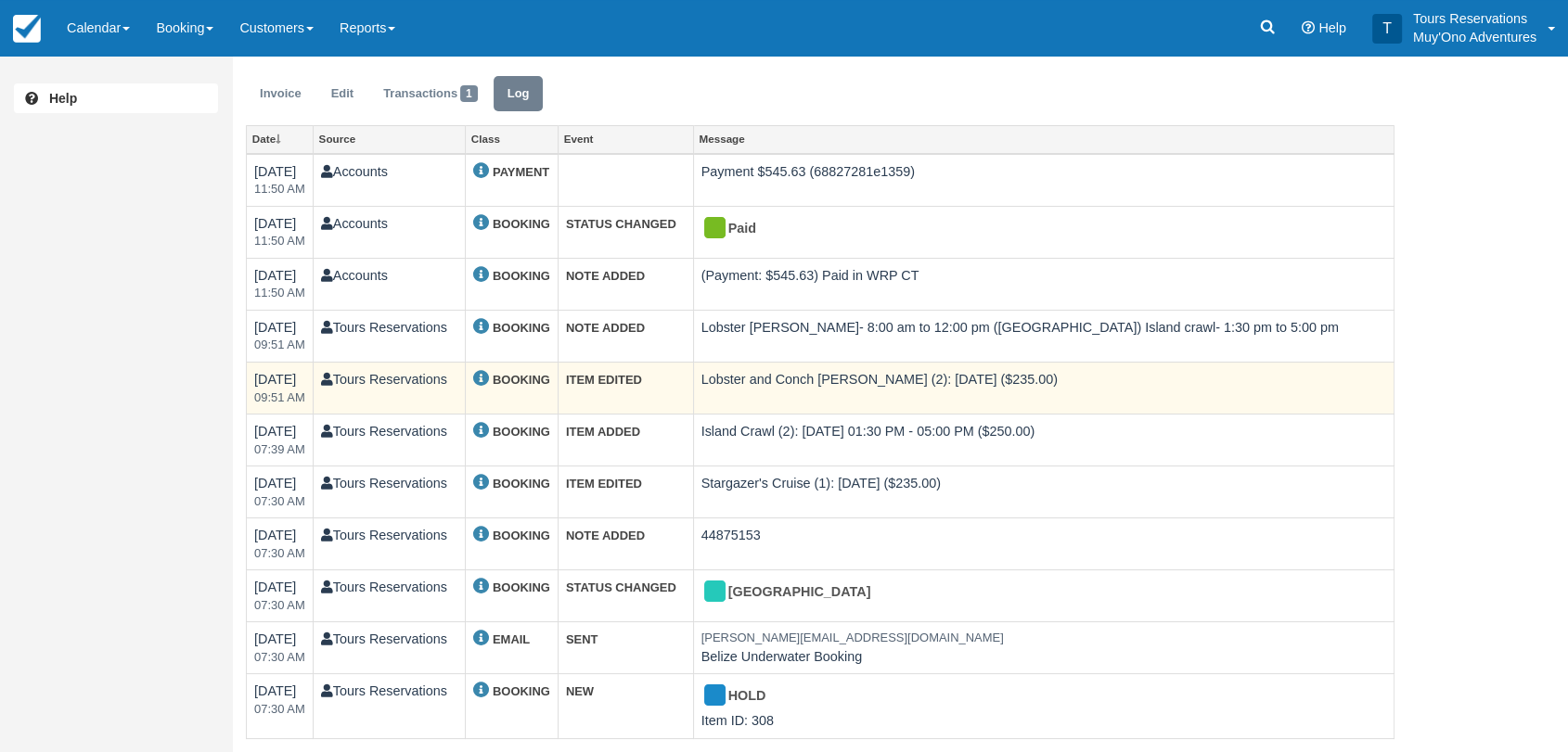
scroll to position [49, 0]
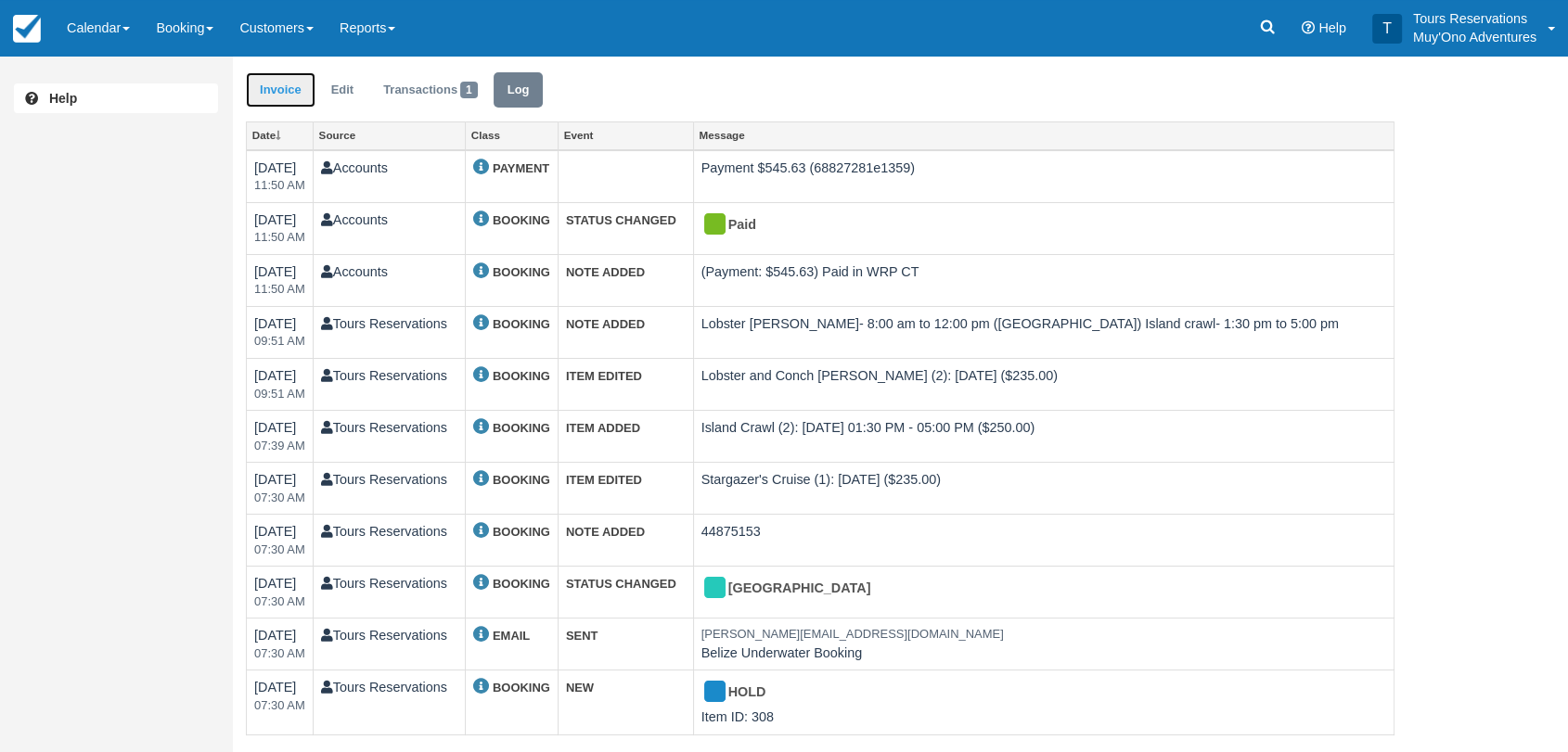
click at [261, 91] on link "Invoice" at bounding box center [280, 90] width 69 height 36
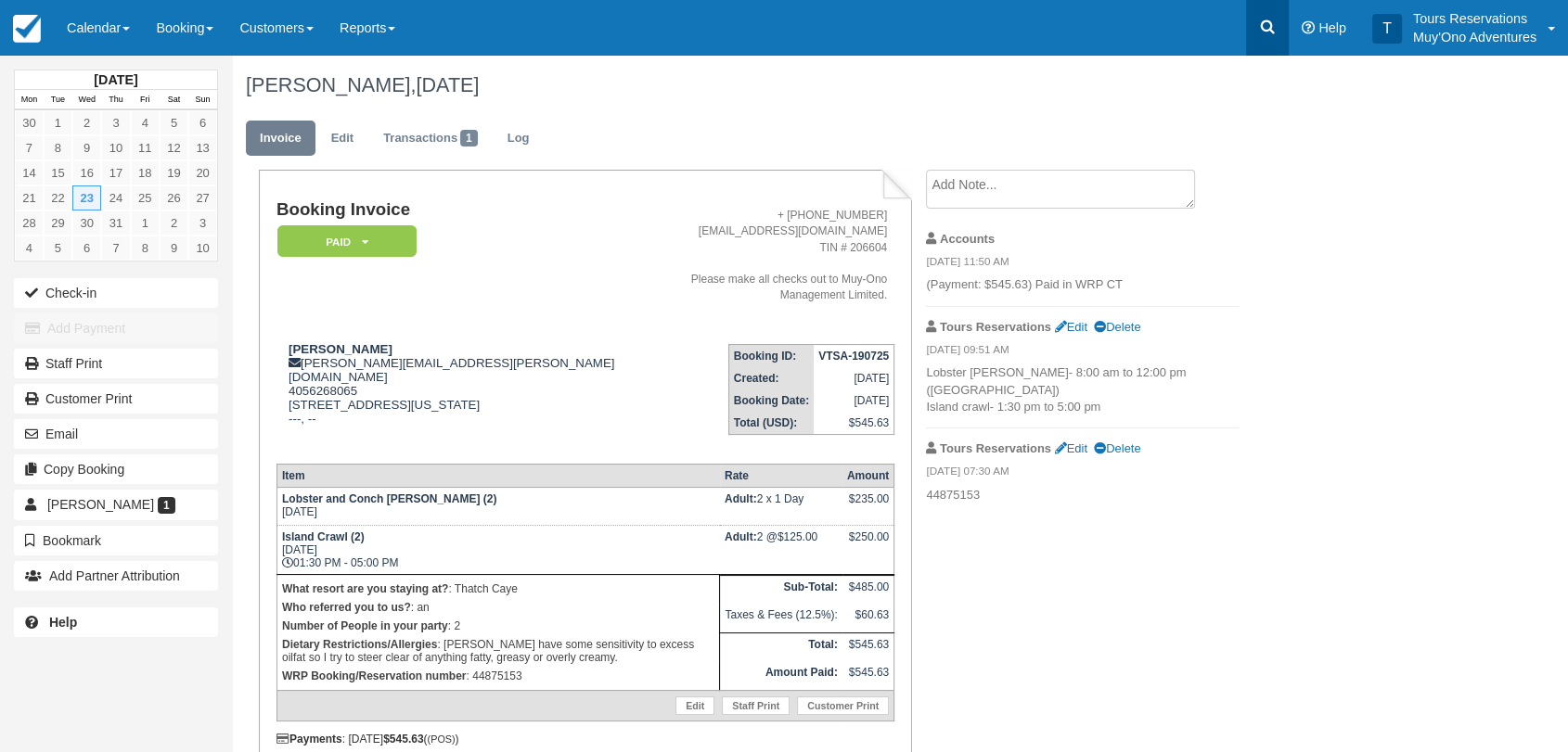
click at [1276, 25] on icon at bounding box center [1267, 27] width 19 height 19
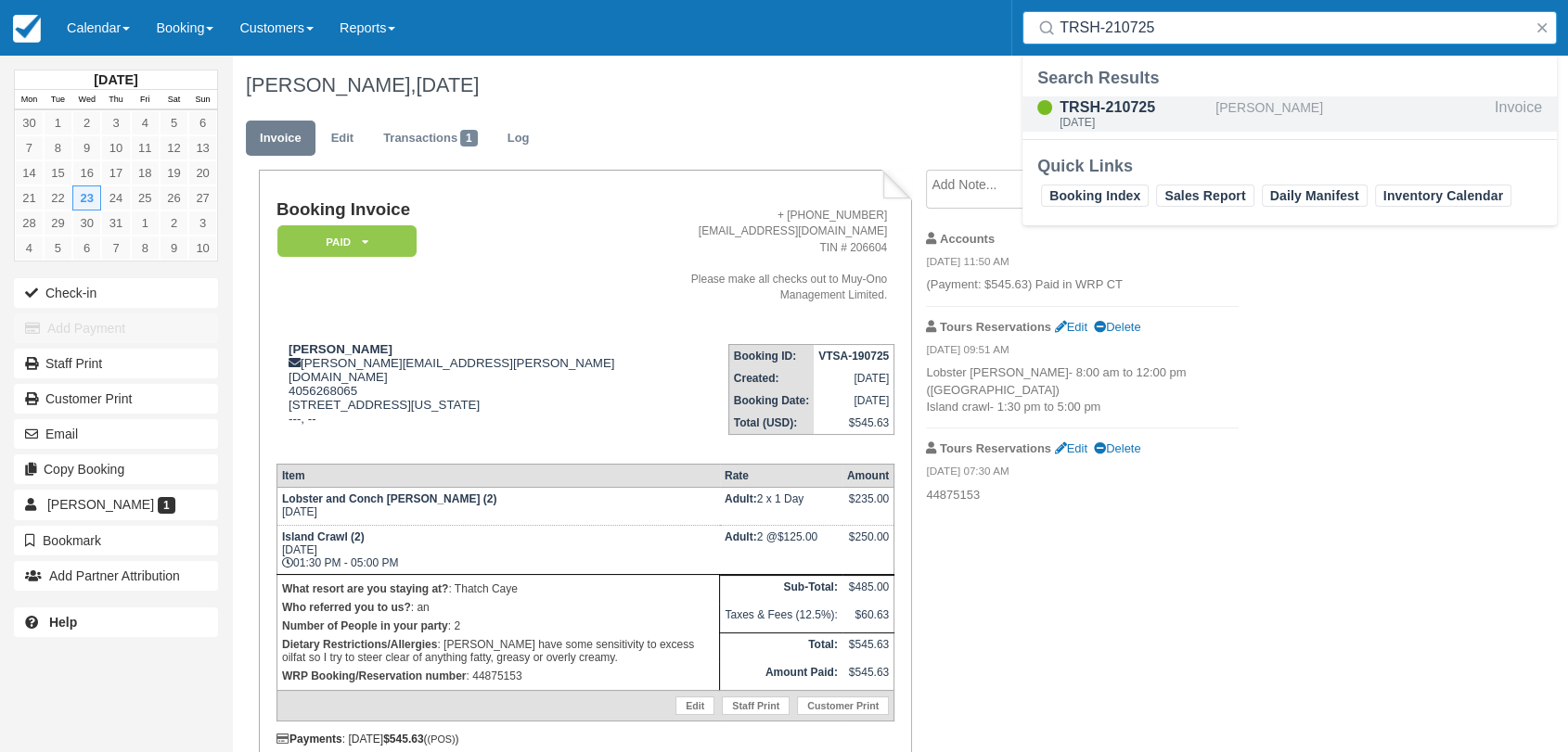
type input "TRSH-210725"
click at [1165, 114] on div "TRSH-210725" at bounding box center [1133, 107] width 149 height 22
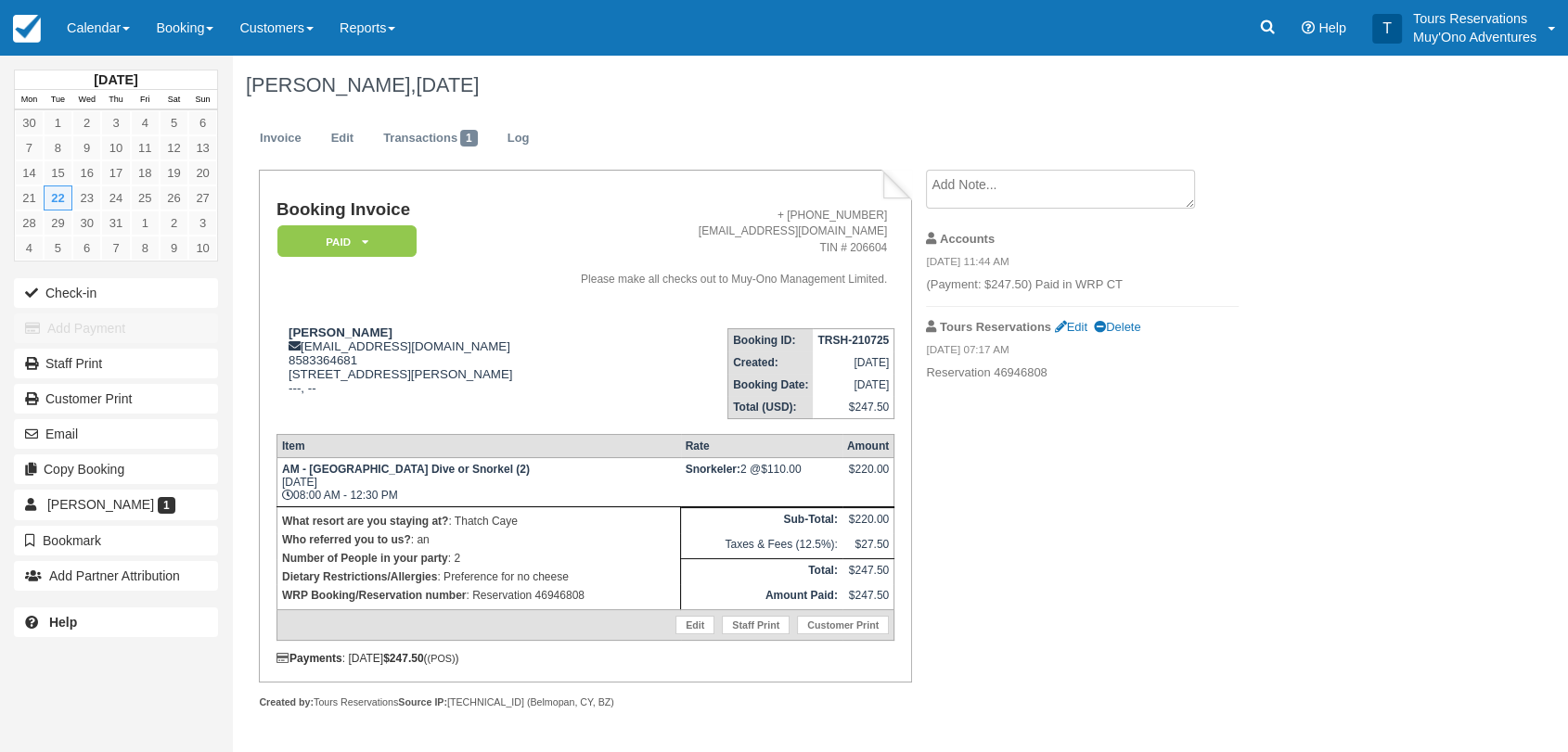
scroll to position [22, 0]
click at [520, 121] on link "Log" at bounding box center [519, 138] width 50 height 36
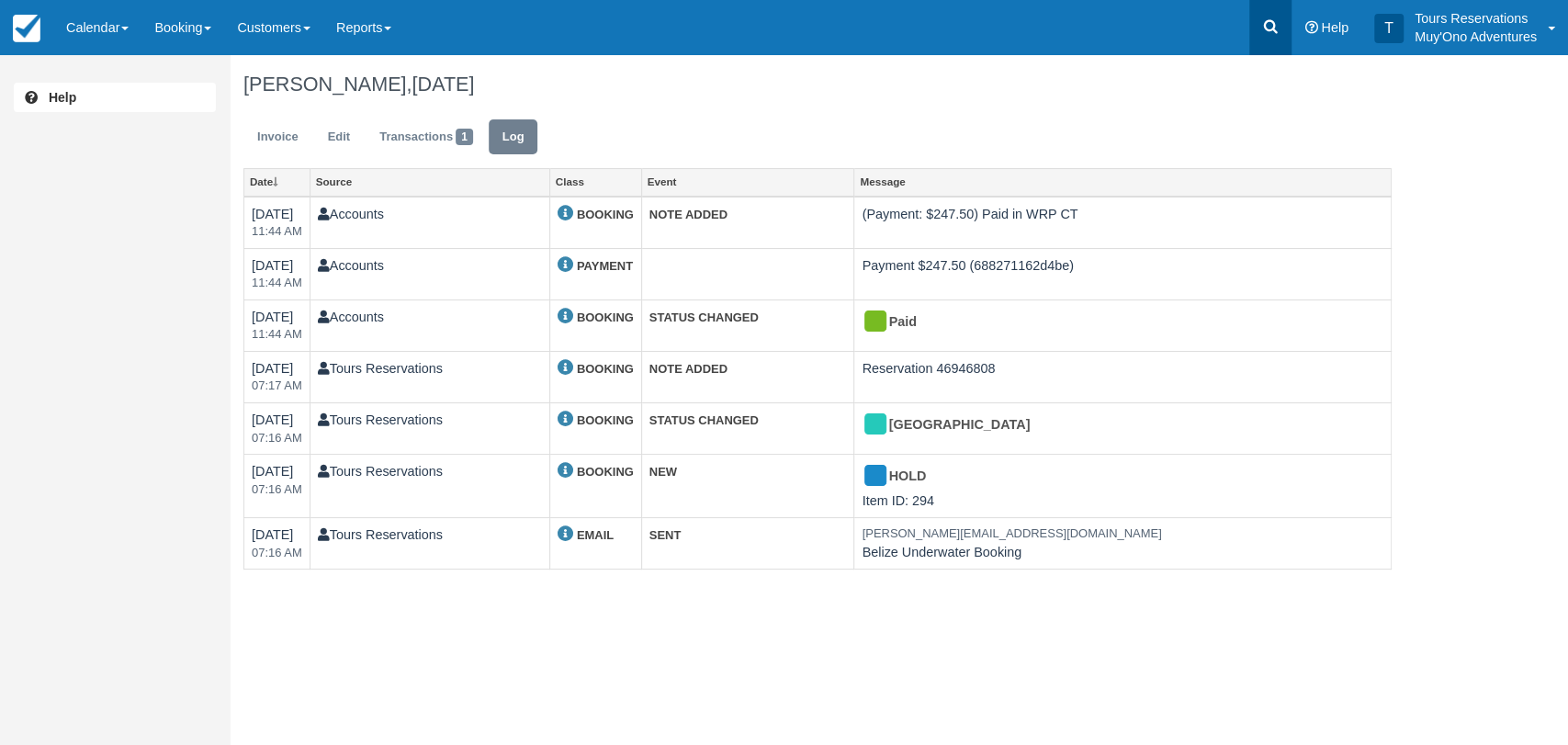
click at [1270, 19] on icon at bounding box center [1270, 27] width 19 height 19
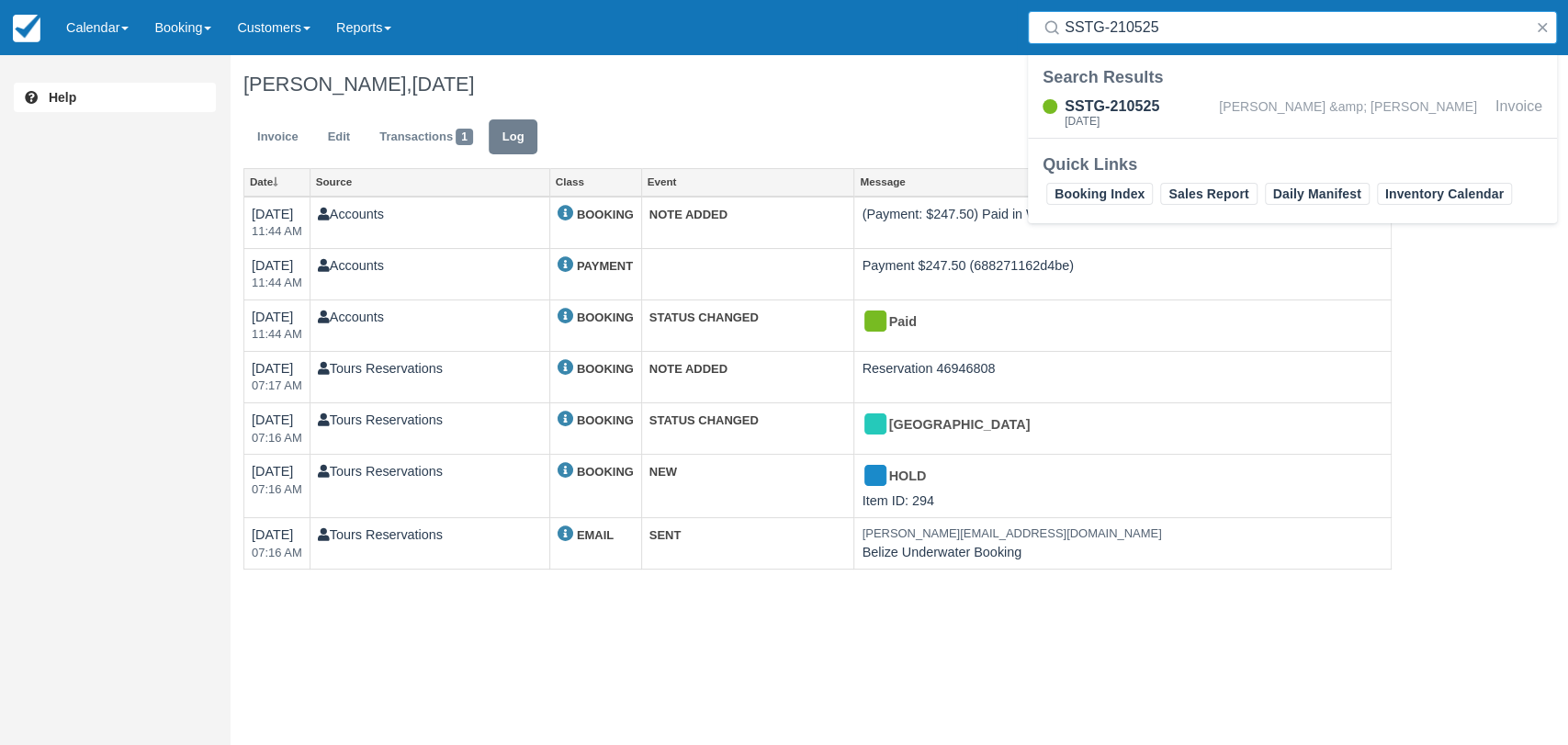
type input "SSTG-210525"
click at [1197, 114] on div "SSTG-210525" at bounding box center [1138, 106] width 147 height 22
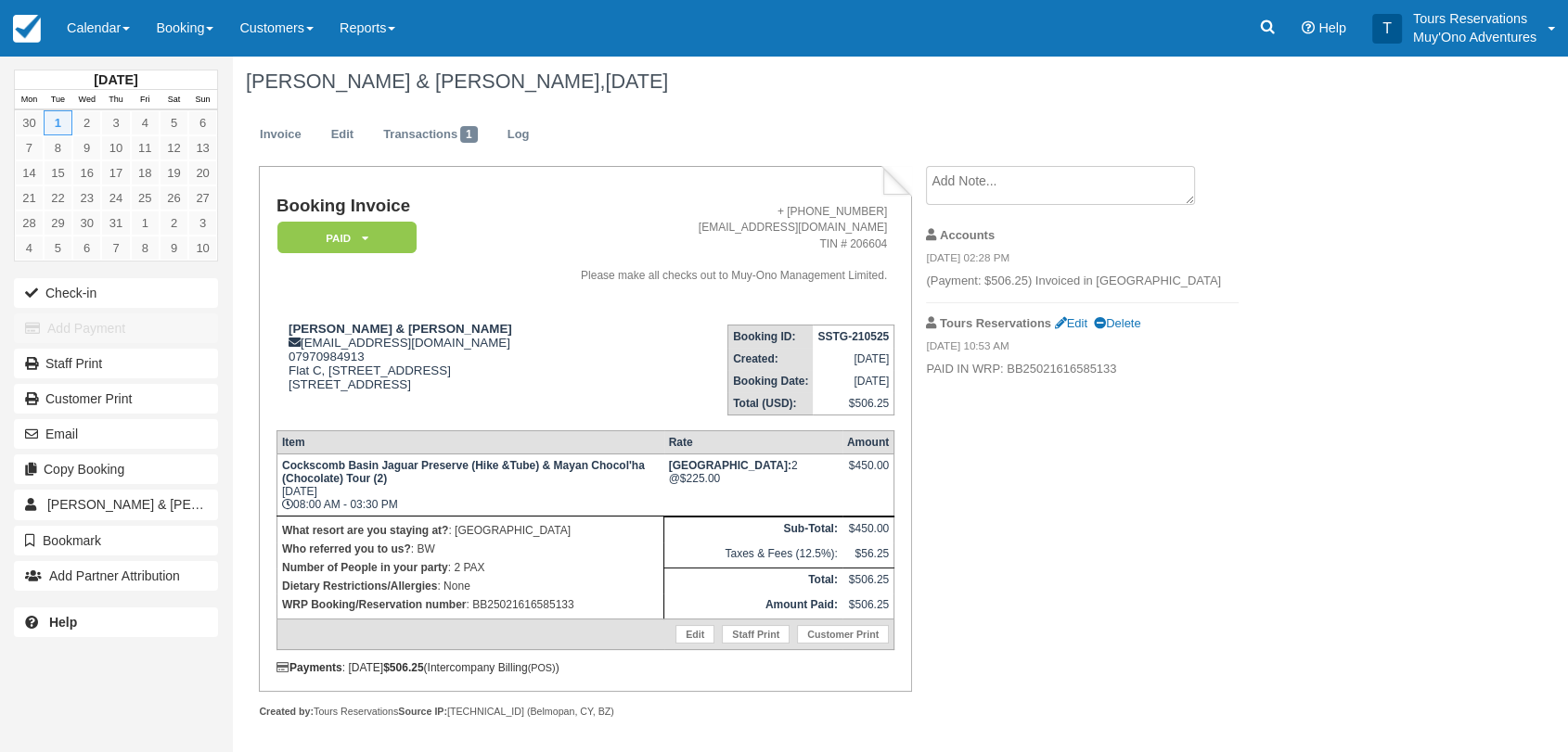
scroll to position [5, 0]
click at [498, 129] on link "Log" at bounding box center [519, 134] width 50 height 36
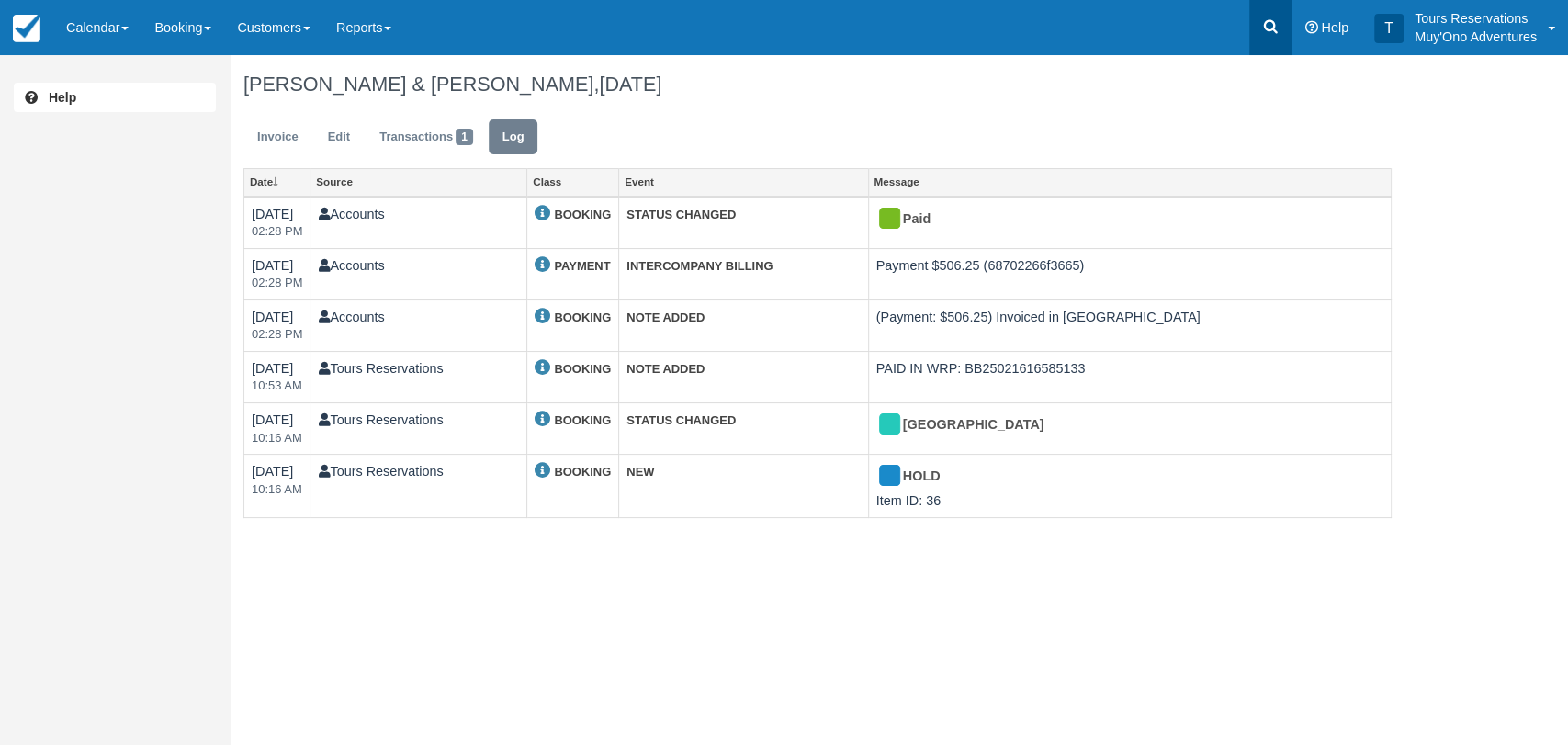
click at [1277, 41] on link at bounding box center [1270, 28] width 43 height 56
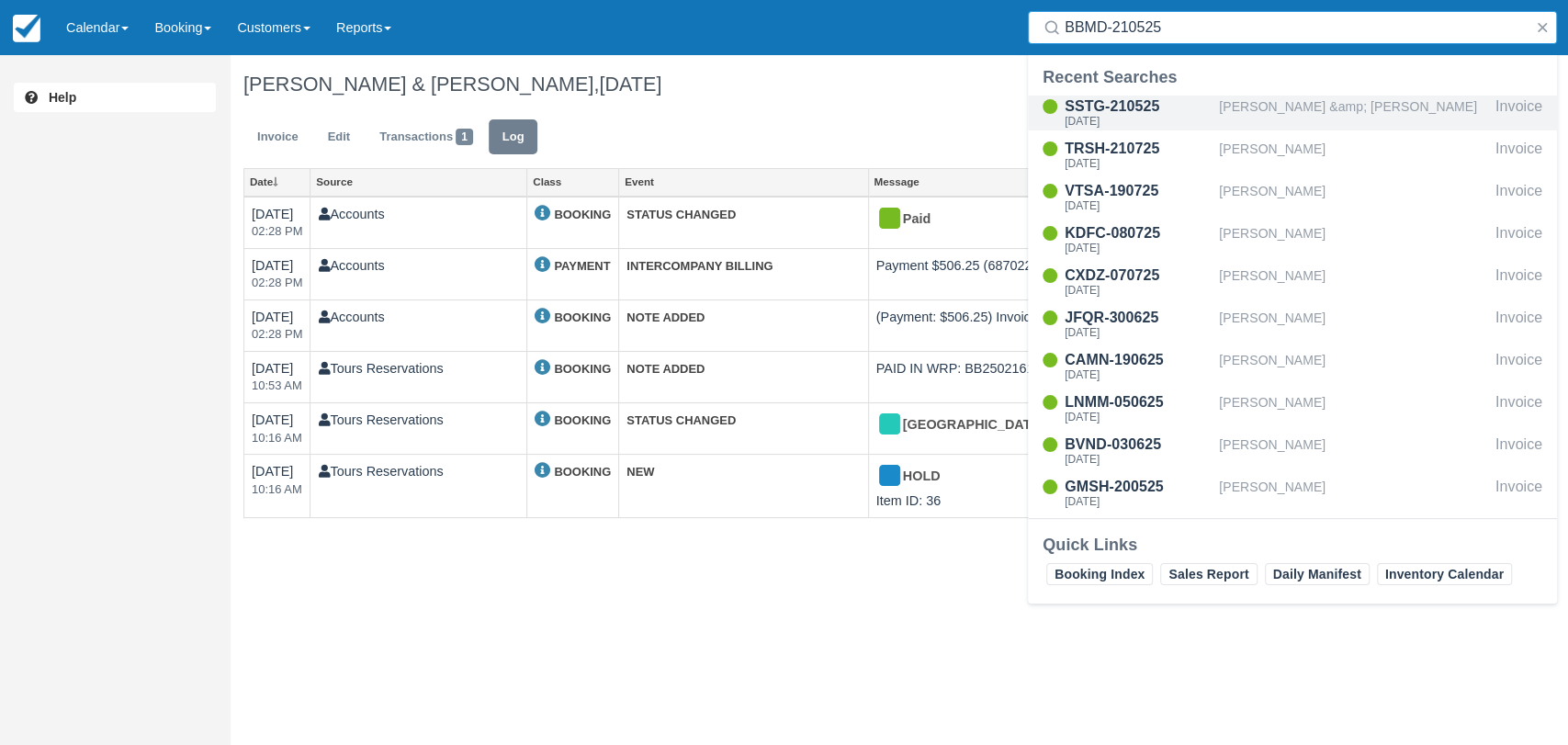
type input "BBMD-210525"
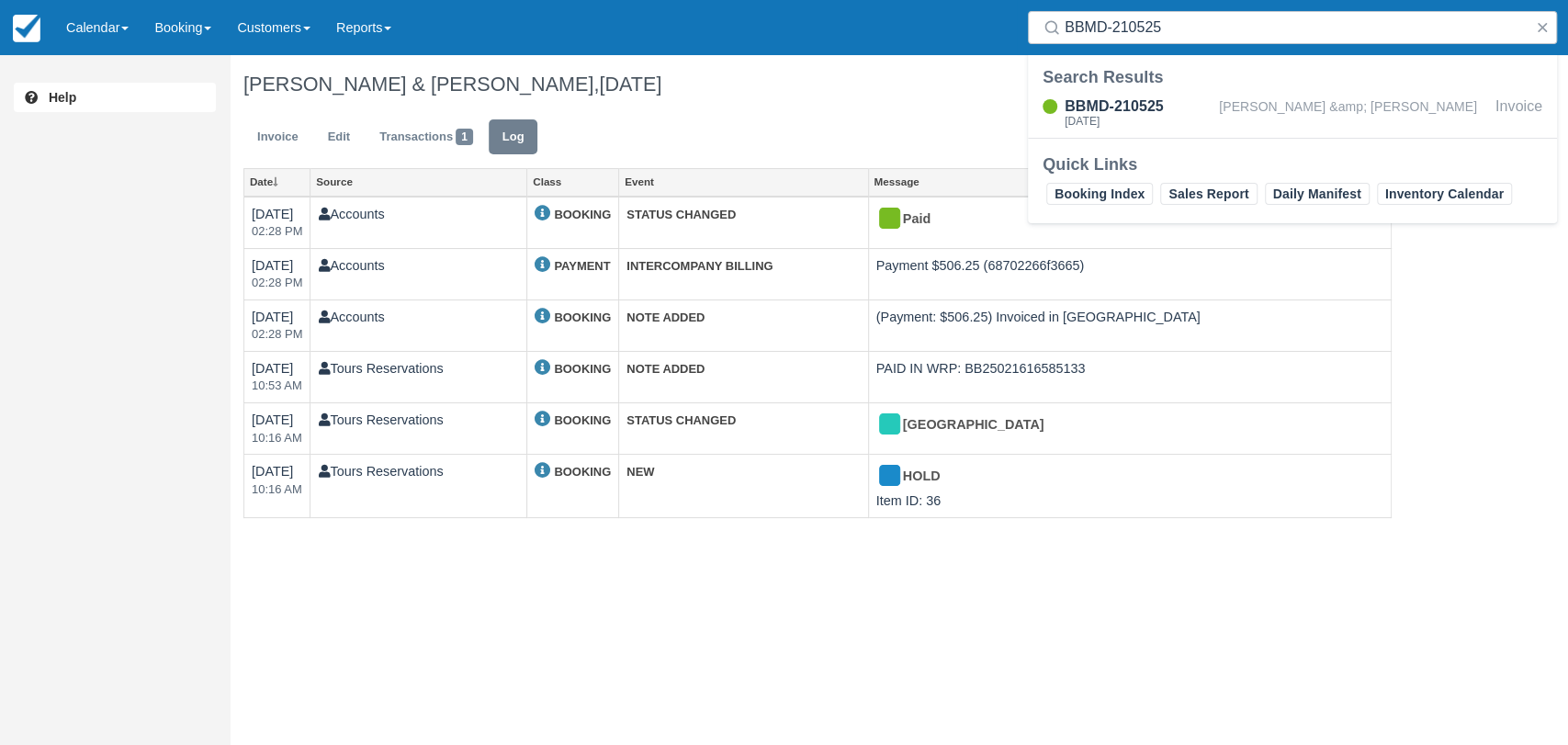
click at [1206, 129] on div "BBMD-210525 [DATE]" at bounding box center [1138, 113] width 147 height 35
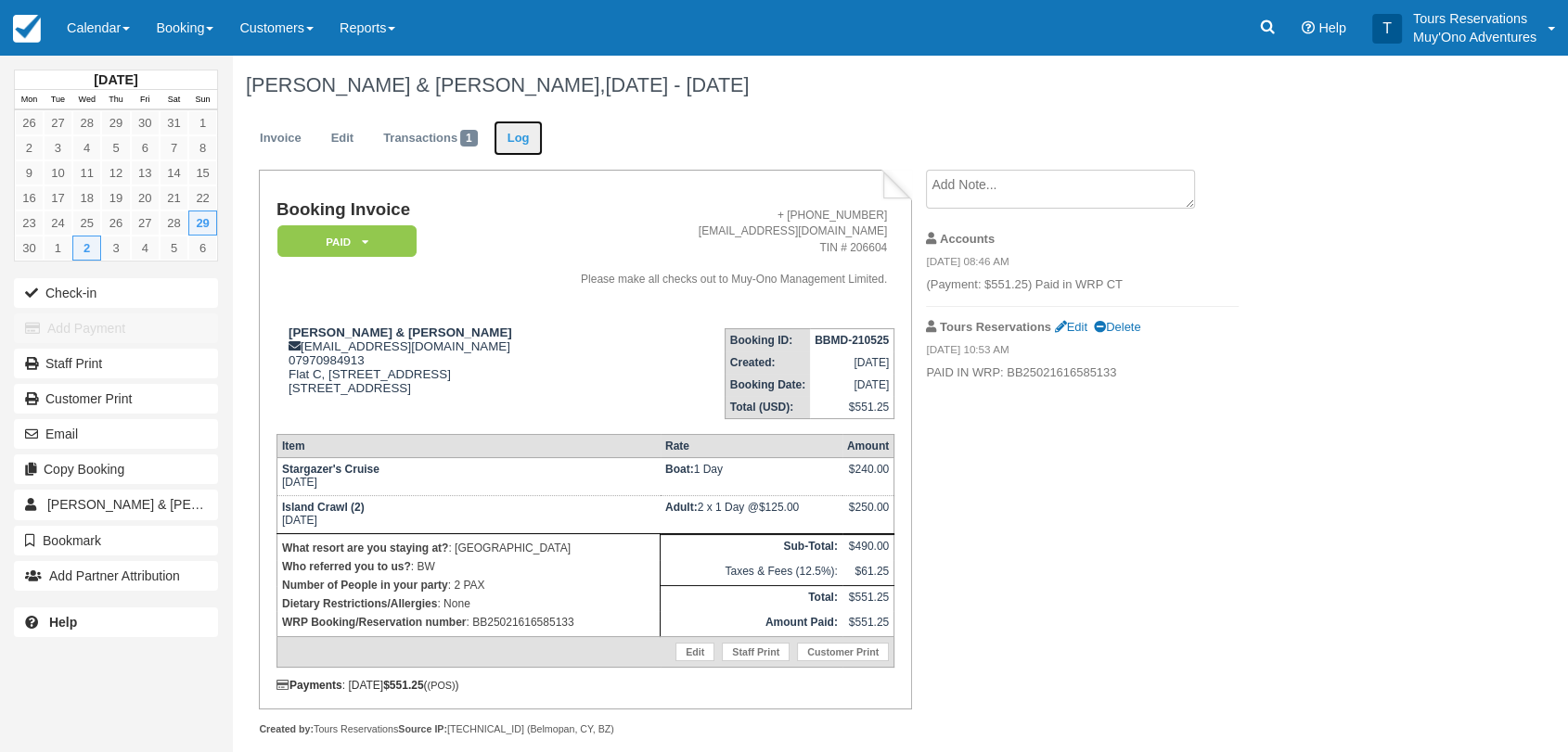
click at [535, 148] on link "Log" at bounding box center [519, 138] width 50 height 36
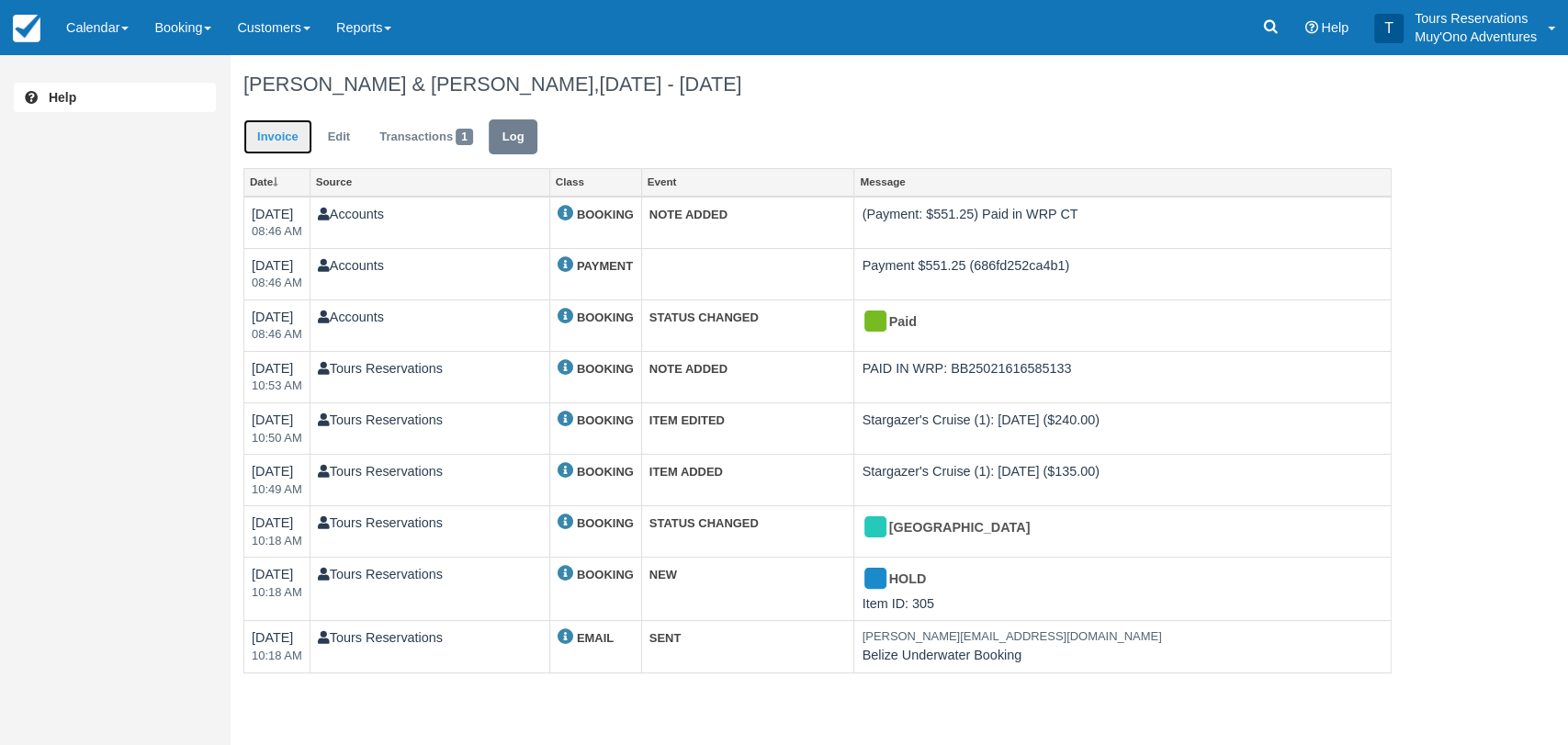
click at [287, 151] on link "Invoice" at bounding box center [278, 137] width 68 height 36
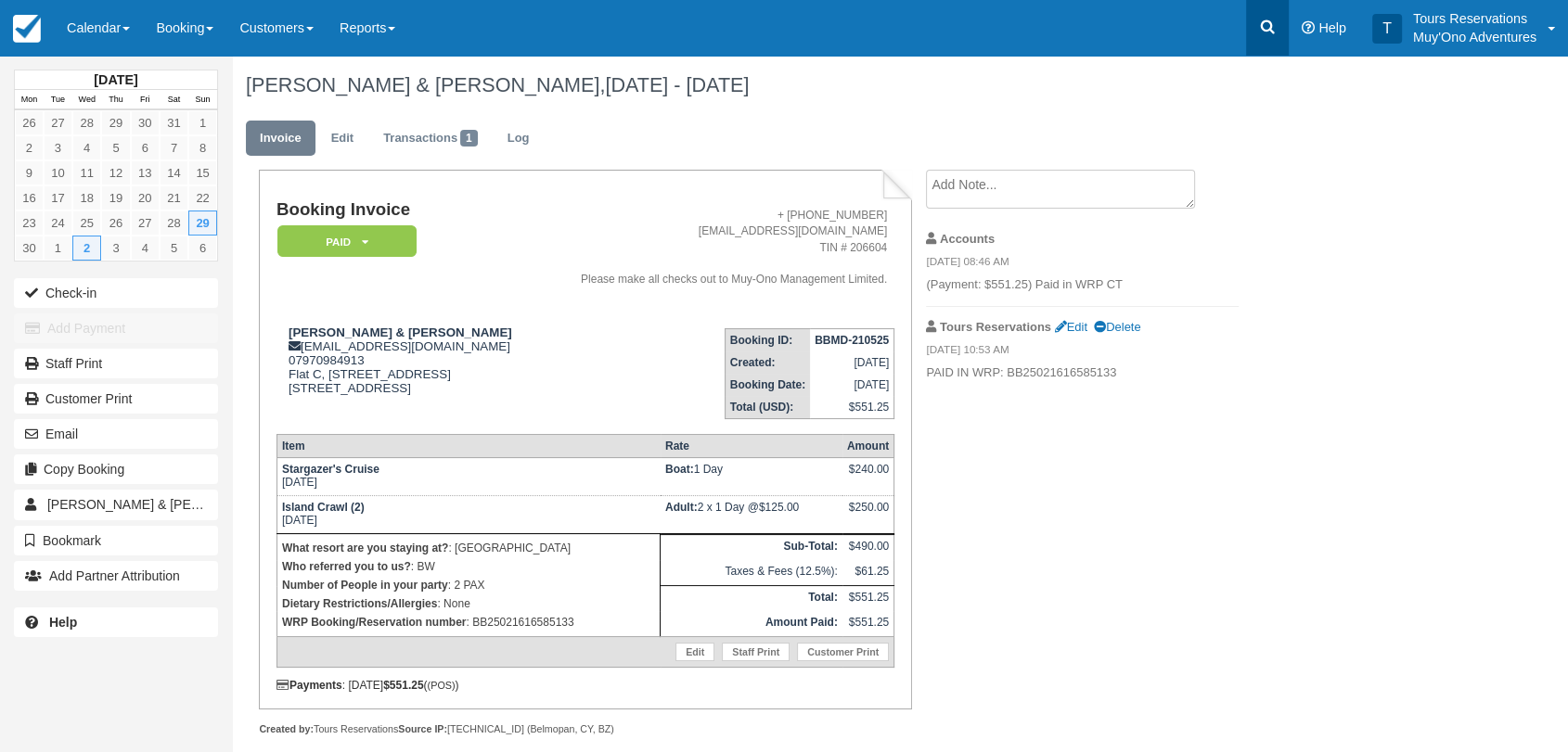
click at [1276, 33] on icon at bounding box center [1267, 27] width 19 height 19
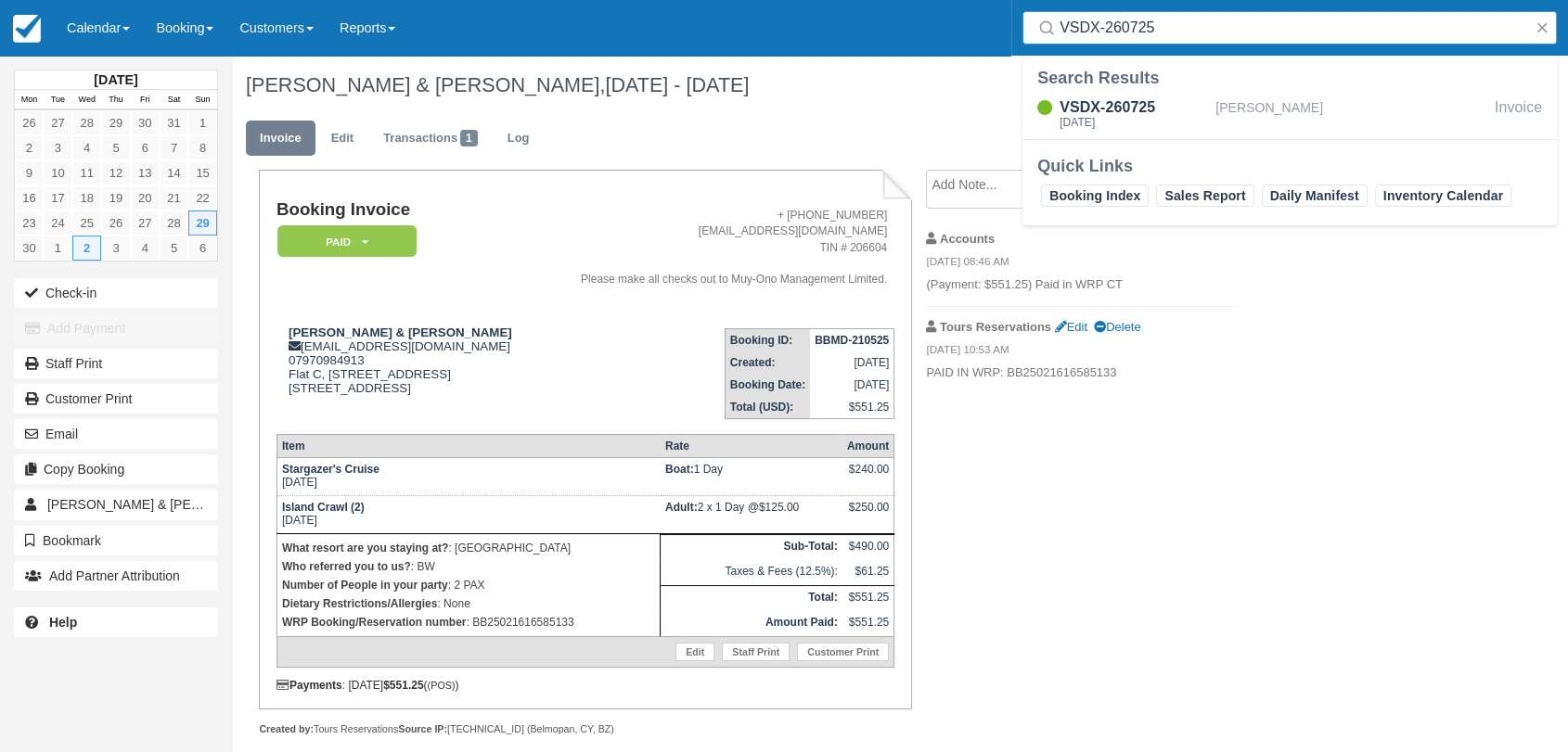
type input "VSDX-260725"
click at [1219, 120] on div "[PERSON_NAME]" at bounding box center [1351, 114] width 272 height 35
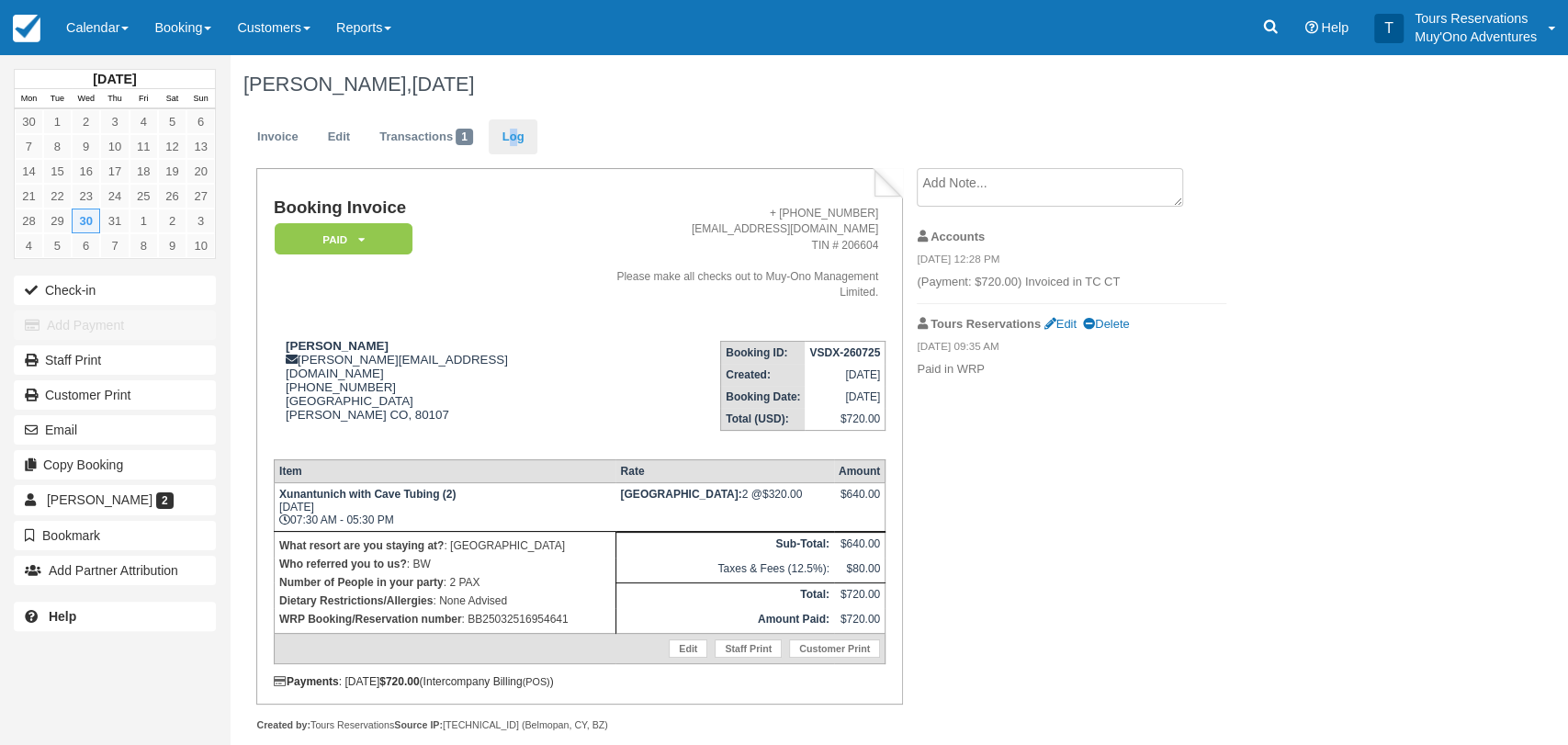
click at [515, 155] on ul "Invoice Edit Transactions 1 Log" at bounding box center [817, 142] width 1148 height 56
click at [517, 143] on link "Log" at bounding box center [513, 137] width 50 height 36
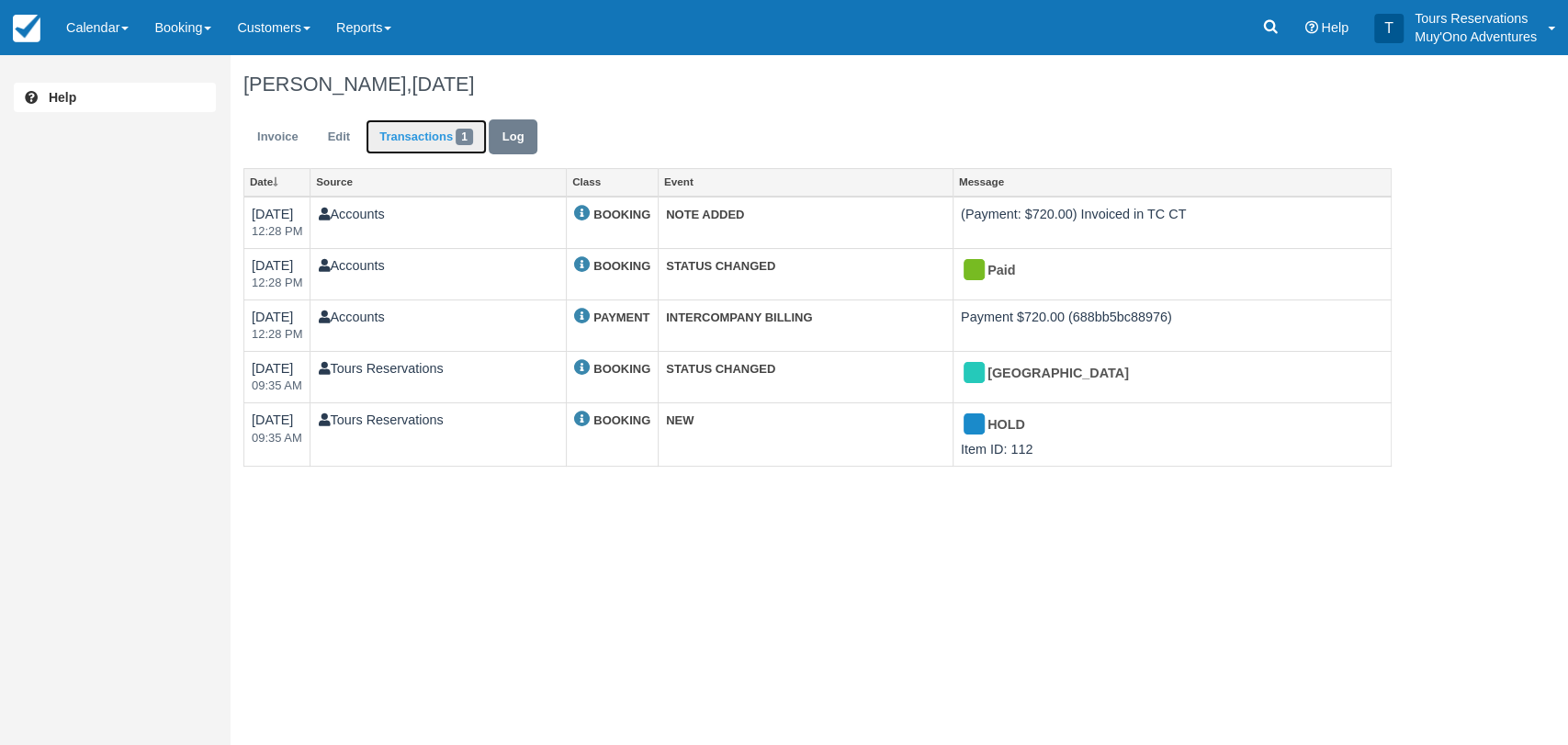
click at [453, 143] on link "Transactions 1" at bounding box center [426, 137] width 121 height 36
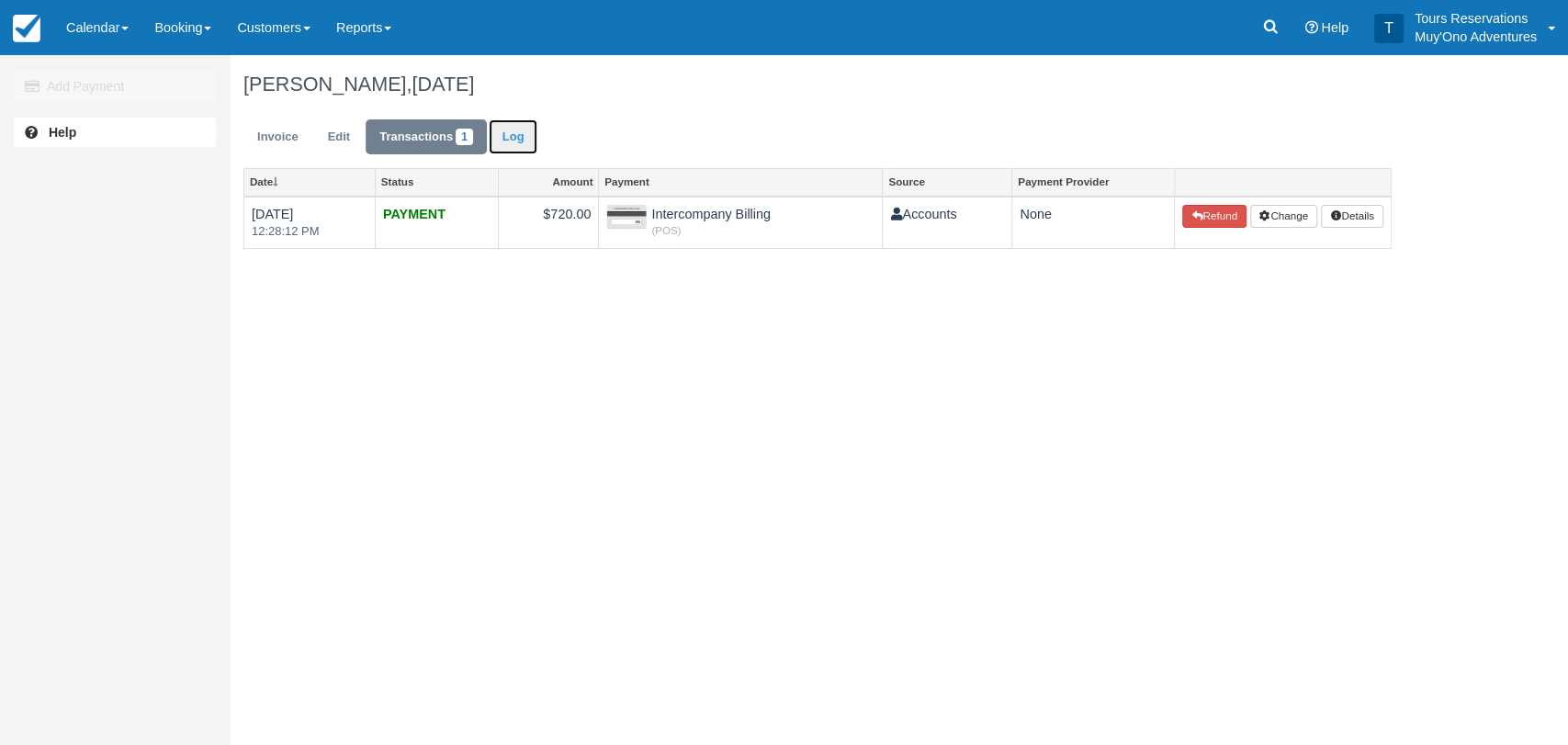
click at [505, 136] on link "Log" at bounding box center [513, 137] width 50 height 36
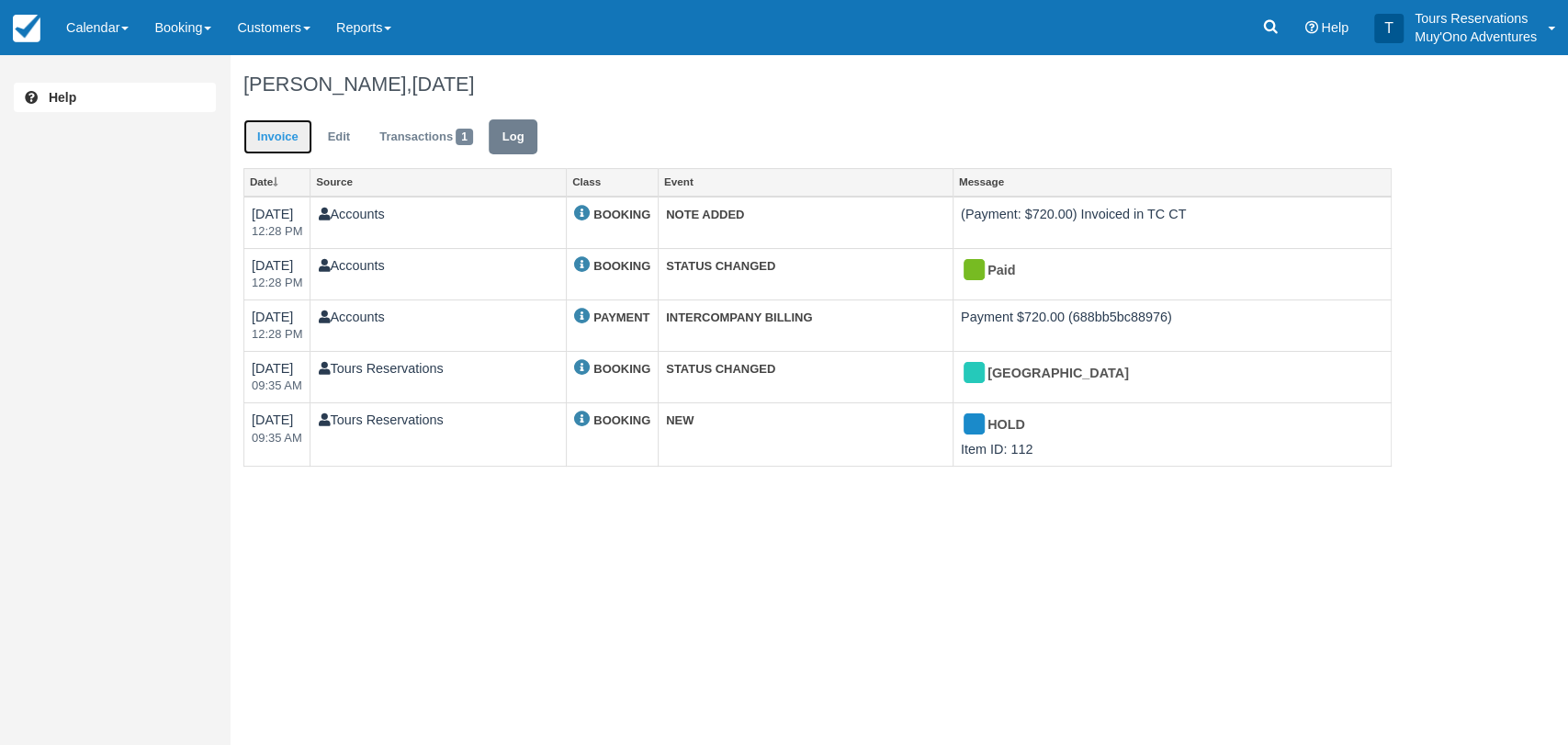
click at [309, 139] on link "Invoice" at bounding box center [278, 137] width 68 height 36
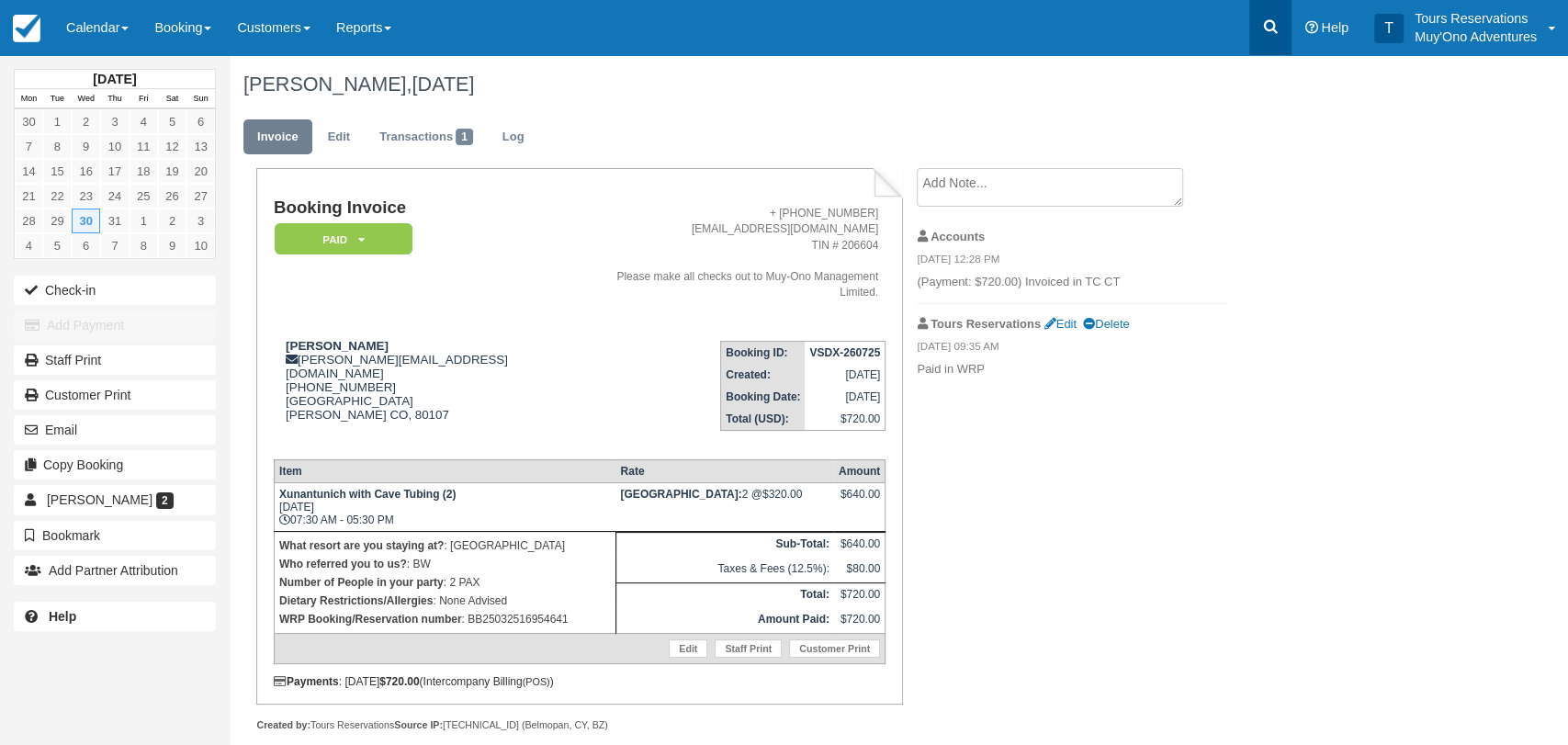
click at [1273, 30] on icon at bounding box center [1270, 27] width 14 height 14
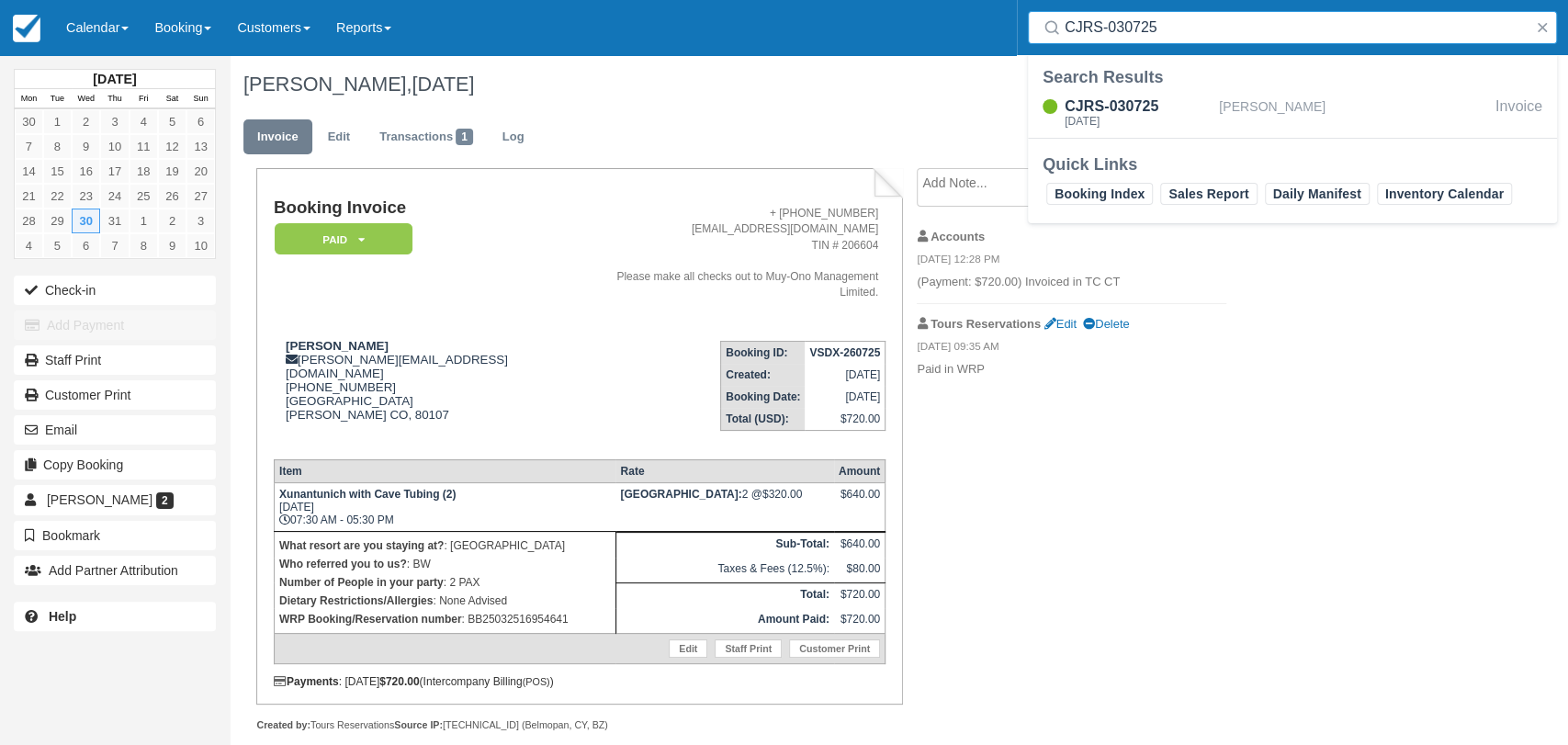
type input "CJRS-030725"
click at [1234, 105] on div "[PERSON_NAME]" at bounding box center [1352, 113] width 269 height 35
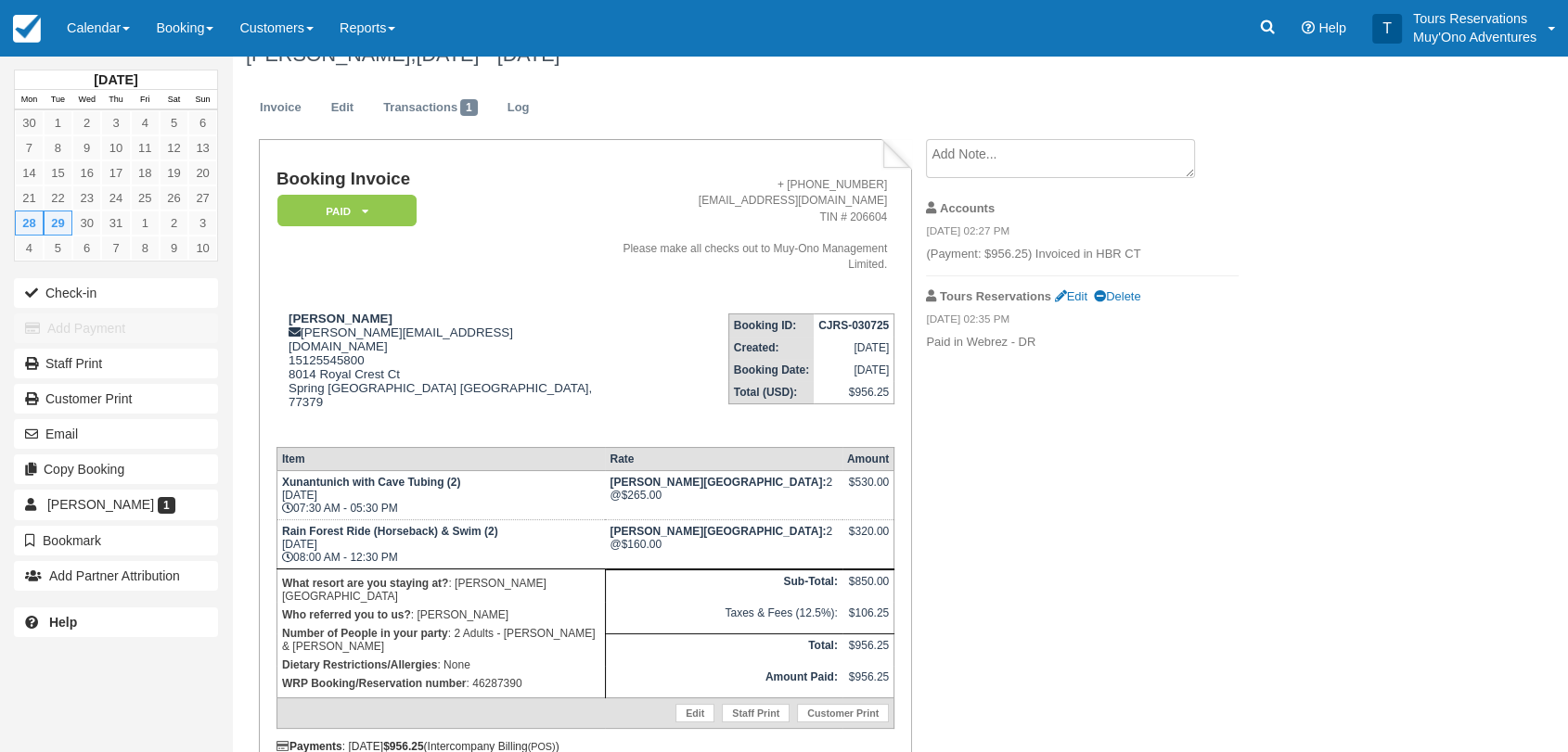
scroll to position [40, 0]
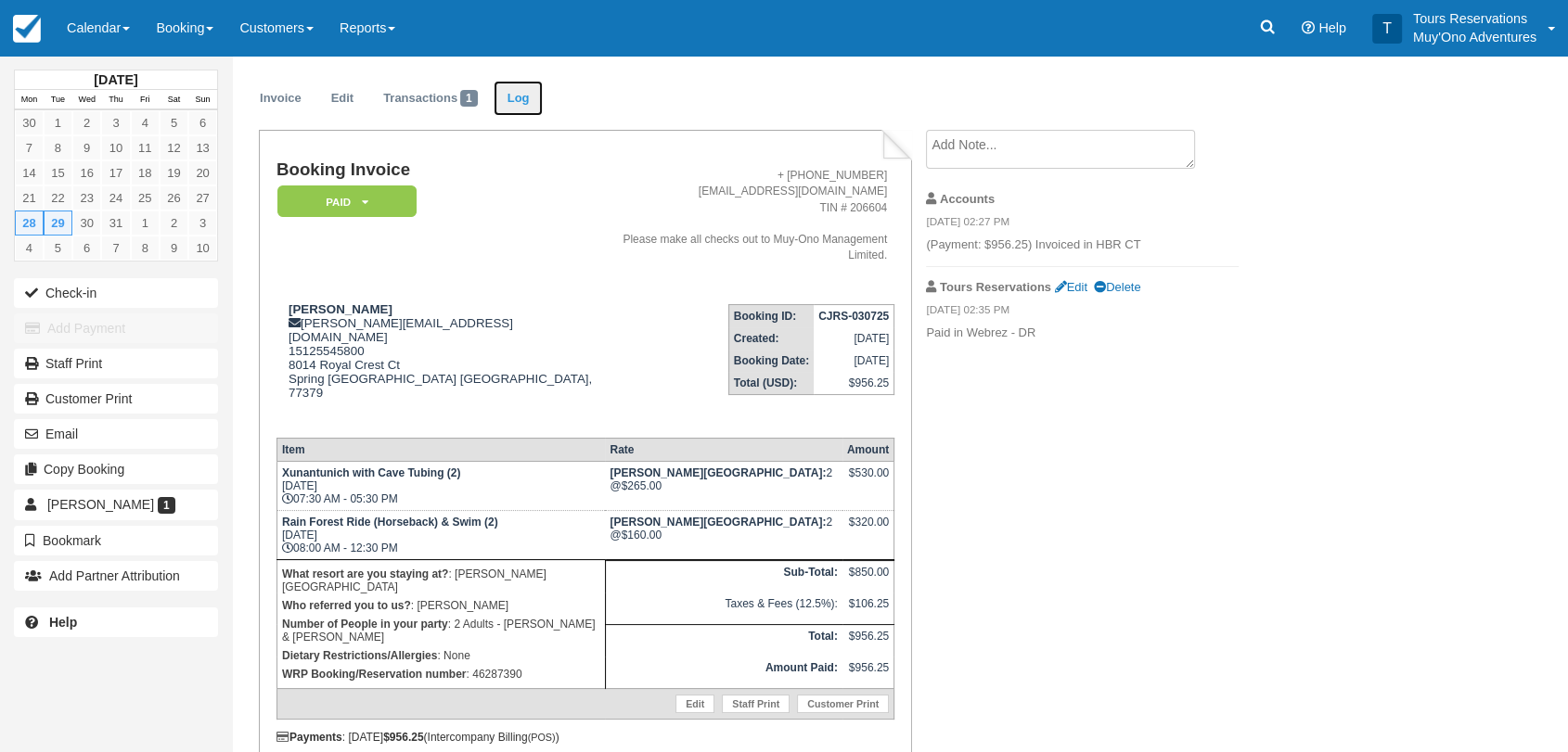
click at [540, 111] on link "Log" at bounding box center [519, 98] width 50 height 36
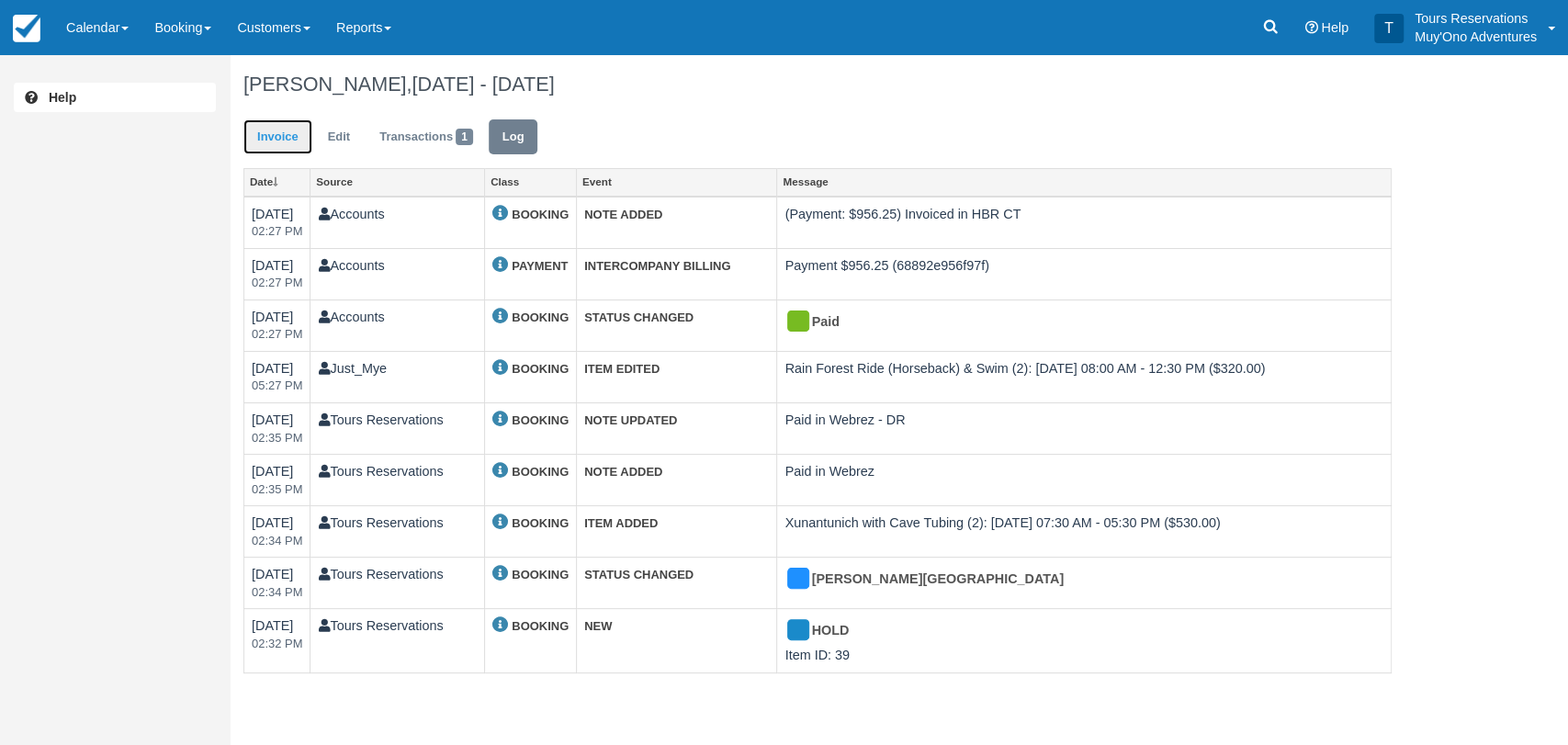
click at [289, 127] on link "Invoice" at bounding box center [278, 137] width 68 height 36
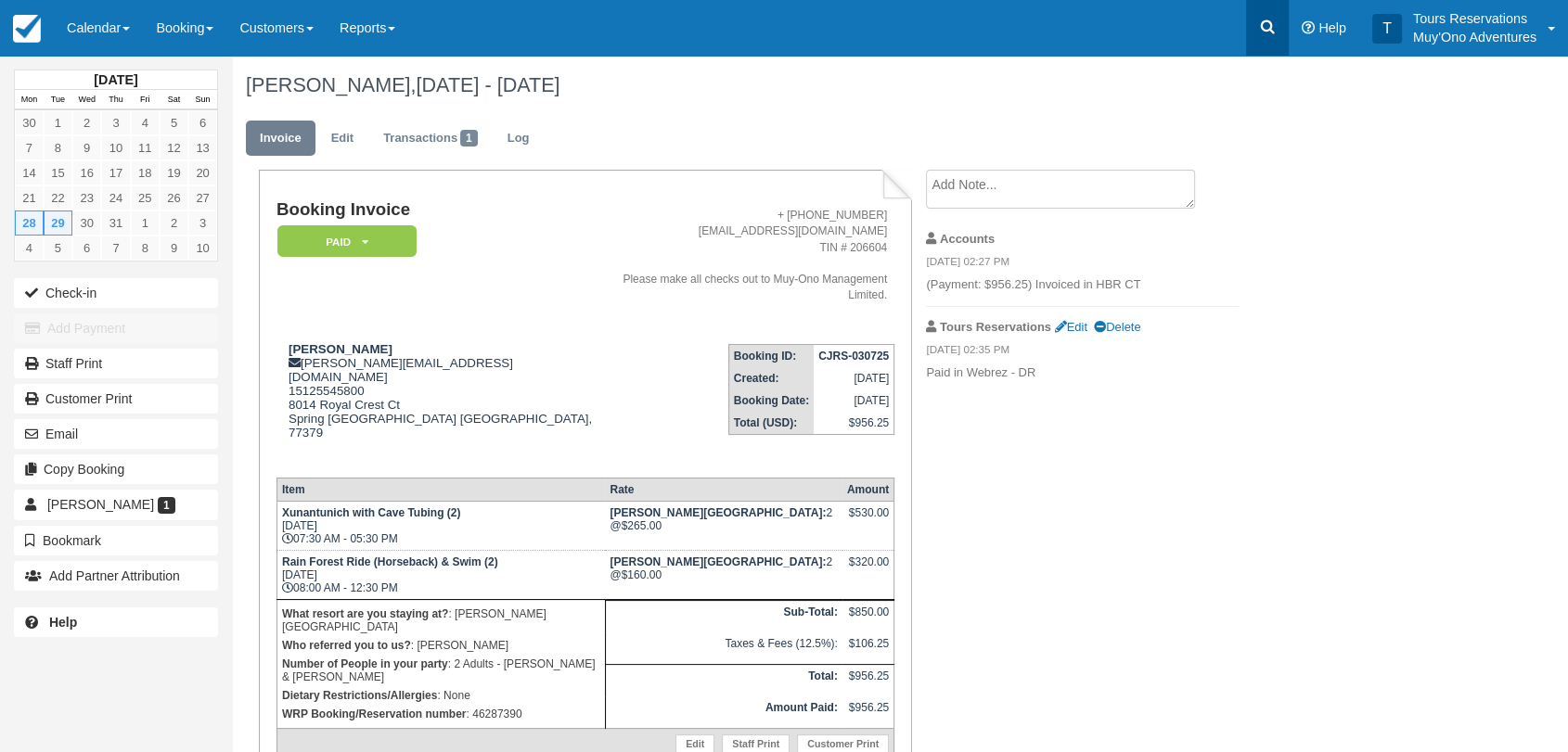
click at [1267, 22] on icon at bounding box center [1267, 27] width 19 height 19
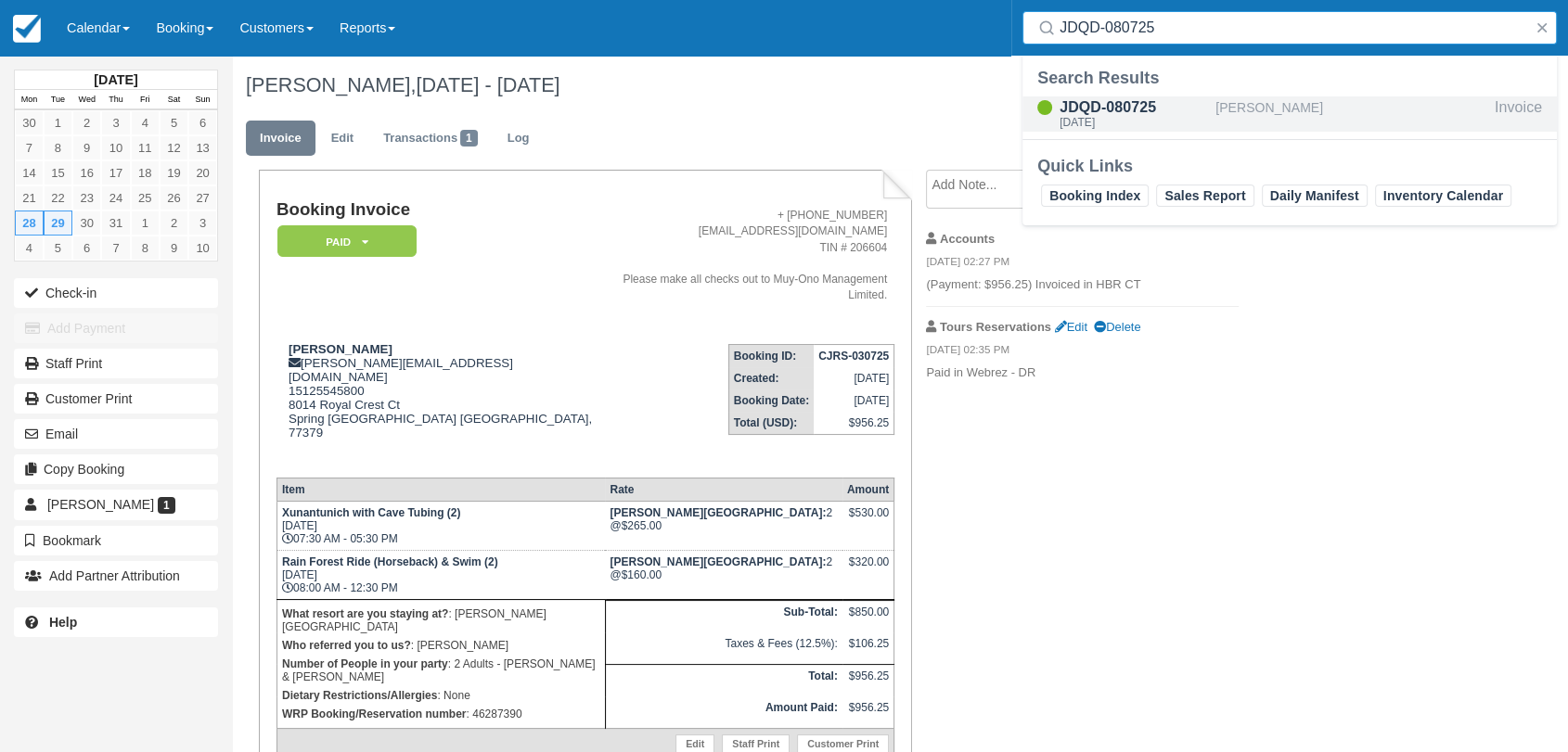
type input "JDQD-080725"
click at [1196, 114] on div "JDQD-080725" at bounding box center [1133, 107] width 149 height 22
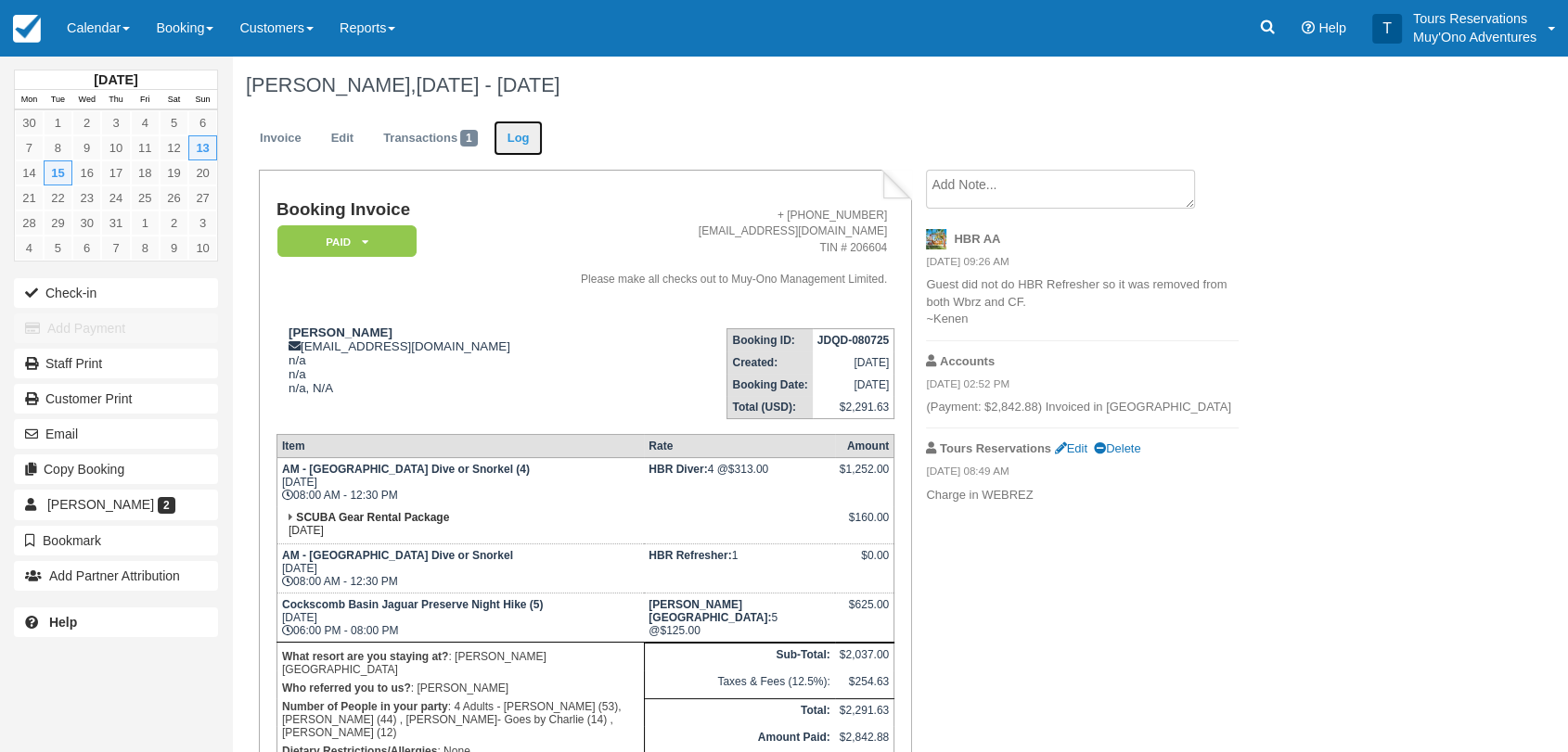
click at [532, 137] on link "Log" at bounding box center [519, 138] width 50 height 36
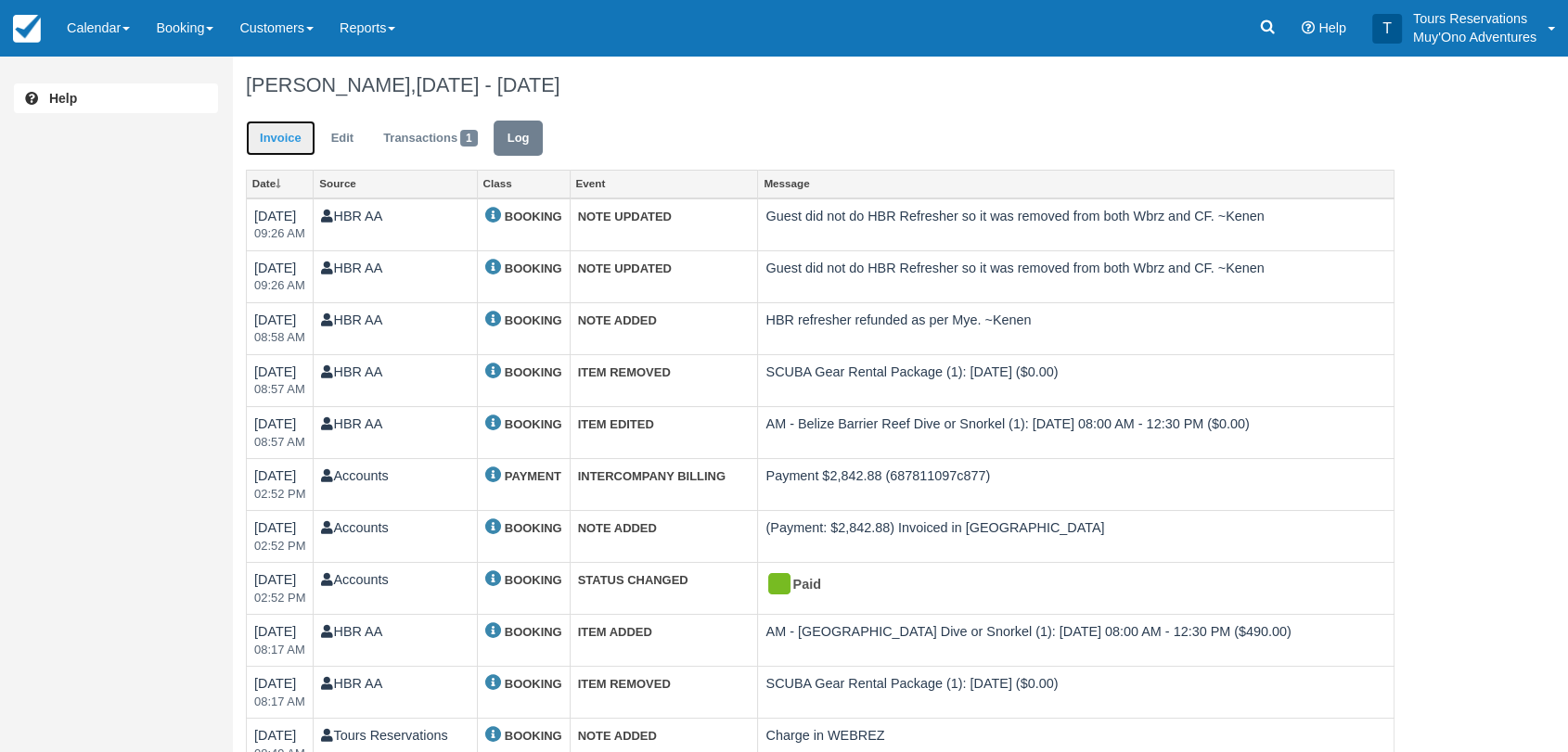
click at [286, 135] on link "Invoice" at bounding box center [280, 138] width 69 height 36
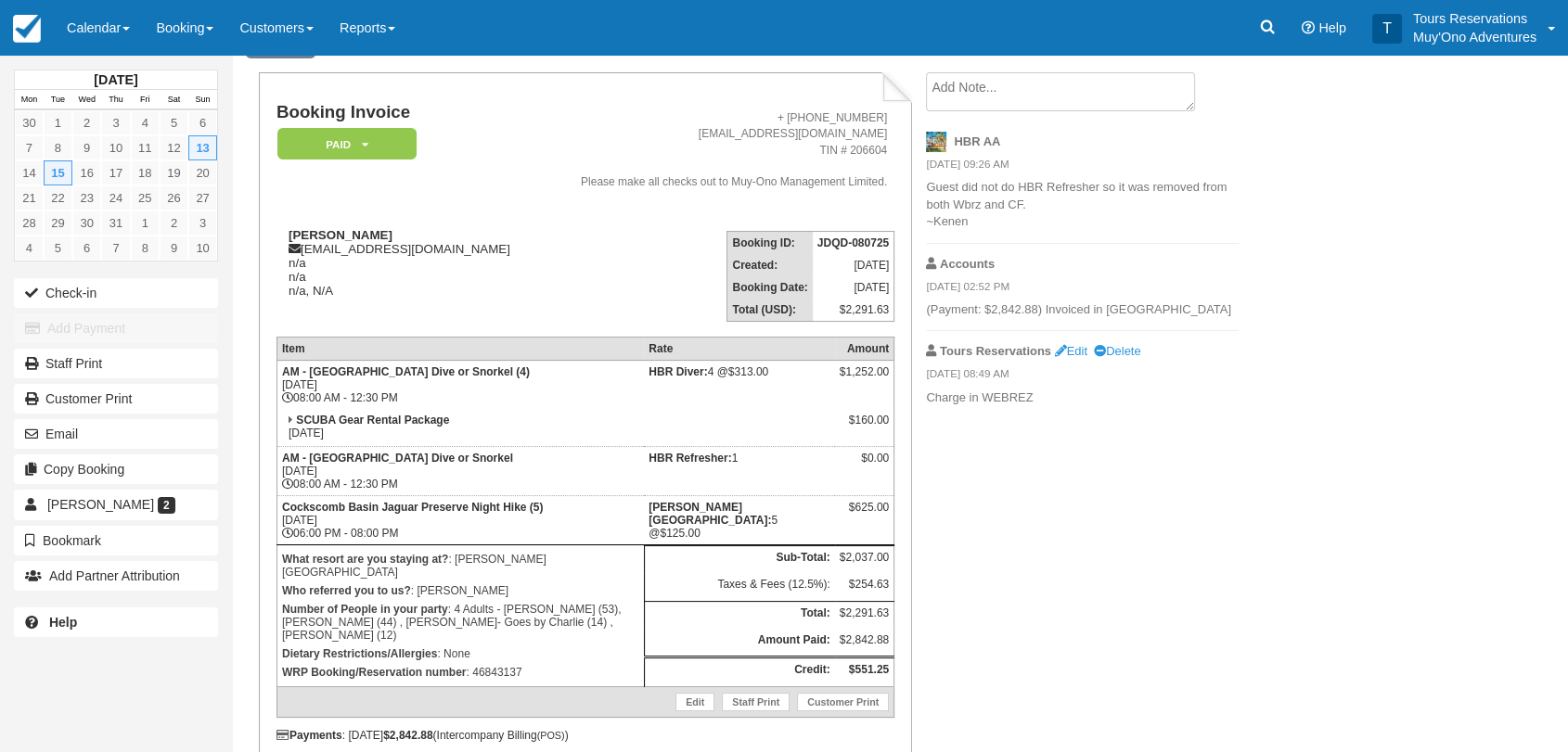
scroll to position [137, 0]
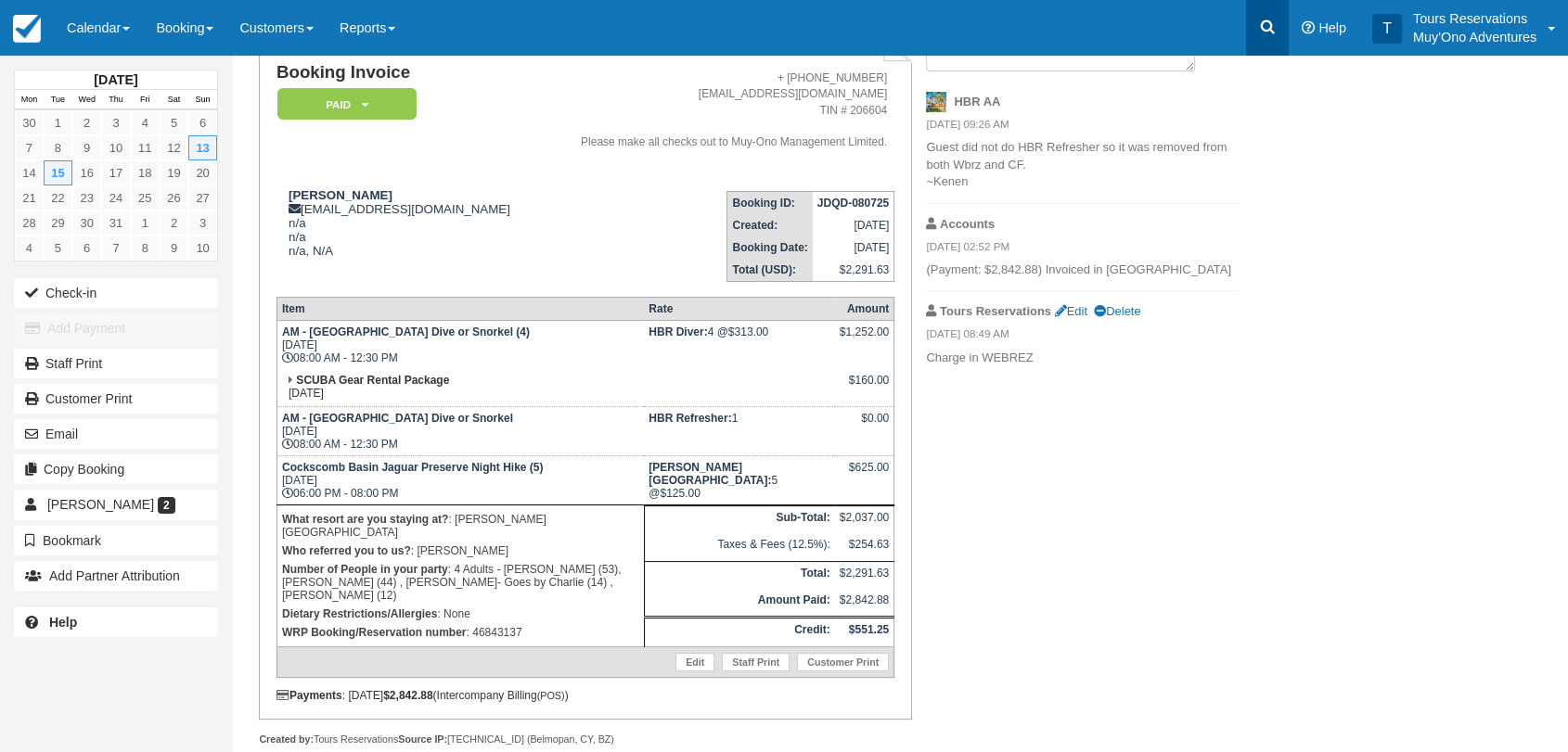
click at [1254, 20] on link at bounding box center [1267, 28] width 43 height 56
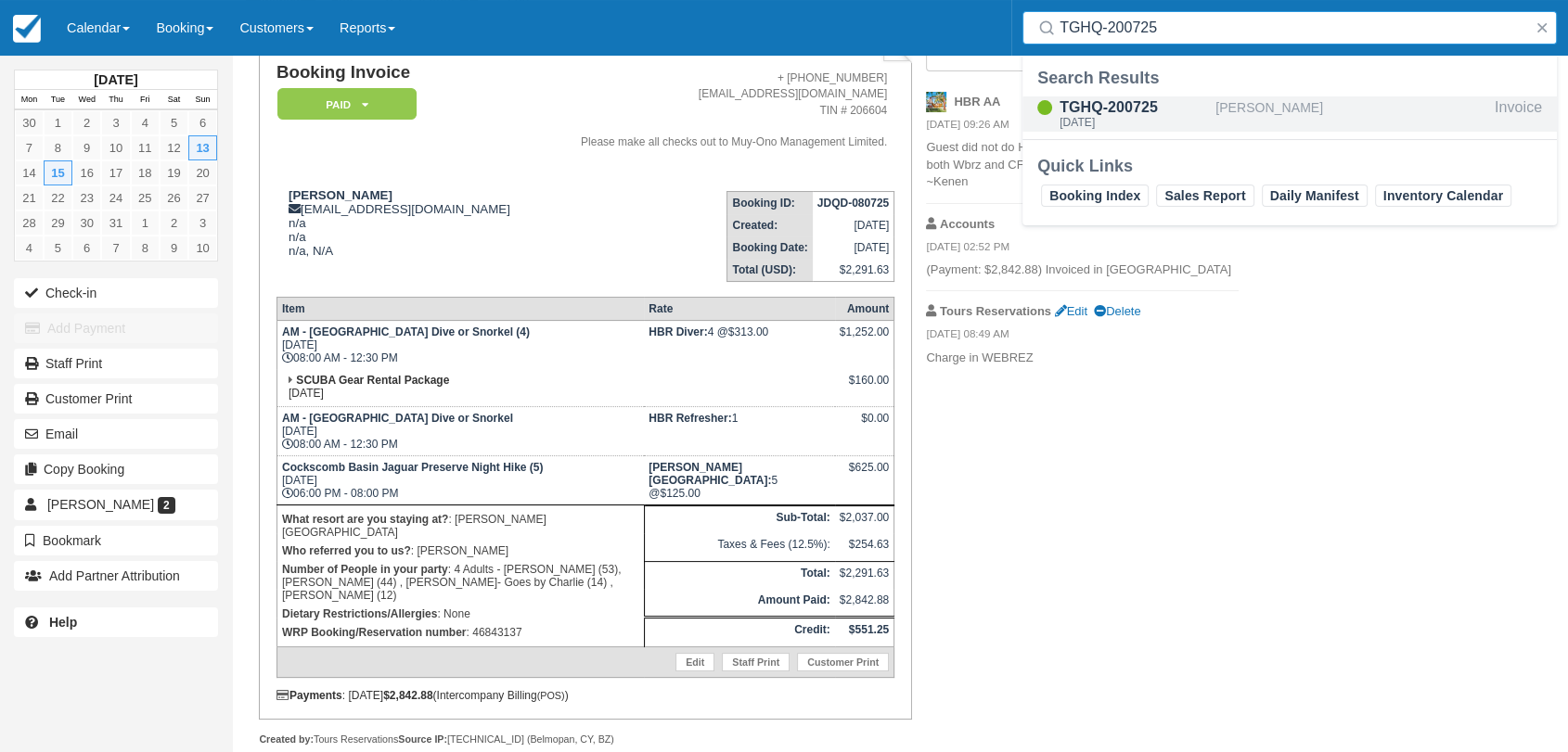
type input "TGHQ-200725"
click at [1243, 103] on div "[PERSON_NAME]" at bounding box center [1351, 114] width 272 height 35
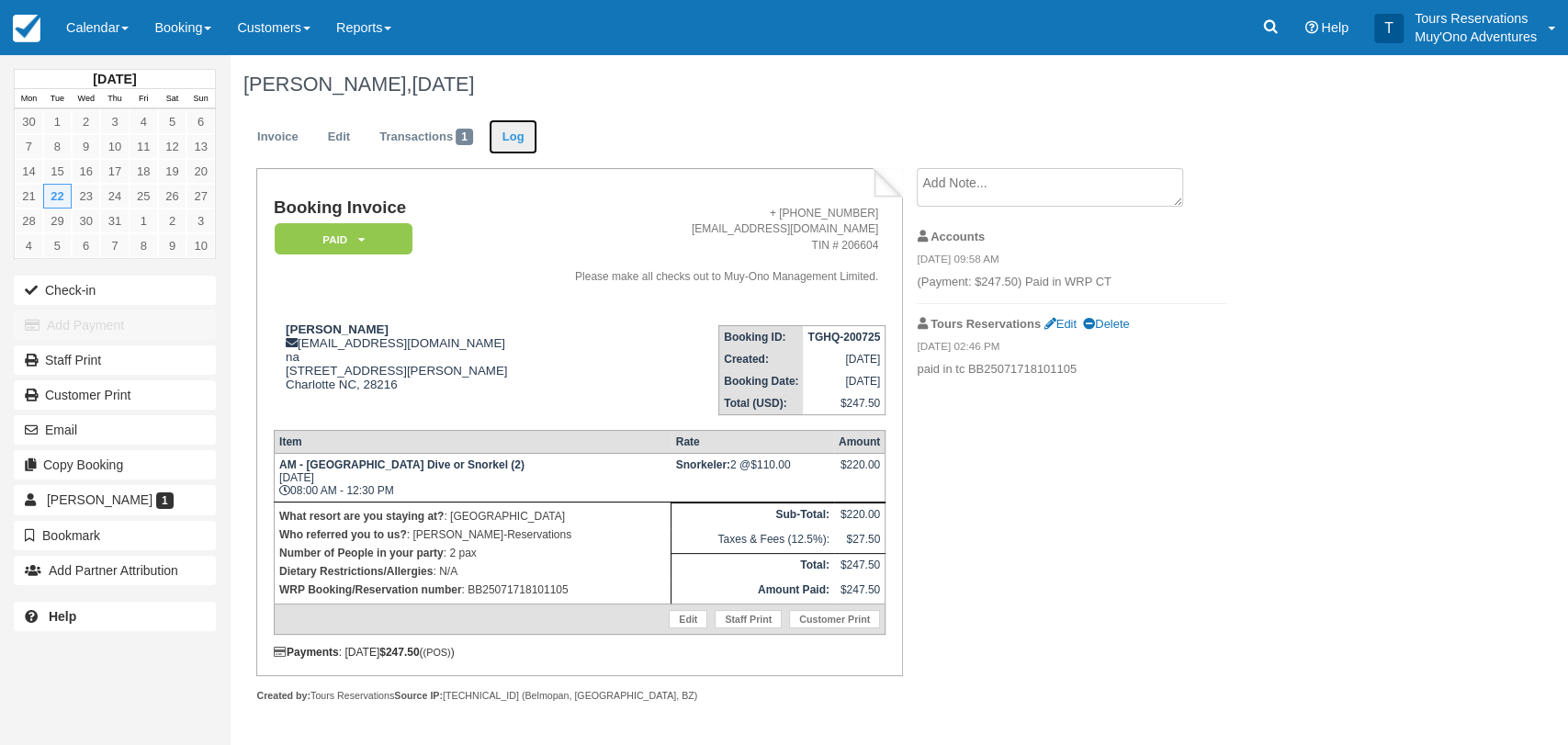
click at [511, 143] on link "Log" at bounding box center [513, 137] width 50 height 36
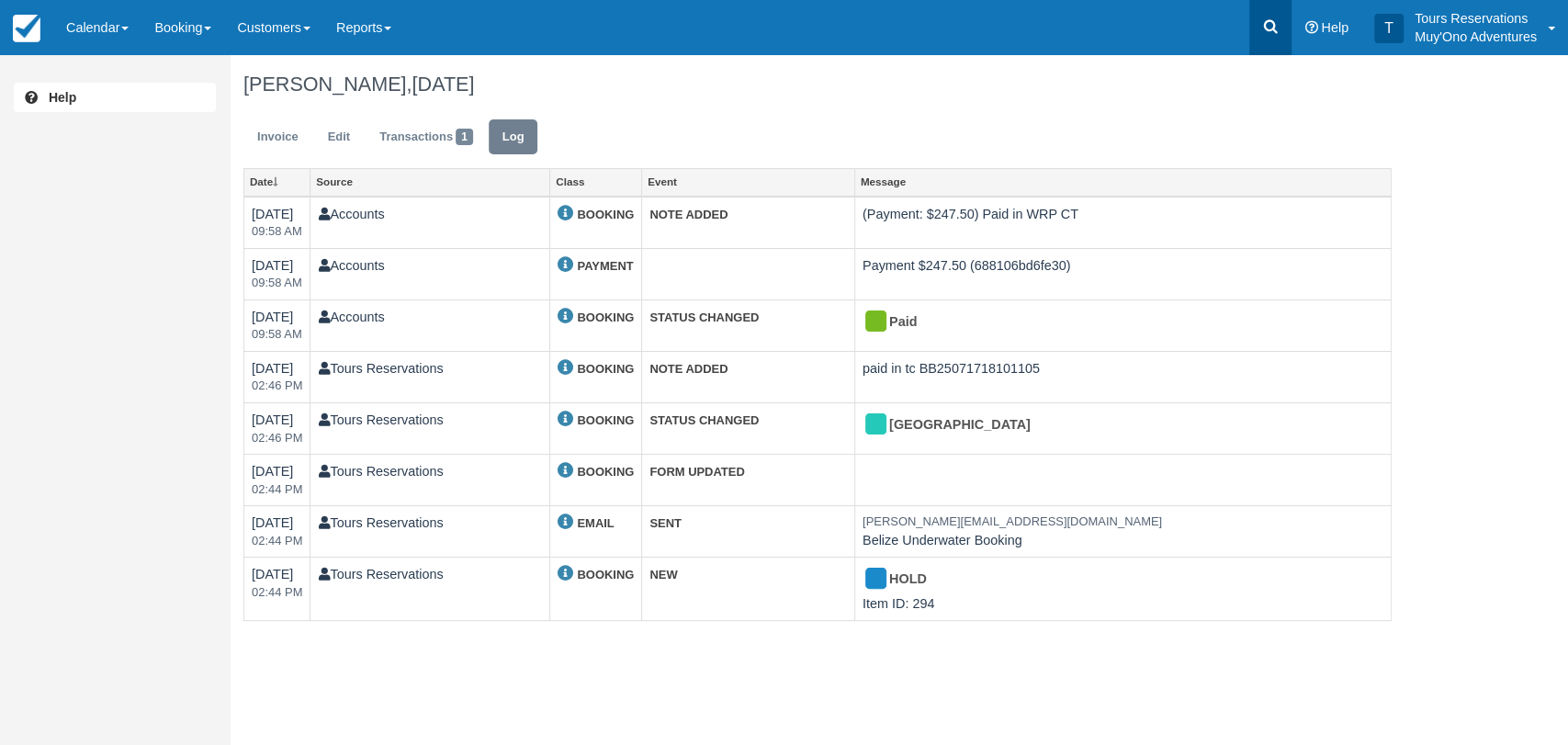
click at [1272, 21] on icon at bounding box center [1270, 27] width 14 height 14
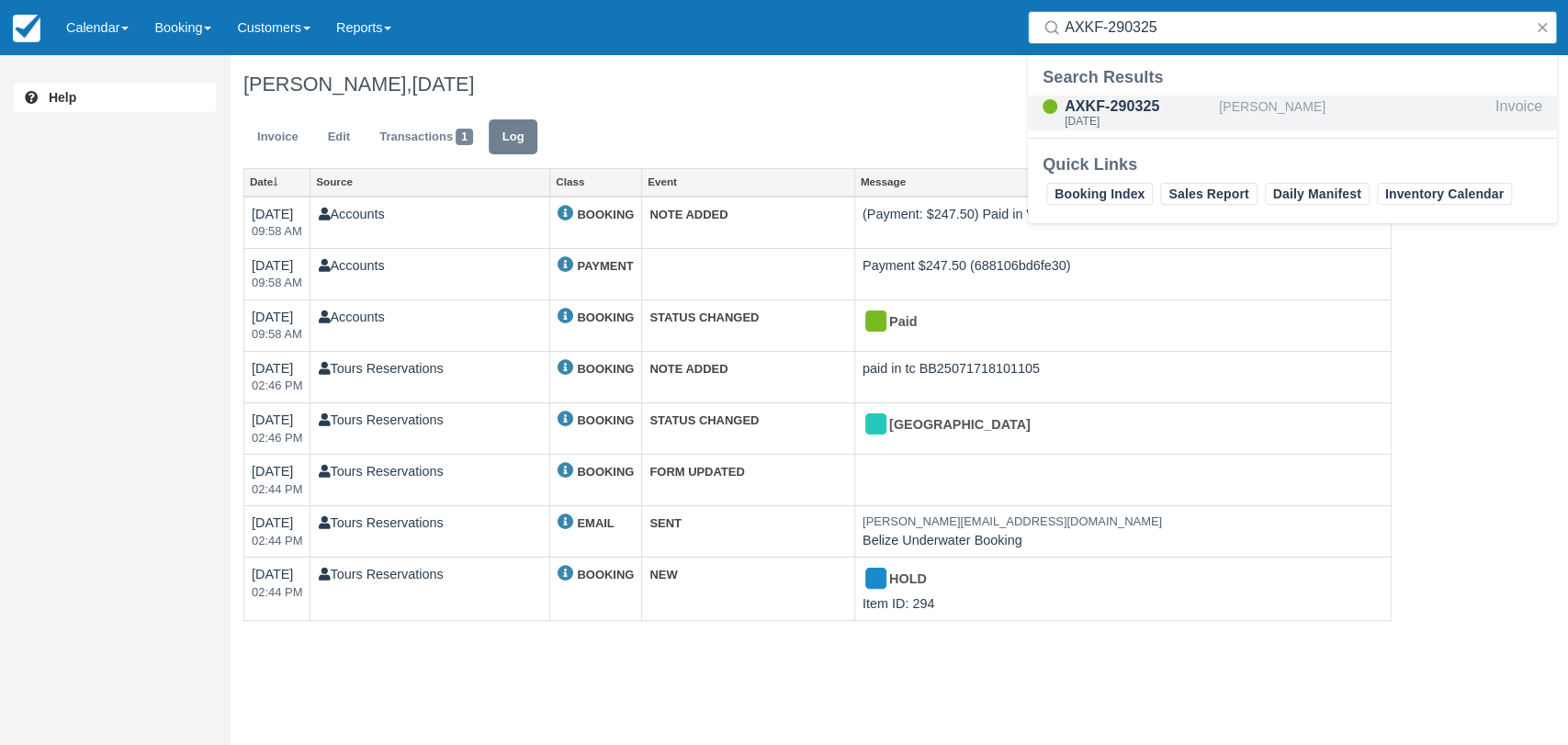
type input "AXKF-290325"
click at [1191, 109] on div "AXKF-290325" at bounding box center [1138, 106] width 147 height 22
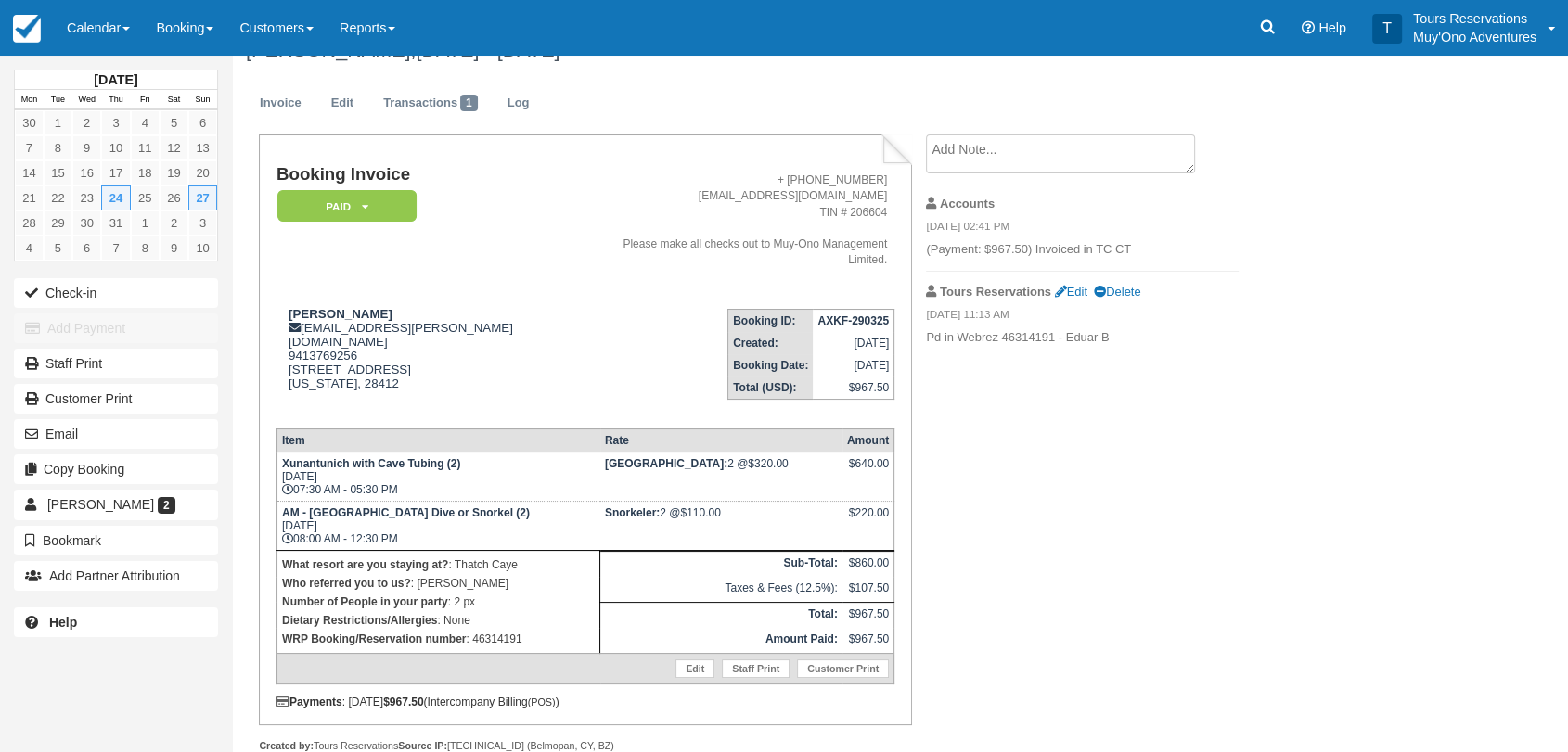
scroll to position [40, 0]
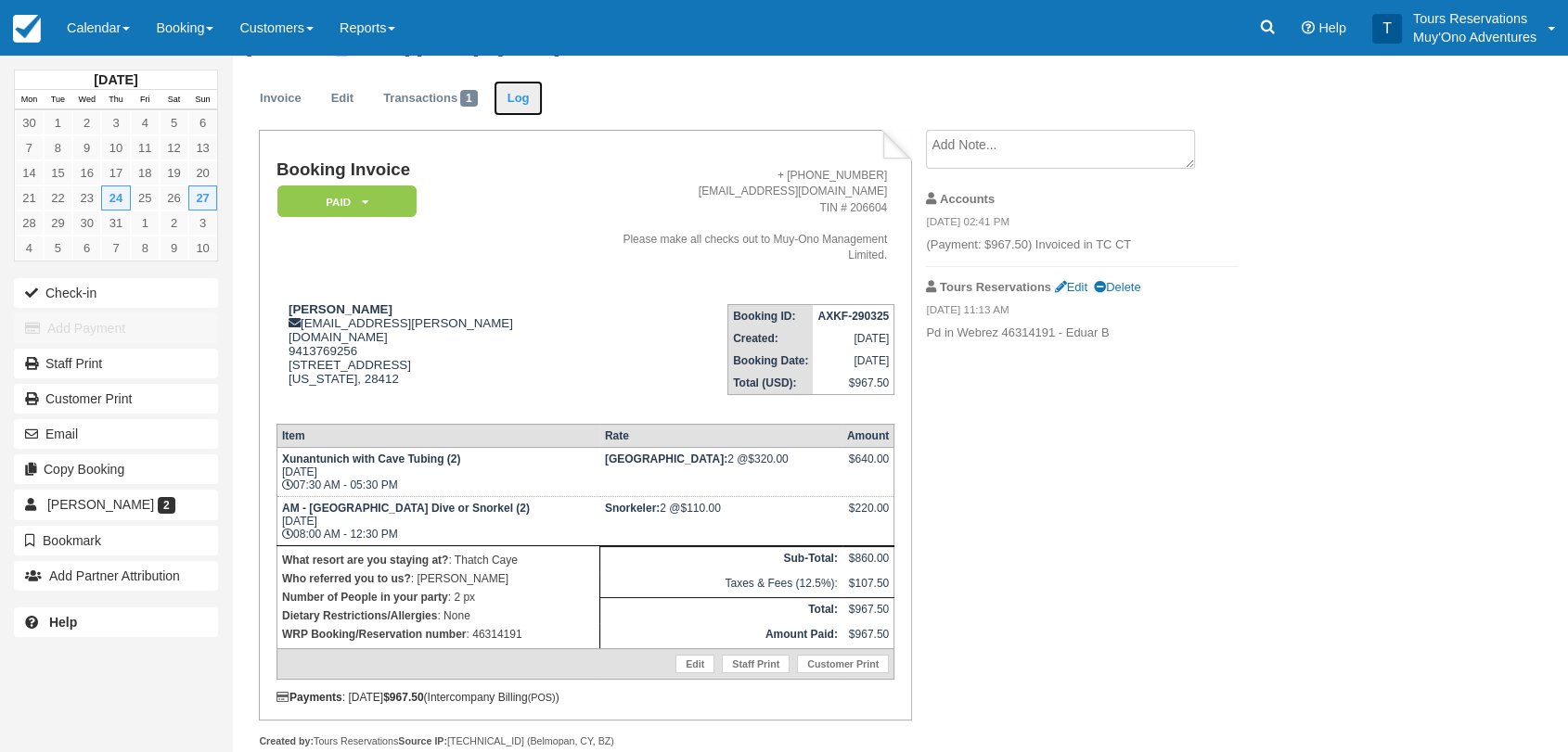
click at [505, 101] on link "Log" at bounding box center [519, 98] width 50 height 36
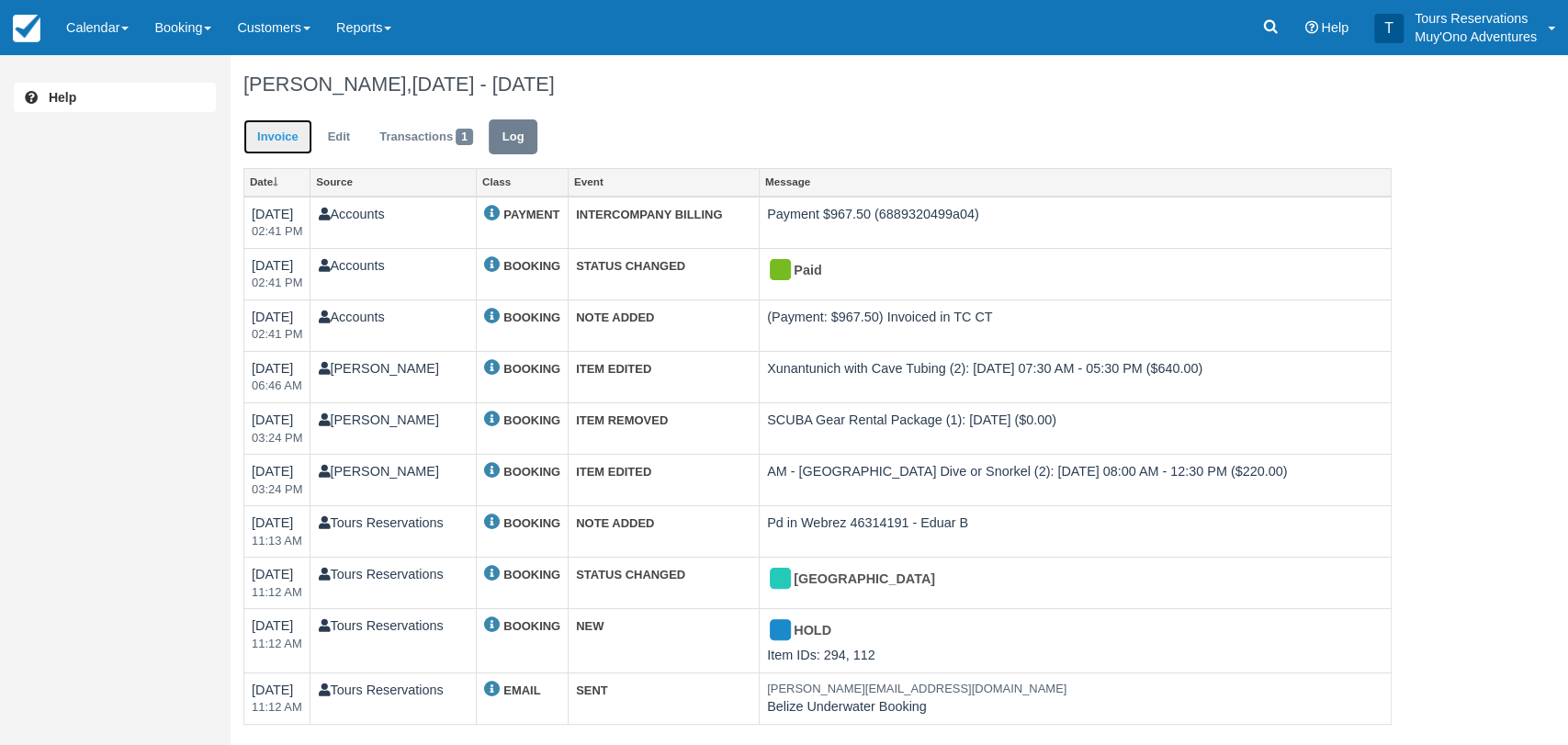
click at [276, 138] on link "Invoice" at bounding box center [278, 137] width 68 height 36
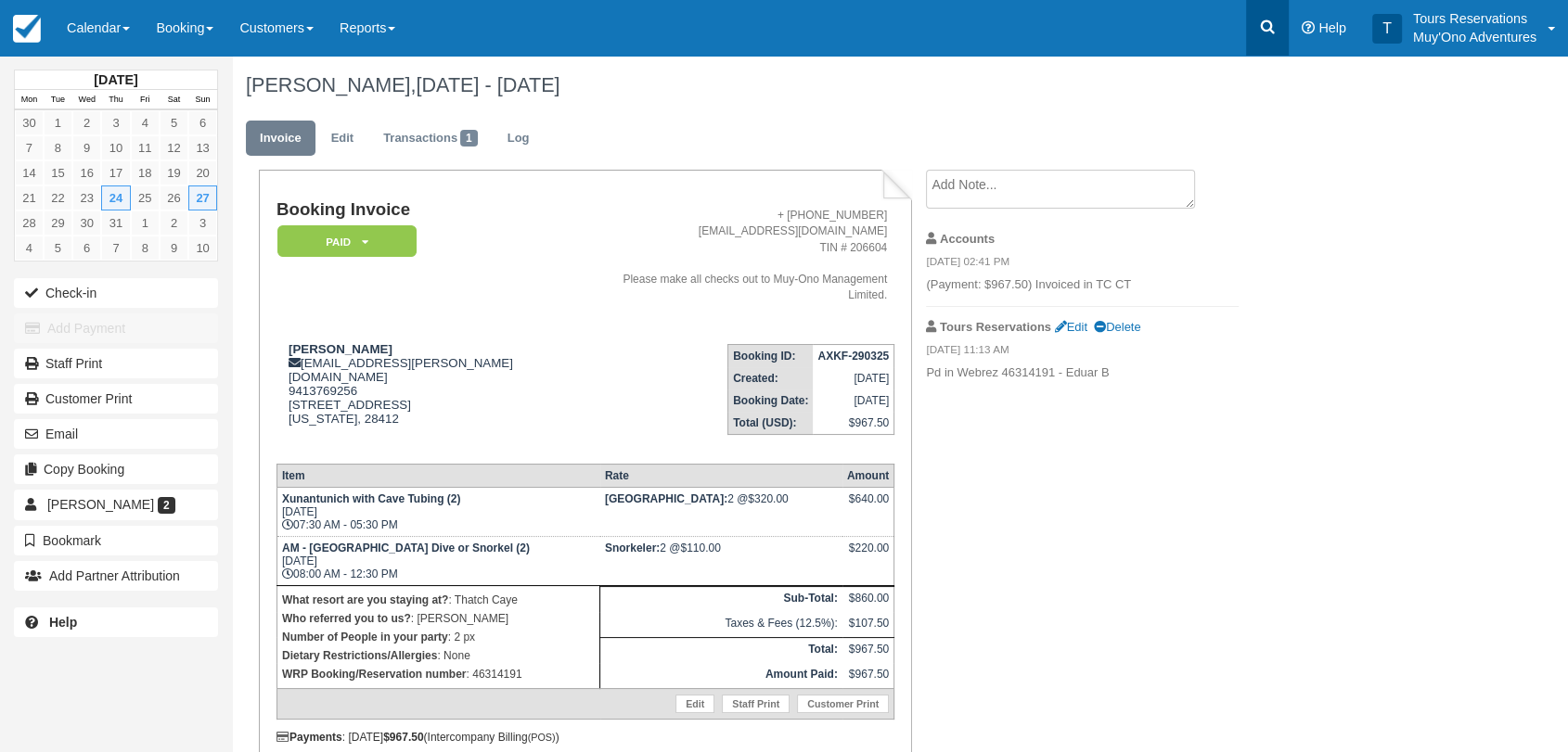
click at [1271, 35] on icon at bounding box center [1267, 27] width 19 height 19
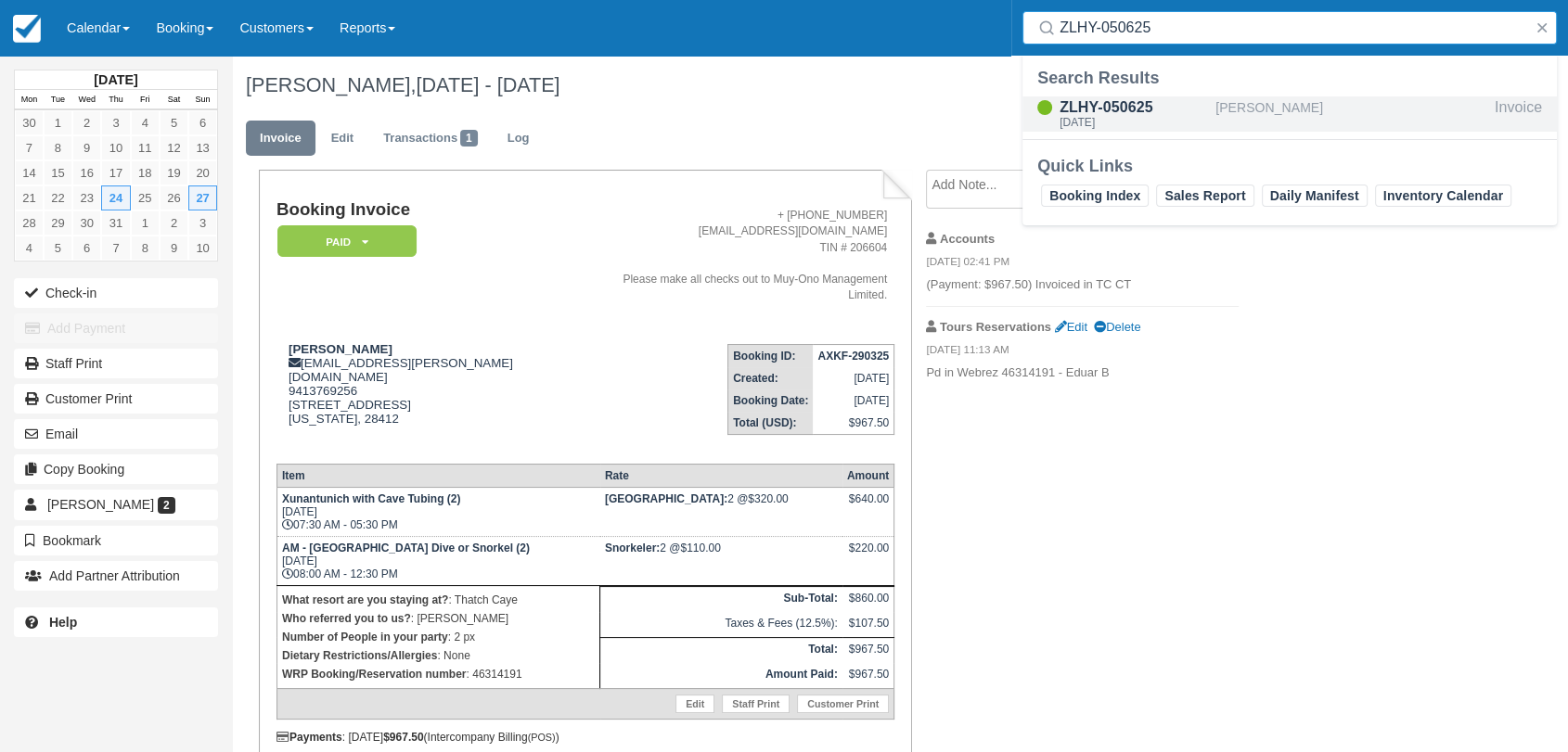
type input "ZLHY-050625"
click at [1162, 106] on div "ZLHY-050625" at bounding box center [1133, 107] width 149 height 22
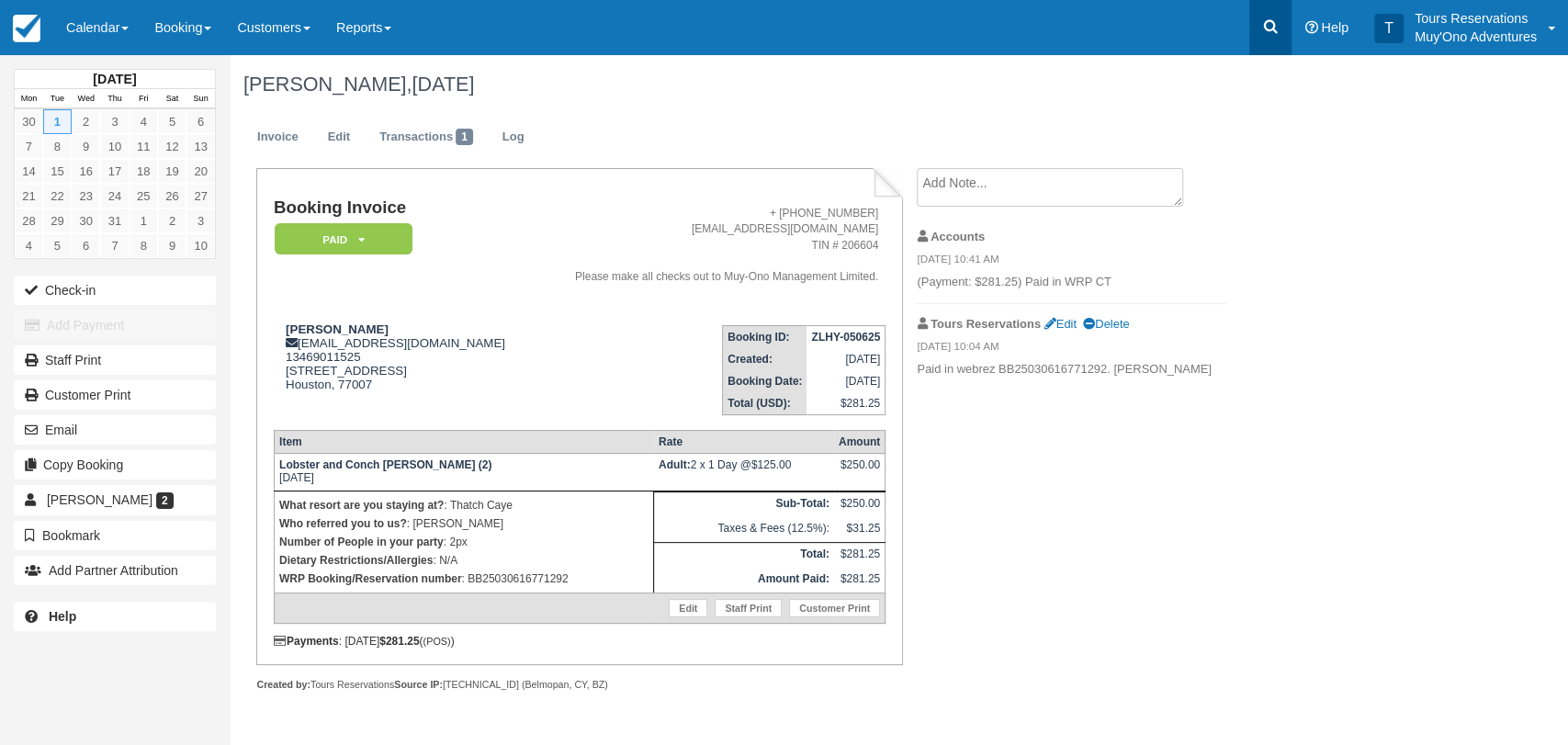
click at [1271, 35] on icon at bounding box center [1270, 27] width 19 height 19
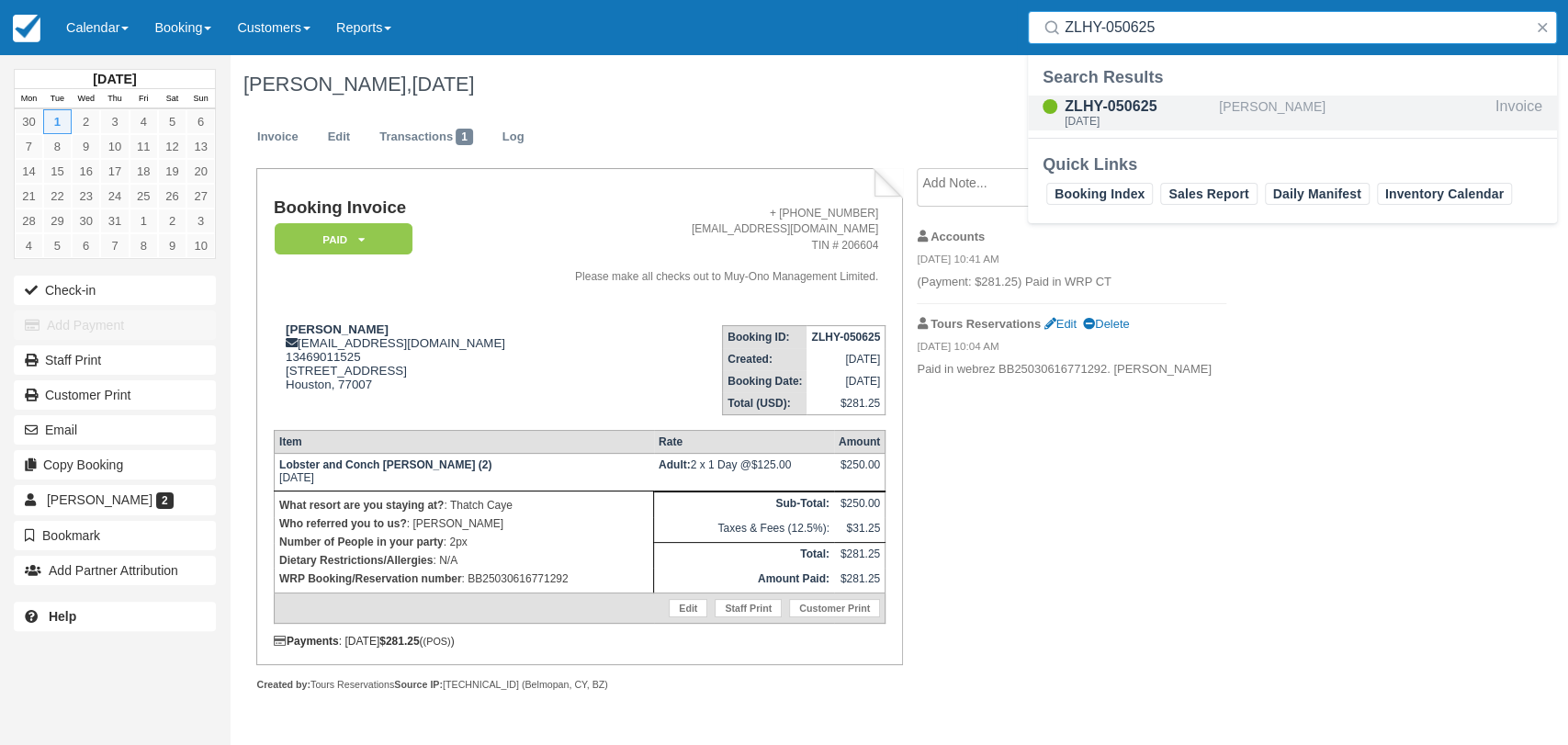
type input "ZLHY-050625"
click at [1162, 120] on div "Tue Jul 1, 2025" at bounding box center [1138, 121] width 147 height 11
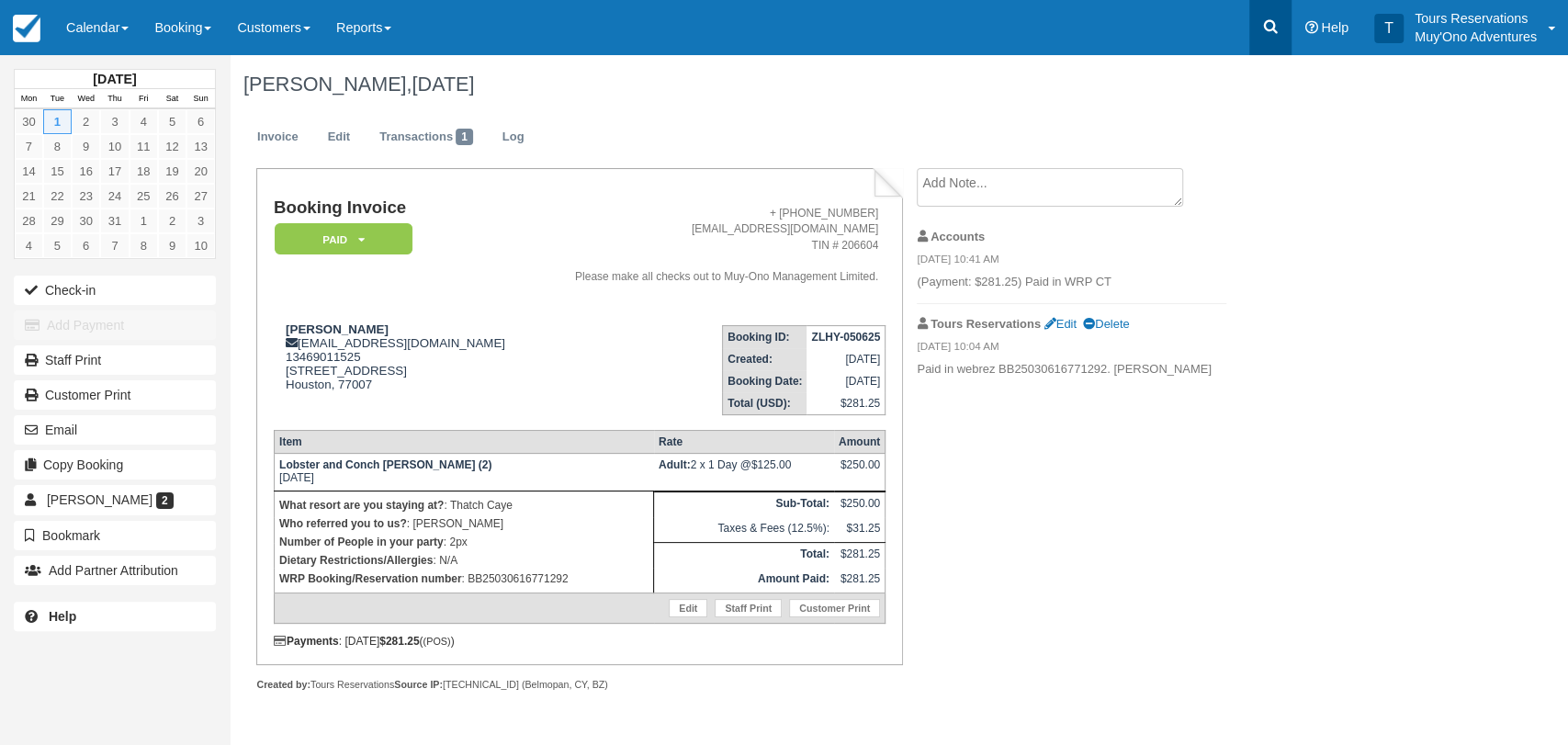
click at [1259, 31] on link at bounding box center [1270, 28] width 43 height 56
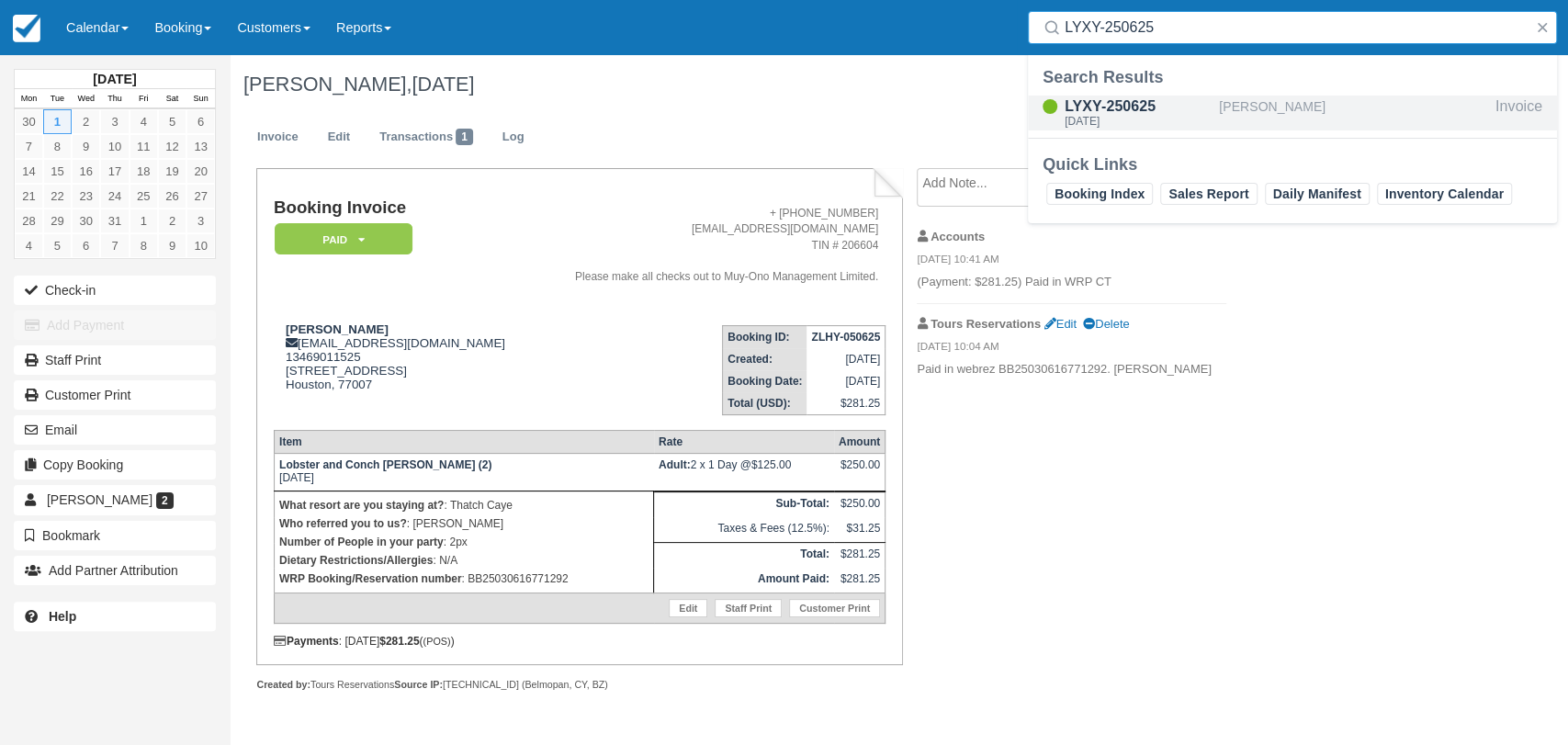
type input "LYXY-250625"
click at [1145, 111] on div "LYXY-250625" at bounding box center [1138, 106] width 147 height 22
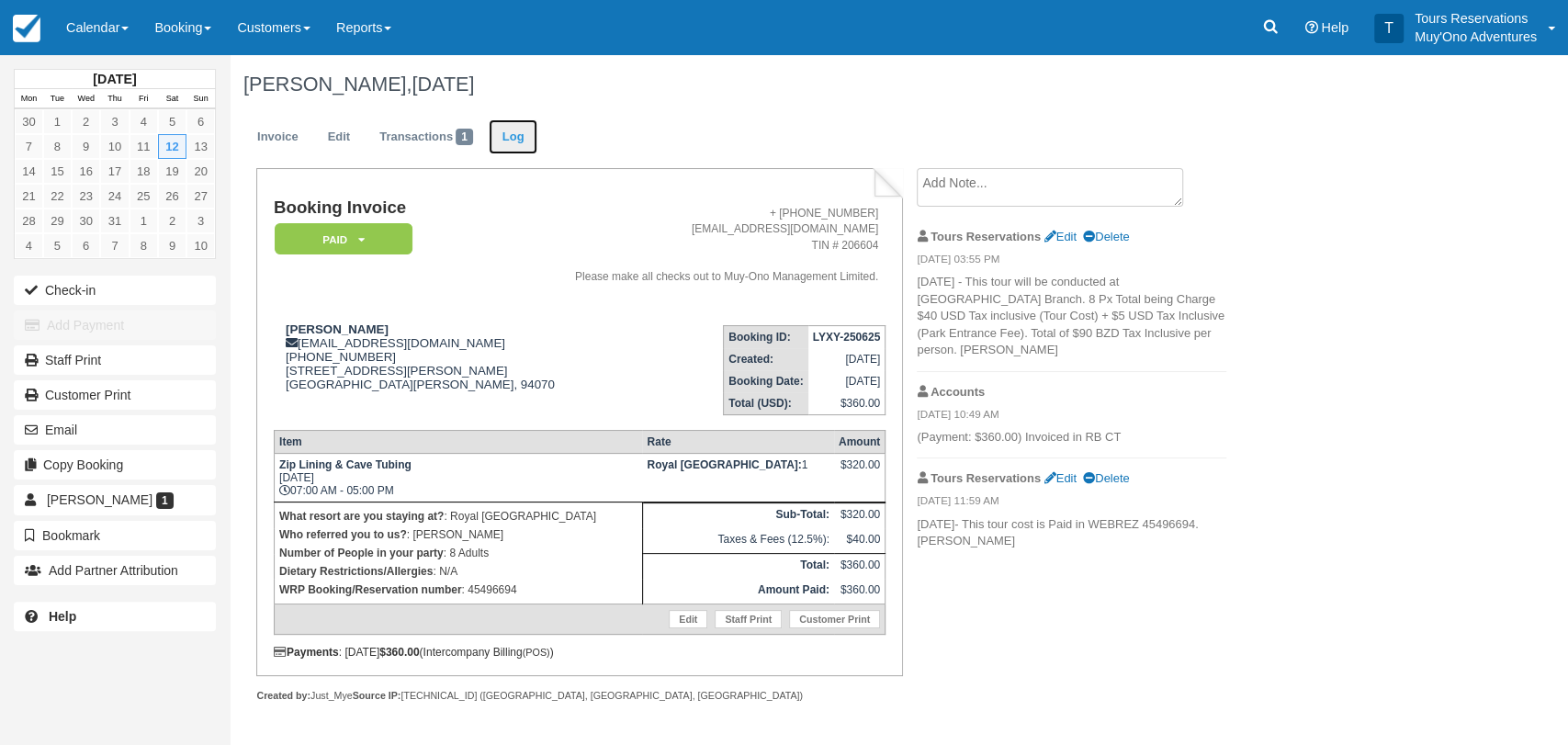
click at [522, 140] on link "Log" at bounding box center [513, 137] width 50 height 36
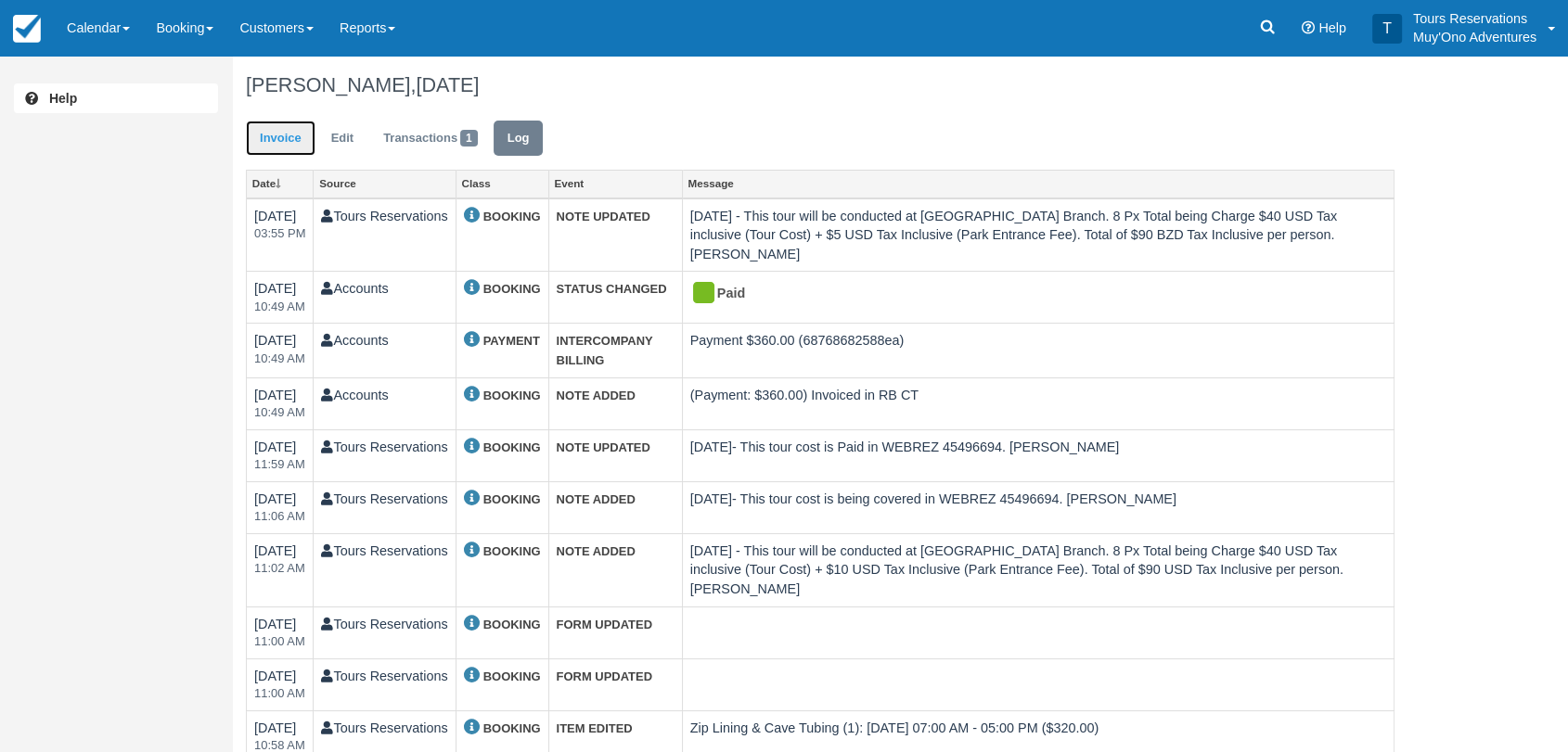
click at [310, 136] on link "Invoice" at bounding box center [280, 138] width 69 height 36
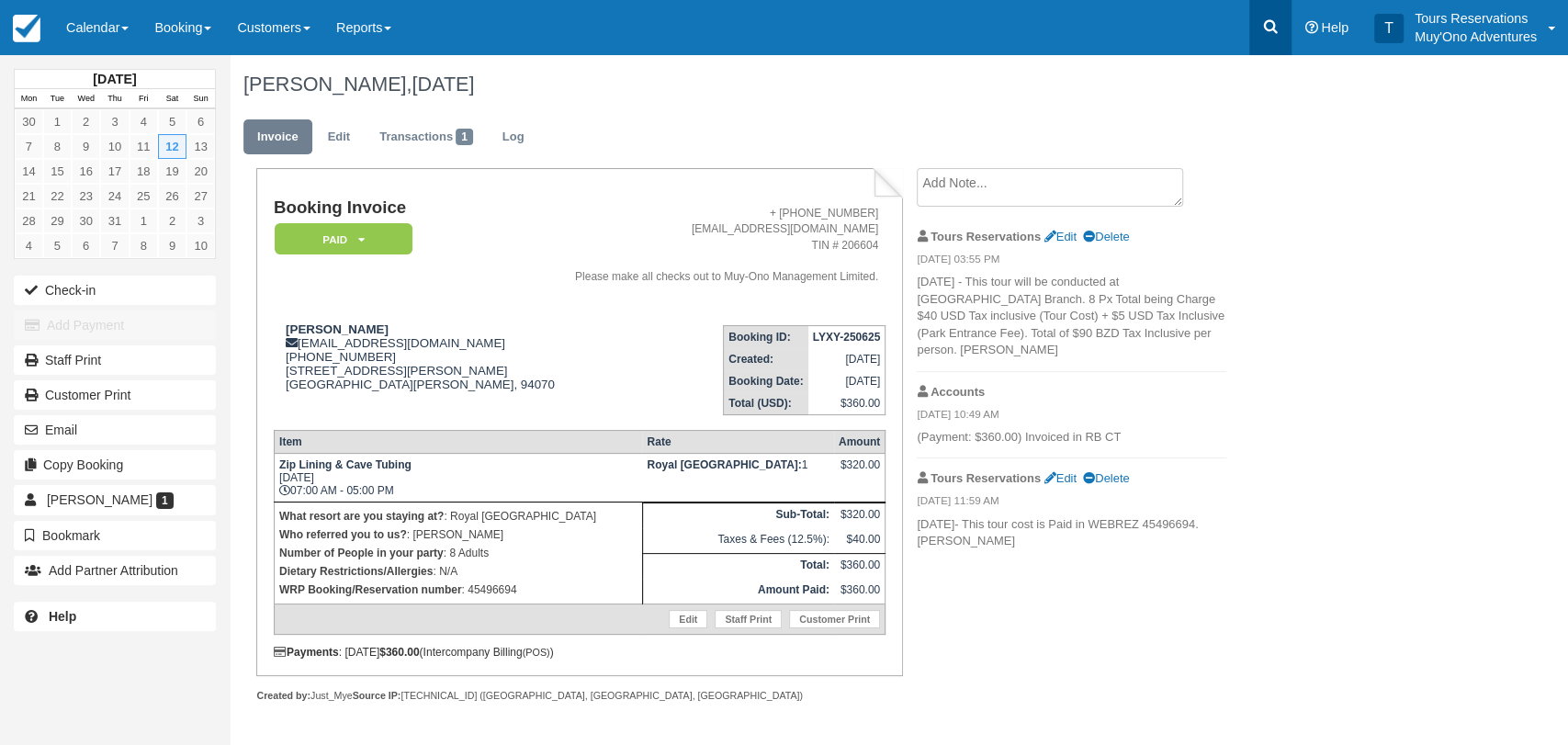
click at [1259, 22] on link at bounding box center [1270, 28] width 43 height 56
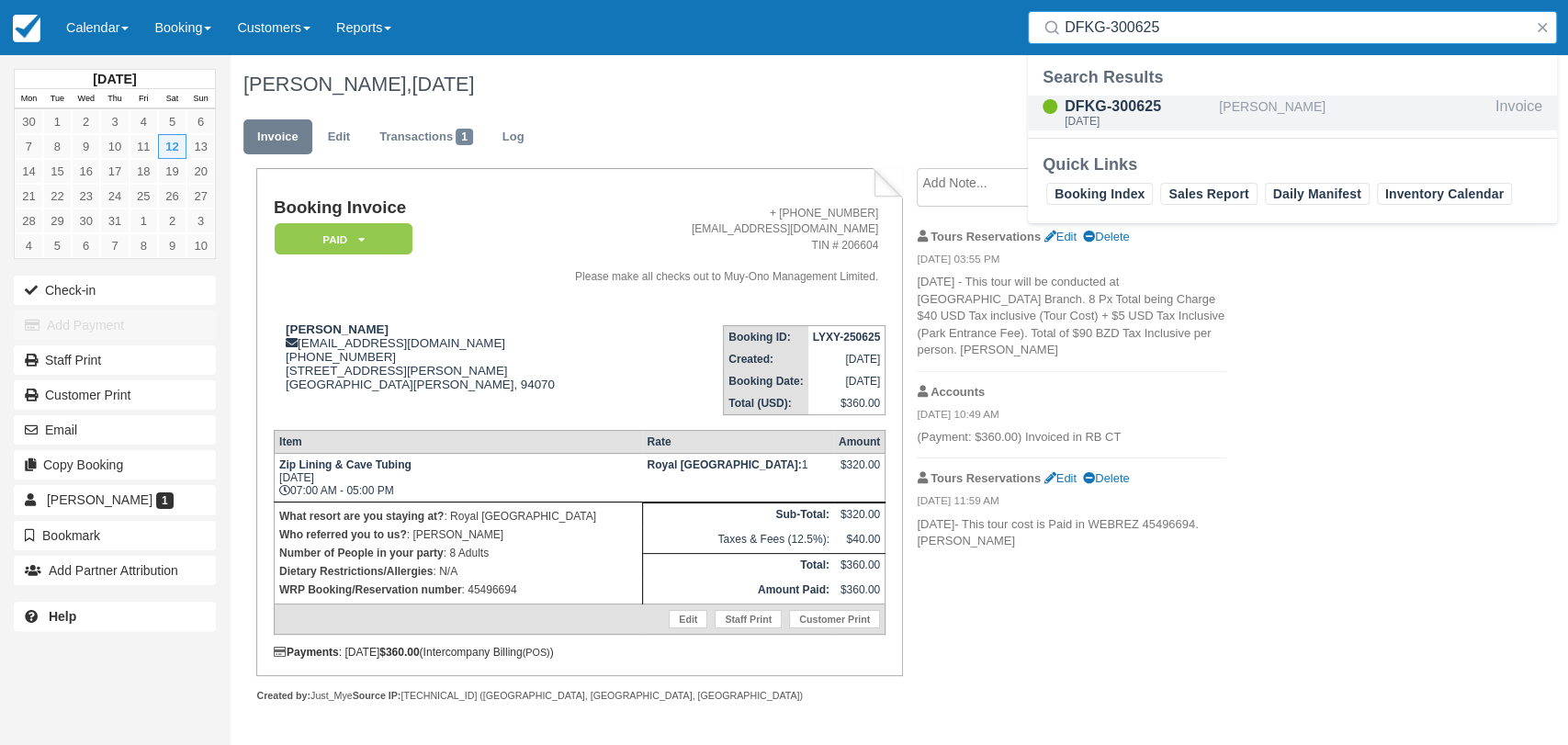
type input "DFKG-300625"
click at [1198, 118] on div "[DATE]" at bounding box center [1138, 121] width 147 height 11
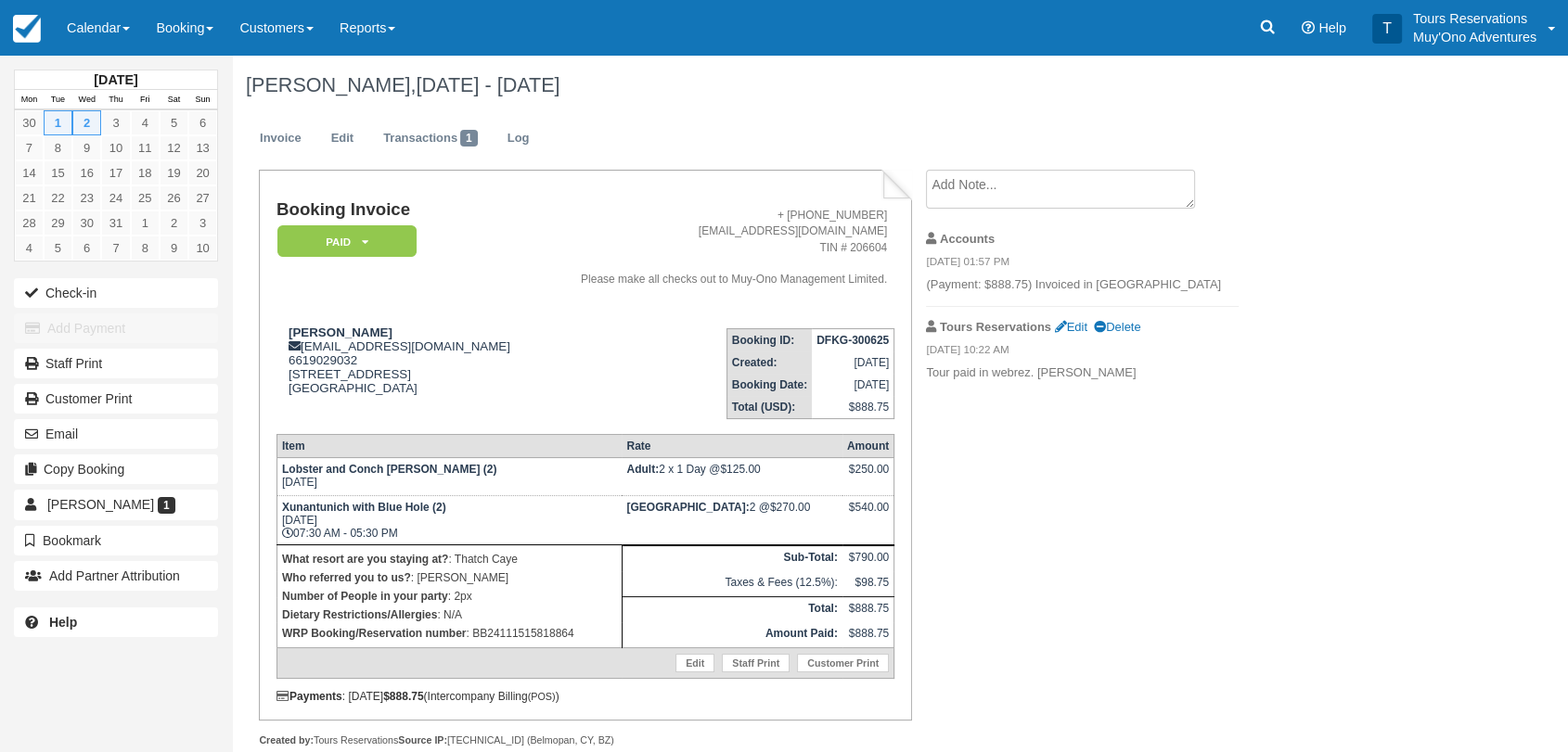
click at [554, 135] on ul "Invoice Edit Transactions 1 Log" at bounding box center [820, 143] width 1148 height 56
click at [541, 143] on link "Log" at bounding box center [519, 138] width 50 height 36
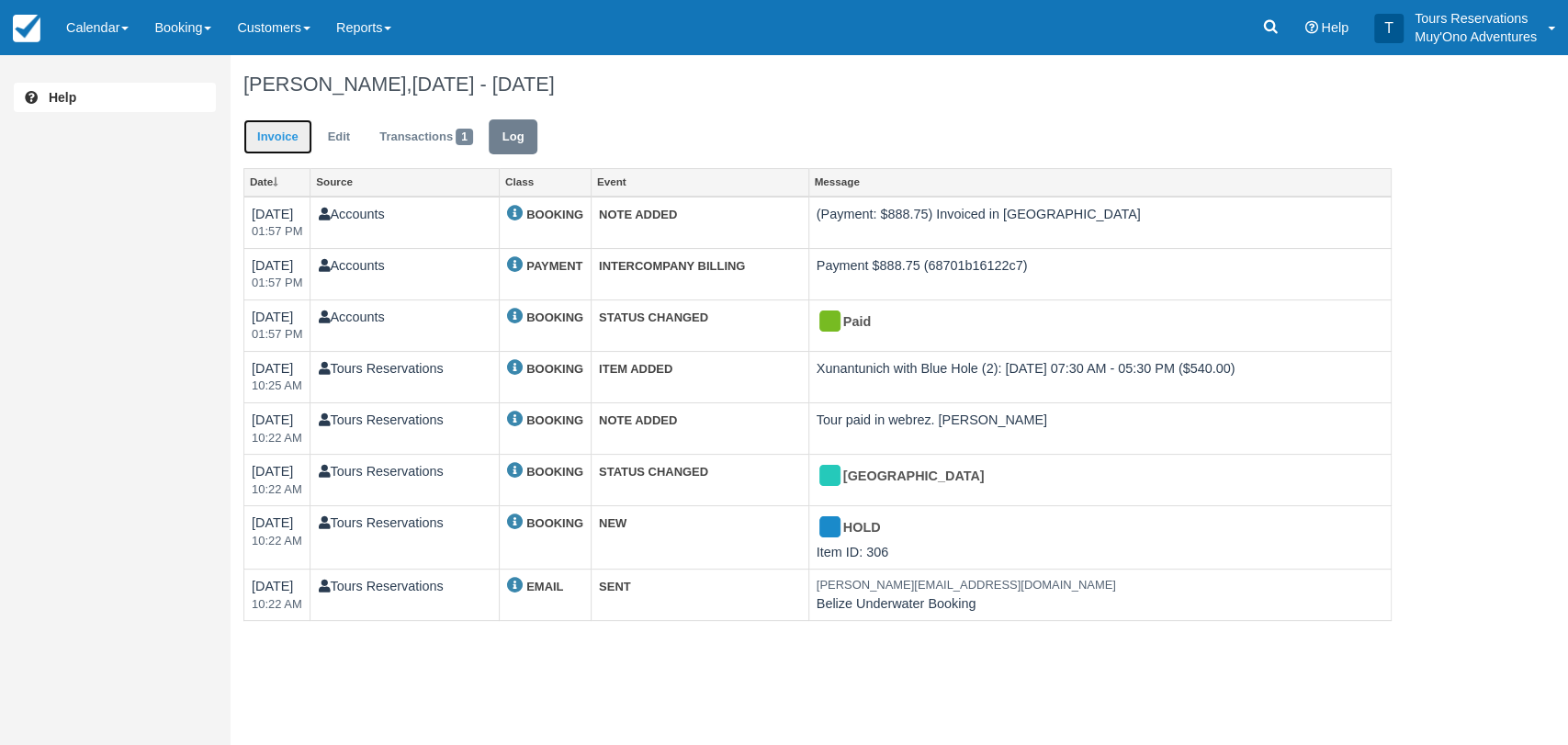
click at [289, 143] on link "Invoice" at bounding box center [278, 137] width 68 height 36
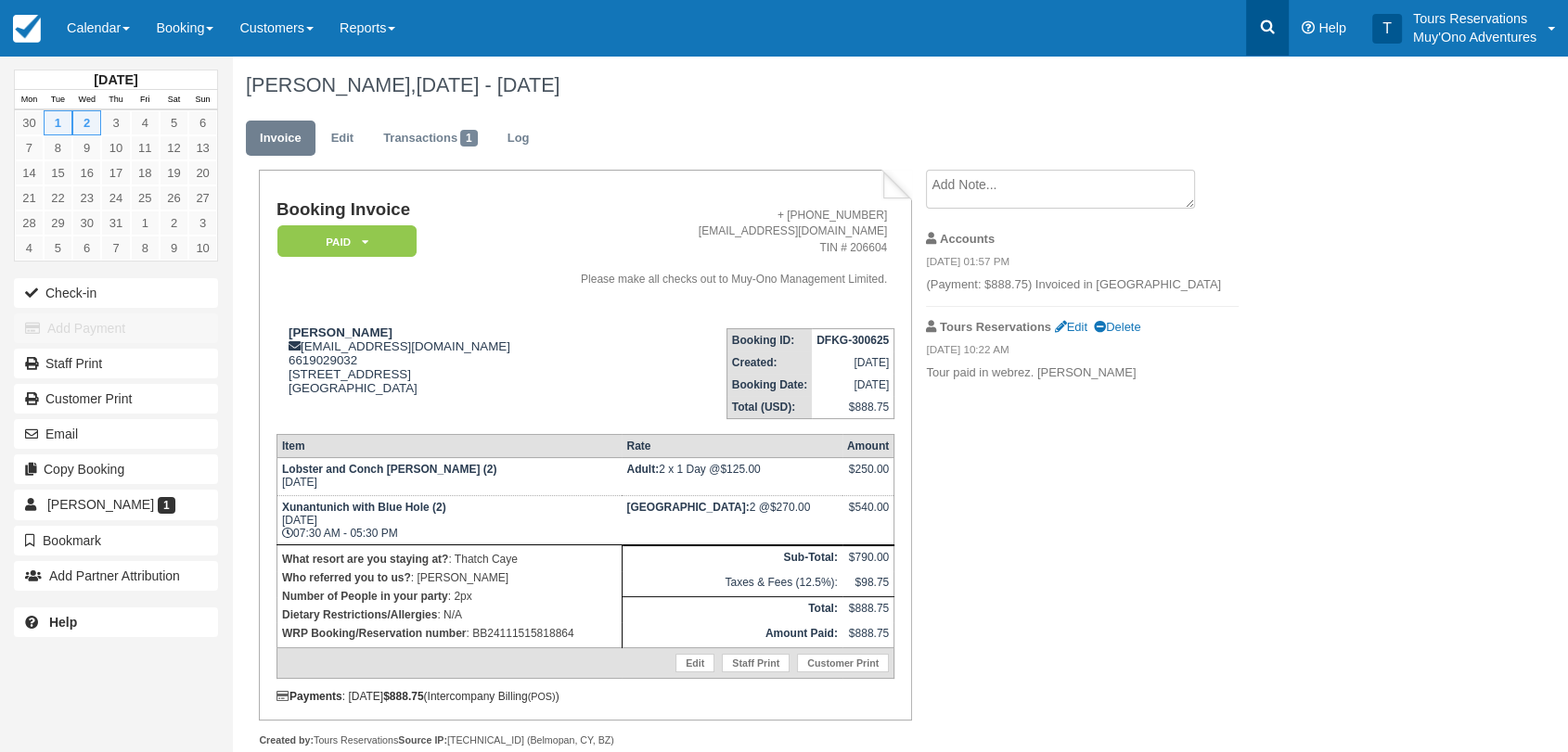
click at [1254, 27] on link at bounding box center [1267, 28] width 43 height 56
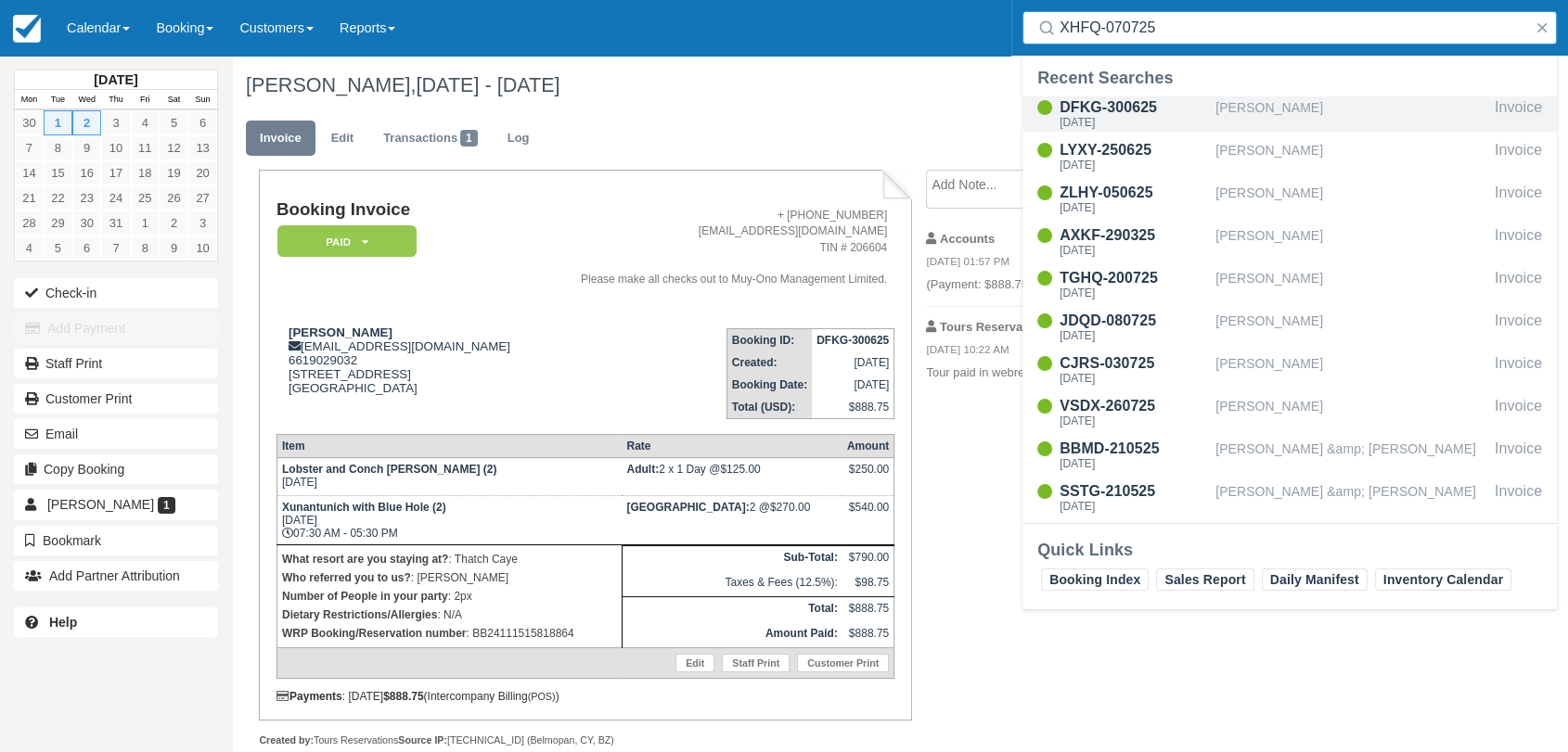
type input "XHFQ-070725"
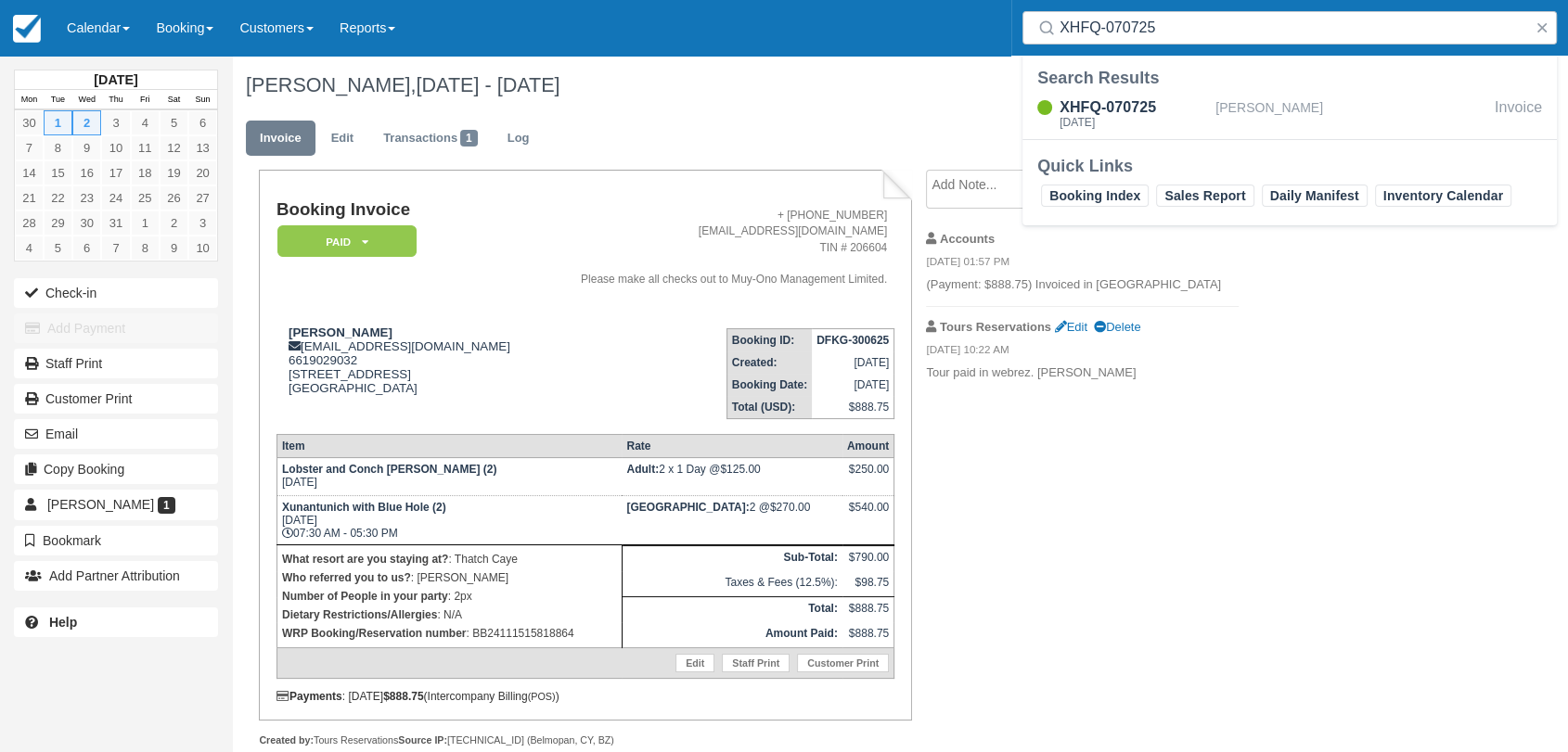
click at [1190, 112] on div "XHFQ-070725" at bounding box center [1133, 107] width 149 height 22
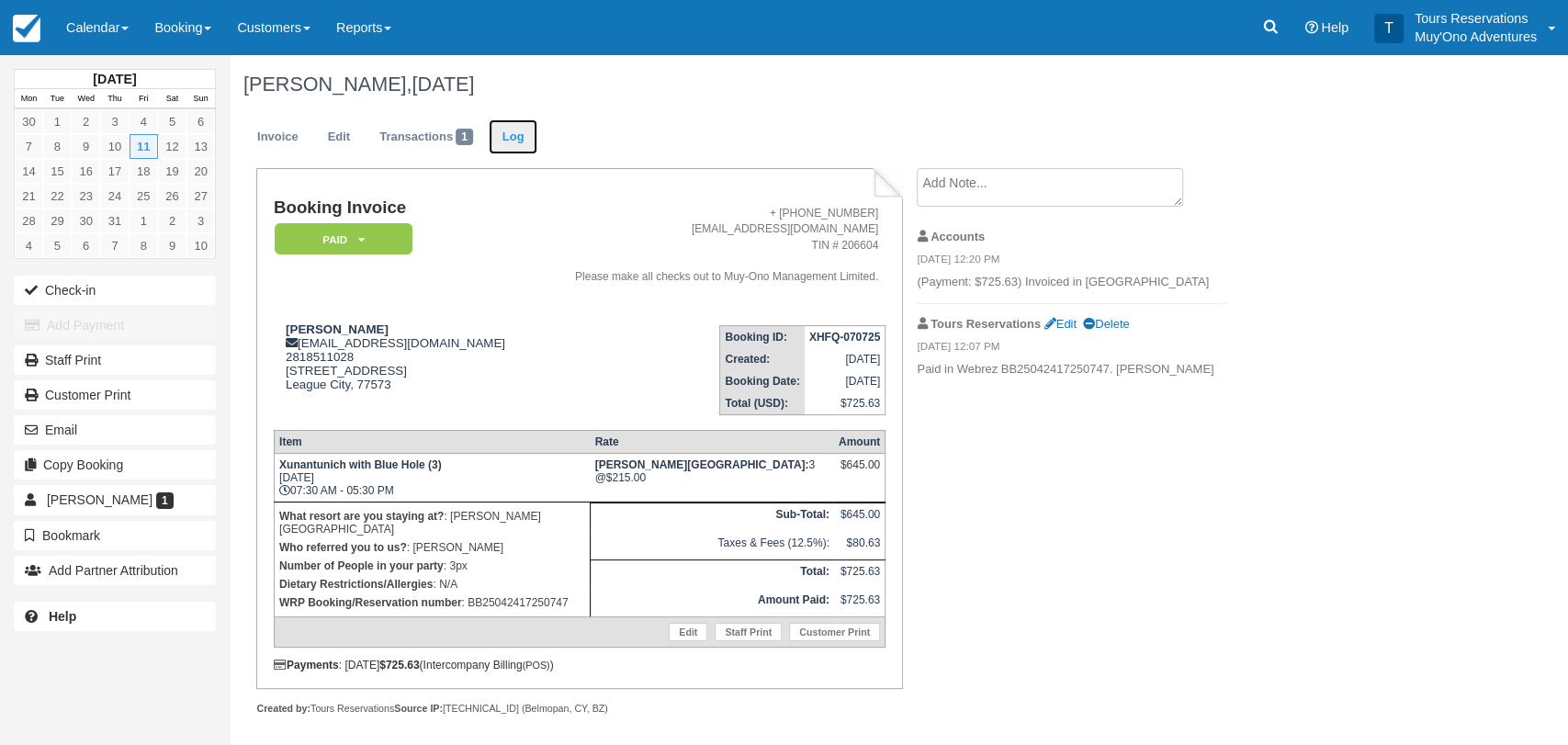
click at [516, 145] on link "Log" at bounding box center [513, 137] width 50 height 36
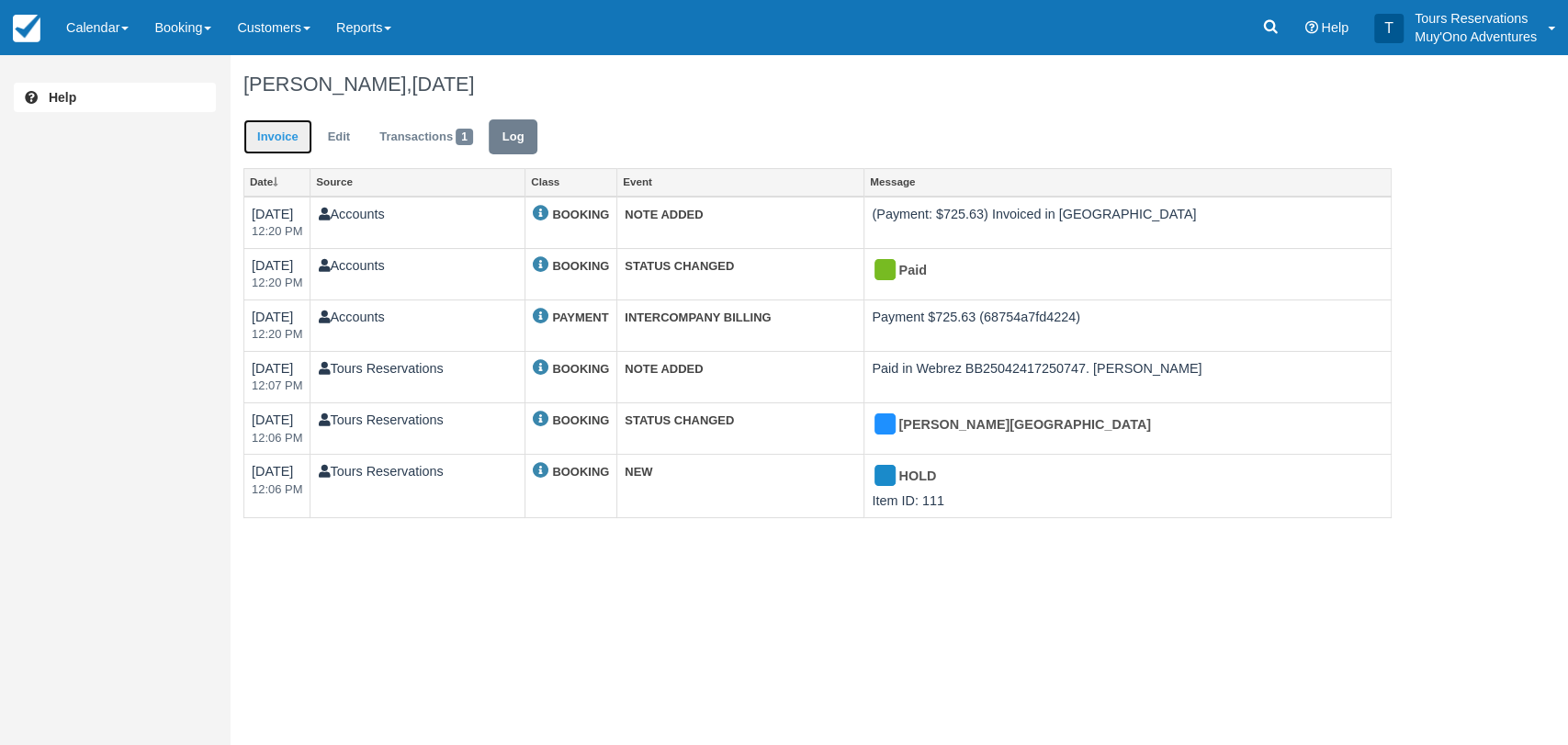
click at [285, 134] on link "Invoice" at bounding box center [278, 137] width 68 height 36
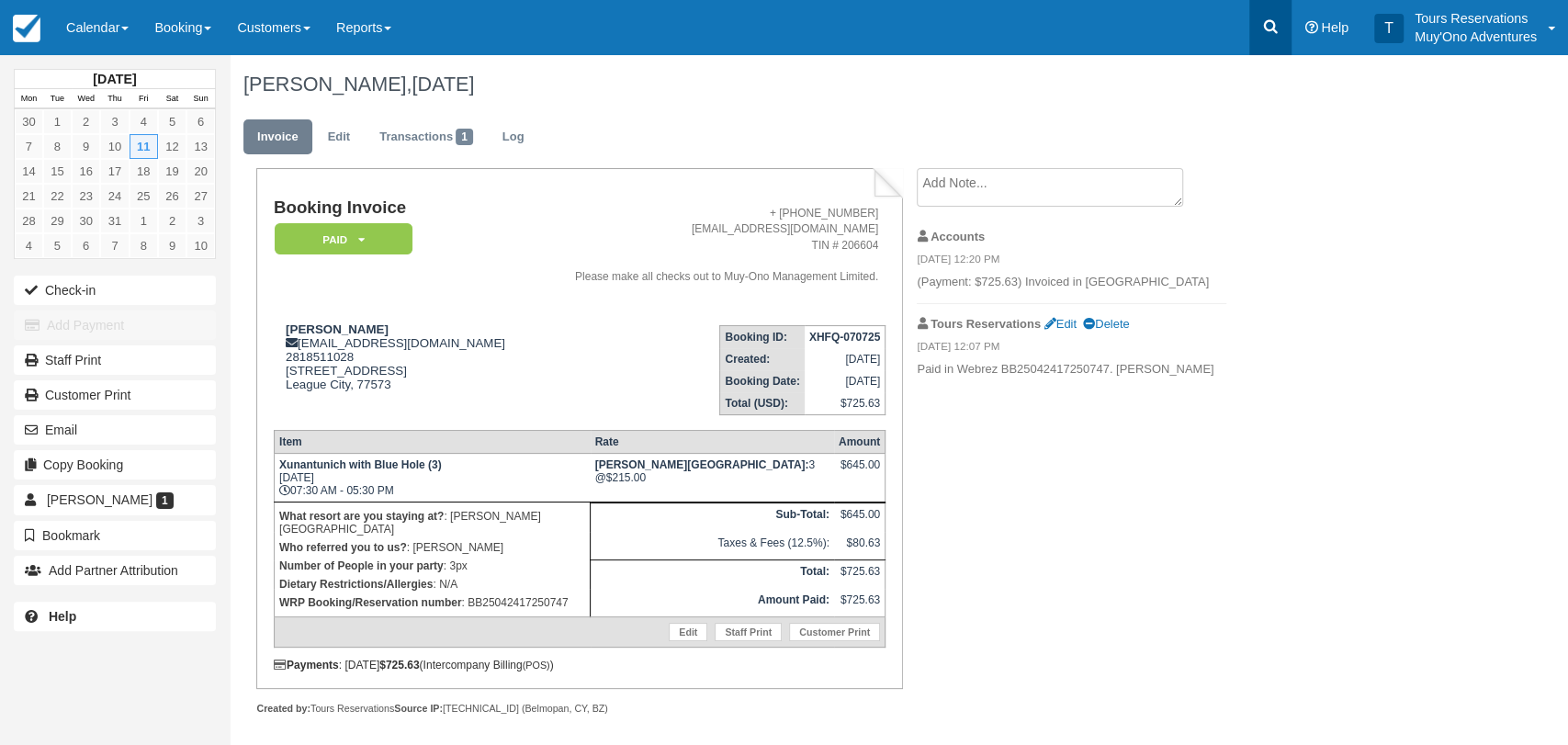
click at [1276, 35] on icon at bounding box center [1270, 27] width 19 height 19
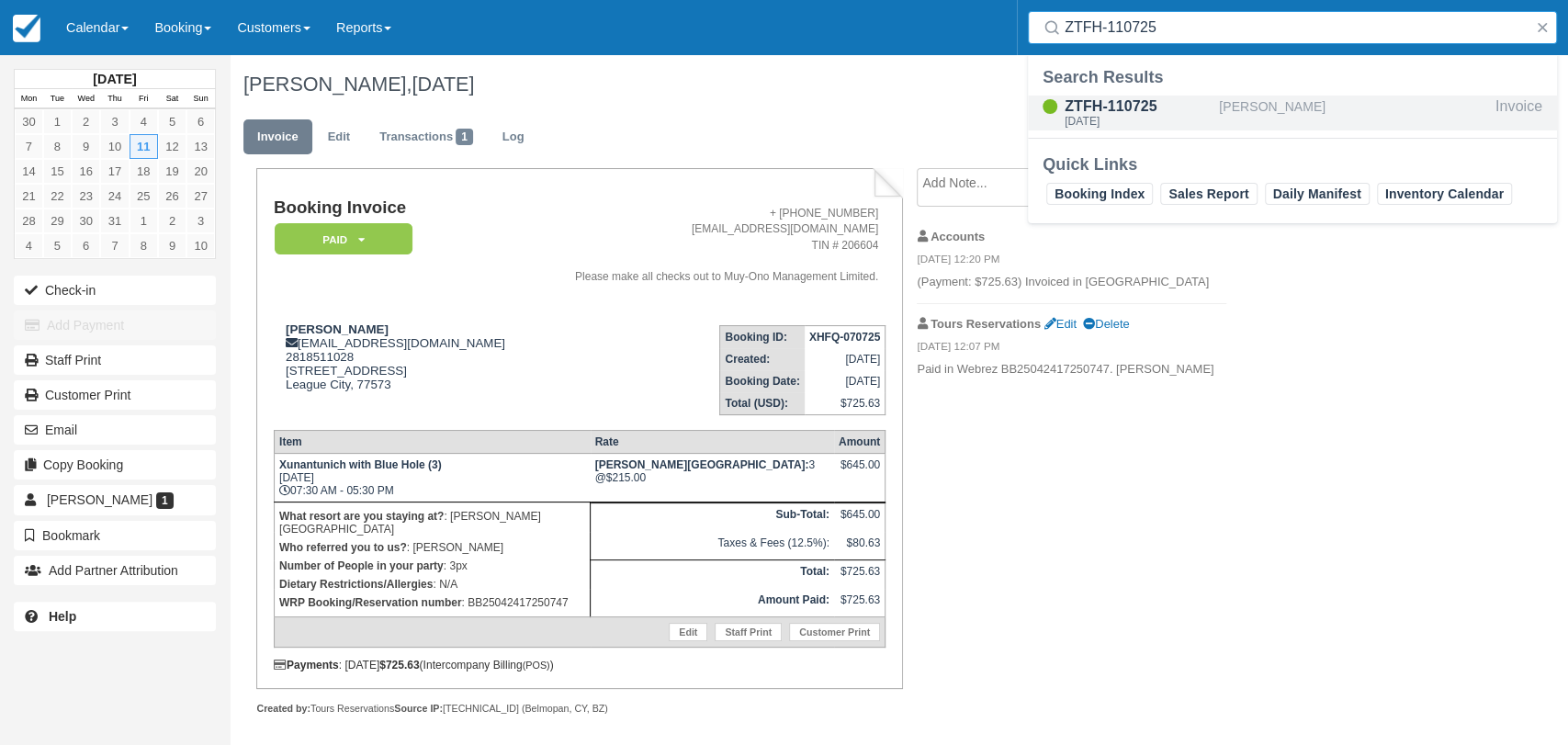
type input "ZTFH-110725"
click at [1236, 114] on div "Corie Leifker" at bounding box center [1352, 113] width 269 height 35
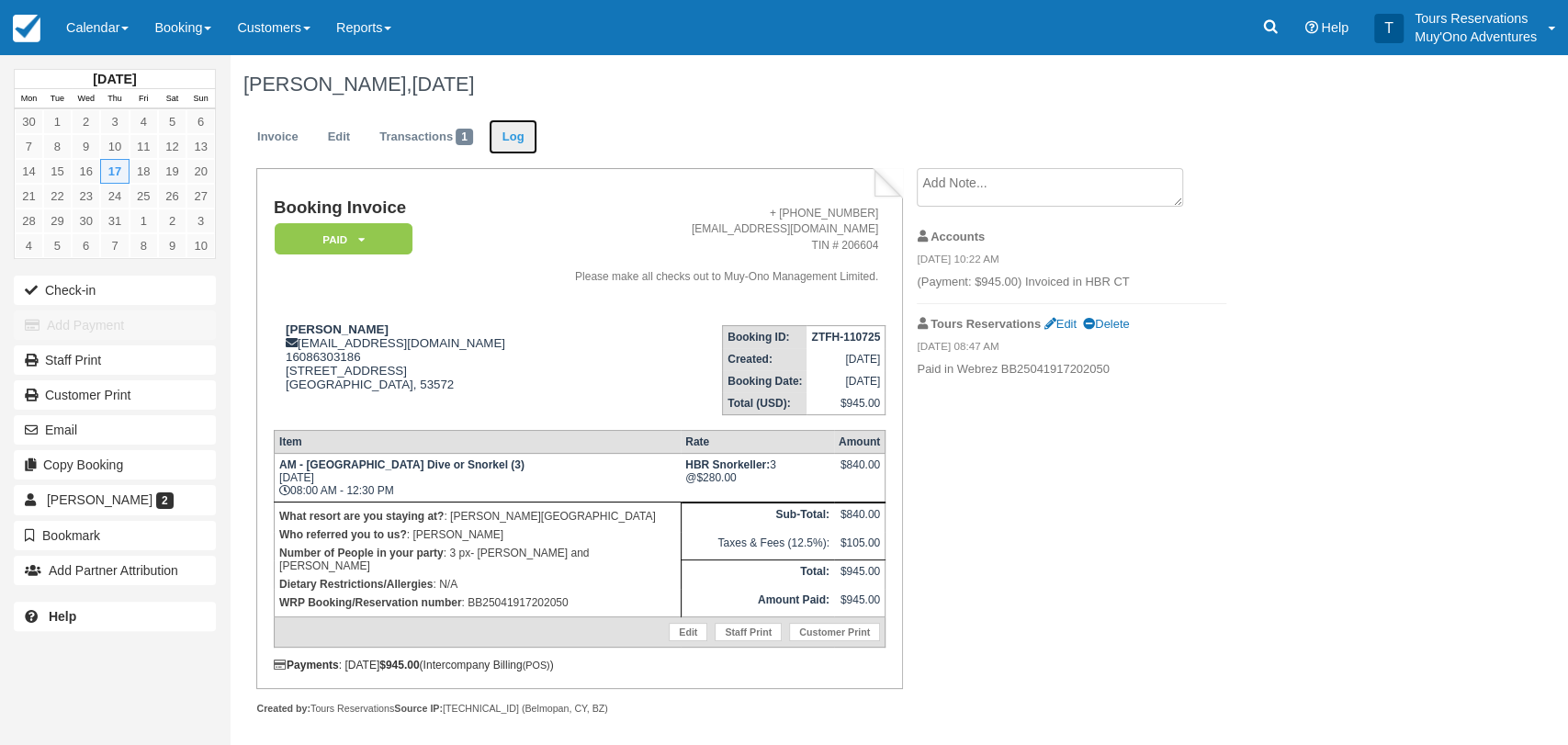
click at [522, 145] on link "Log" at bounding box center [513, 137] width 50 height 36
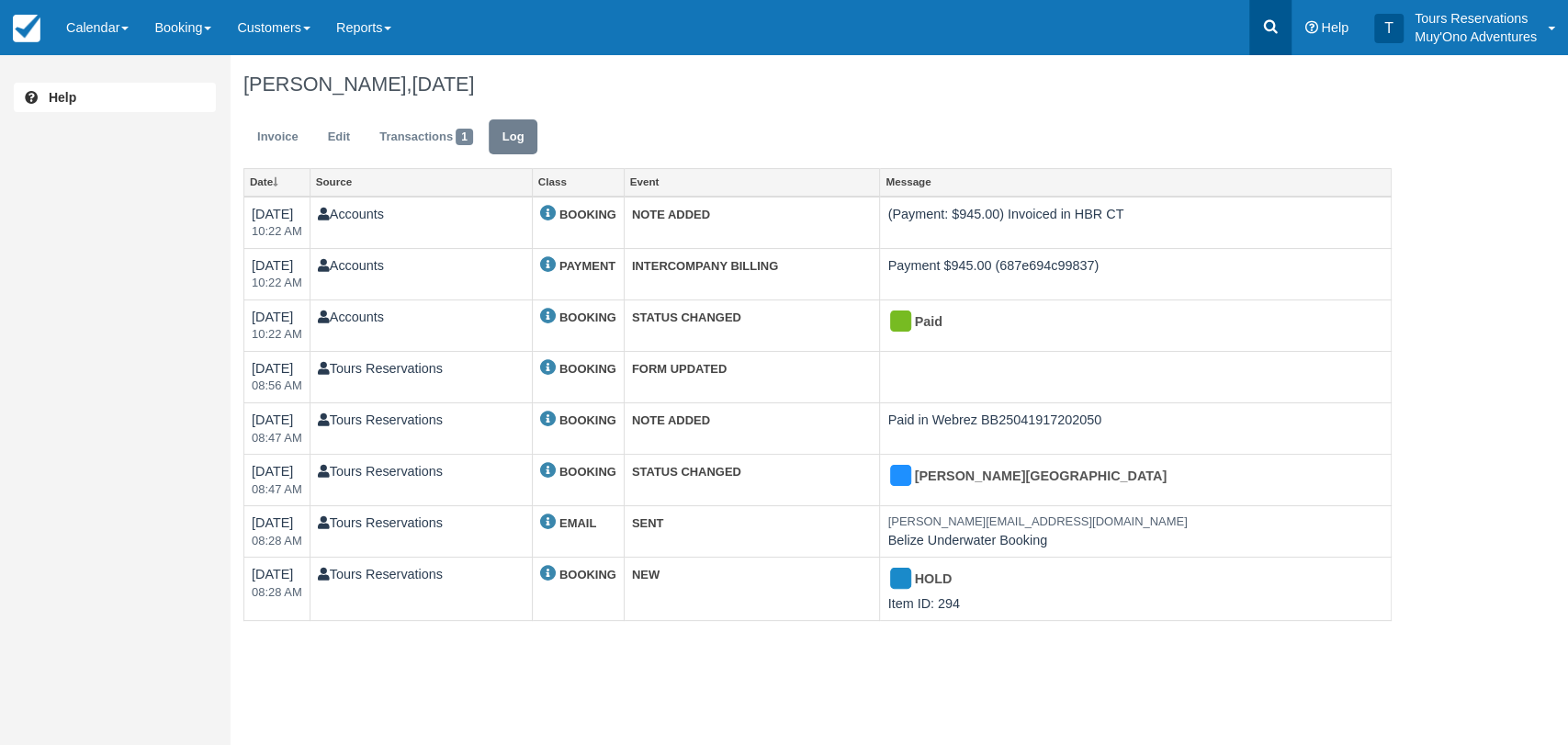
click at [1261, 28] on icon at bounding box center [1270, 27] width 19 height 19
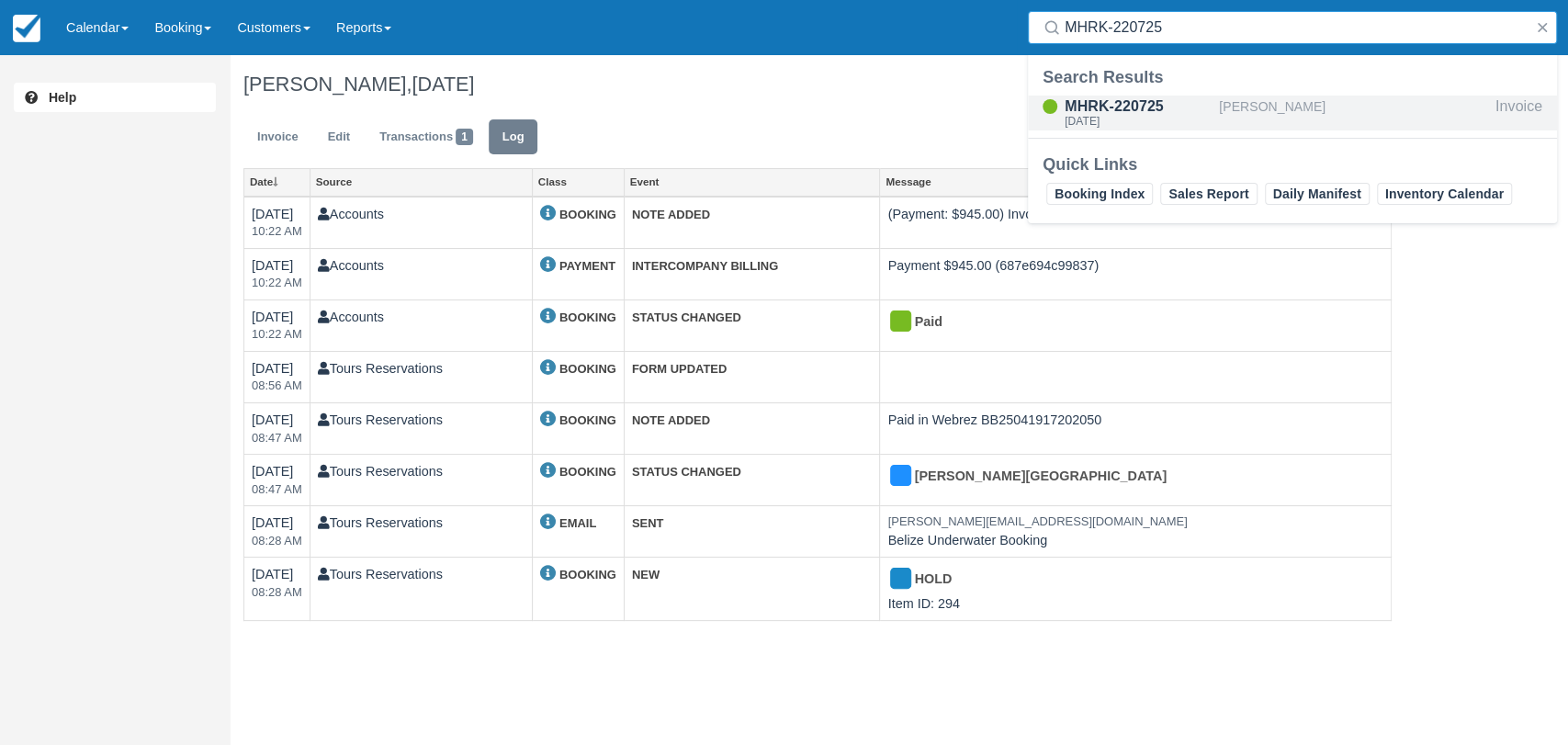
type input "MHRK-220725"
click at [1163, 107] on div "MHRK-220725" at bounding box center [1138, 106] width 147 height 22
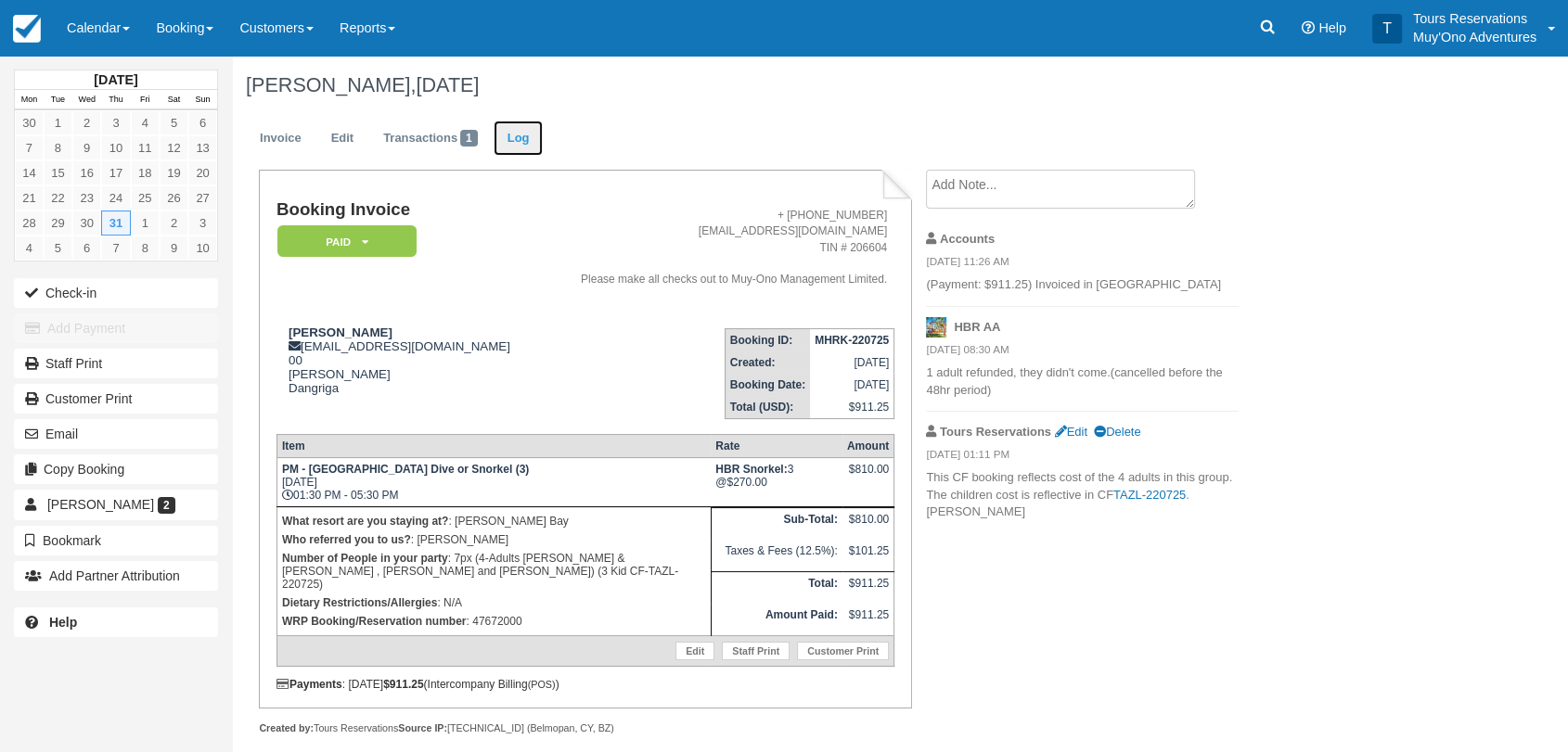
click at [518, 135] on link "Log" at bounding box center [519, 138] width 50 height 36
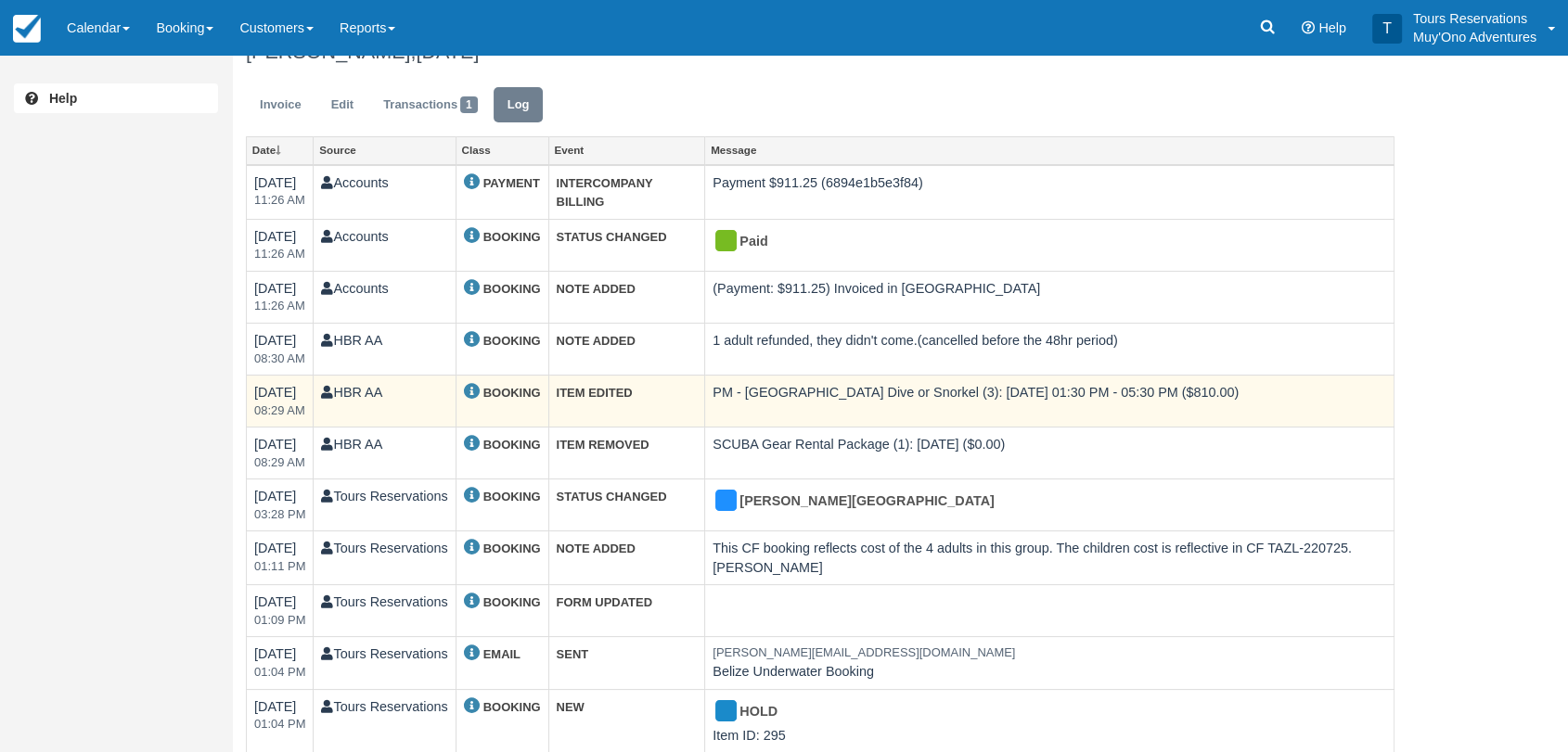
scroll to position [52, 0]
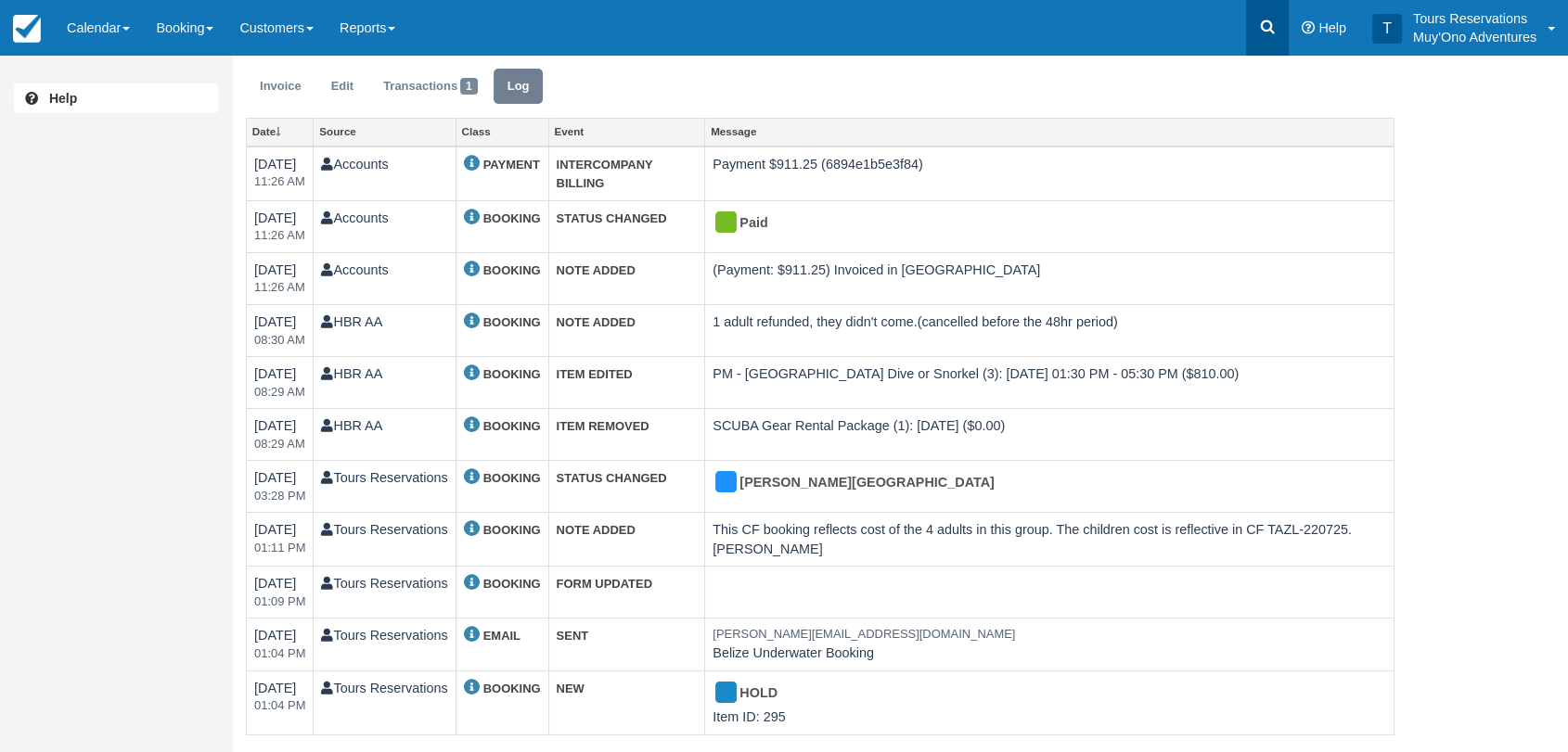
click at [1285, 39] on link at bounding box center [1267, 28] width 43 height 56
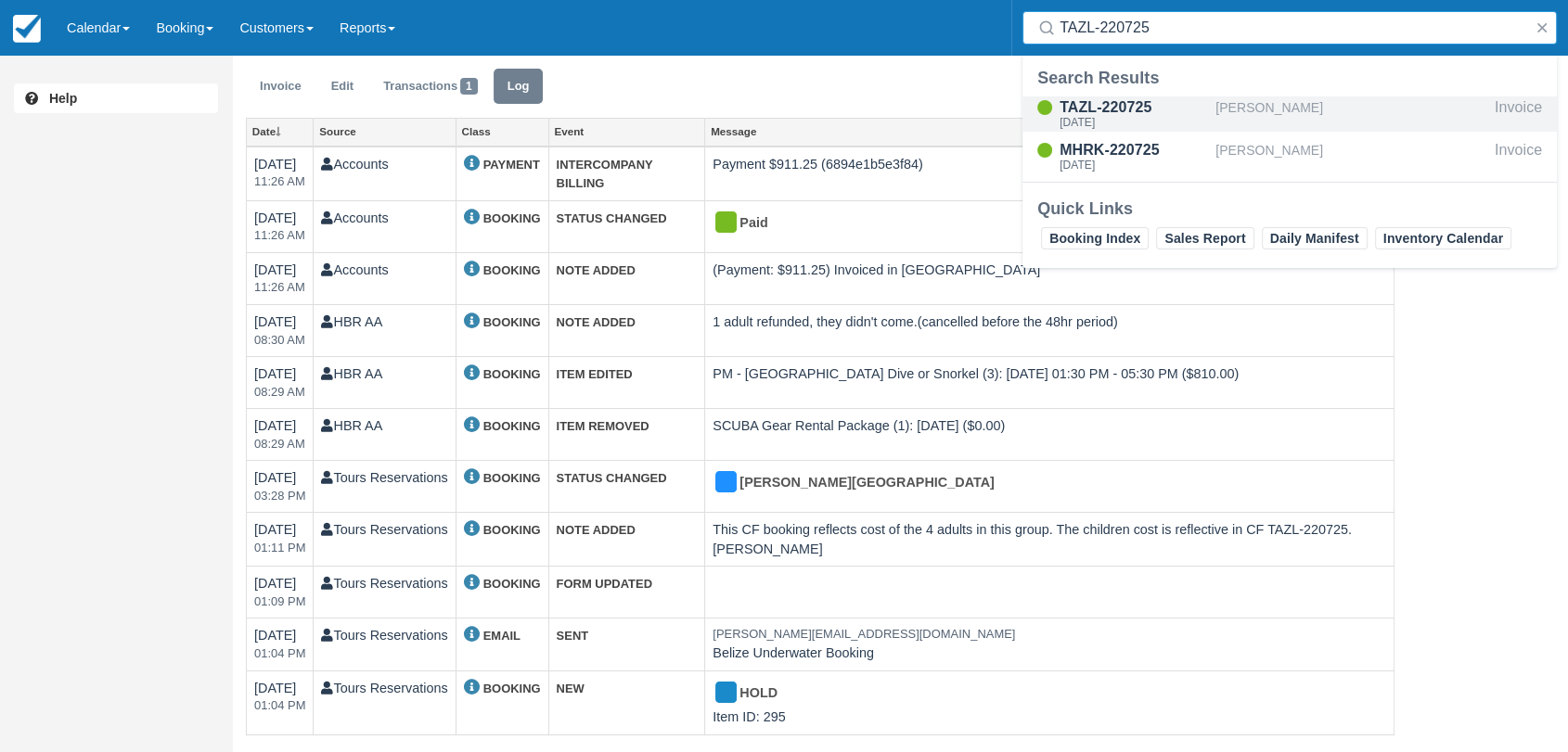
type input "TAZL-220725"
click at [1137, 109] on div "TAZL-220725" at bounding box center [1133, 107] width 149 height 22
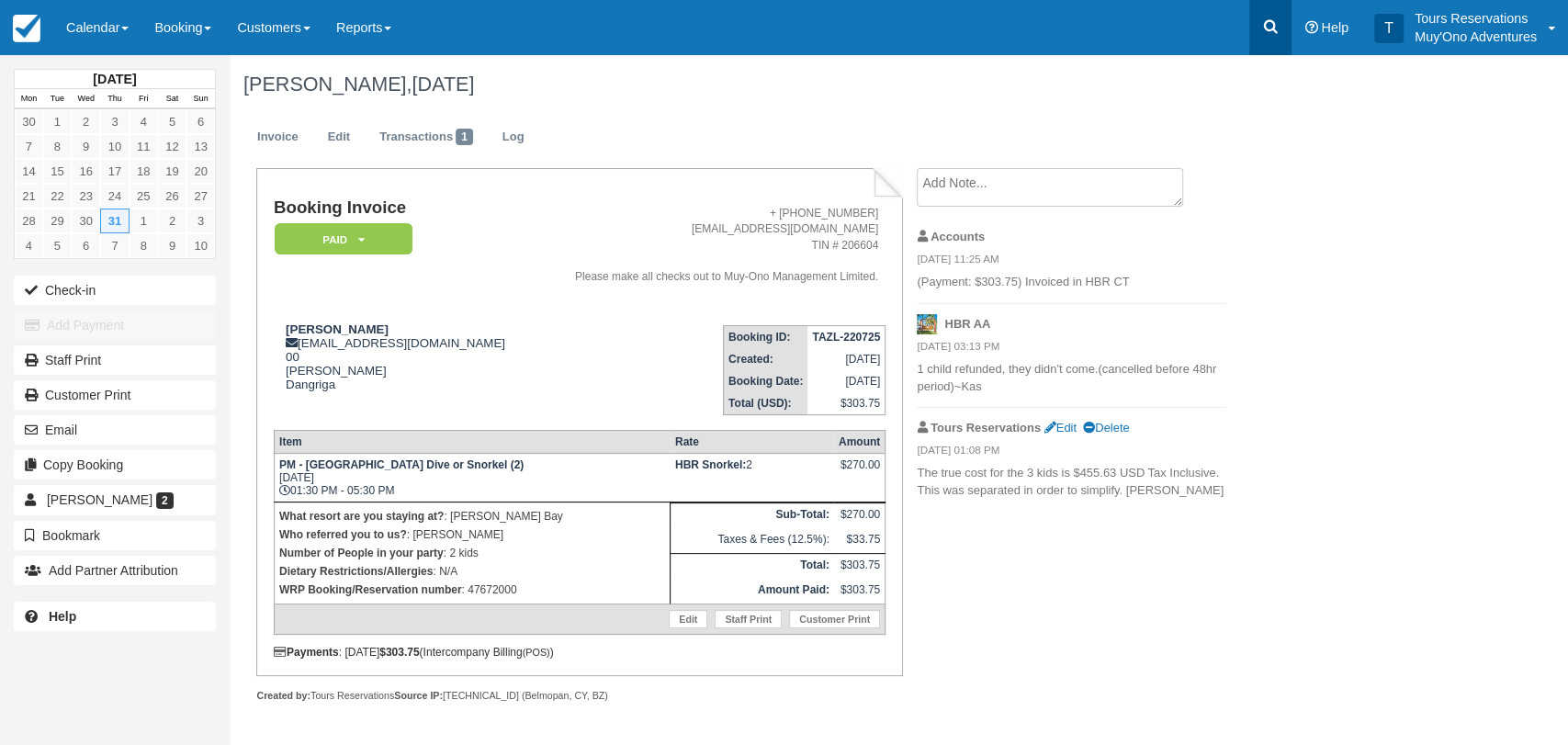
click at [1273, 18] on icon at bounding box center [1270, 27] width 19 height 19
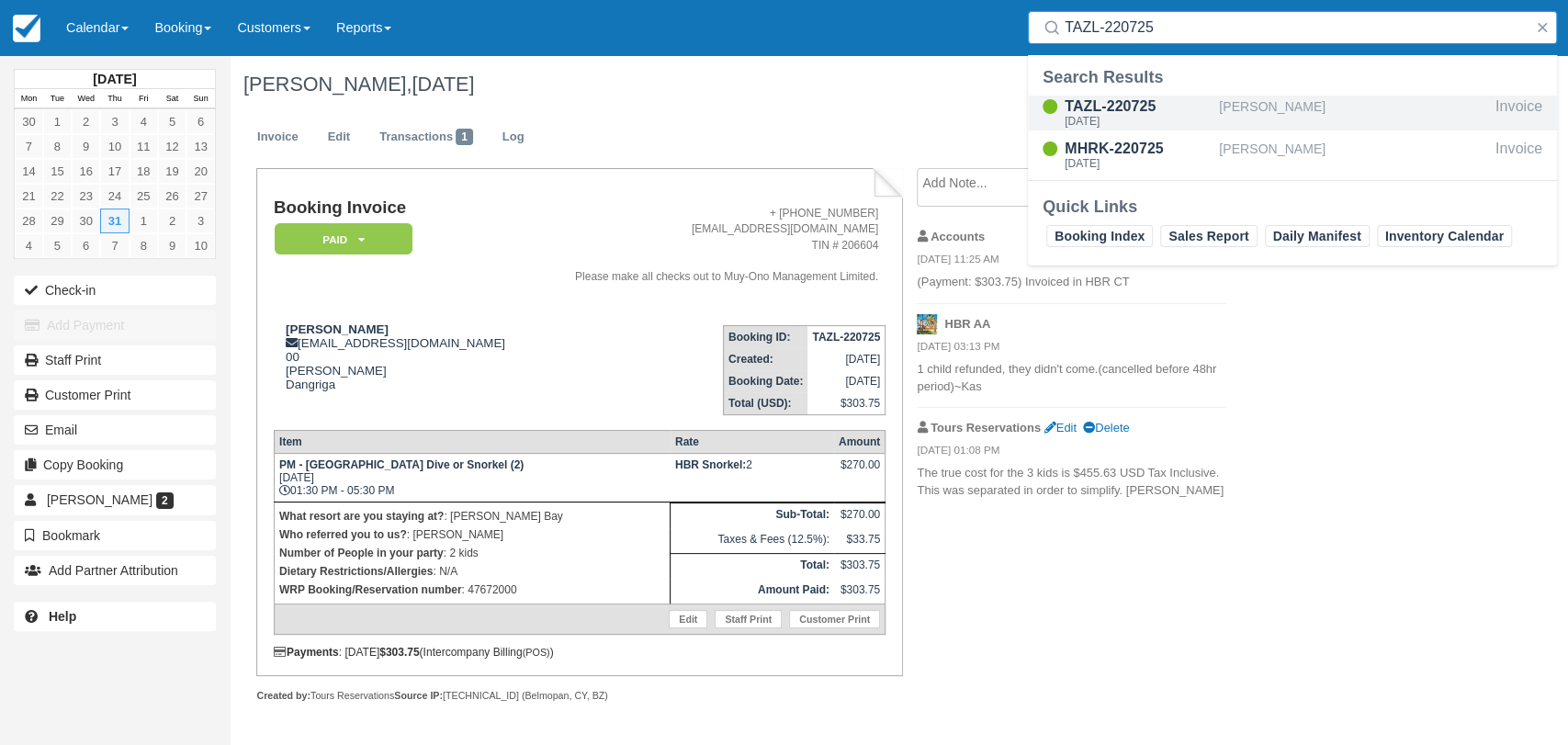
type input "TAZL-220725"
click at [1148, 105] on div "TAZL-220725" at bounding box center [1138, 106] width 147 height 22
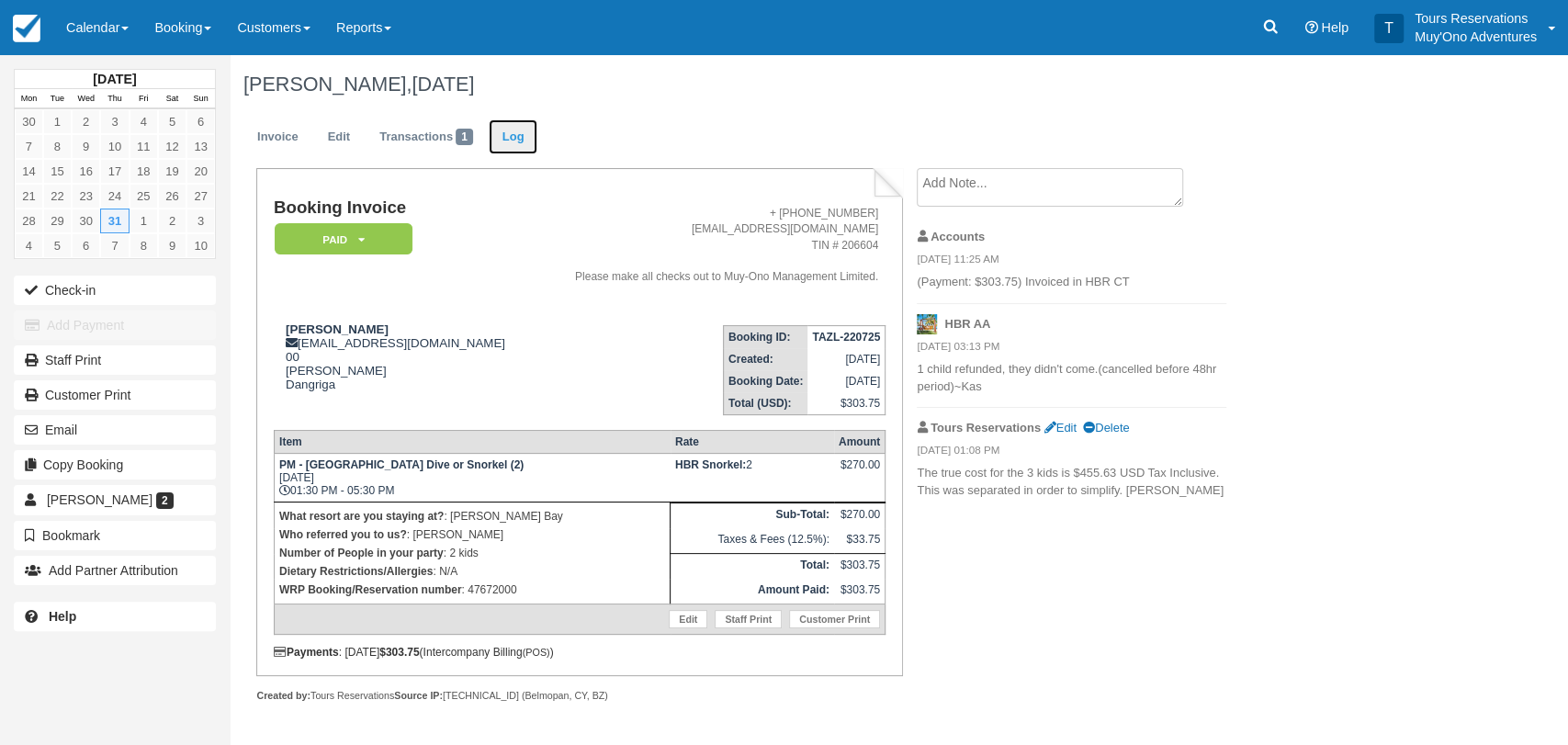
click at [522, 147] on link "Log" at bounding box center [513, 137] width 50 height 36
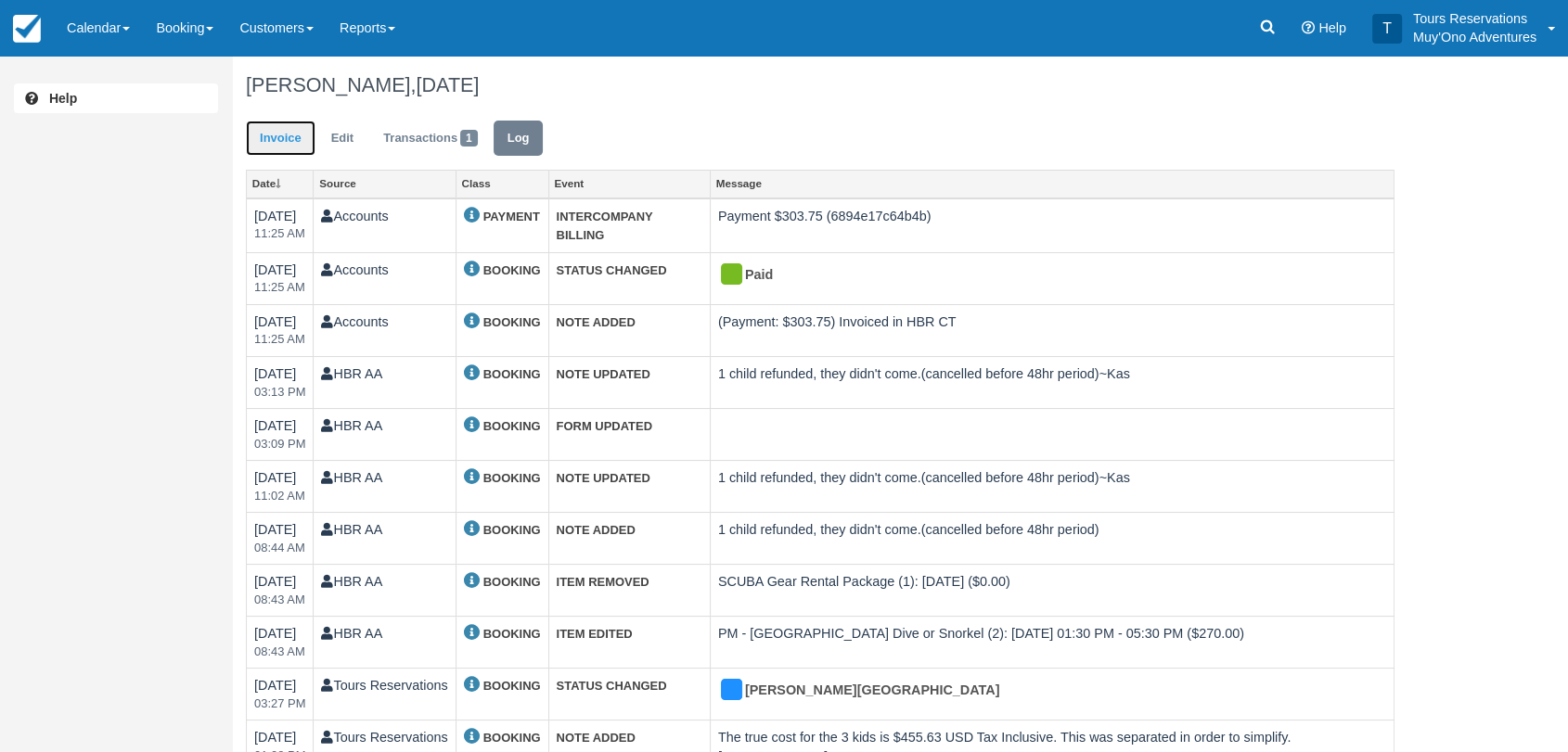
click at [288, 142] on link "Invoice" at bounding box center [280, 138] width 69 height 36
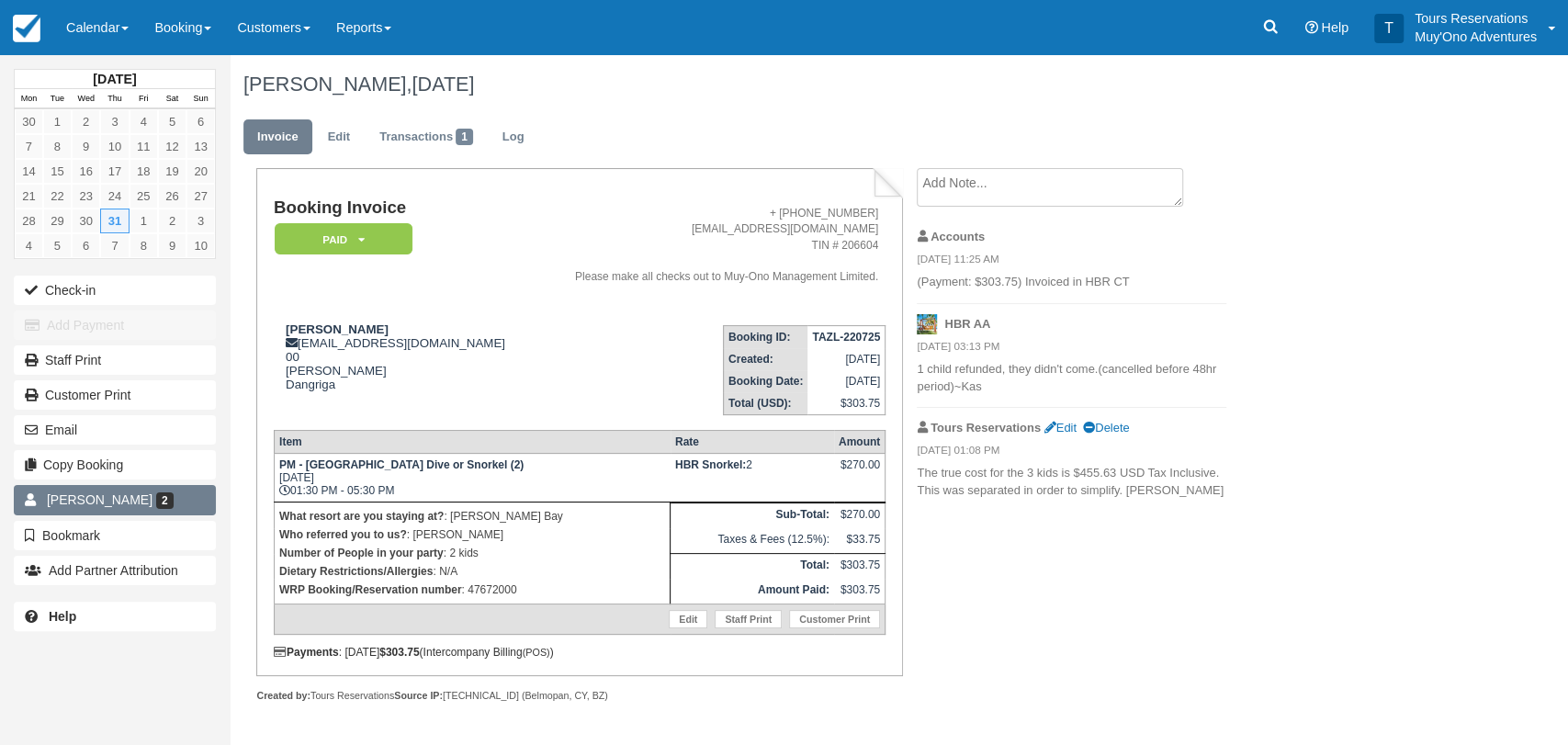
click at [126, 498] on span "[PERSON_NAME]" at bounding box center [100, 500] width 105 height 15
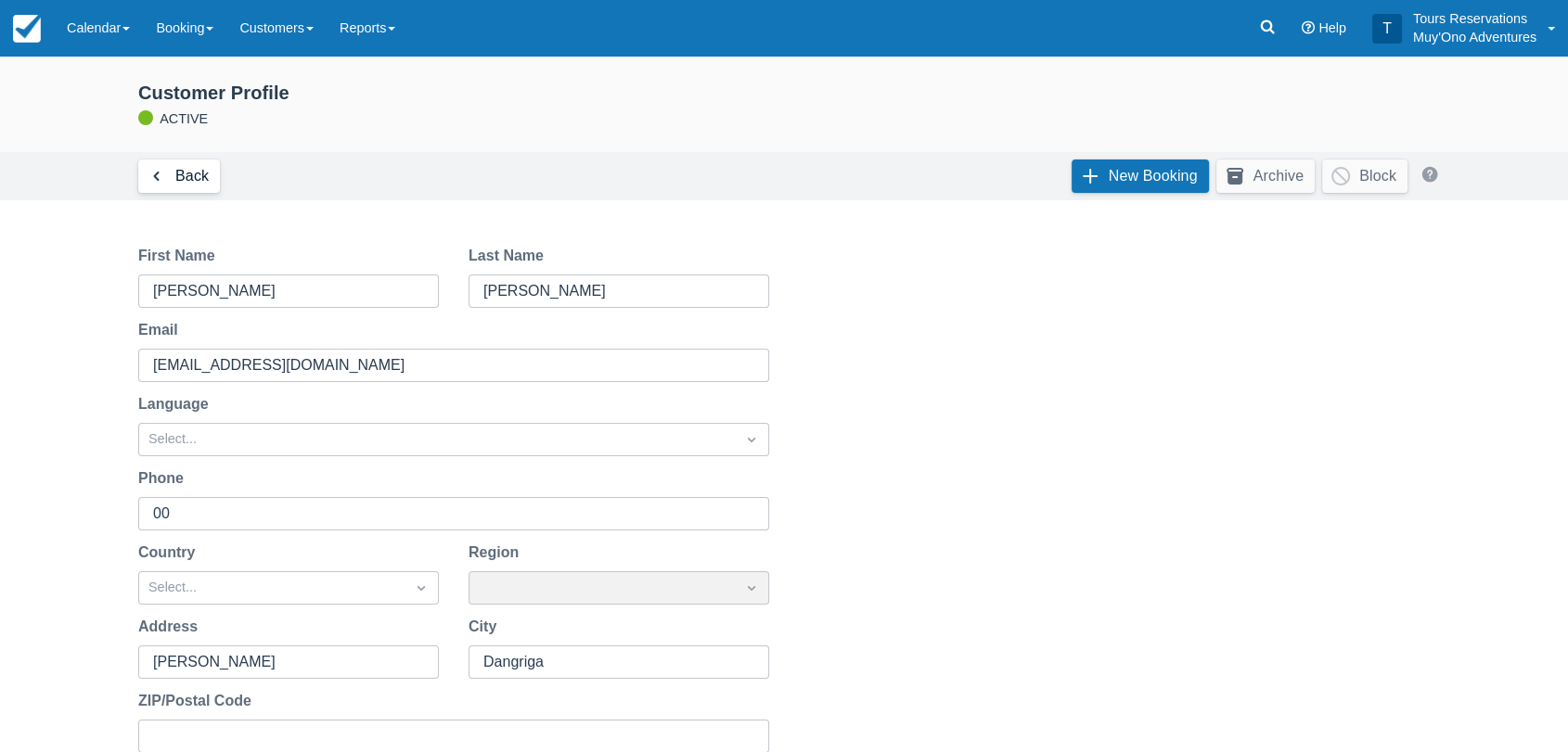
click at [178, 167] on link "Back" at bounding box center [178, 177] width 81 height 34
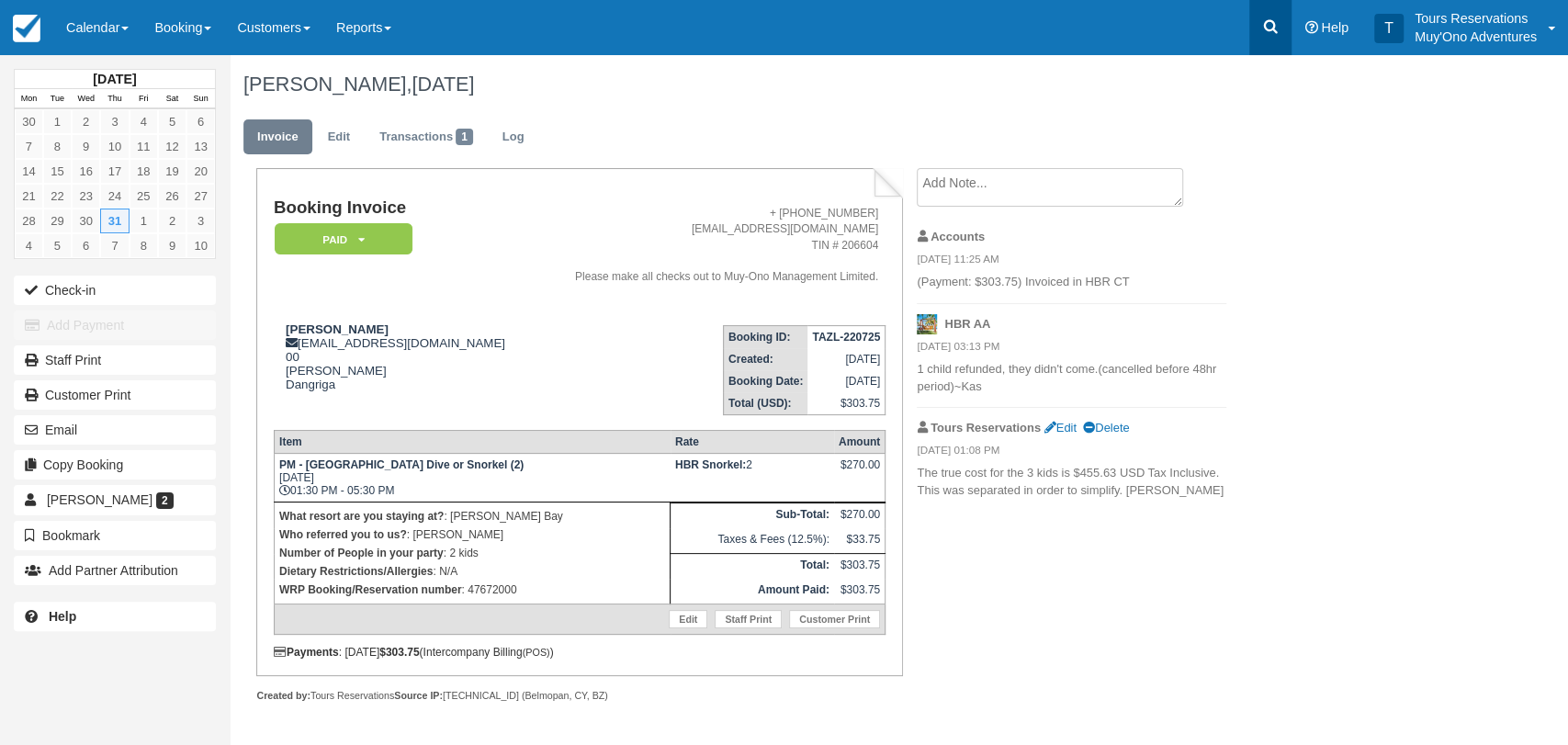
click at [1266, 25] on icon at bounding box center [1270, 27] width 19 height 19
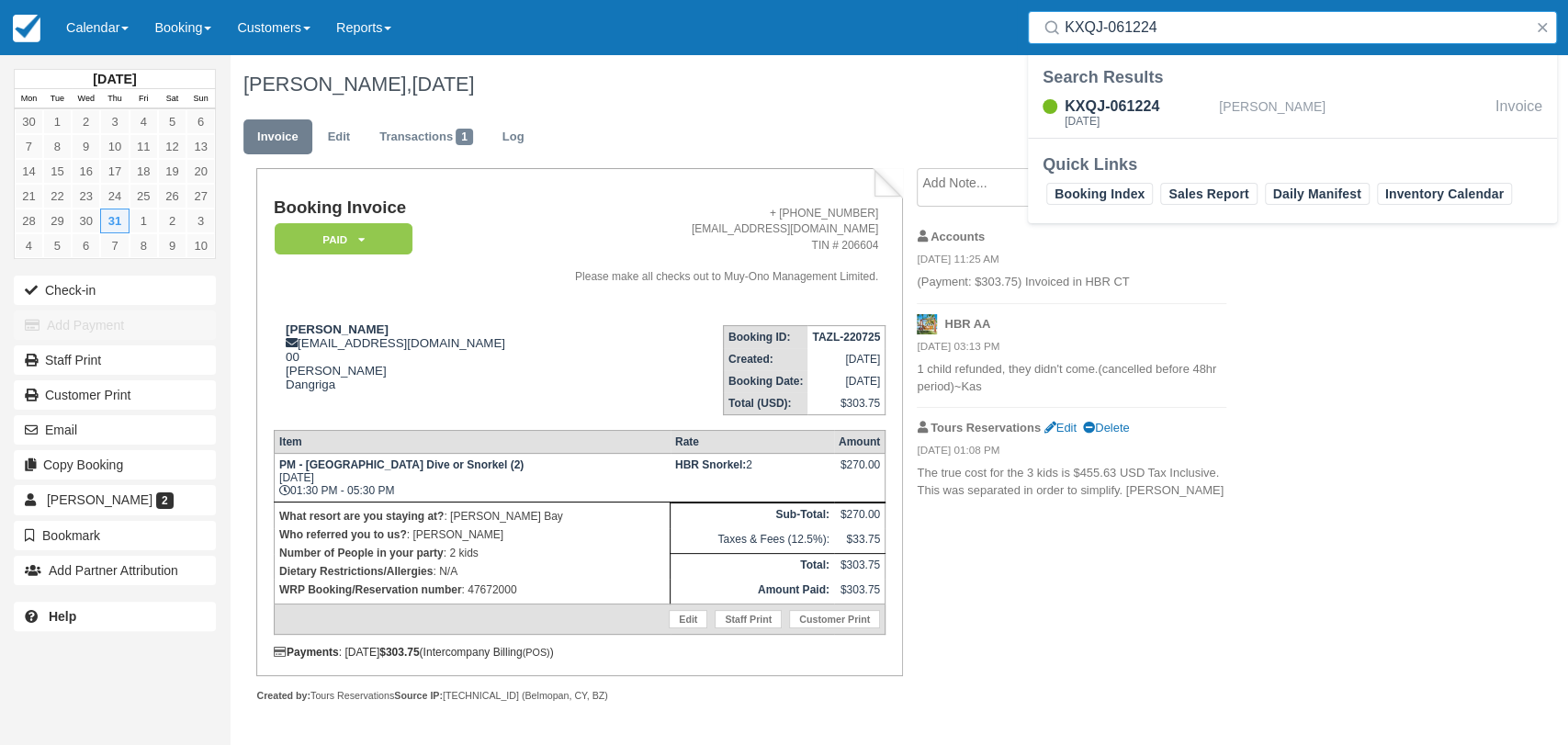
type input "KXQJ-061224"
drag, startPoint x: 1220, startPoint y: 93, endPoint x: 1205, endPoint y: 105, distance: 19.2
click at [1216, 97] on div "KXQJ-061224 Fri Jul 25, 2025" at bounding box center [1123, 113] width 191 height 35
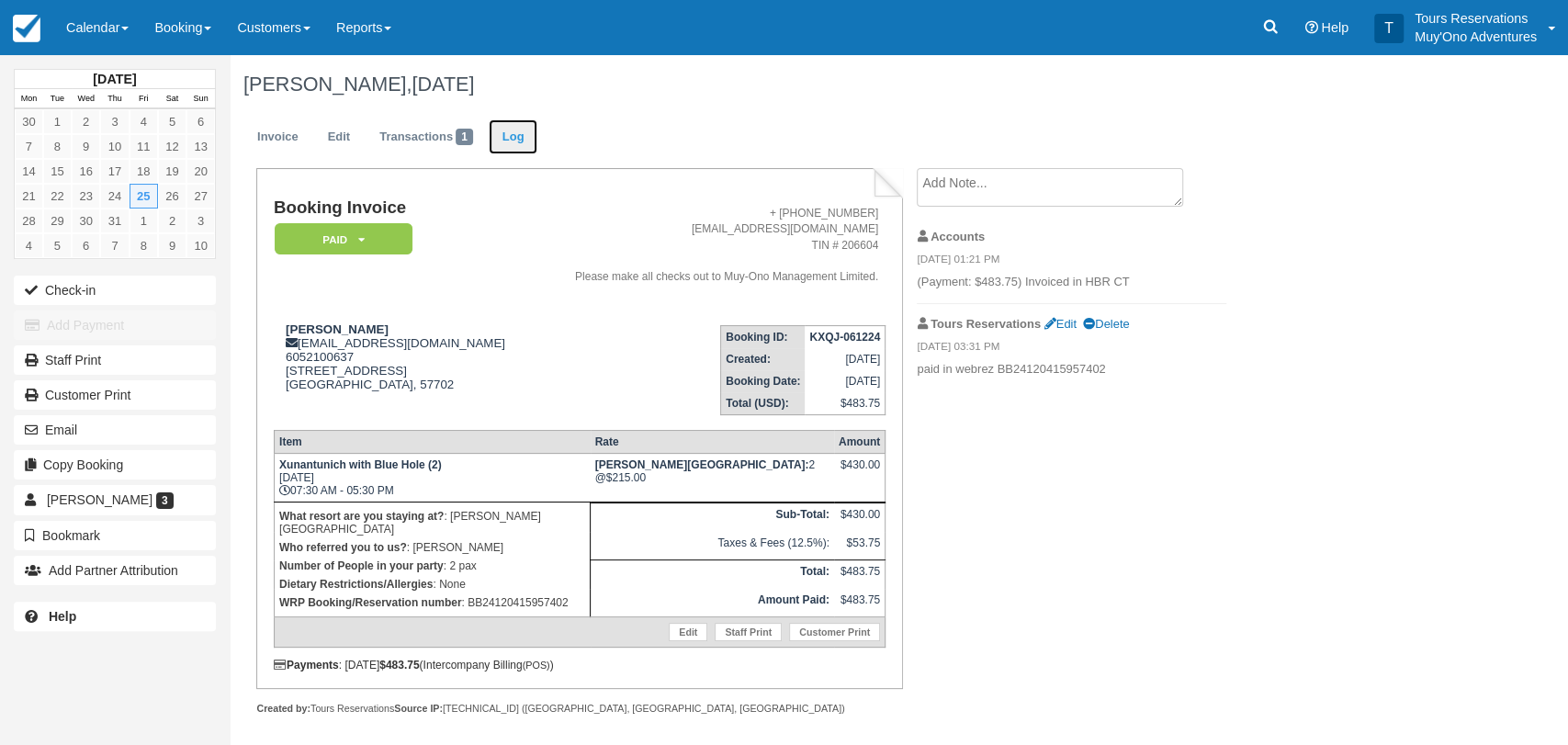
click at [499, 137] on link "Log" at bounding box center [513, 137] width 50 height 36
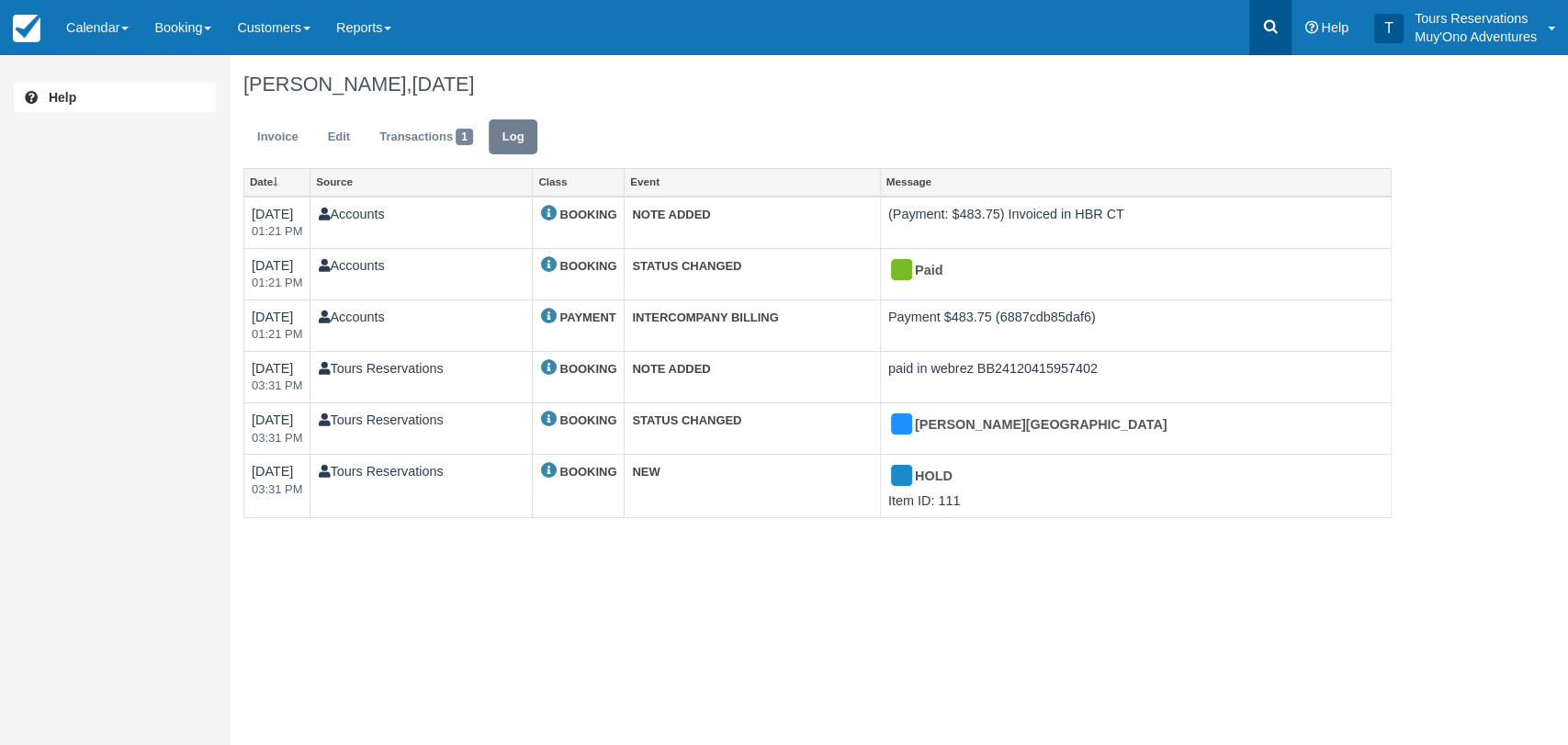
click at [1266, 20] on icon at bounding box center [1270, 27] width 19 height 19
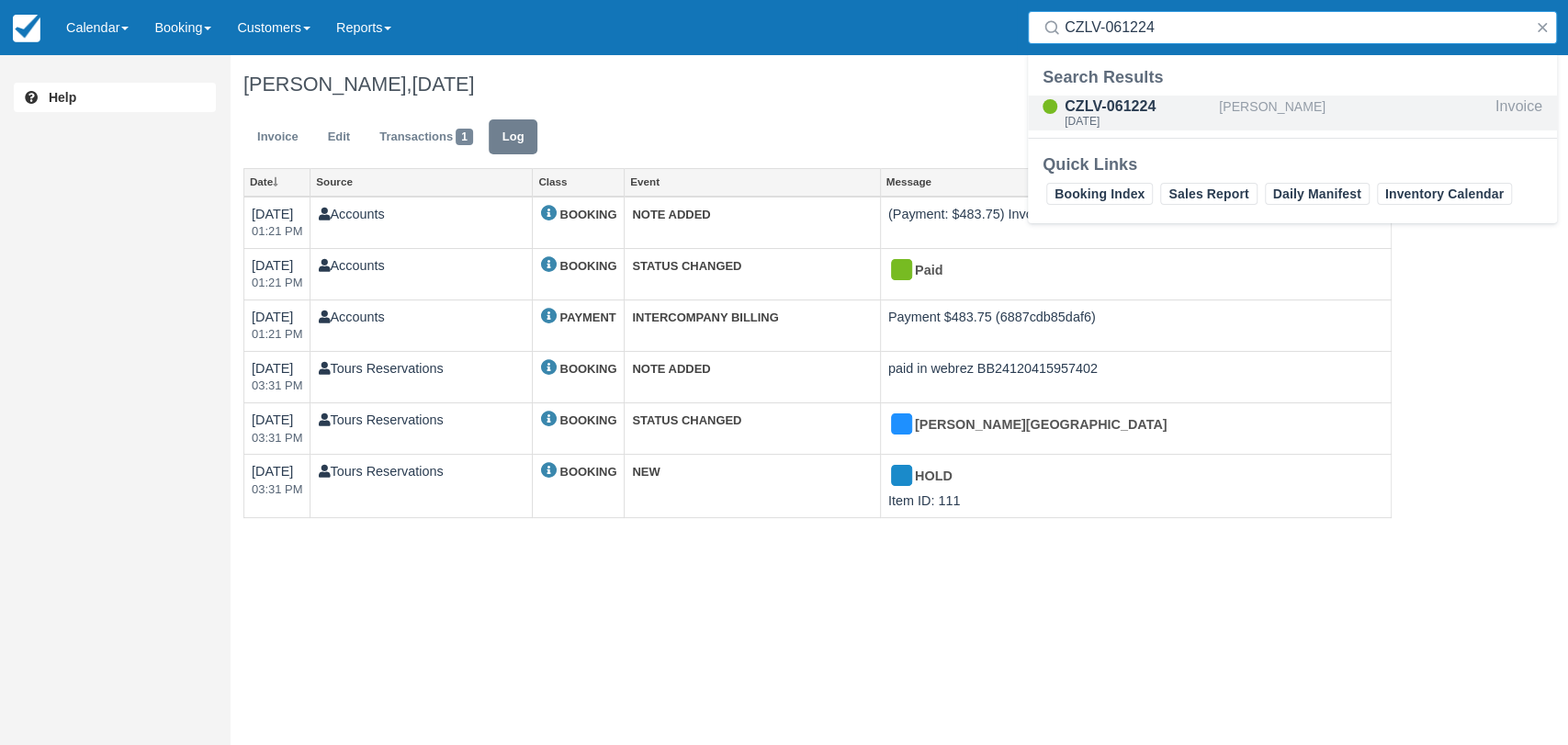
type input "CZLV-061224"
click at [1158, 117] on div "[DATE]" at bounding box center [1138, 121] width 147 height 11
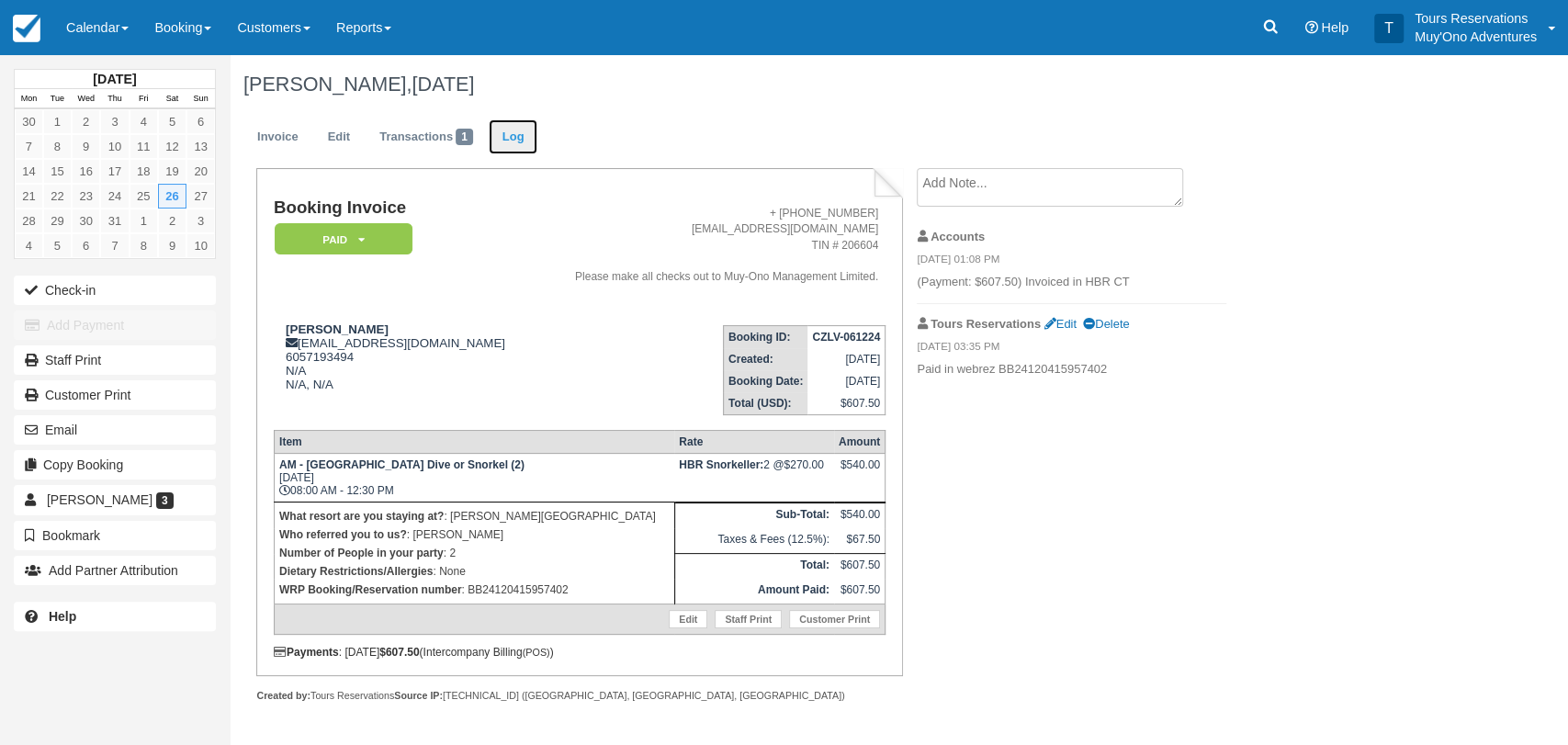
click at [520, 143] on link "Log" at bounding box center [513, 137] width 50 height 36
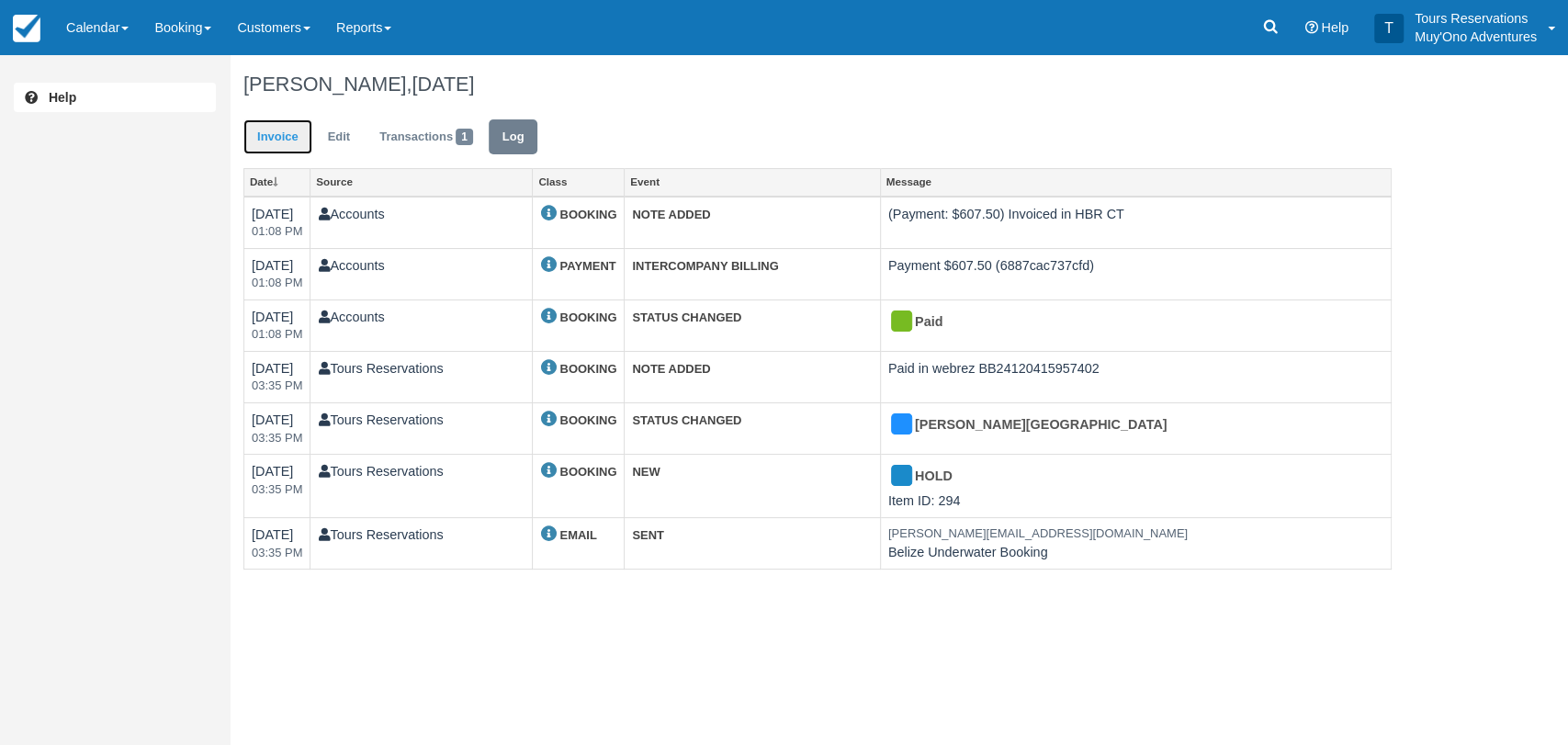
click at [293, 135] on link "Invoice" at bounding box center [278, 137] width 68 height 36
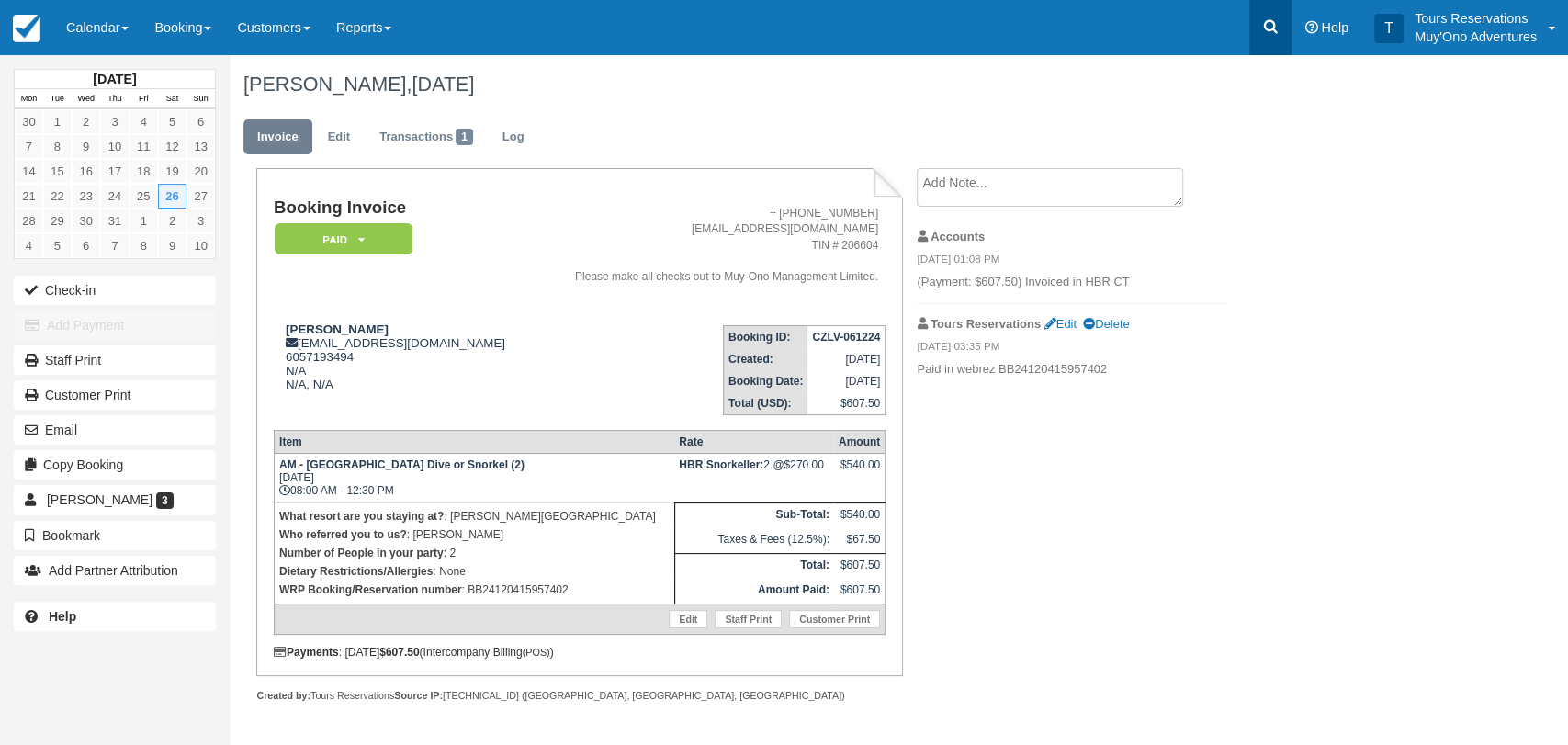
click at [1274, 17] on link at bounding box center [1270, 28] width 43 height 56
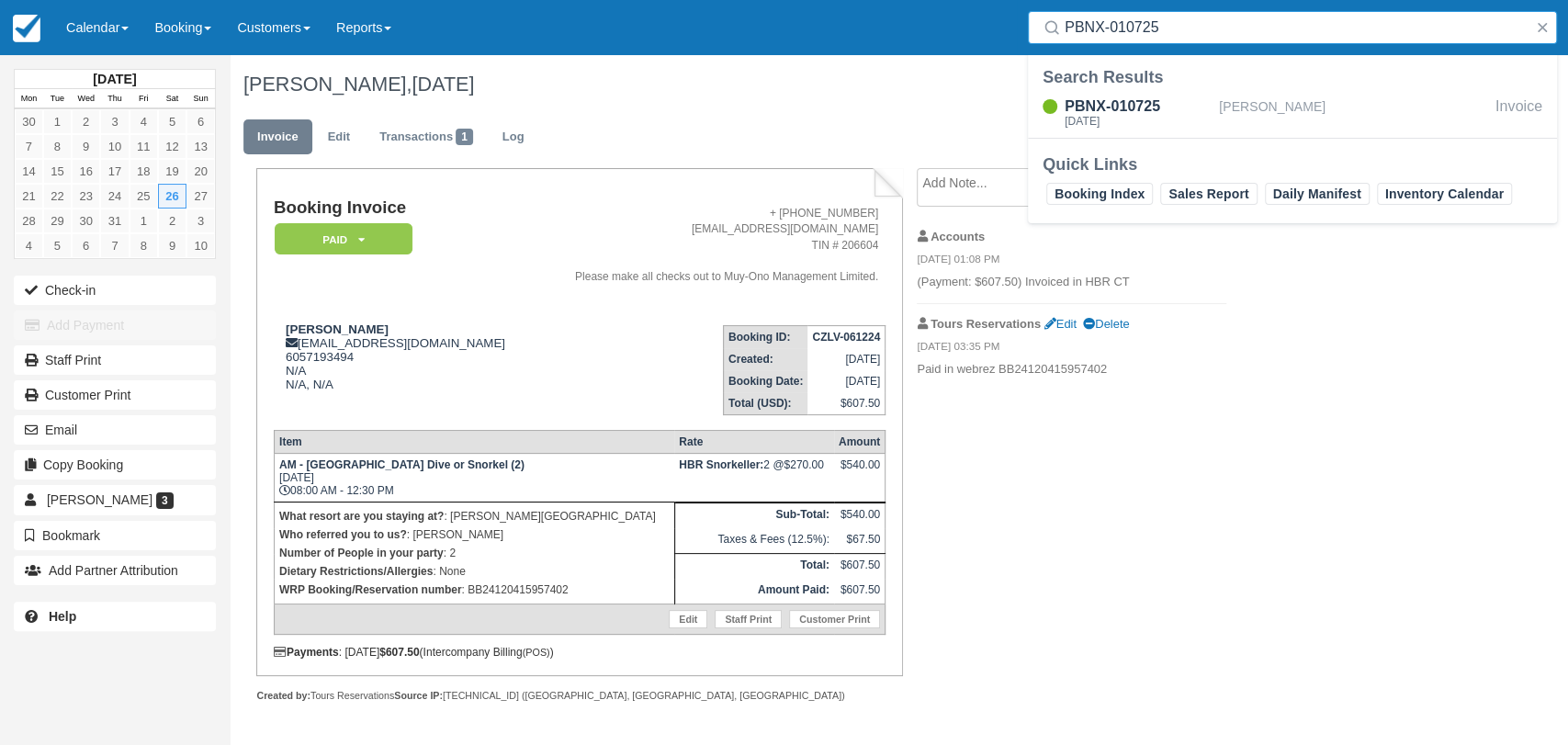
type input "PBNX-010725"
click at [1126, 97] on div "PBNX-010725" at bounding box center [1138, 106] width 147 height 22
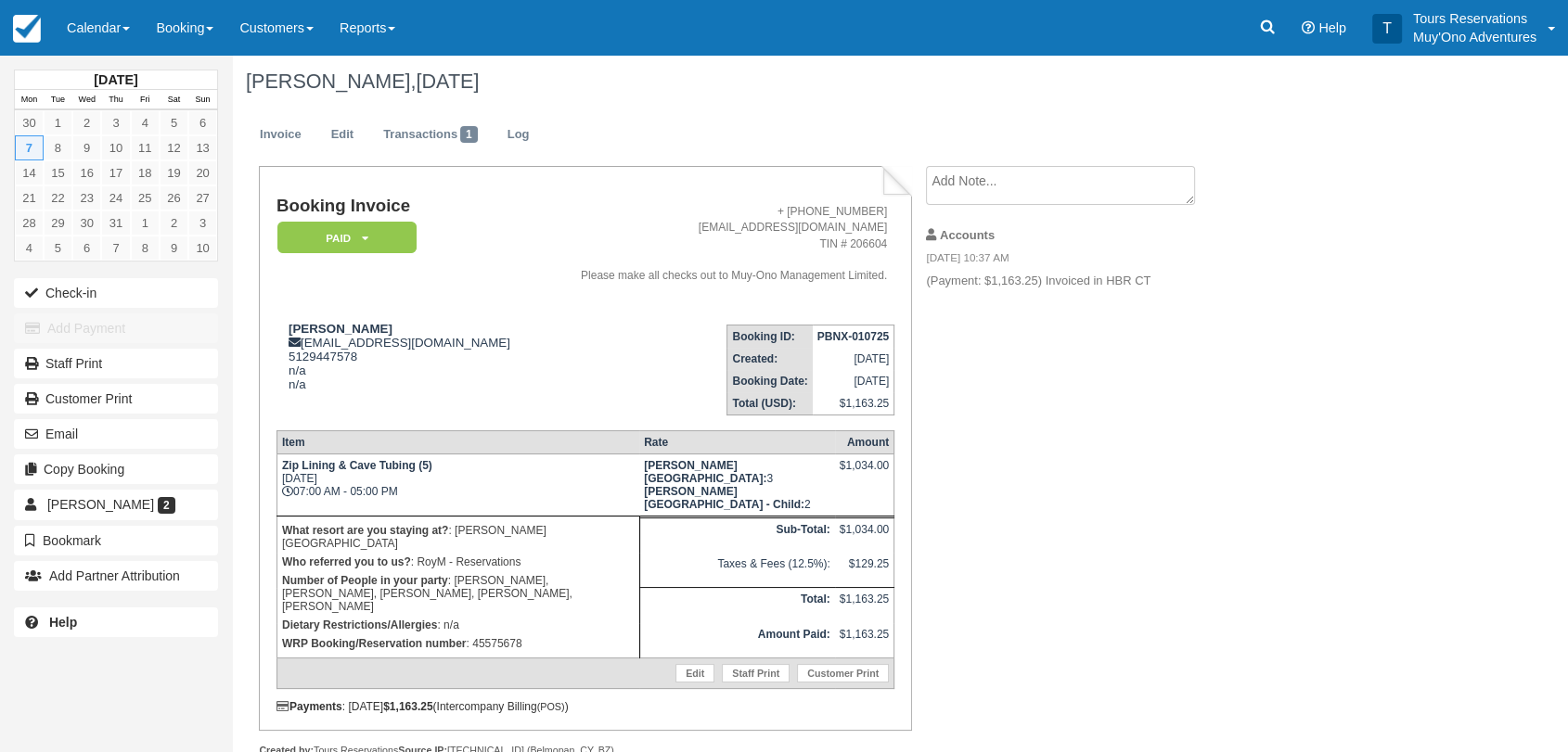
scroll to position [5, 0]
click at [526, 147] on link "Log" at bounding box center [519, 134] width 50 height 36
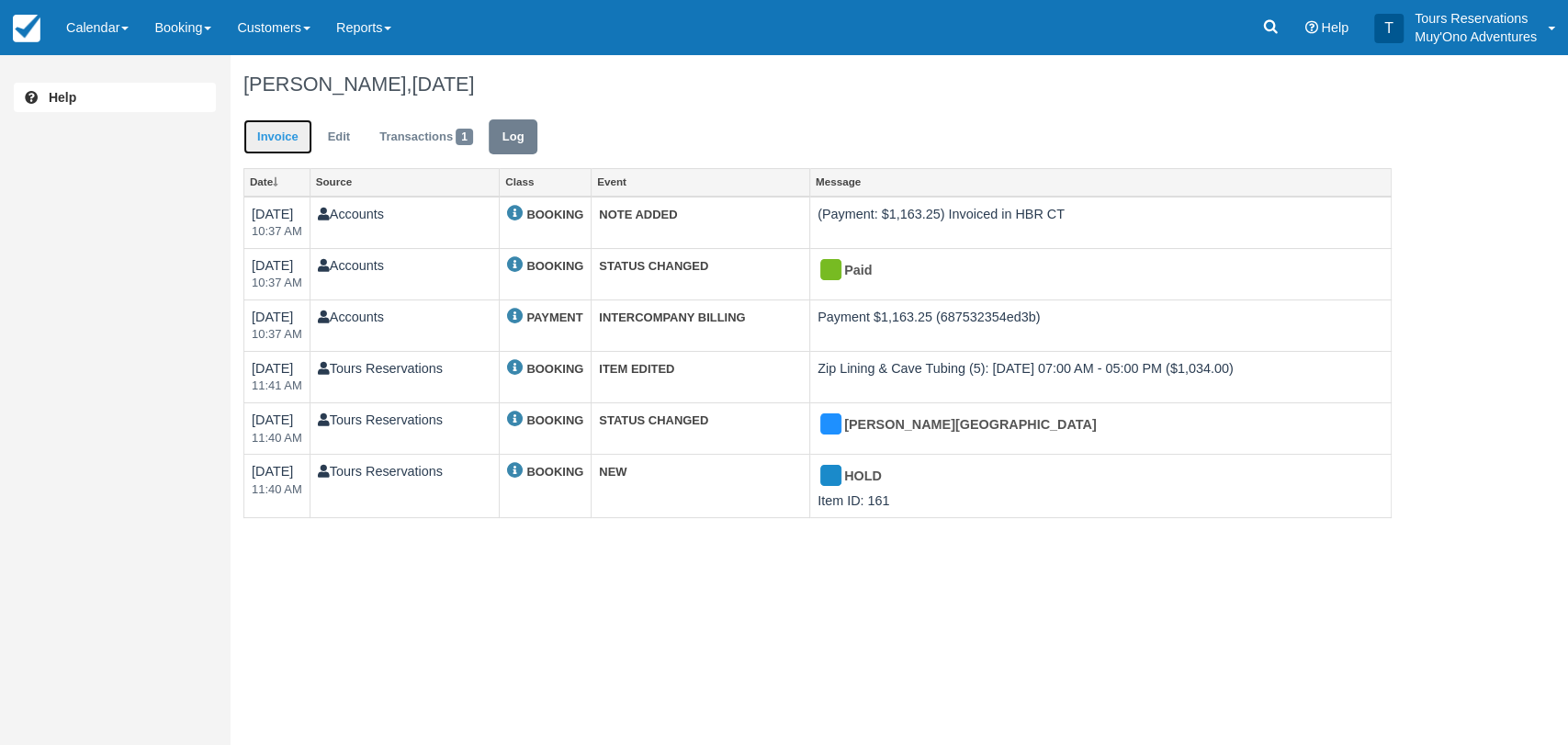
click at [290, 148] on link "Invoice" at bounding box center [278, 137] width 68 height 36
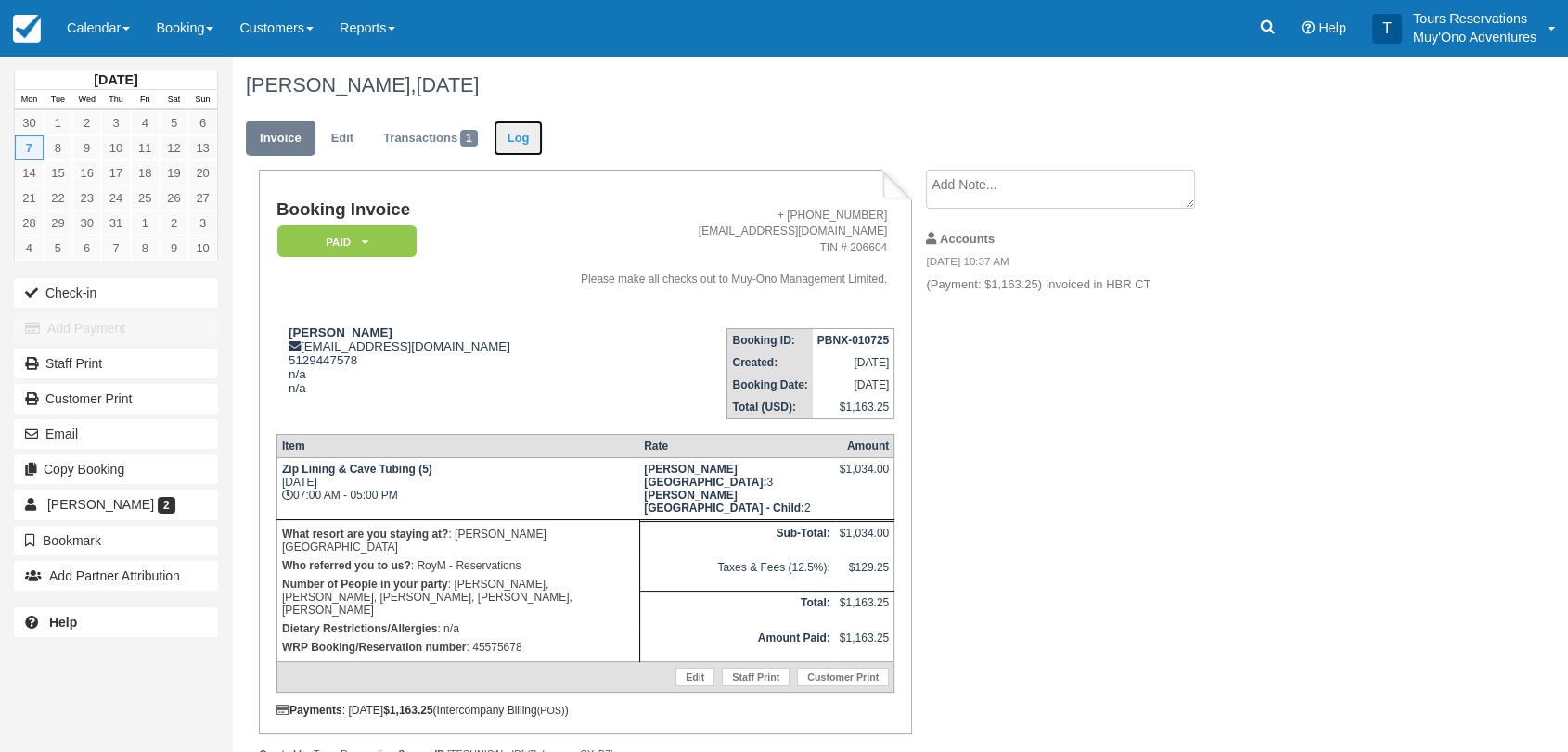
click at [510, 146] on link "Log" at bounding box center [519, 138] width 50 height 36
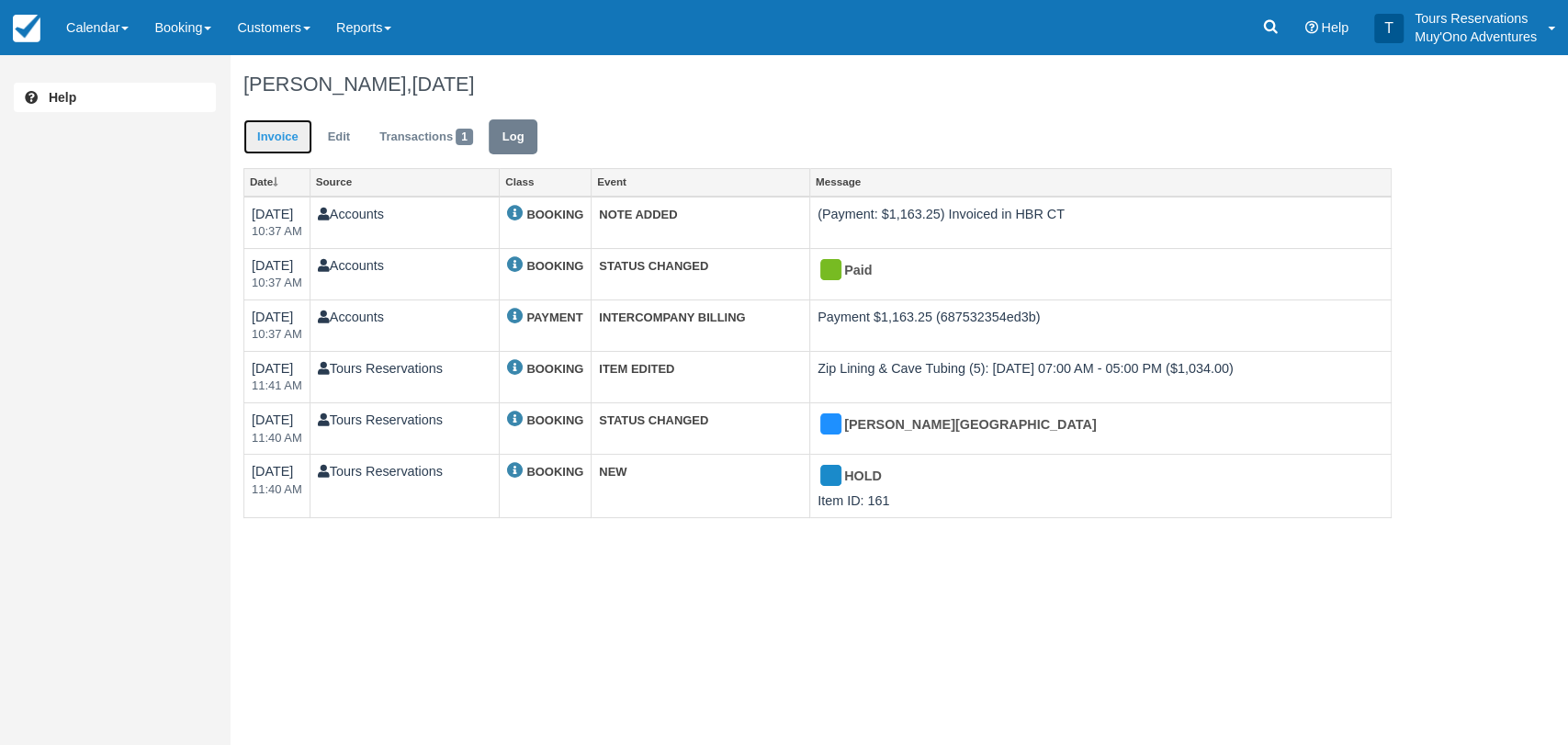
click at [262, 136] on link "Invoice" at bounding box center [278, 137] width 68 height 36
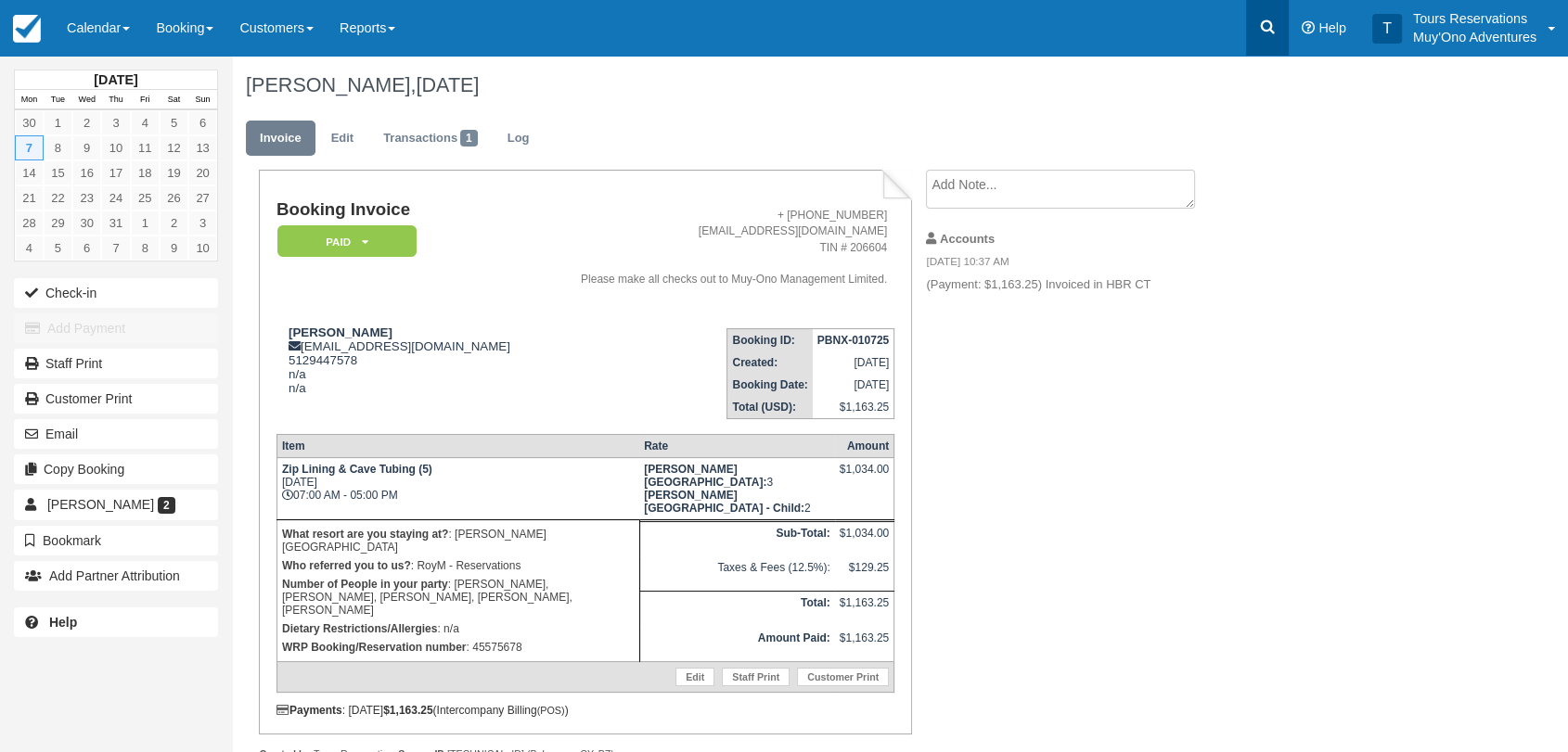
click at [1264, 27] on icon at bounding box center [1267, 27] width 19 height 19
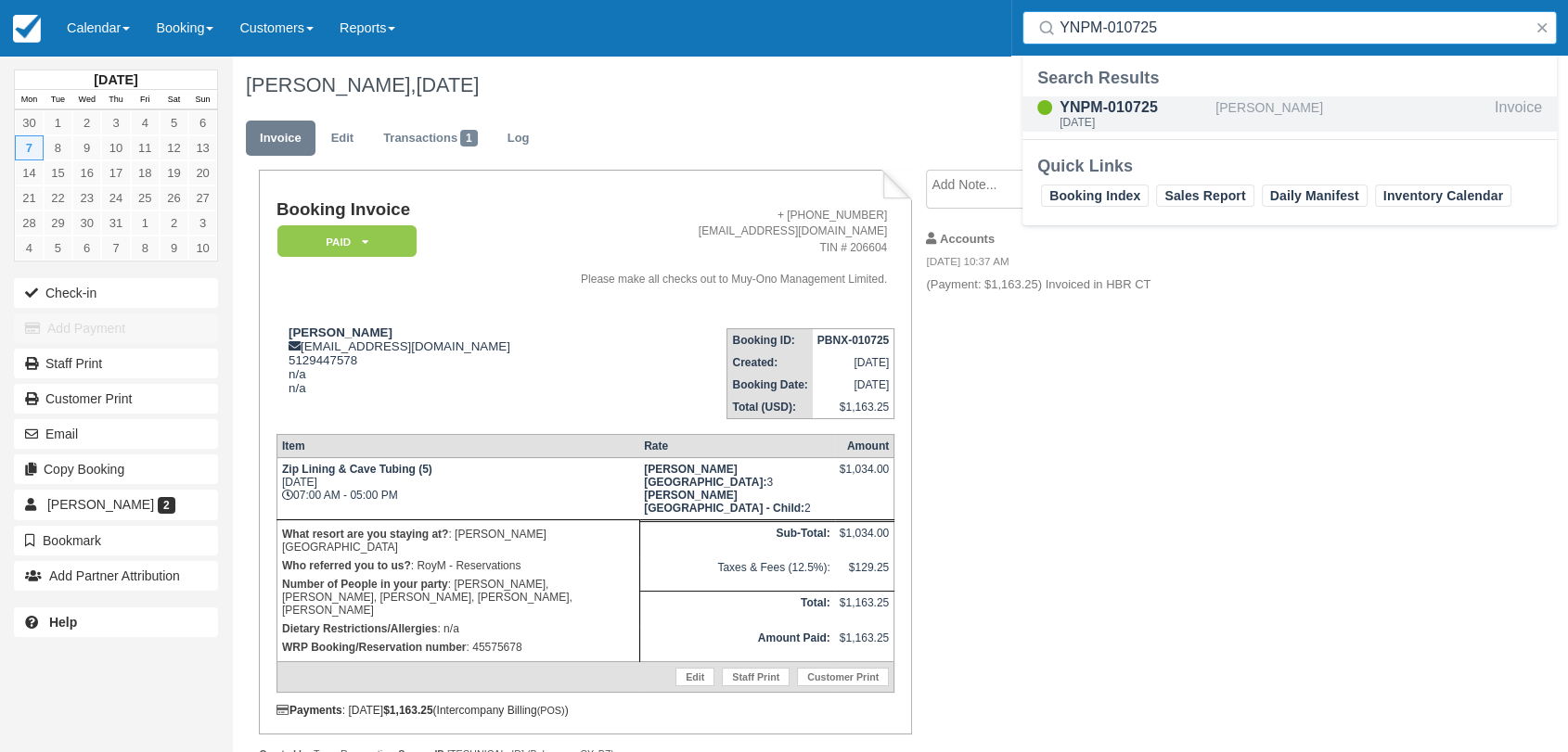
type input "YNPM-010725"
click at [1140, 106] on div "YNPM-010725" at bounding box center [1133, 107] width 149 height 22
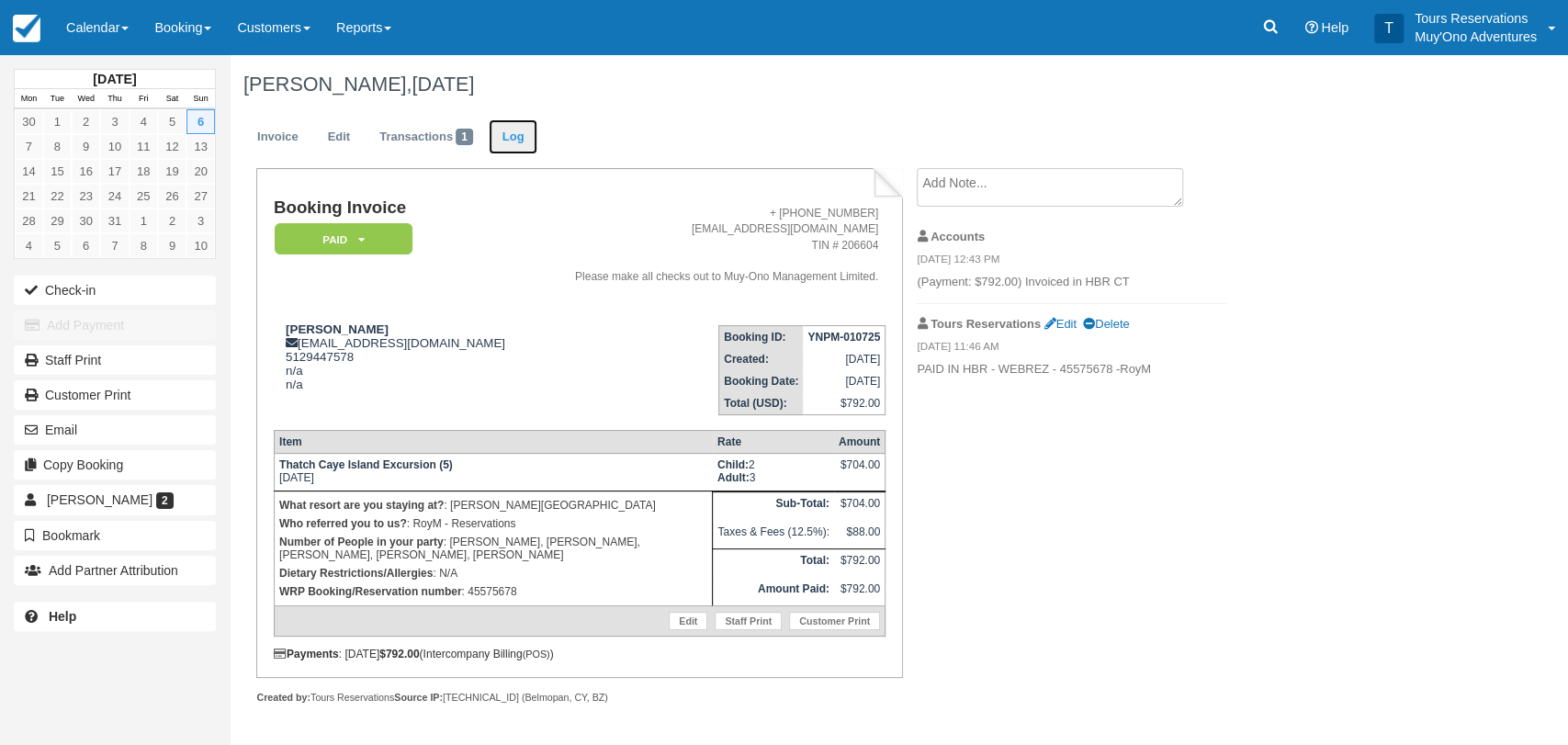
click at [513, 143] on link "Log" at bounding box center [513, 137] width 50 height 36
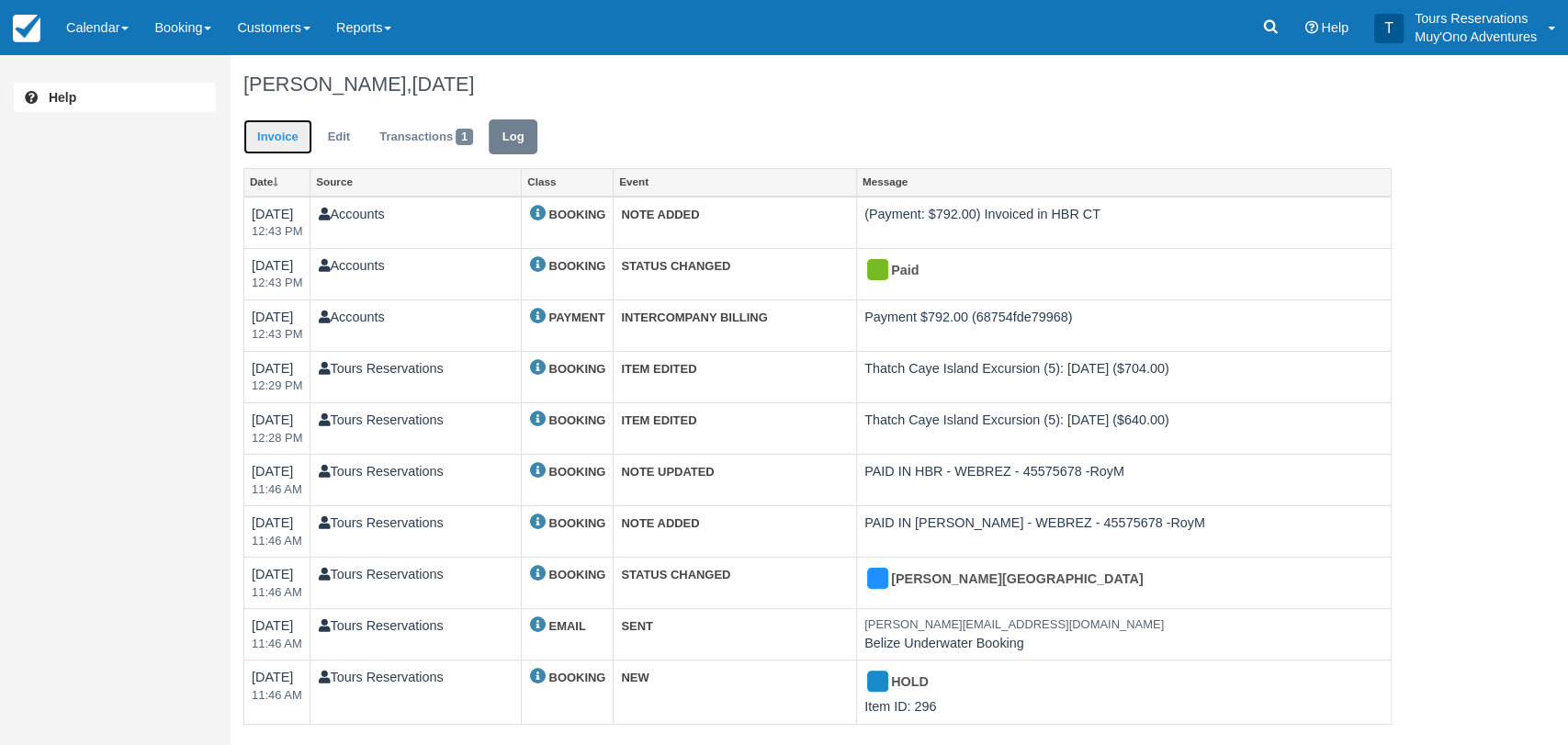
click at [302, 140] on link "Invoice" at bounding box center [278, 137] width 68 height 36
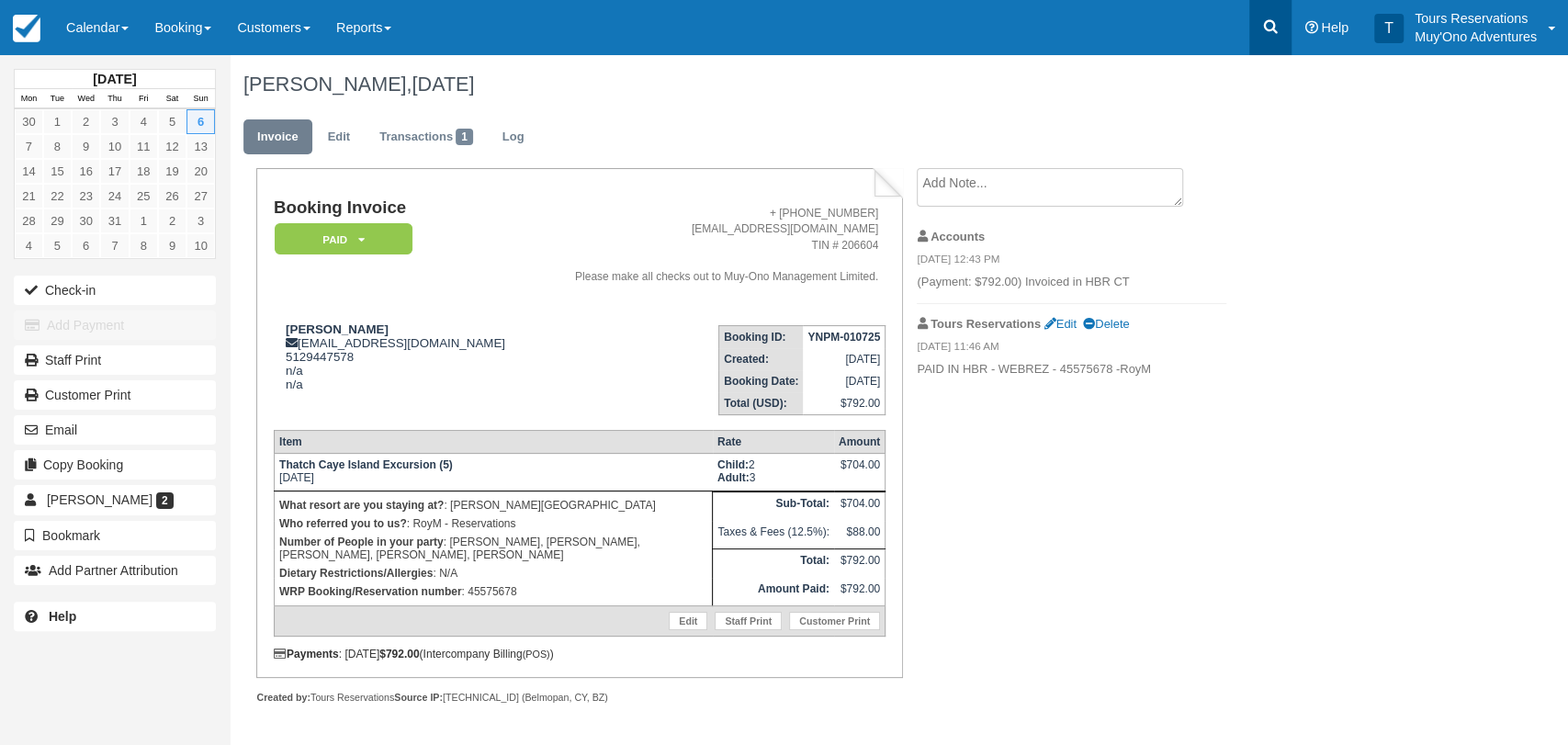
click at [1281, 32] on link at bounding box center [1270, 28] width 43 height 56
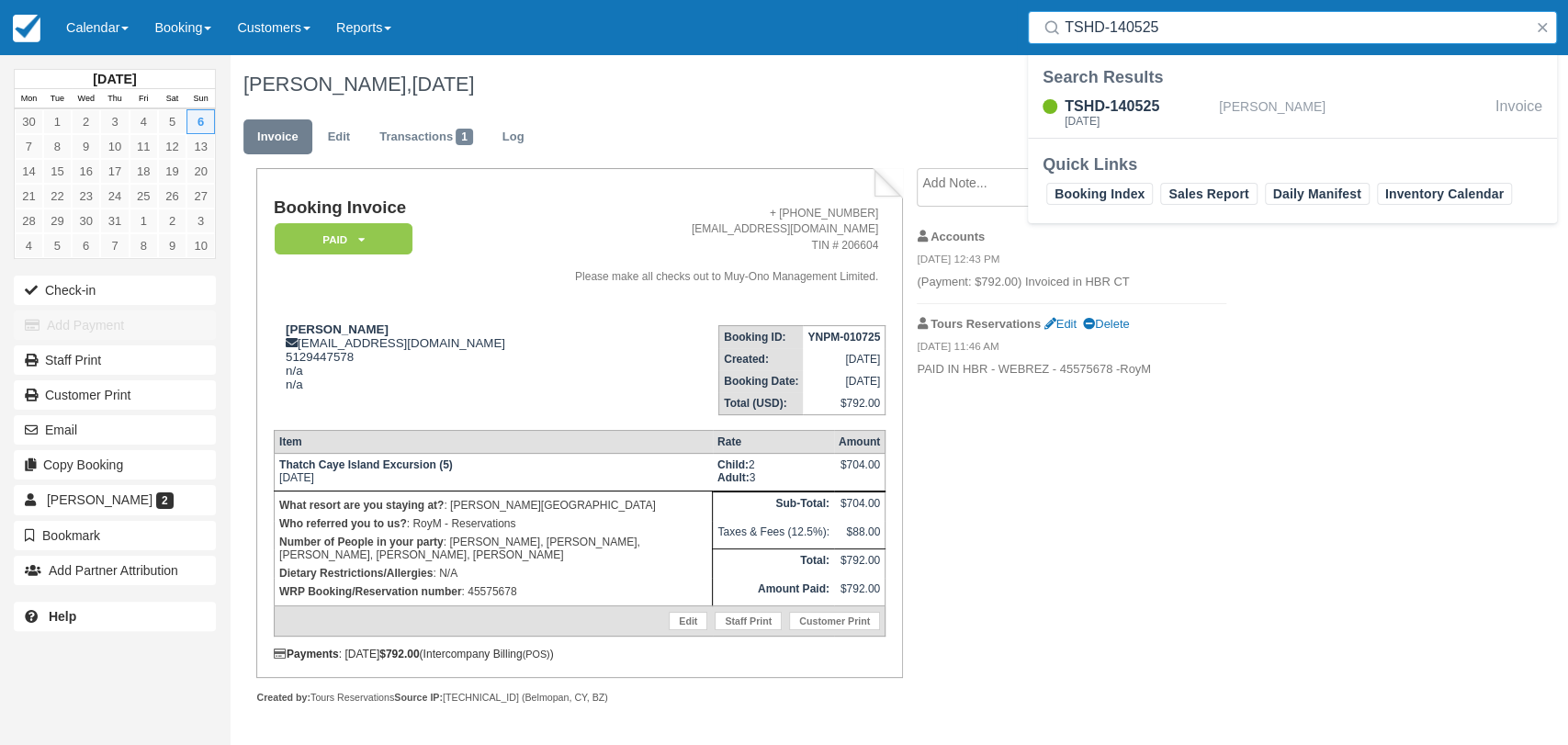
type input "TSHD-140525"
click at [1210, 107] on div "TSHD-140525" at bounding box center [1138, 106] width 147 height 22
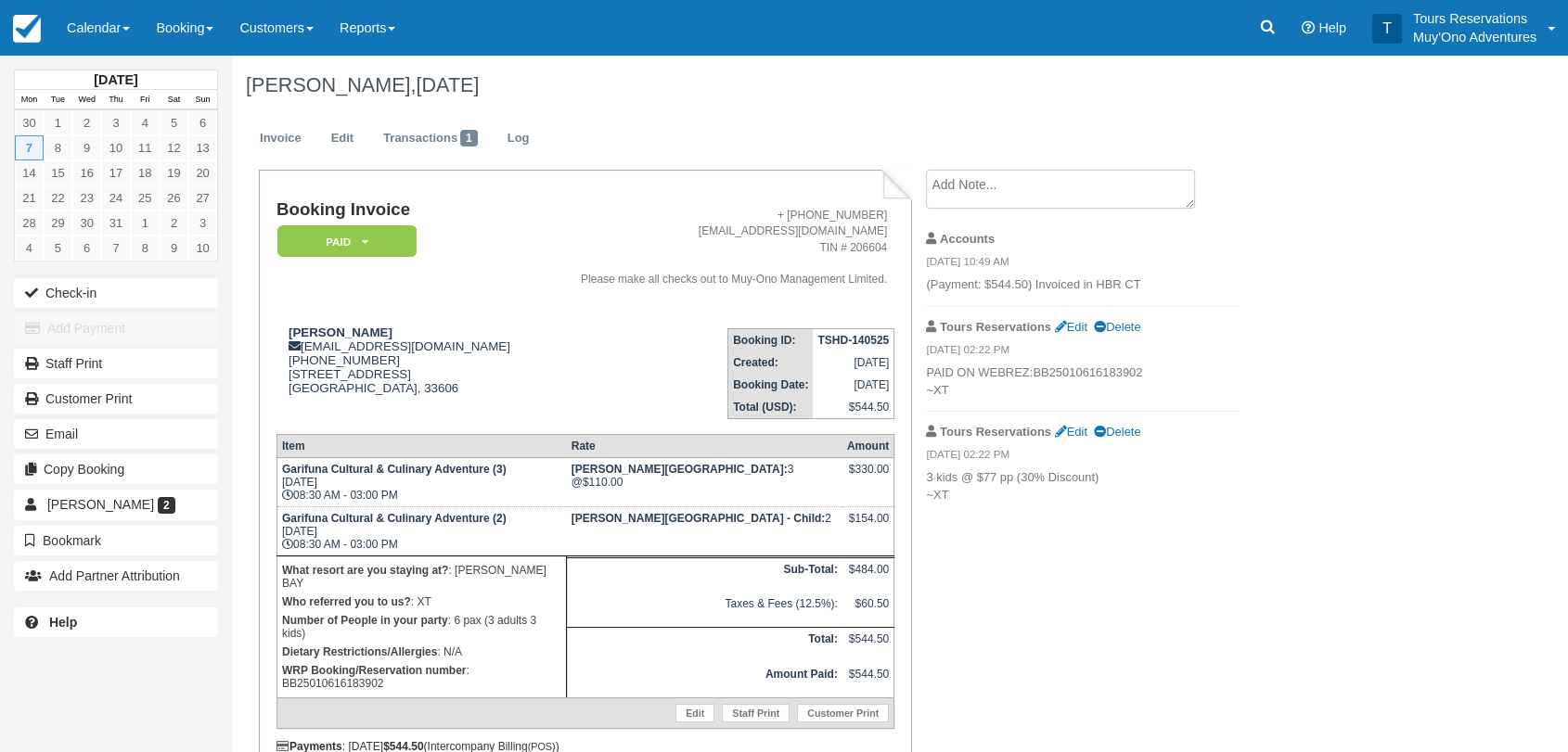
scroll to position [40, 0]
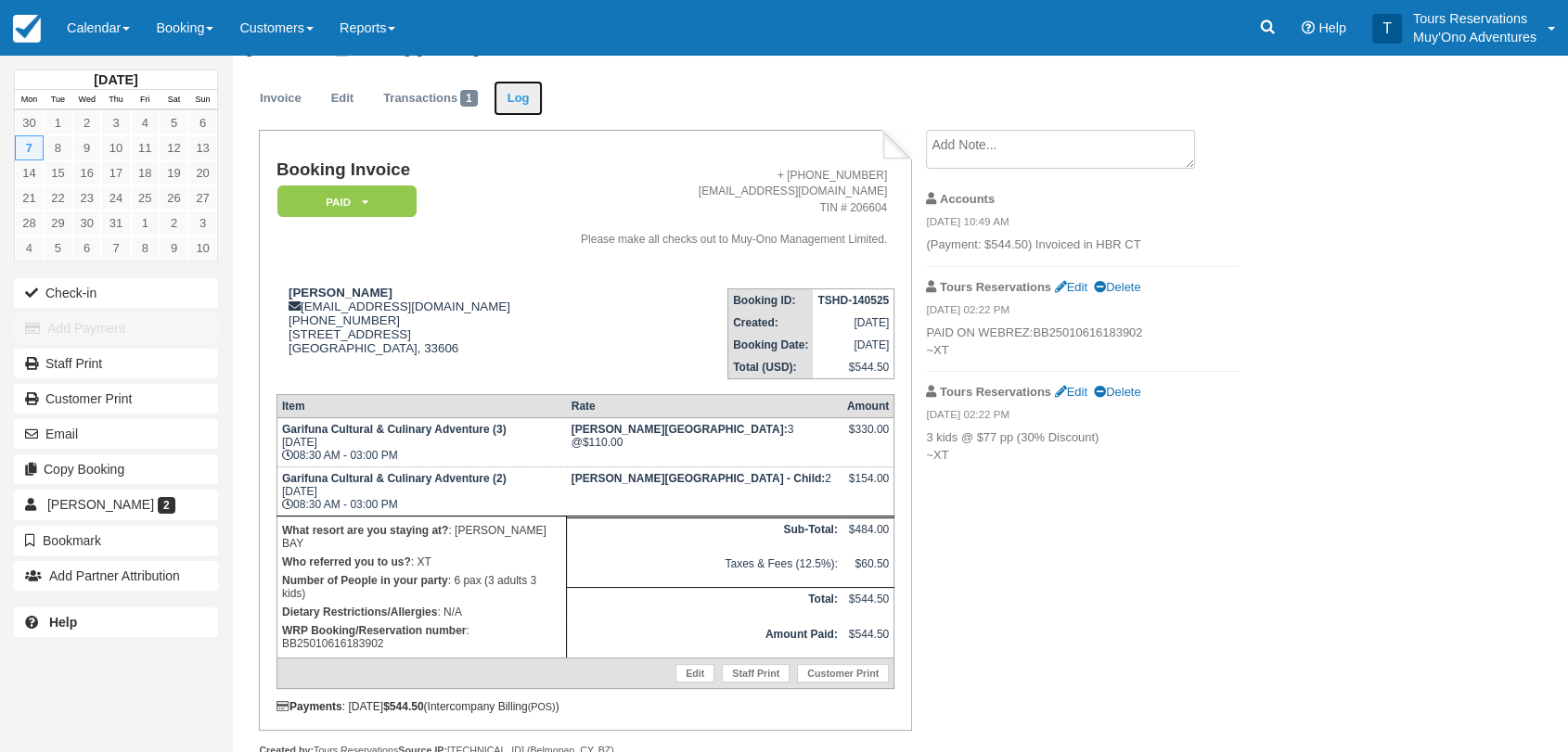
click at [535, 106] on link "Log" at bounding box center [519, 98] width 50 height 36
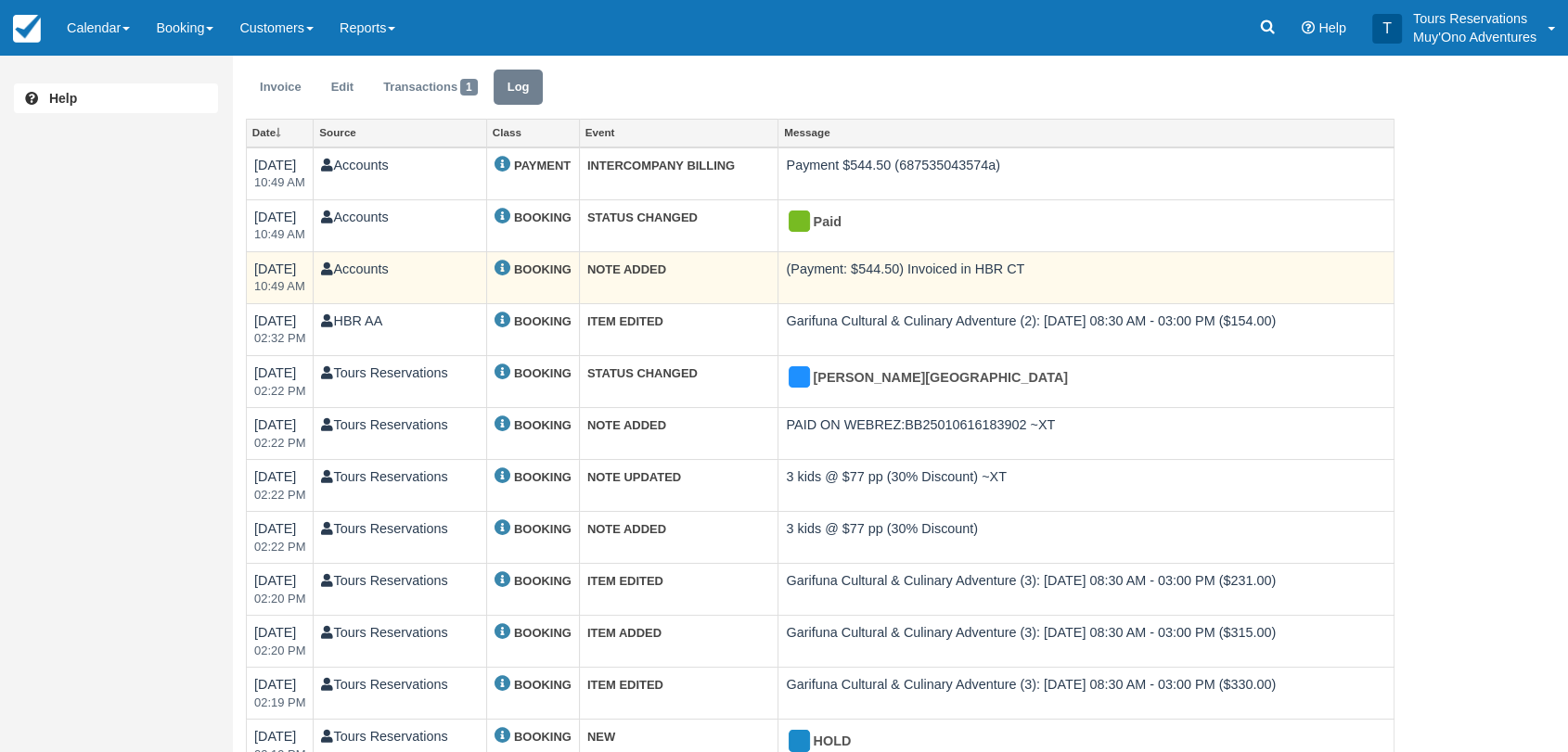
scroll to position [100, 0]
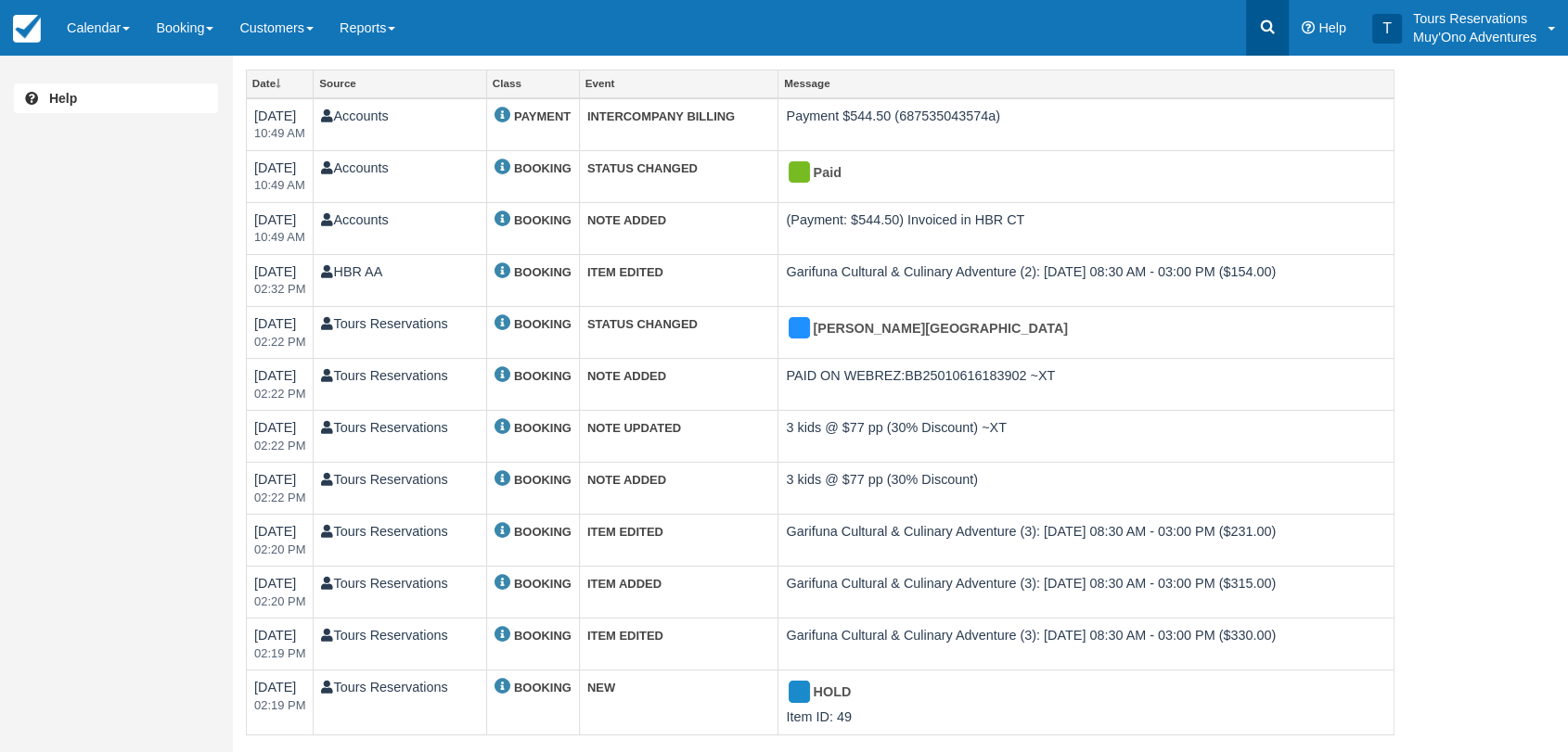
click at [1259, 24] on icon at bounding box center [1267, 27] width 19 height 19
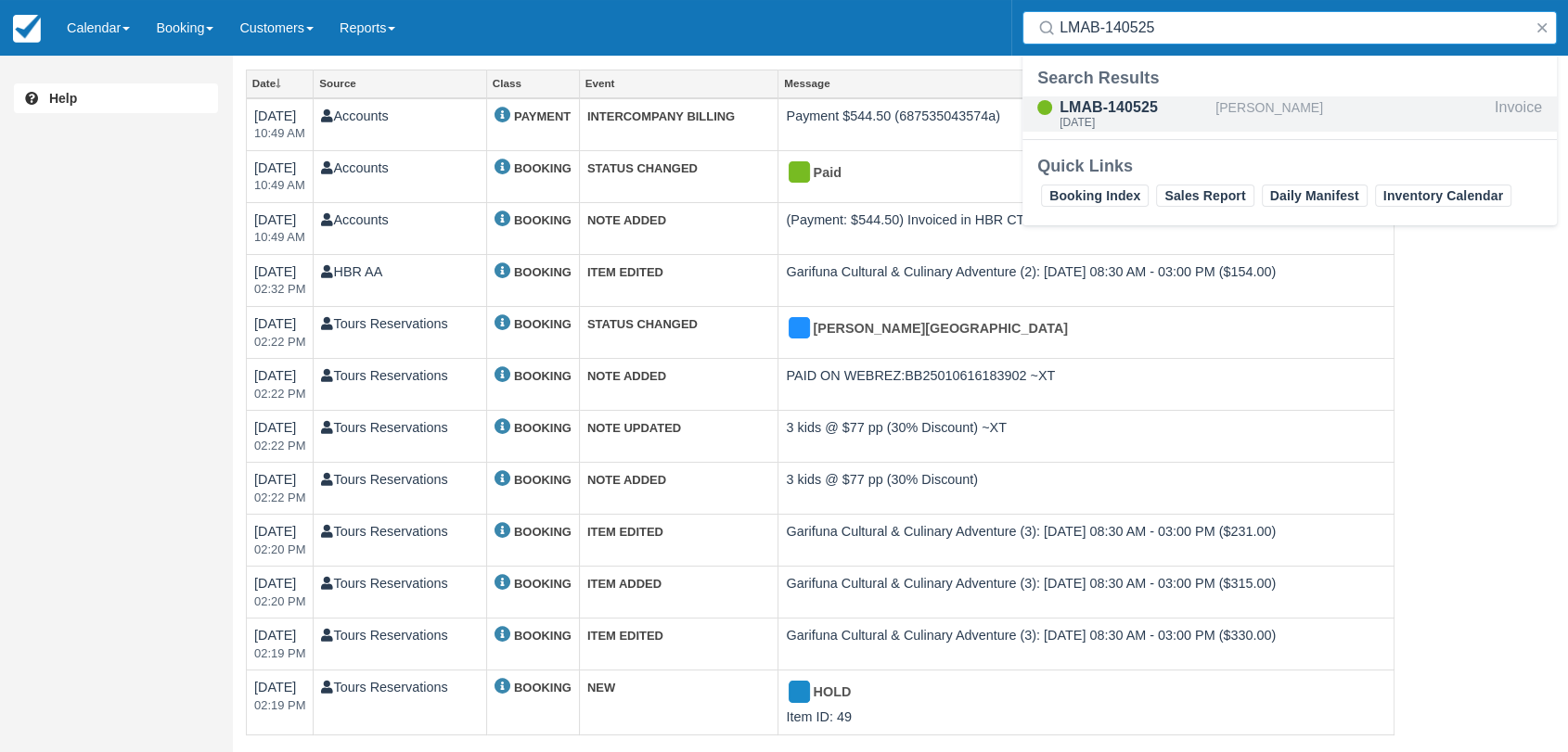
type input "LMAB-140525"
click at [1205, 121] on div "Tue Jul 8, 2025" at bounding box center [1133, 122] width 149 height 11
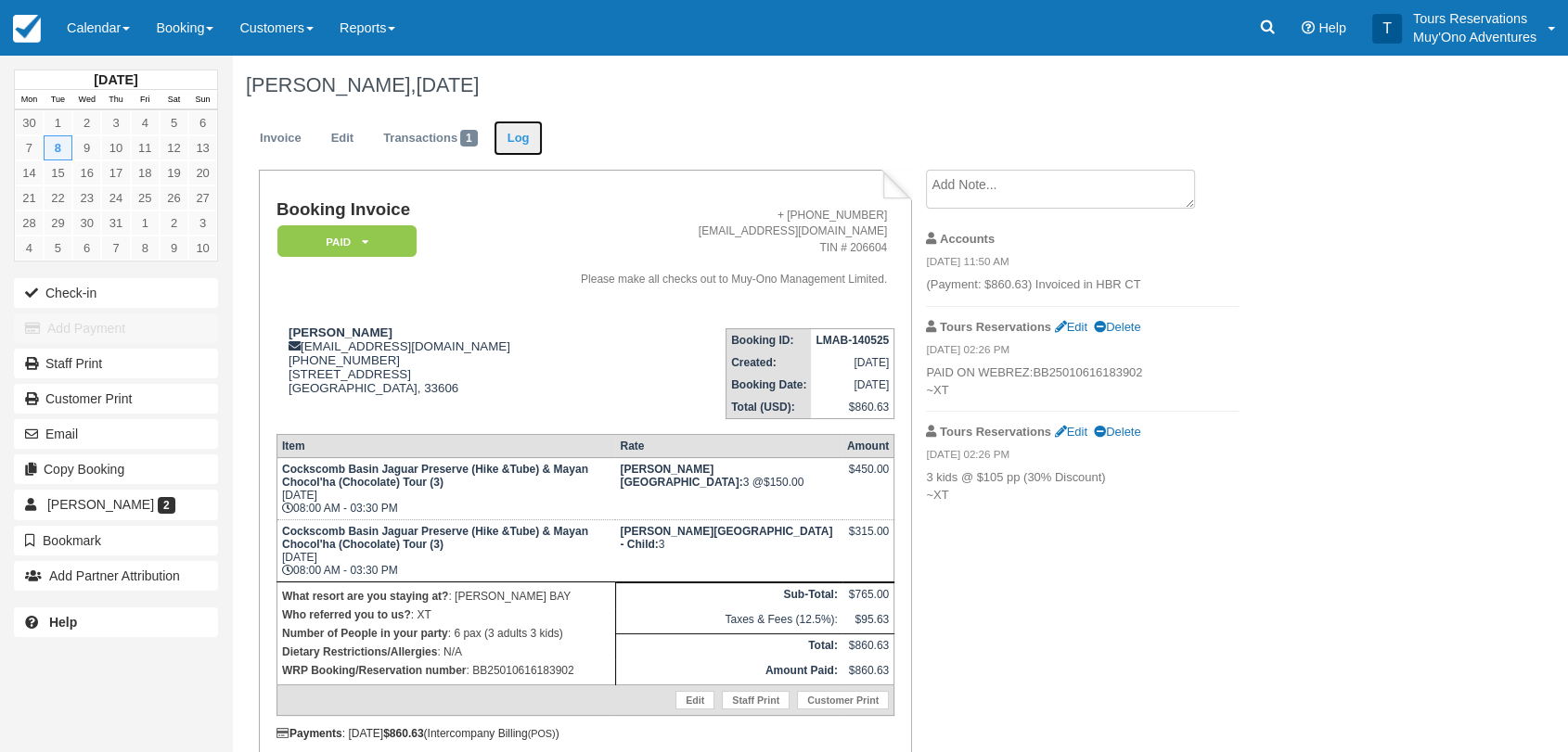
click at [522, 146] on link "Log" at bounding box center [519, 138] width 50 height 36
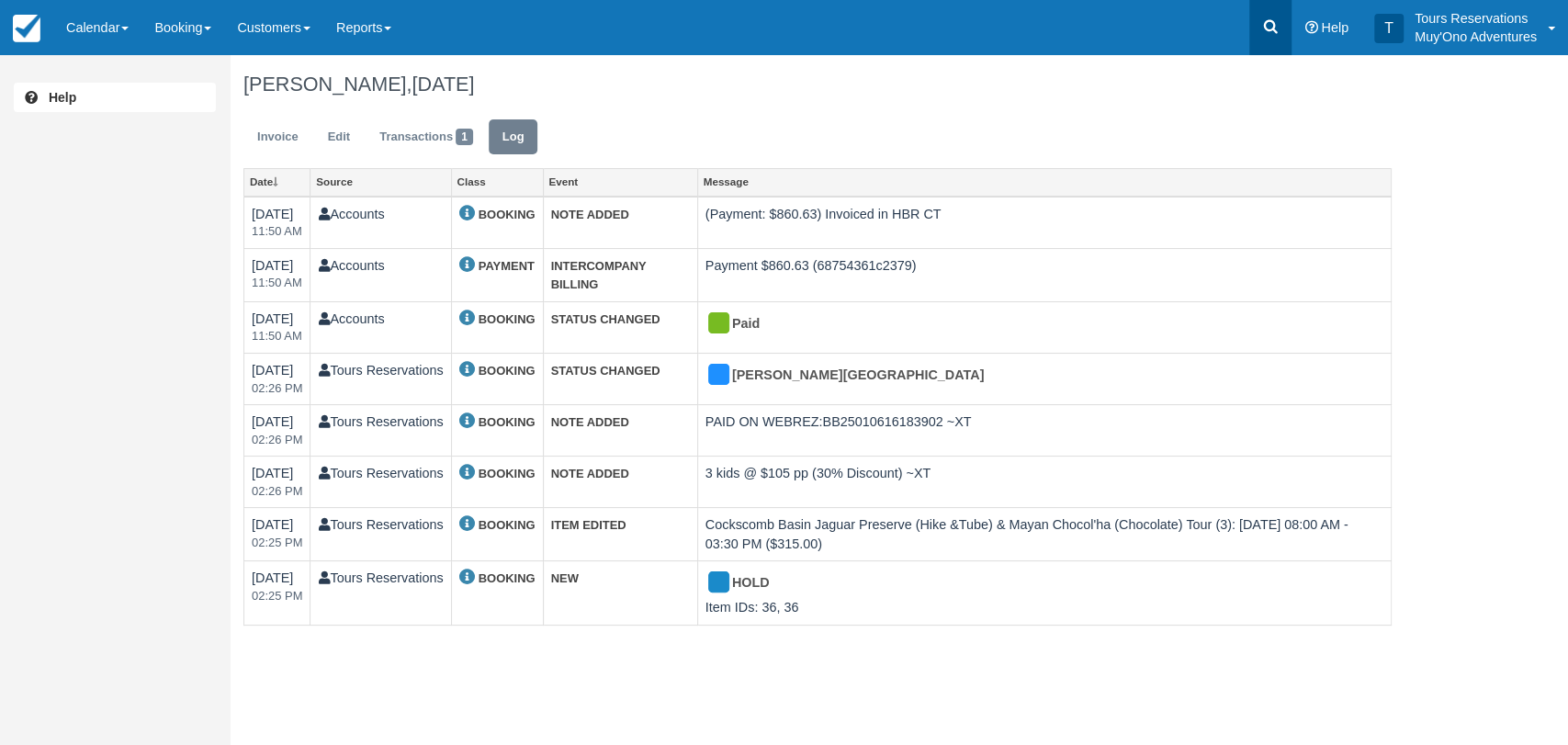
click at [1282, 31] on link at bounding box center [1270, 28] width 43 height 56
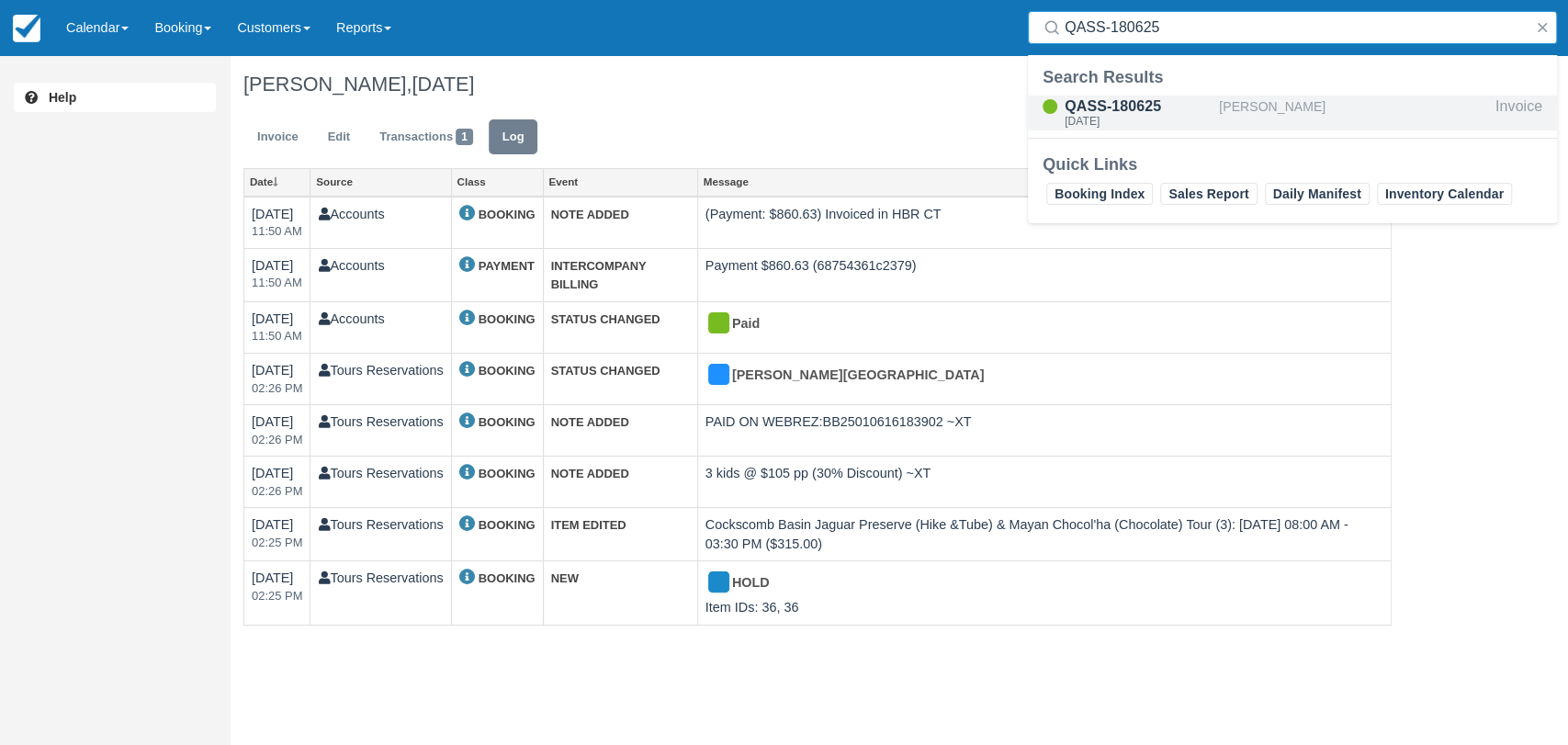
type input "QASS-180625"
click at [1219, 122] on div "[PERSON_NAME]" at bounding box center [1352, 113] width 269 height 35
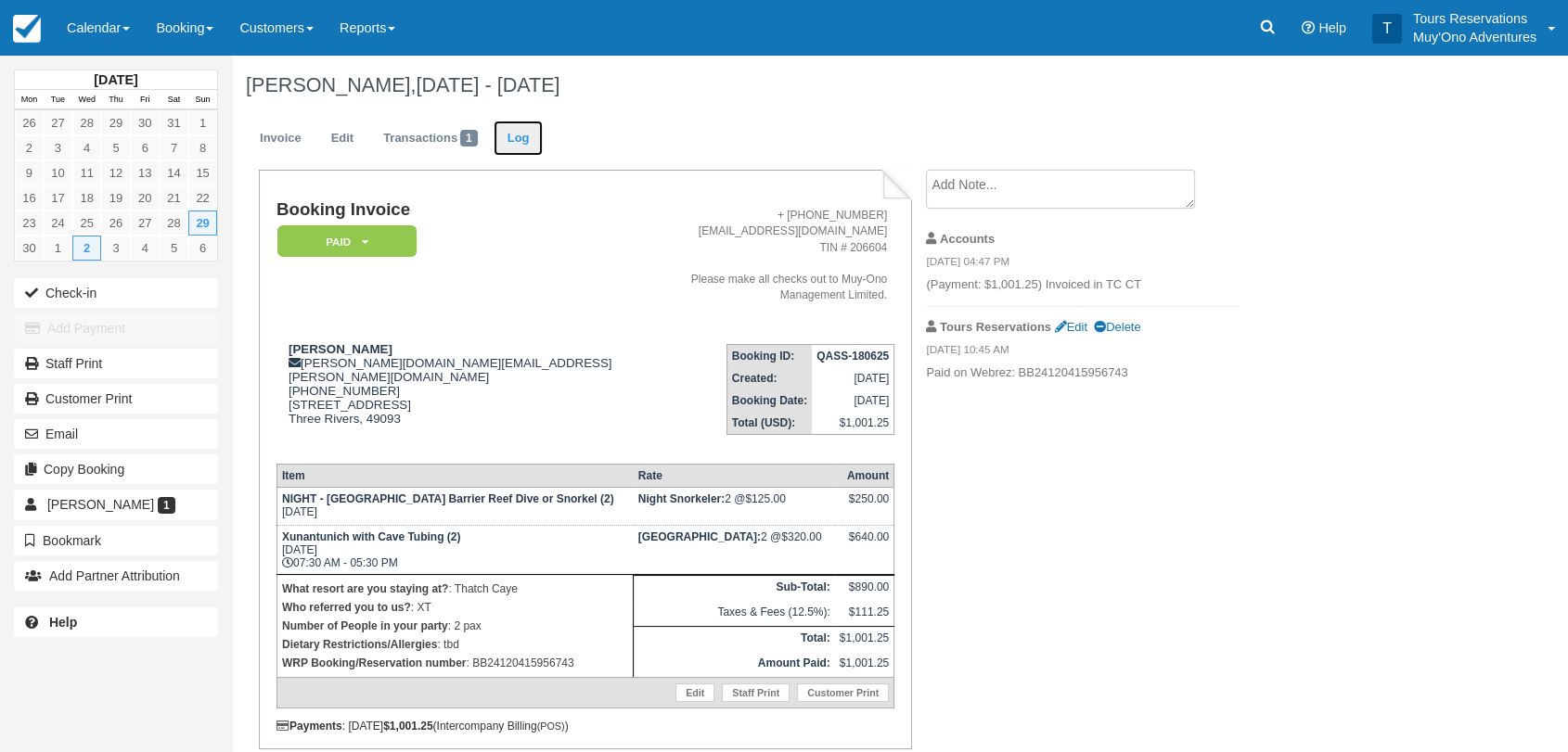
click at [518, 134] on link "Log" at bounding box center [519, 138] width 50 height 36
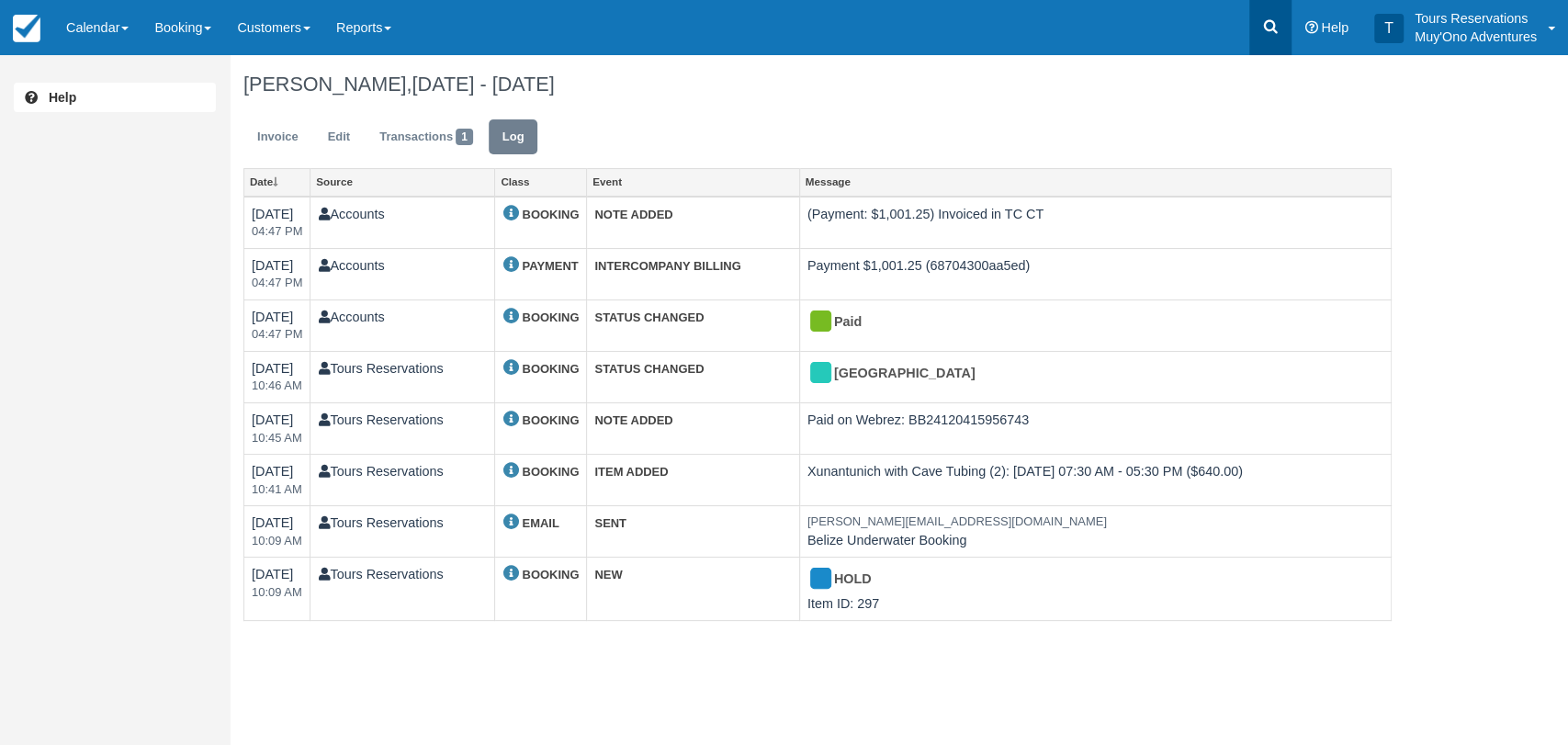
click at [1262, 21] on icon at bounding box center [1270, 27] width 19 height 19
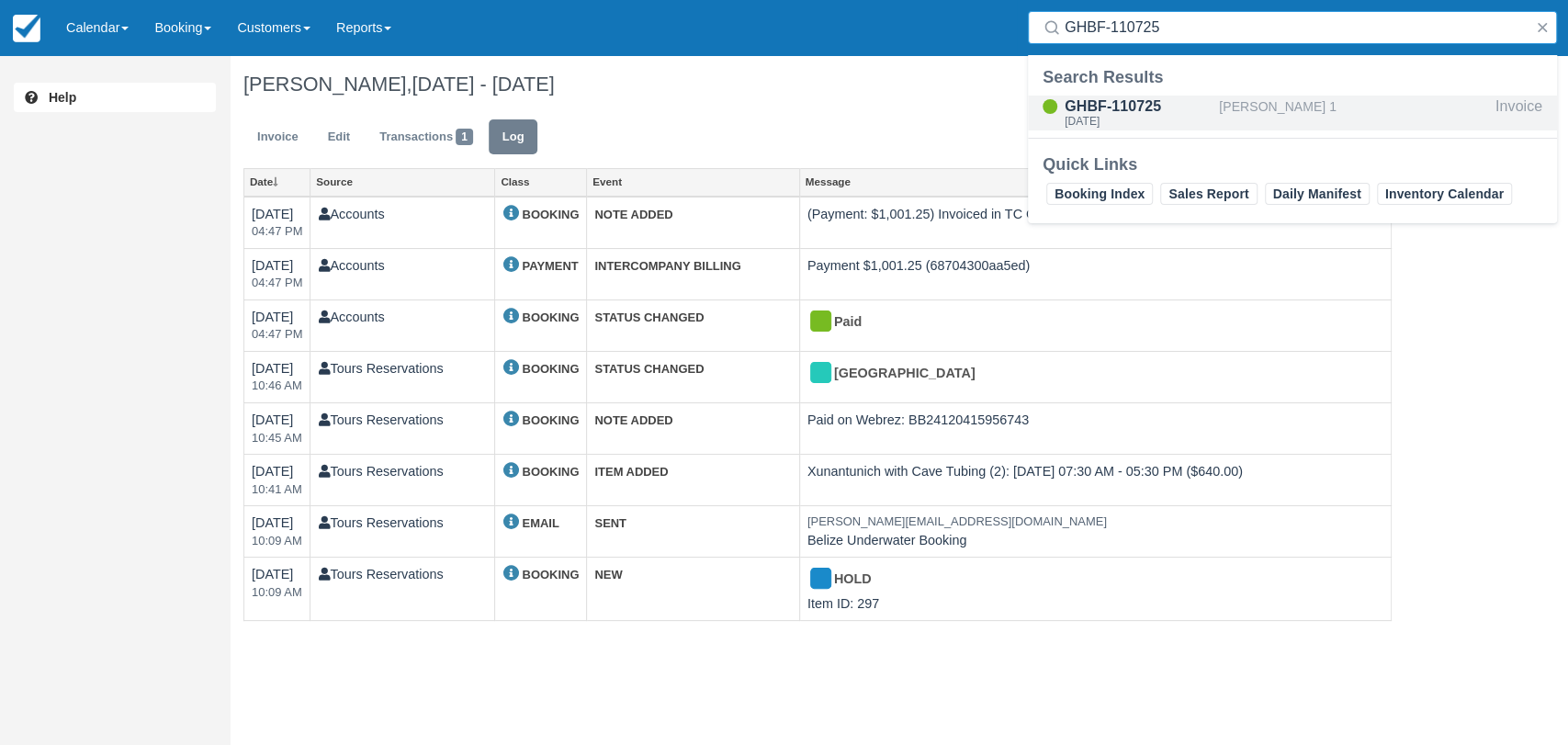
type input "GHBF-110725"
click div "[PERSON_NAME] 1"
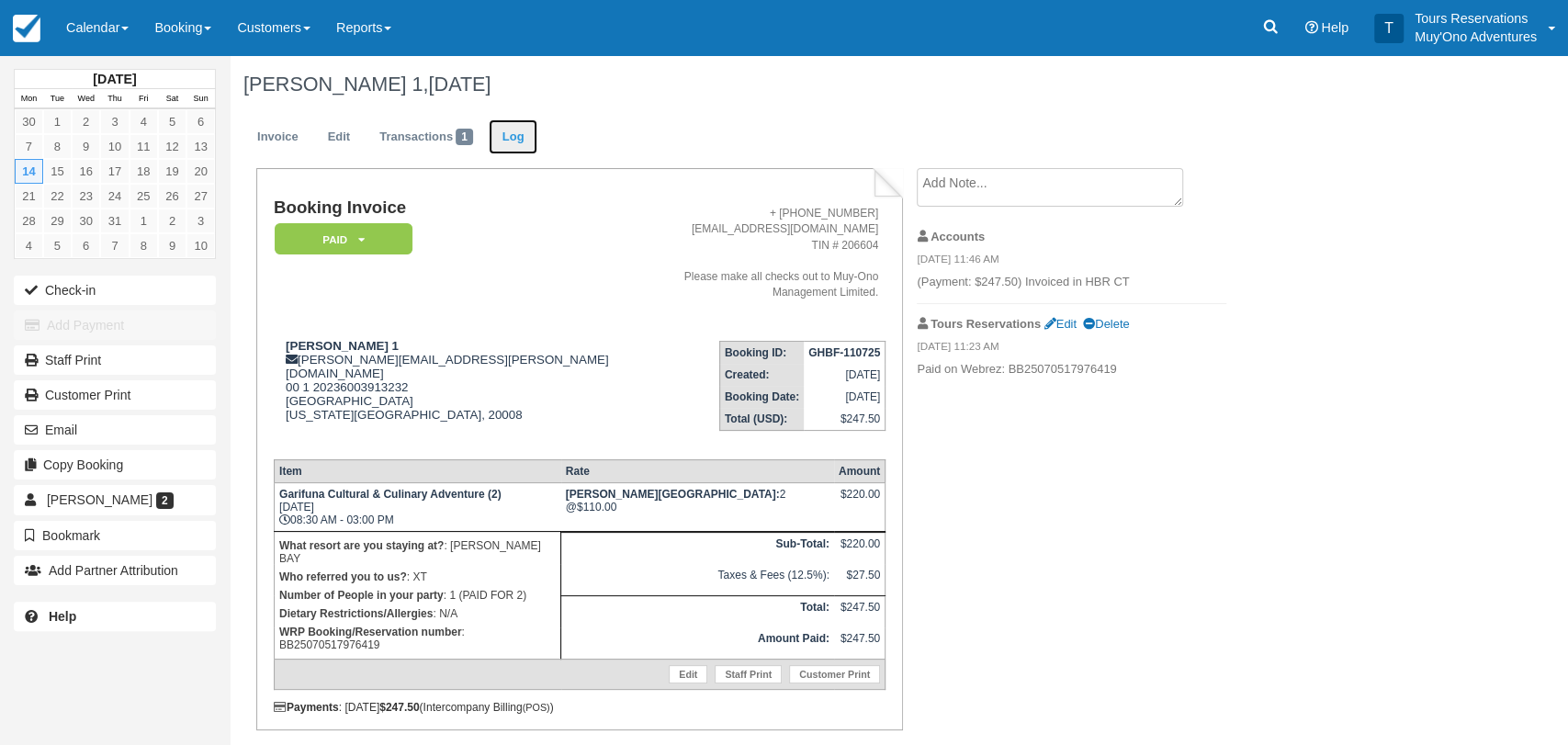
click at [526, 133] on link "Log" at bounding box center [513, 137] width 50 height 36
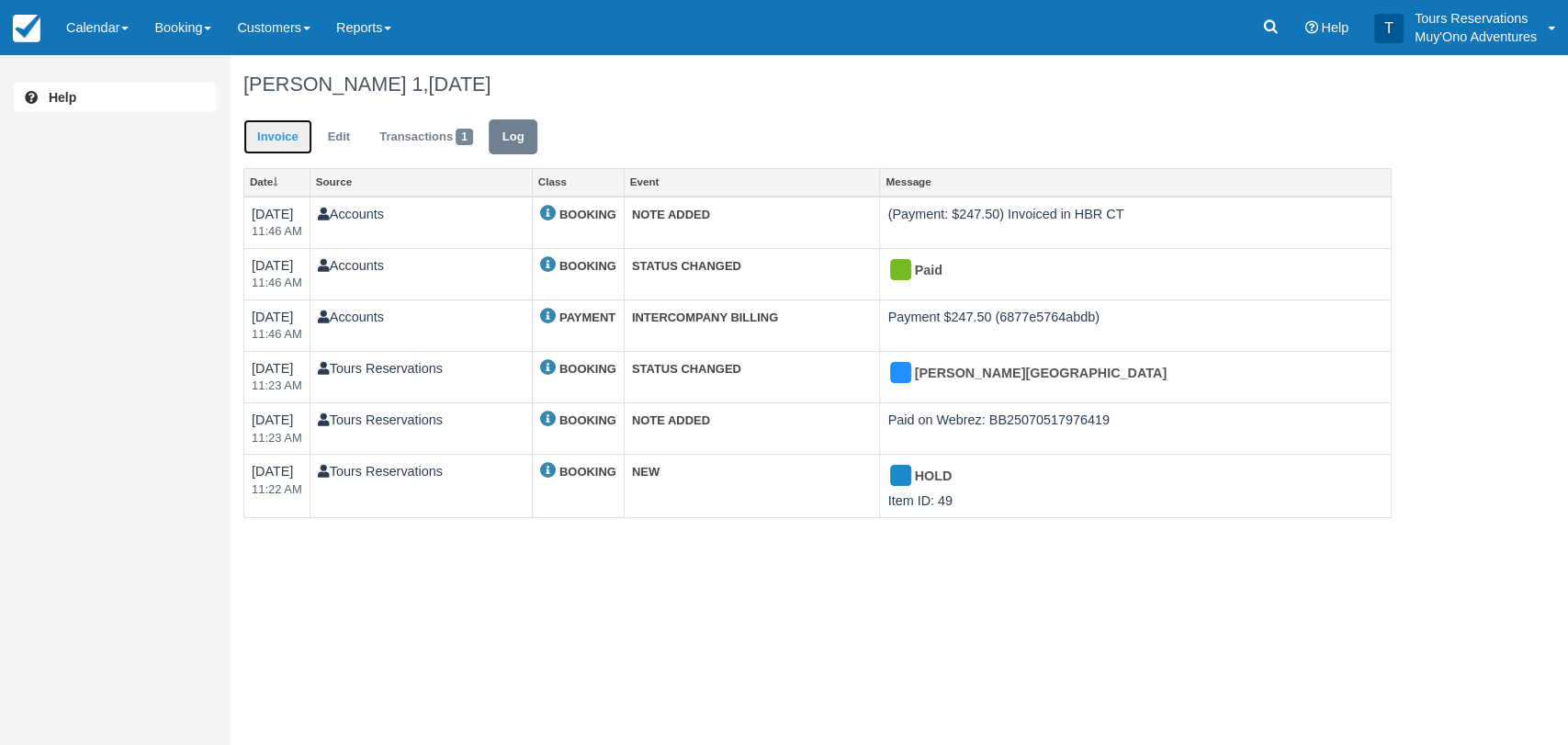
click at [290, 148] on link "Invoice" at bounding box center [278, 137] width 68 height 36
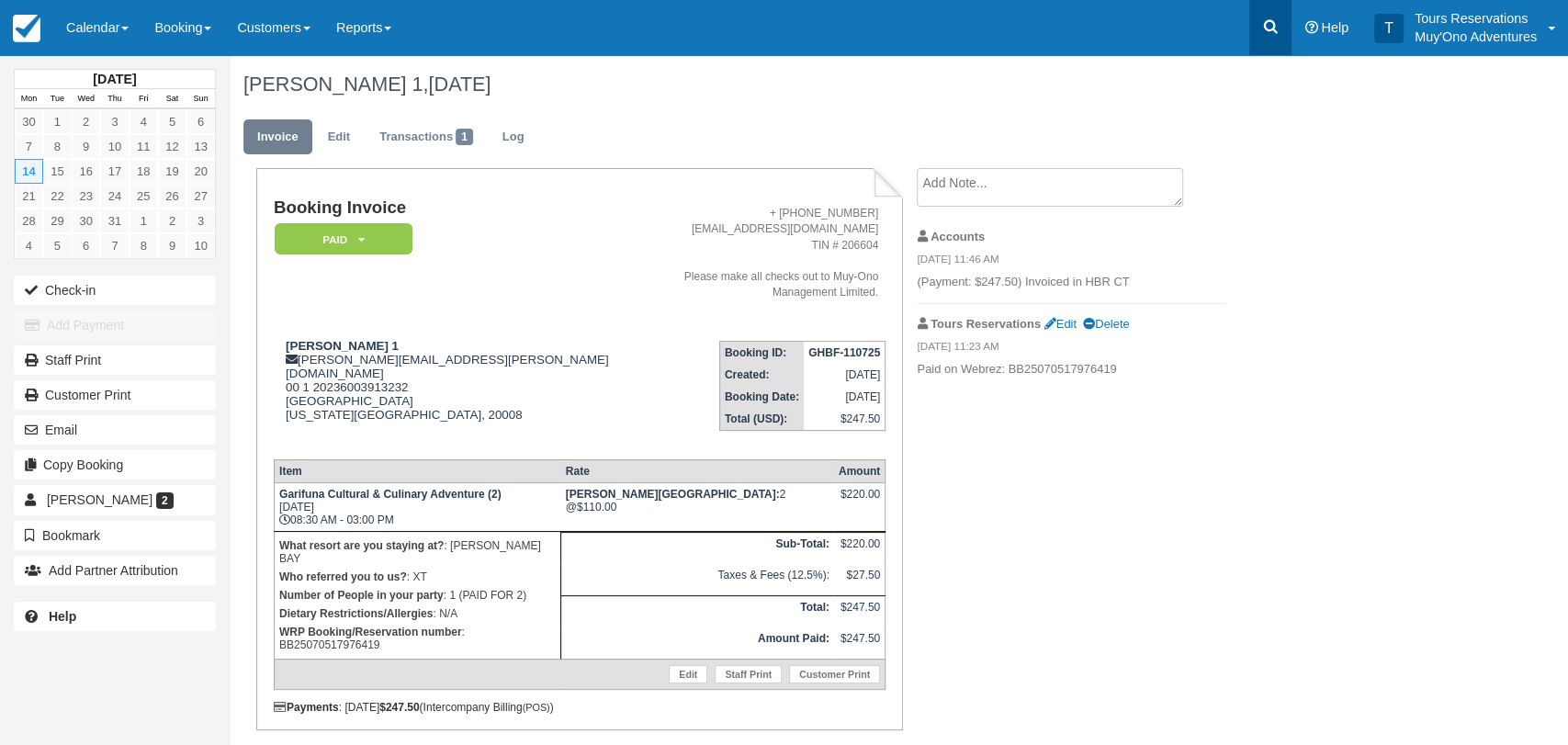
click at [1280, 30] on link at bounding box center [1270, 28] width 43 height 56
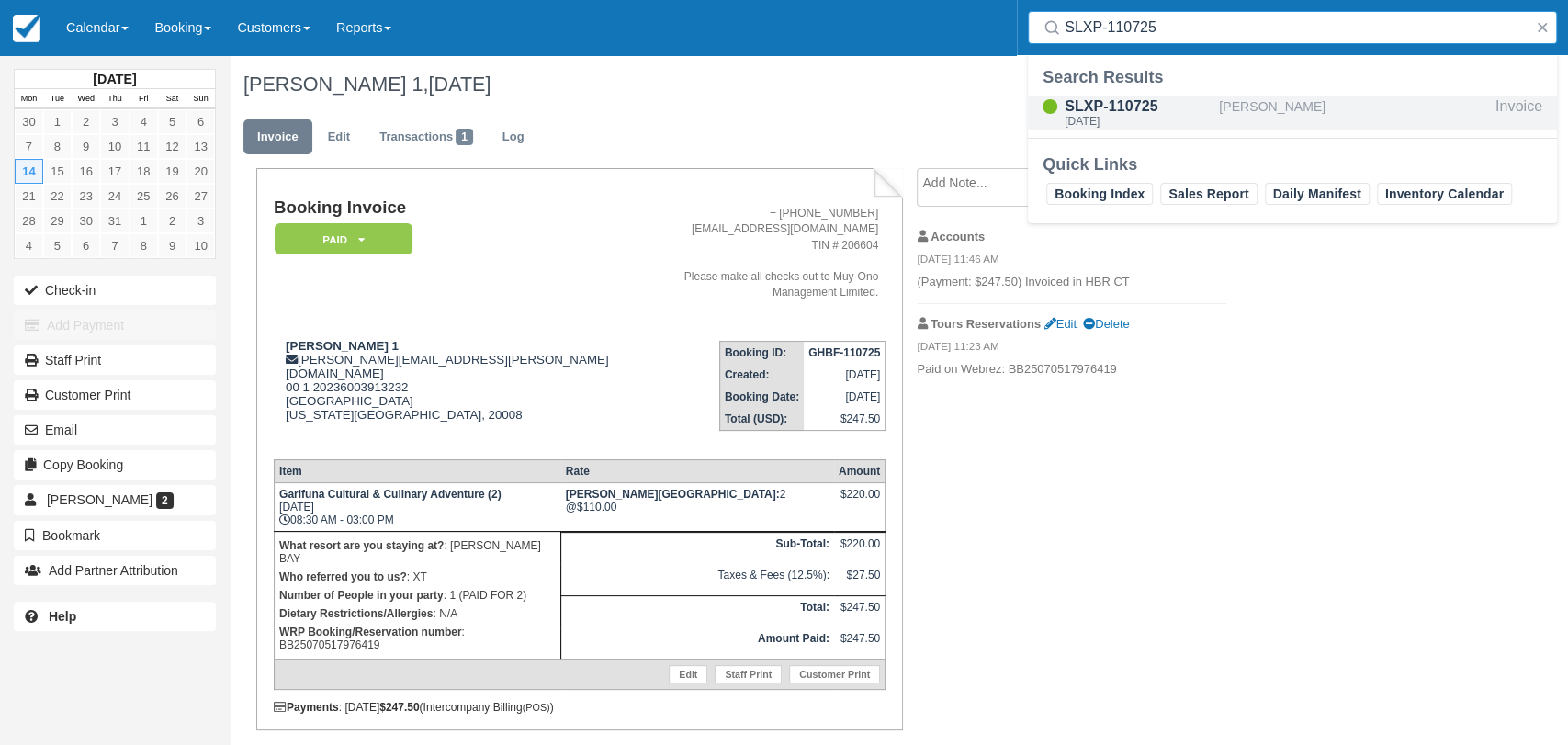
type input "SLXP-110725"
click at [1220, 113] on div "[PERSON_NAME]" at bounding box center [1352, 113] width 269 height 35
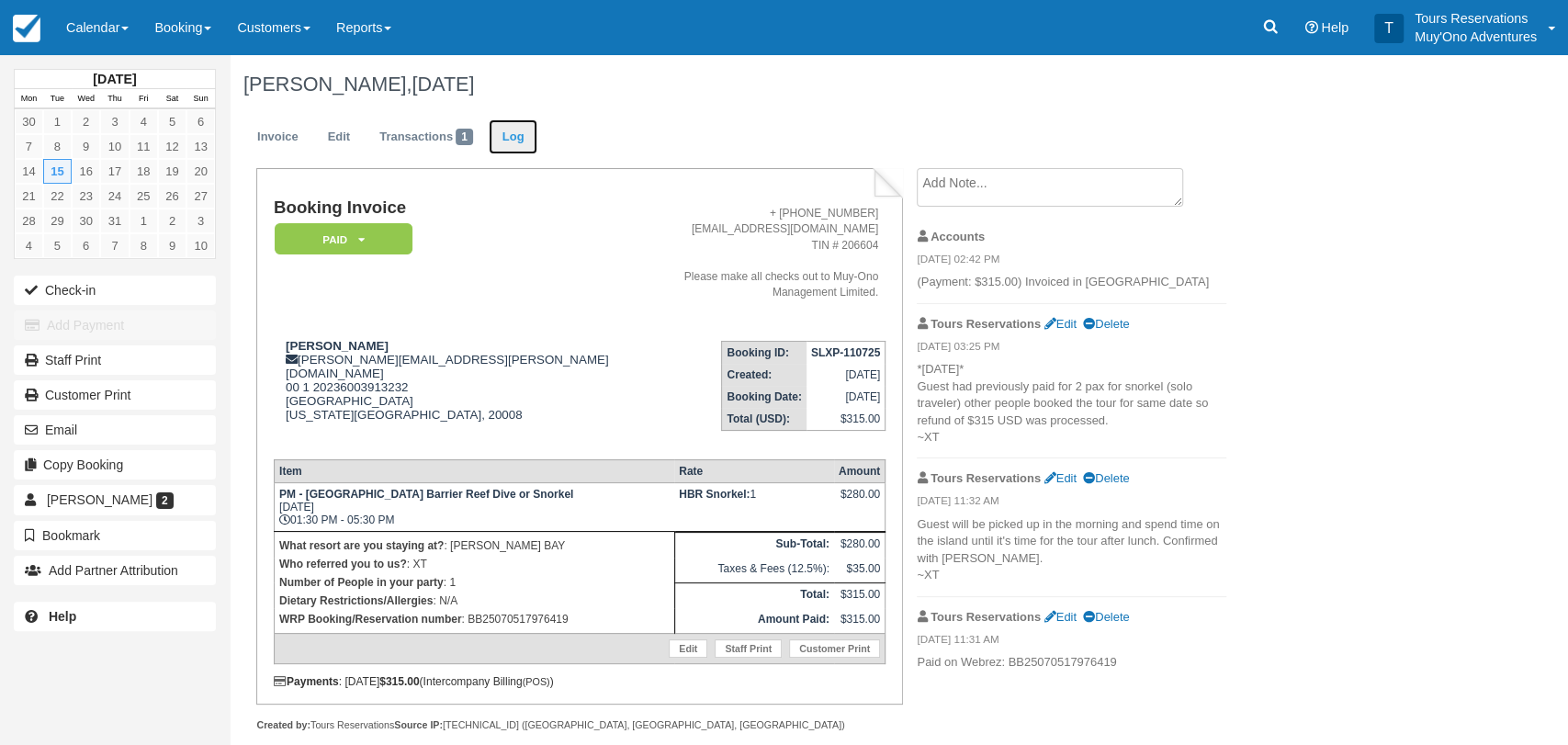
drag, startPoint x: 525, startPoint y: 131, endPoint x: 530, endPoint y: 173, distance: 42.3
click at [525, 132] on link "Log" at bounding box center [513, 137] width 50 height 36
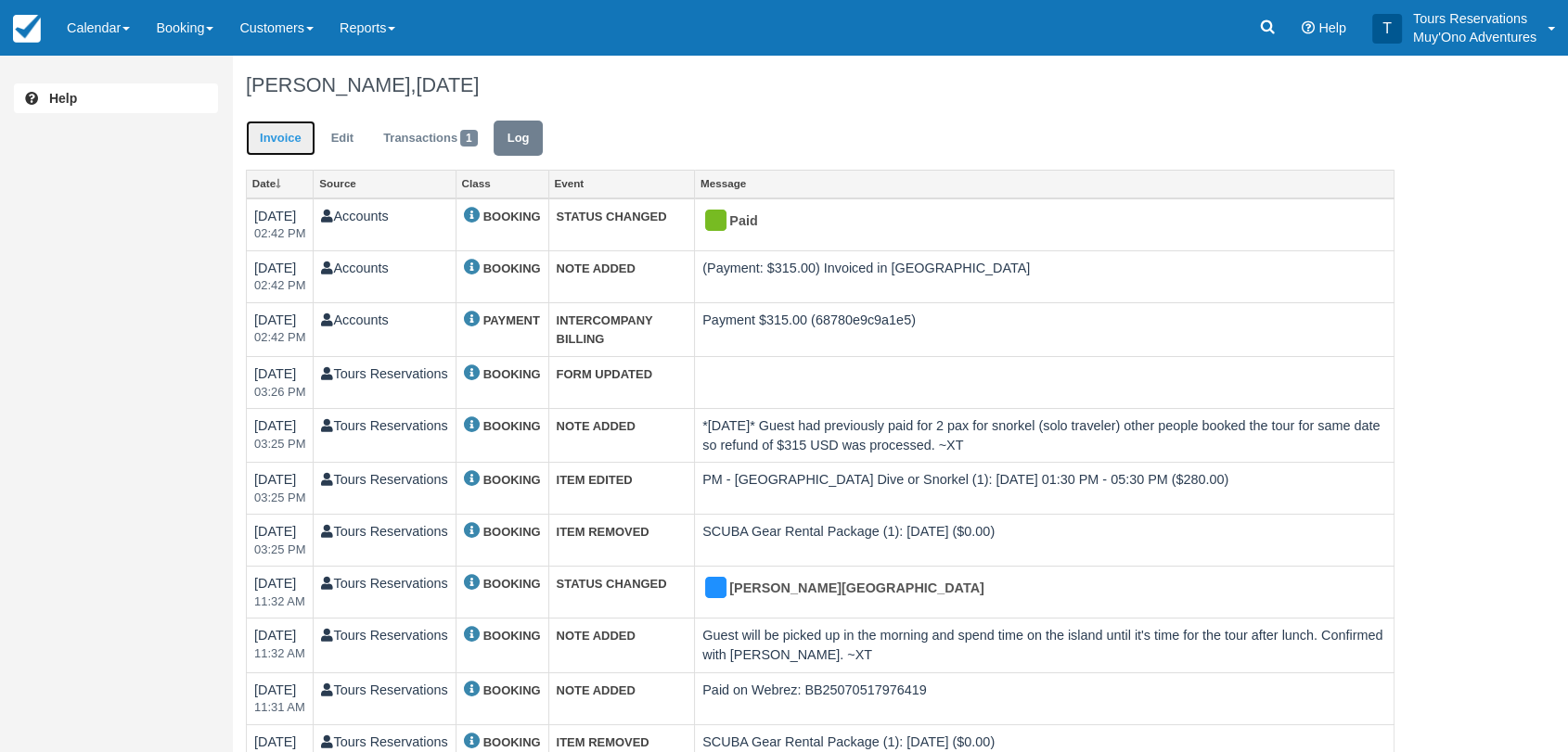
click at [289, 142] on link "Invoice" at bounding box center [280, 138] width 69 height 36
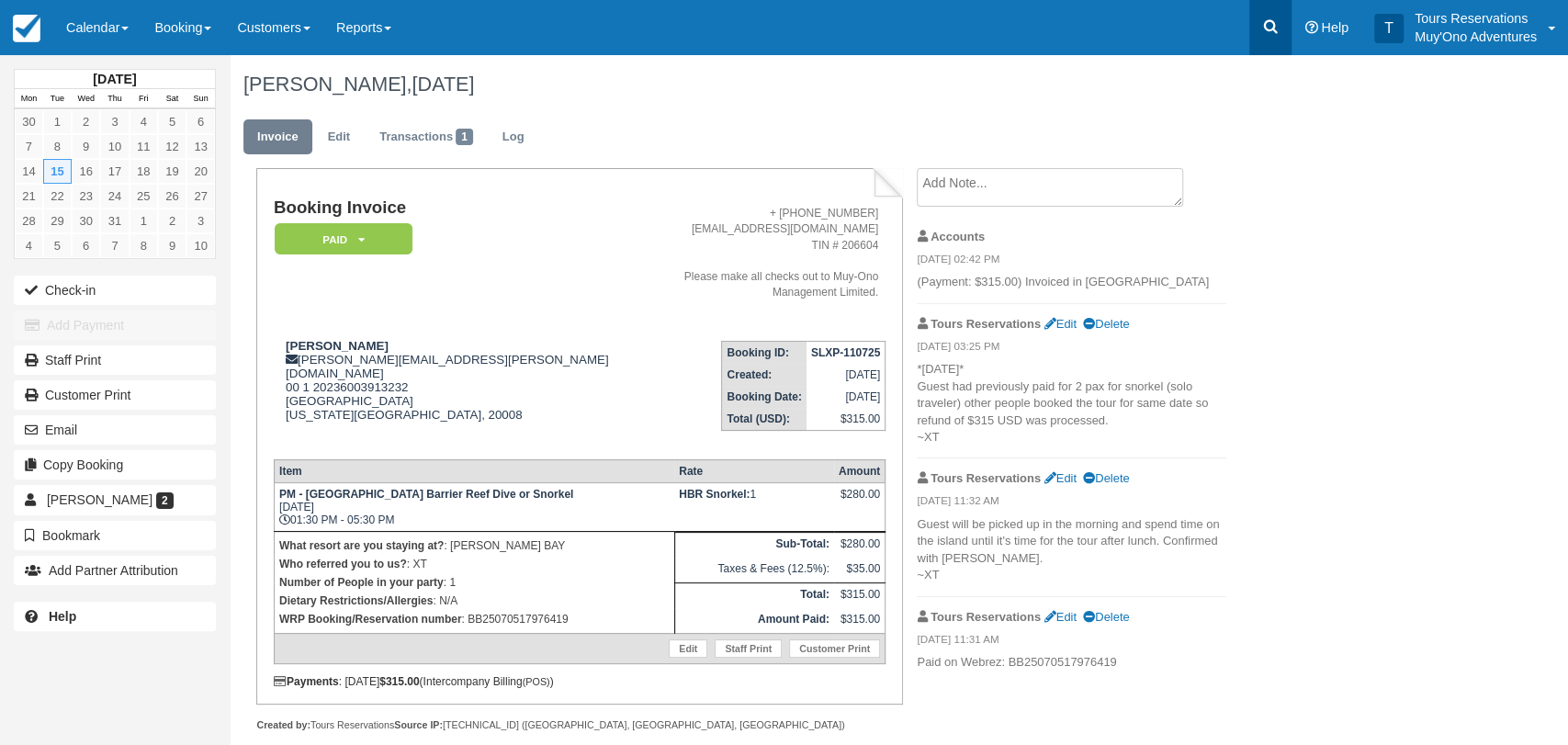
click at [1265, 37] on link at bounding box center [1270, 28] width 43 height 56
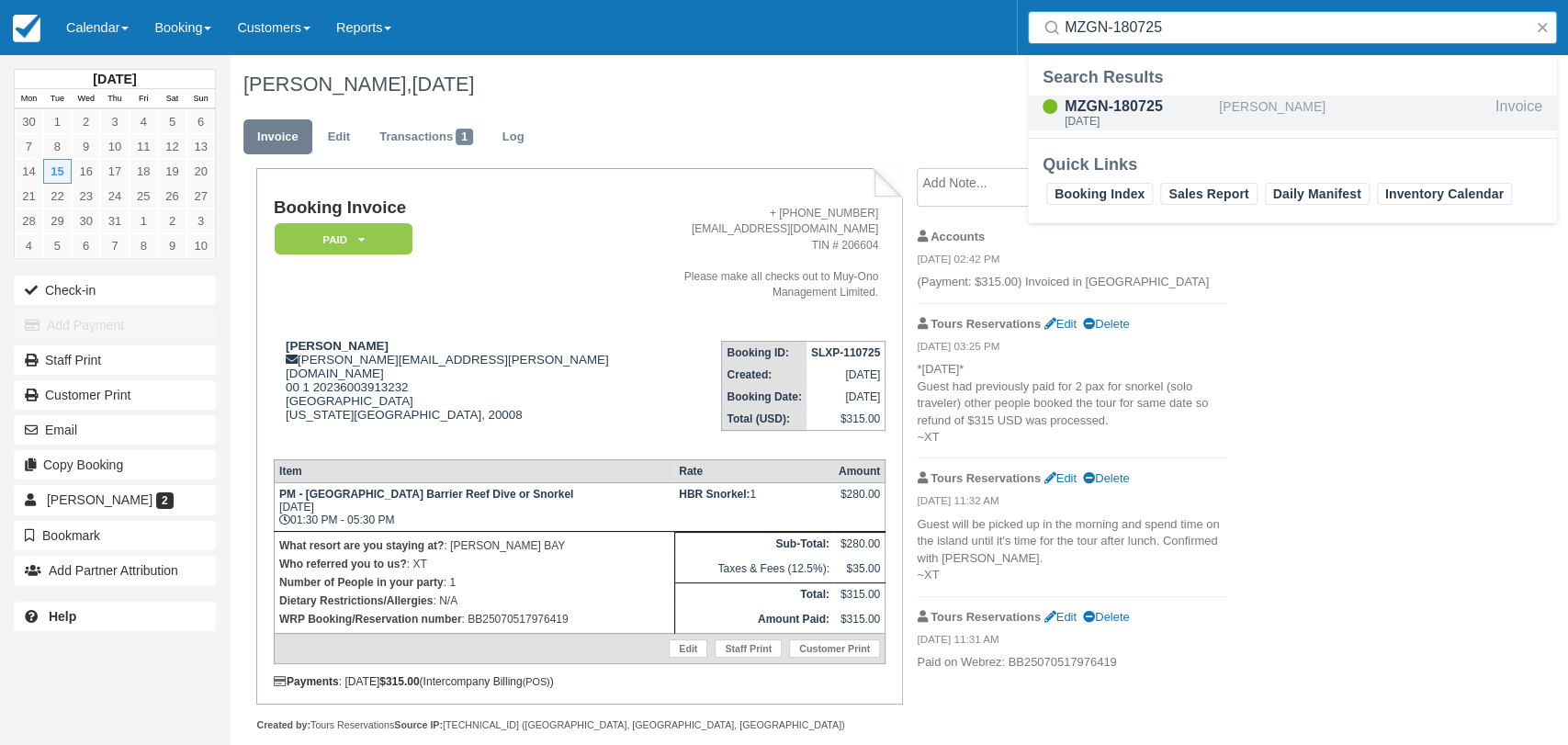
type input "MZGN-180725"
click at [1237, 104] on div "[PERSON_NAME]" at bounding box center [1352, 113] width 269 height 35
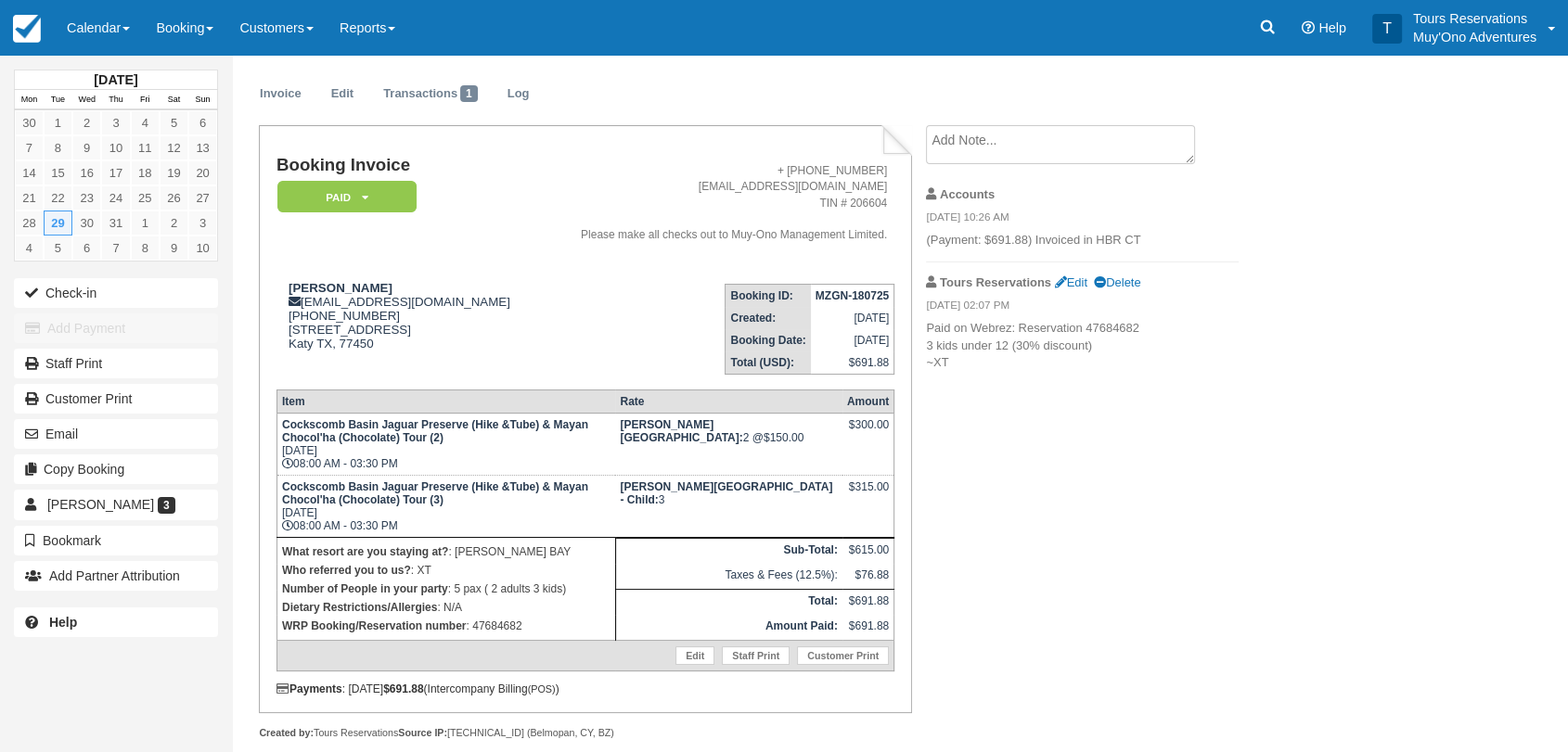
scroll to position [64, 0]
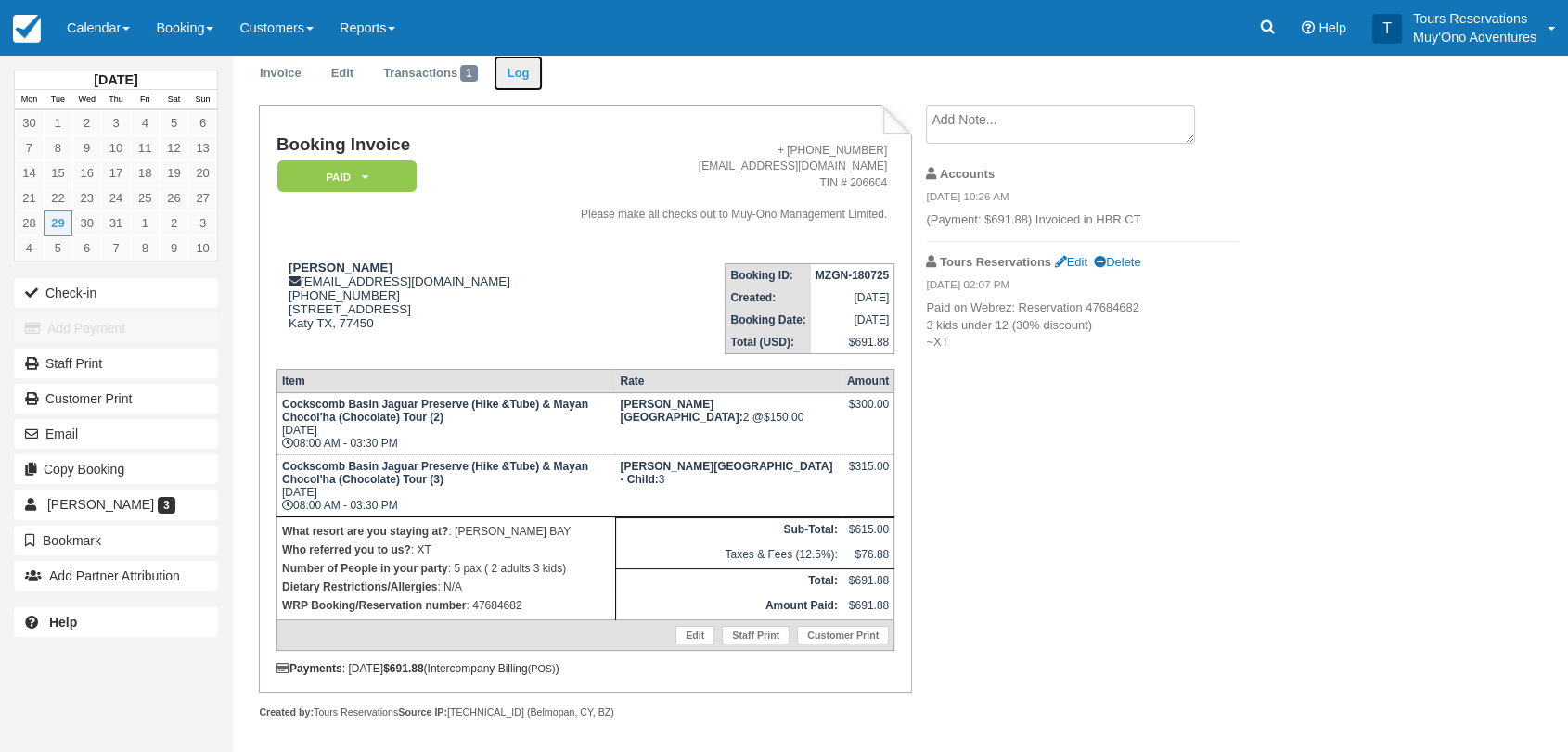
click at [517, 83] on link "Log" at bounding box center [519, 74] width 50 height 36
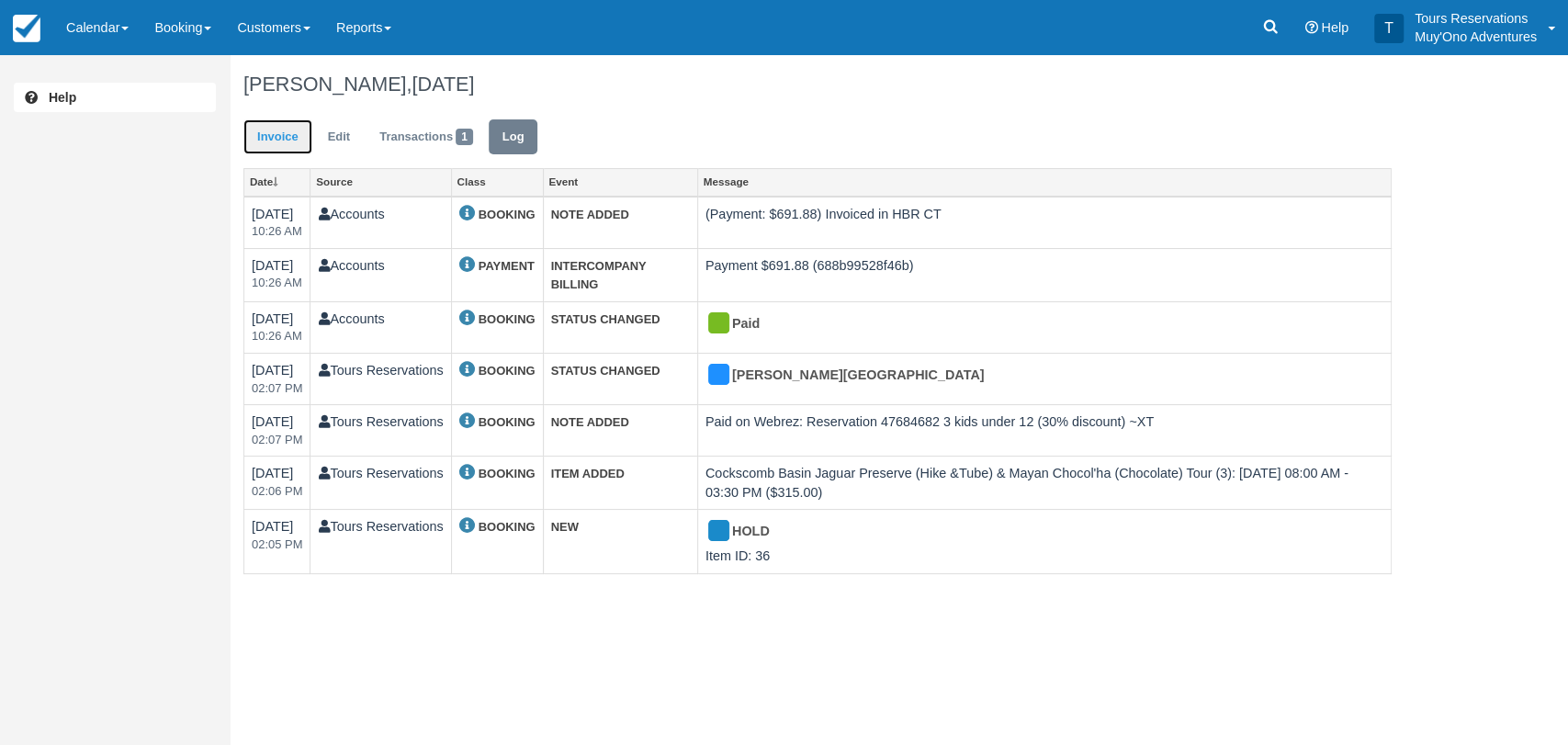
click at [294, 140] on link "Invoice" at bounding box center [278, 137] width 68 height 36
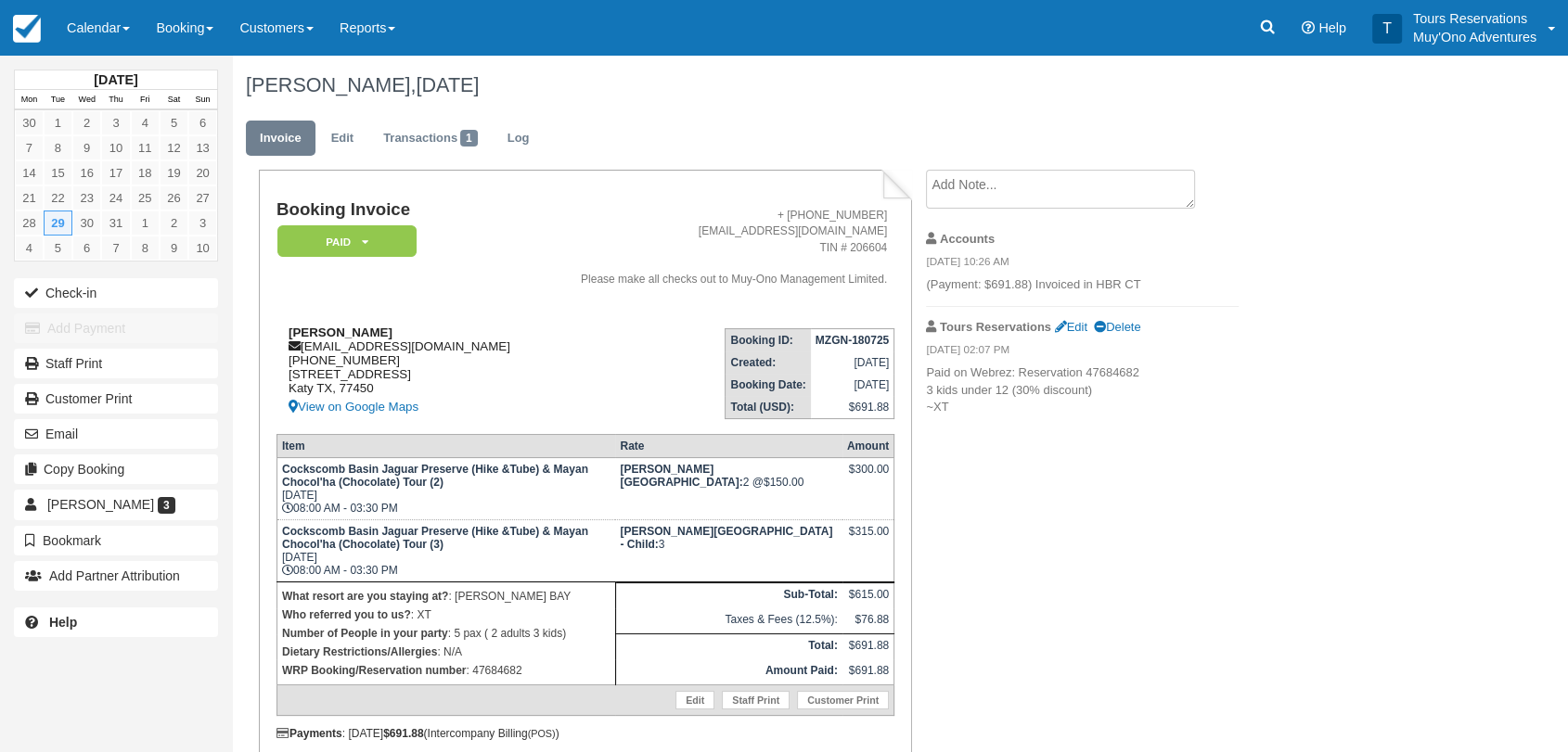
scroll to position [64, 0]
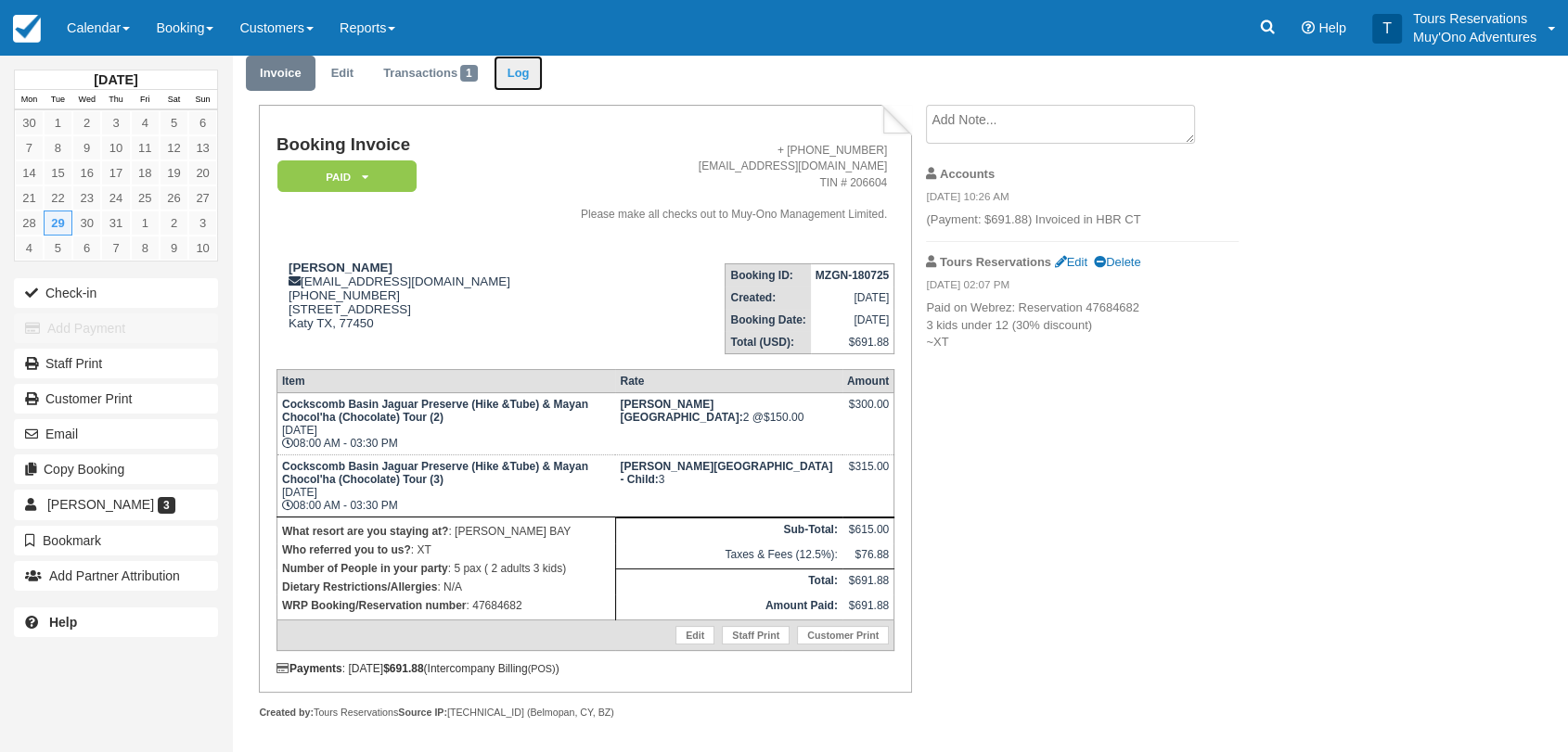
drag, startPoint x: 527, startPoint y: 68, endPoint x: 530, endPoint y: 86, distance: 18.2
click at [526, 68] on link "Log" at bounding box center [519, 74] width 50 height 36
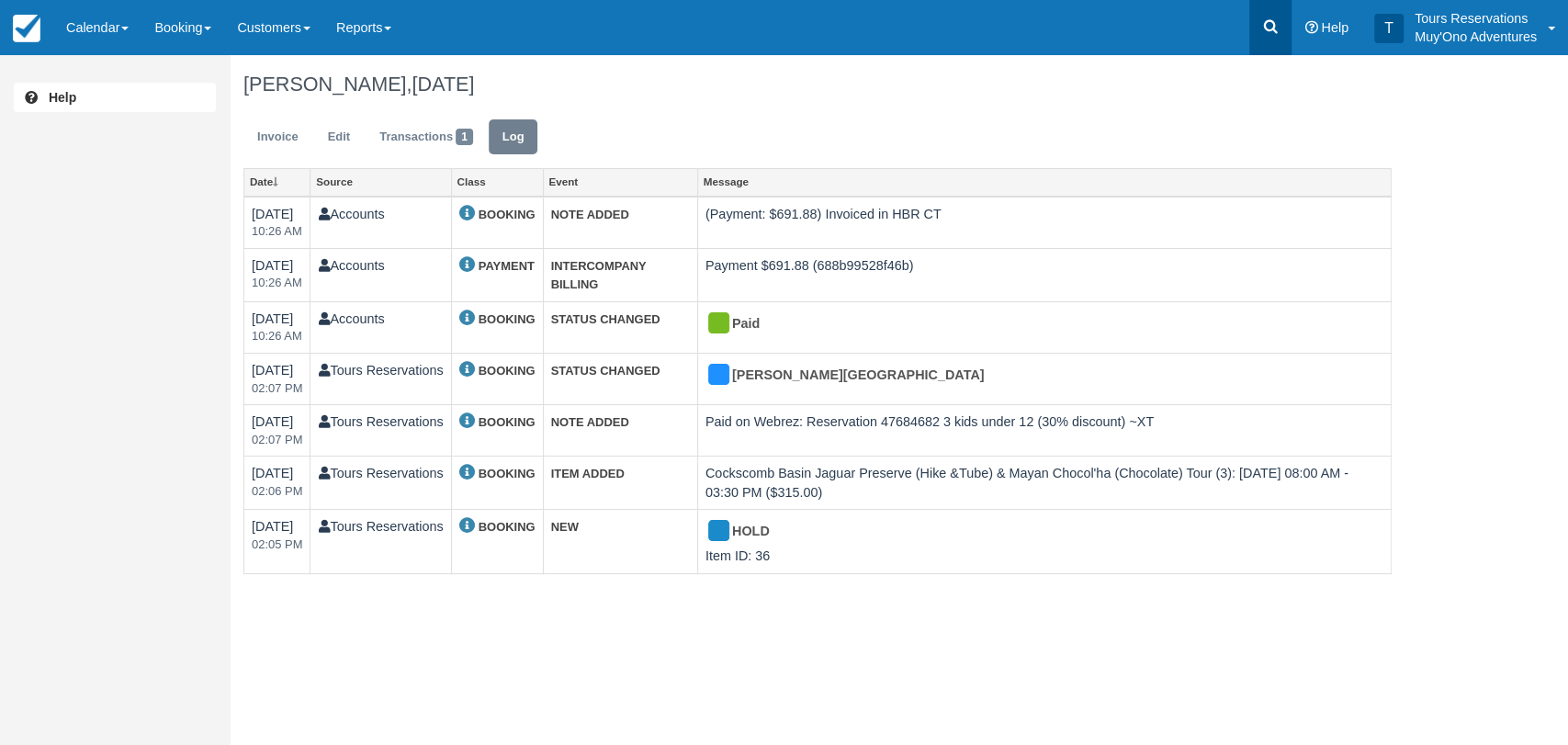
click at [1267, 31] on icon at bounding box center [1270, 27] width 19 height 19
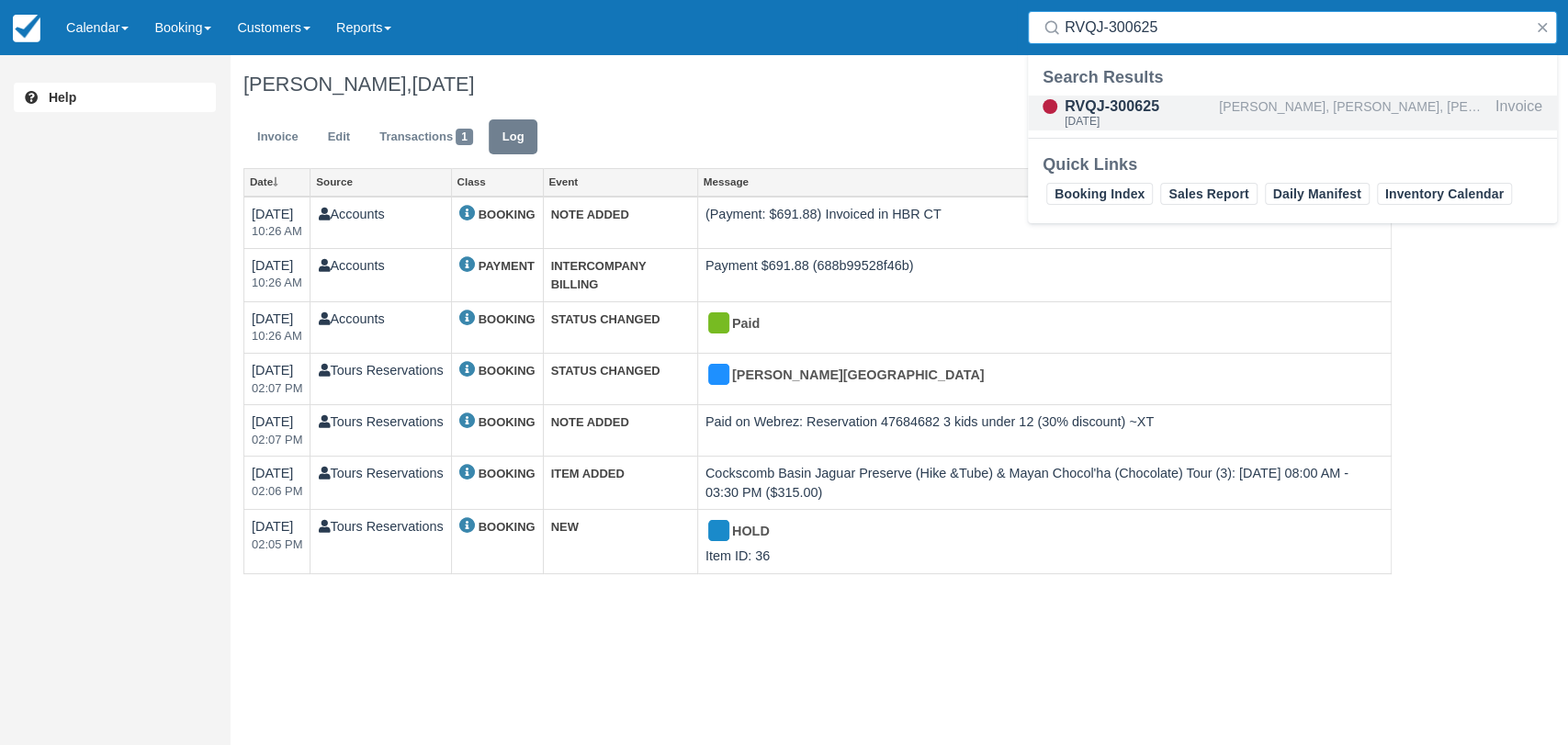
type input "RVQJ-300625"
click at [1130, 120] on div "Sat Jul 26, 2025" at bounding box center [1138, 121] width 147 height 11
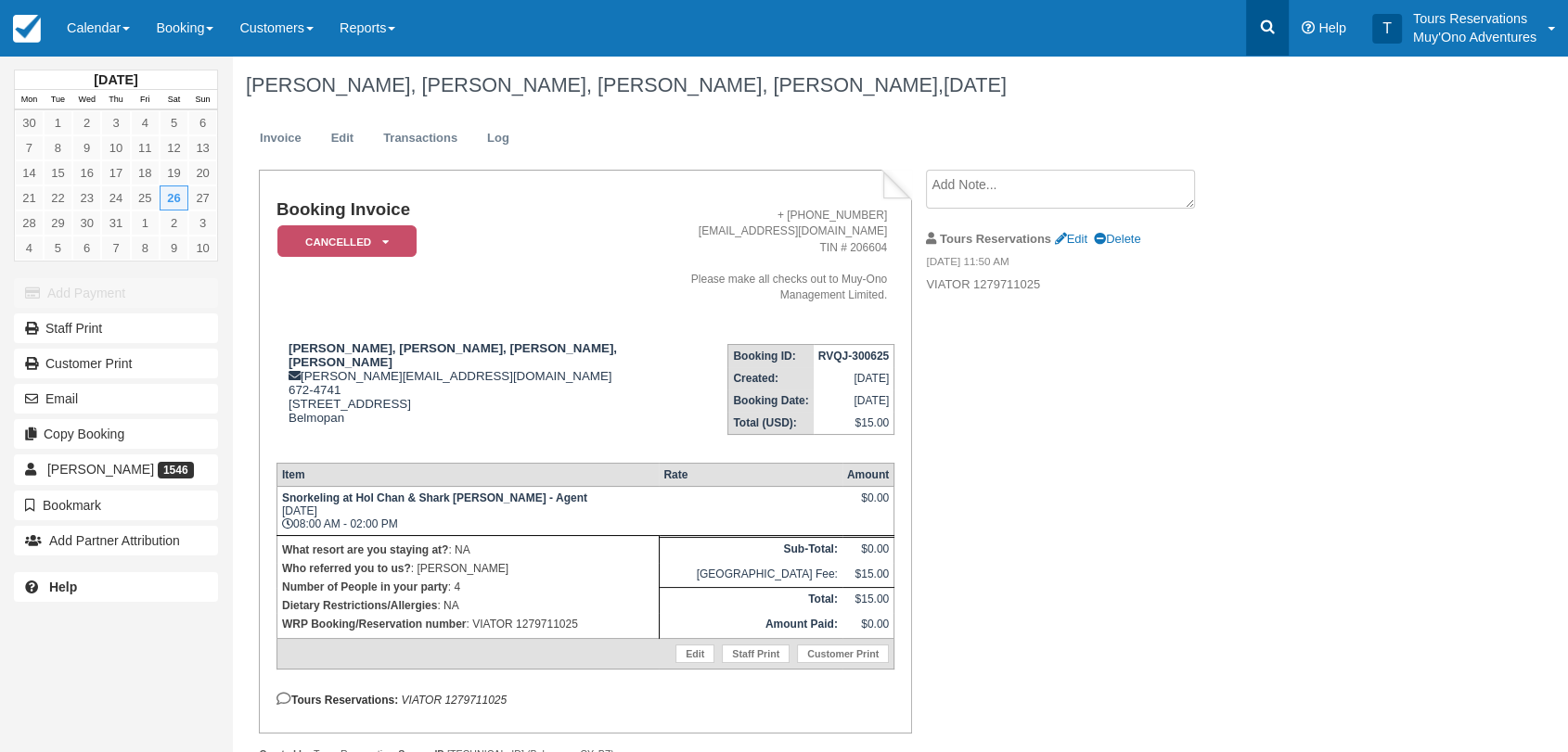
click at [1280, 28] on link at bounding box center [1267, 28] width 43 height 56
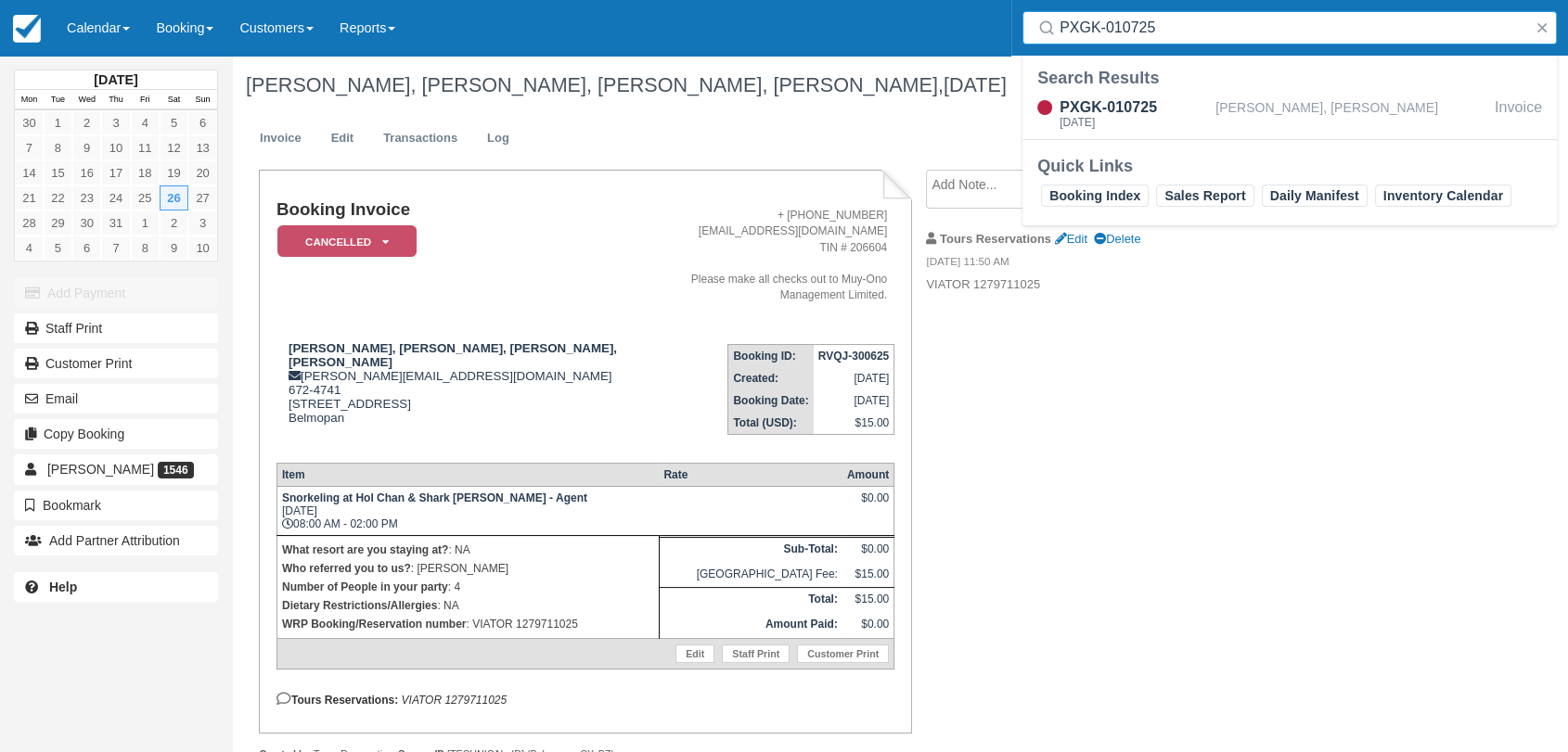
type input "PXGK-010725"
click at [1213, 105] on div "PXGK-010725 [DATE]" at bounding box center [1119, 114] width 192 height 35
